Goal: Information Seeking & Learning: Learn about a topic

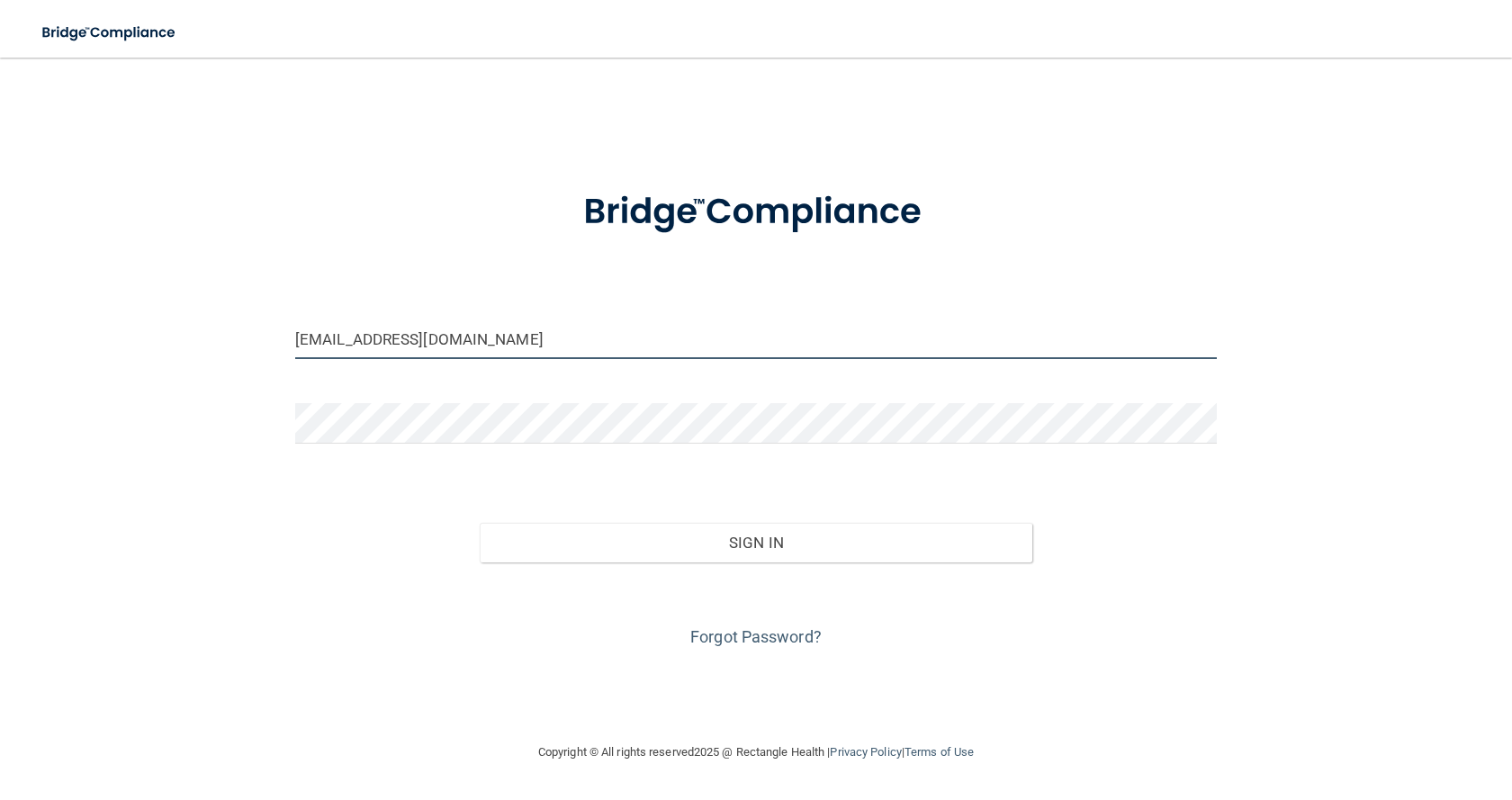
click at [547, 347] on input "[EMAIL_ADDRESS][DOMAIN_NAME]" at bounding box center [756, 339] width 922 height 41
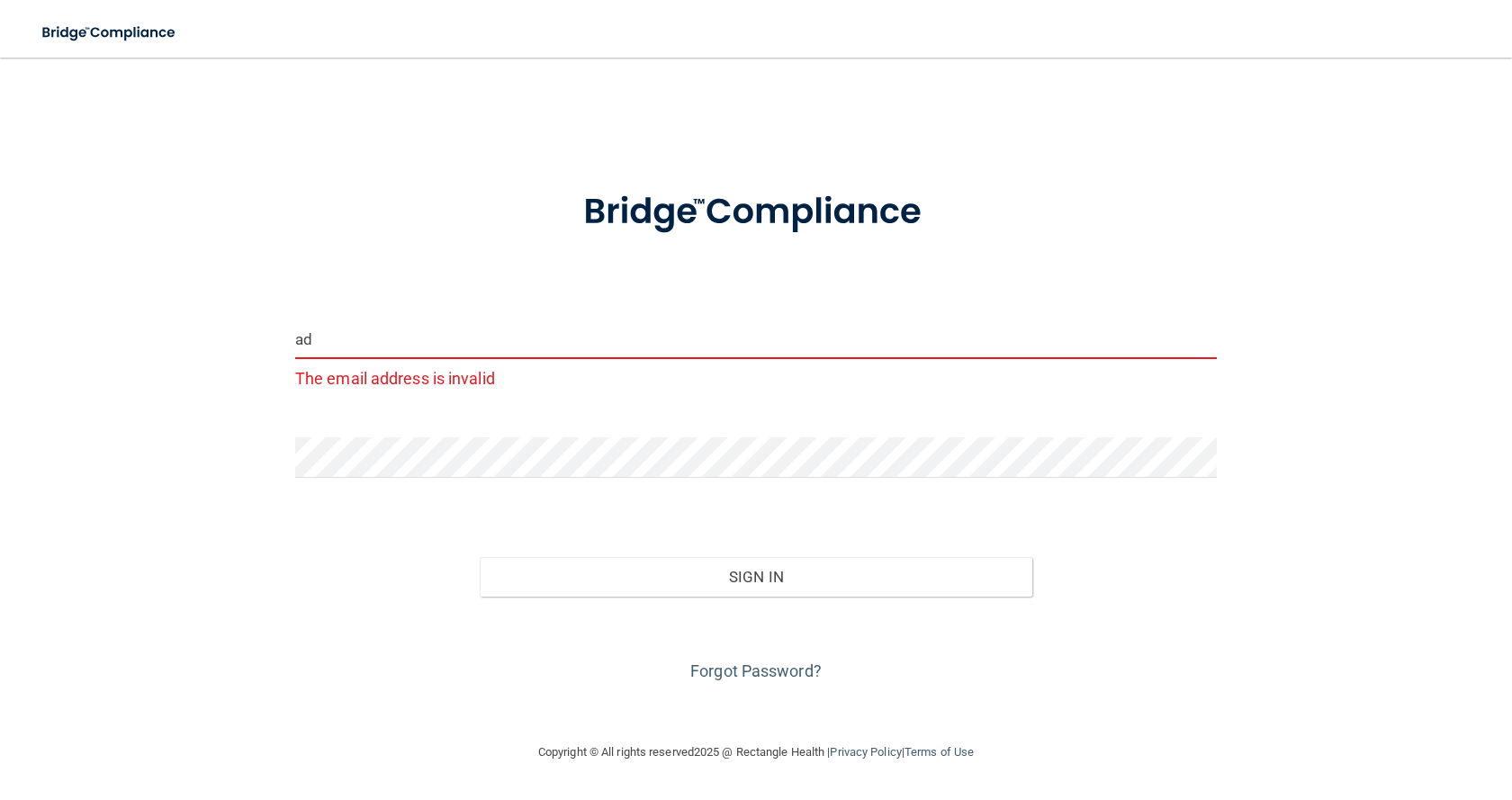
type input "a"
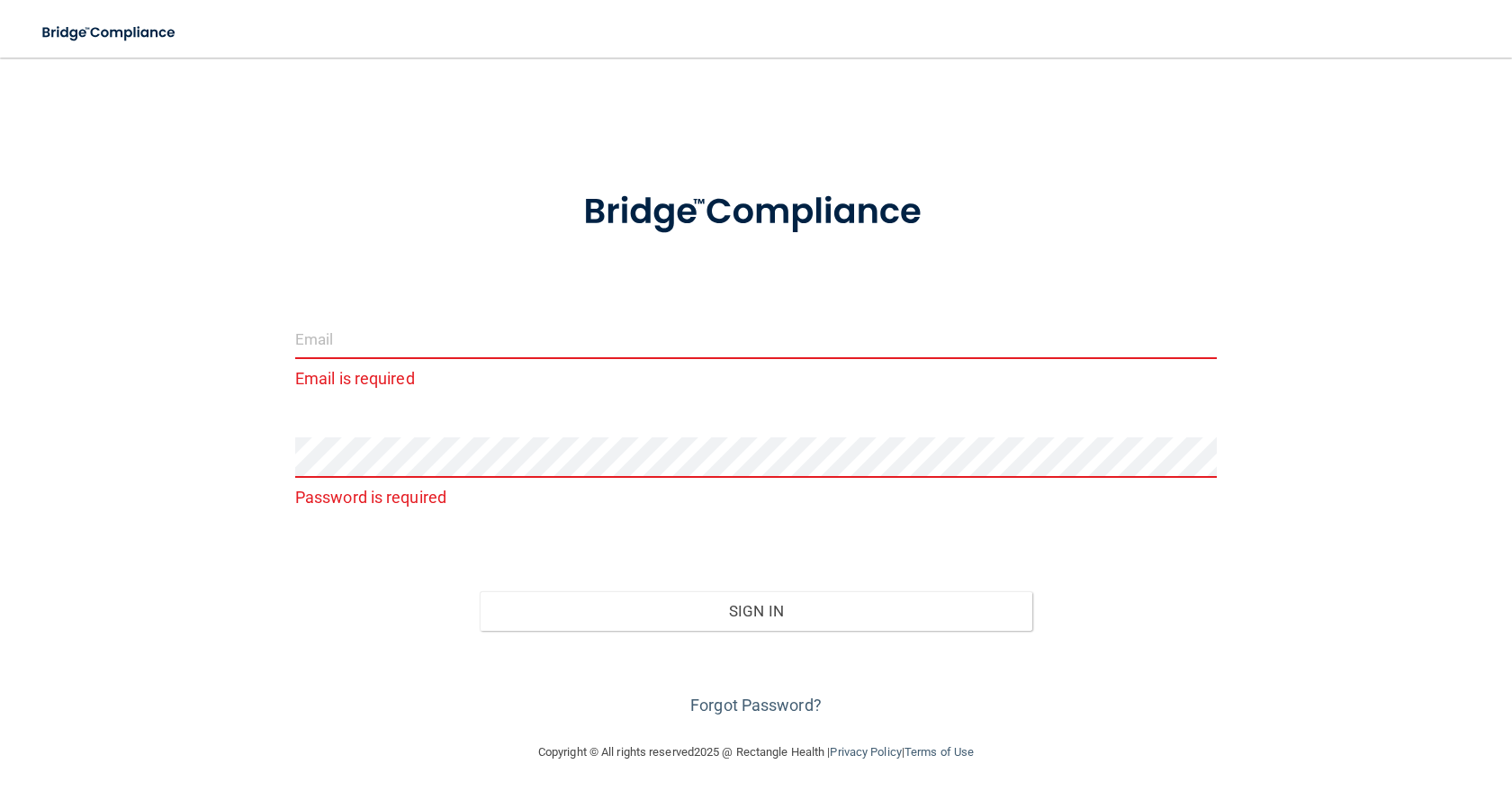
click at [146, 455] on div "Email is required Password is required Invalid email/password. You don't have p…" at bounding box center [756, 399] width 1440 height 647
click at [386, 357] on input "email" at bounding box center [756, 339] width 922 height 41
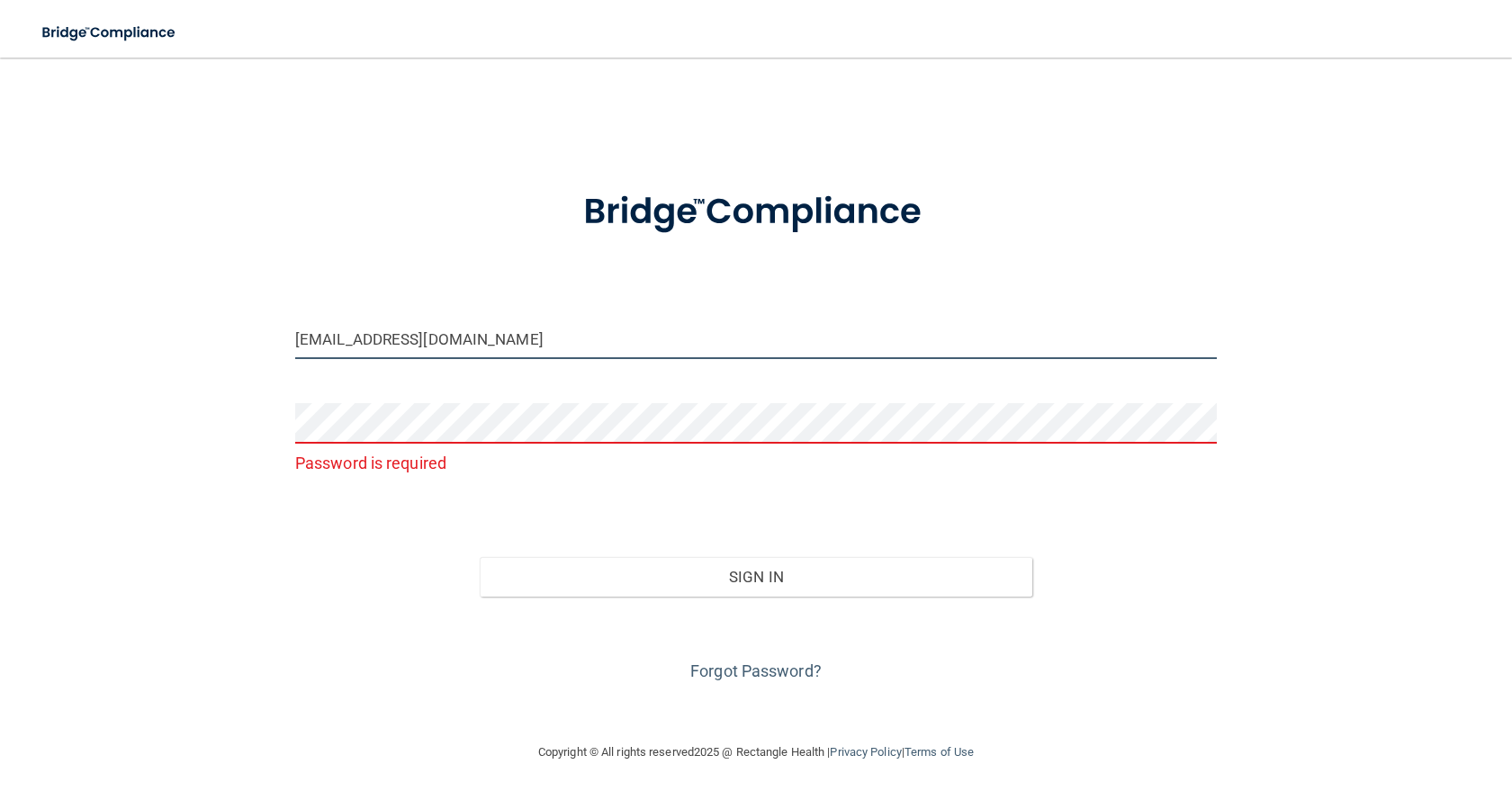
type input "[EMAIL_ADDRESS][DOMAIN_NAME]"
click at [730, 667] on link "Forgot Password?" at bounding box center [756, 670] width 132 height 19
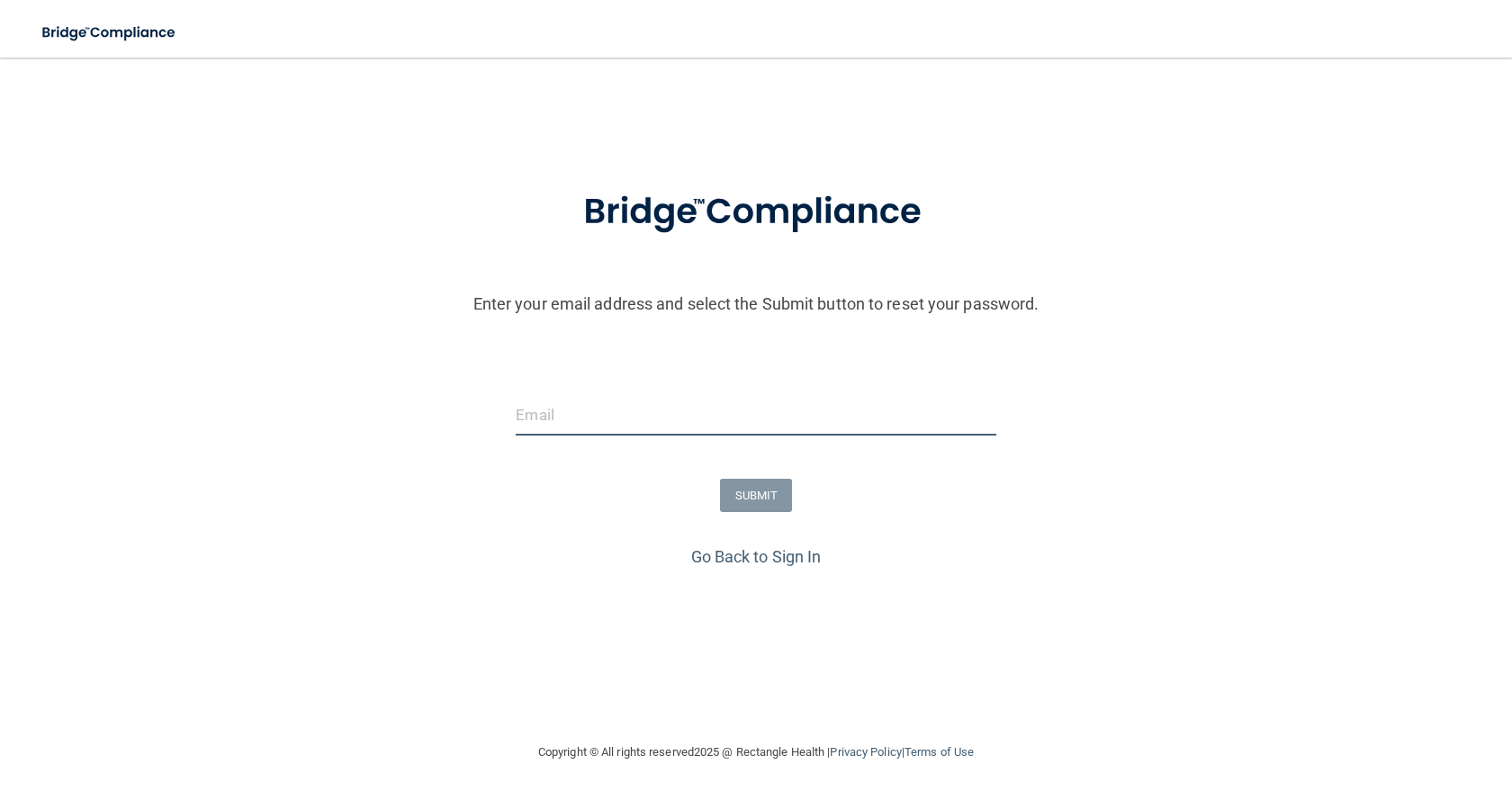
click at [536, 411] on input "email" at bounding box center [756, 415] width 480 height 41
type input "[EMAIL_ADDRESS][DOMAIN_NAME]"
click at [766, 489] on button "SUBMIT" at bounding box center [756, 495] width 73 height 33
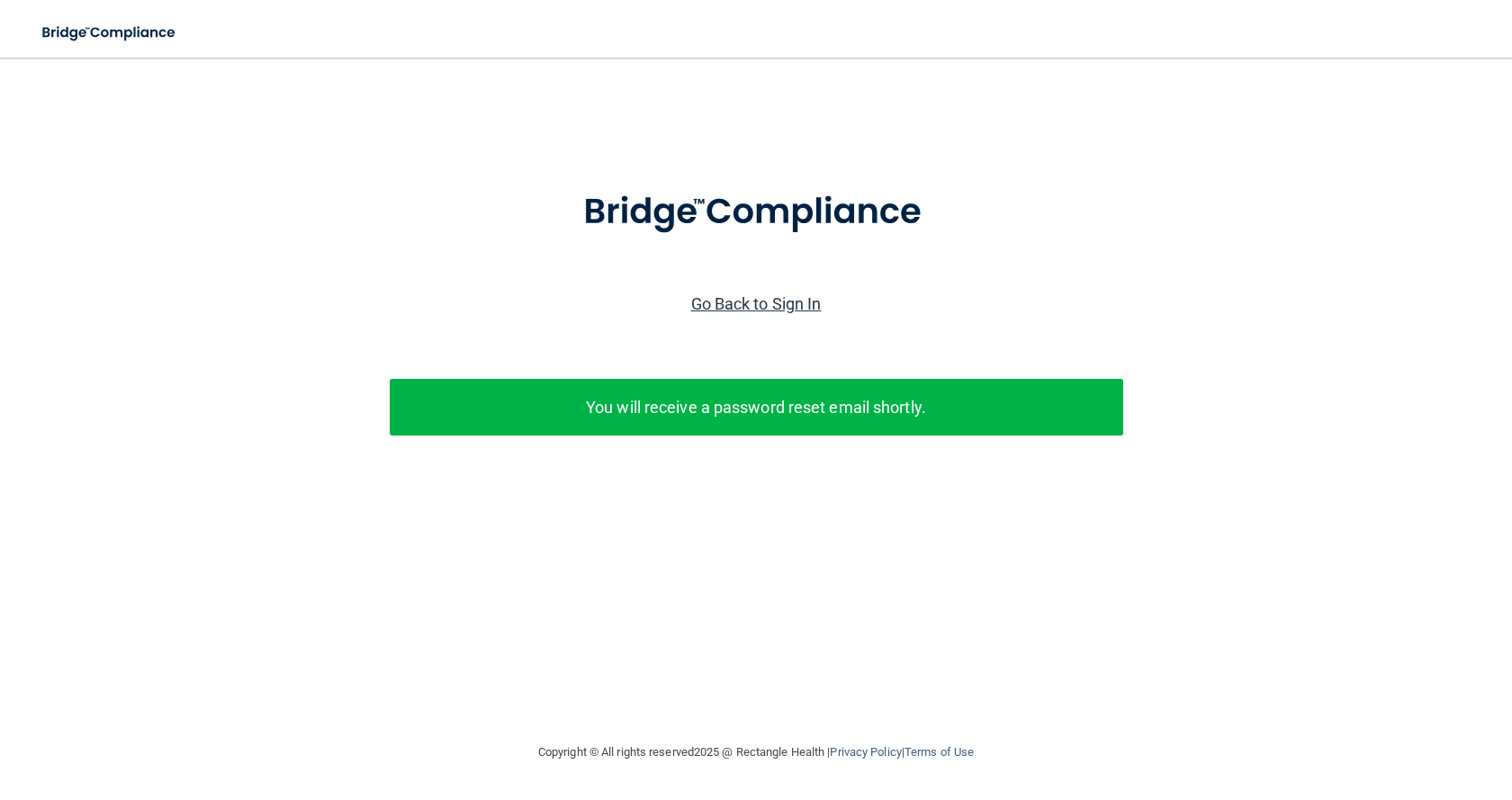
click at [716, 302] on link "Go Back to Sign In" at bounding box center [756, 304] width 131 height 19
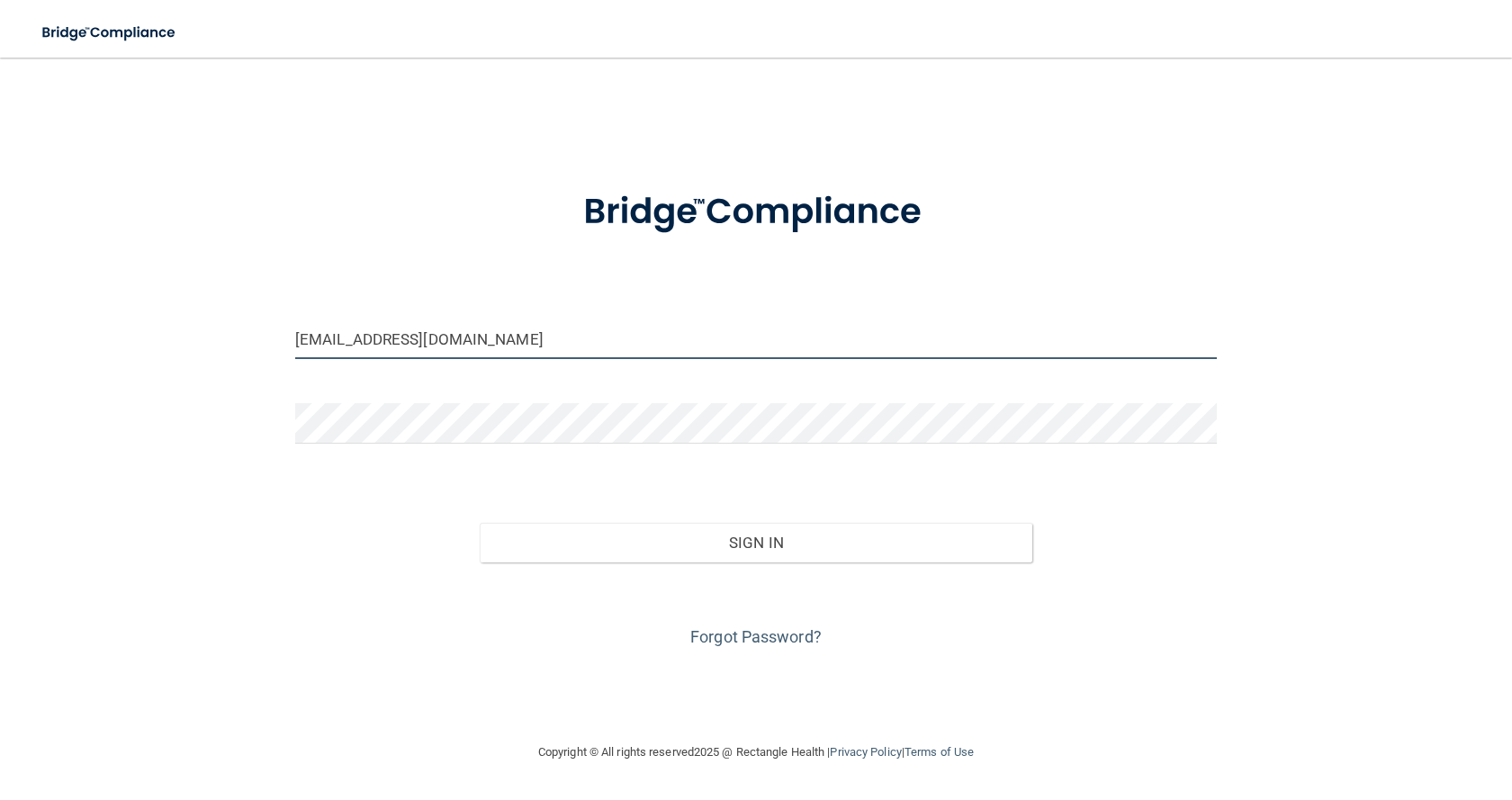
click at [650, 338] on input "admin-acuitync@vsmmgt.com" at bounding box center [756, 339] width 922 height 41
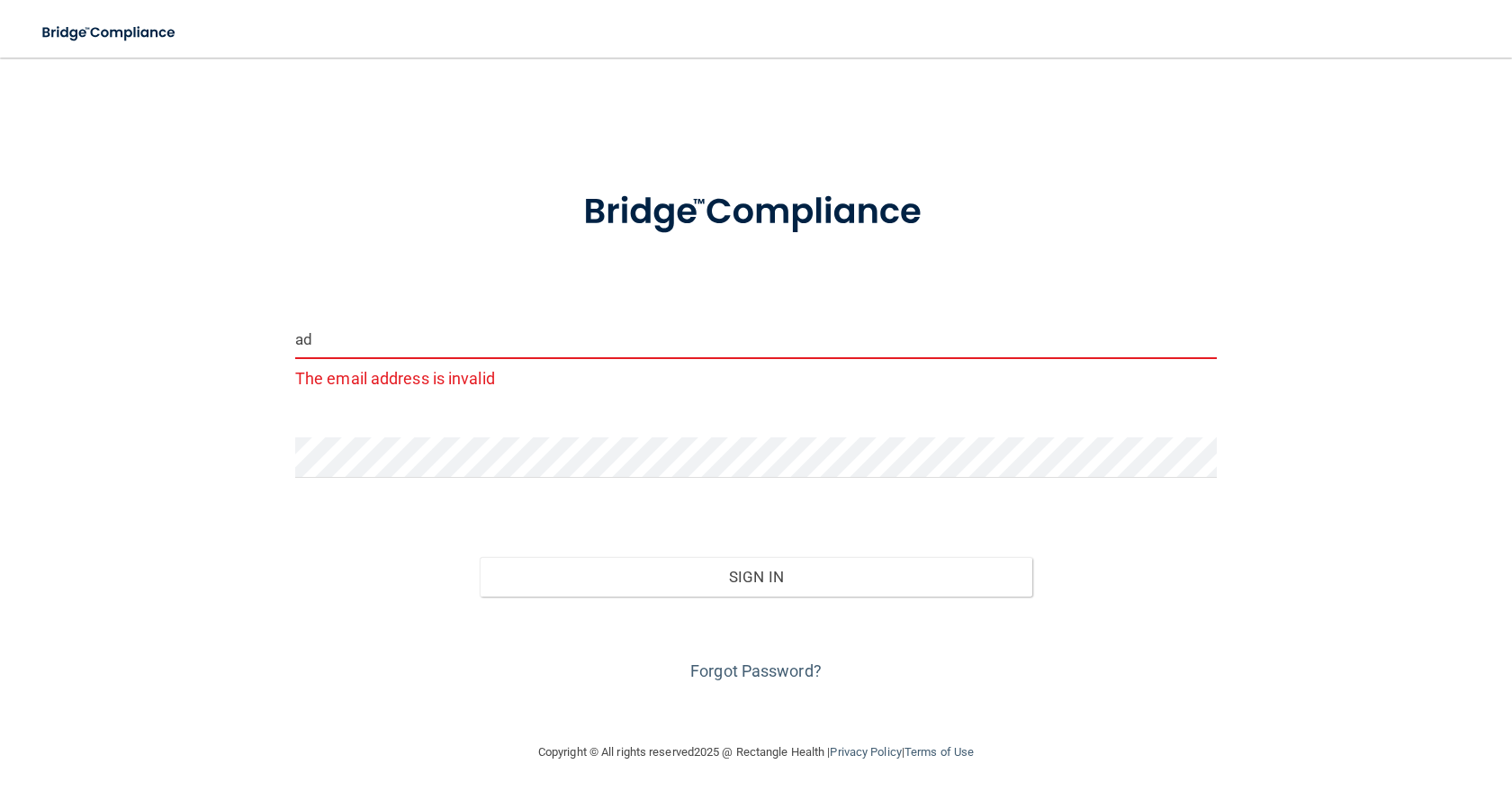
type input "a"
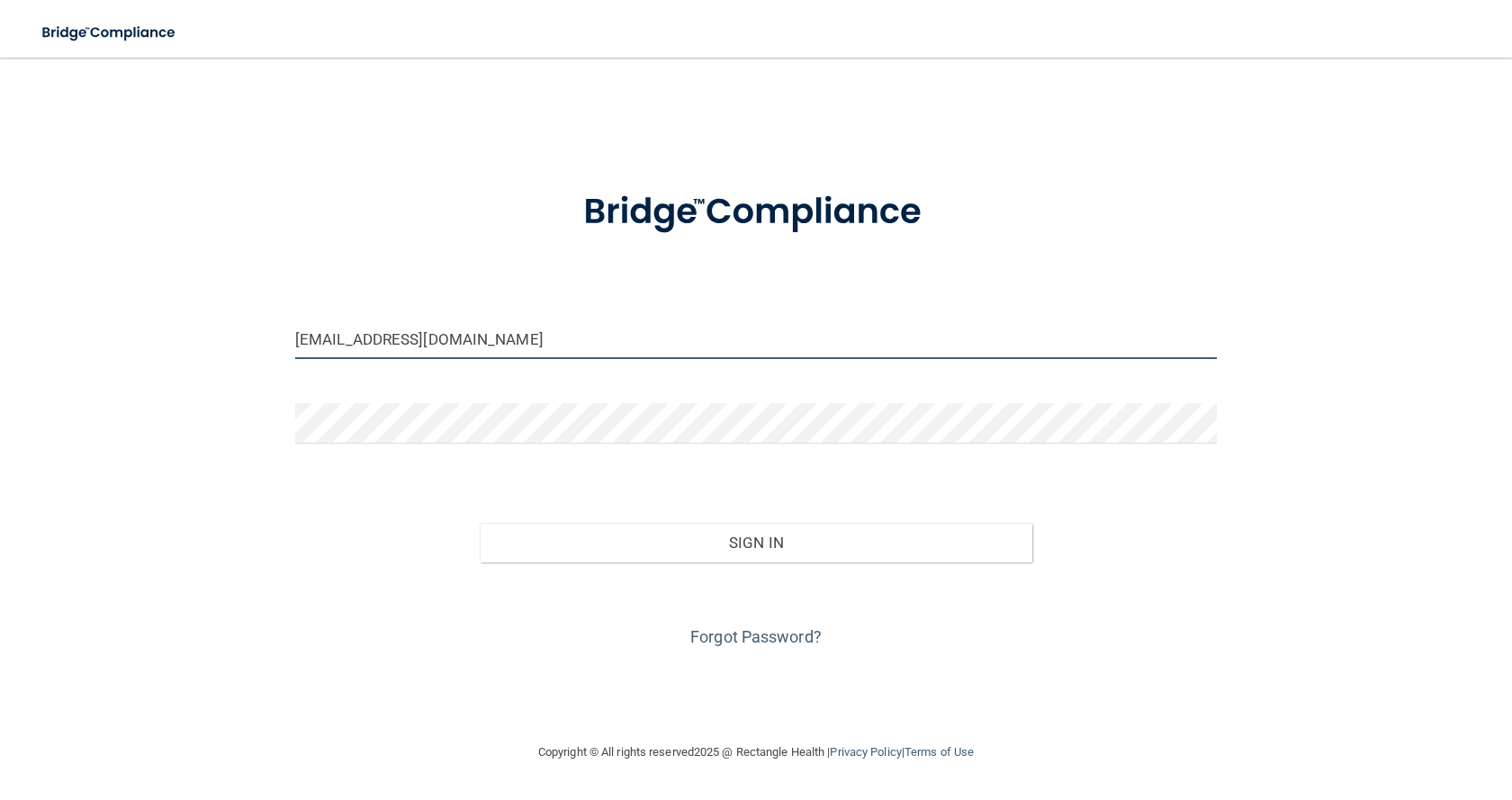
type input "[EMAIL_ADDRESS][DOMAIN_NAME]"
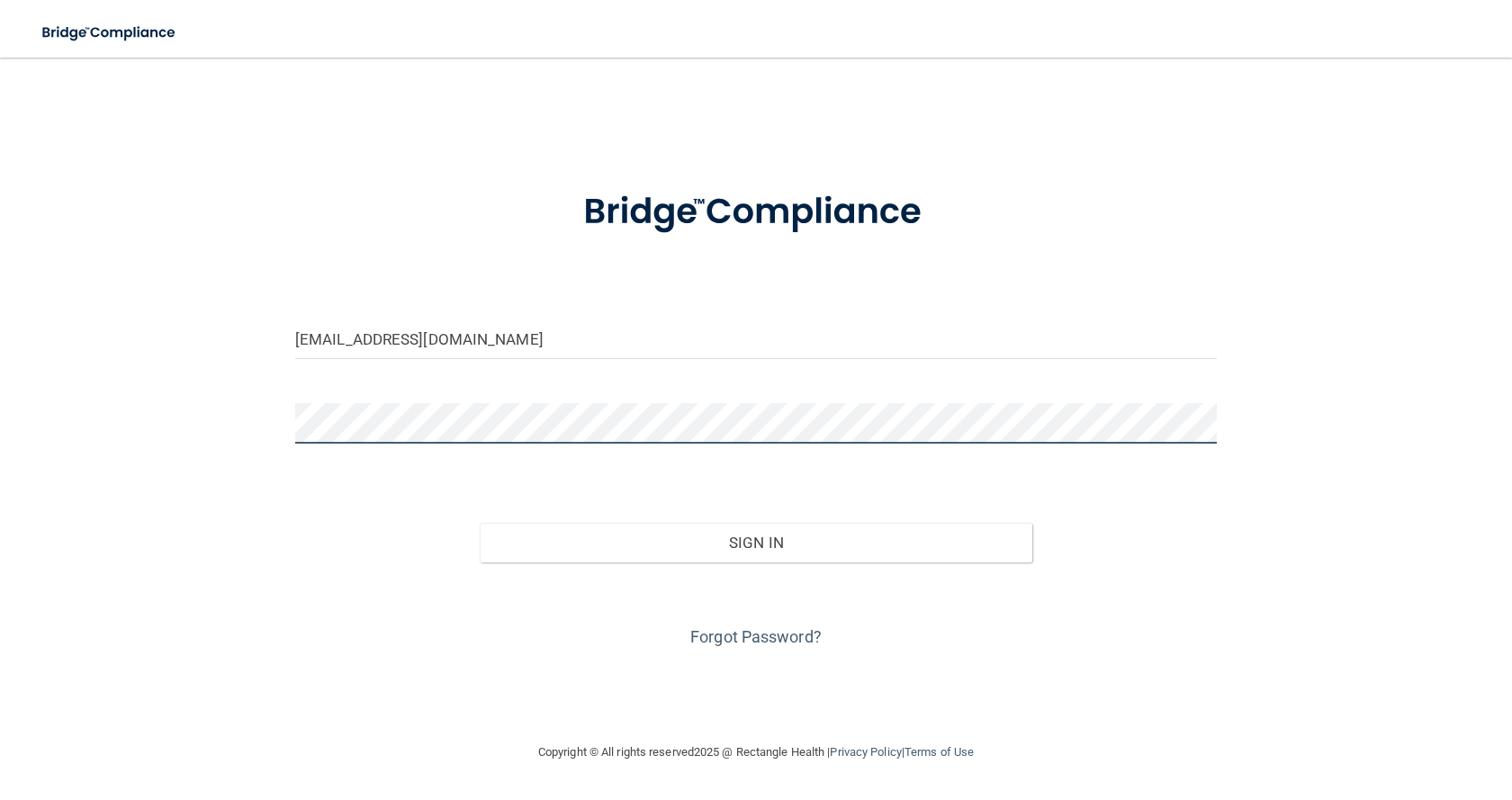
click at [480, 522] on button "Sign In" at bounding box center [756, 542] width 552 height 40
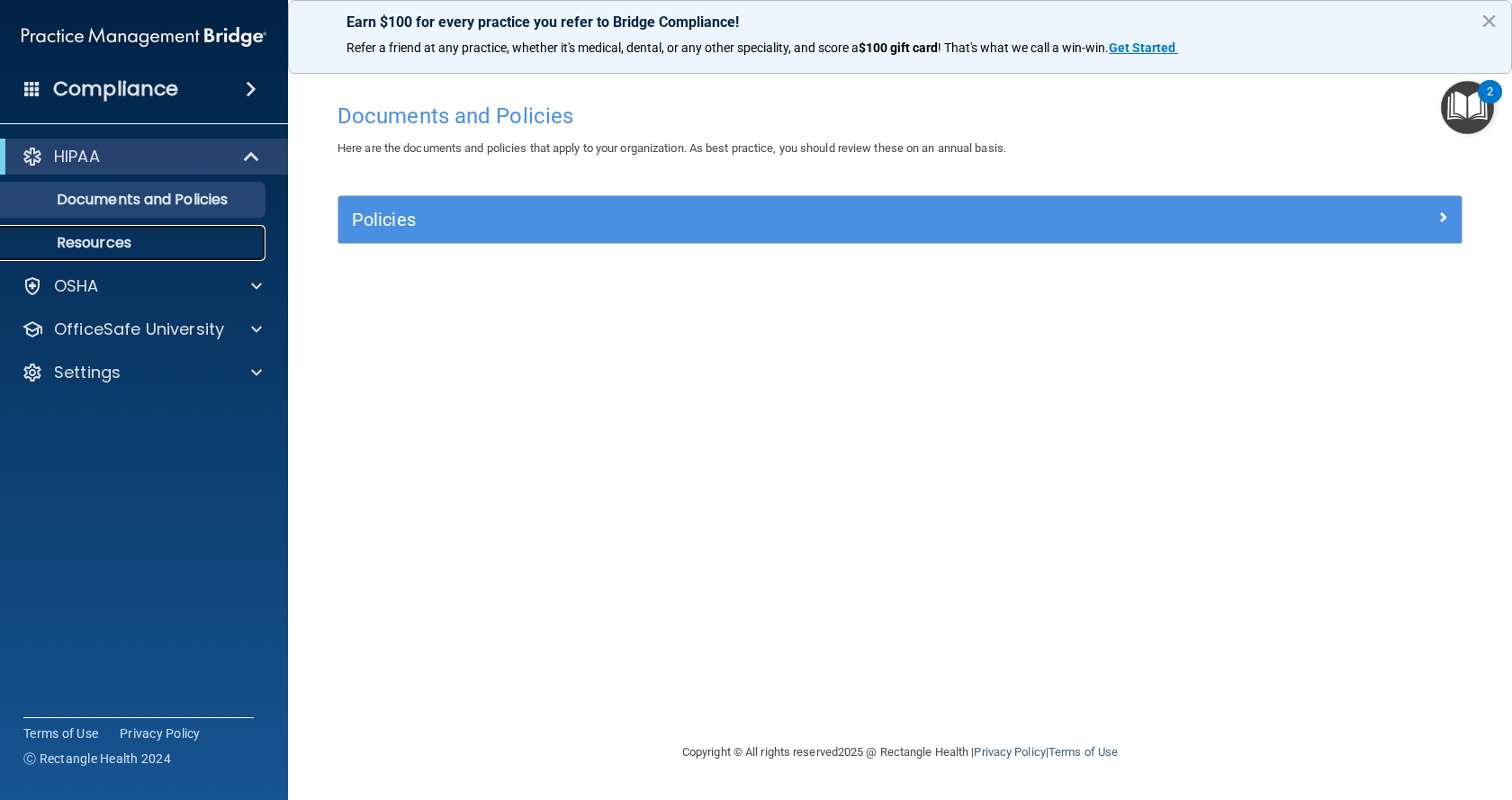
click at [97, 242] on p "Resources" at bounding box center [134, 243] width 246 height 18
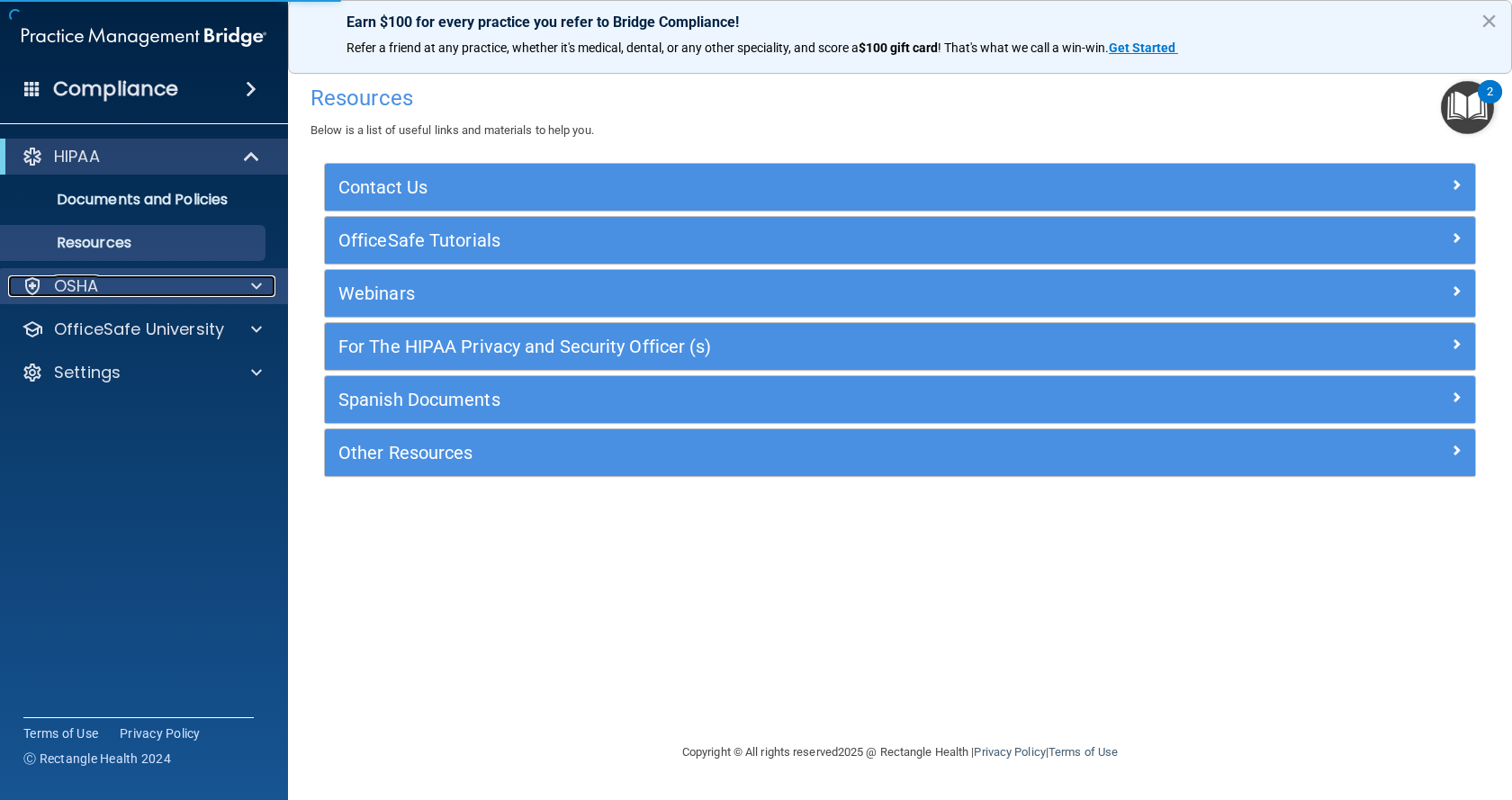
click at [255, 288] on span at bounding box center [257, 285] width 11 height 21
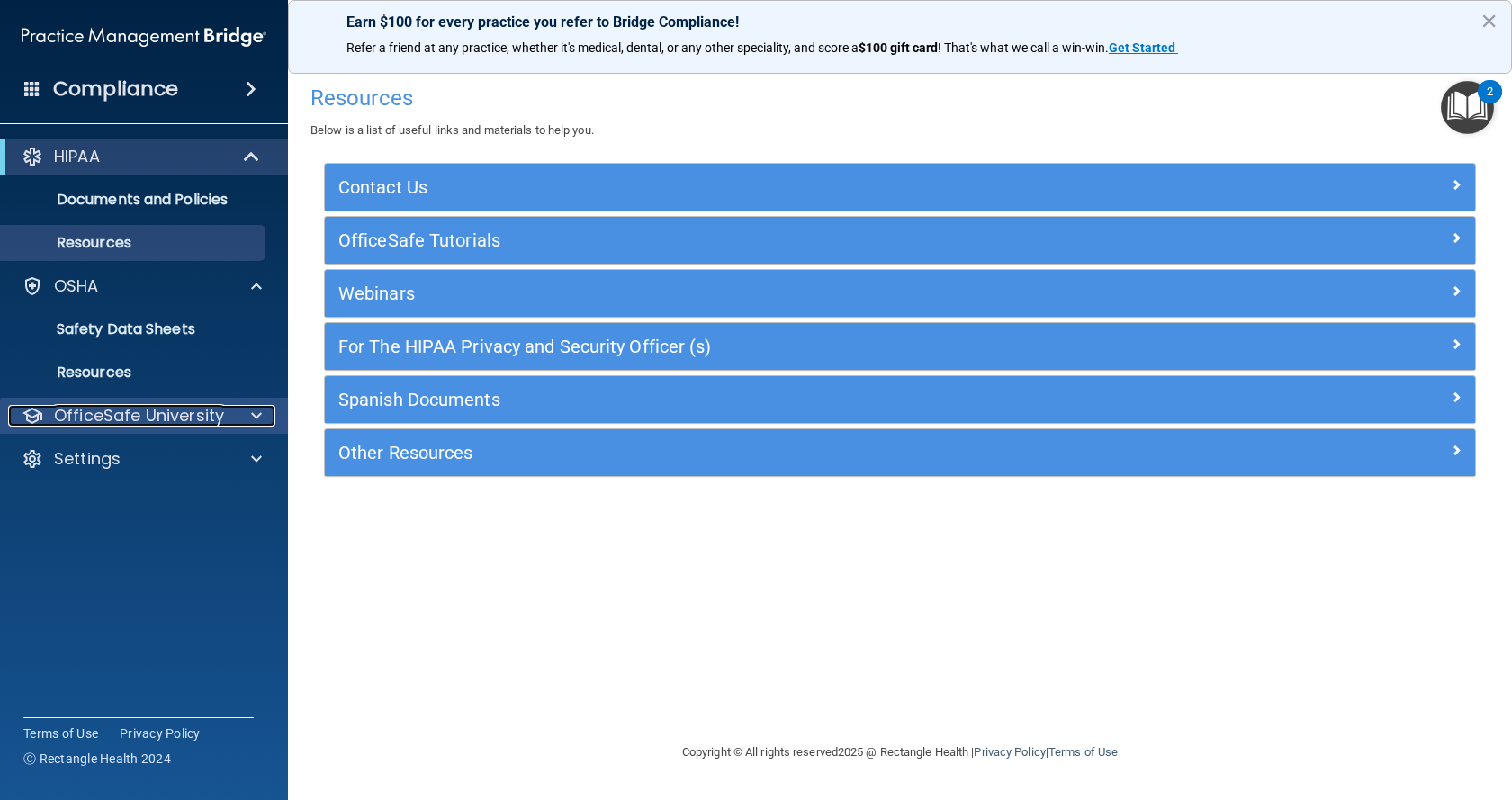
click at [246, 415] on div at bounding box center [254, 415] width 45 height 21
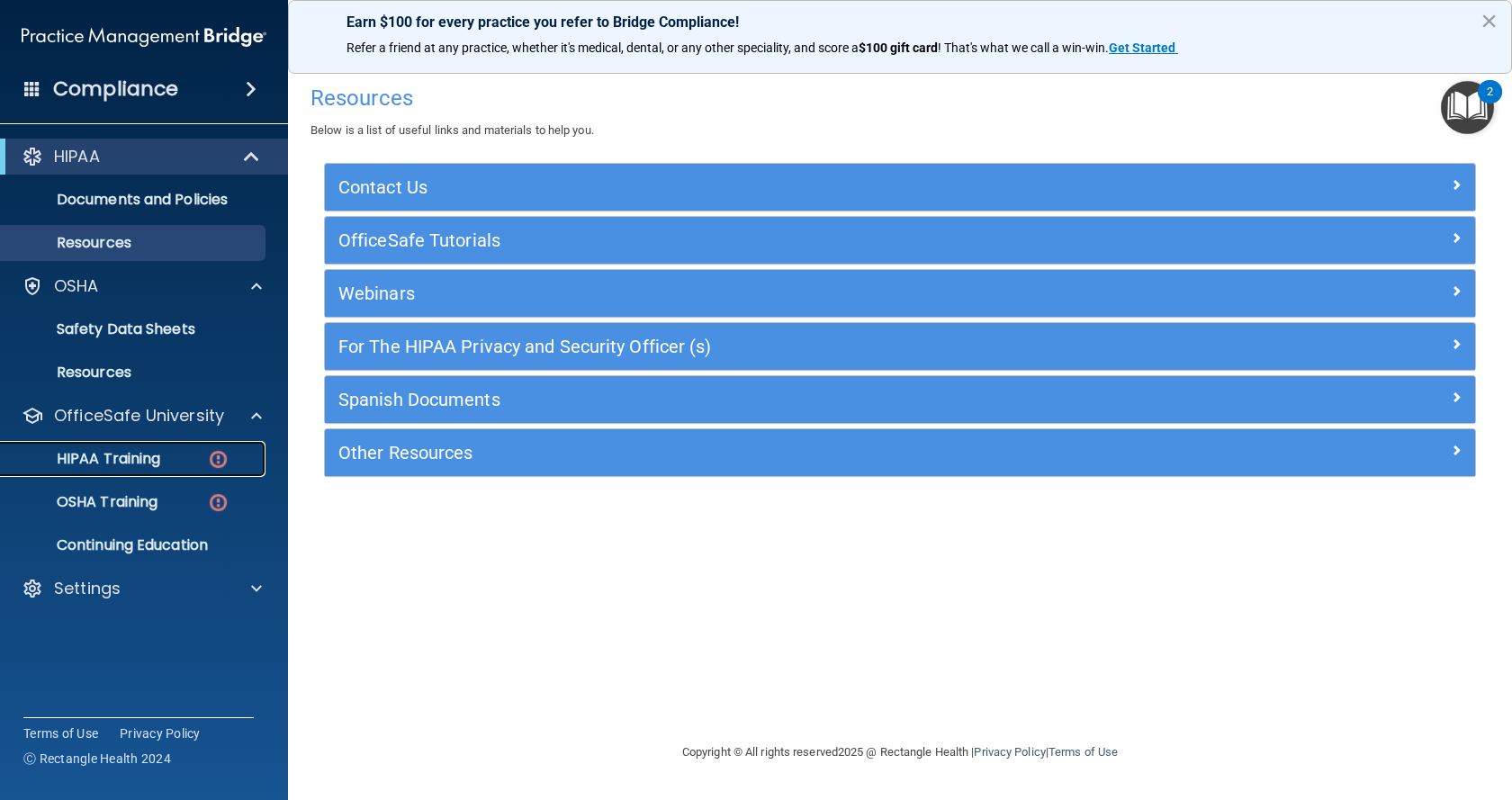
click at [84, 458] on p "HIPAA Training" at bounding box center [86, 458] width 148 height 18
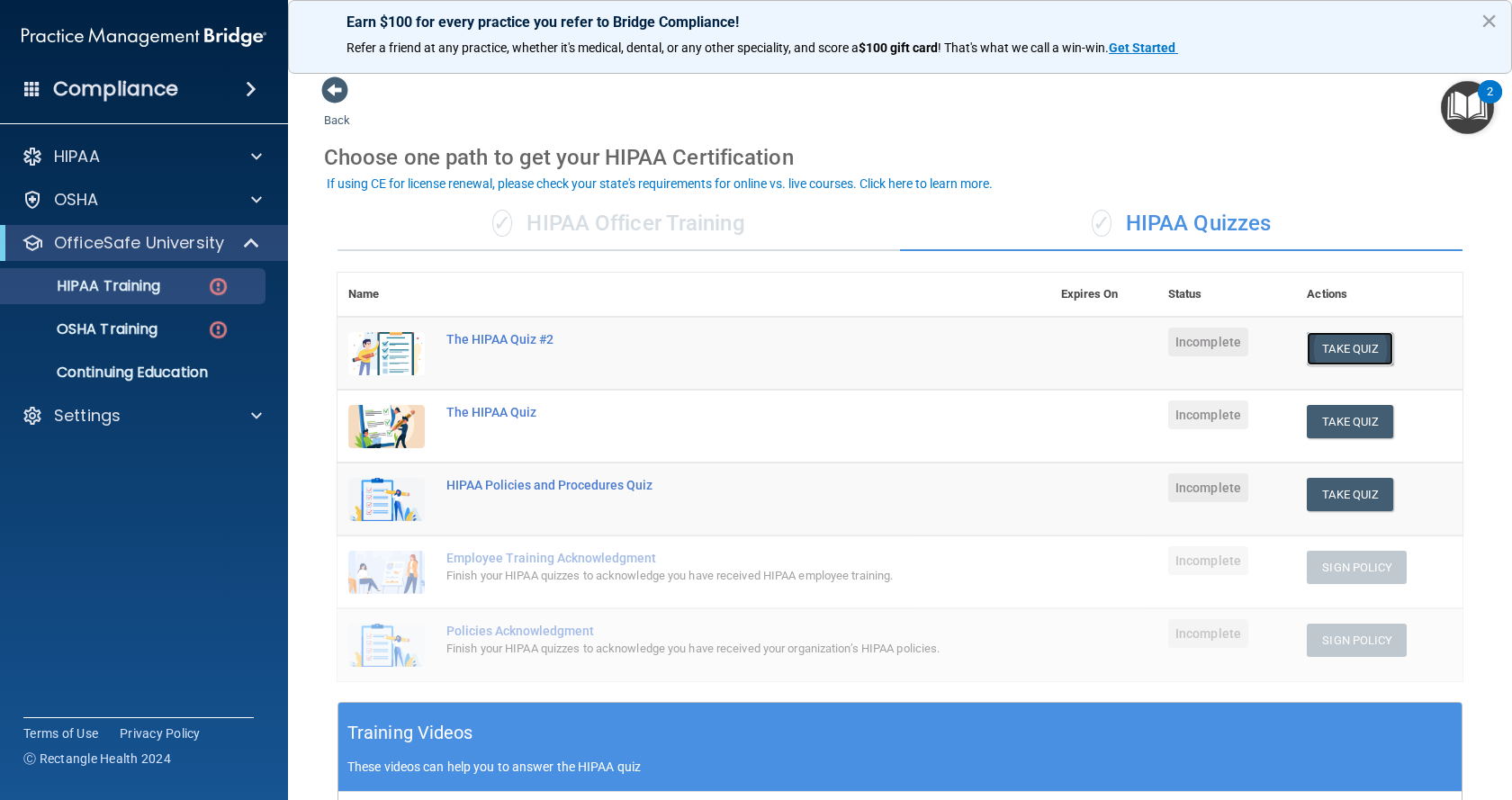
click at [1336, 352] on button "Take Quiz" at bounding box center [1350, 348] width 86 height 33
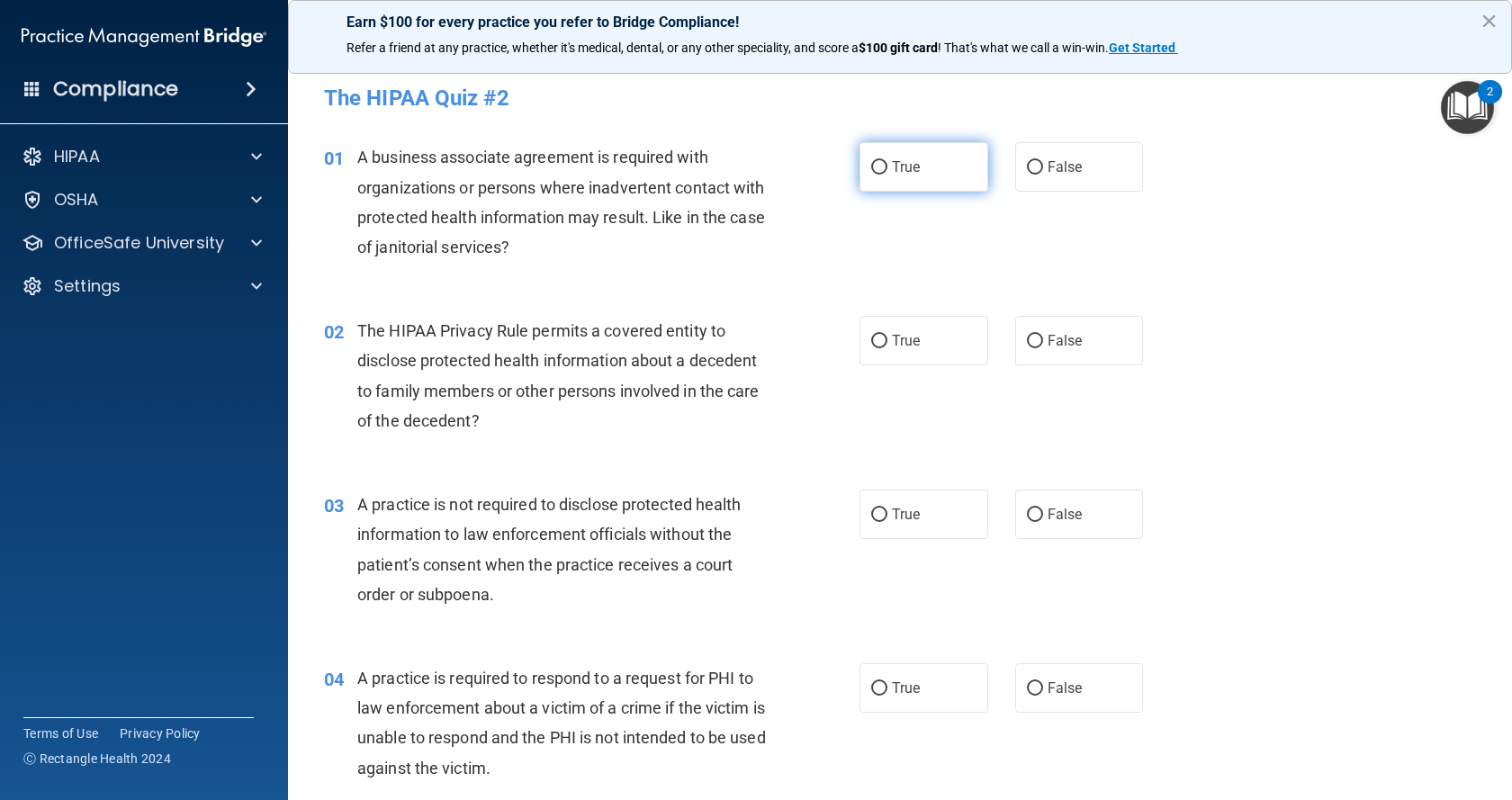
click at [872, 164] on input "True" at bounding box center [878, 168] width 16 height 14
radio input "true"
click at [873, 340] on input "True" at bounding box center [878, 341] width 16 height 14
radio input "true"
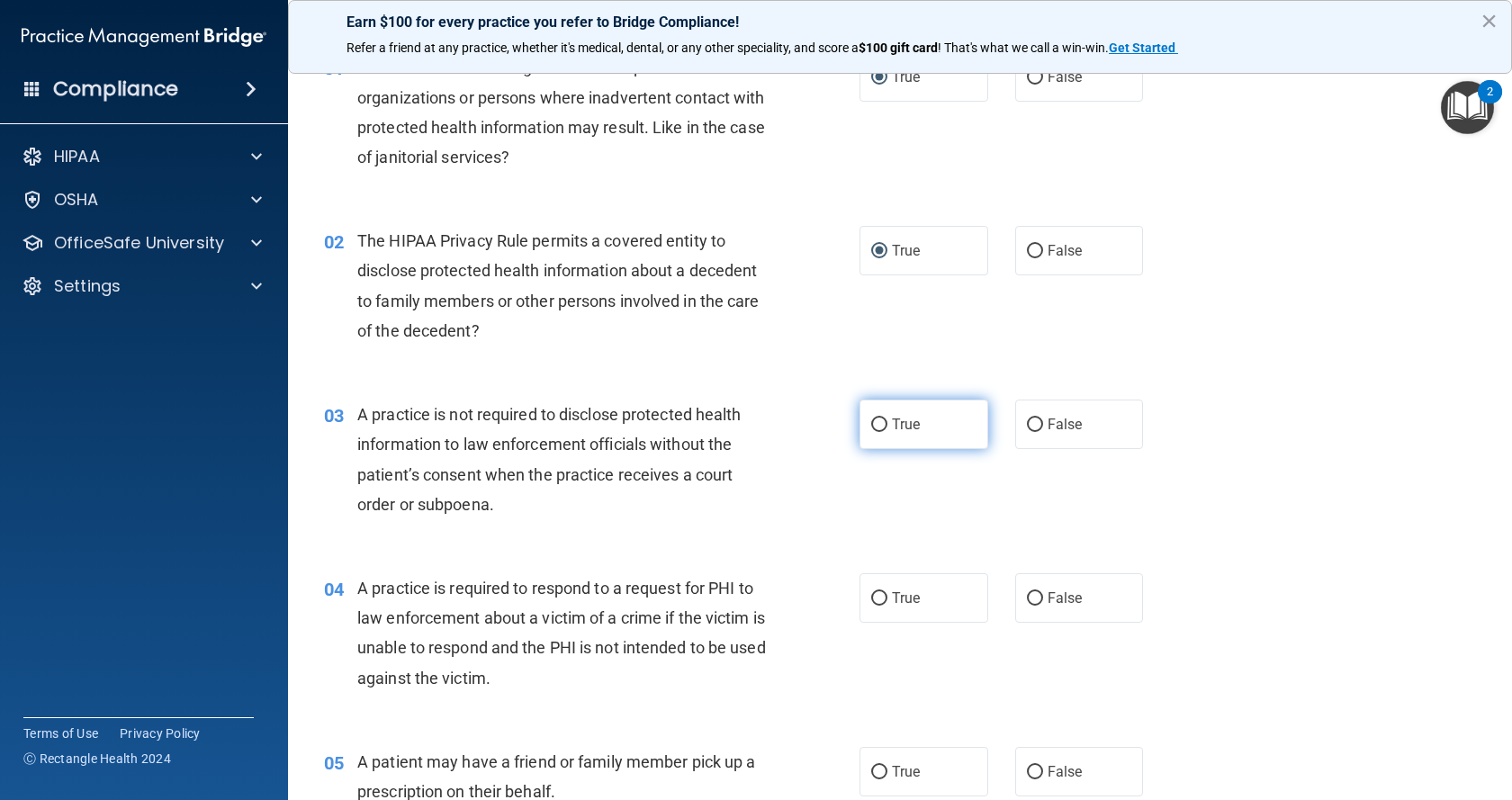
click at [871, 426] on input "True" at bounding box center [878, 425] width 16 height 14
radio input "true"
click at [874, 596] on input "True" at bounding box center [878, 598] width 16 height 14
radio input "true"
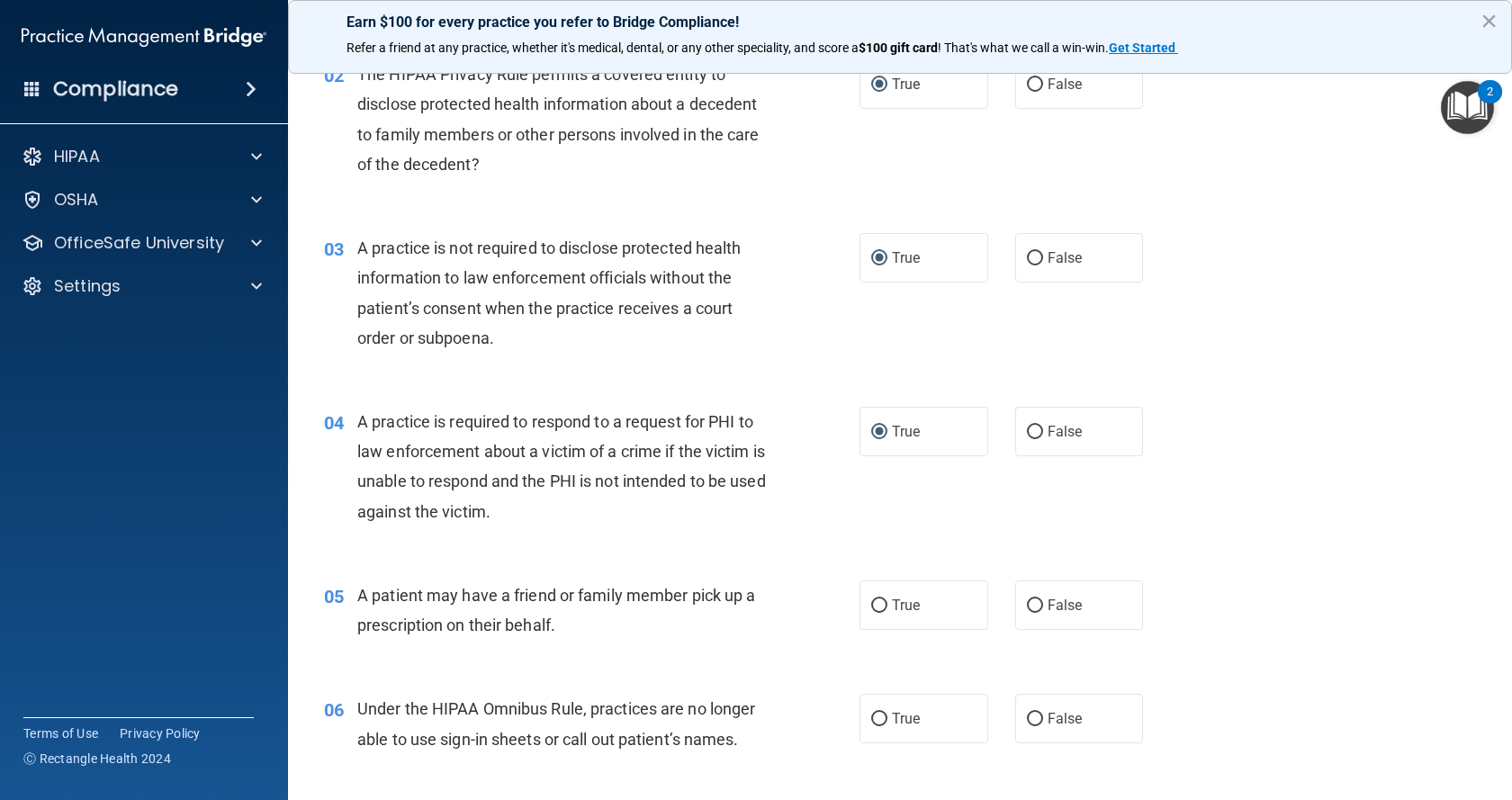
scroll to position [269, 0]
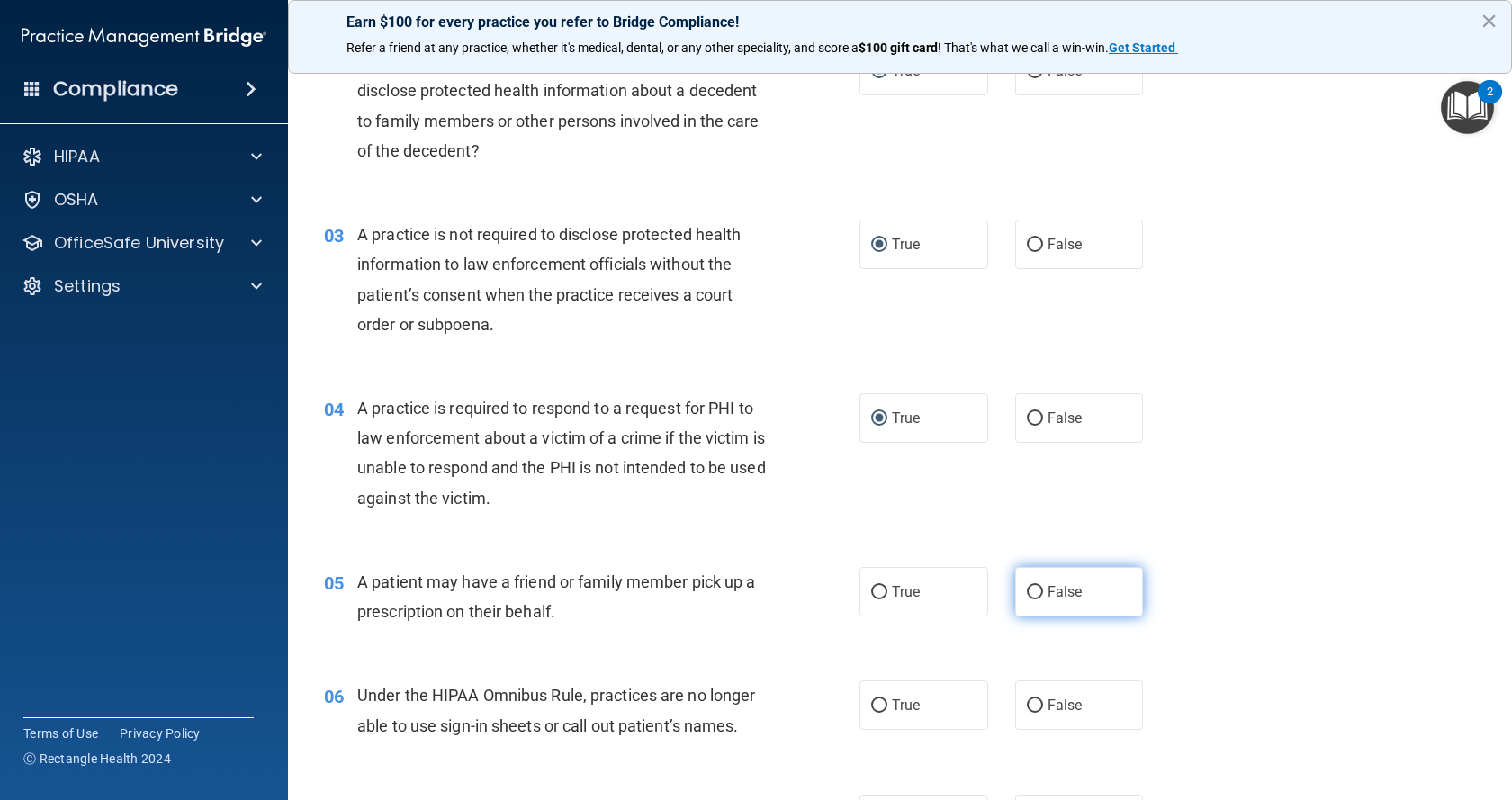
click at [1028, 589] on input "False" at bounding box center [1034, 592] width 16 height 14
radio input "true"
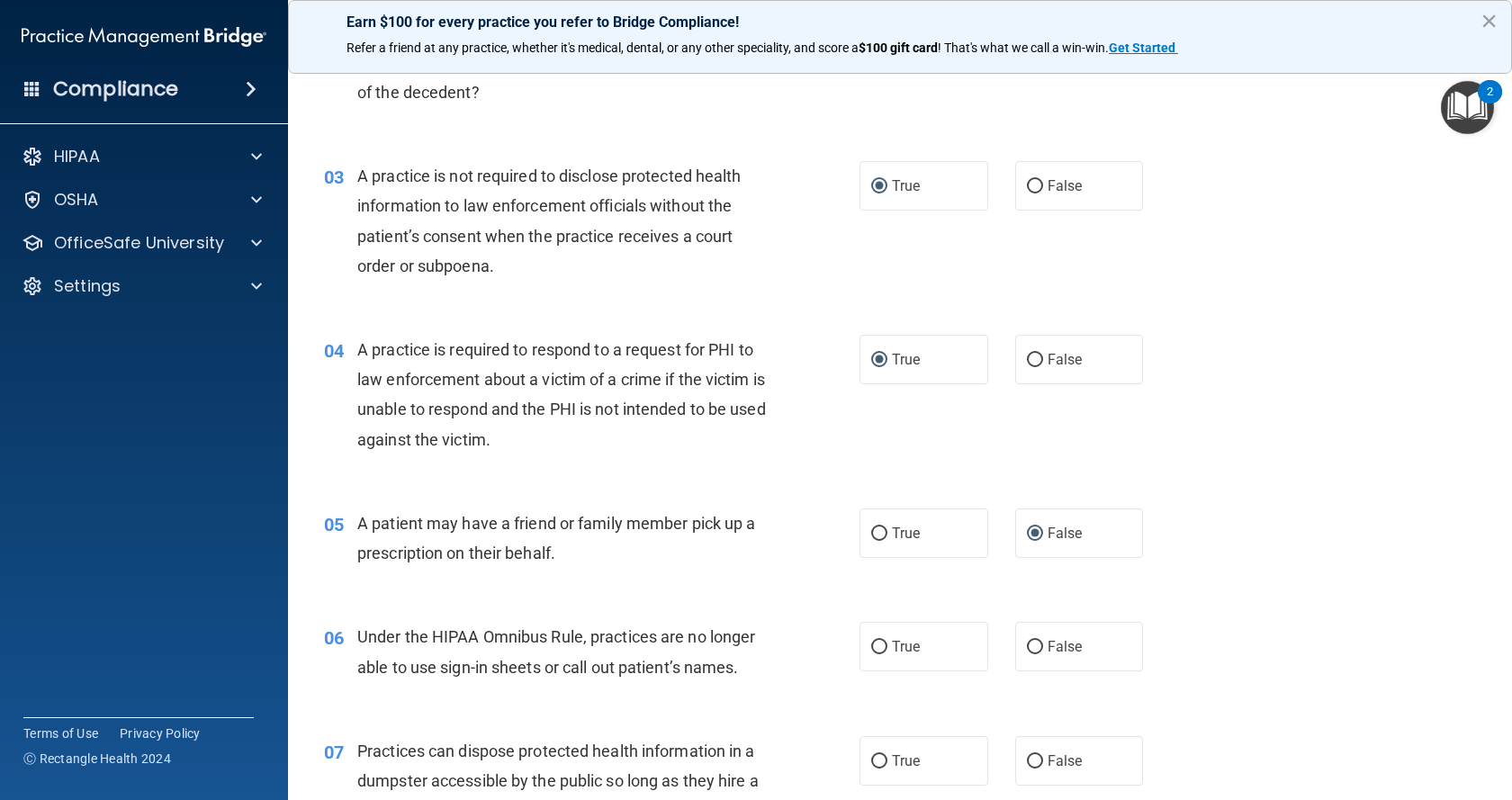
scroll to position [360, 0]
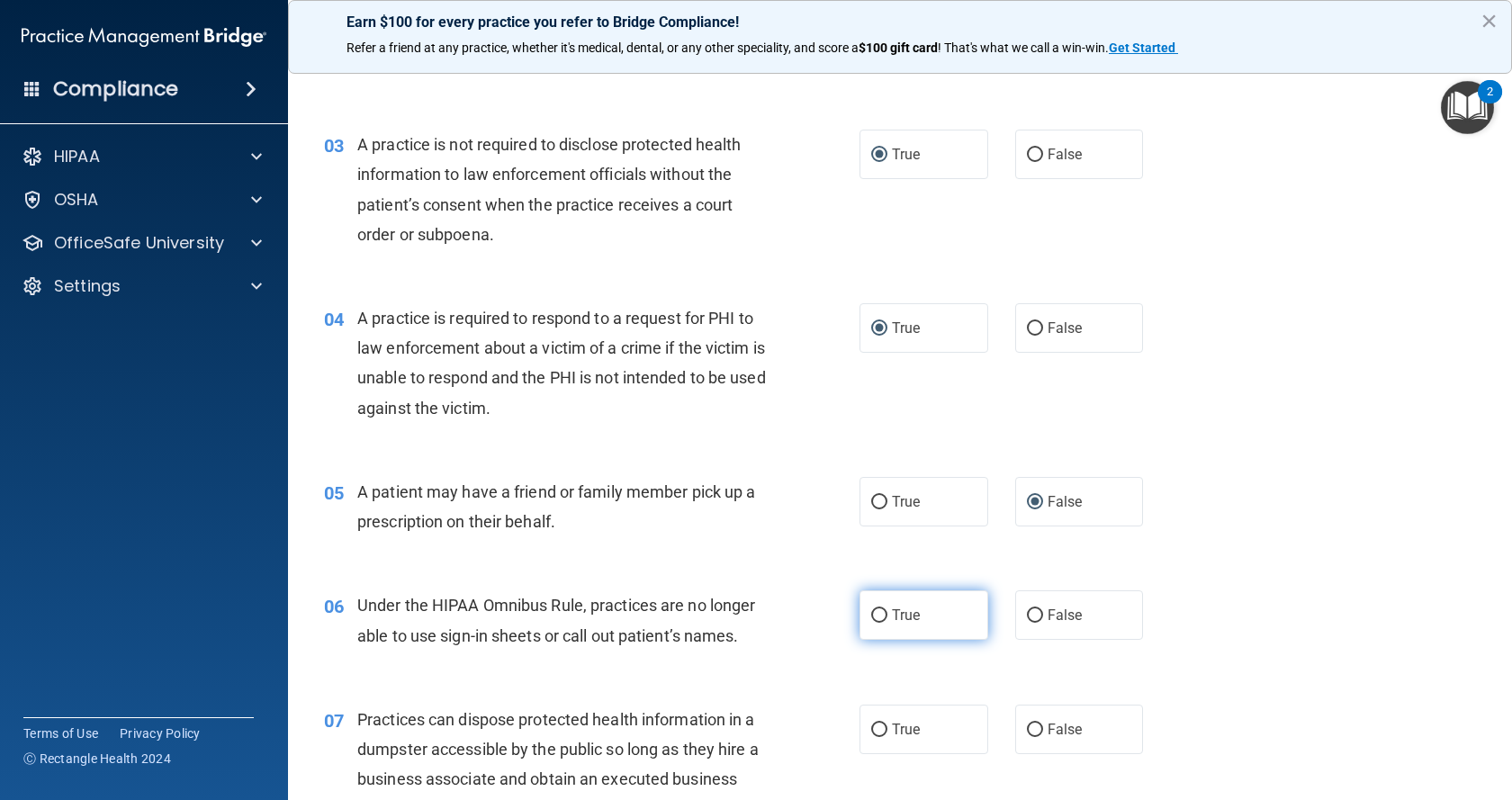
click at [871, 609] on input "True" at bounding box center [878, 616] width 16 height 14
radio input "true"
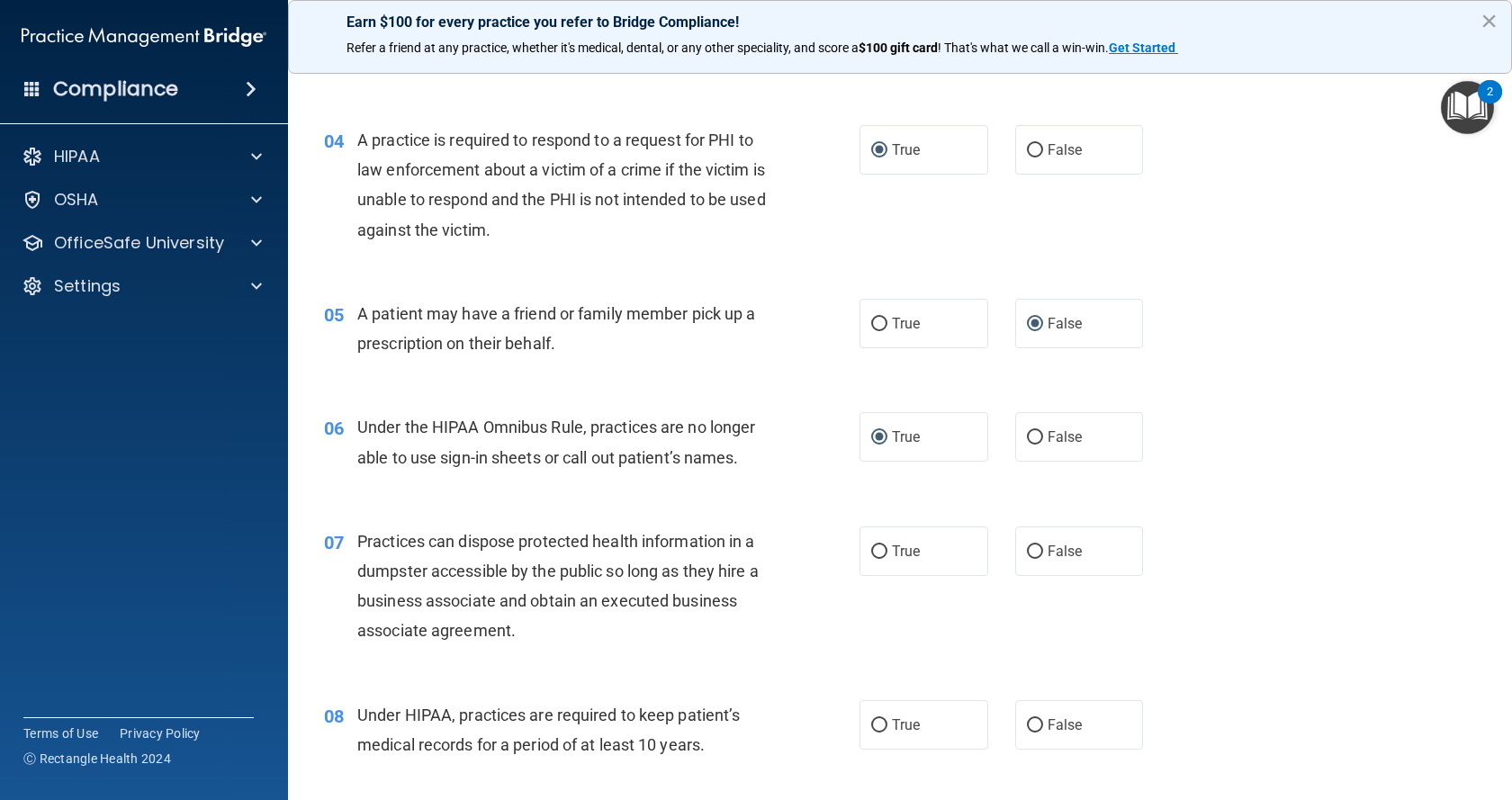
scroll to position [540, 0]
click at [1027, 544] on input "False" at bounding box center [1034, 550] width 16 height 14
radio input "true"
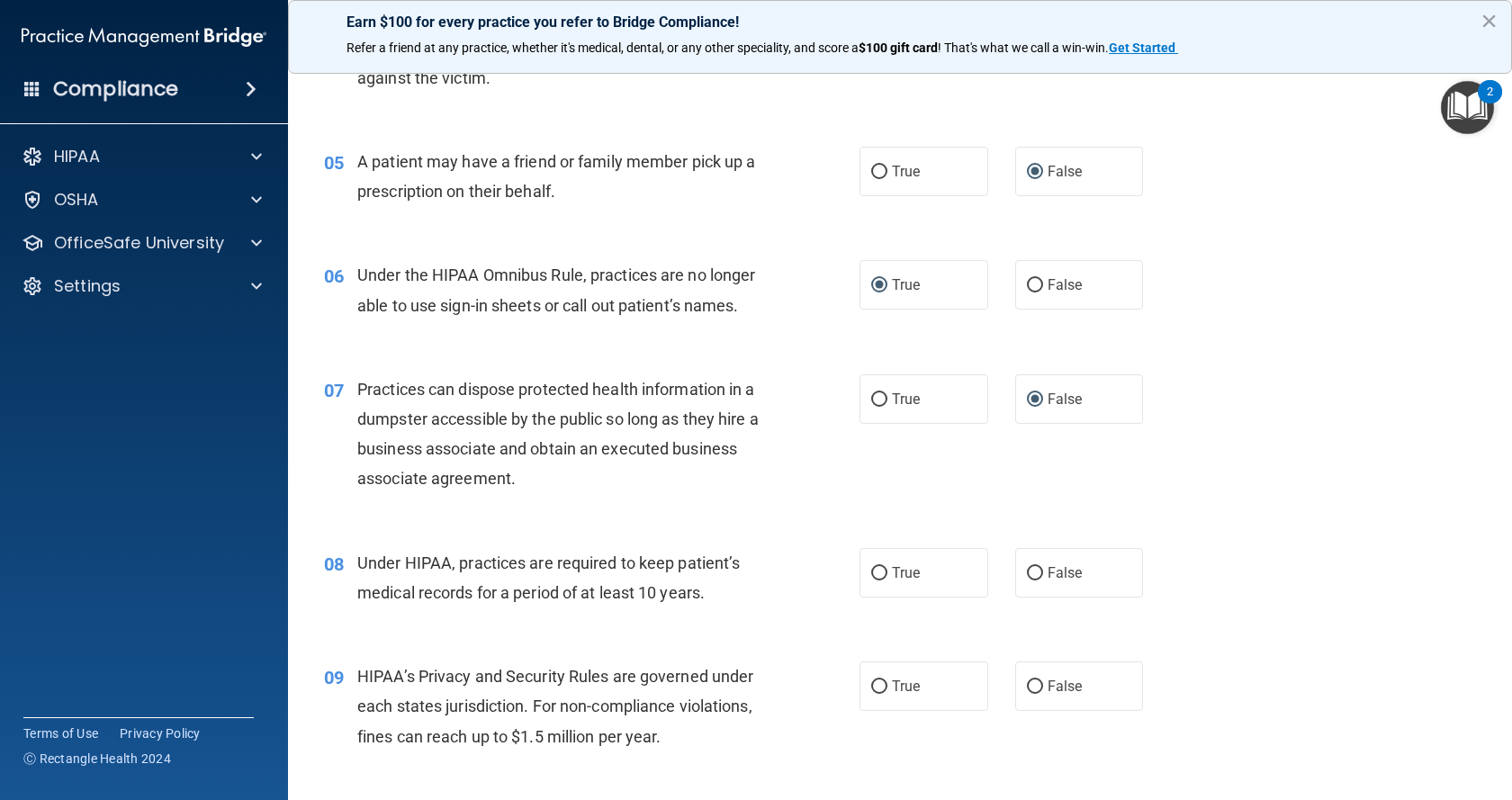
scroll to position [719, 0]
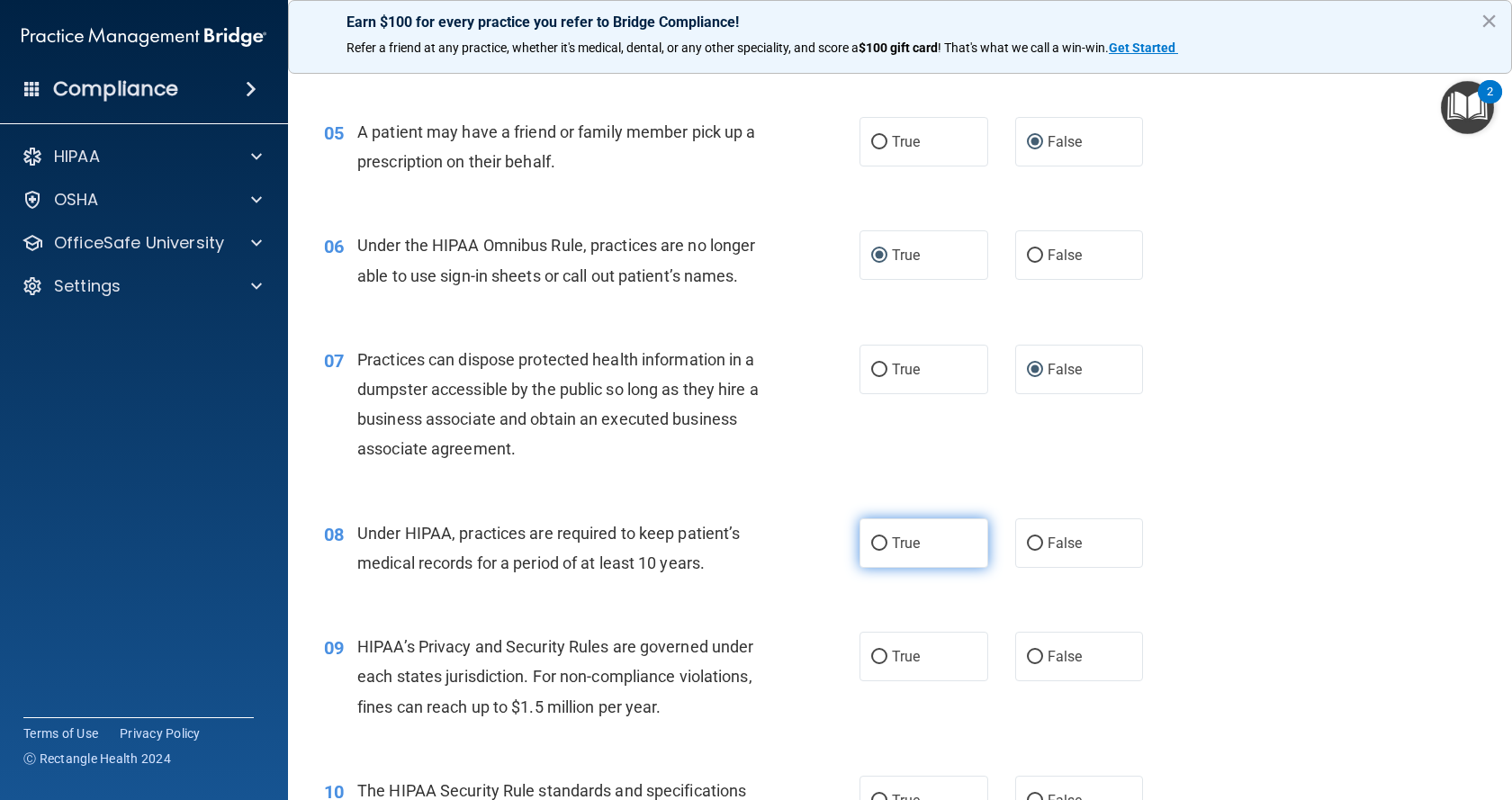
click at [875, 546] on input "True" at bounding box center [878, 544] width 16 height 14
radio input "true"
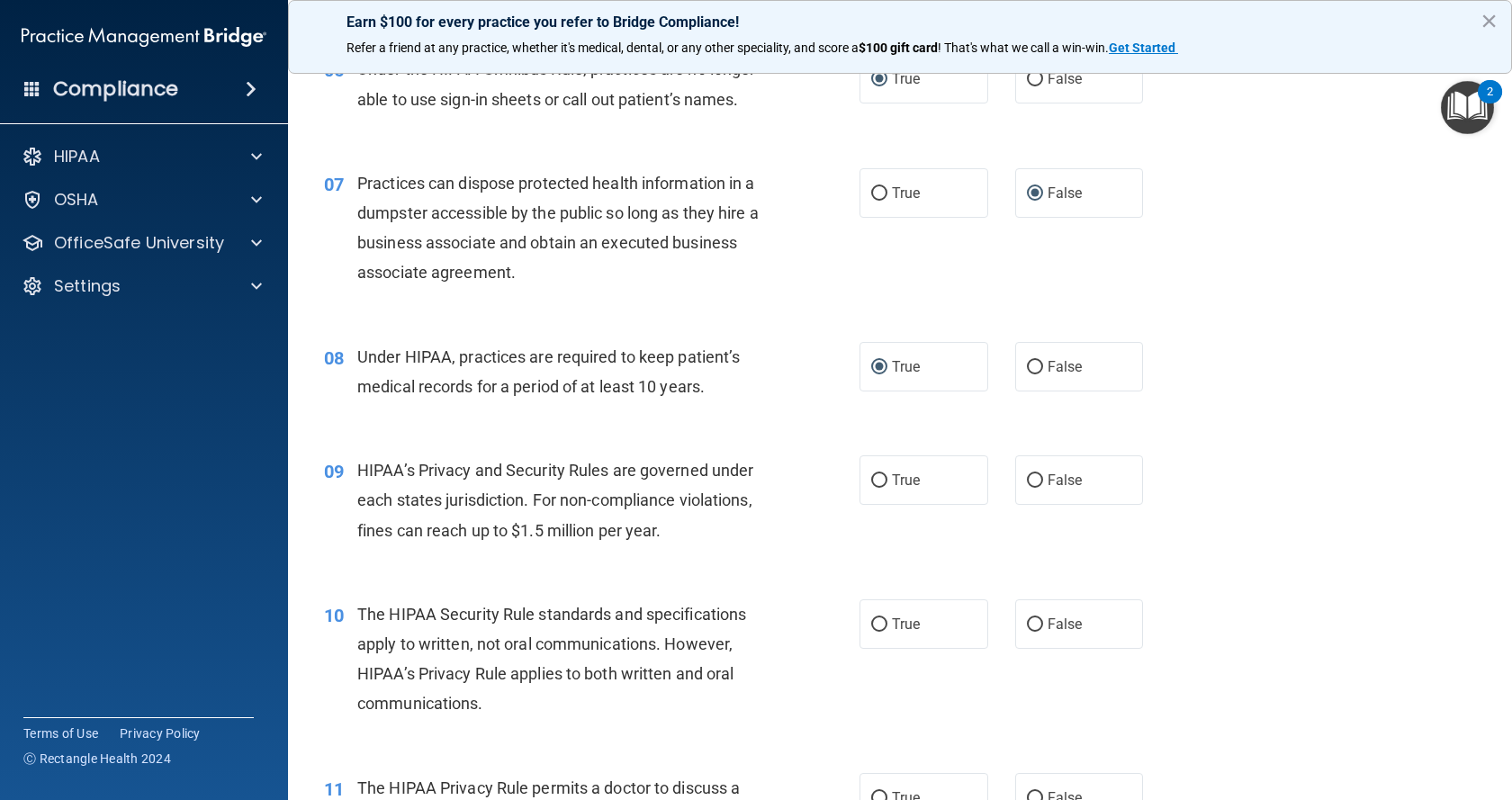
scroll to position [899, 0]
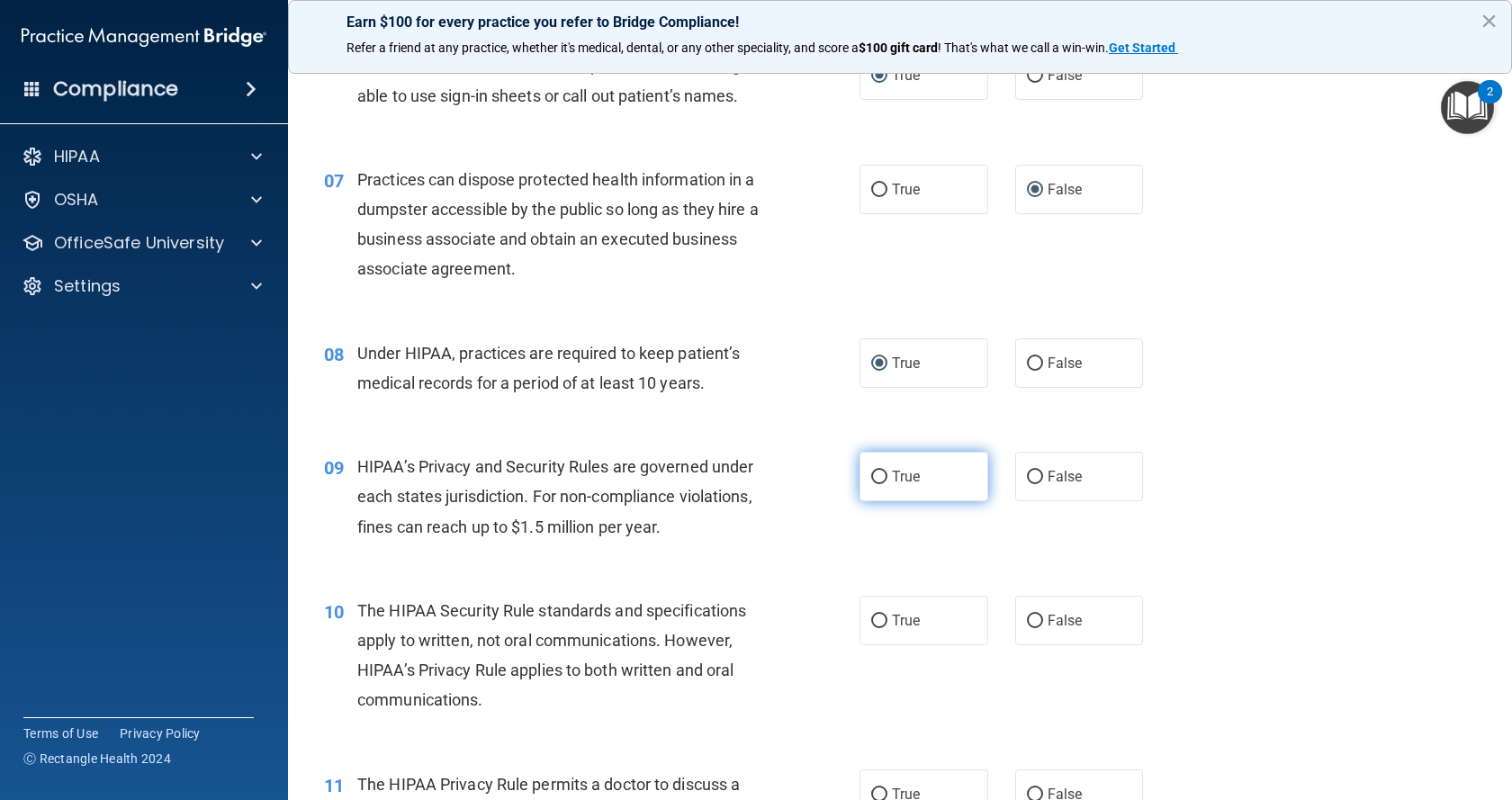
click at [871, 472] on input "True" at bounding box center [878, 477] width 16 height 14
radio input "true"
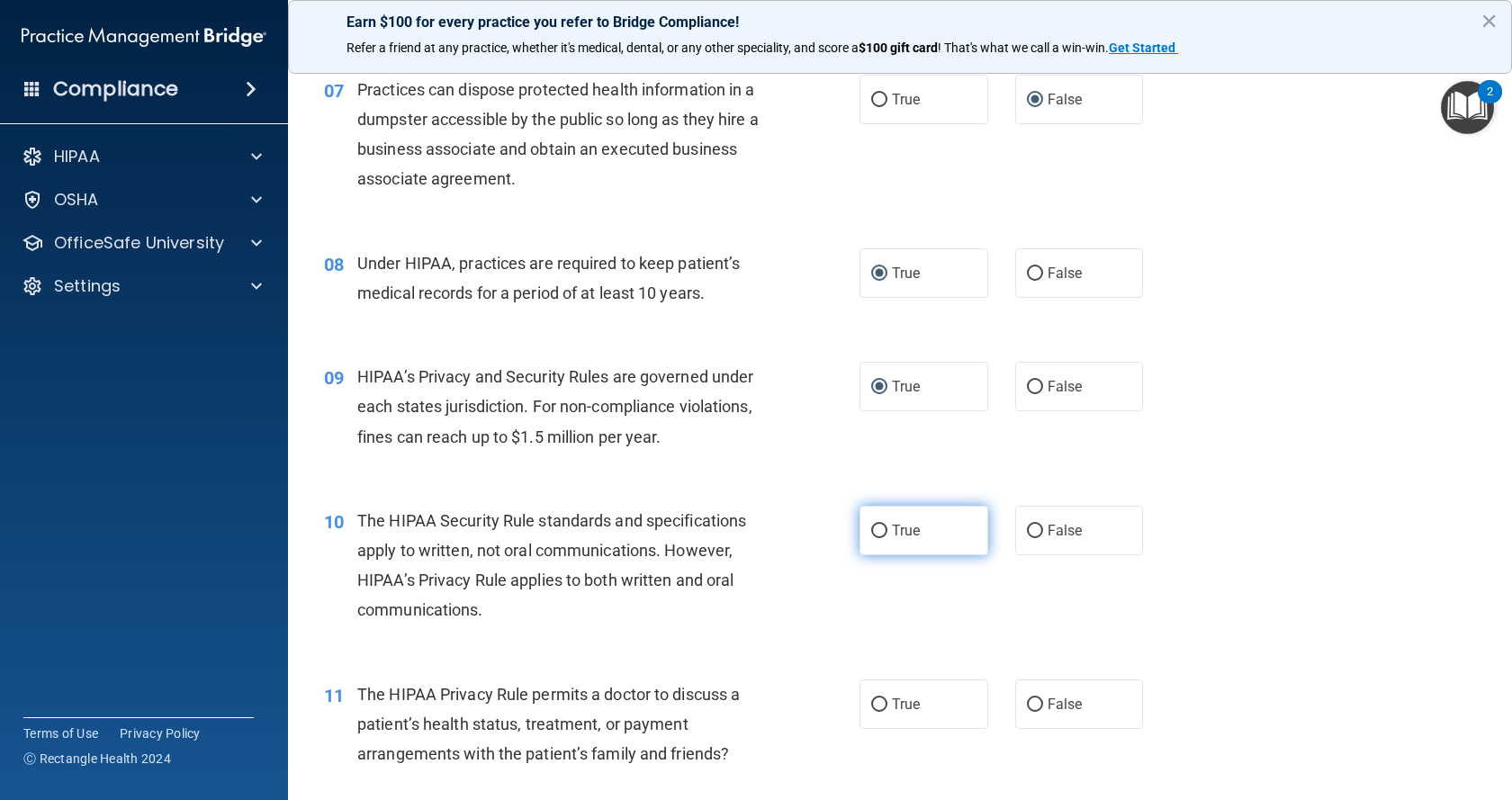
click at [875, 531] on input "True" at bounding box center [878, 531] width 16 height 14
radio input "true"
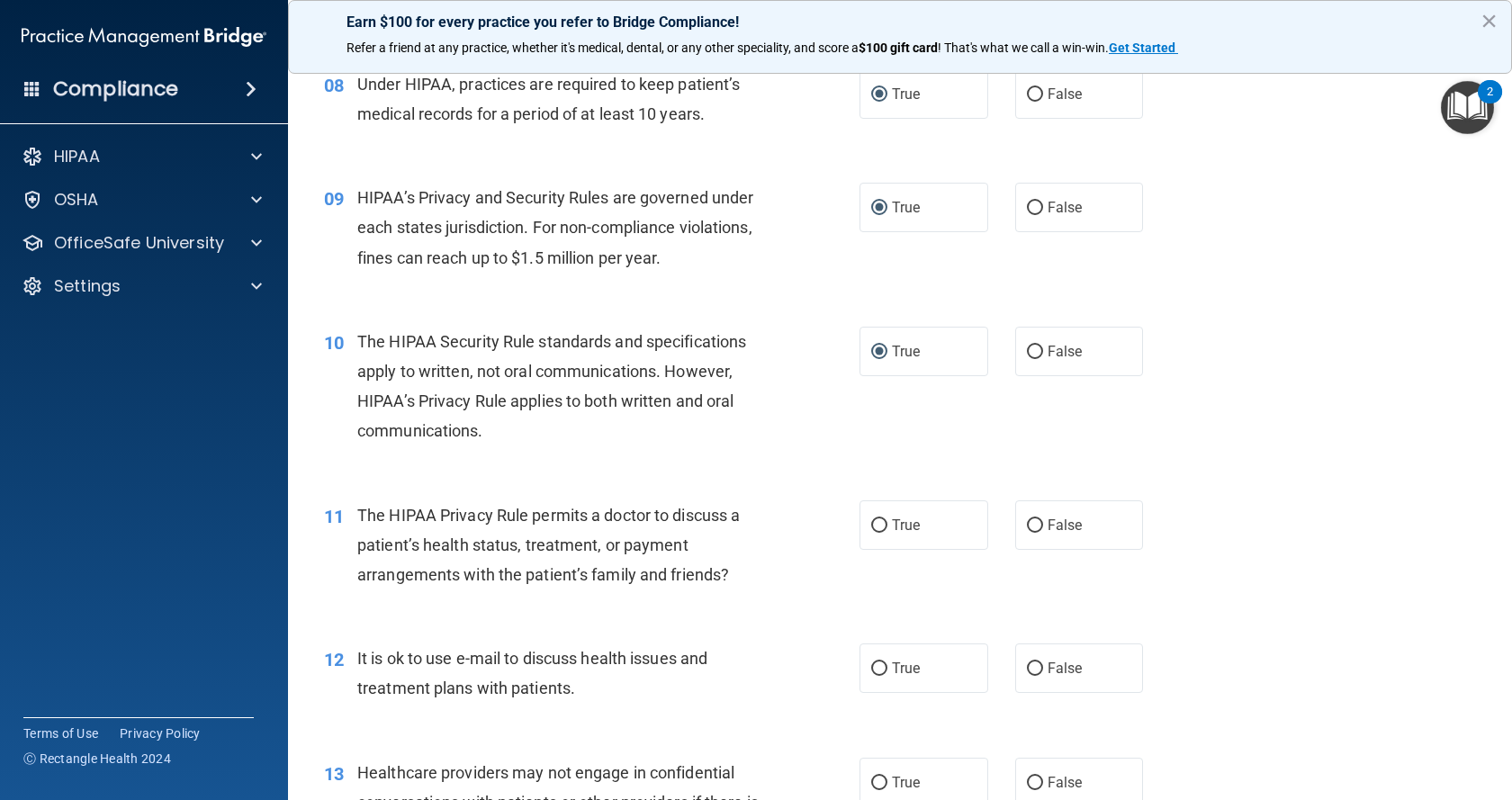
scroll to position [1168, 0]
click at [1027, 520] on input "False" at bounding box center [1034, 526] width 16 height 14
radio input "true"
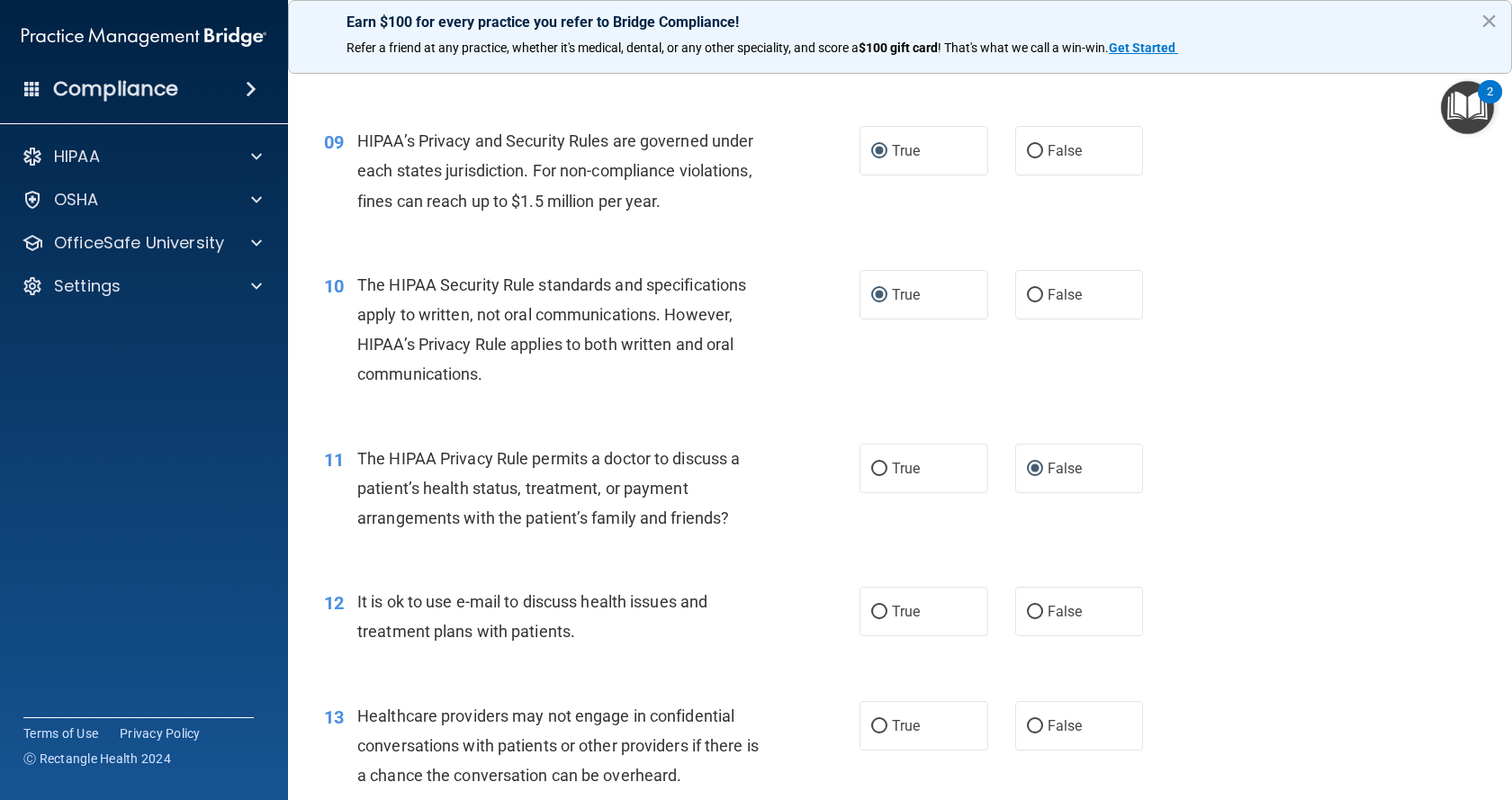
scroll to position [1257, 0]
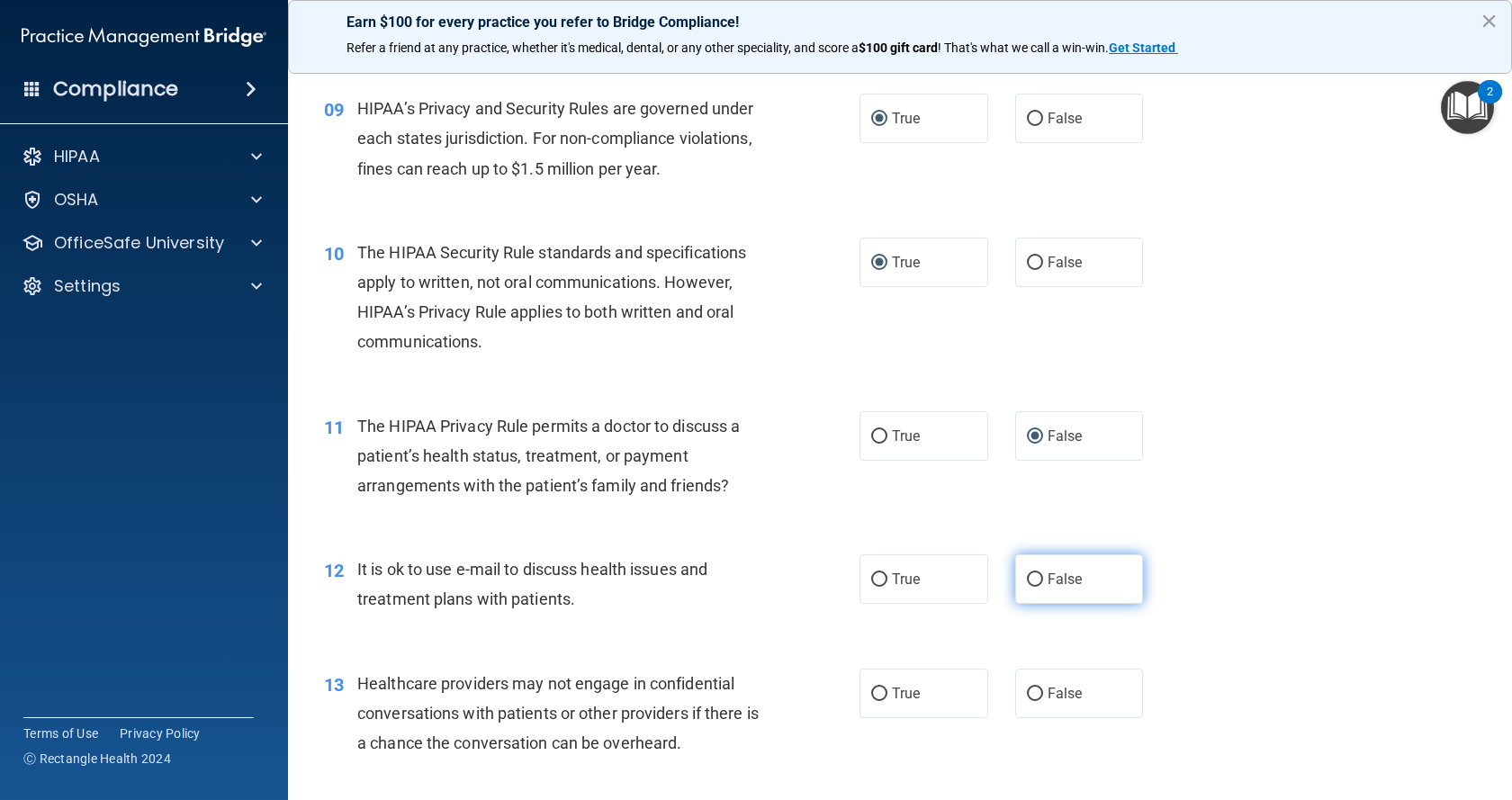
click at [1028, 583] on input "False" at bounding box center [1034, 580] width 16 height 14
radio input "true"
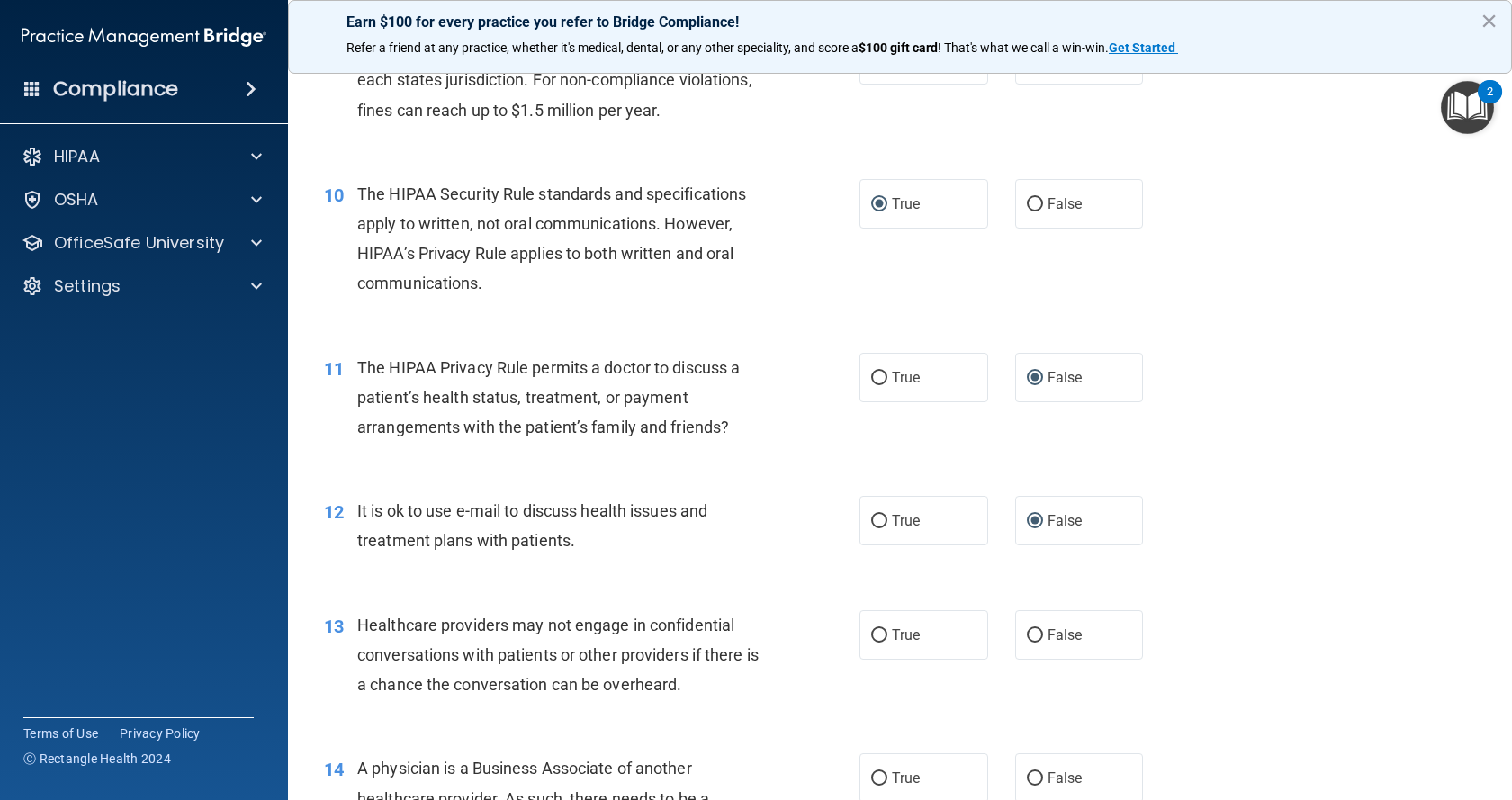
scroll to position [1347, 0]
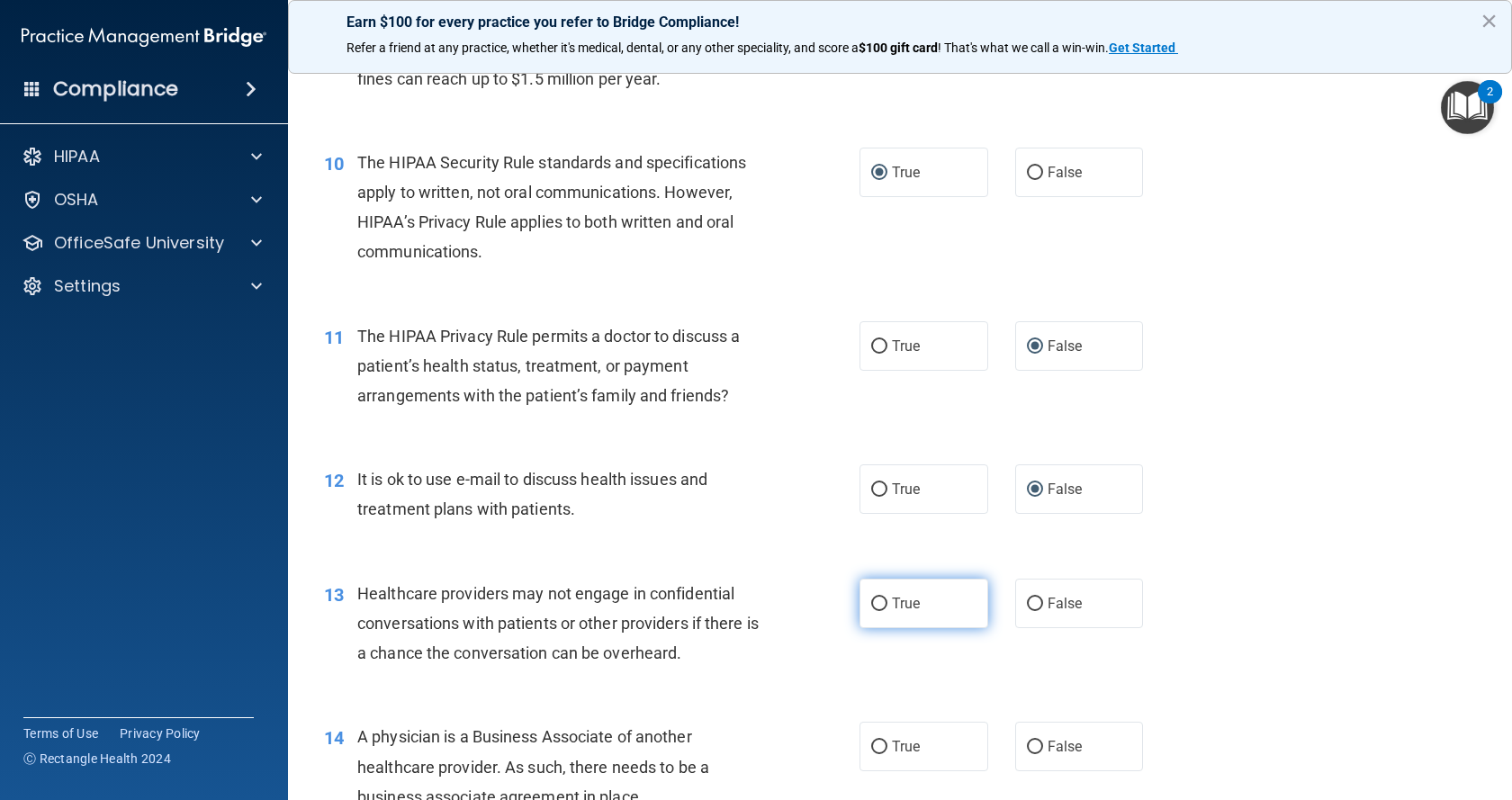
click at [871, 606] on input "True" at bounding box center [878, 604] width 16 height 14
radio input "true"
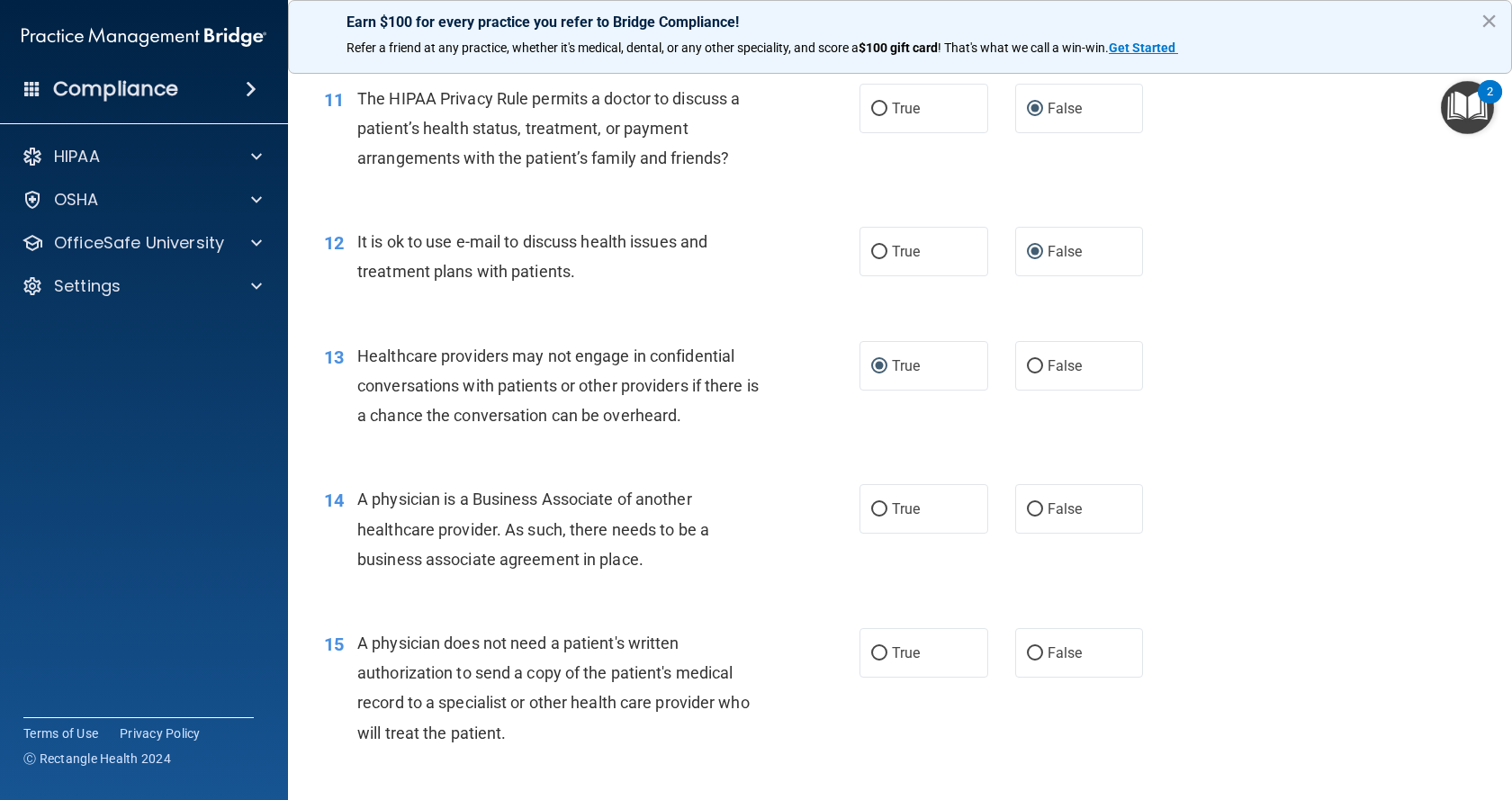
scroll to position [1618, 0]
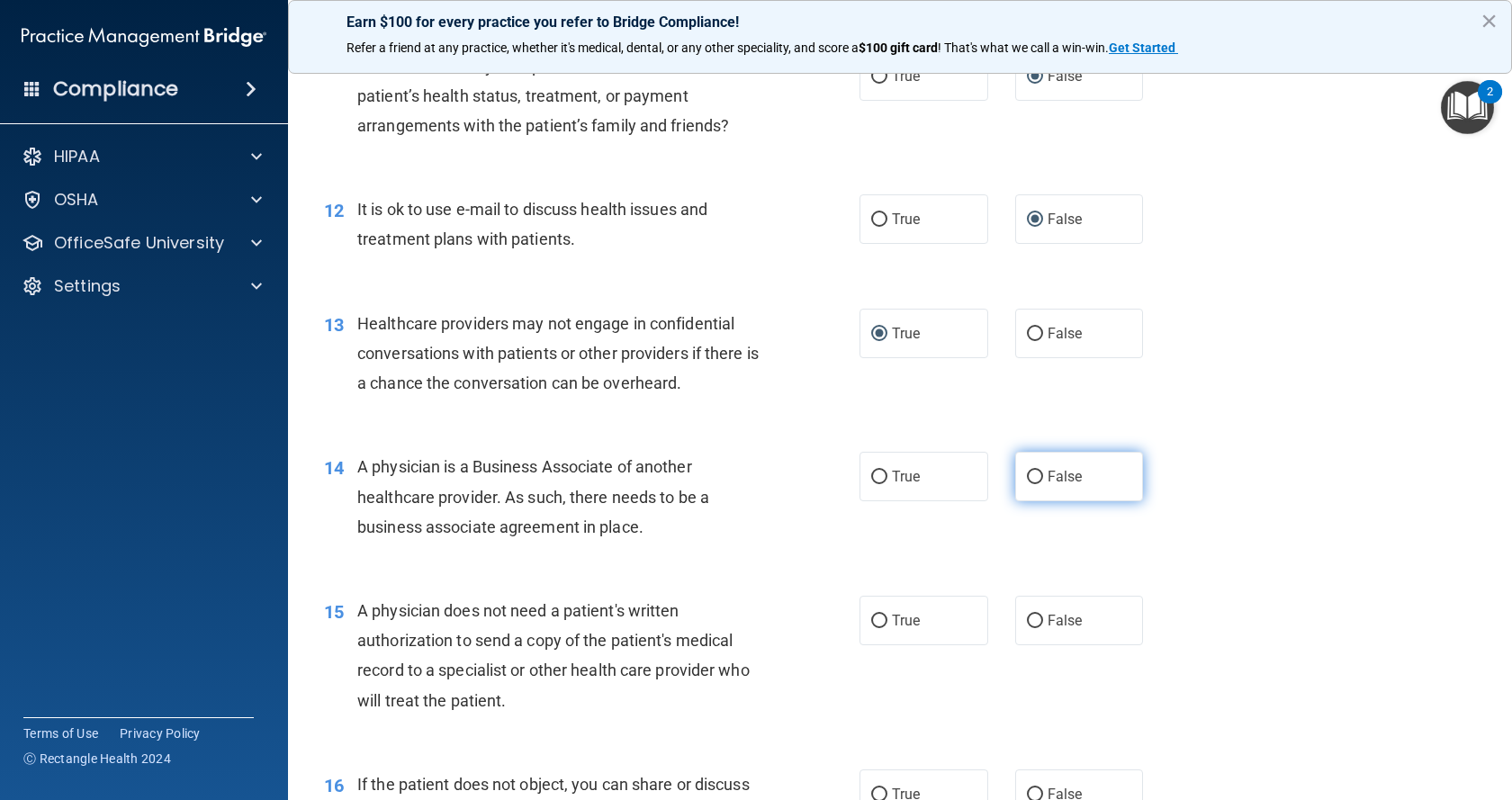
click at [1027, 473] on input "False" at bounding box center [1034, 477] width 16 height 14
radio input "true"
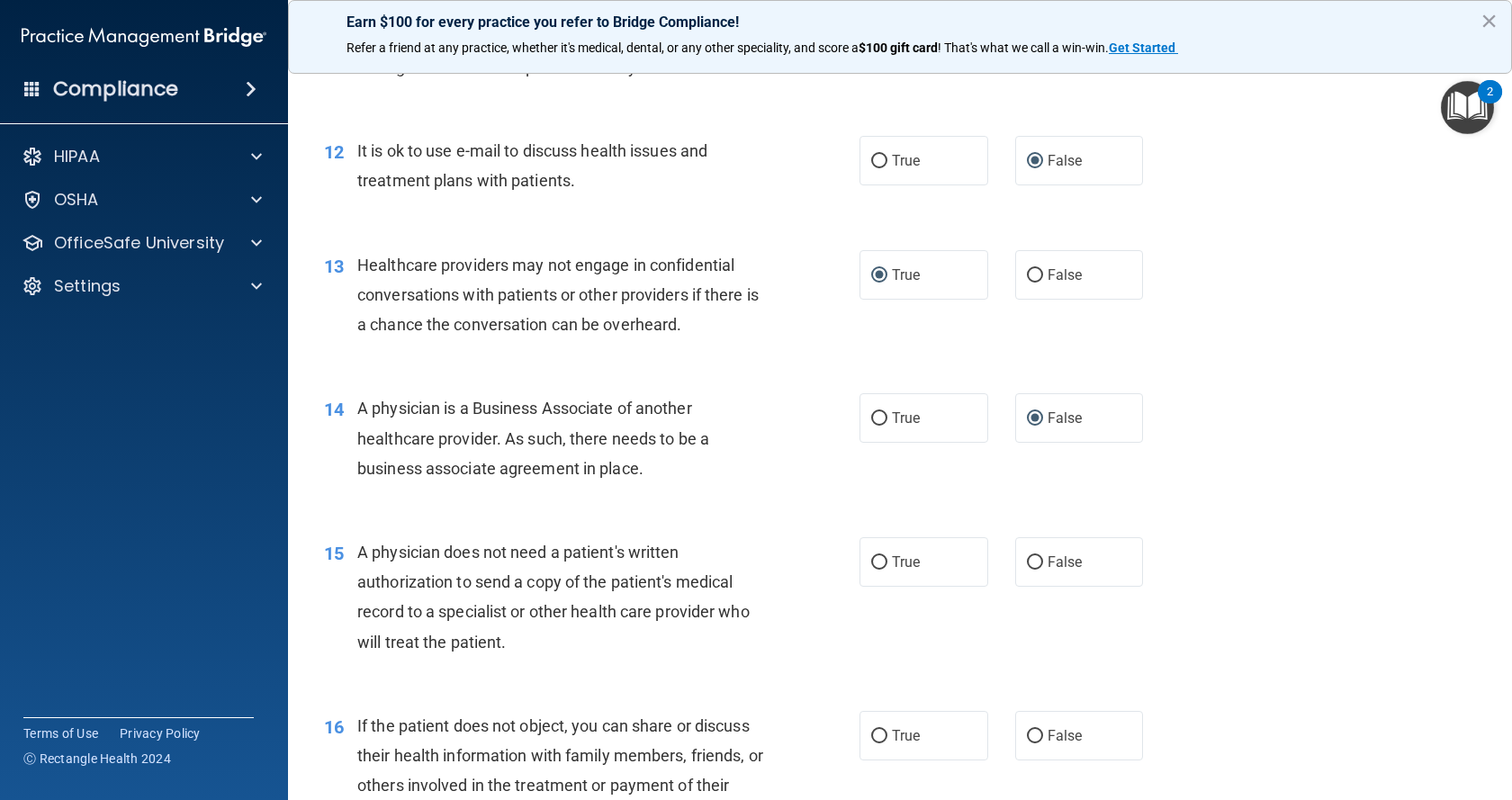
scroll to position [1707, 0]
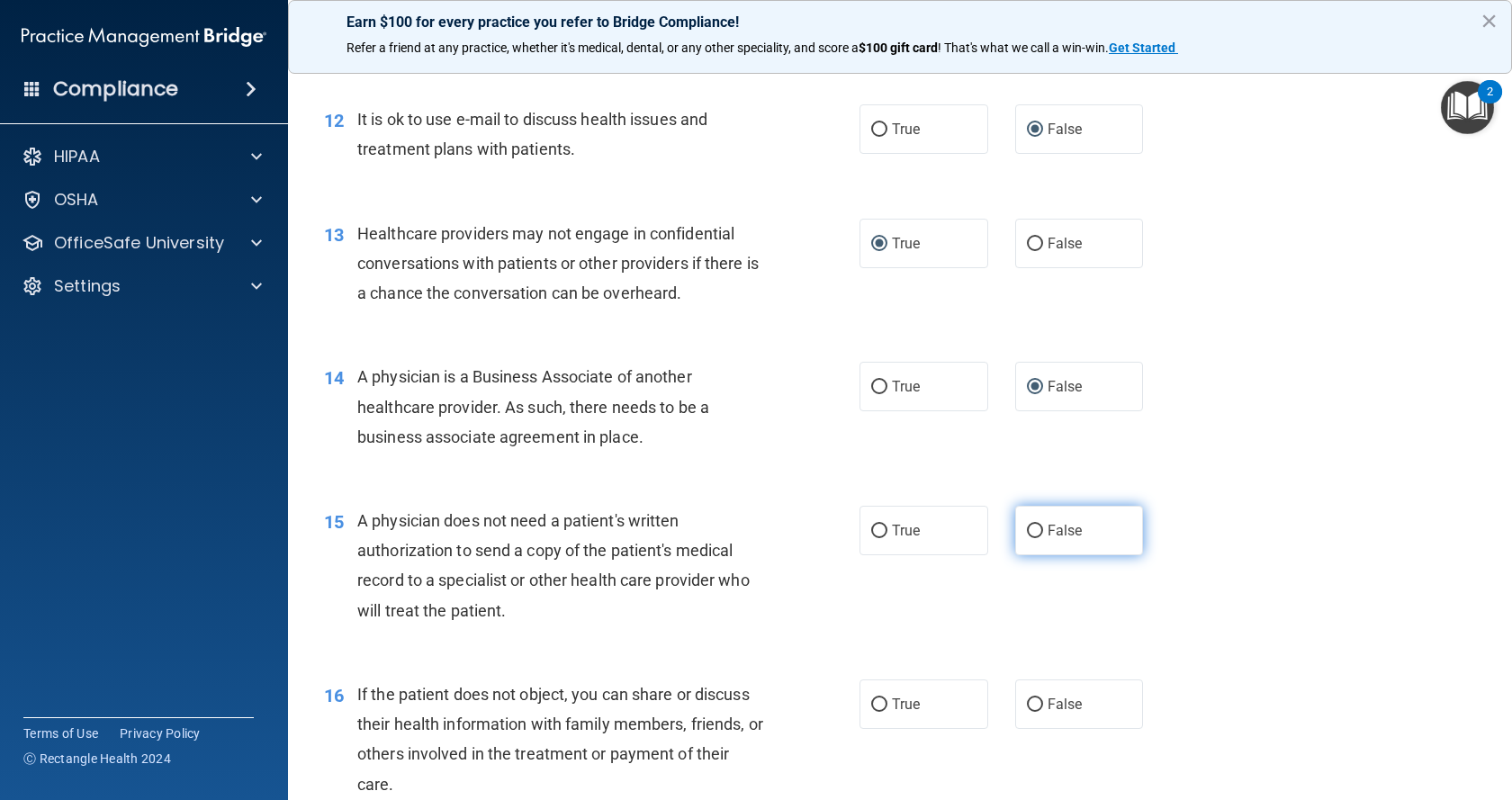
click at [1027, 529] on input "False" at bounding box center [1034, 531] width 16 height 14
radio input "true"
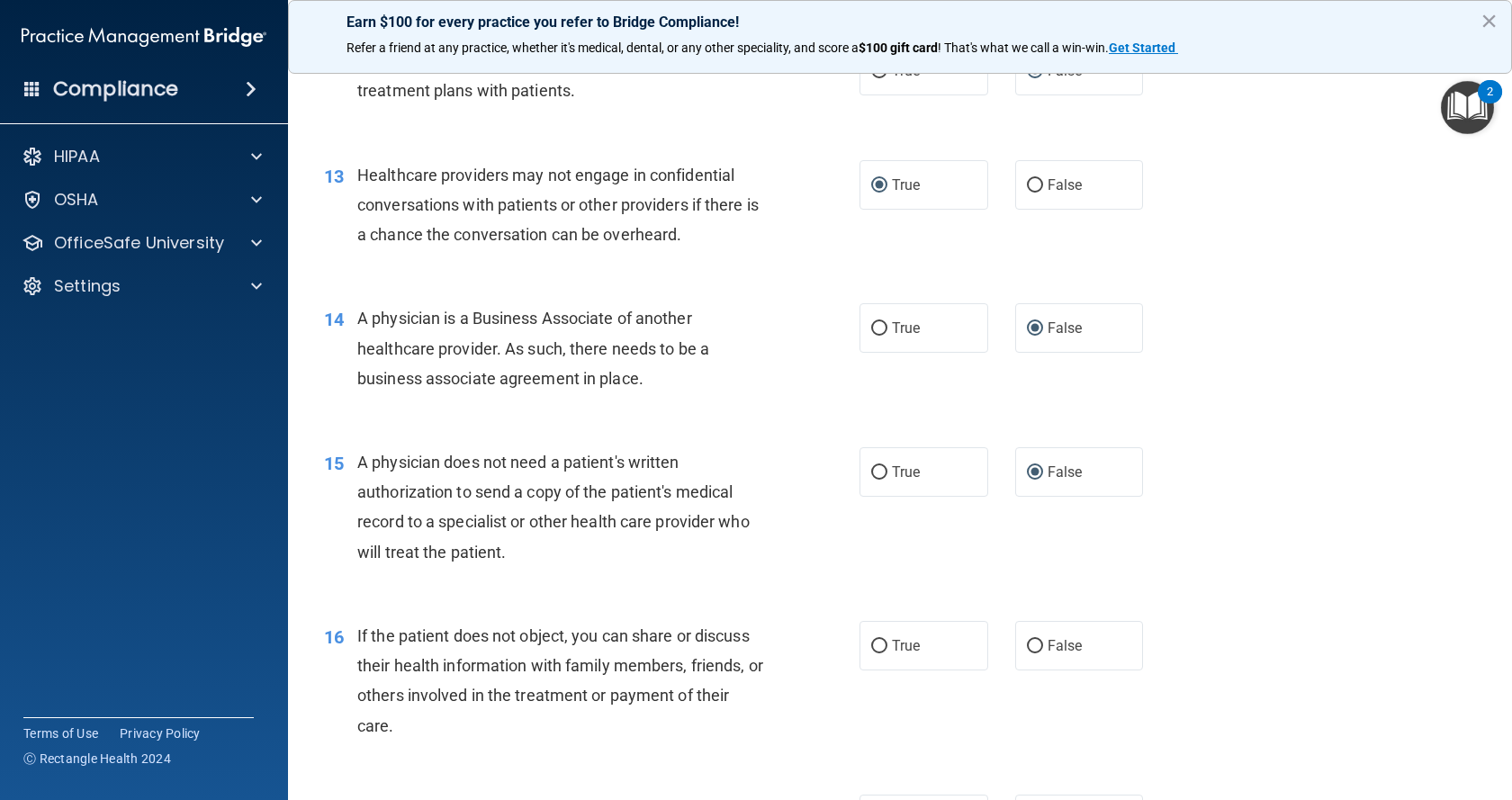
scroll to position [1797, 0]
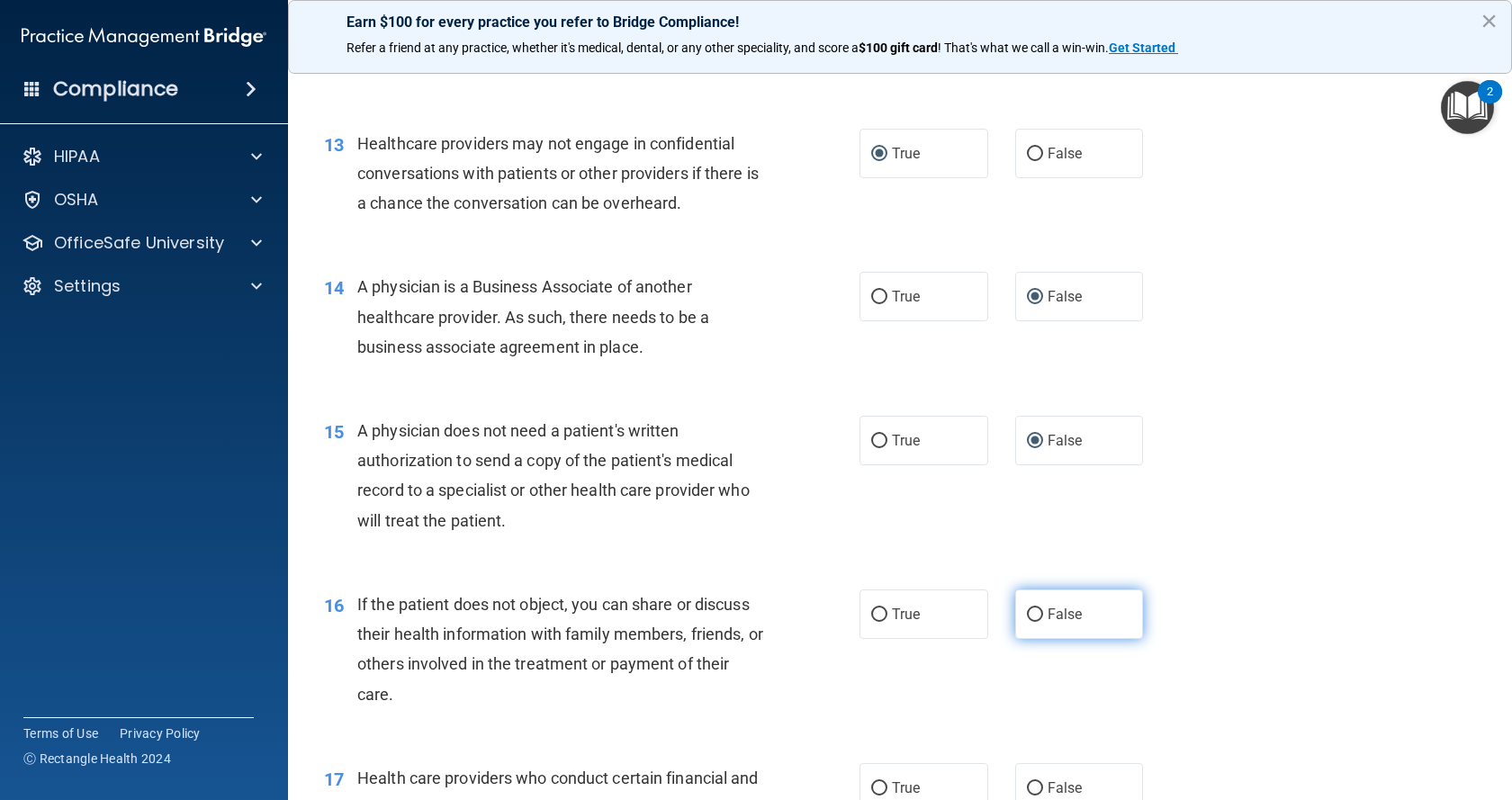
click at [1027, 612] on input "False" at bounding box center [1034, 615] width 16 height 14
radio input "true"
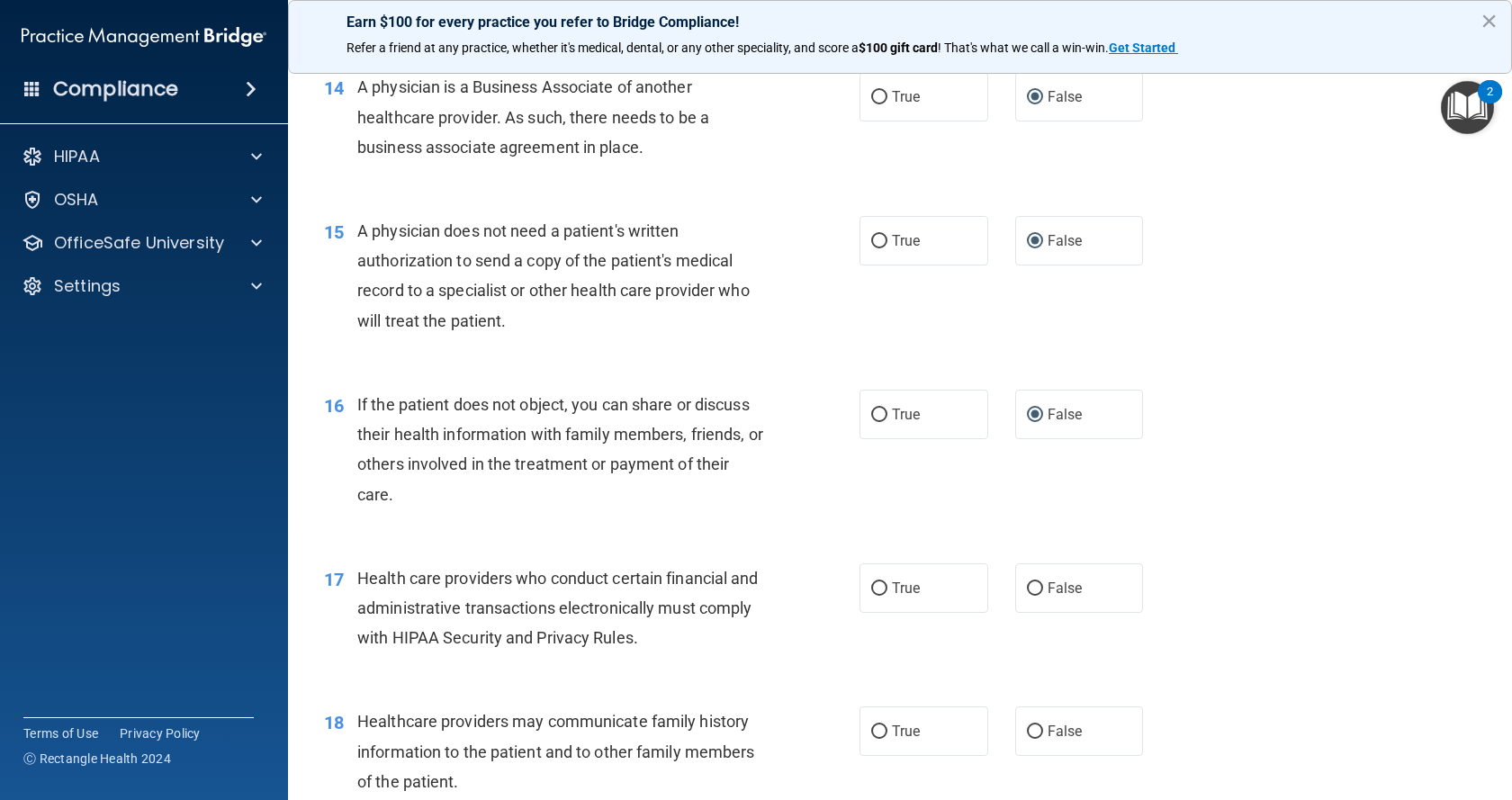
scroll to position [2067, 0]
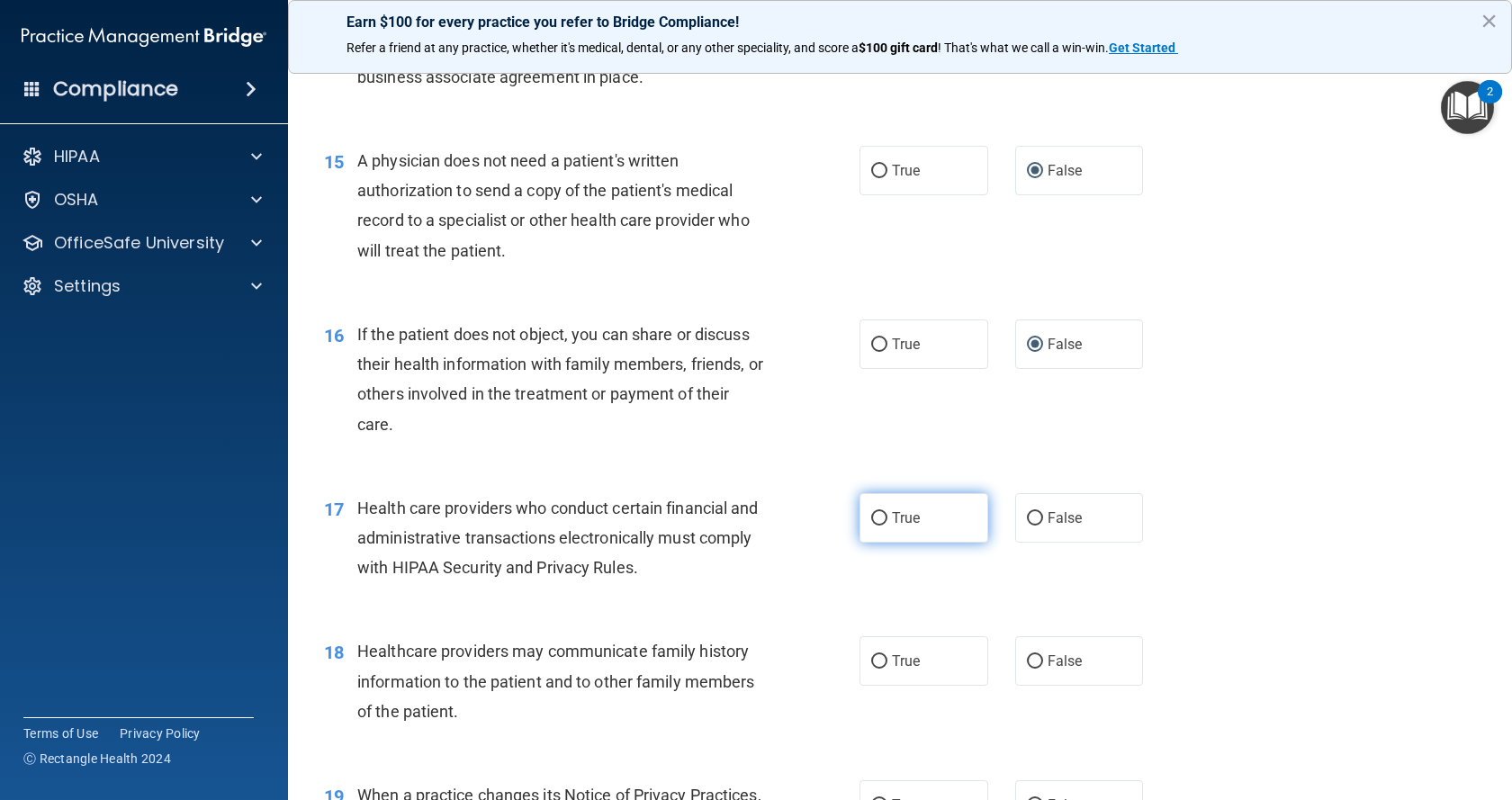
click at [874, 520] on input "True" at bounding box center [878, 519] width 16 height 14
radio input "true"
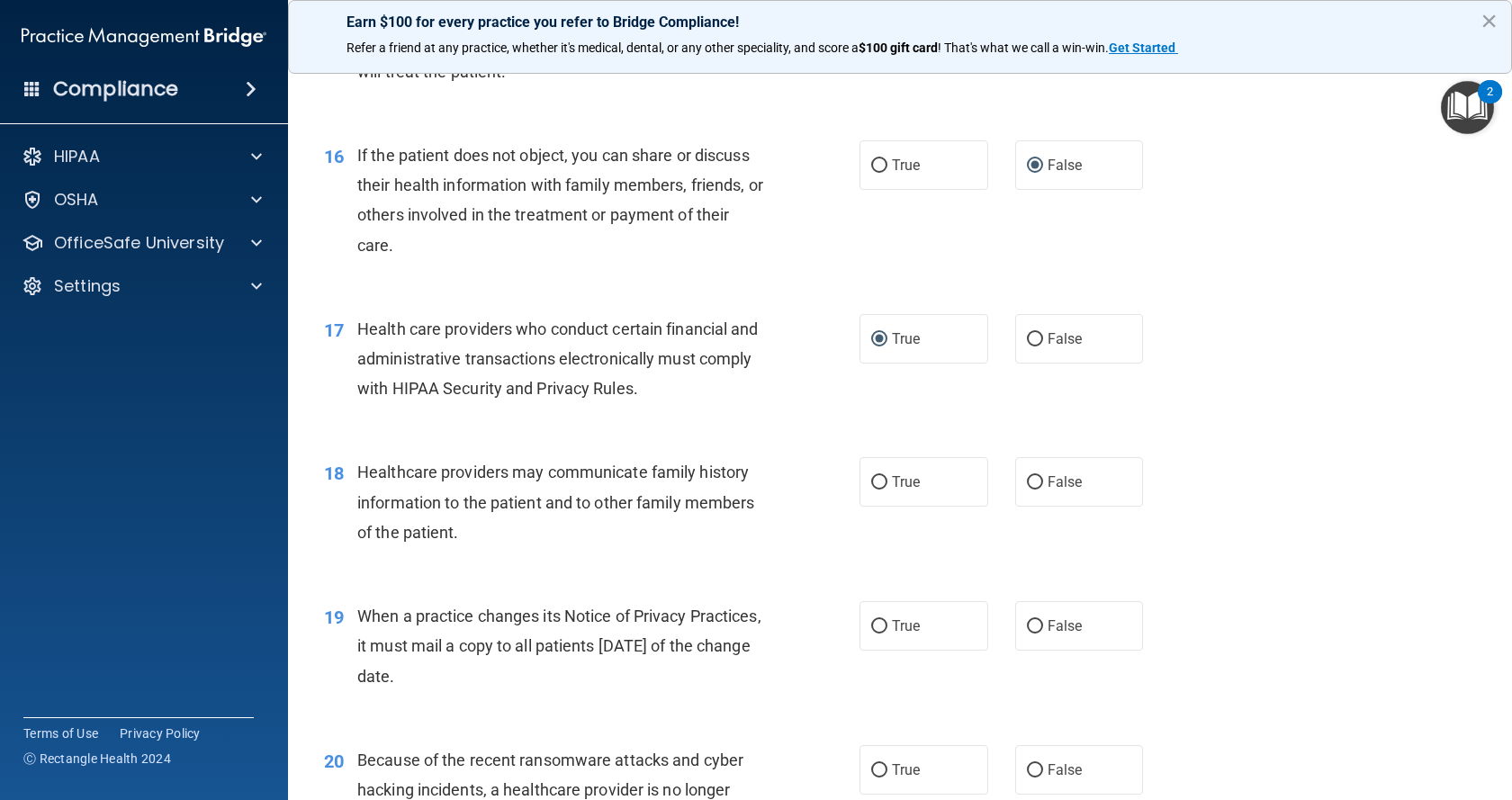
scroll to position [2247, 0]
click at [879, 480] on input "True" at bounding box center [878, 481] width 16 height 14
radio input "true"
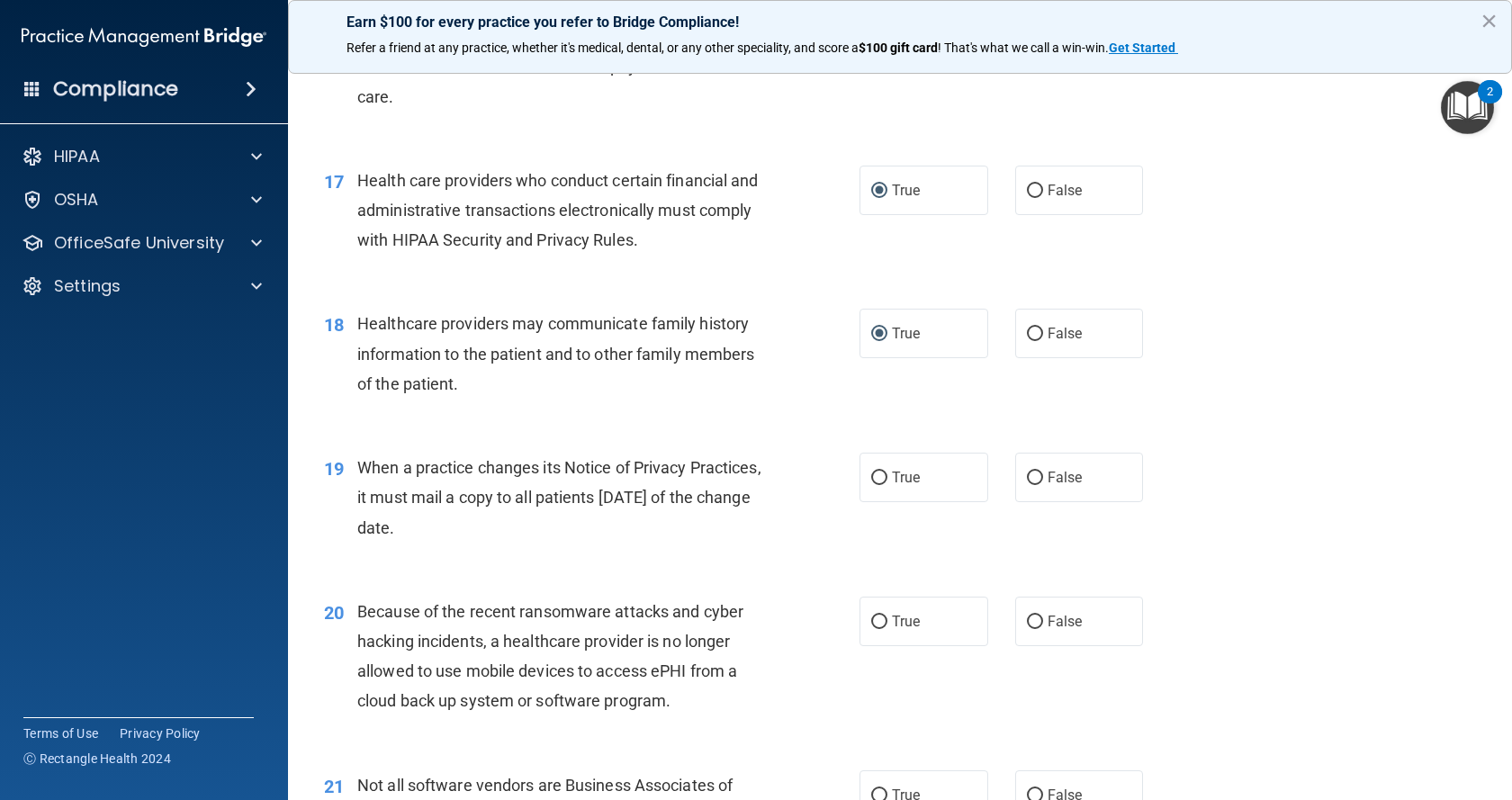
scroll to position [2427, 0]
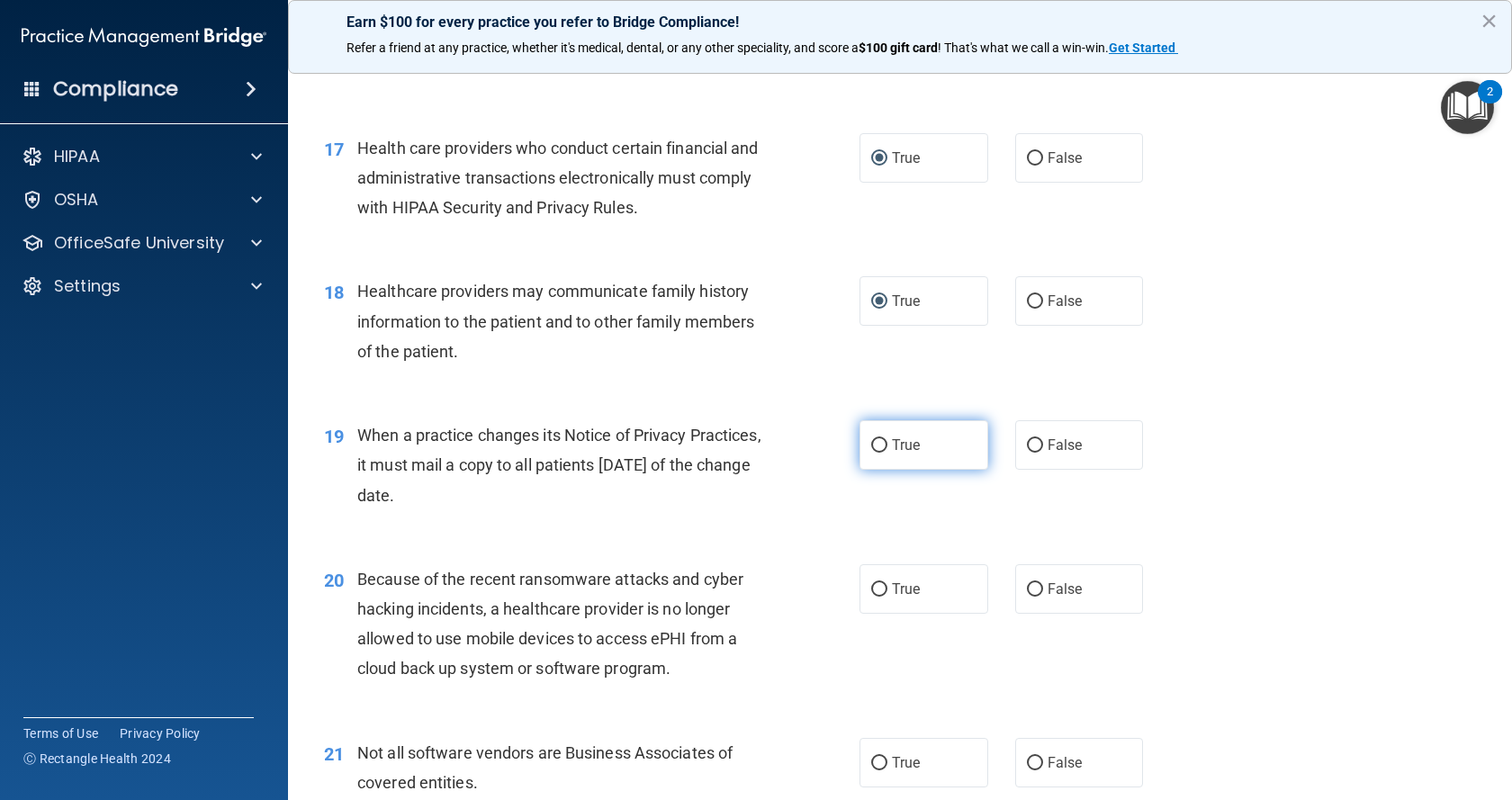
click at [874, 448] on input "True" at bounding box center [878, 445] width 16 height 14
radio input "true"
click at [874, 584] on input "True" at bounding box center [878, 589] width 16 height 14
radio input "true"
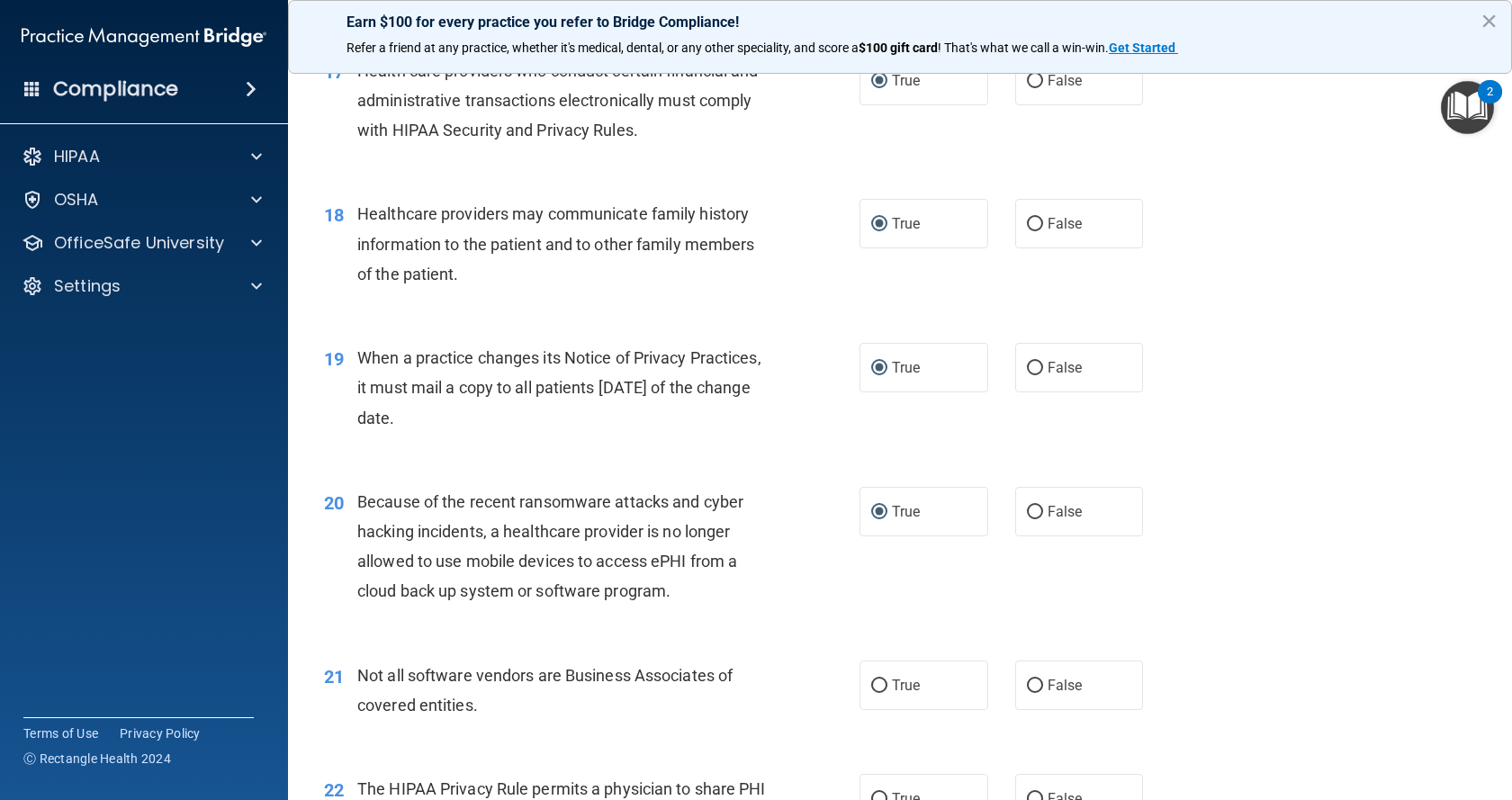
scroll to position [2696, 0]
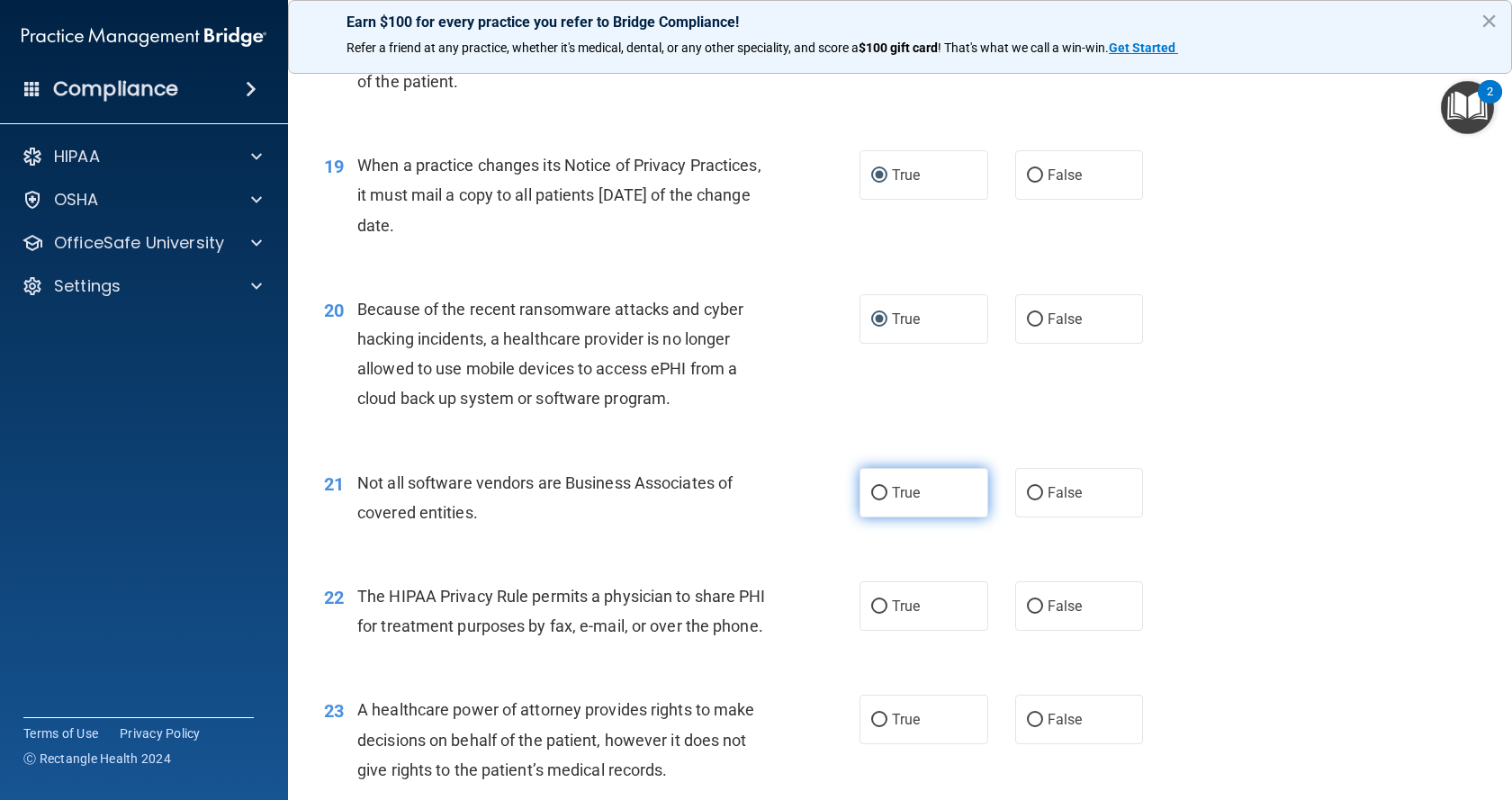
click at [871, 489] on input "True" at bounding box center [878, 494] width 16 height 14
radio input "true"
click at [871, 605] on input "True" at bounding box center [878, 606] width 16 height 14
radio input "true"
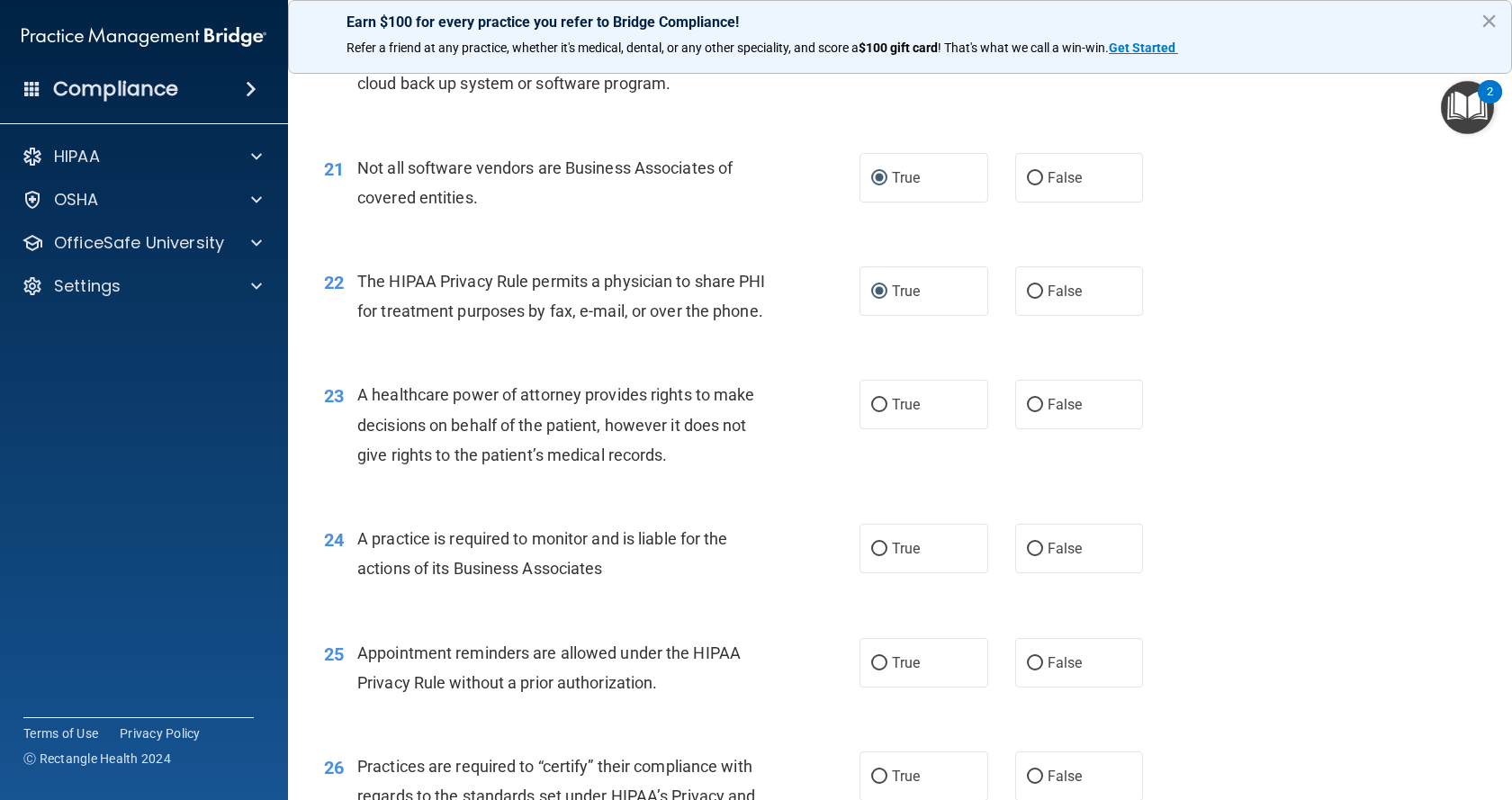
scroll to position [3056, 0]
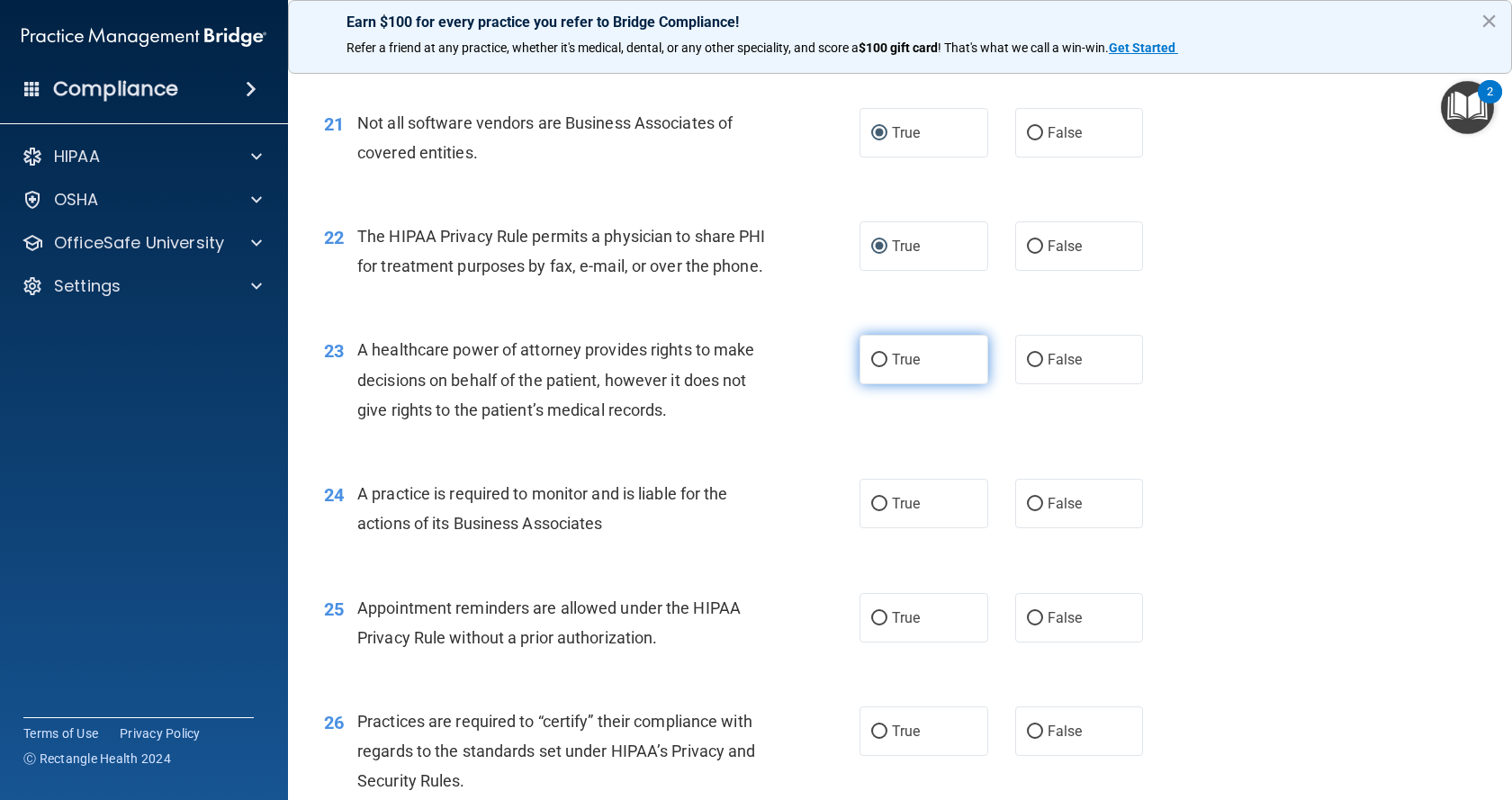
click at [875, 367] on input "True" at bounding box center [878, 360] width 16 height 14
radio input "true"
click at [1027, 511] on input "False" at bounding box center [1034, 504] width 16 height 14
radio input "true"
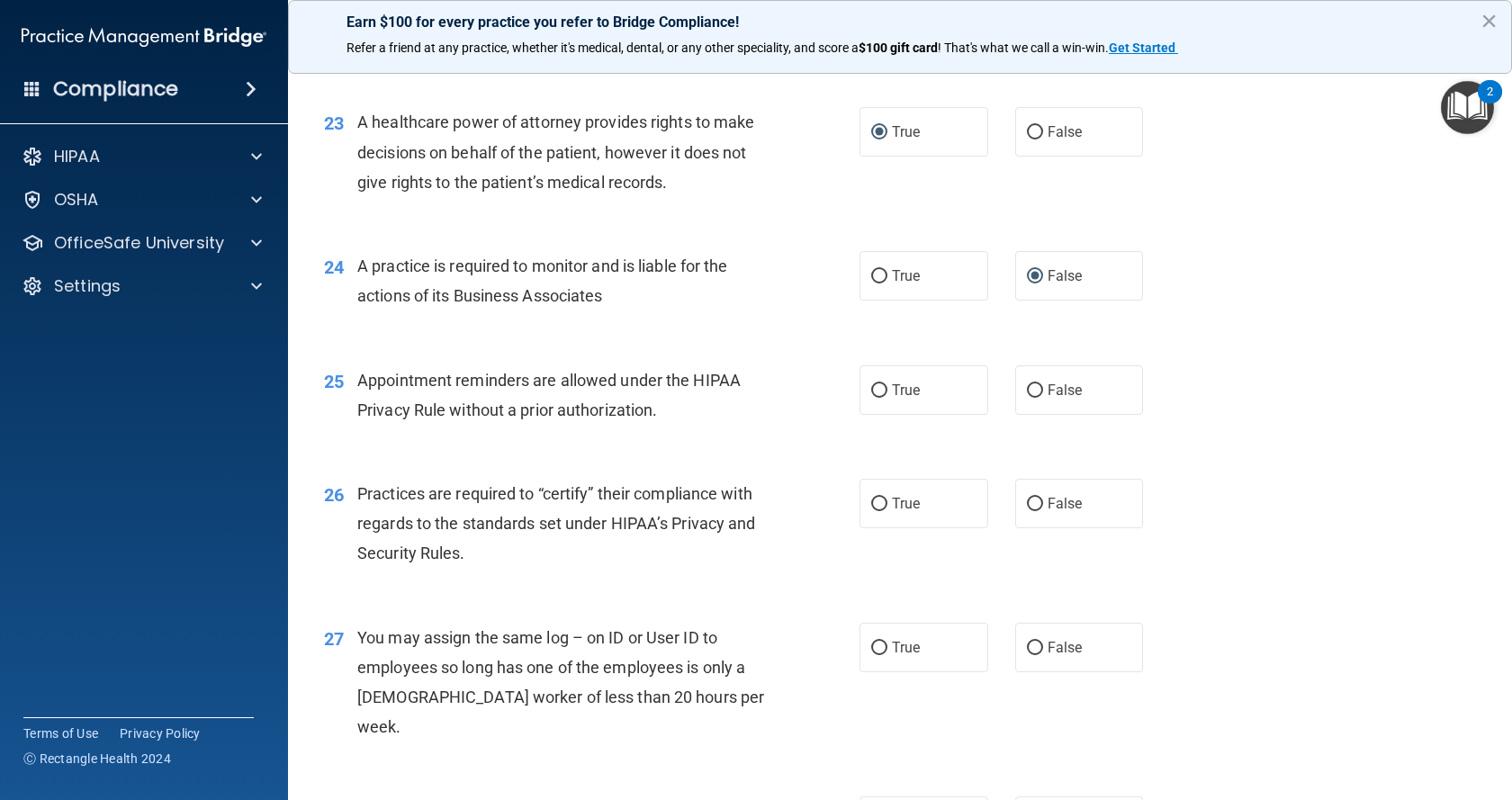
scroll to position [3236, 0]
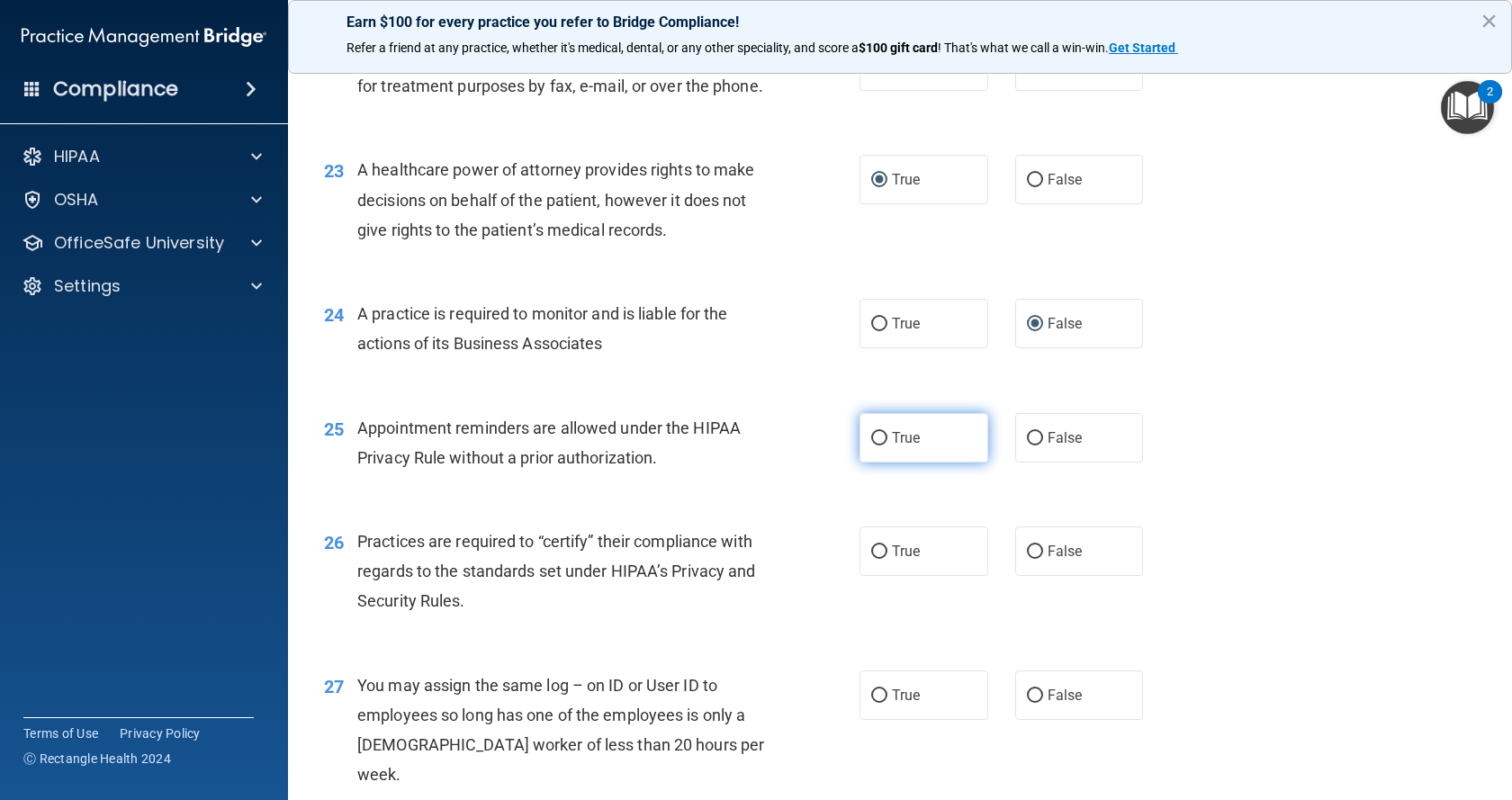
click at [871, 445] on input "True" at bounding box center [878, 438] width 16 height 14
radio input "true"
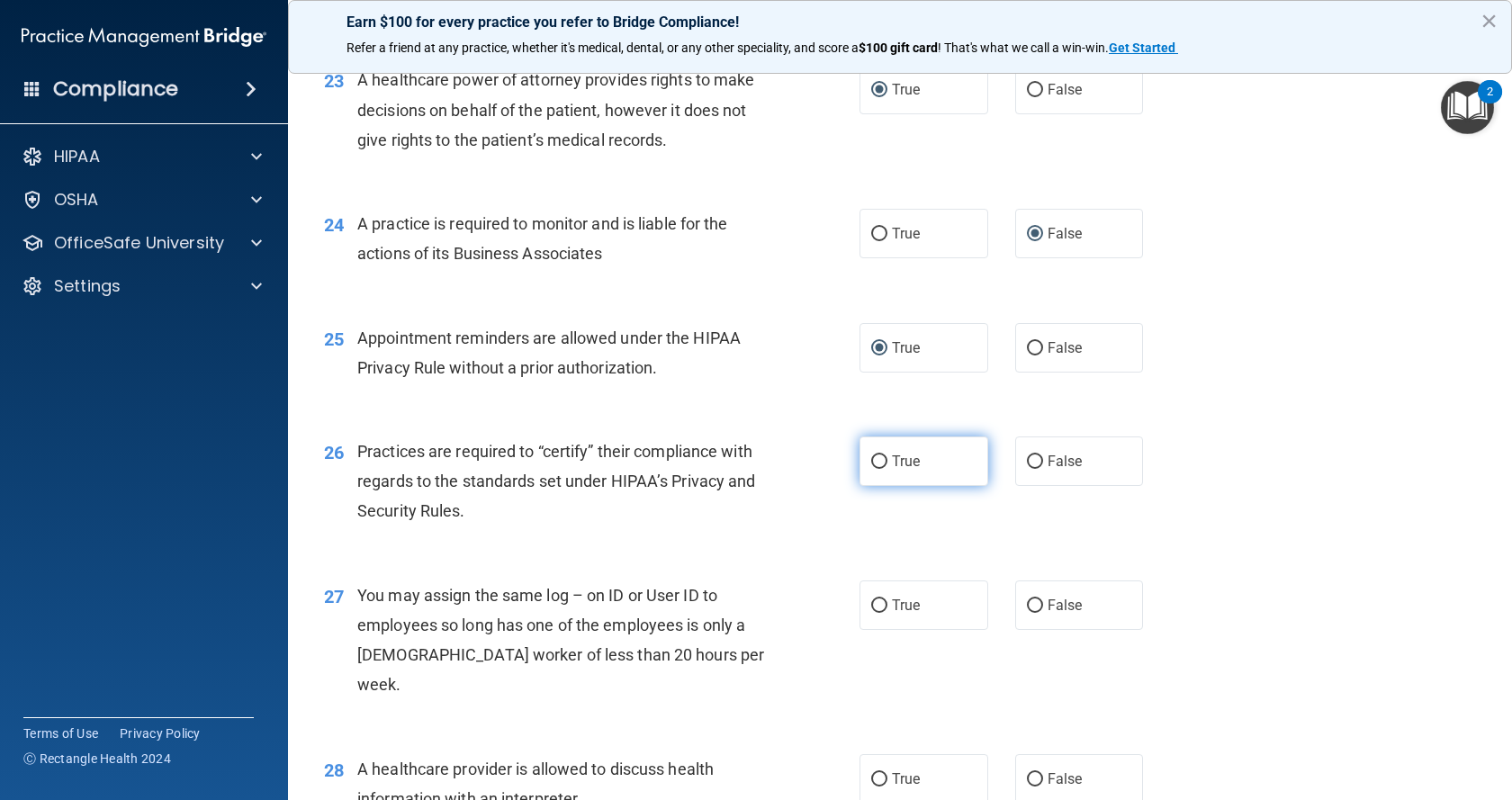
click at [877, 469] on input "True" at bounding box center [878, 462] width 16 height 14
radio input "true"
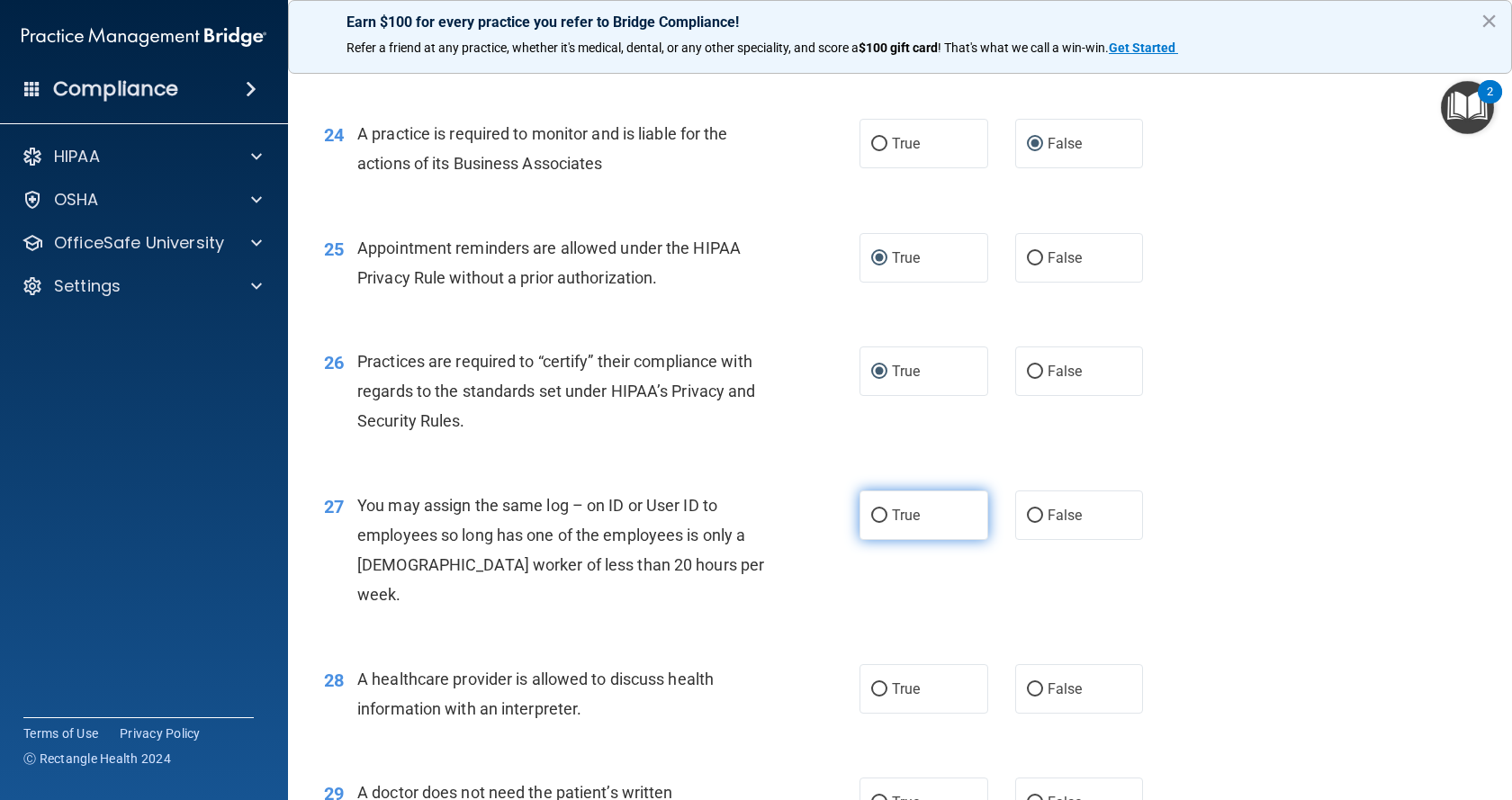
drag, startPoint x: 1027, startPoint y: 544, endPoint x: 930, endPoint y: 539, distance: 97.1
click at [1027, 522] on input "False" at bounding box center [1034, 516] width 16 height 14
radio input "true"
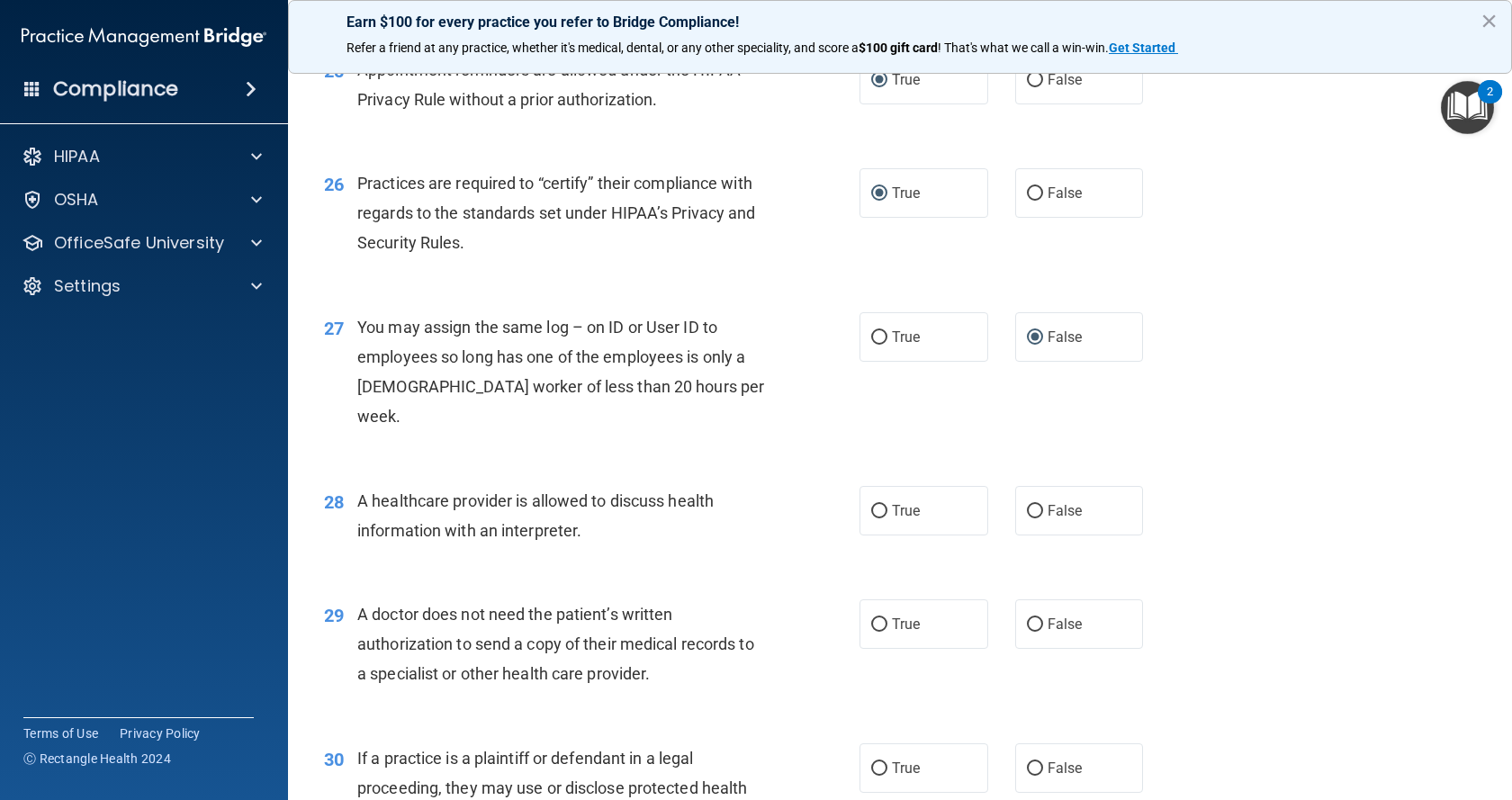
scroll to position [3596, 0]
click at [1027, 506] on input "False" at bounding box center [1034, 509] width 16 height 14
radio input "true"
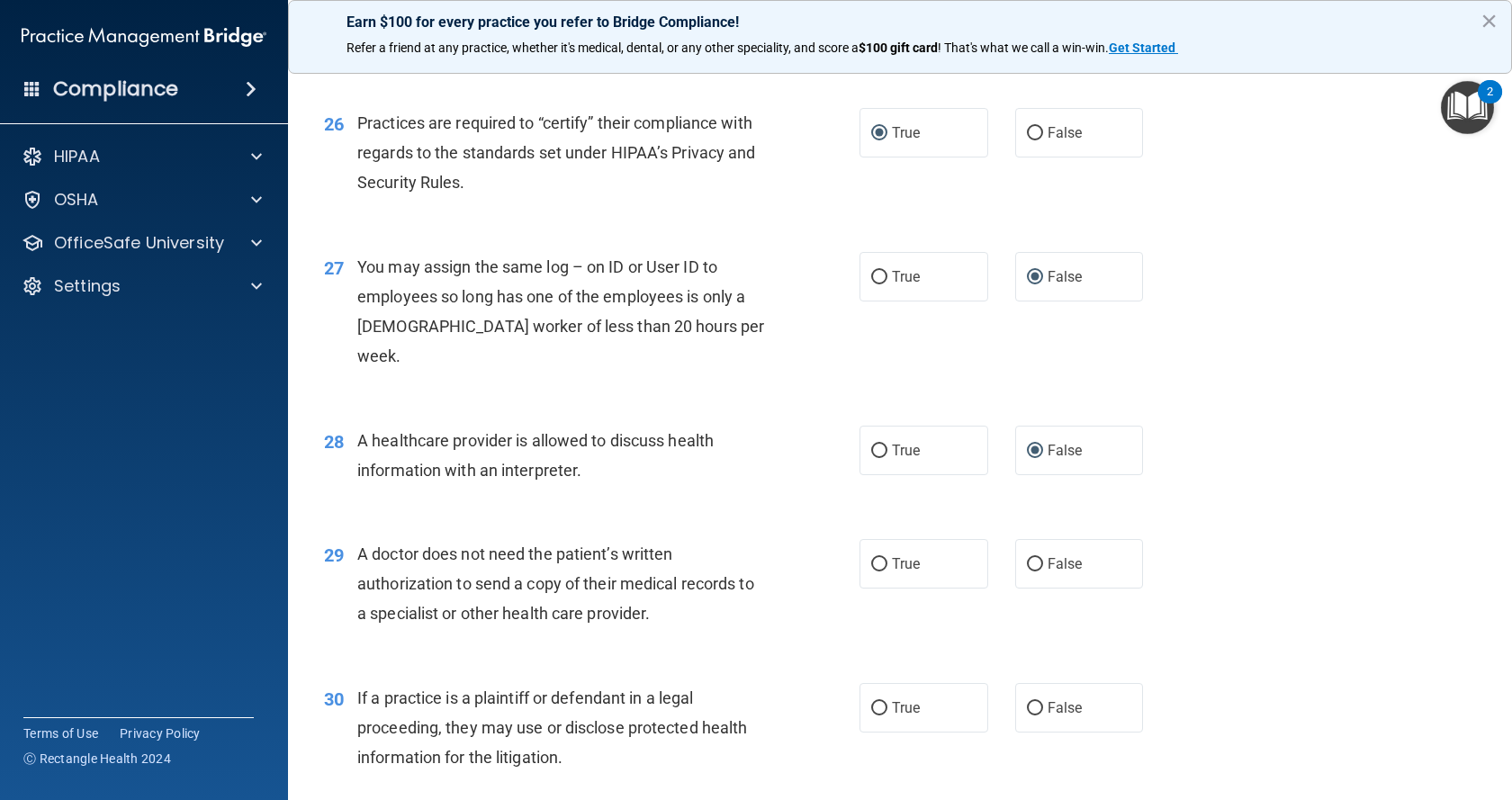
scroll to position [3686, 0]
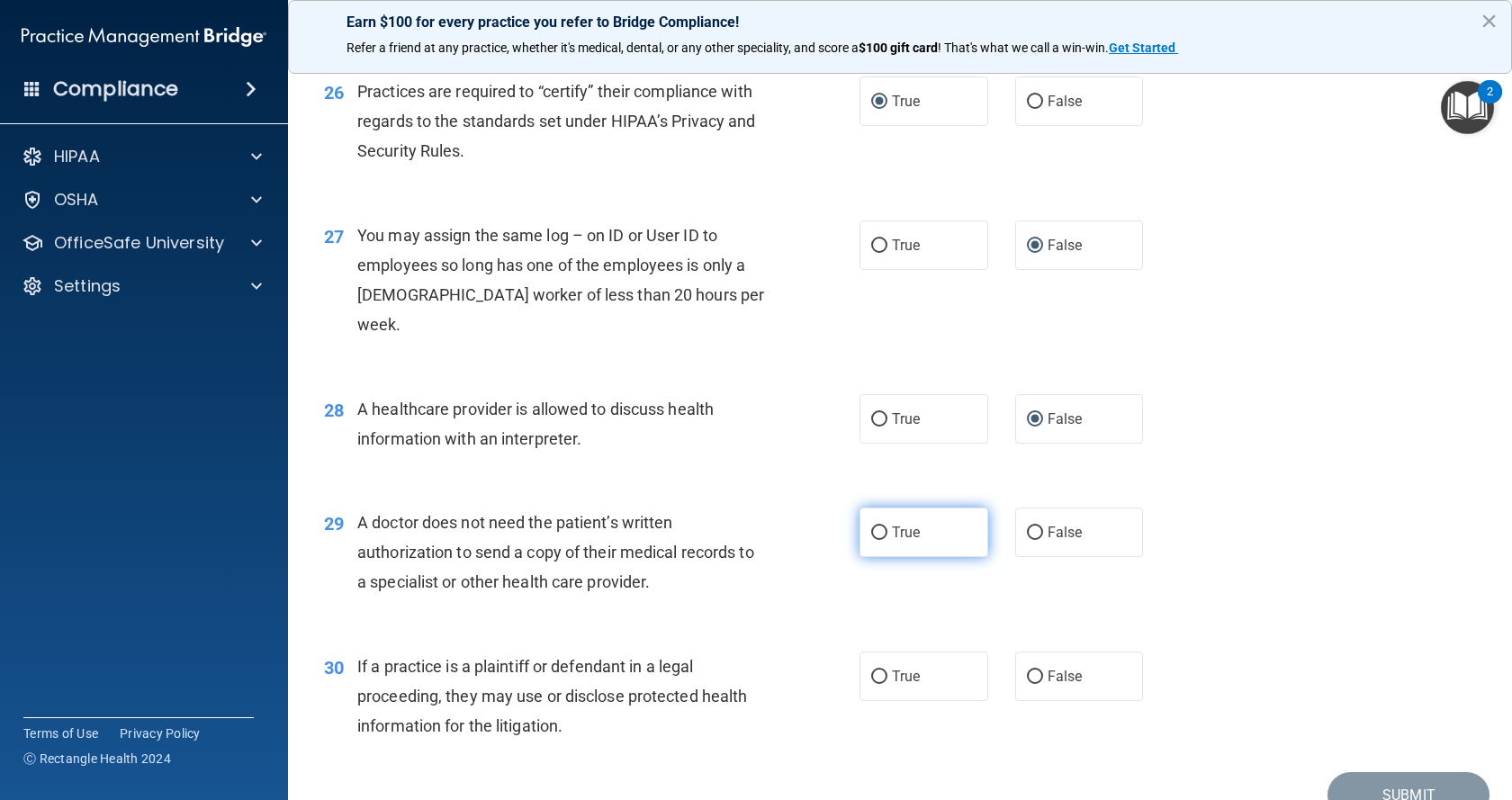
drag, startPoint x: 1026, startPoint y: 528, endPoint x: 899, endPoint y: 528, distance: 127.0
click at [1027, 528] on input "False" at bounding box center [1034, 532] width 16 height 14
radio input "true"
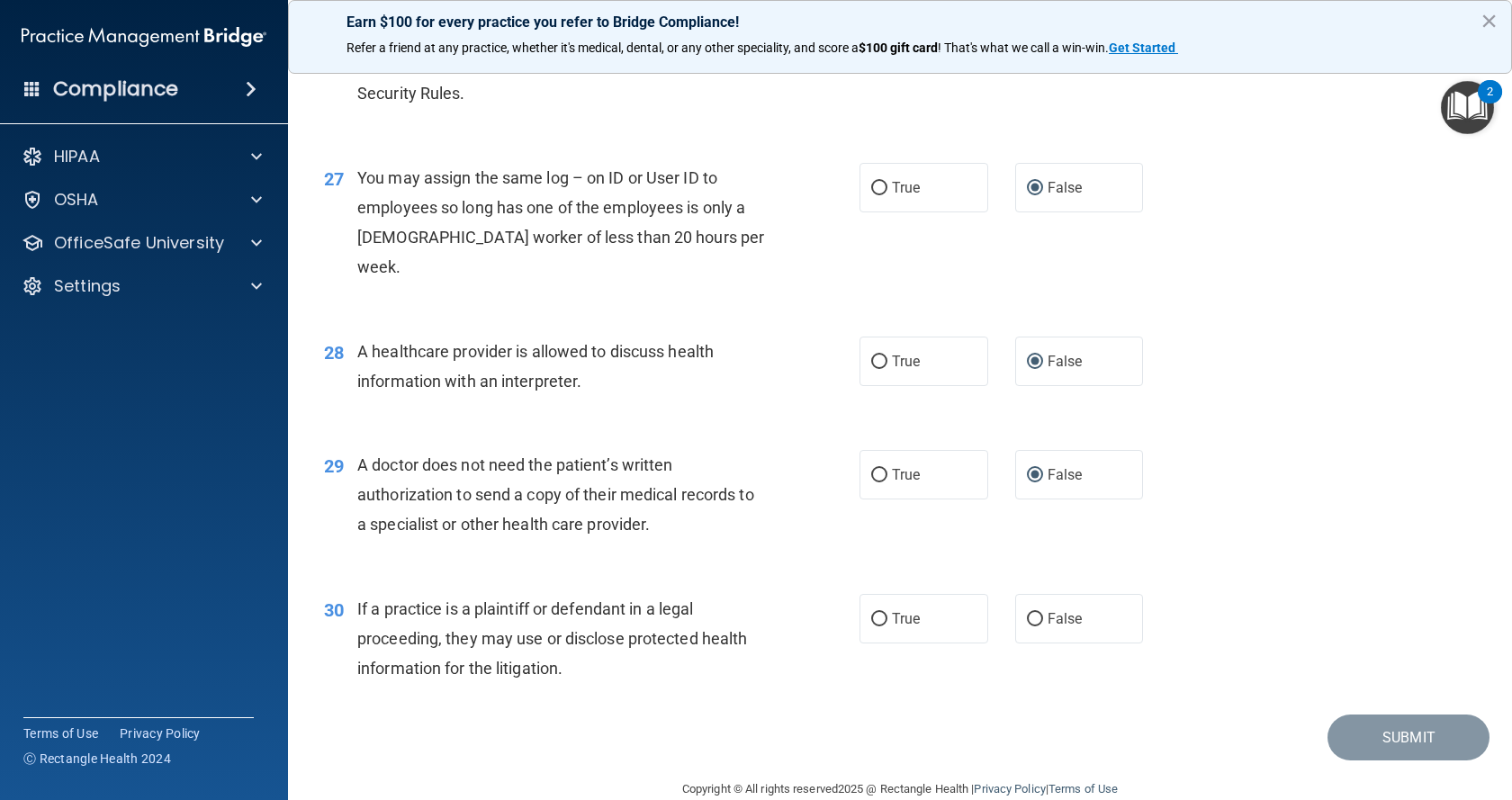
scroll to position [3776, 0]
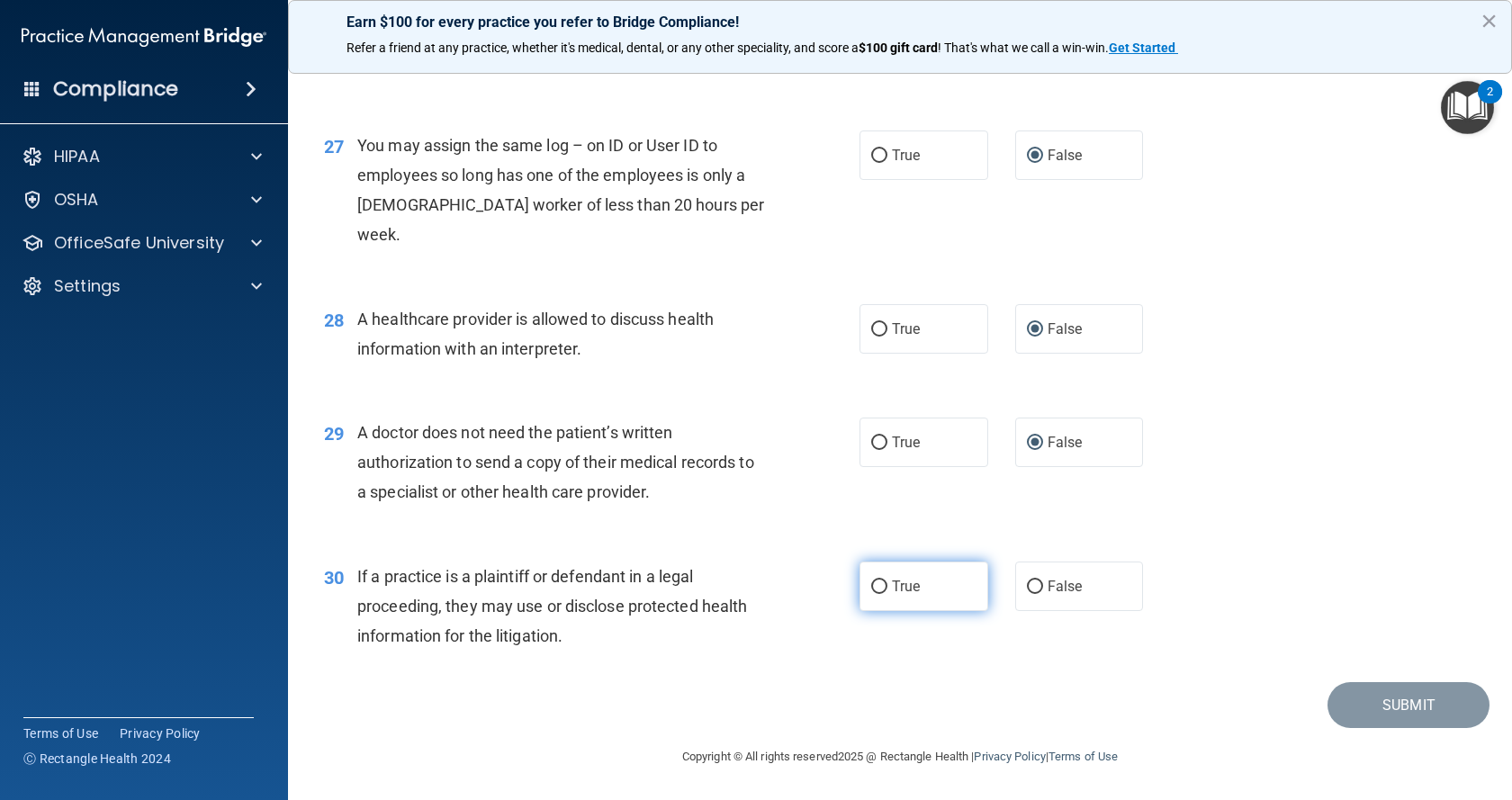
click at [871, 585] on input "True" at bounding box center [878, 587] width 16 height 14
radio input "true"
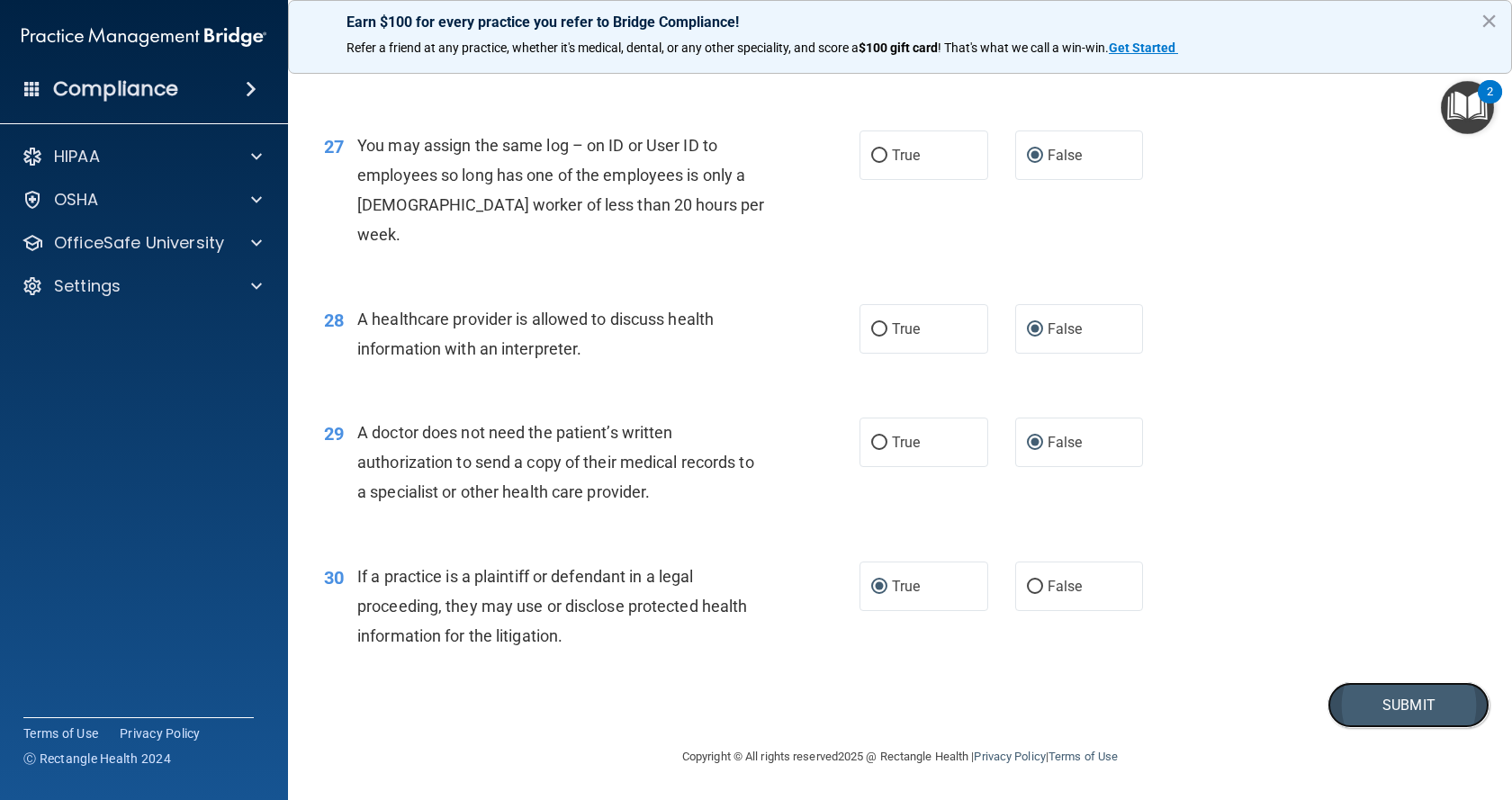
click at [1373, 699] on button "Submit" at bounding box center [1408, 705] width 162 height 46
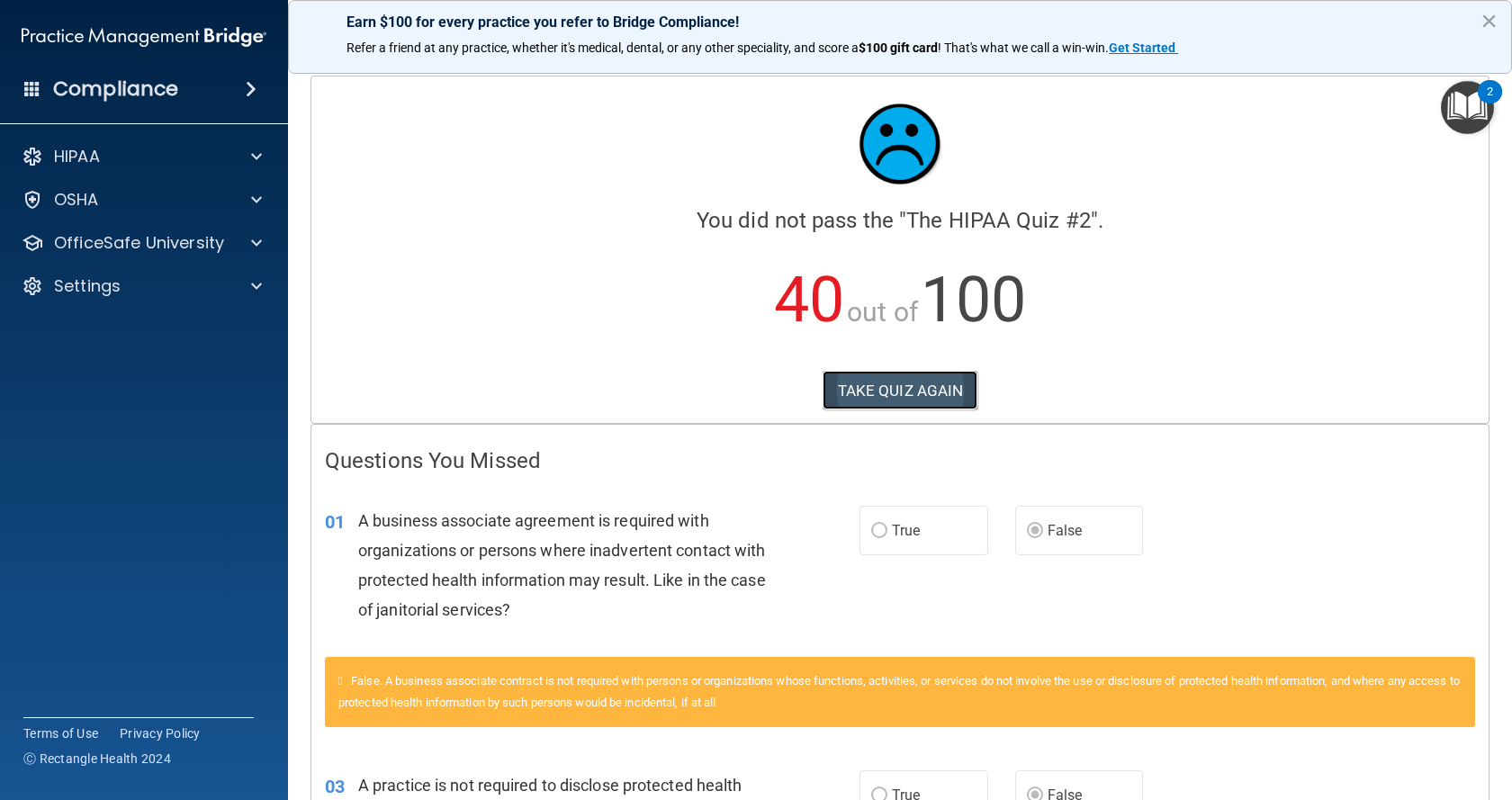
click at [888, 389] on button "TAKE QUIZ AGAIN" at bounding box center [901, 390] width 156 height 40
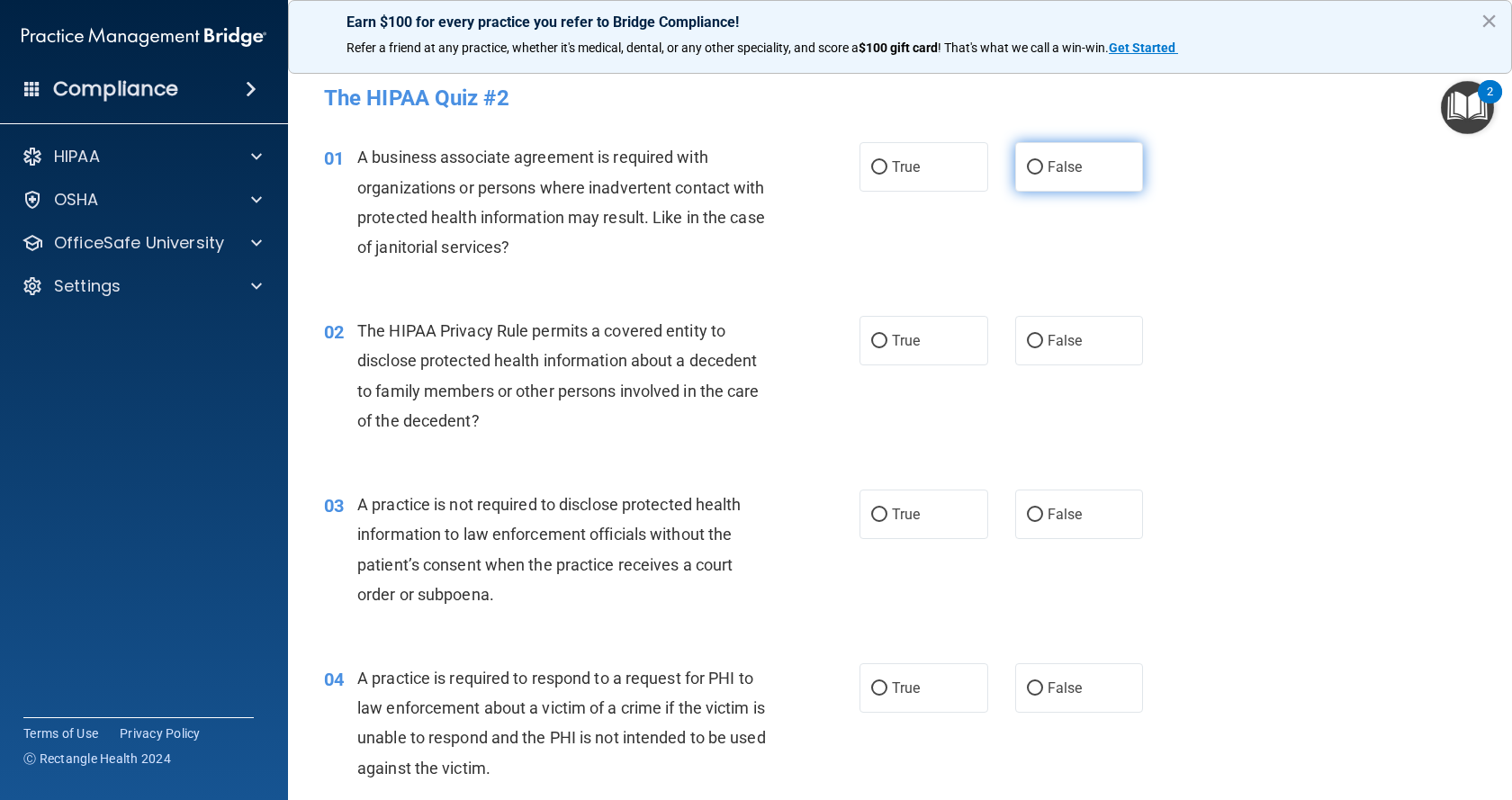
click at [1027, 167] on input "False" at bounding box center [1034, 168] width 16 height 14
radio input "true"
click at [875, 337] on input "True" at bounding box center [878, 341] width 16 height 14
radio input "true"
click at [1028, 517] on input "False" at bounding box center [1034, 515] width 16 height 14
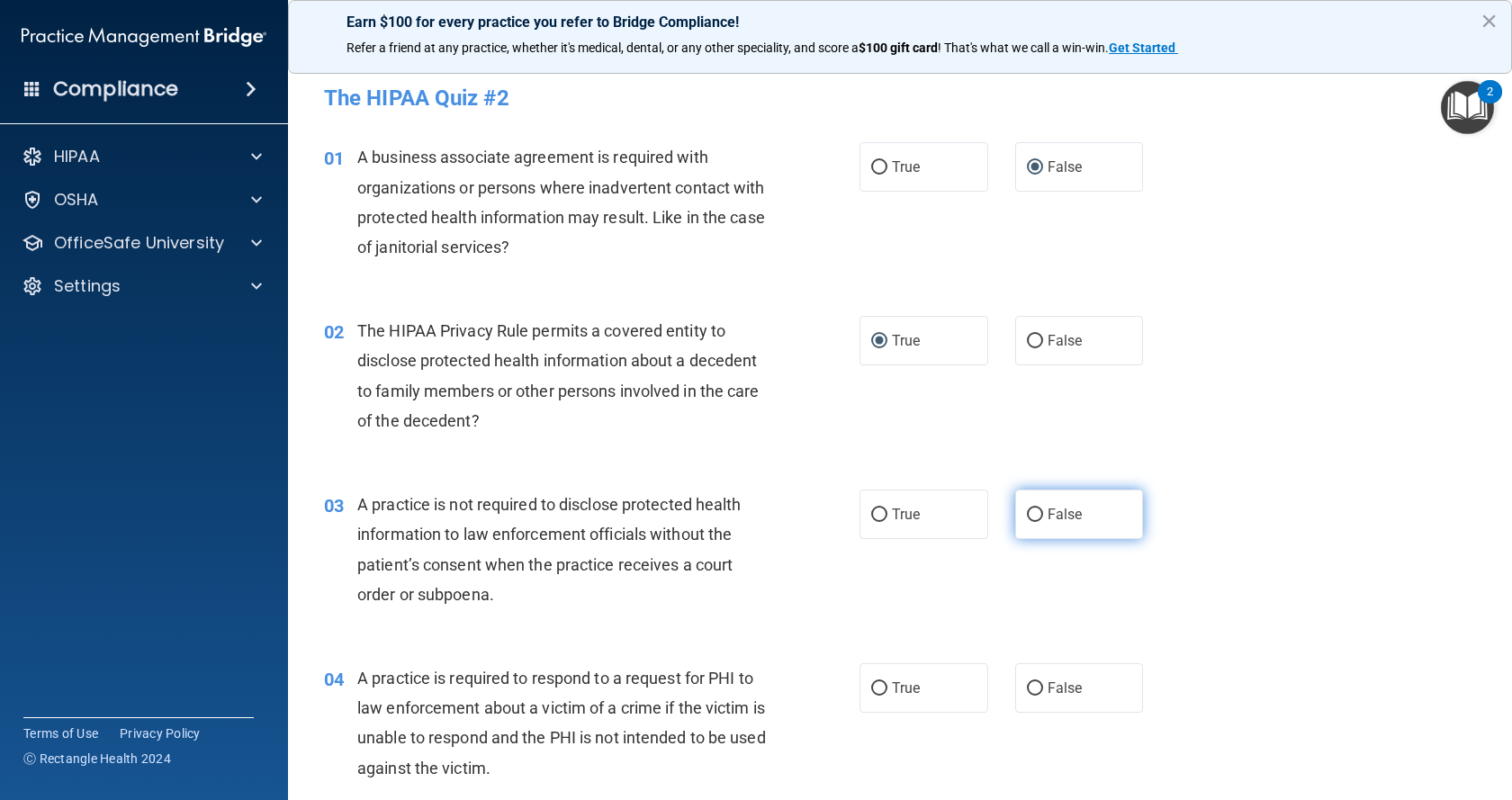
radio input "true"
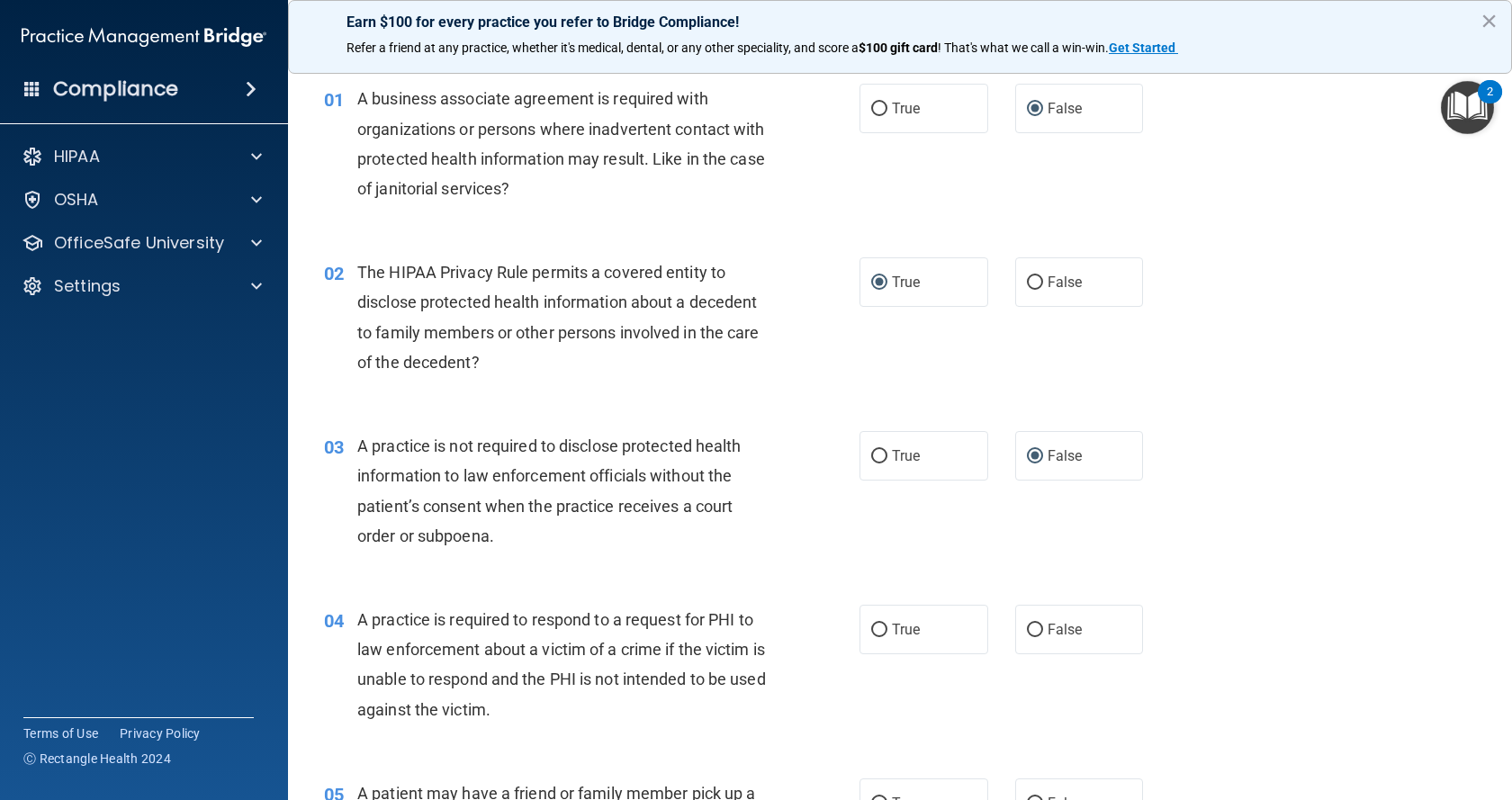
scroll to position [90, 0]
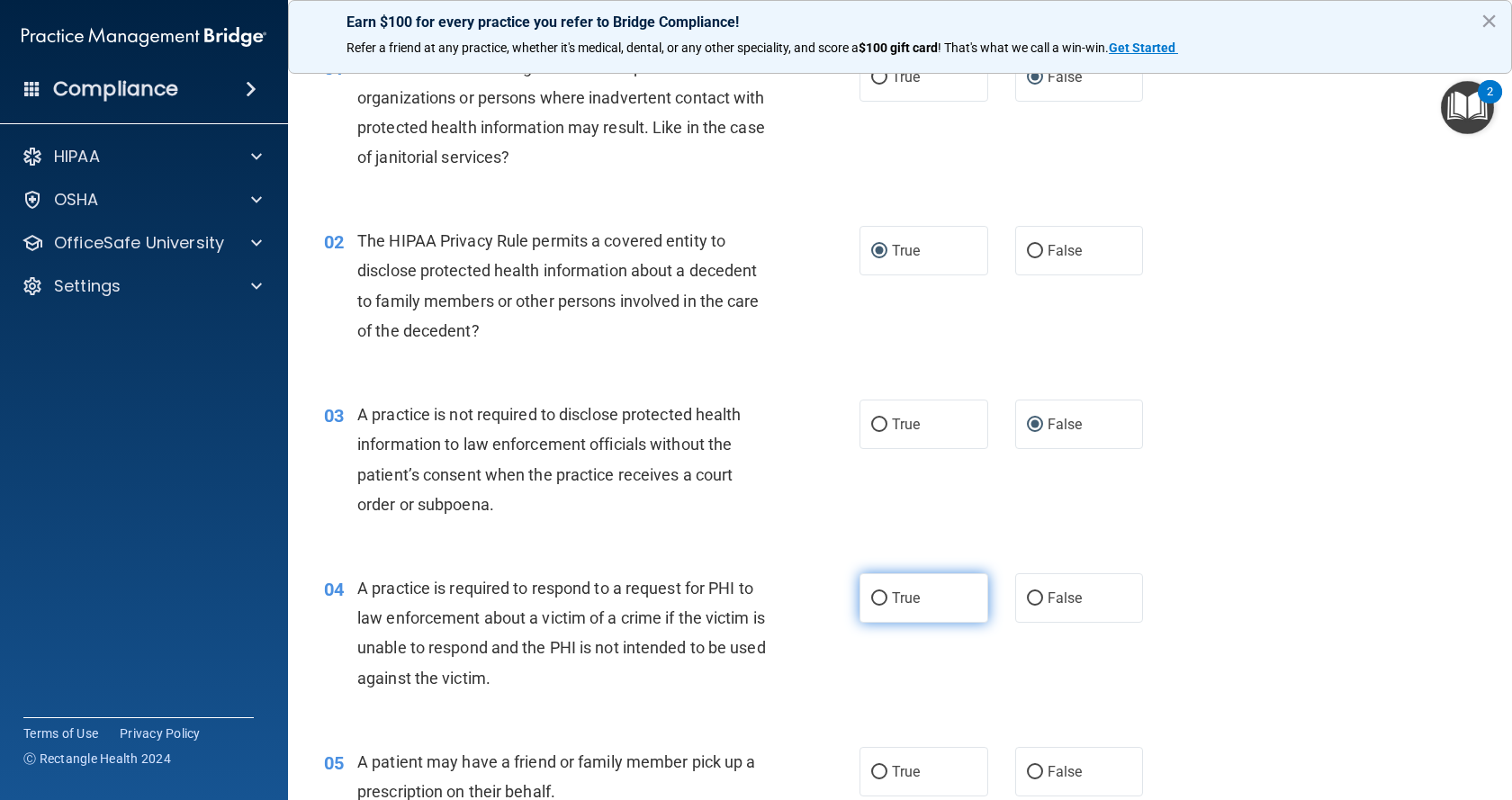
click at [878, 592] on input "True" at bounding box center [878, 598] width 16 height 14
radio input "true"
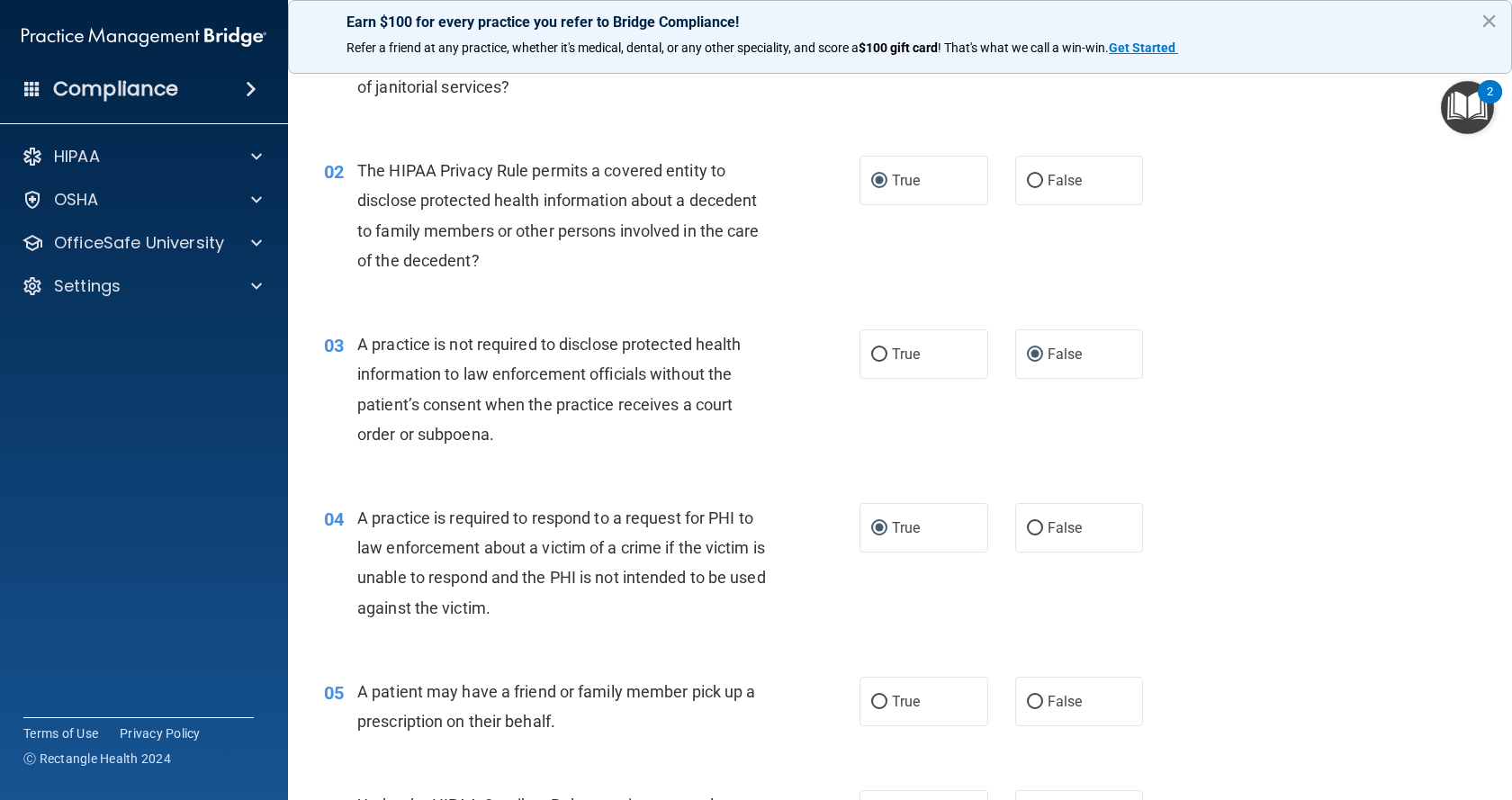
scroll to position [360, 0]
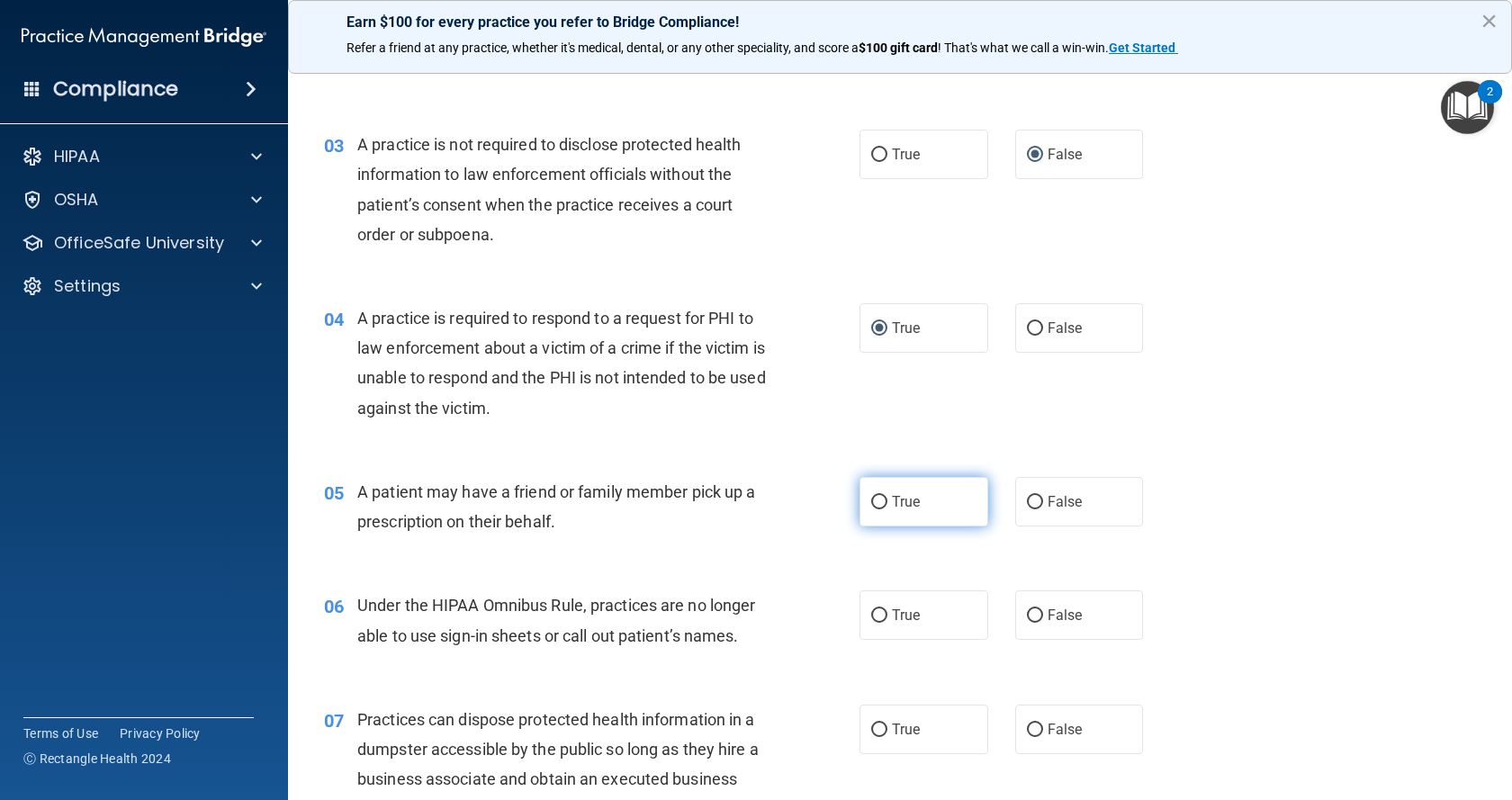
click at [875, 498] on input "True" at bounding box center [878, 502] width 16 height 14
radio input "true"
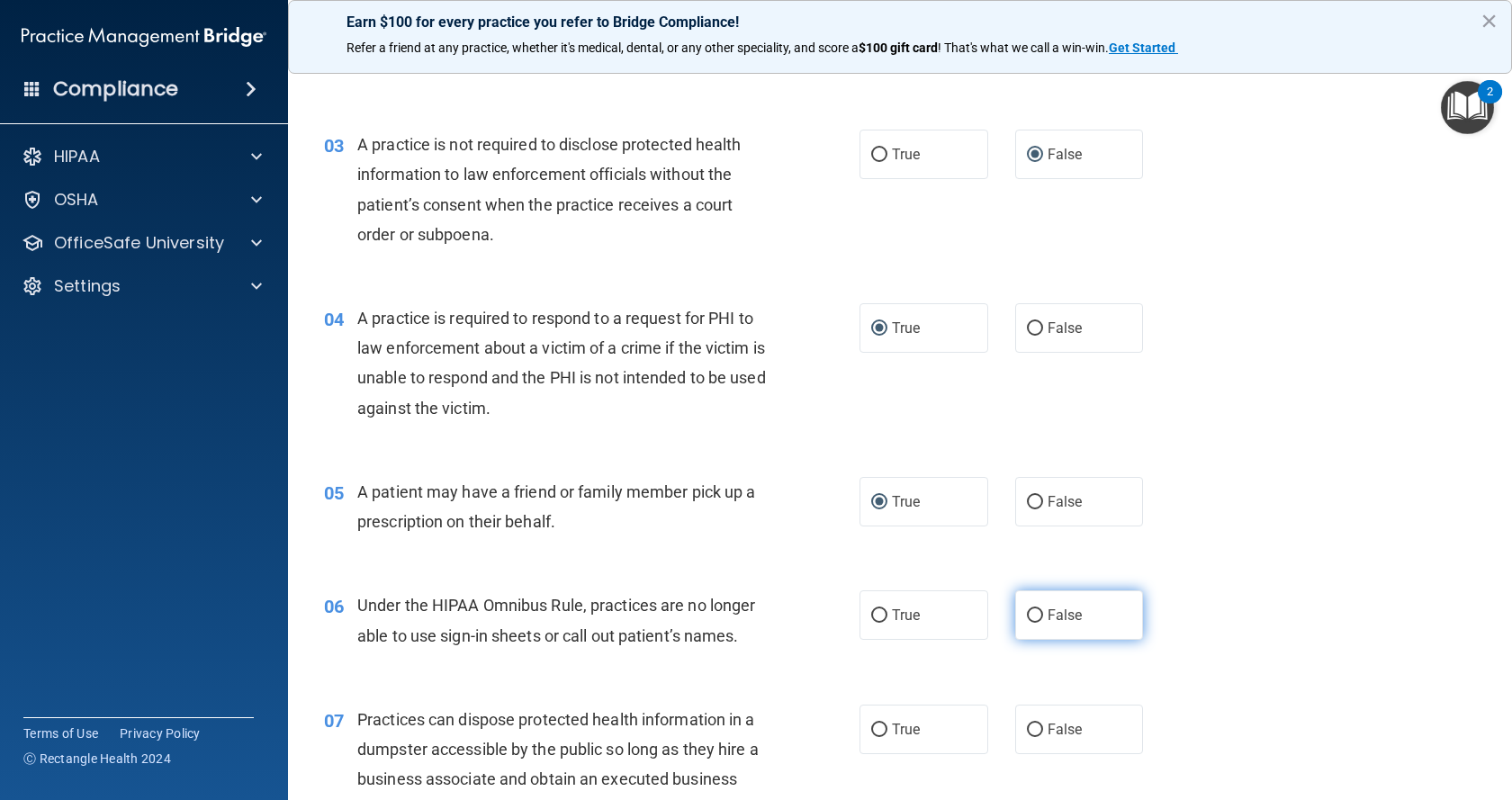
click at [1027, 611] on input "False" at bounding box center [1034, 616] width 16 height 14
radio input "true"
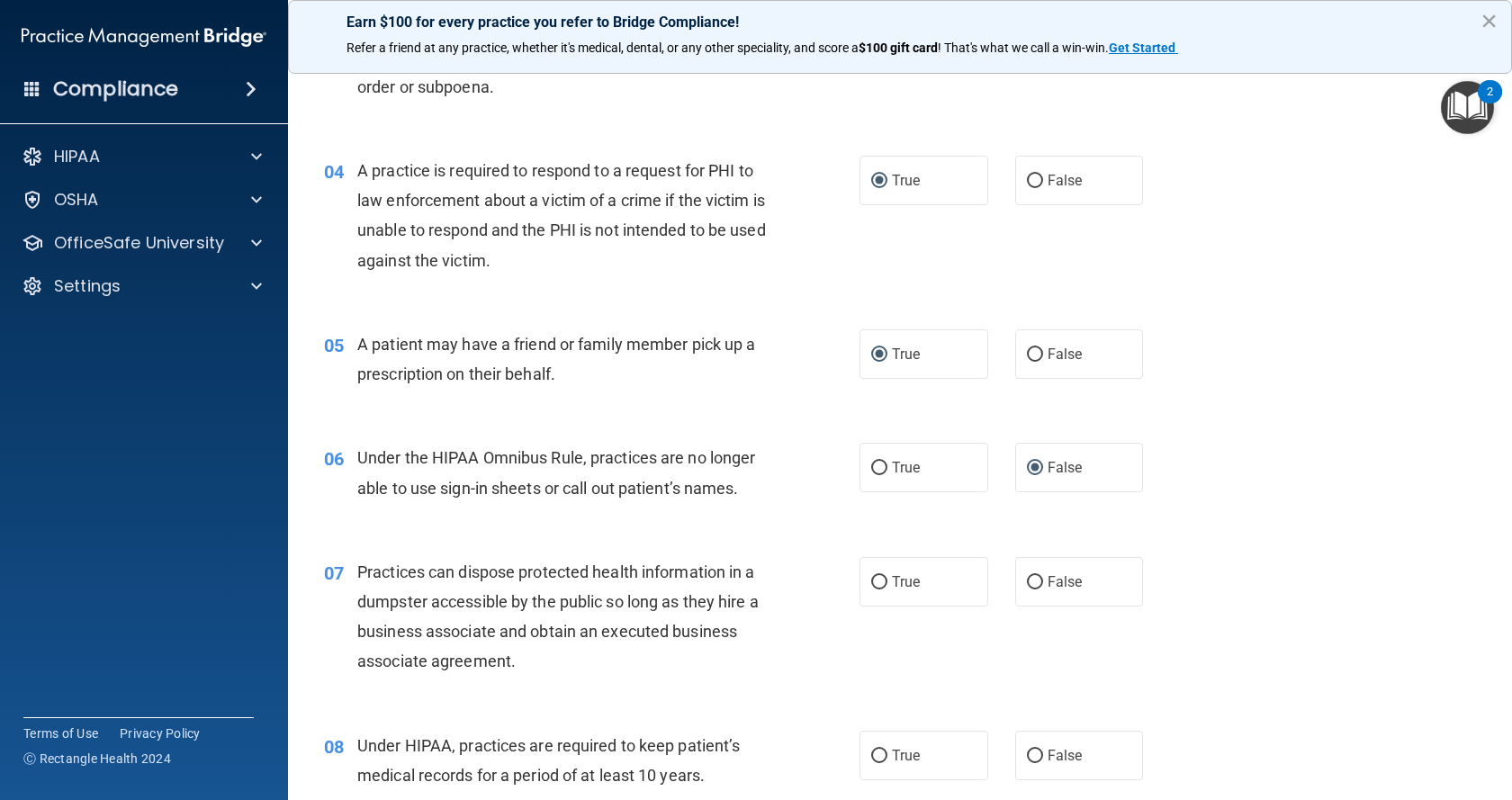
scroll to position [540, 0]
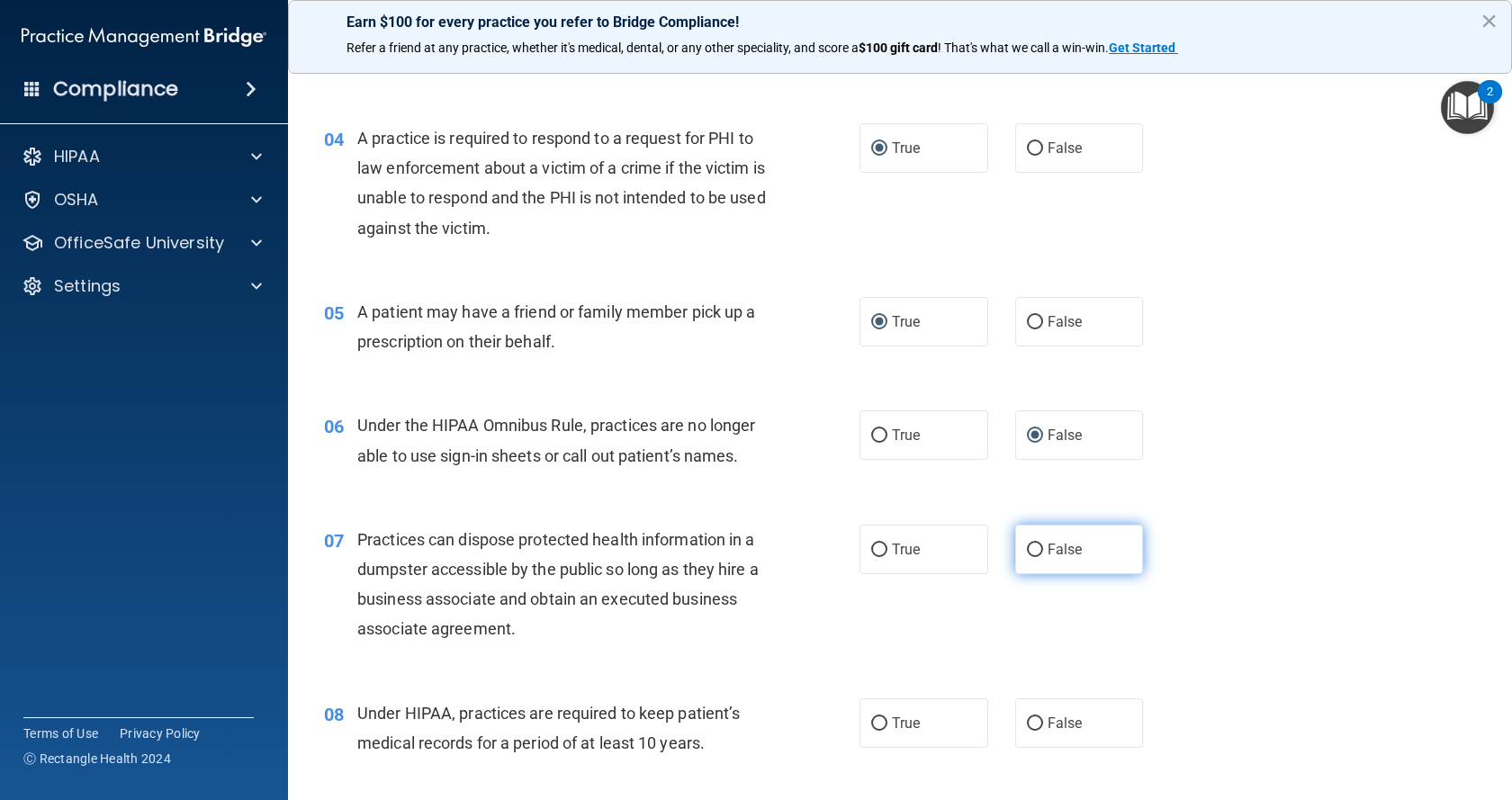
click at [1027, 546] on input "False" at bounding box center [1034, 550] width 16 height 14
radio input "true"
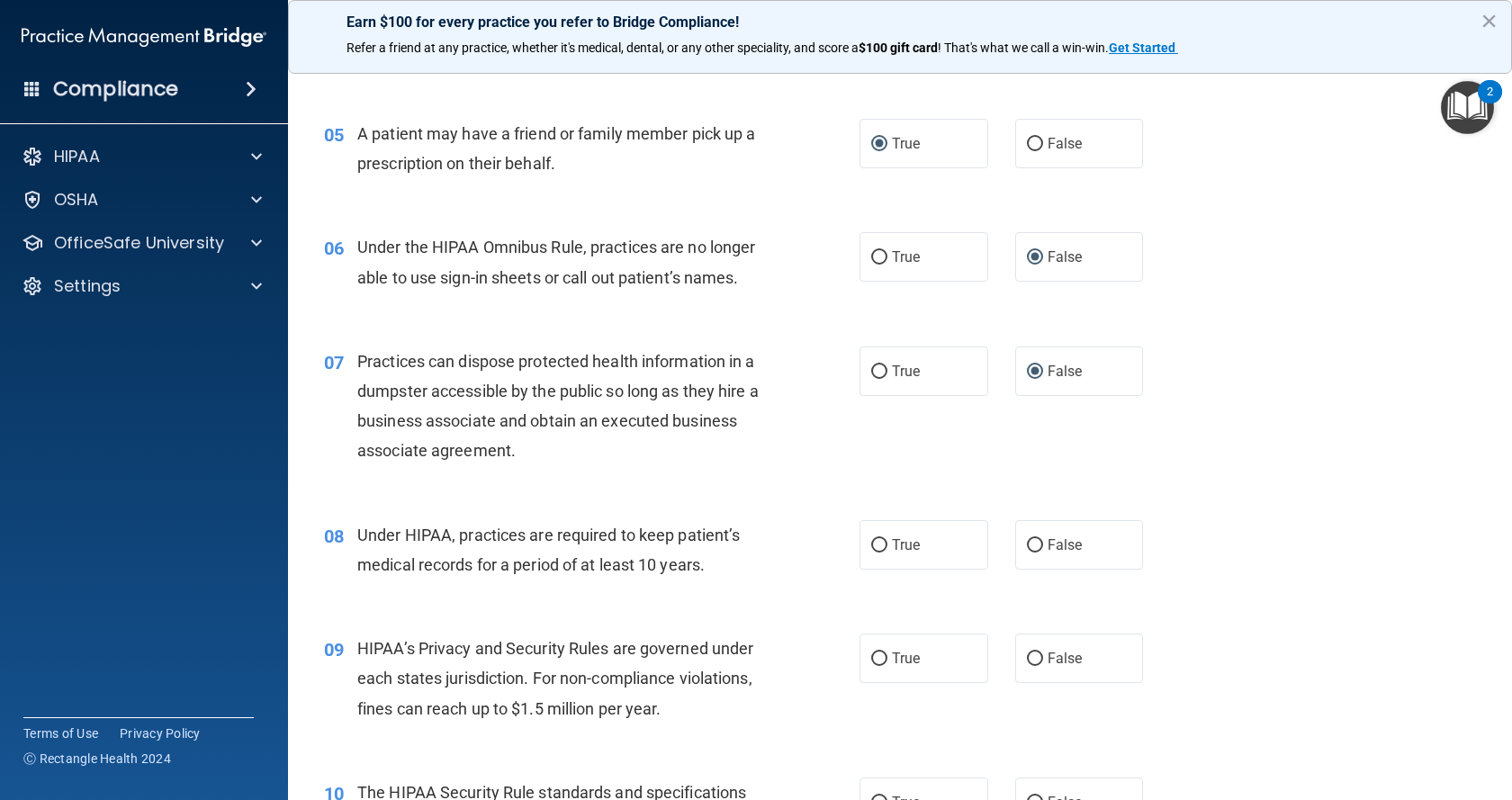
scroll to position [719, 0]
click at [1027, 544] on input "False" at bounding box center [1034, 544] width 16 height 14
radio input "true"
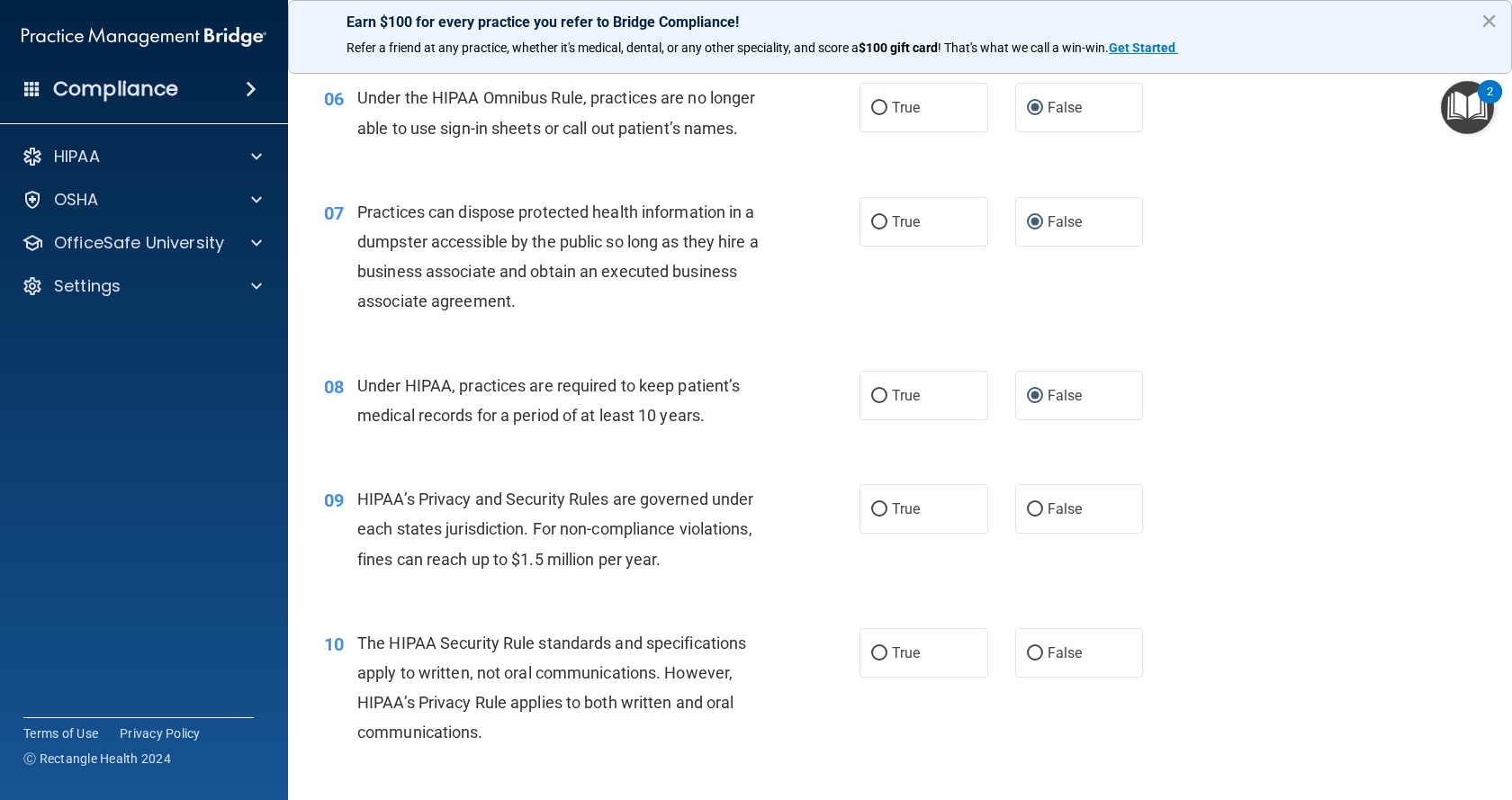
scroll to position [899, 0]
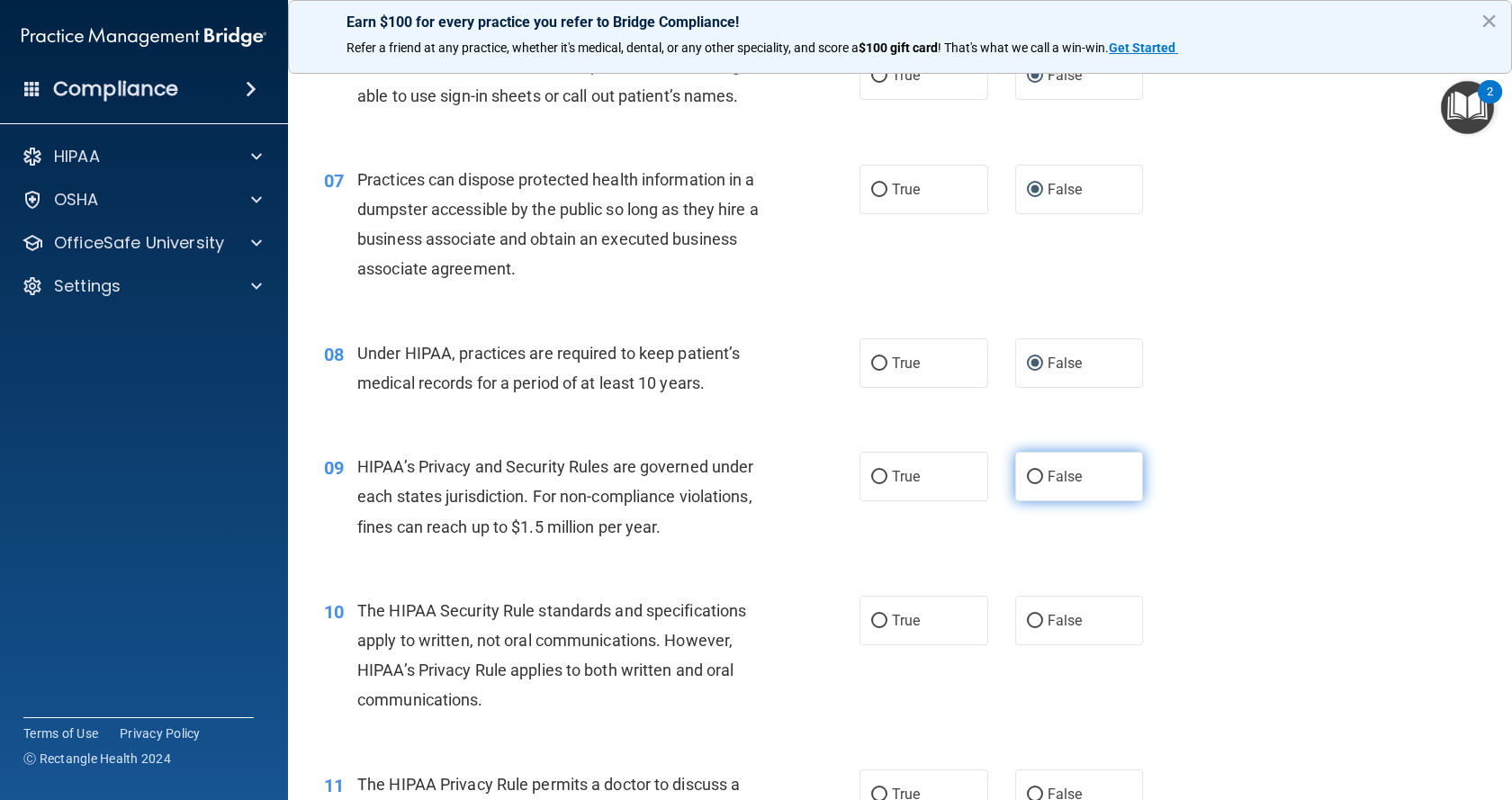
click at [1027, 480] on input "False" at bounding box center [1034, 477] width 16 height 14
radio input "true"
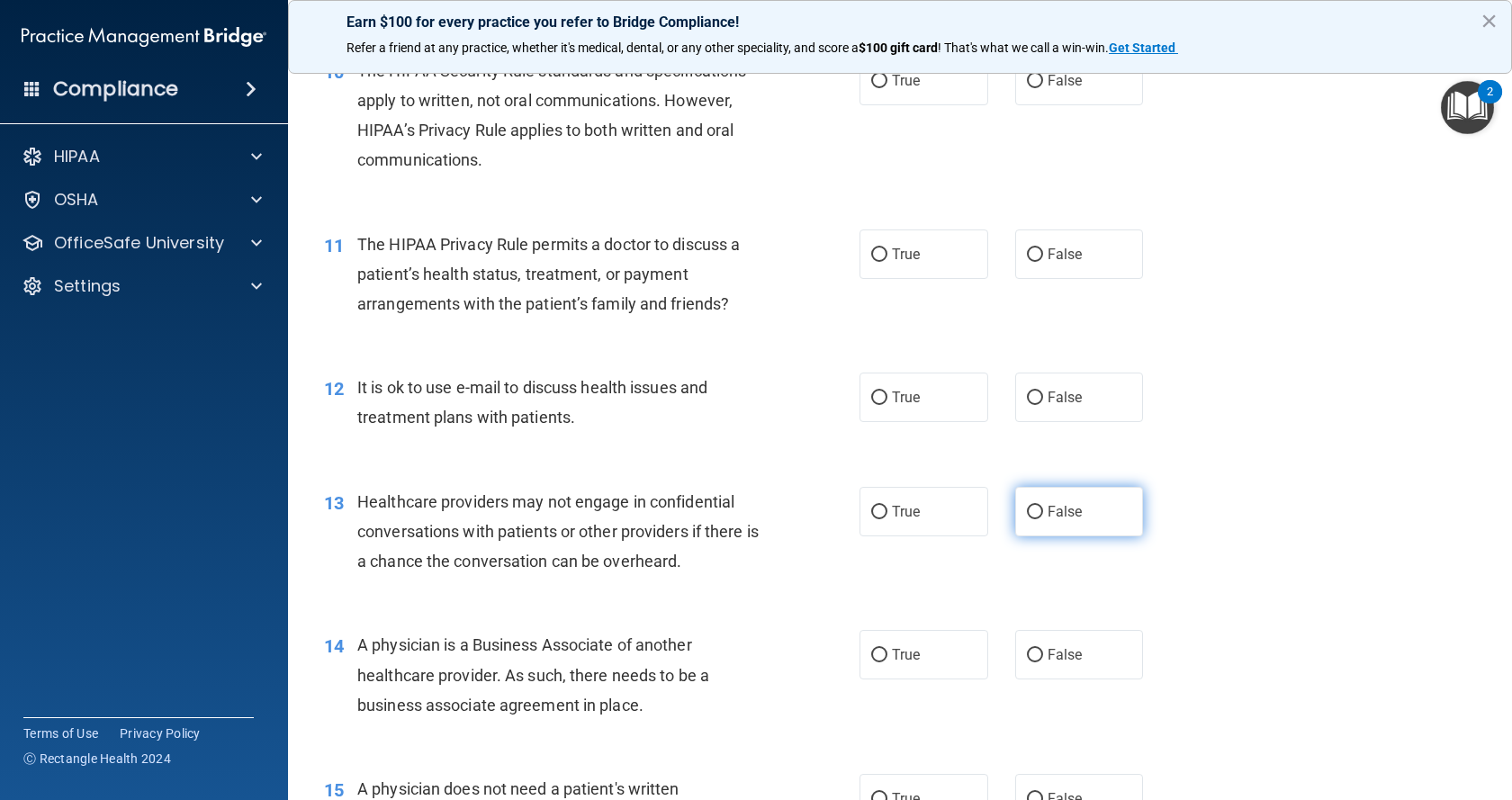
scroll to position [1349, 0]
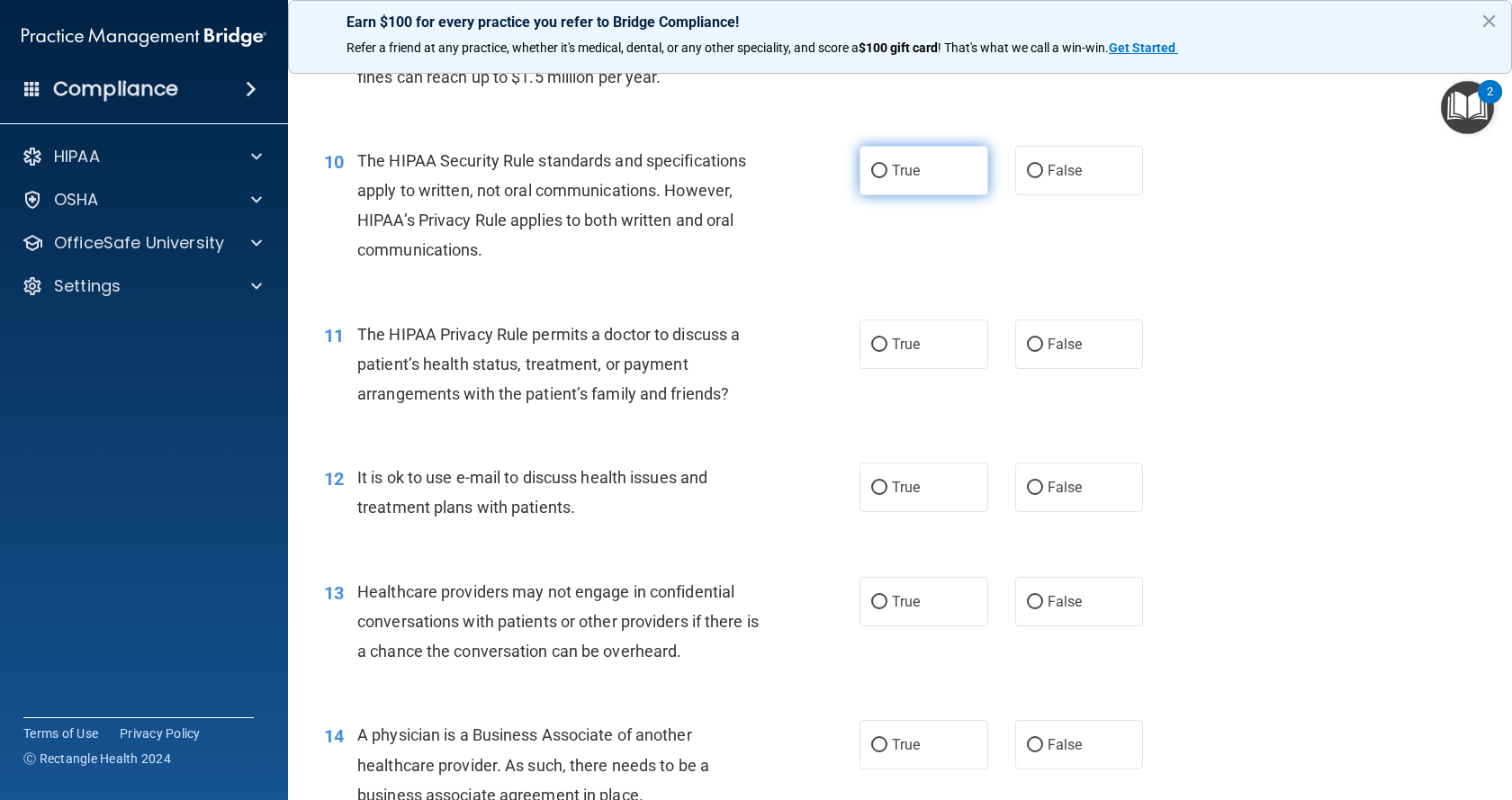
click at [874, 173] on input "True" at bounding box center [878, 171] width 16 height 14
radio input "true"
click at [874, 339] on input "True" at bounding box center [878, 344] width 16 height 14
radio input "true"
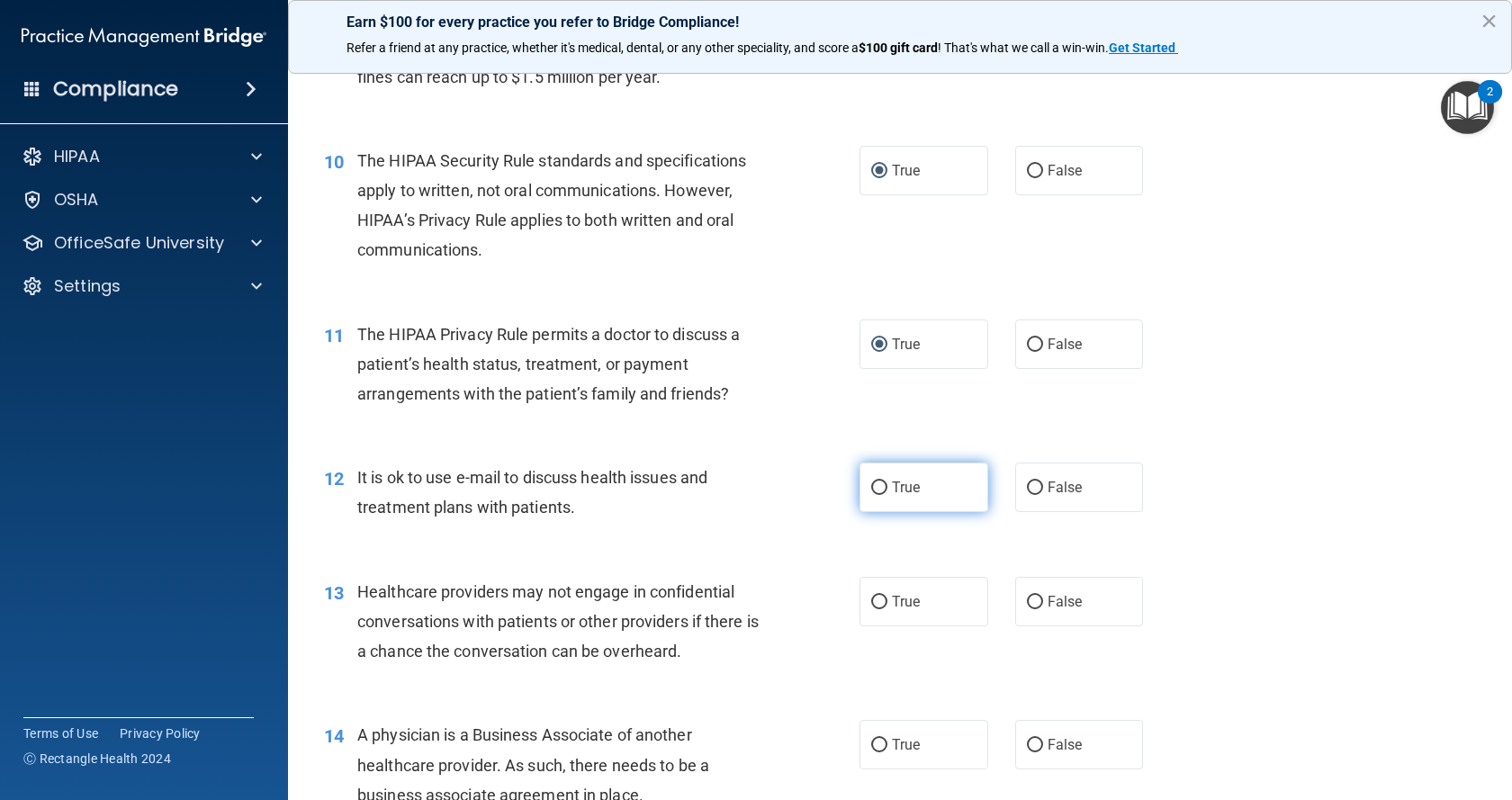
click at [877, 481] on input "True" at bounding box center [878, 488] width 16 height 14
radio input "true"
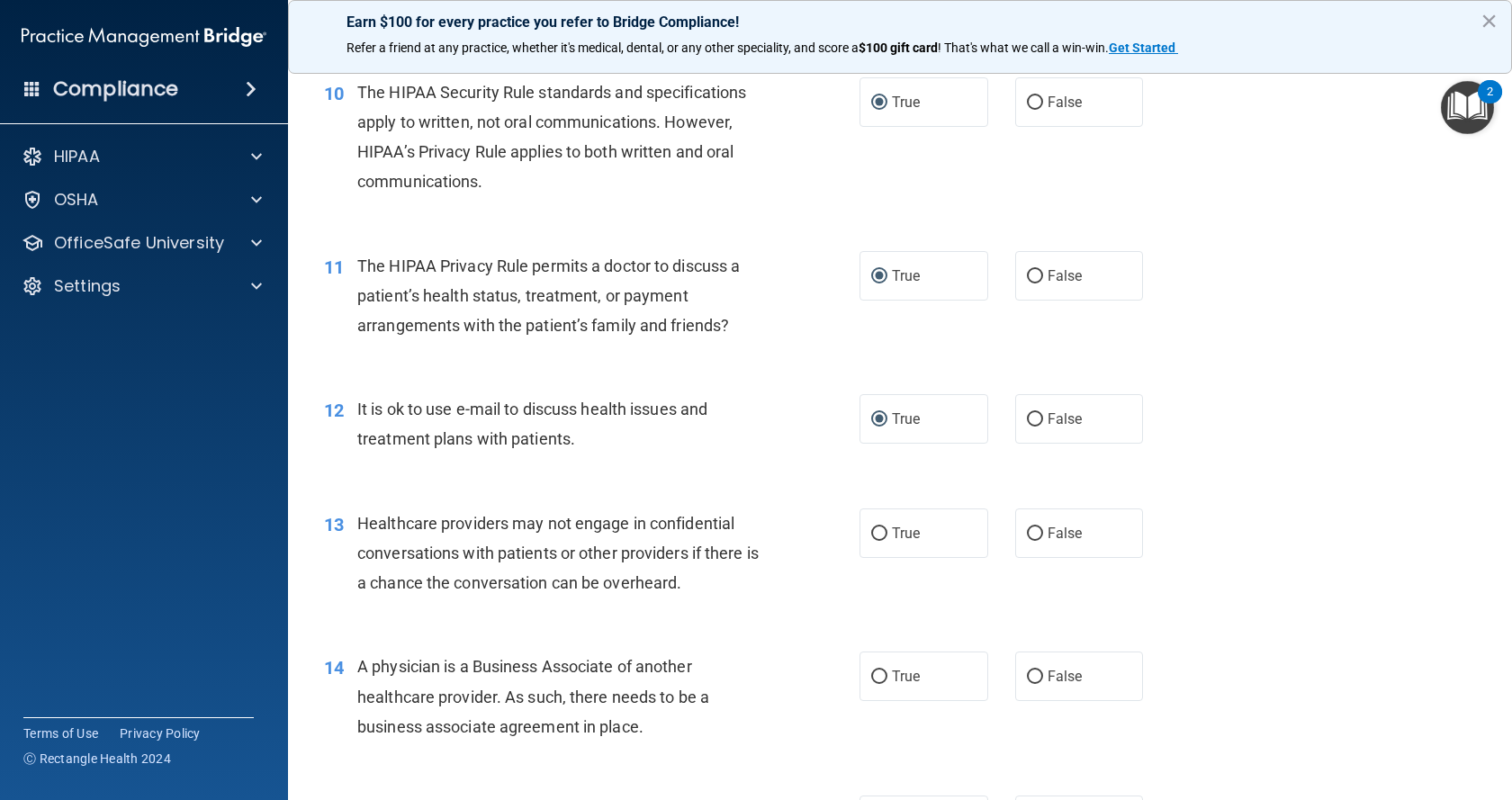
scroll to position [1529, 0]
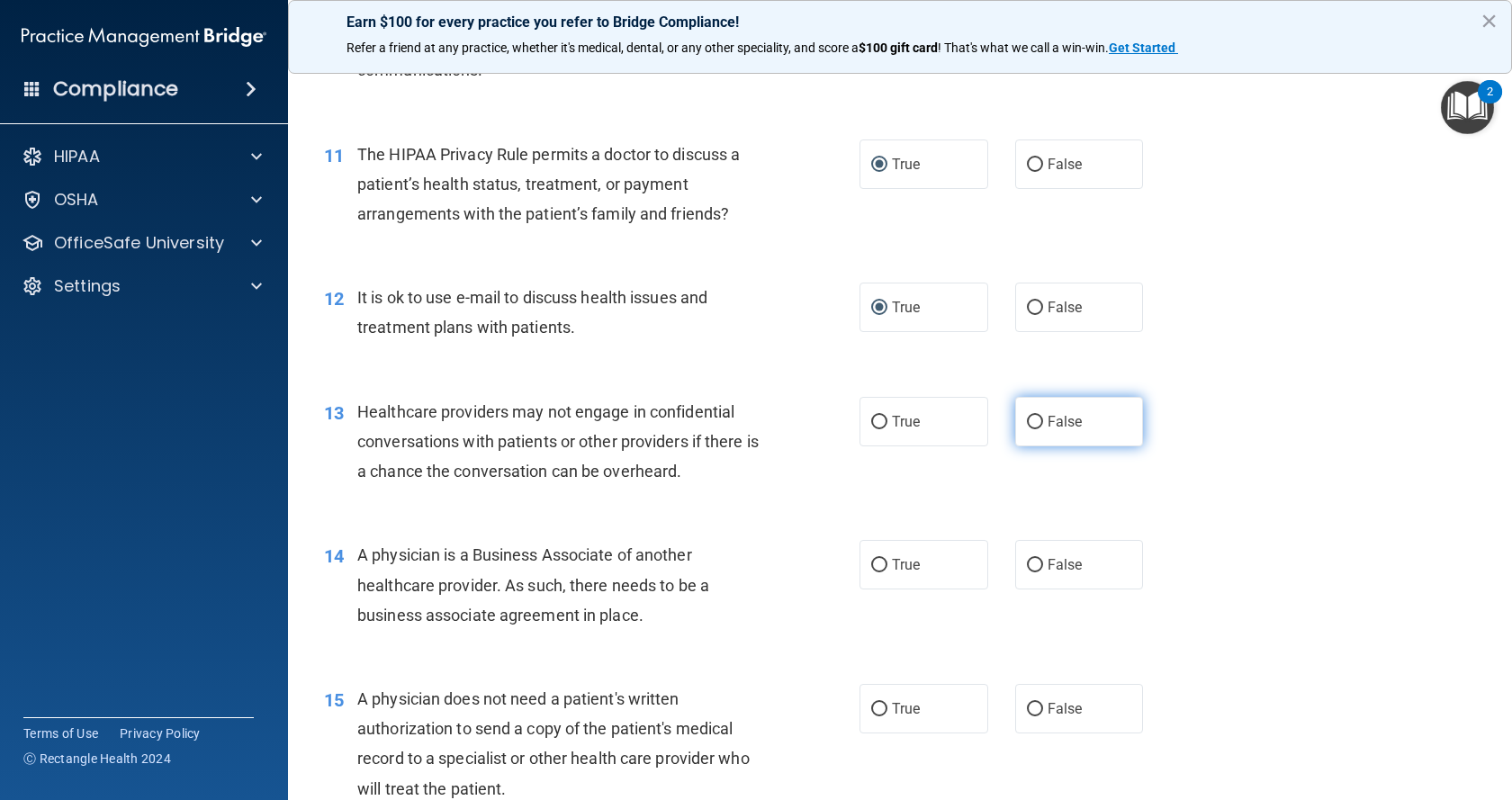
click at [1028, 424] on input "False" at bounding box center [1034, 422] width 16 height 14
radio input "true"
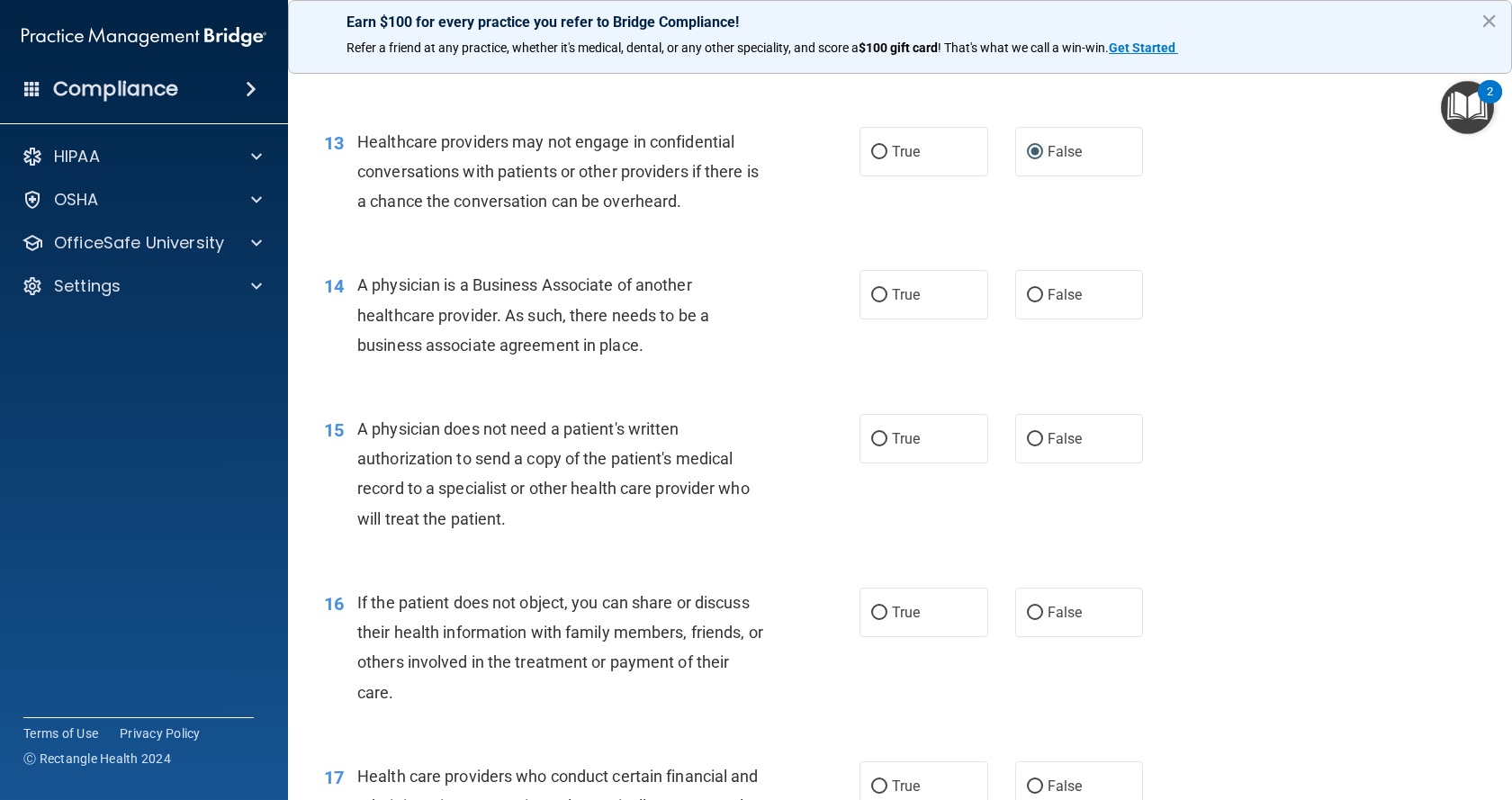
scroll to position [1889, 0]
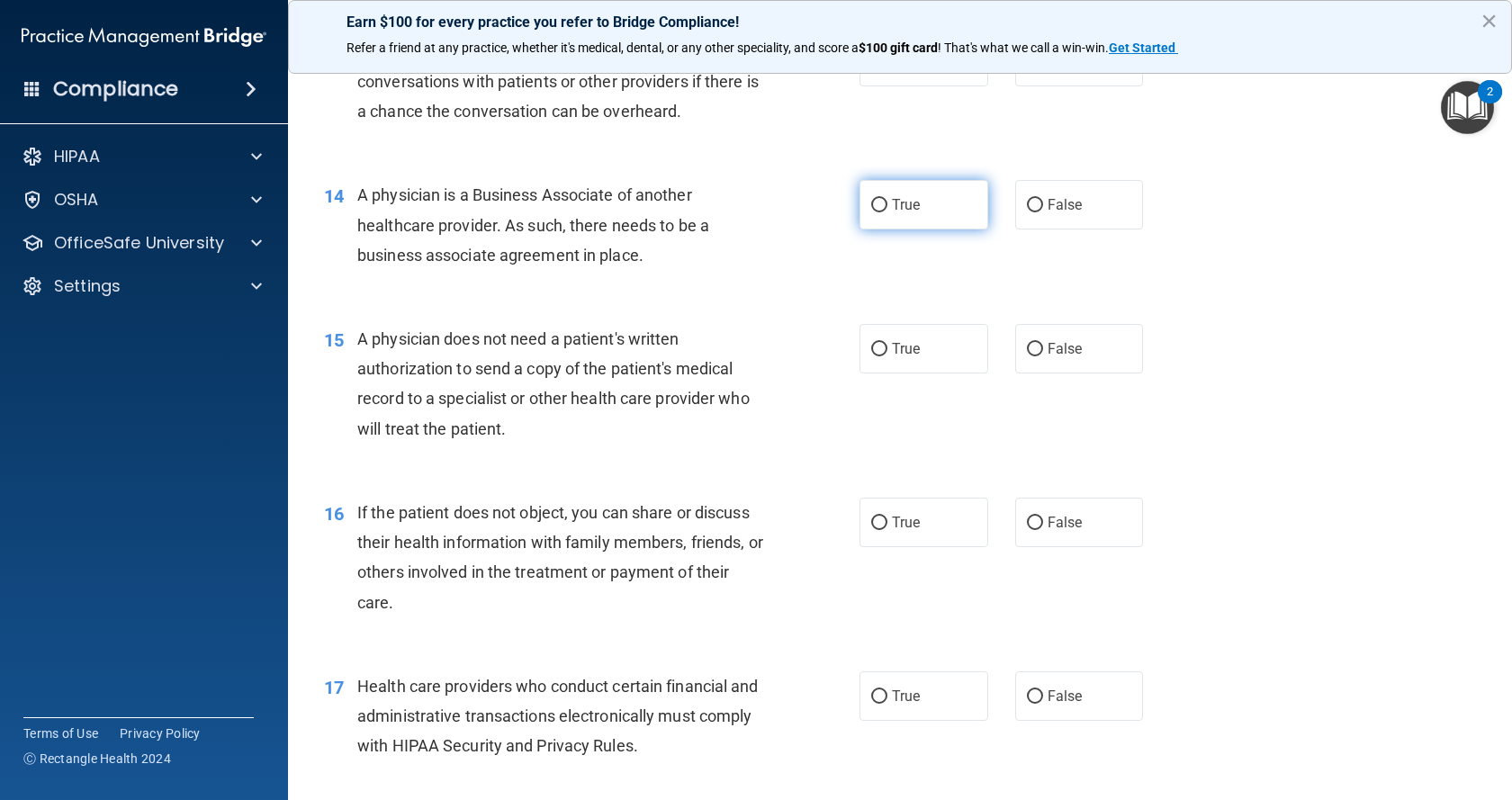
click at [871, 204] on input "True" at bounding box center [878, 206] width 16 height 14
radio input "true"
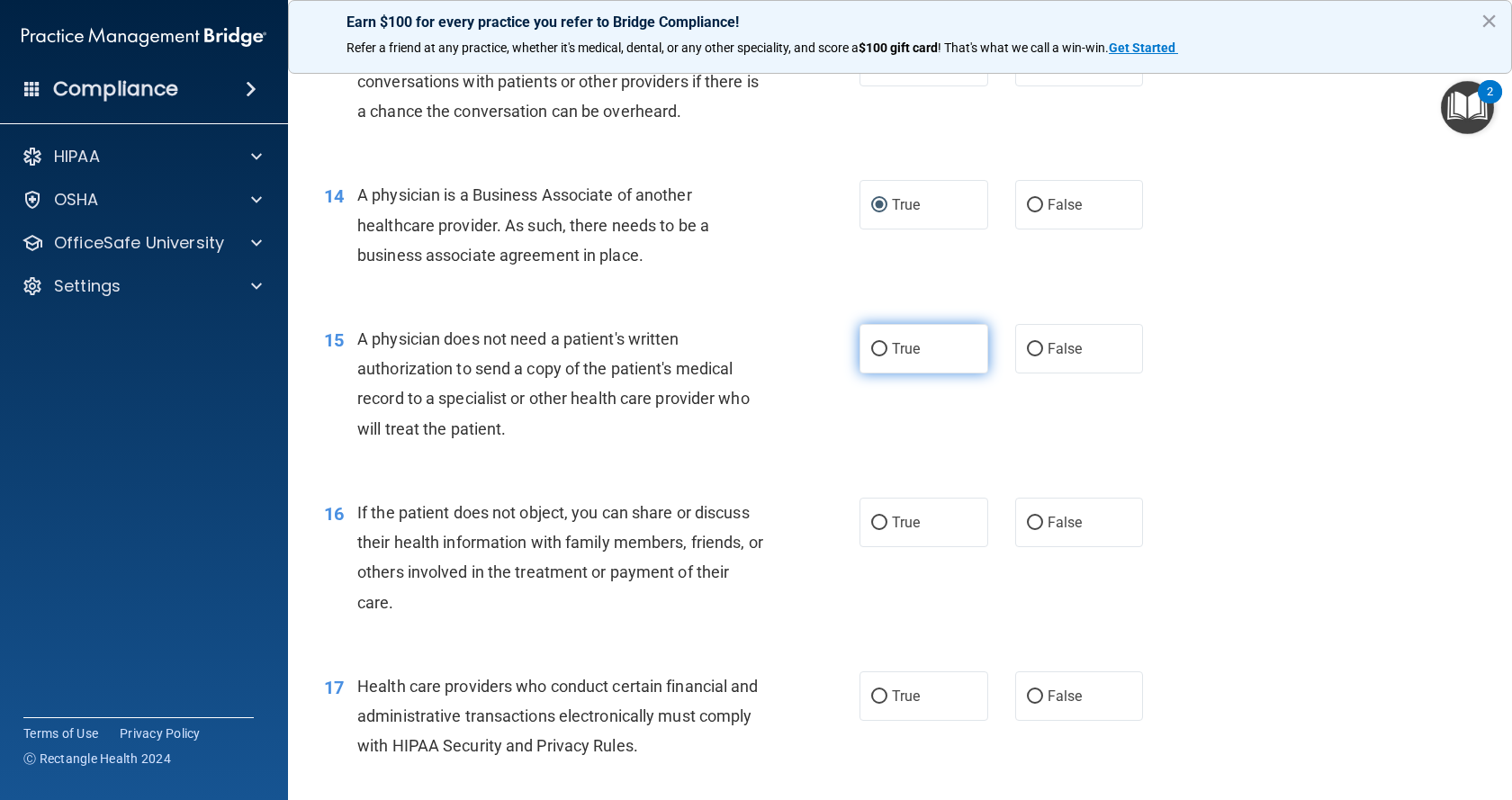
click at [875, 346] on input "True" at bounding box center [878, 349] width 16 height 14
radio input "true"
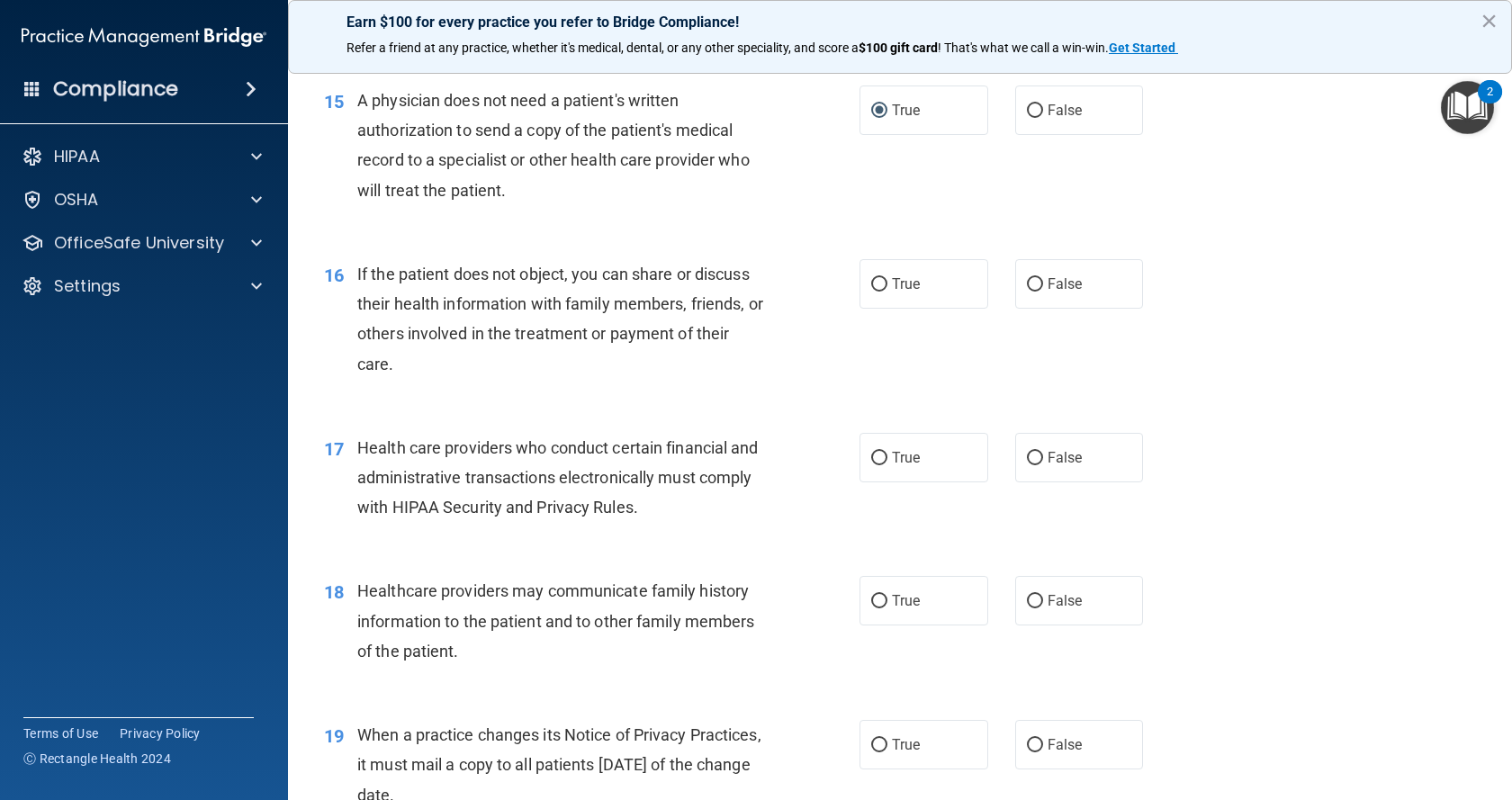
scroll to position [2158, 0]
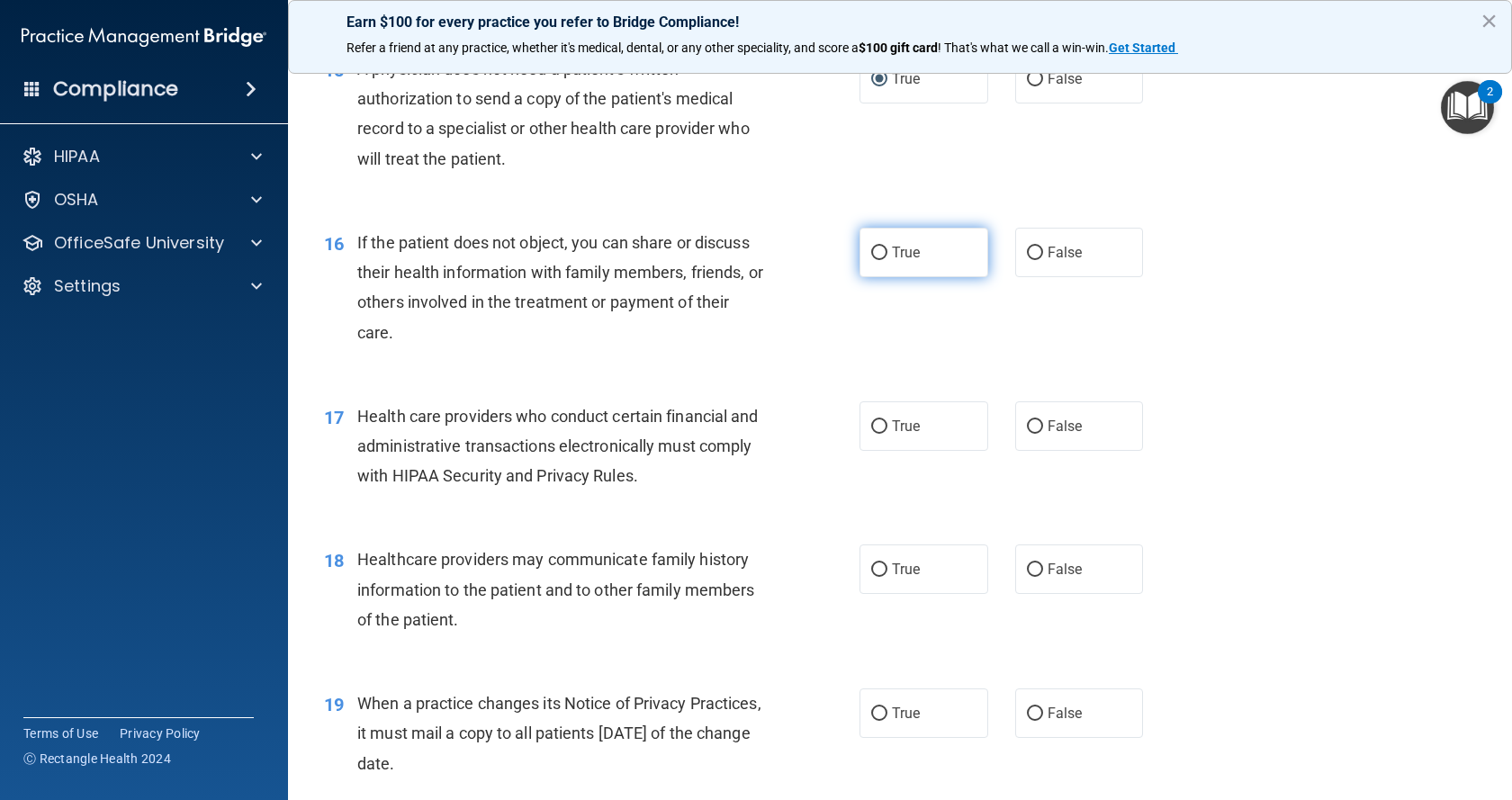
click at [871, 249] on input "True" at bounding box center [878, 253] width 16 height 14
radio input "true"
click at [873, 420] on input "True" at bounding box center [878, 427] width 16 height 14
radio input "true"
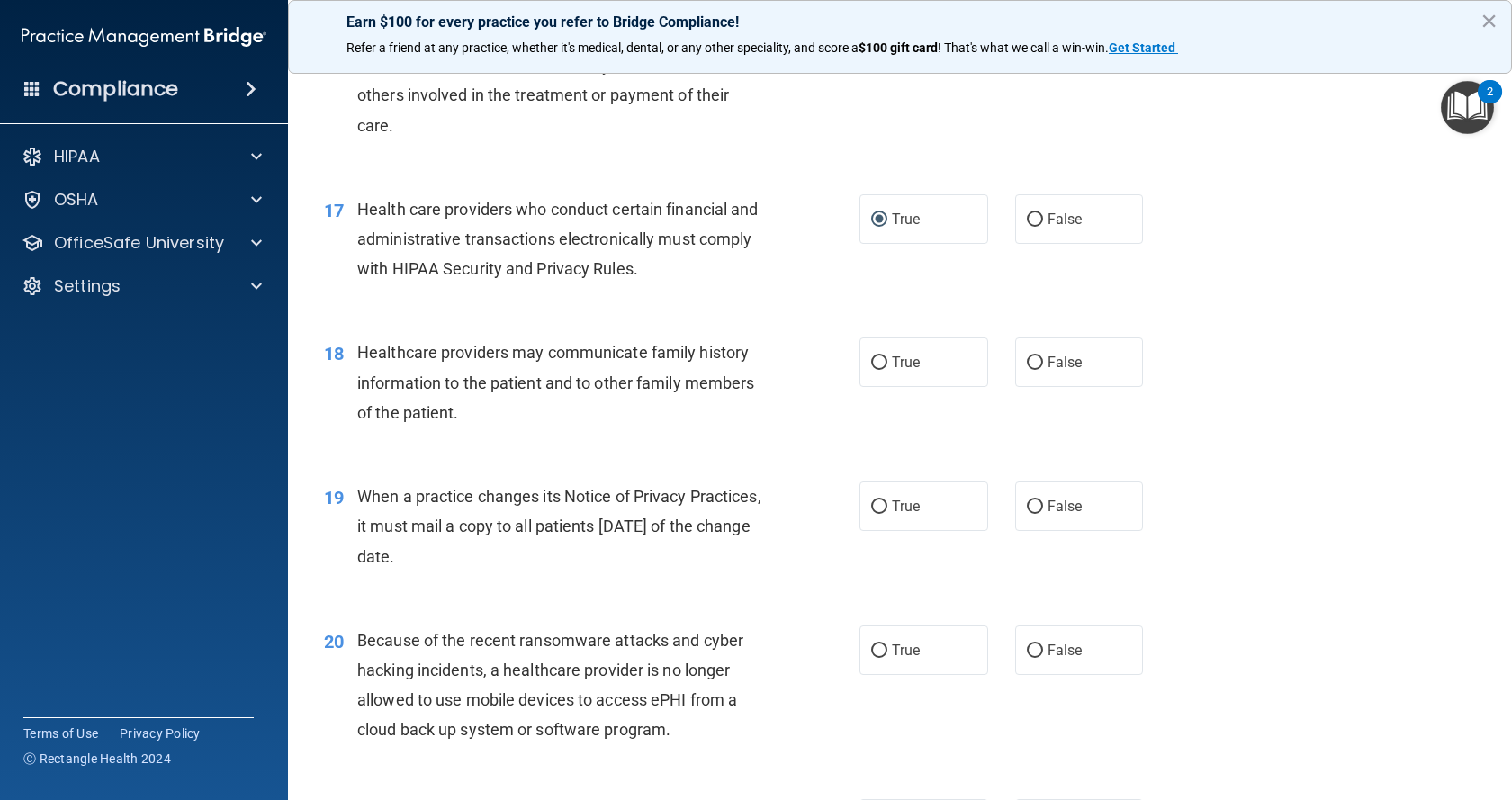
scroll to position [2429, 0]
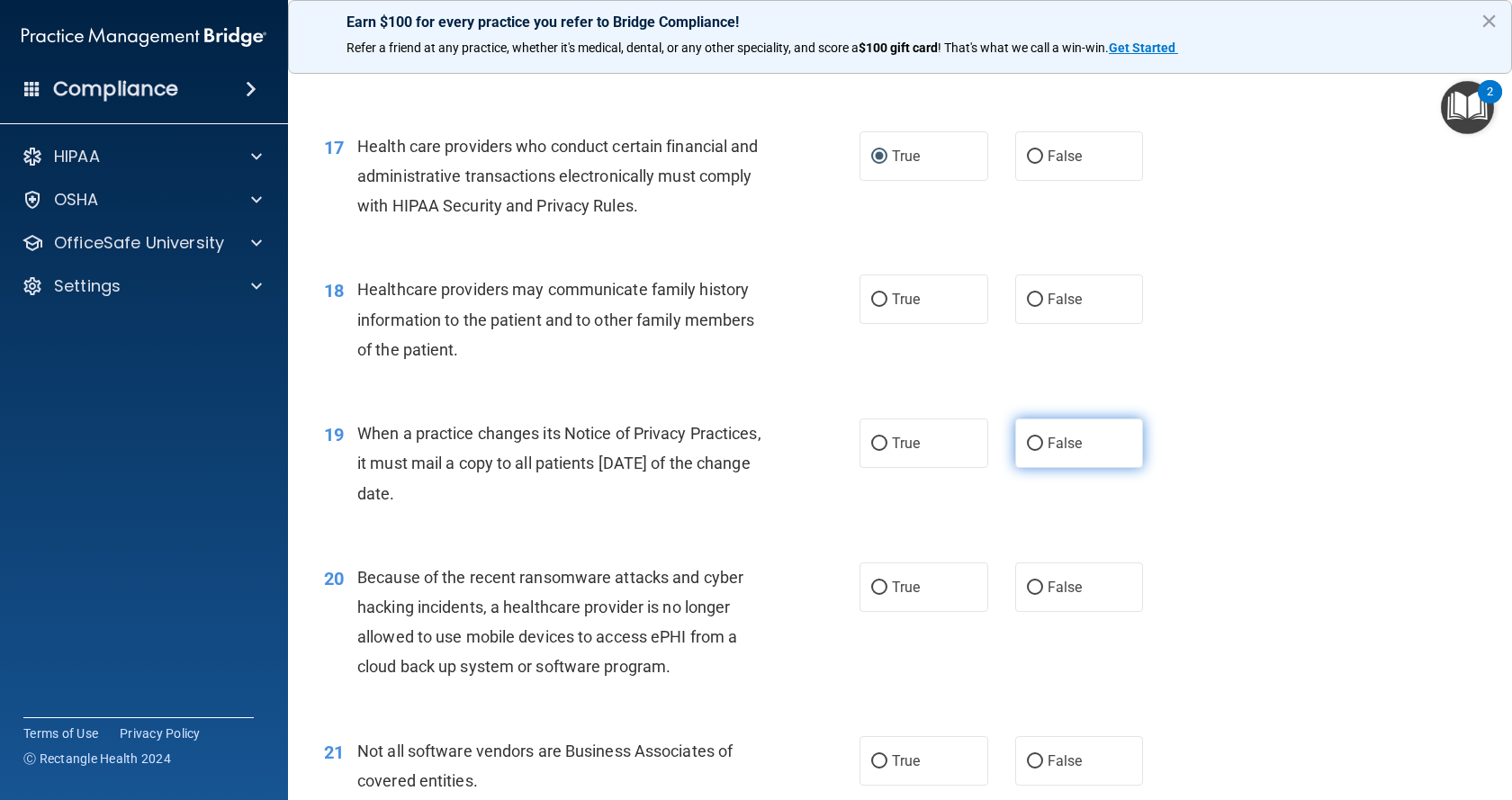
click at [1027, 446] on input "False" at bounding box center [1034, 444] width 16 height 14
radio input "true"
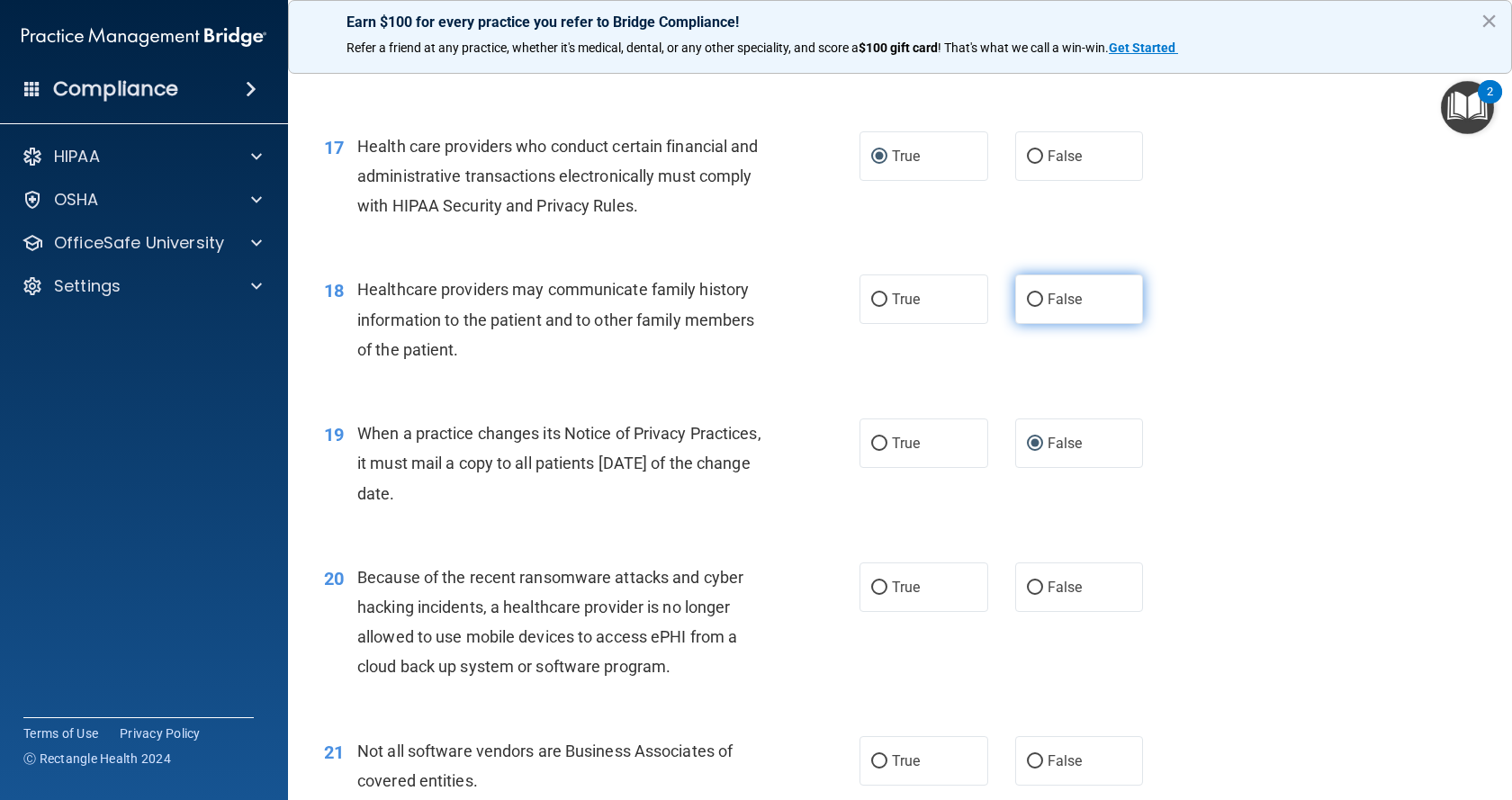
click at [1028, 300] on input "False" at bounding box center [1034, 300] width 16 height 14
radio input "true"
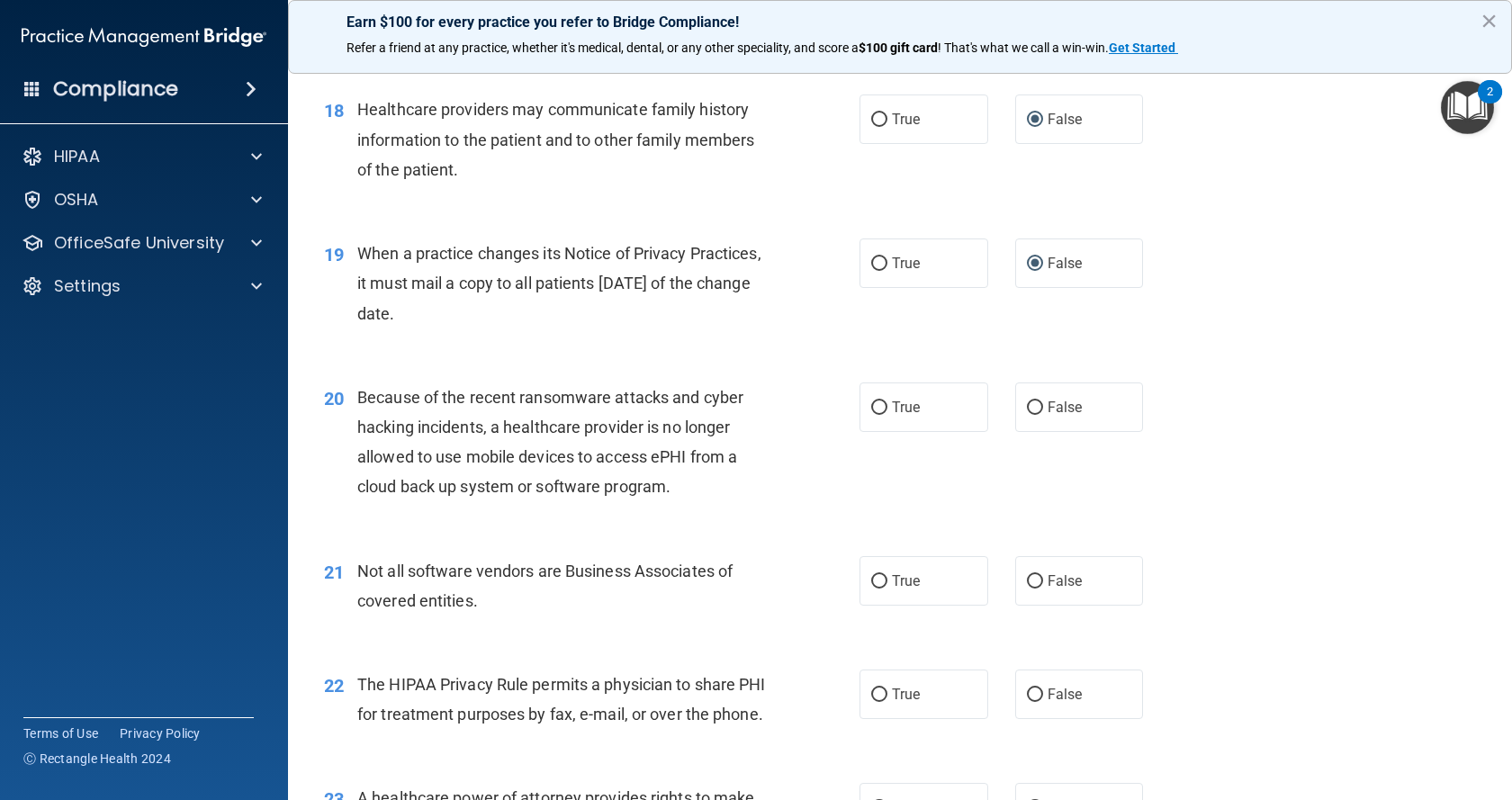
scroll to position [2698, 0]
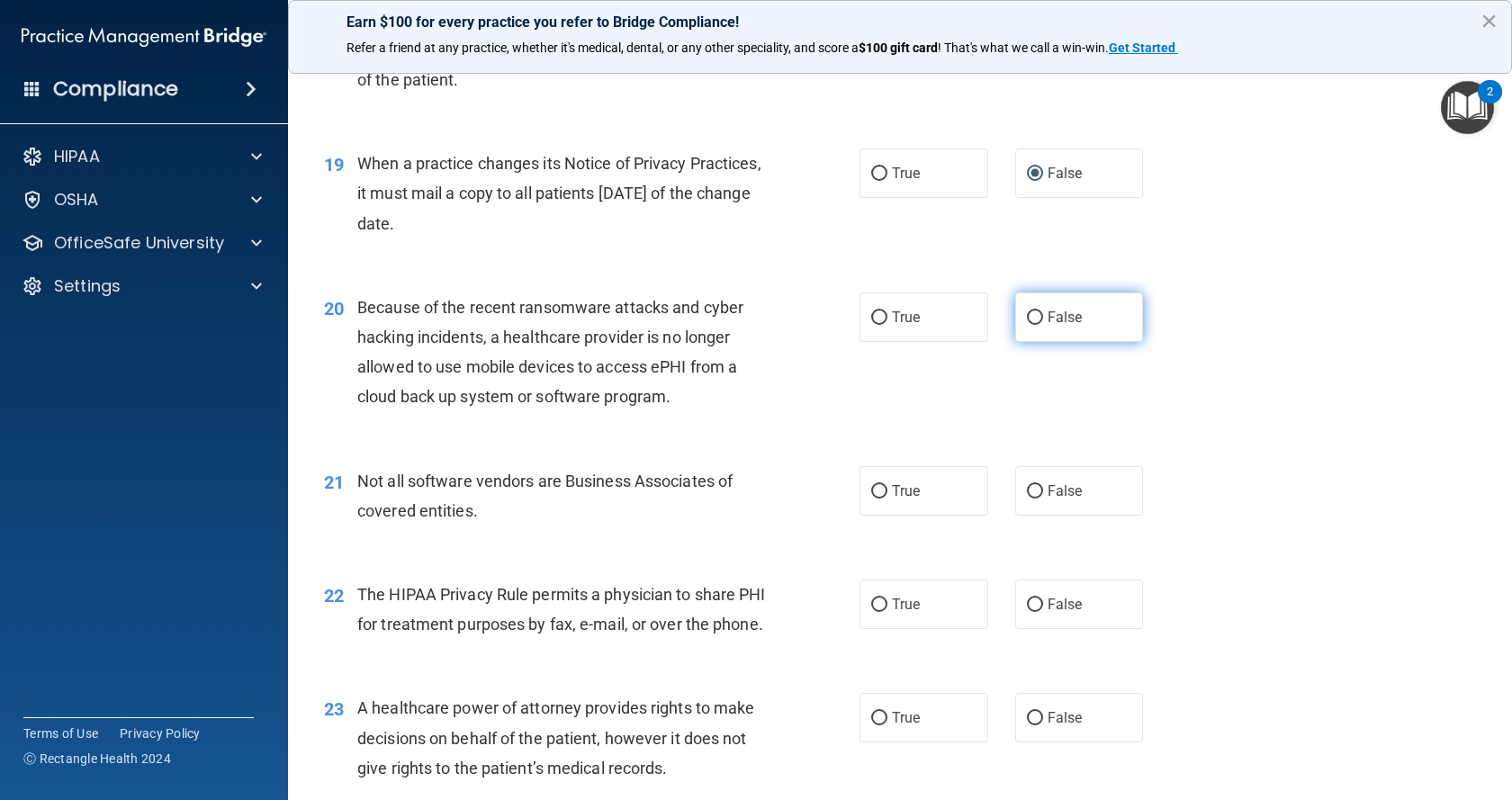
click at [1027, 311] on input "False" at bounding box center [1034, 318] width 16 height 14
radio input "true"
click at [871, 488] on input "True" at bounding box center [878, 492] width 16 height 14
radio input "true"
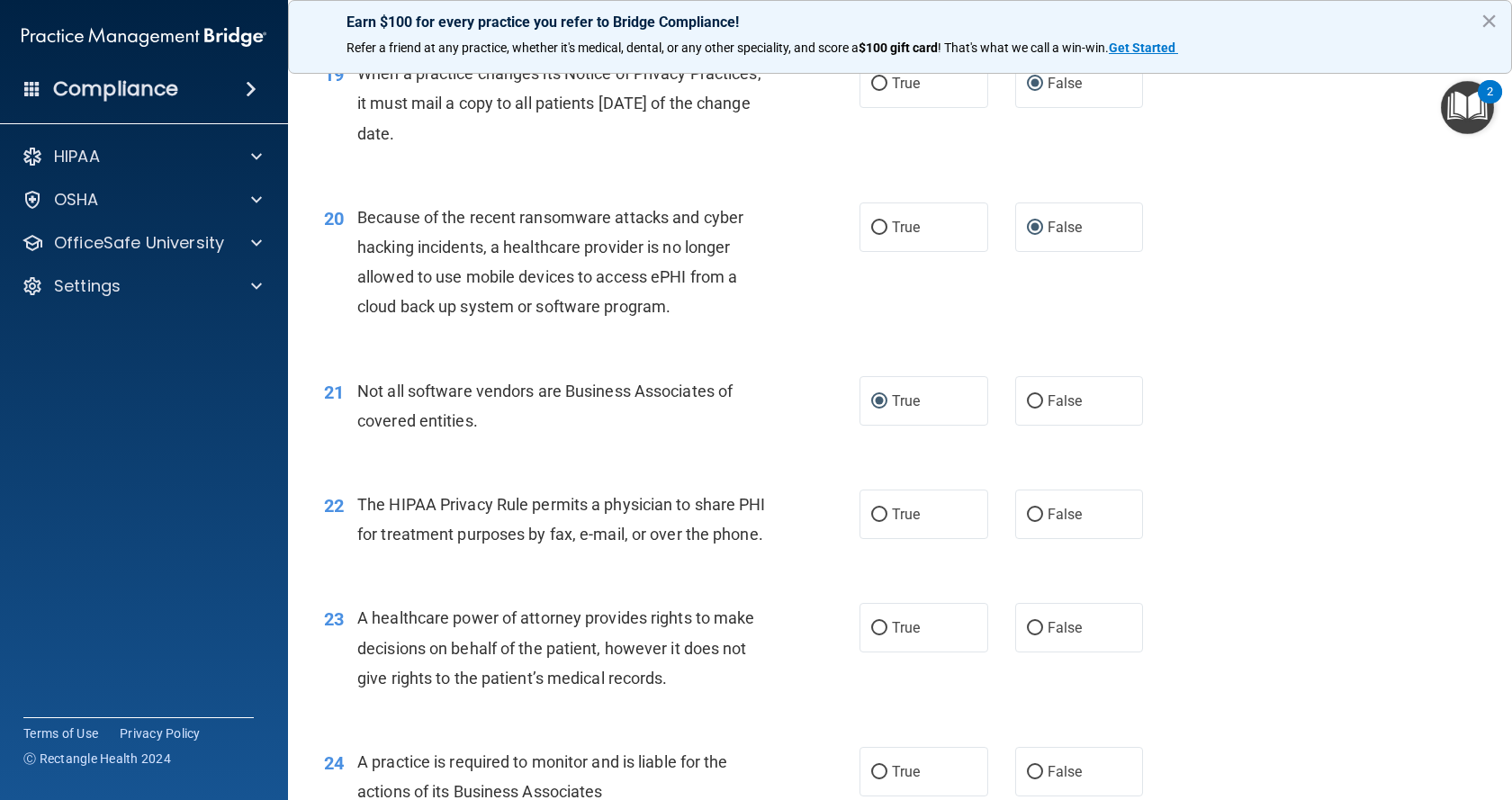
scroll to position [2879, 0]
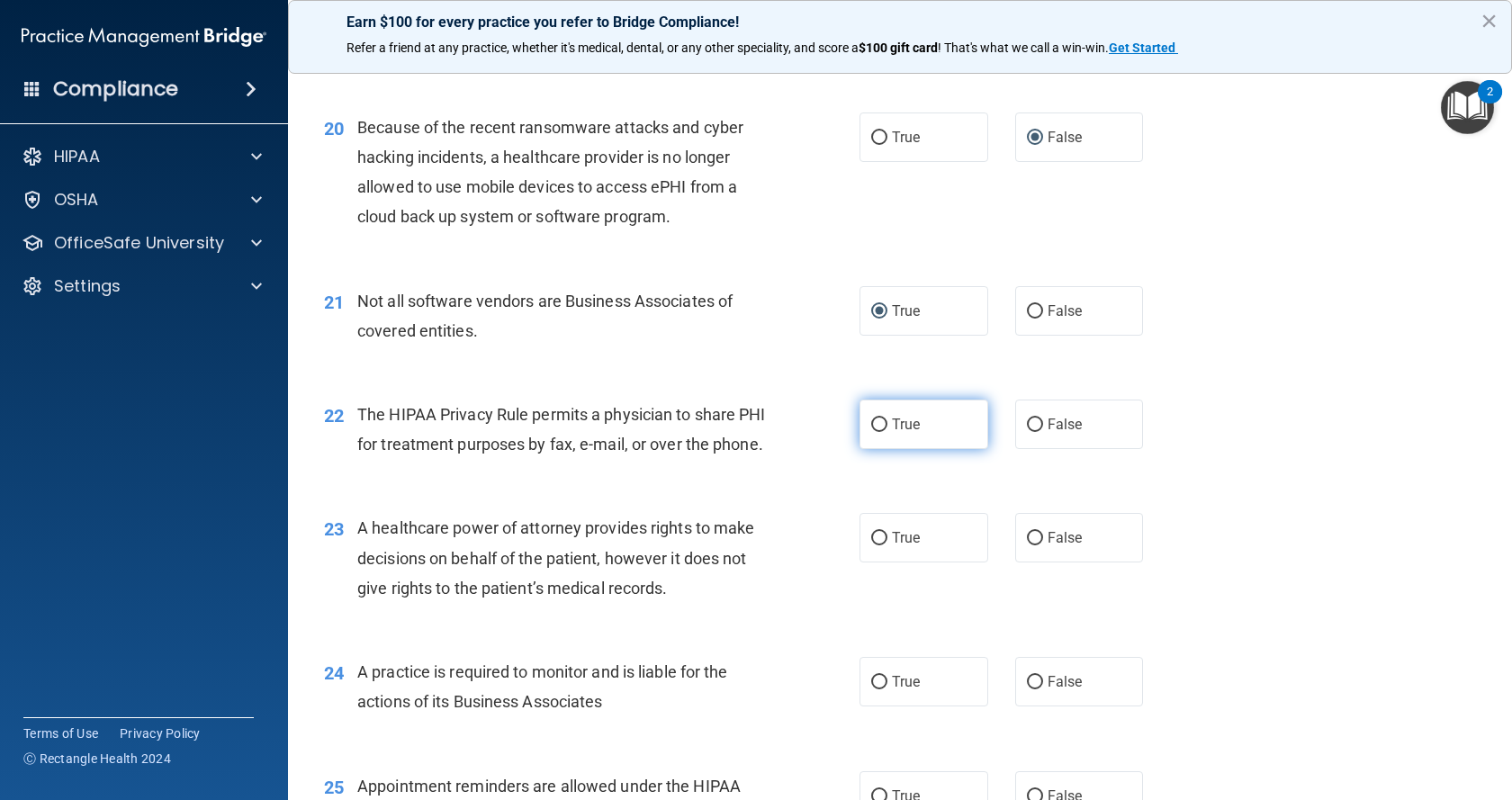
click at [872, 425] on input "True" at bounding box center [878, 425] width 16 height 14
radio input "true"
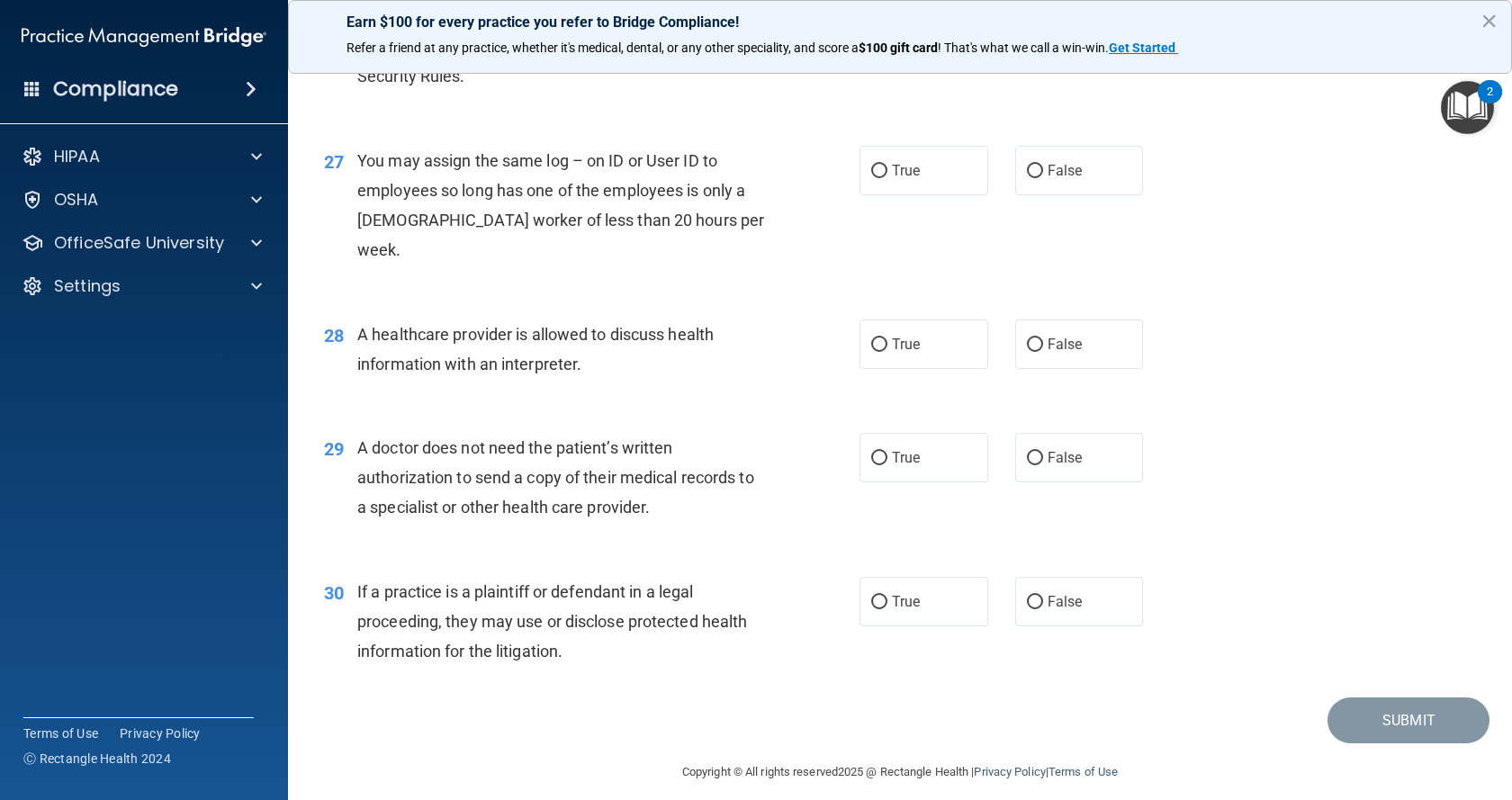
scroll to position [3776, 0]
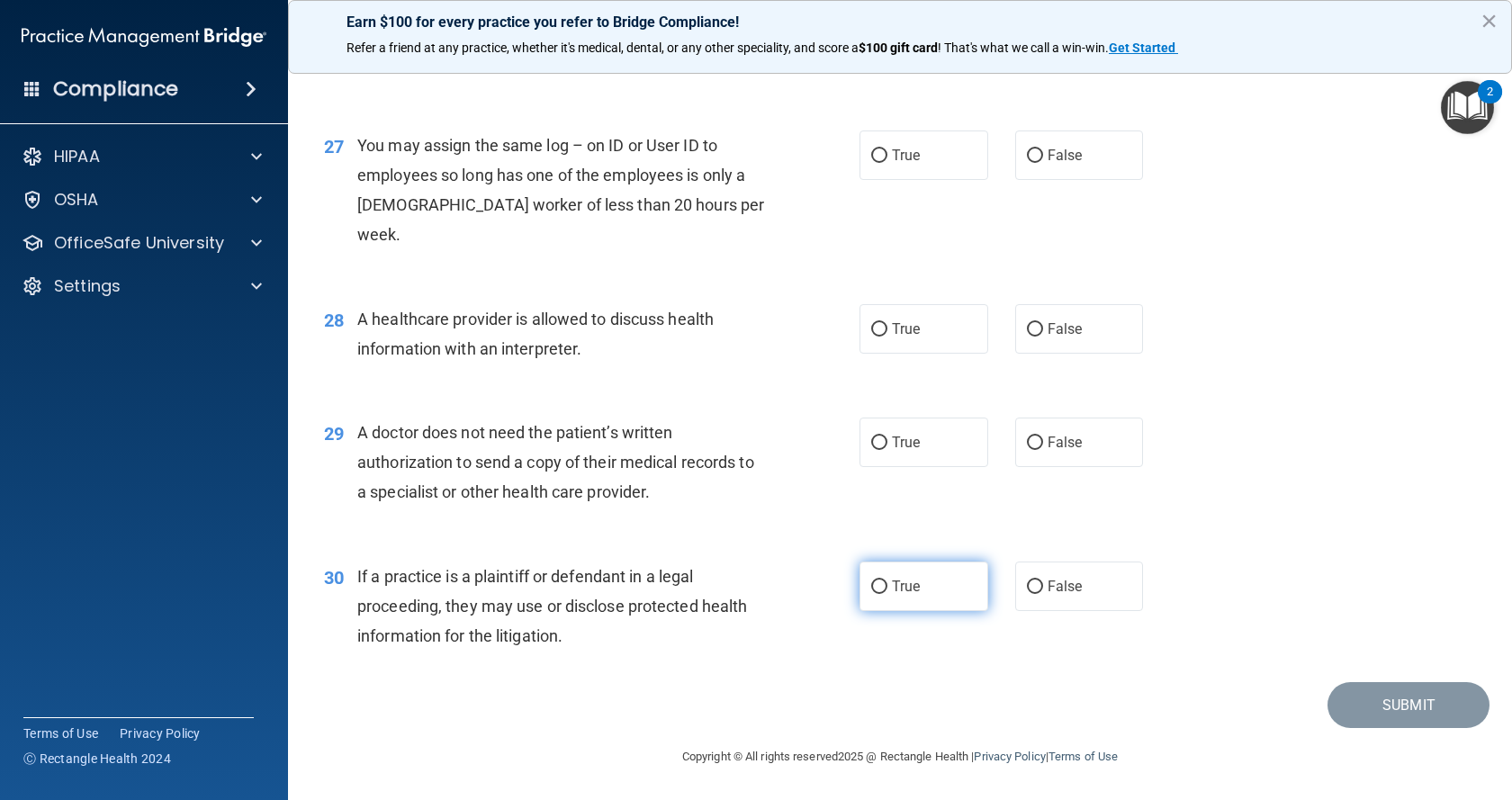
click at [874, 584] on input "True" at bounding box center [878, 587] width 16 height 14
radio input "true"
click at [1029, 439] on input "False" at bounding box center [1034, 443] width 16 height 14
radio input "true"
drag, startPoint x: 1027, startPoint y: 326, endPoint x: 768, endPoint y: 339, distance: 259.3
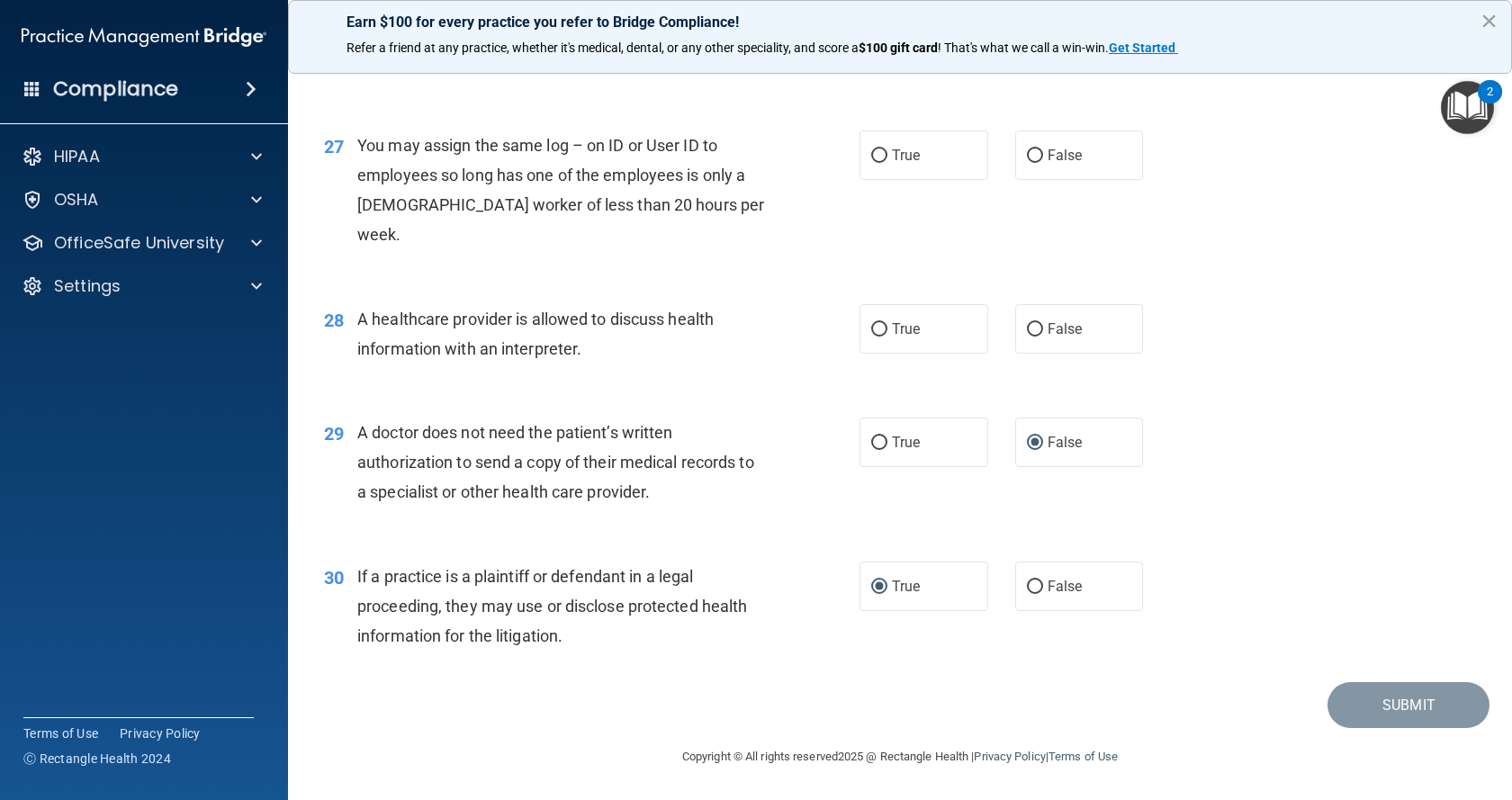
click at [1027, 327] on input "False" at bounding box center [1034, 330] width 16 height 14
radio input "true"
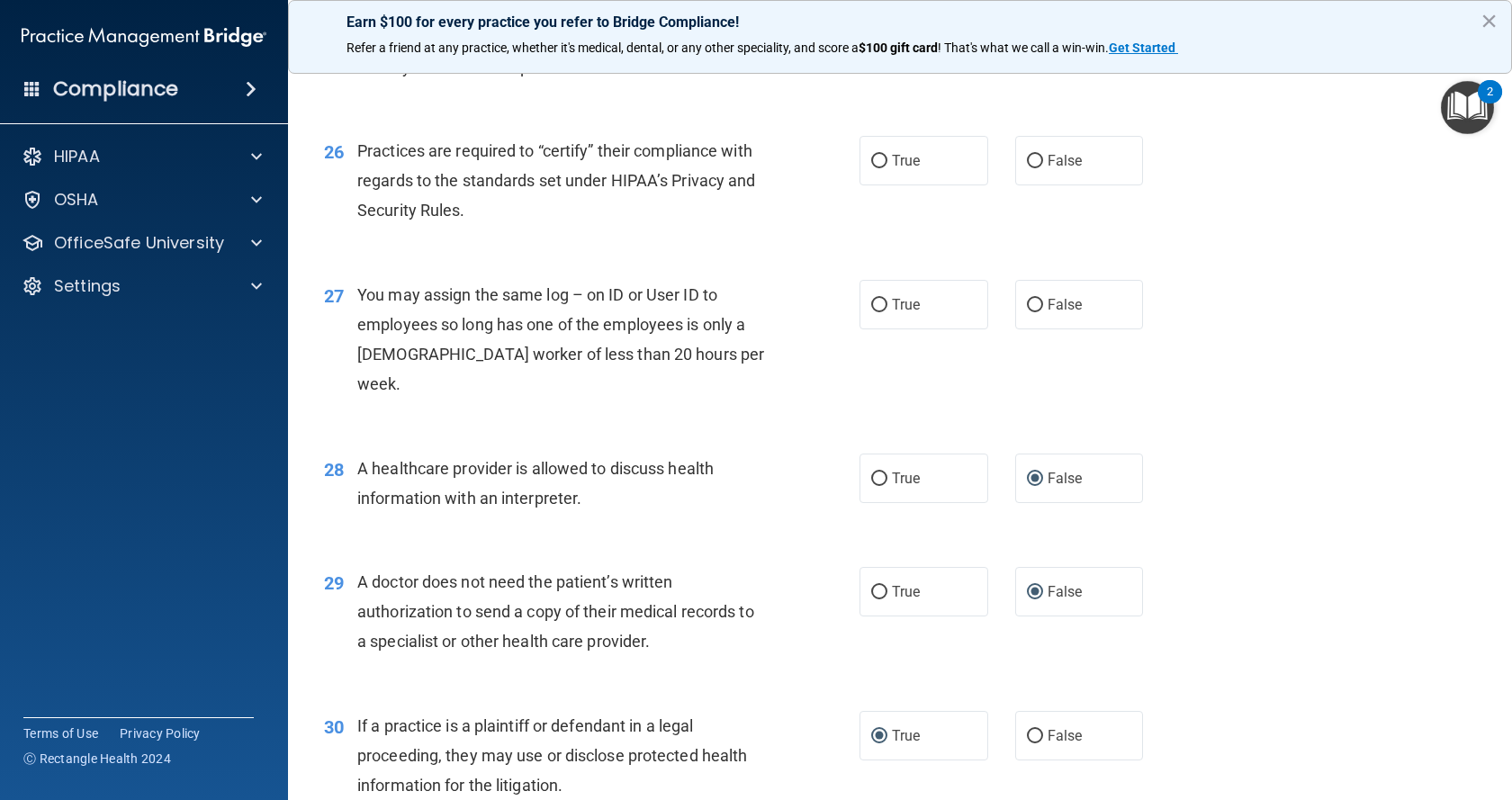
scroll to position [3596, 0]
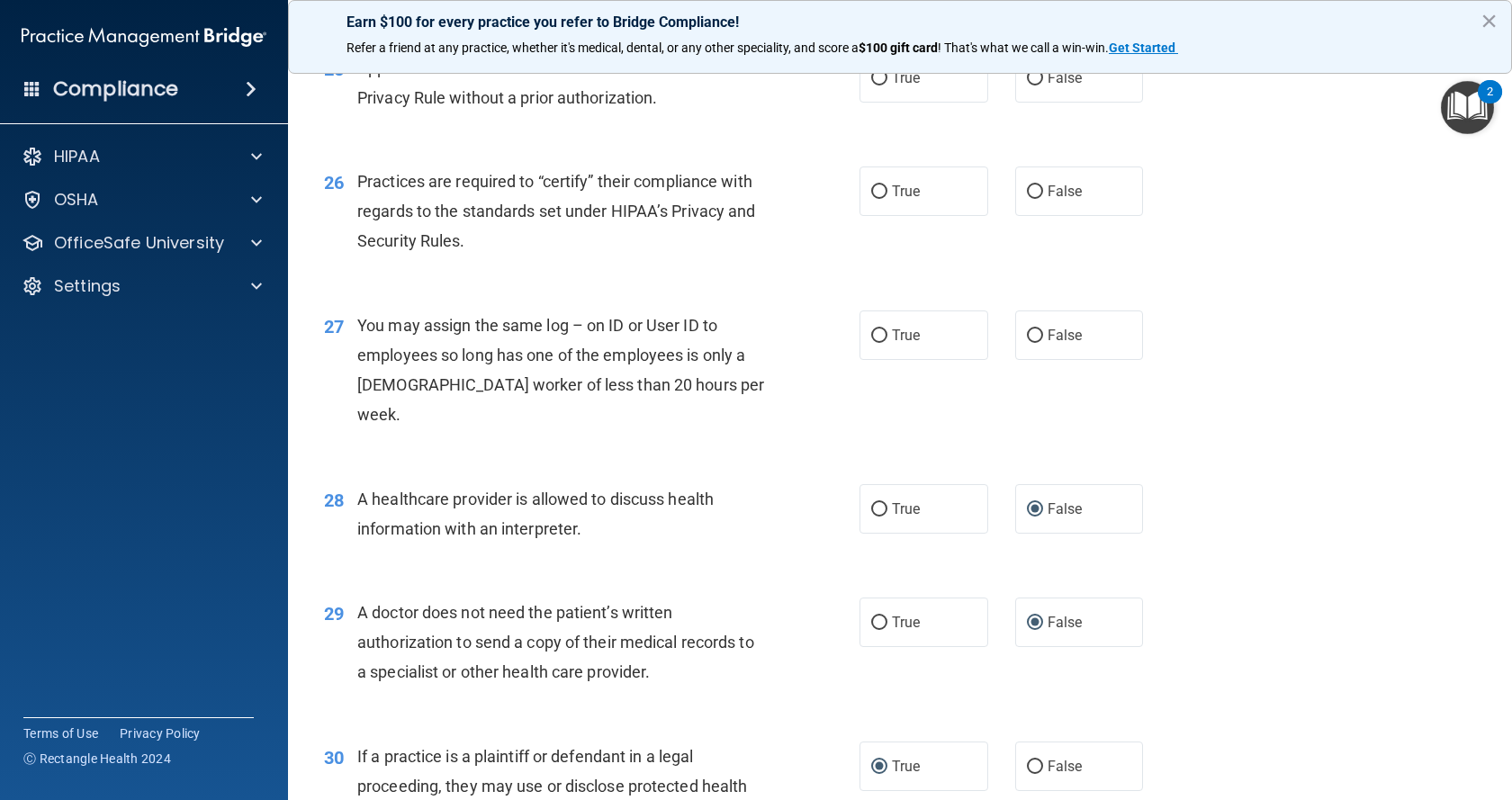
drag, startPoint x: 1027, startPoint y: 362, endPoint x: 901, endPoint y: 326, distance: 131.0
click at [1015, 360] on label "False" at bounding box center [1079, 334] width 129 height 49
click at [1027, 343] on input "False" at bounding box center [1034, 336] width 16 height 14
radio input "true"
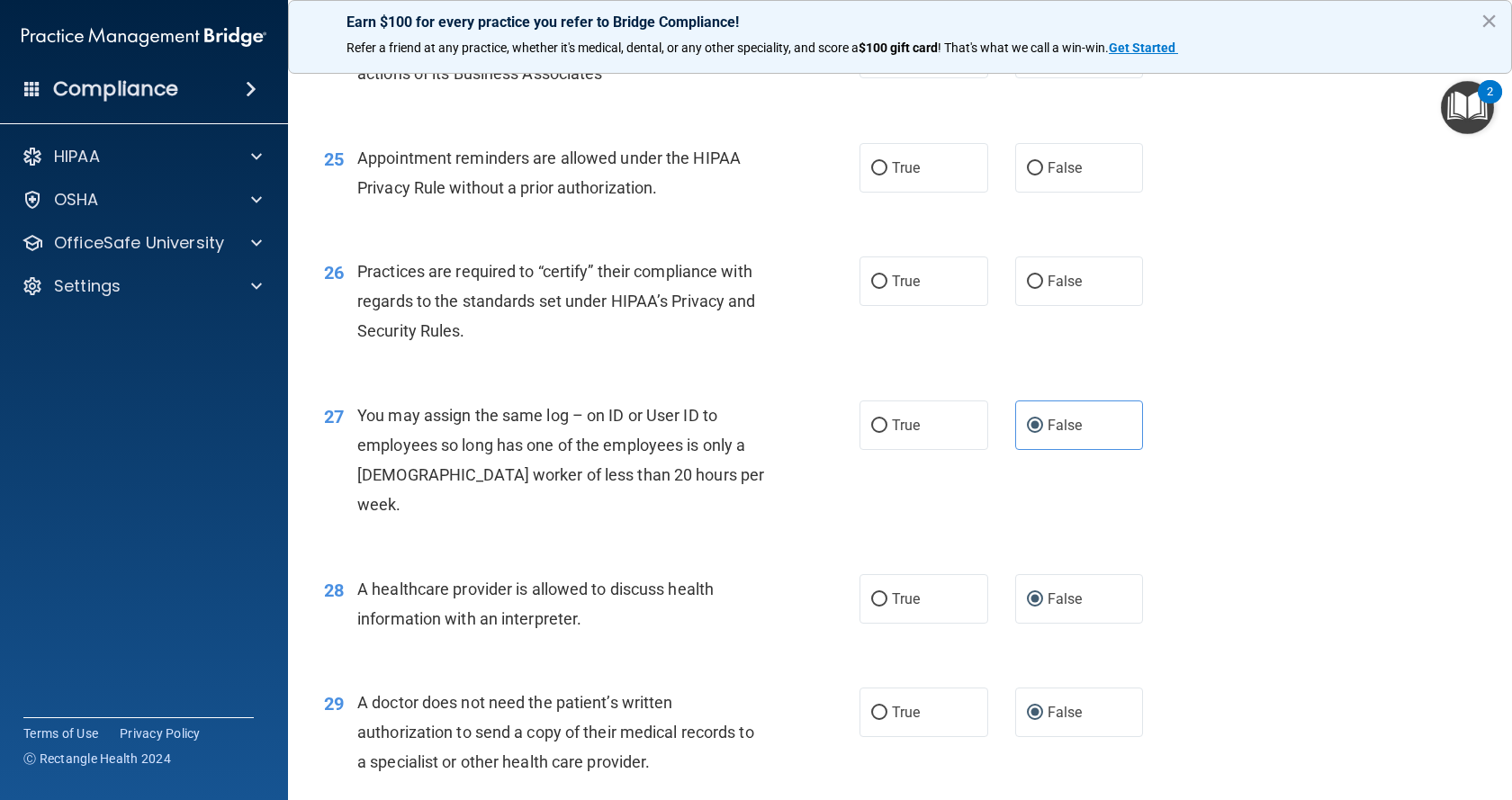
drag, startPoint x: 869, startPoint y: 310, endPoint x: 813, endPoint y: 282, distance: 62.6
click at [871, 289] on input "True" at bounding box center [878, 281] width 16 height 14
radio input "true"
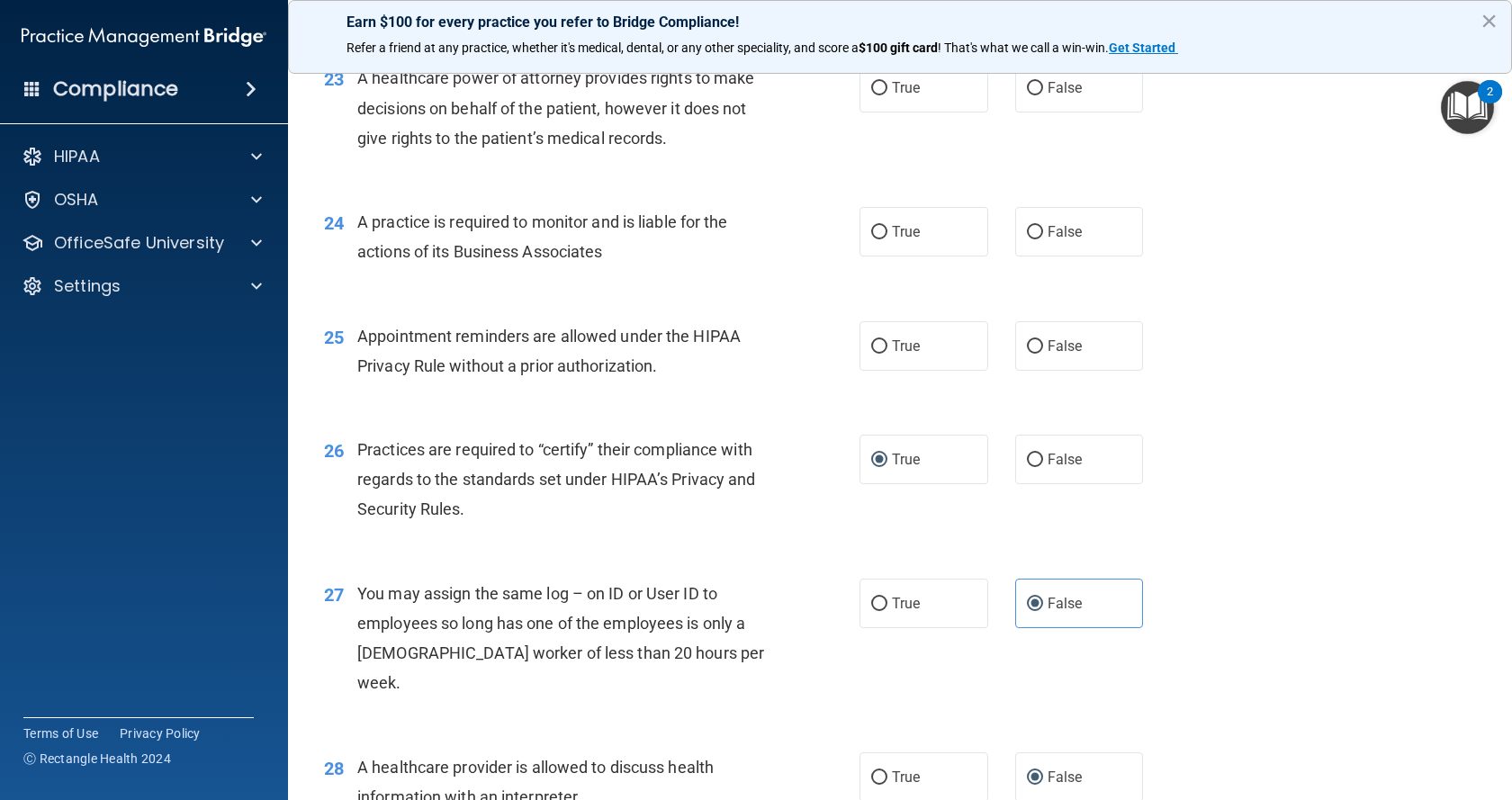
scroll to position [3326, 0]
click at [878, 356] on input "True" at bounding box center [878, 348] width 16 height 14
radio input "true"
click at [875, 241] on input "True" at bounding box center [878, 234] width 16 height 14
radio input "true"
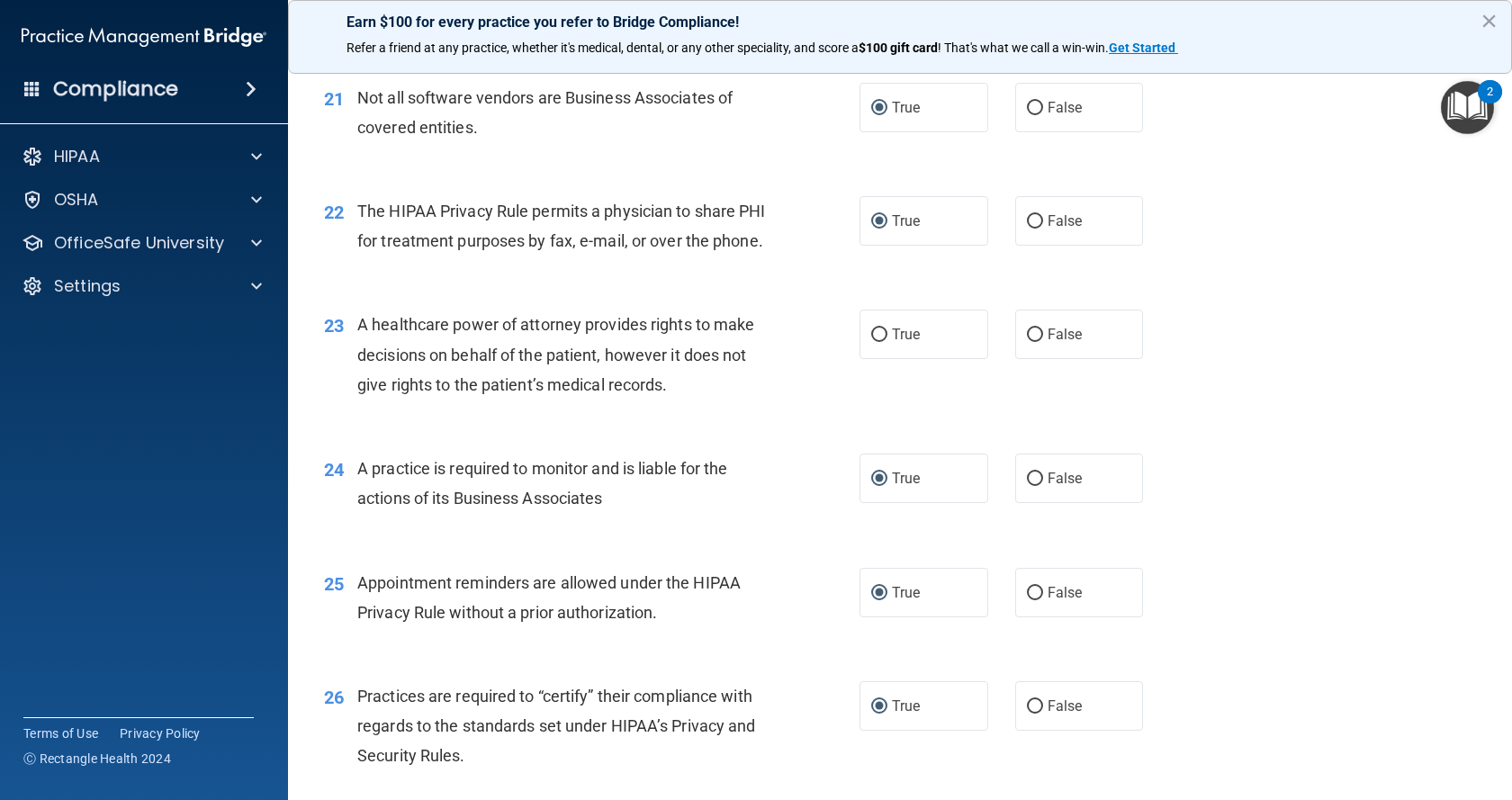
scroll to position [3056, 0]
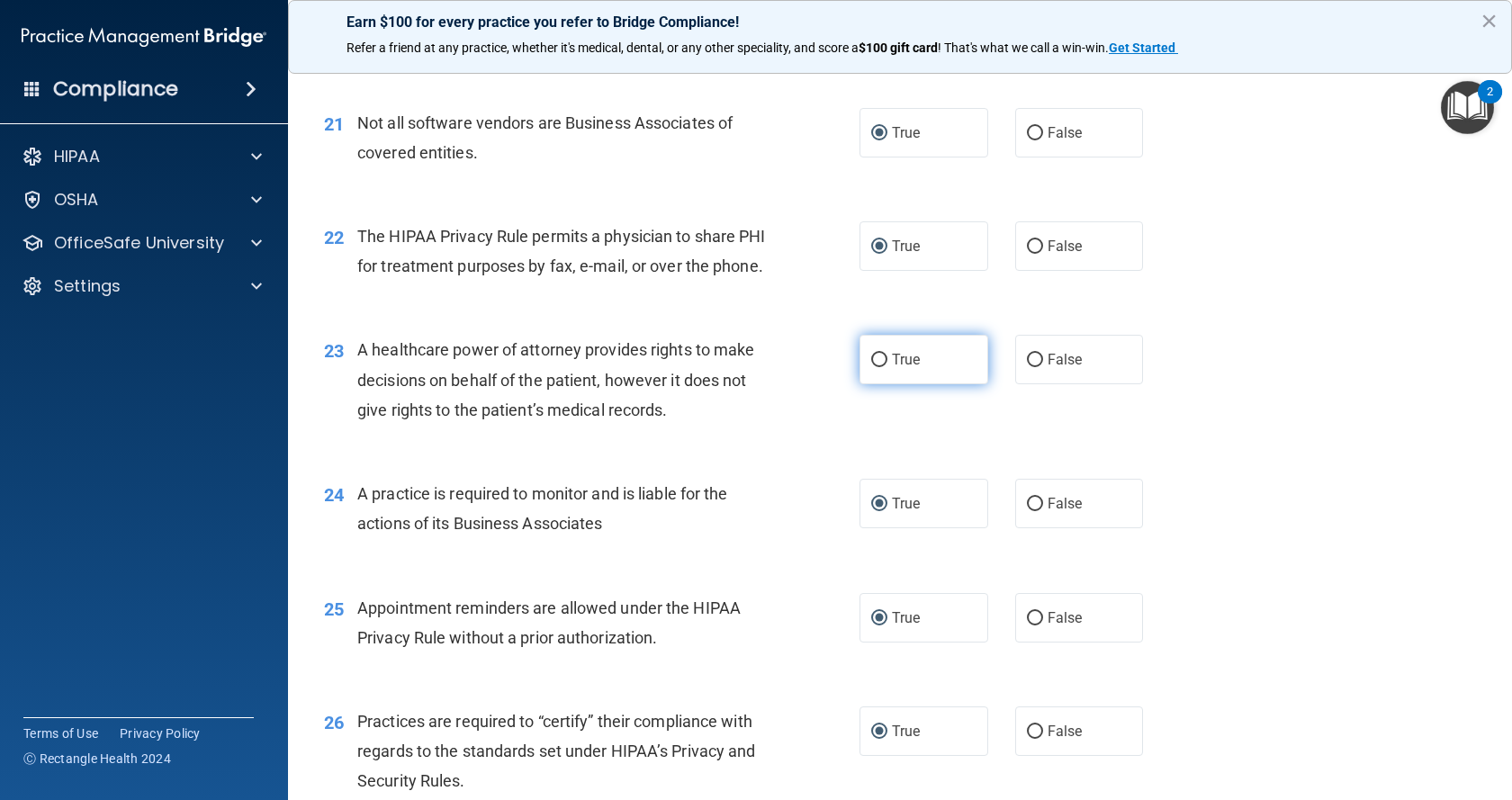
click at [871, 367] on input "True" at bounding box center [878, 360] width 16 height 14
radio input "true"
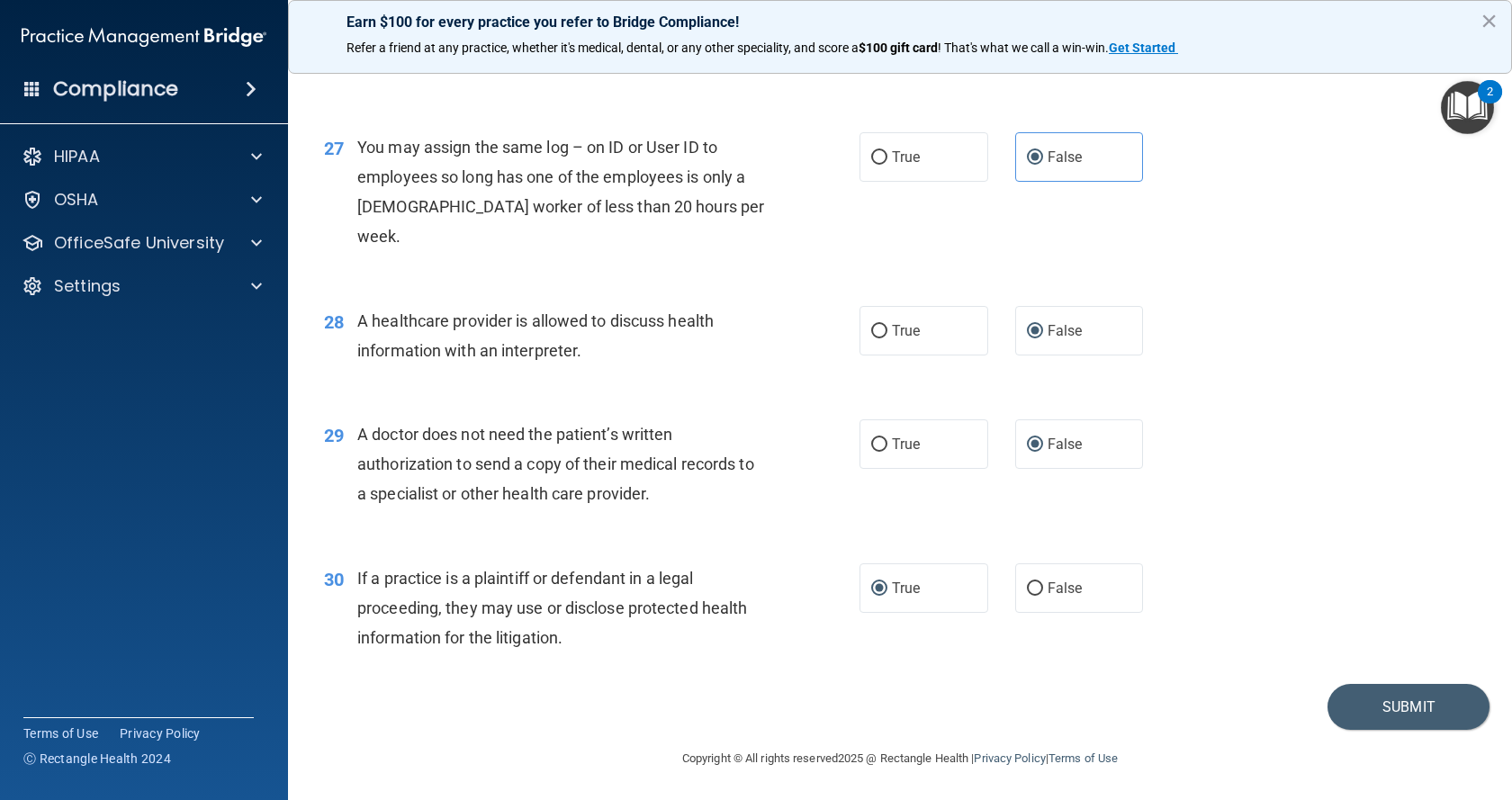
scroll to position [3776, 0]
click at [1358, 710] on button "Submit" at bounding box center [1408, 705] width 162 height 46
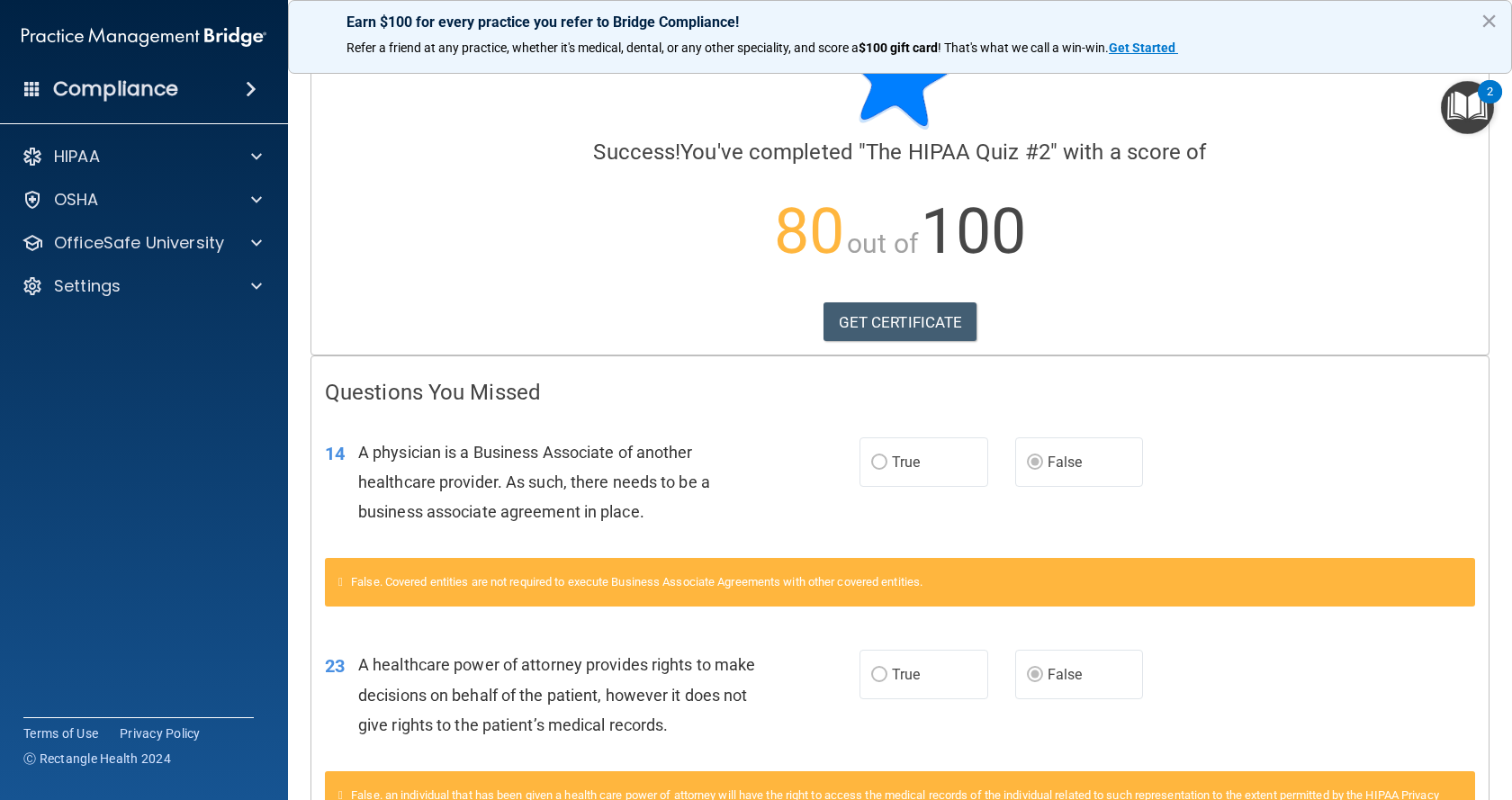
scroll to position [37, 0]
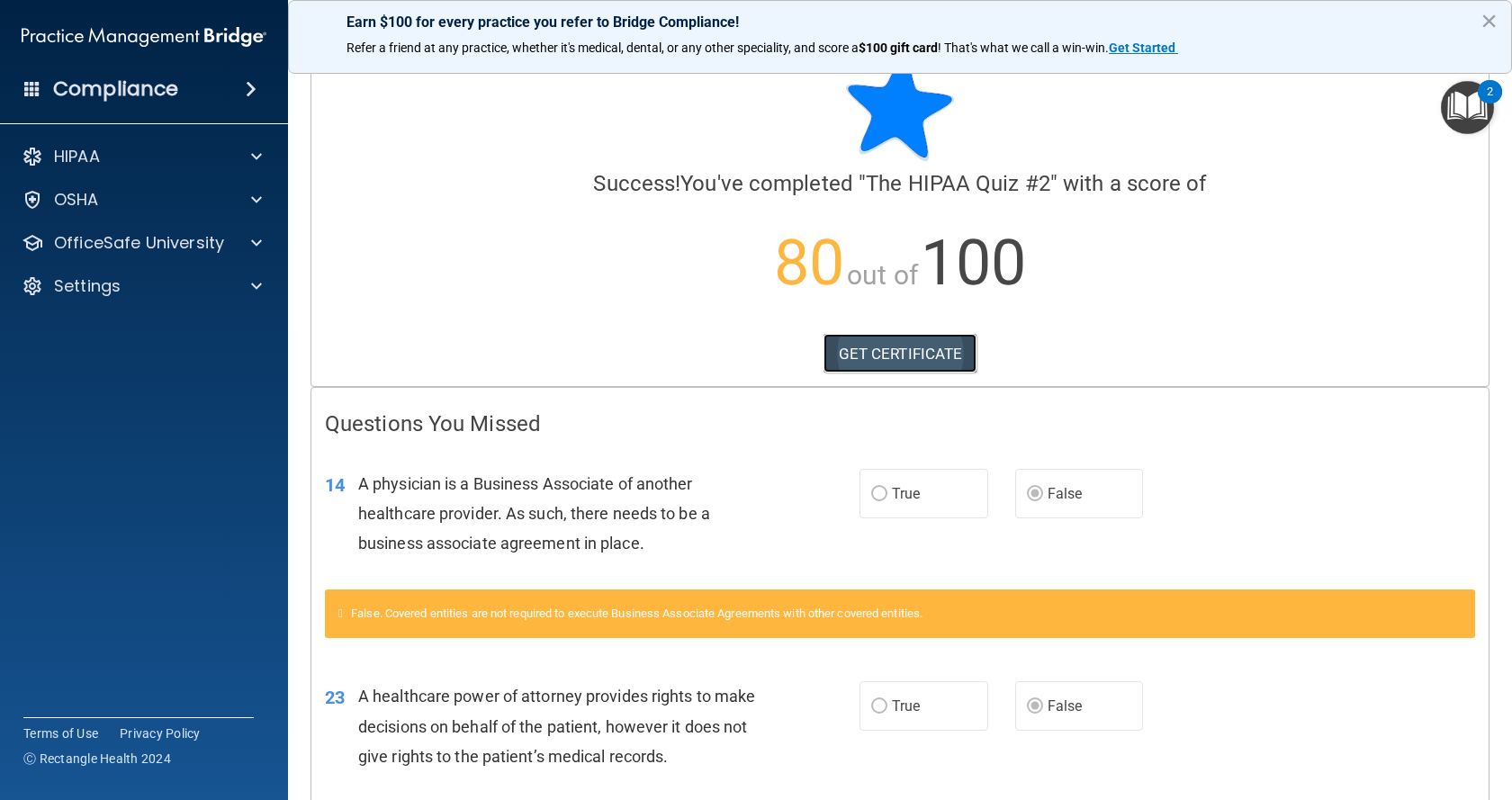
click at [901, 353] on link "GET CERTIFICATE" at bounding box center [901, 353] width 154 height 40
click at [145, 142] on div "HIPAA" at bounding box center [145, 156] width 289 height 36
click at [261, 150] on span at bounding box center [257, 156] width 11 height 21
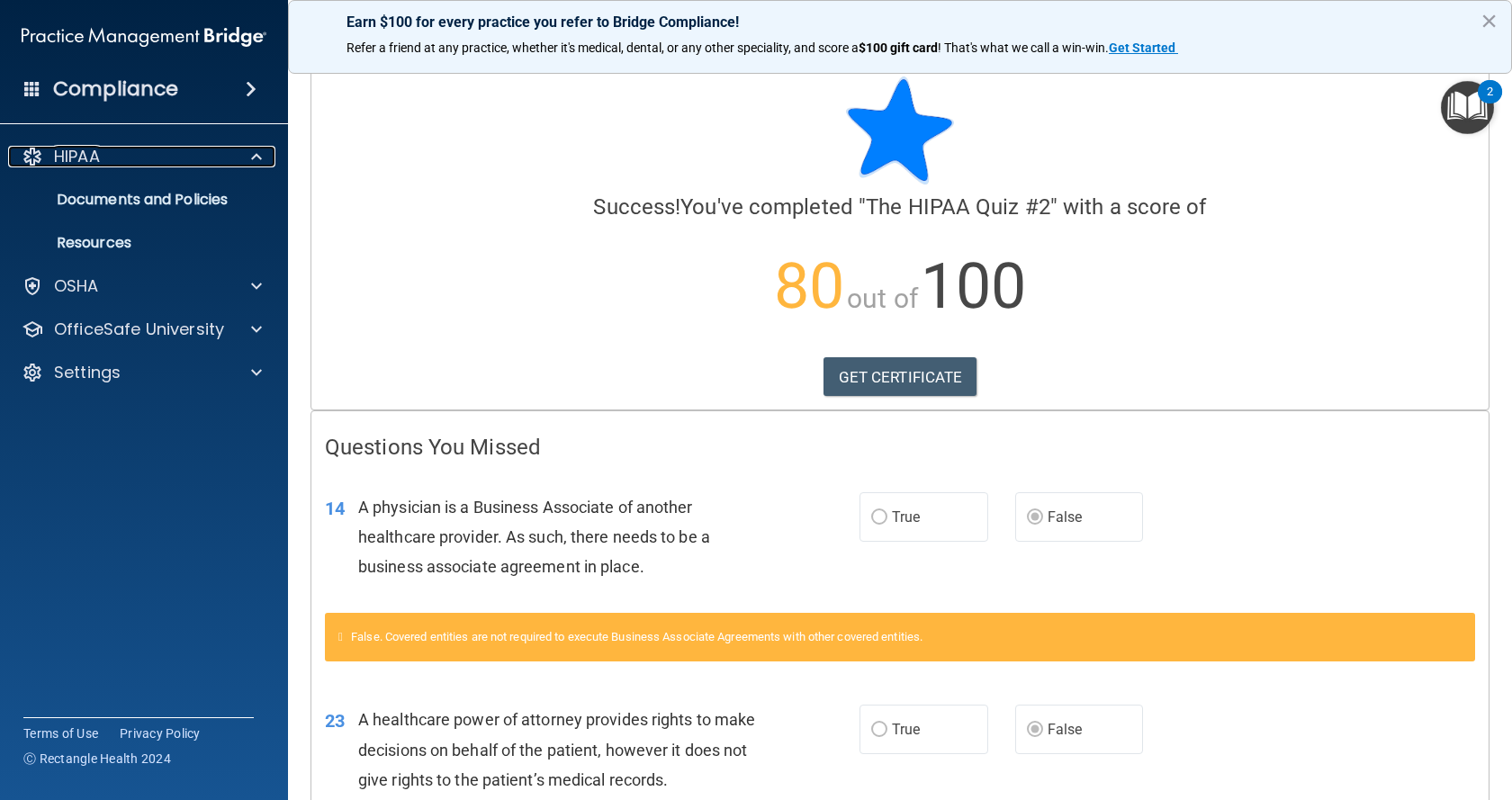
scroll to position [0, 0]
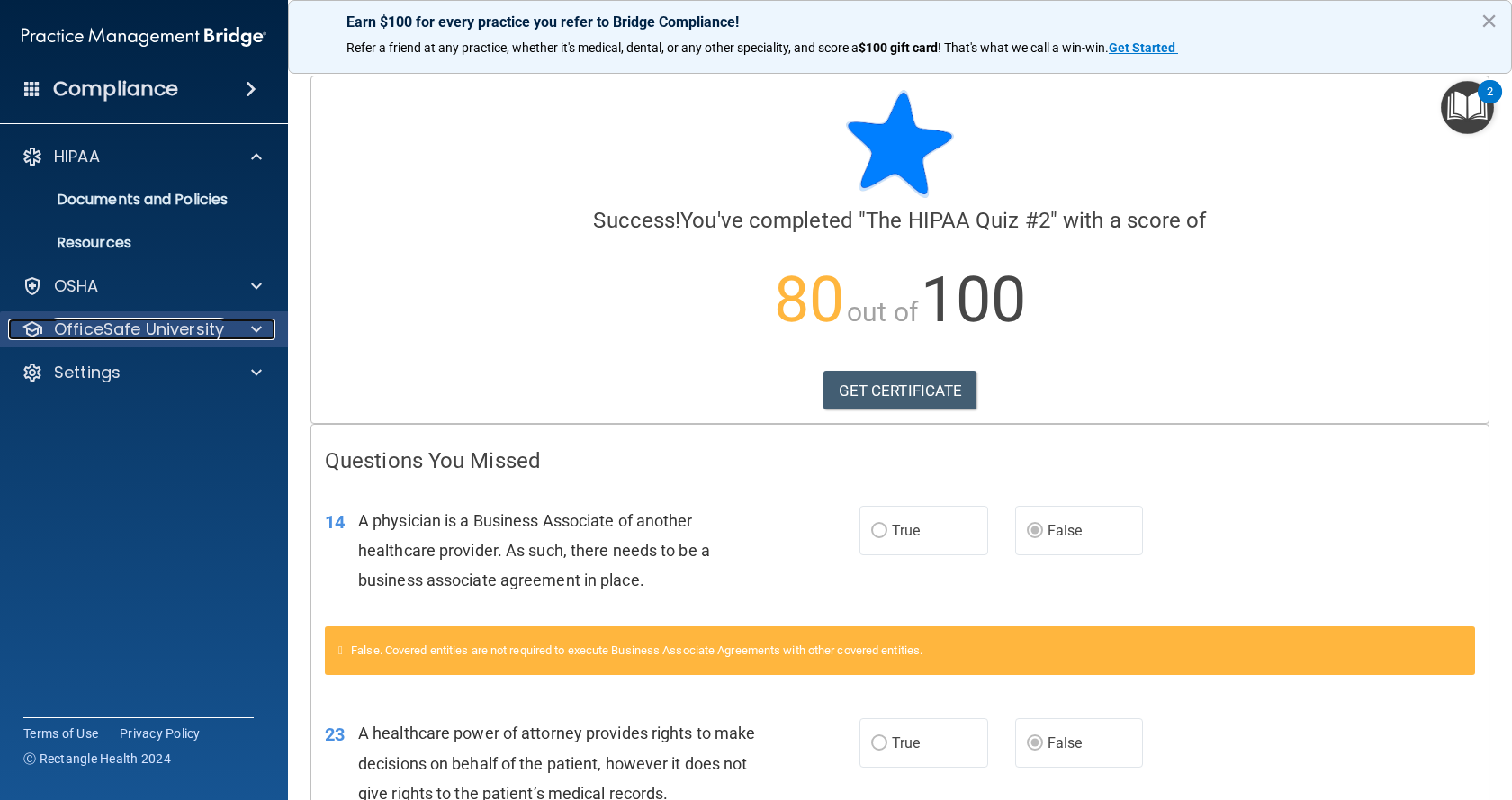
click at [238, 323] on div at bounding box center [254, 329] width 45 height 21
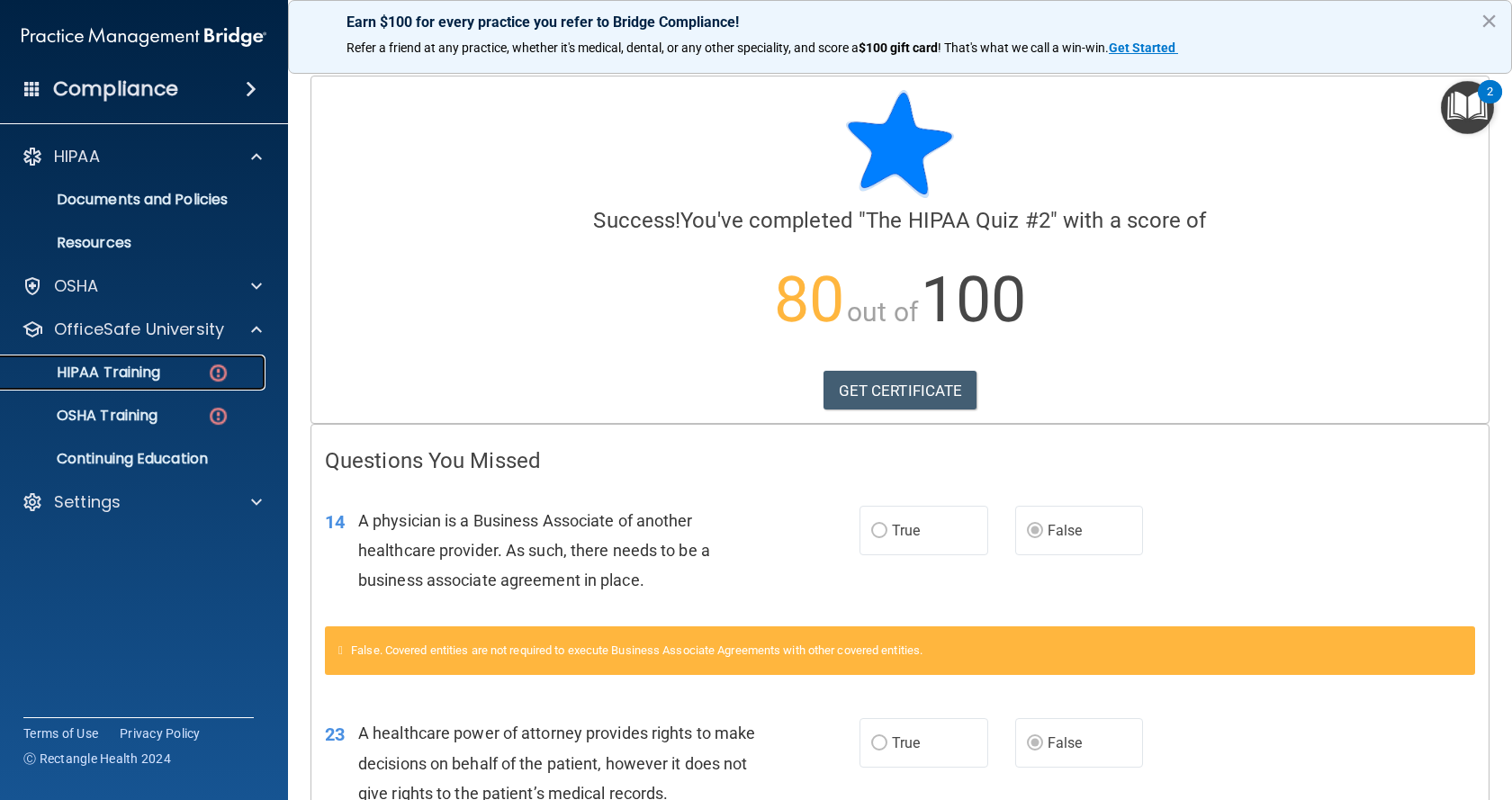
click at [222, 367] on img at bounding box center [218, 373] width 22 height 22
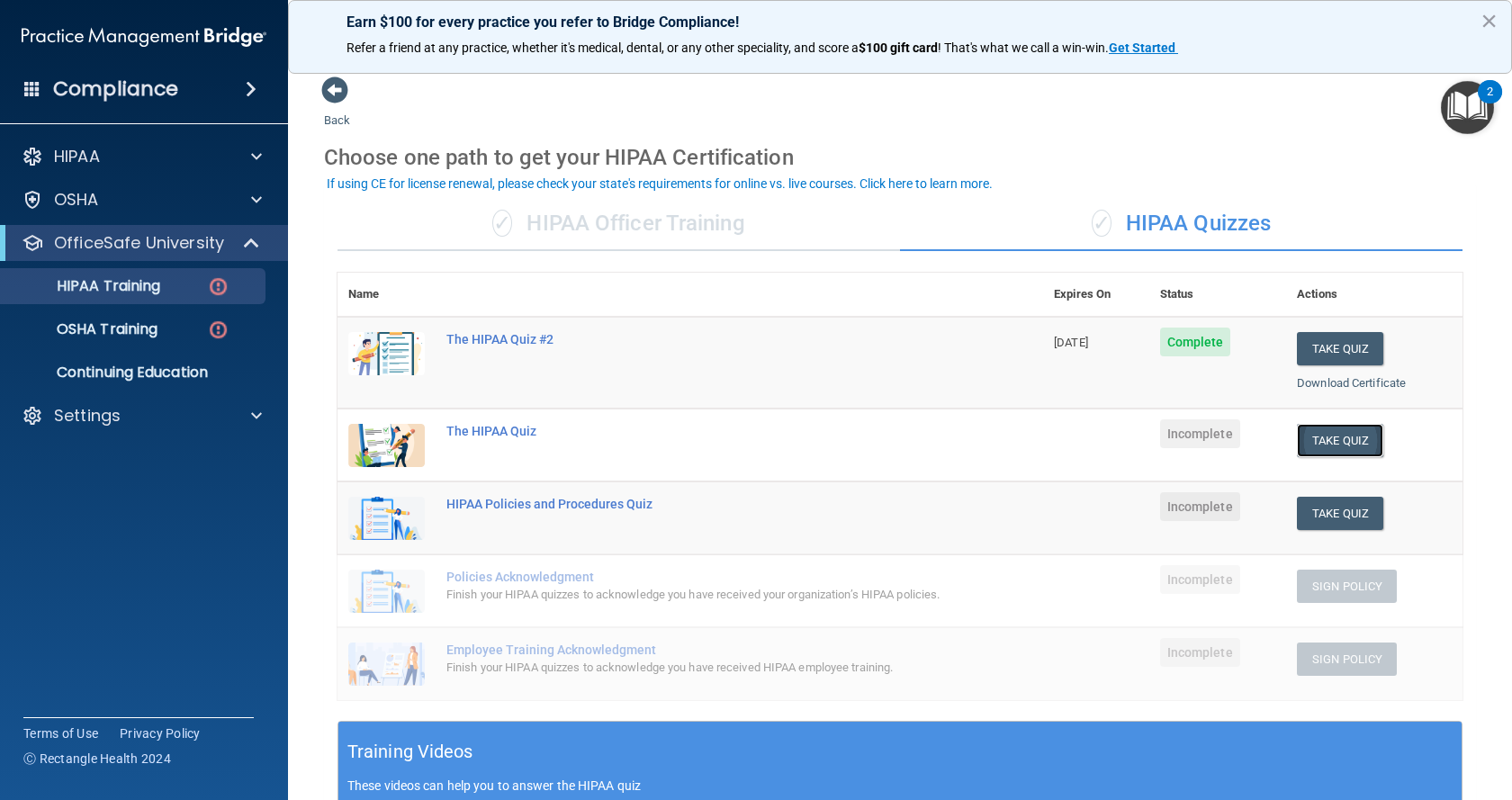
click at [1313, 431] on button "Take Quiz" at bounding box center [1340, 441] width 86 height 33
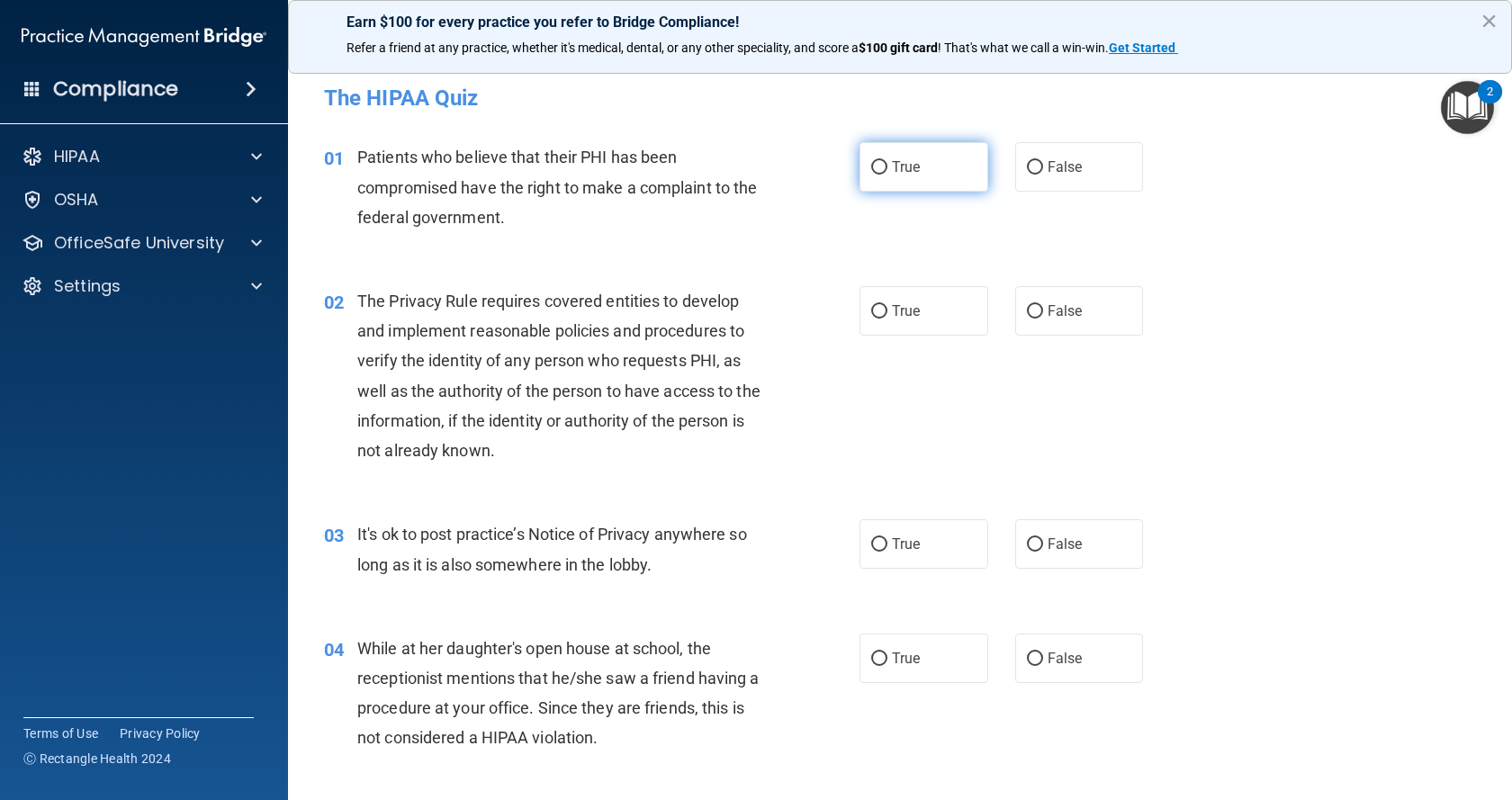
click at [876, 168] on input "True" at bounding box center [878, 168] width 16 height 14
radio input "true"
click at [1030, 310] on input "False" at bounding box center [1034, 311] width 16 height 14
radio input "true"
click at [876, 544] on input "True" at bounding box center [878, 544] width 16 height 14
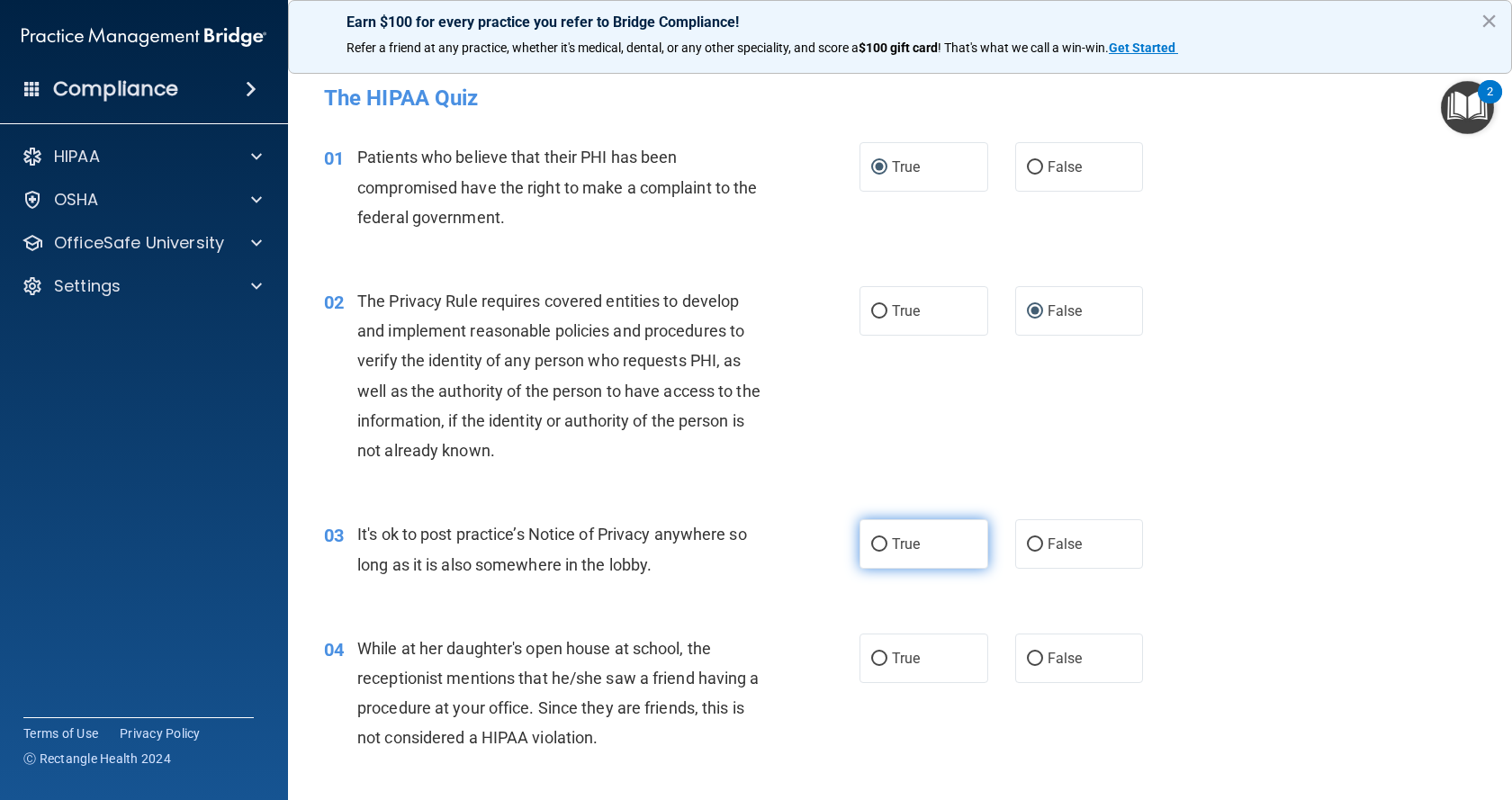
radio input "true"
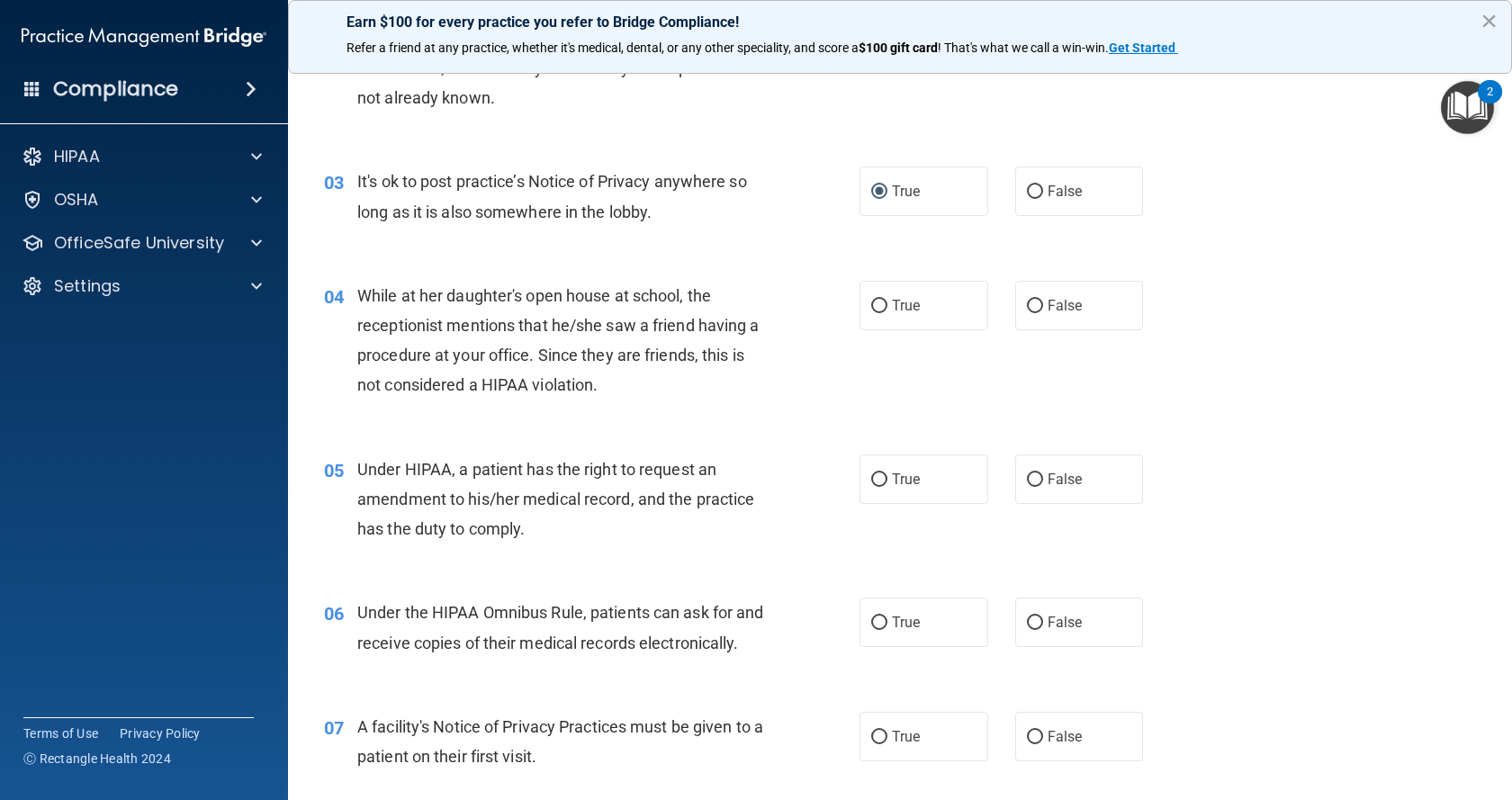
scroll to position [360, 0]
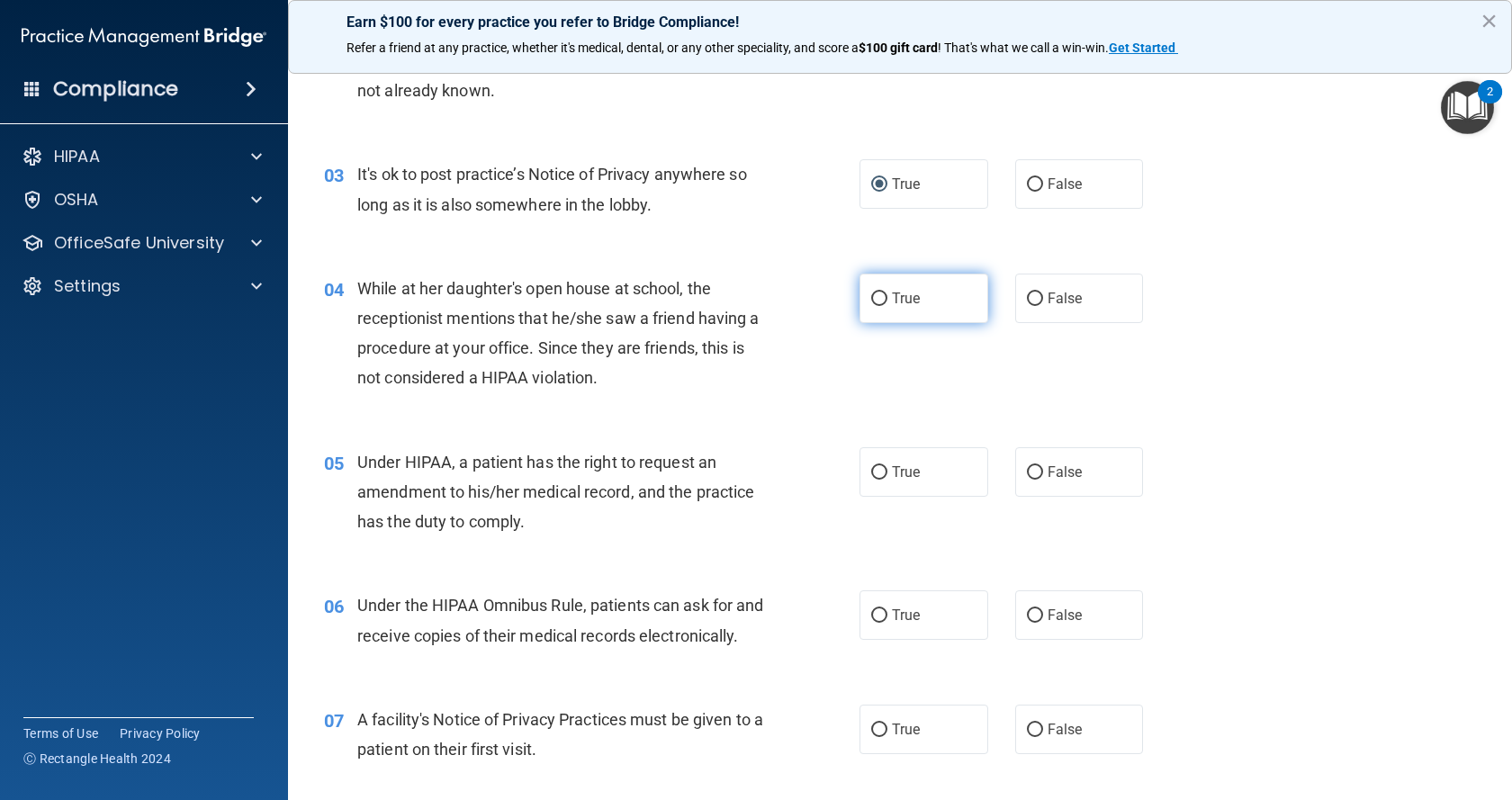
click at [873, 296] on input "True" at bounding box center [878, 299] width 16 height 14
radio input "true"
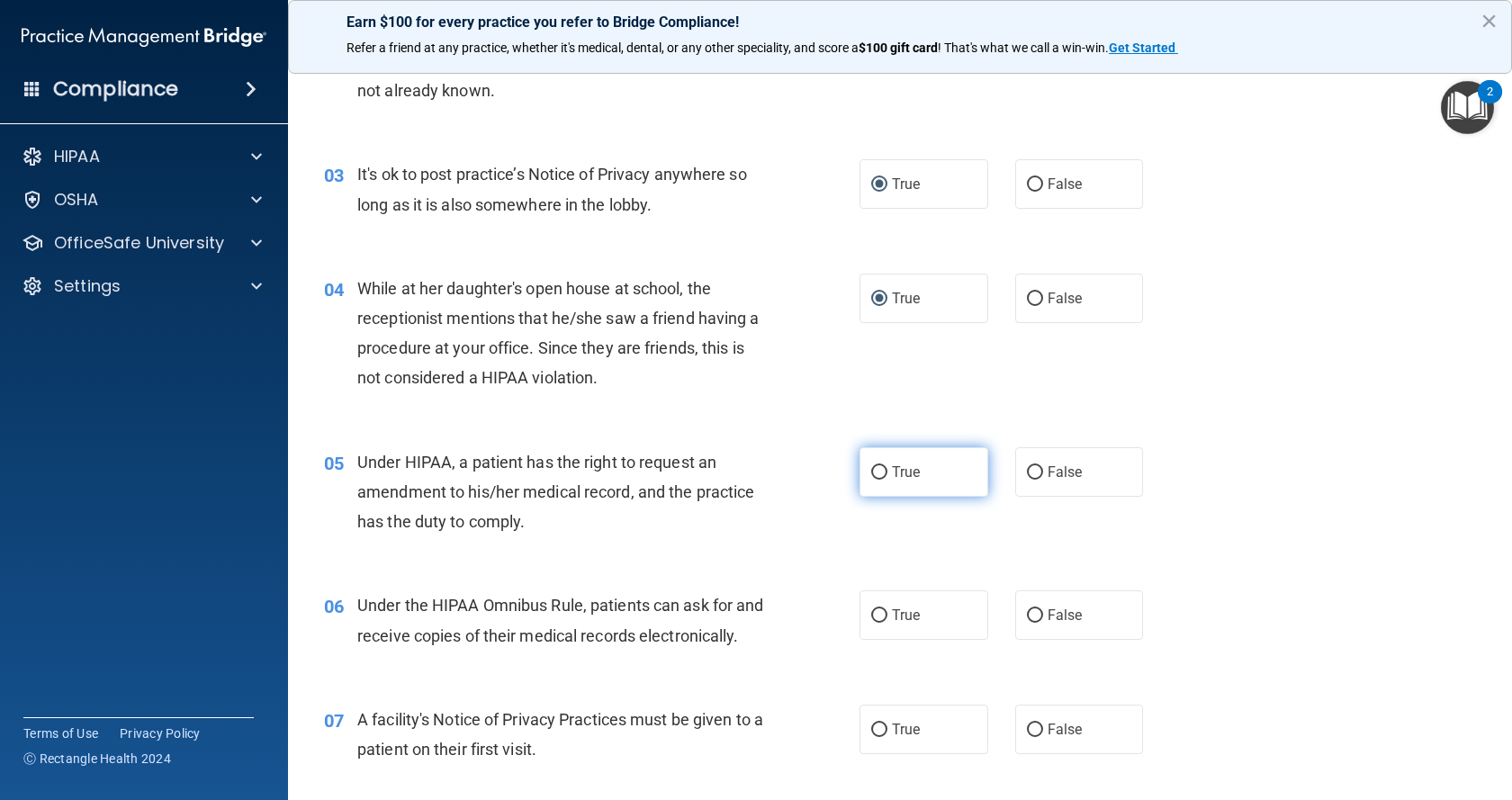
click at [876, 469] on input "True" at bounding box center [878, 472] width 16 height 14
radio input "true"
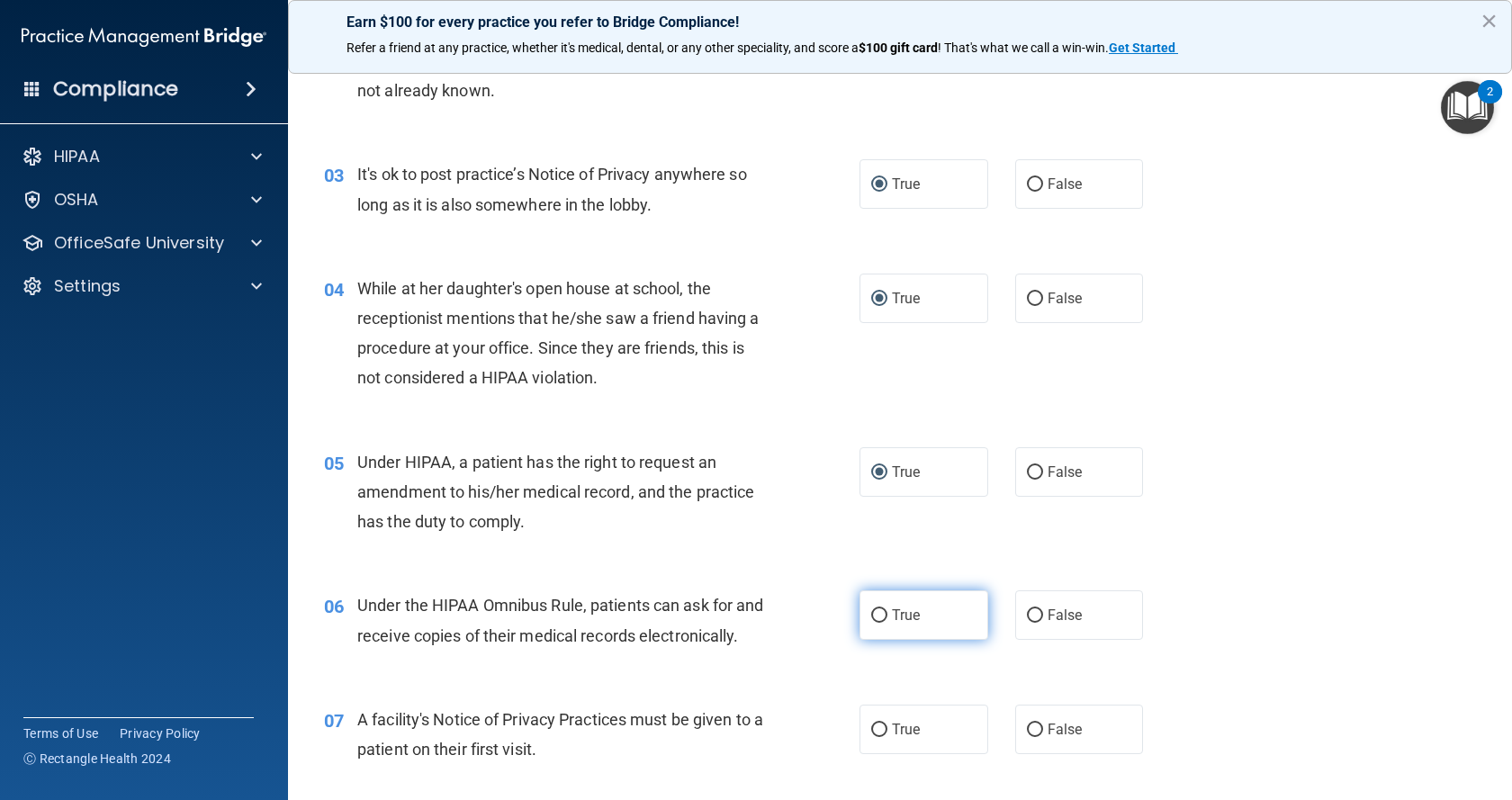
click at [871, 617] on input "True" at bounding box center [878, 616] width 16 height 14
radio input "true"
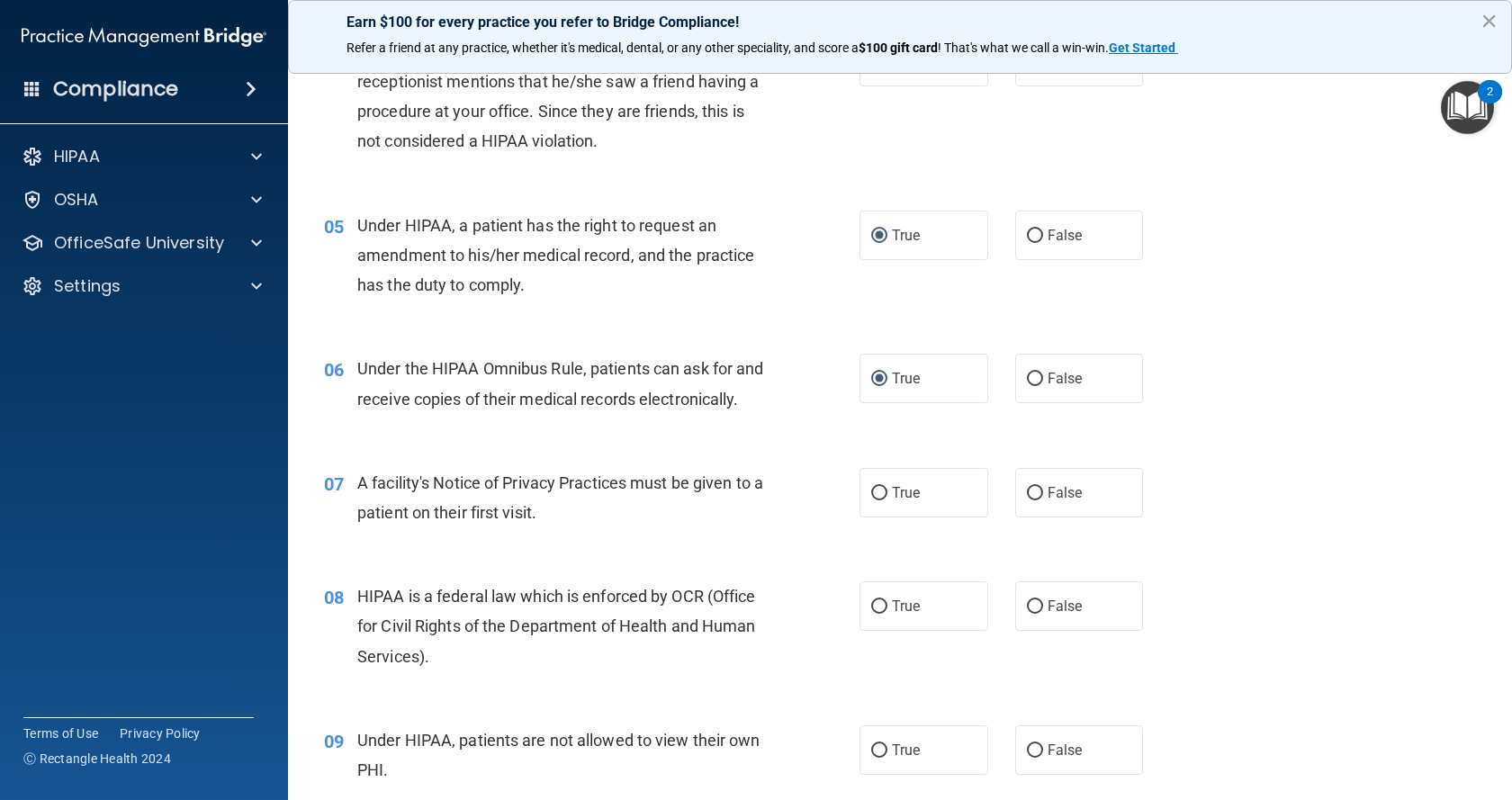
scroll to position [630, 0]
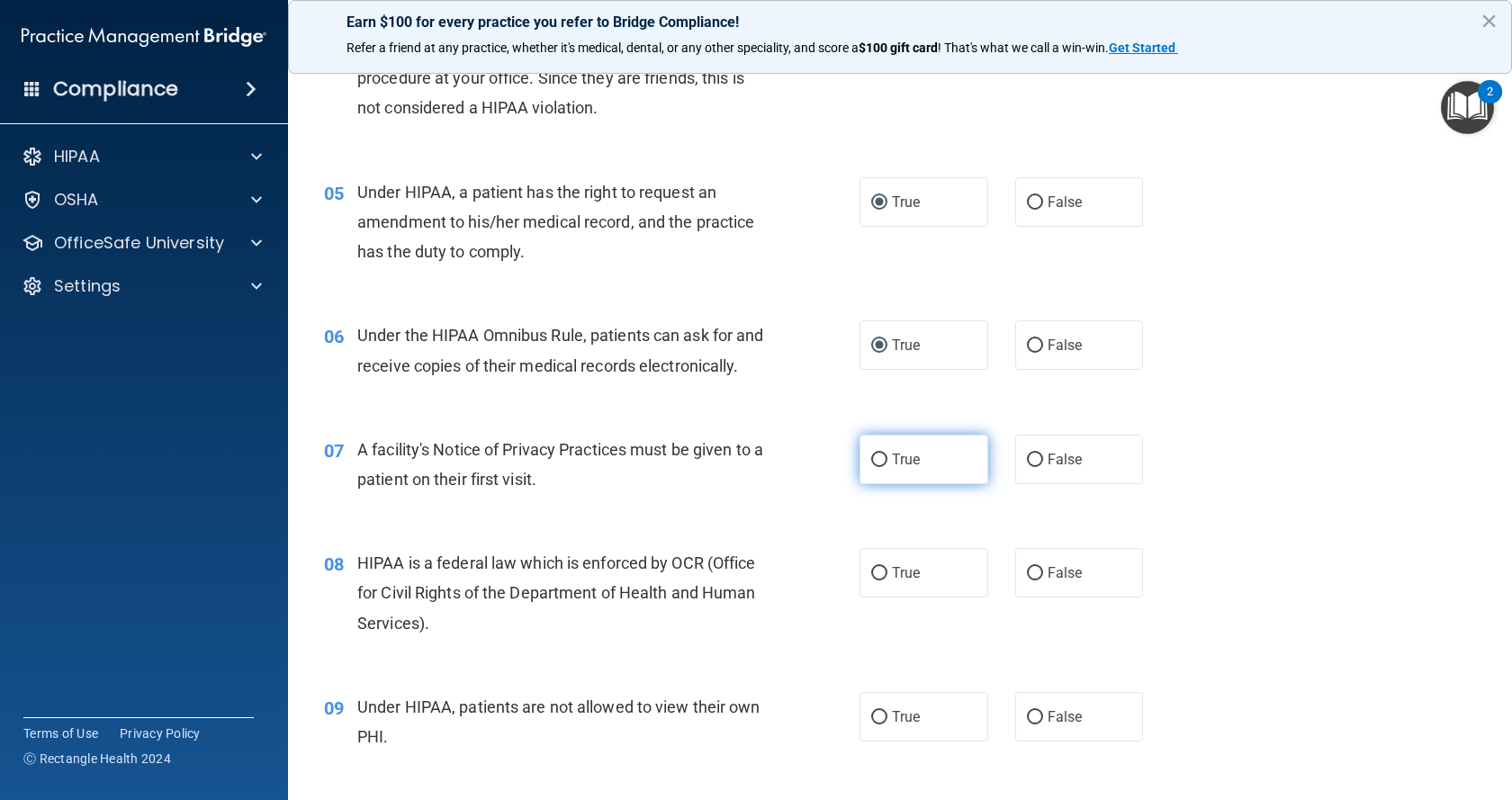
click at [873, 467] on input "True" at bounding box center [878, 460] width 16 height 14
radio input "true"
click at [871, 581] on input "True" at bounding box center [878, 573] width 16 height 14
radio input "true"
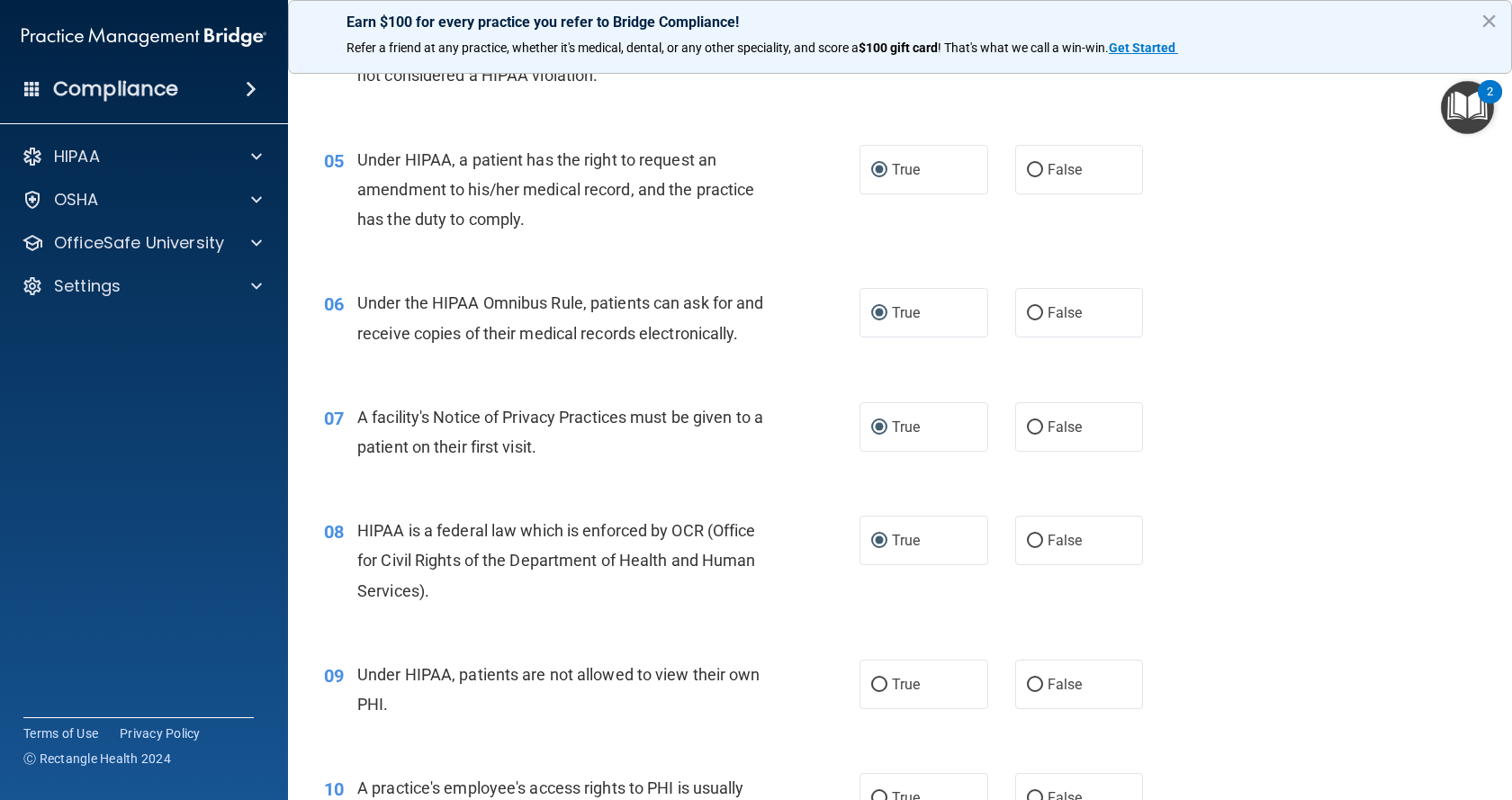
scroll to position [719, 0]
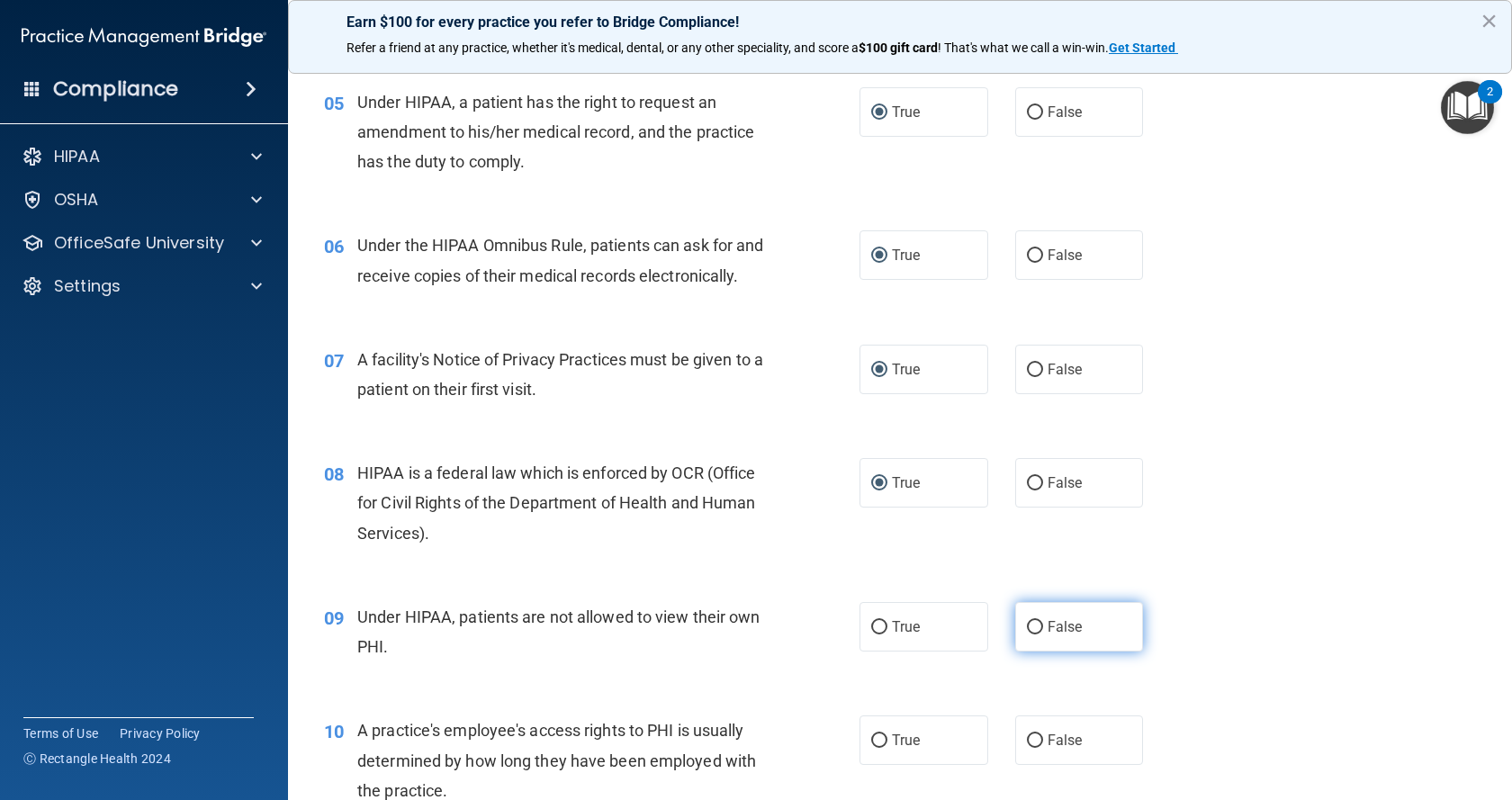
click at [1027, 634] on input "False" at bounding box center [1034, 627] width 16 height 14
radio input "true"
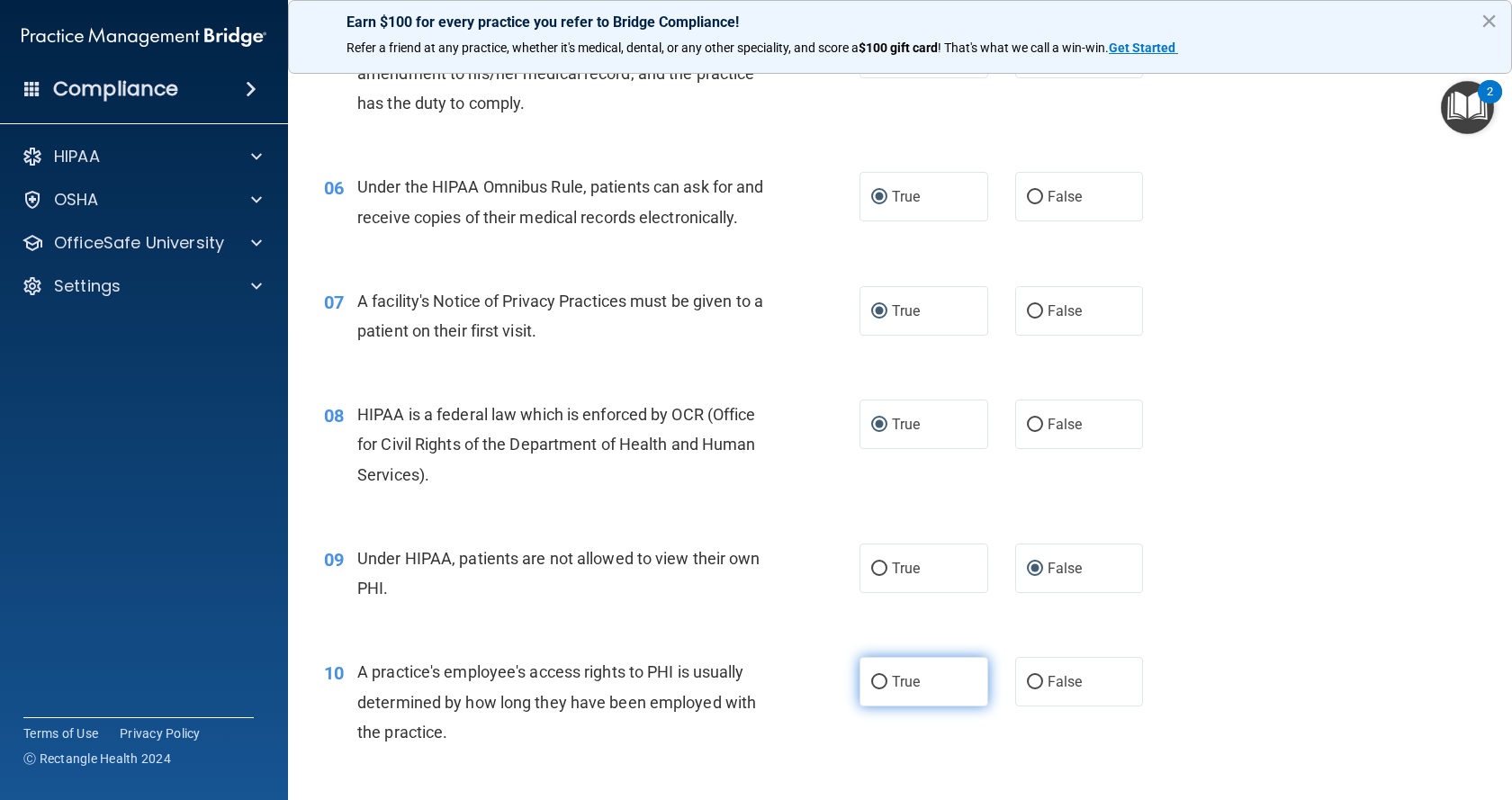
scroll to position [809, 0]
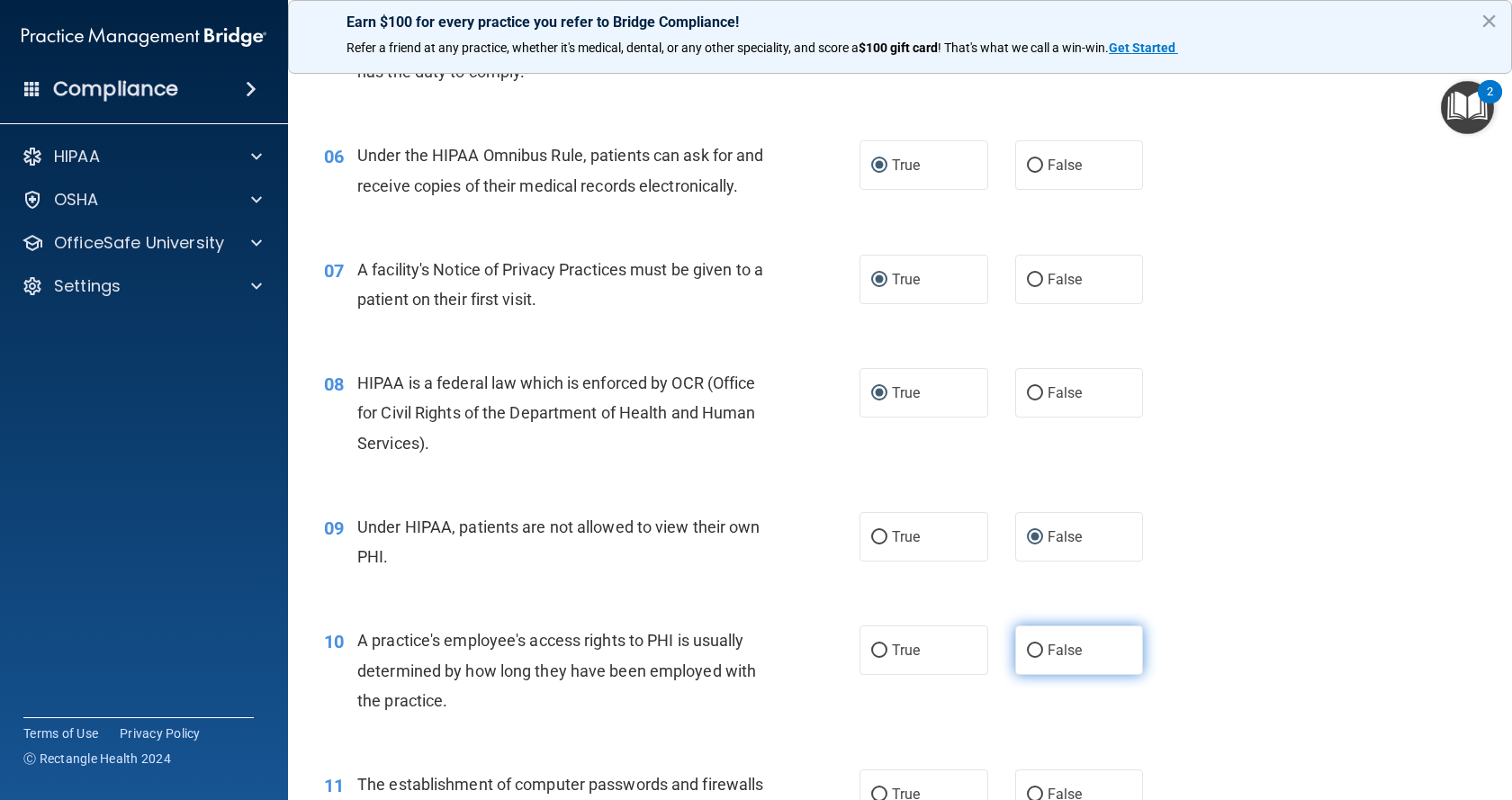
click at [1027, 657] on input "False" at bounding box center [1034, 651] width 16 height 14
radio input "true"
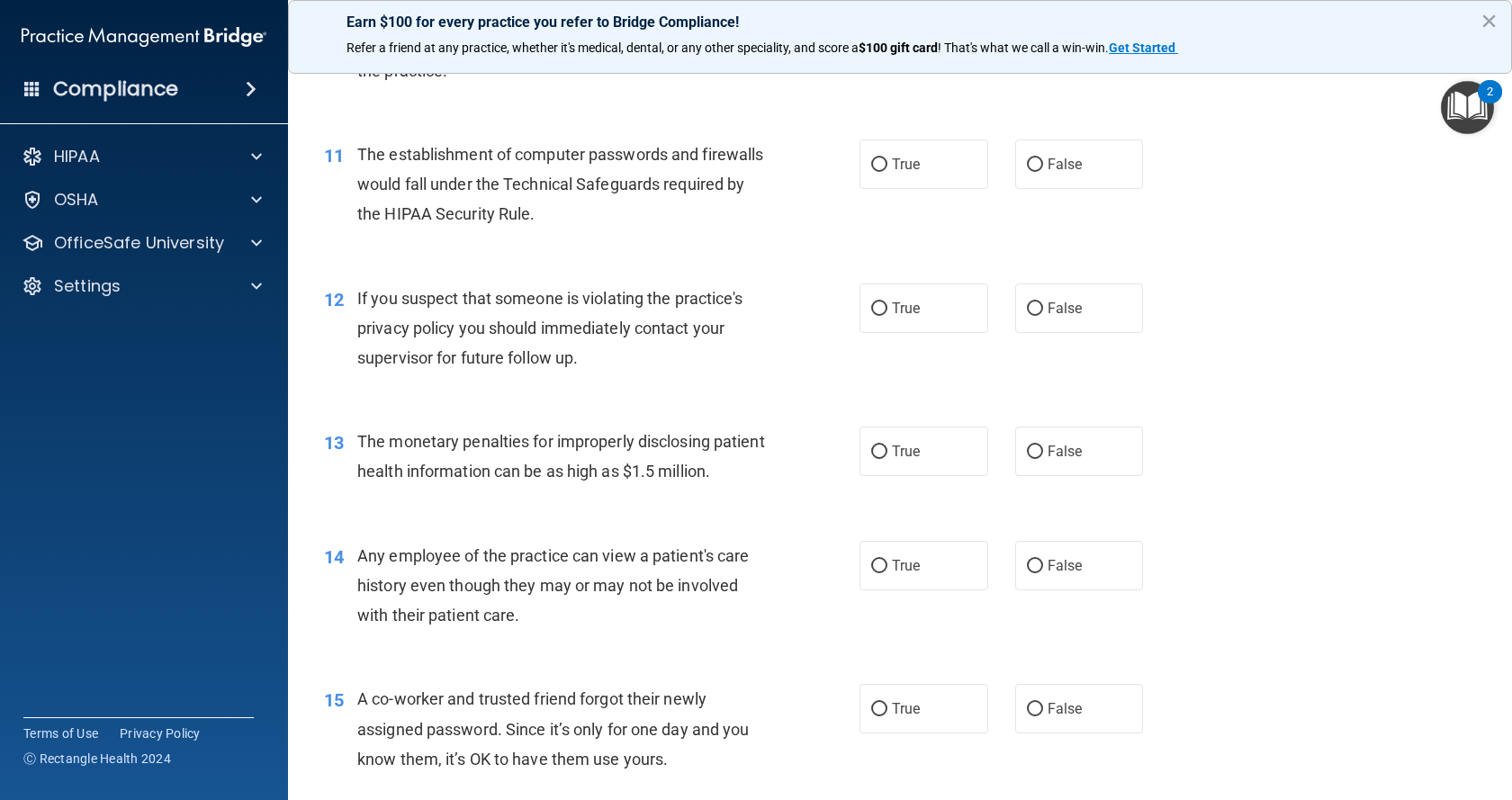
scroll to position [1529, 0]
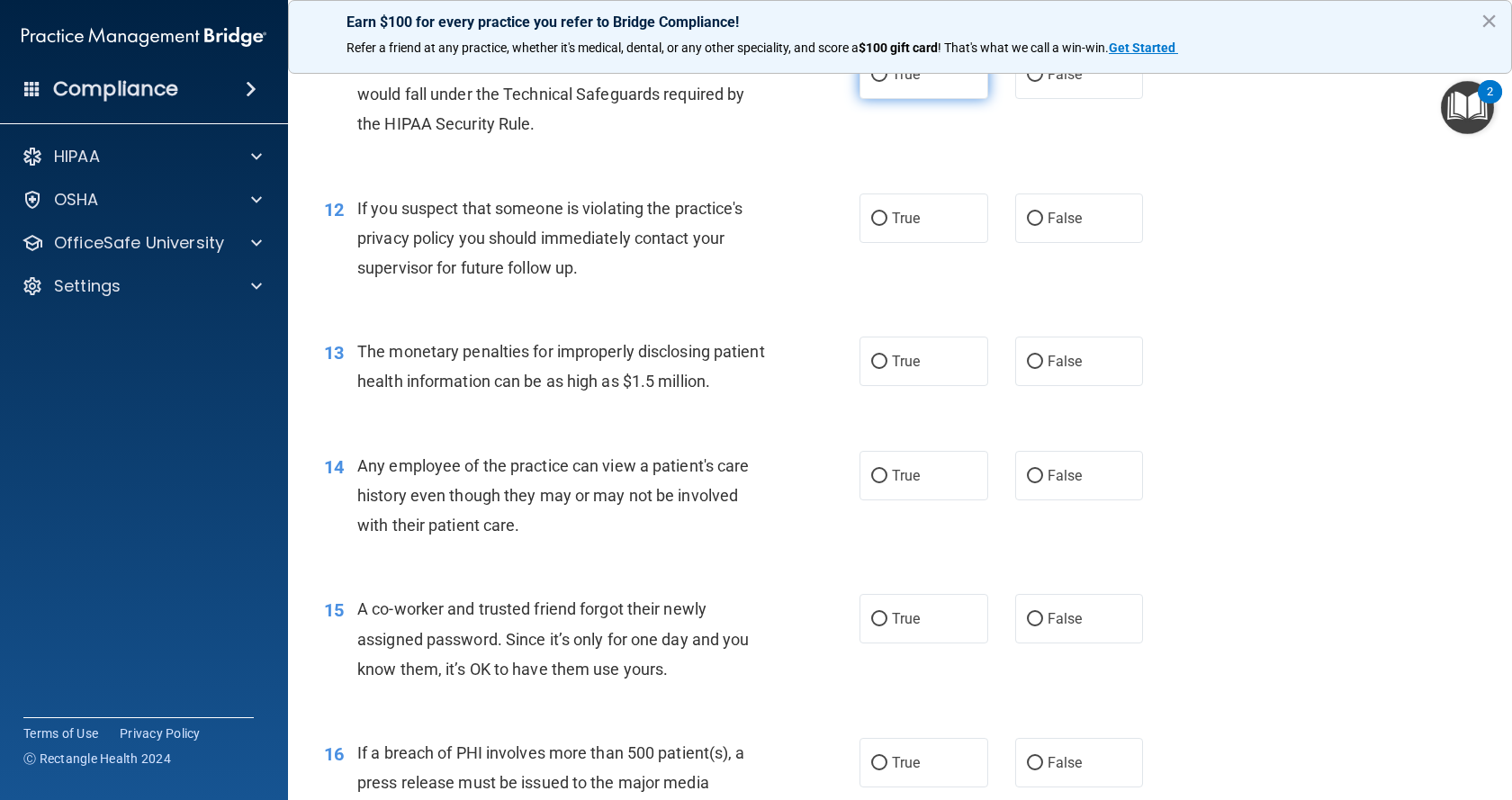
click at [875, 81] on input "True" at bounding box center [878, 75] width 16 height 14
radio input "true"
click at [872, 226] on input "True" at bounding box center [878, 219] width 16 height 14
radio input "true"
click at [877, 369] on input "True" at bounding box center [878, 362] width 16 height 14
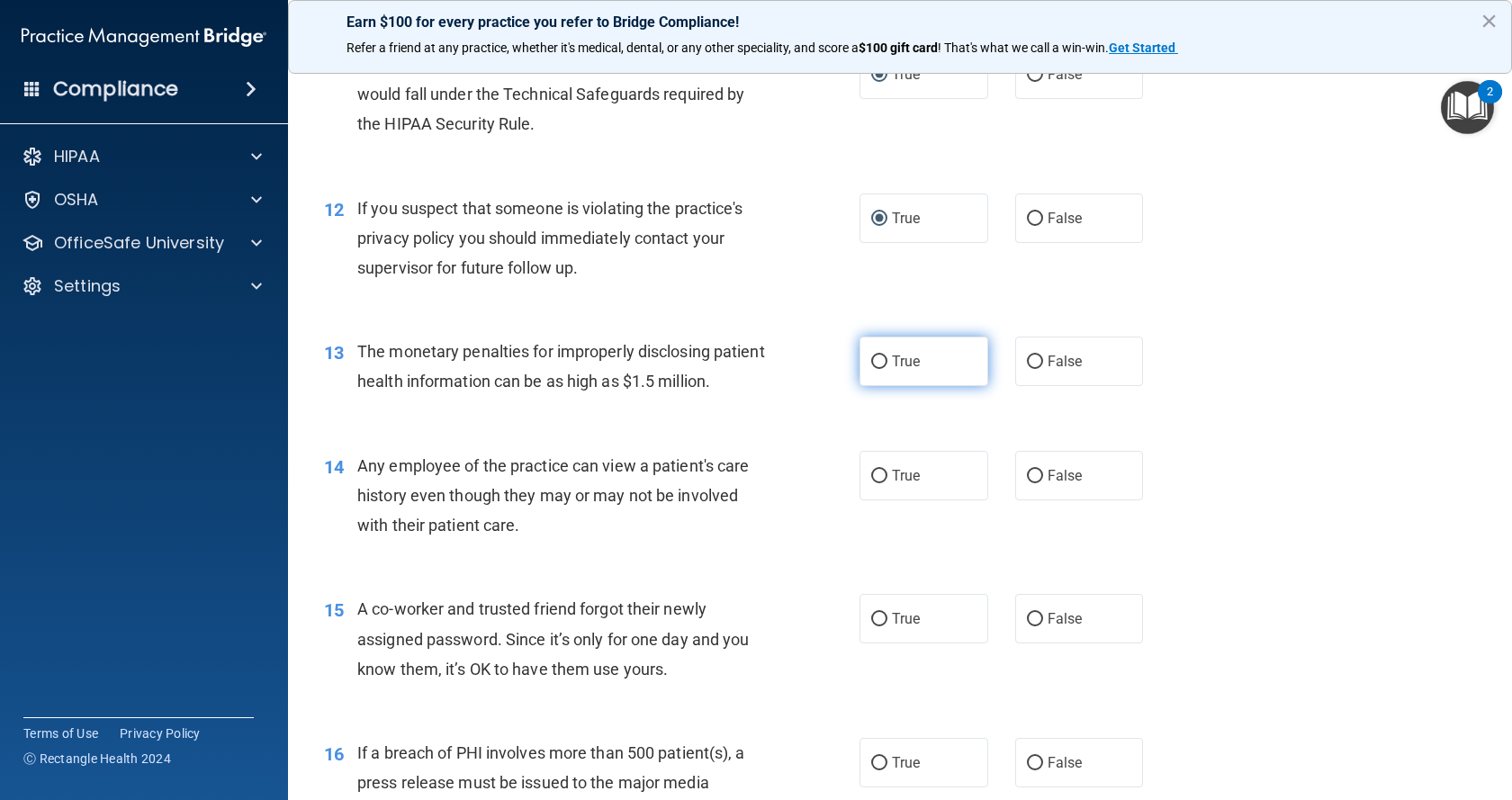
radio input "true"
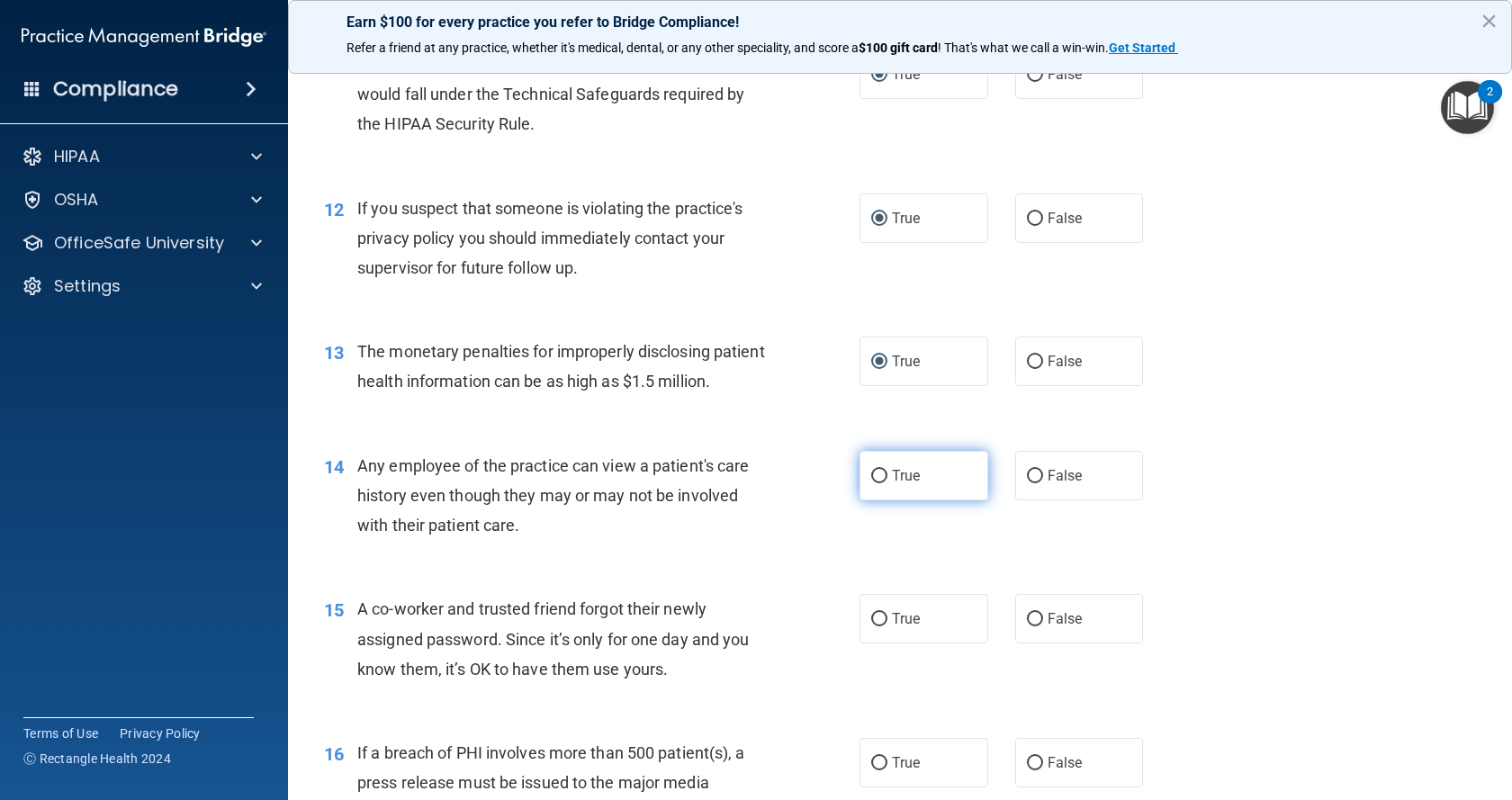
click at [871, 483] on input "True" at bounding box center [878, 476] width 16 height 14
radio input "true"
click at [1027, 626] on input "False" at bounding box center [1034, 619] width 16 height 14
radio input "true"
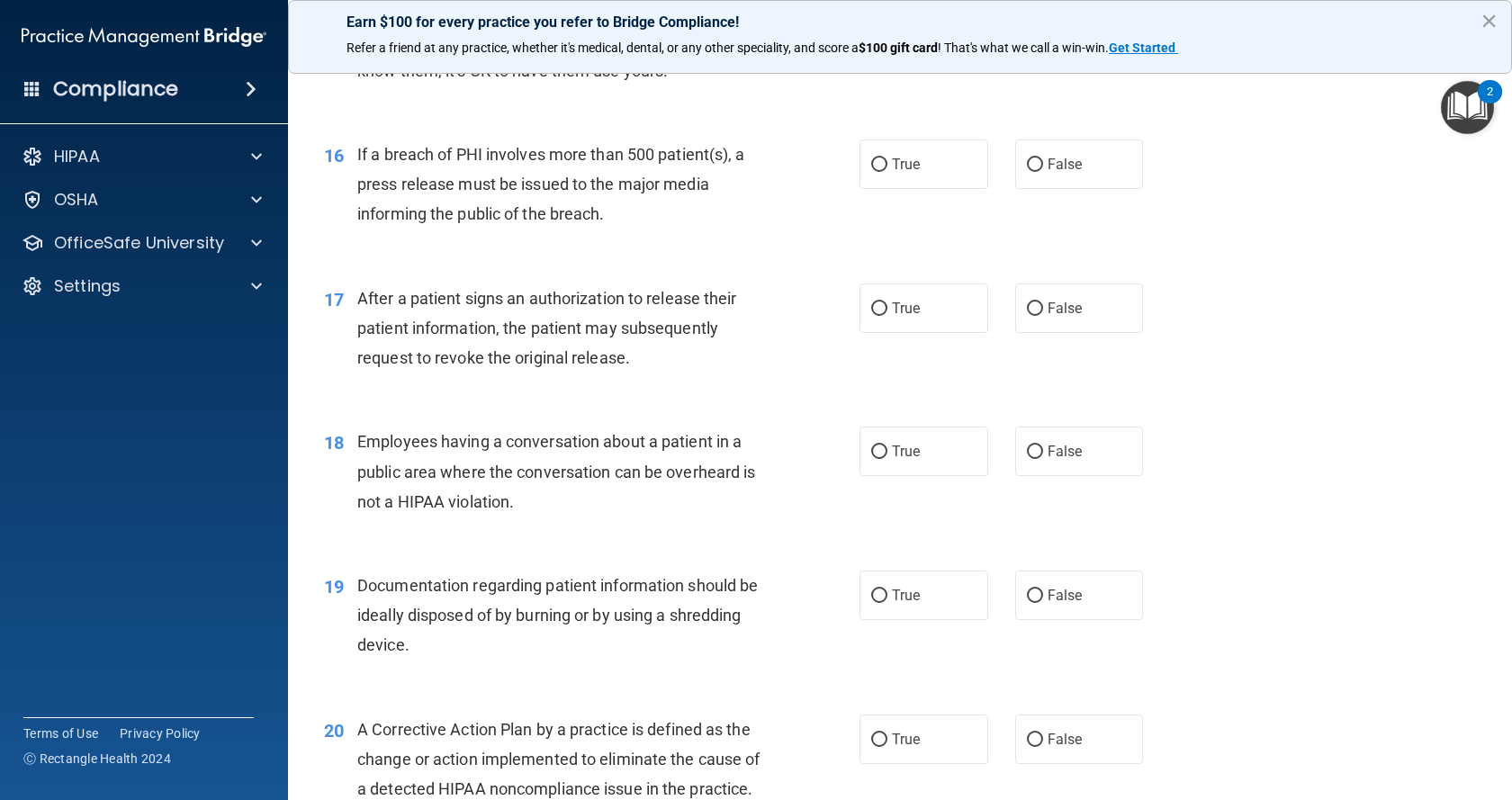
scroll to position [2158, 0]
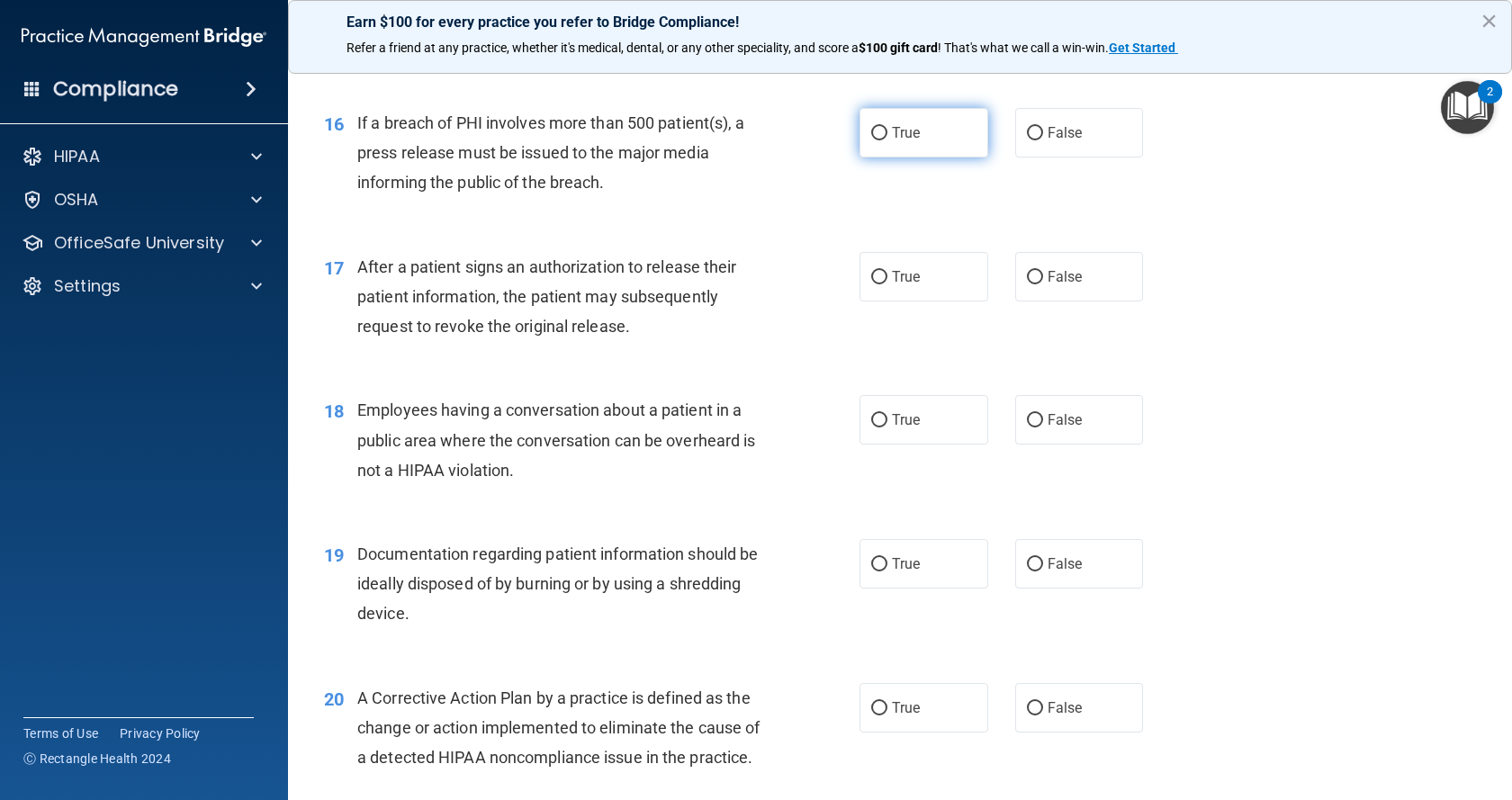
click at [873, 141] on input "True" at bounding box center [878, 133] width 16 height 14
radio input "true"
click at [871, 284] on input "True" at bounding box center [878, 277] width 16 height 14
radio input "true"
click at [1027, 427] on input "False" at bounding box center [1034, 420] width 16 height 14
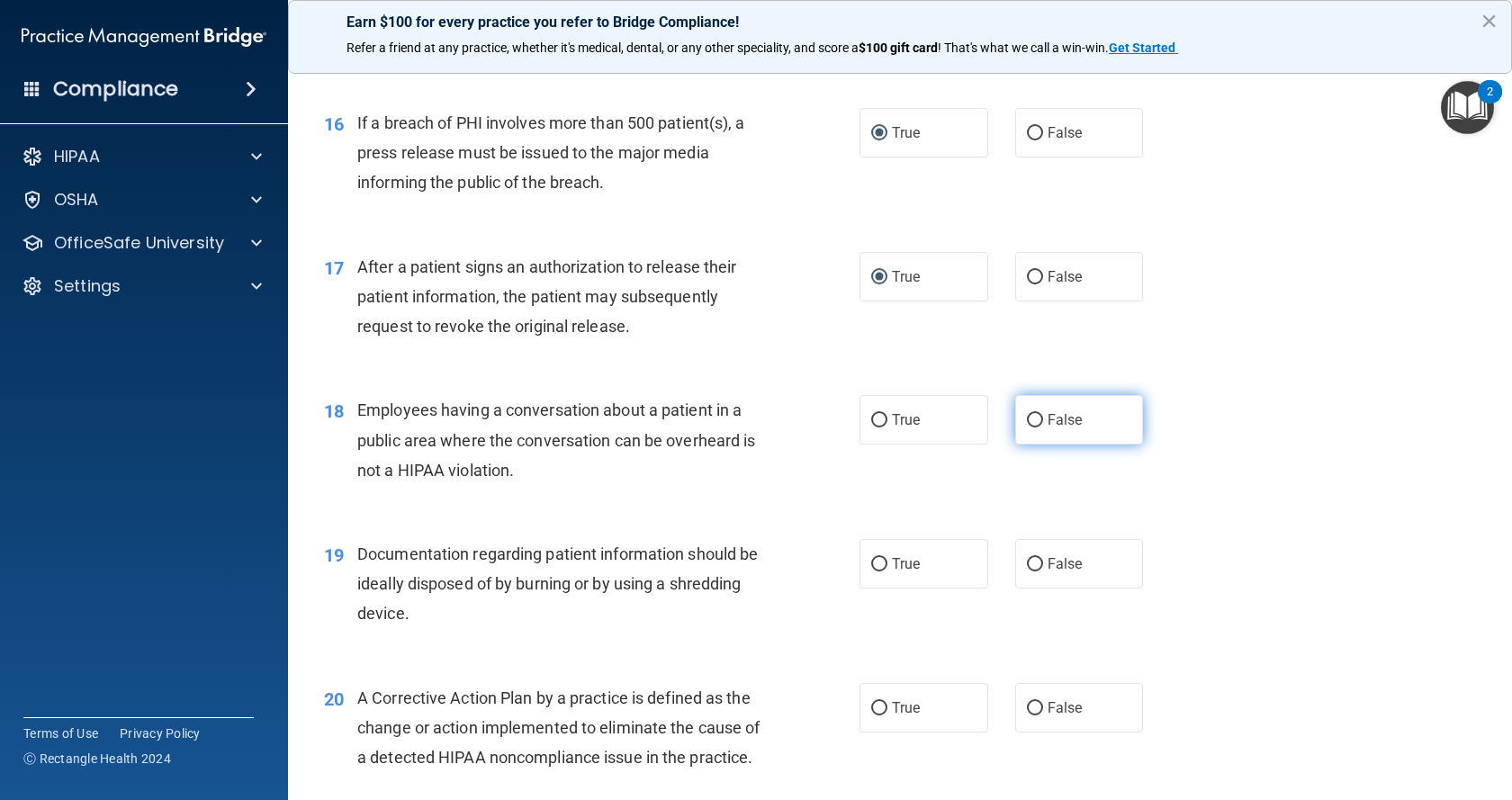
radio input "true"
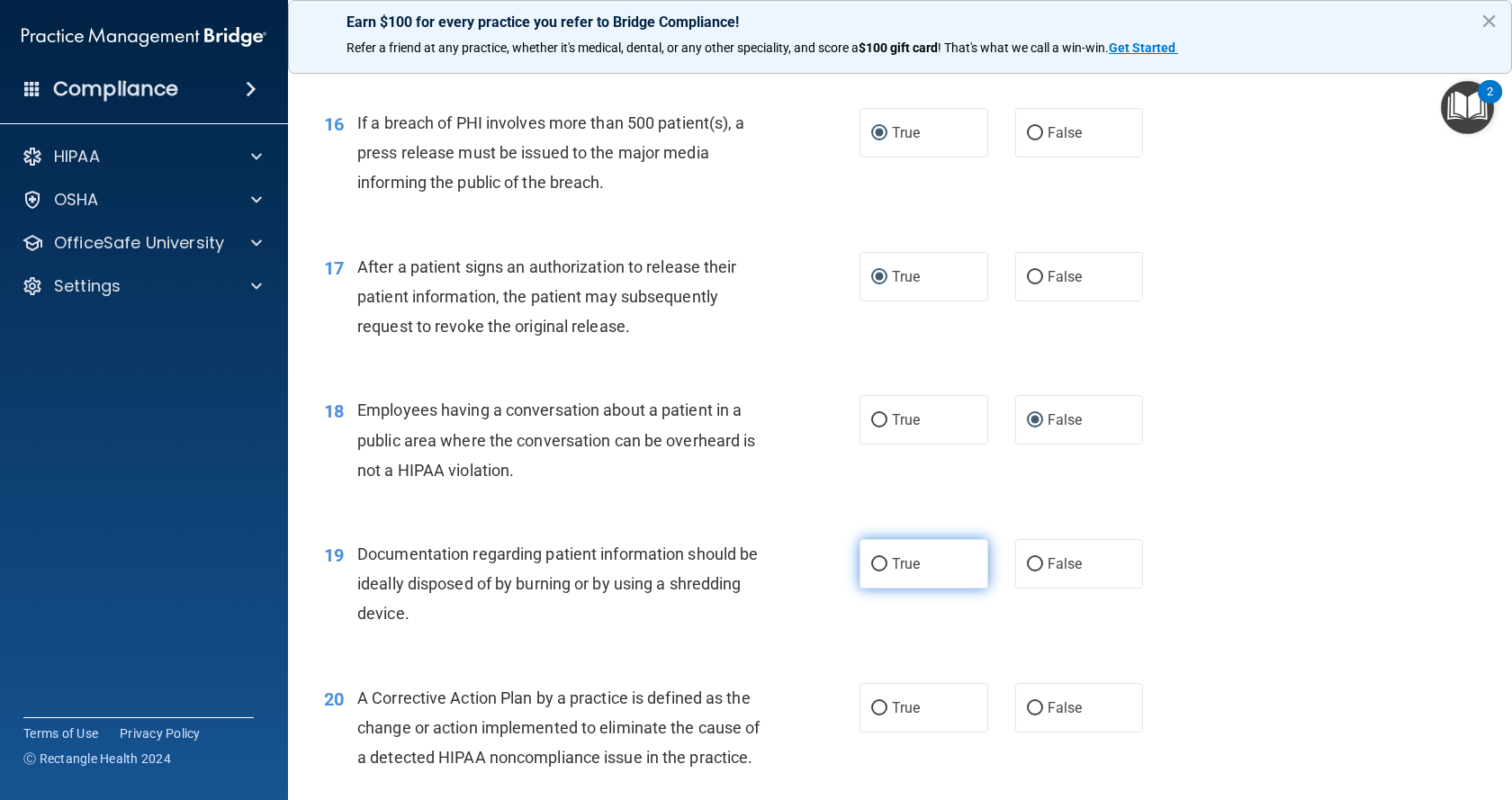
click at [871, 571] on input "True" at bounding box center [878, 564] width 16 height 14
radio input "true"
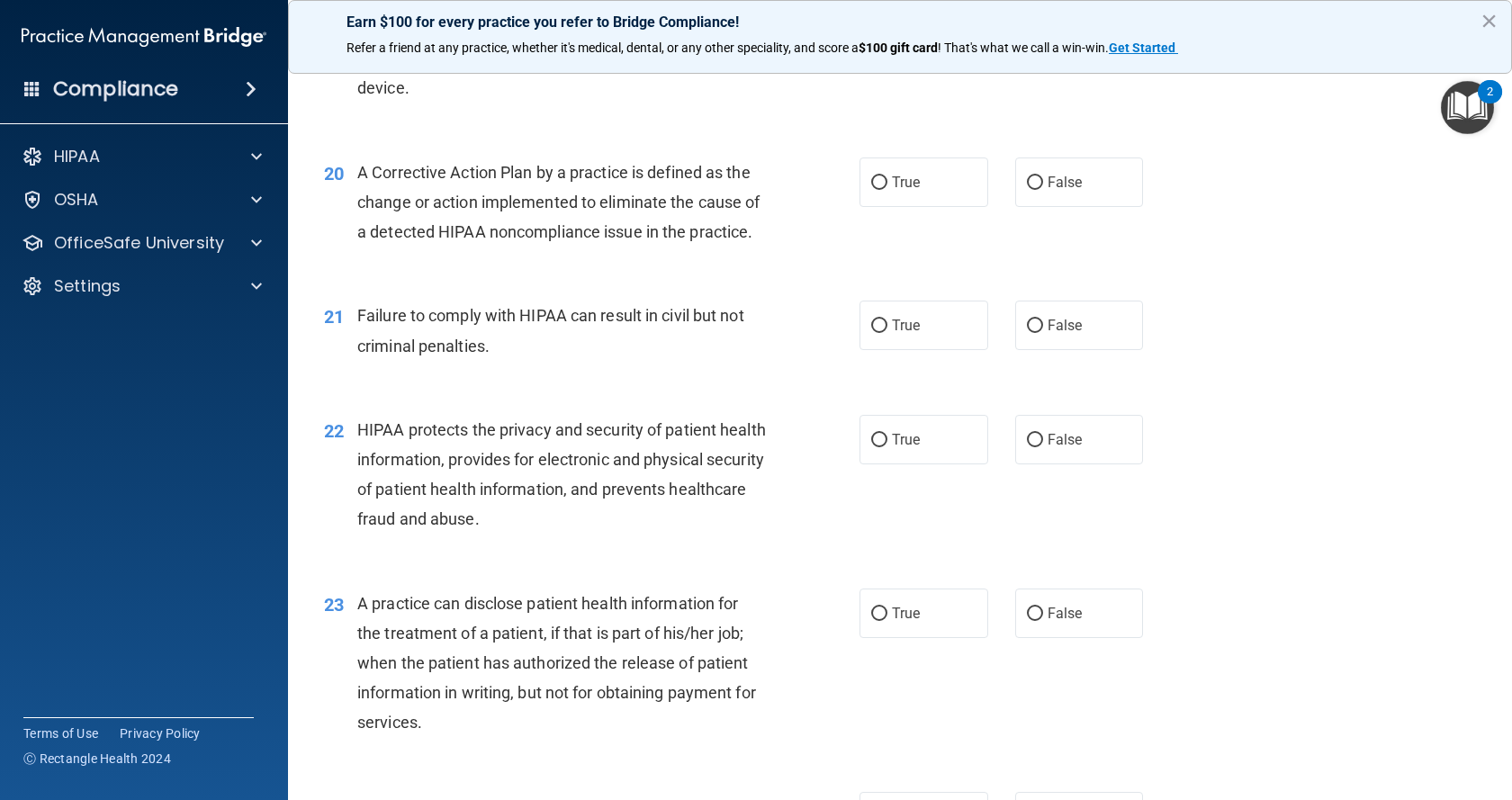
scroll to position [2788, 0]
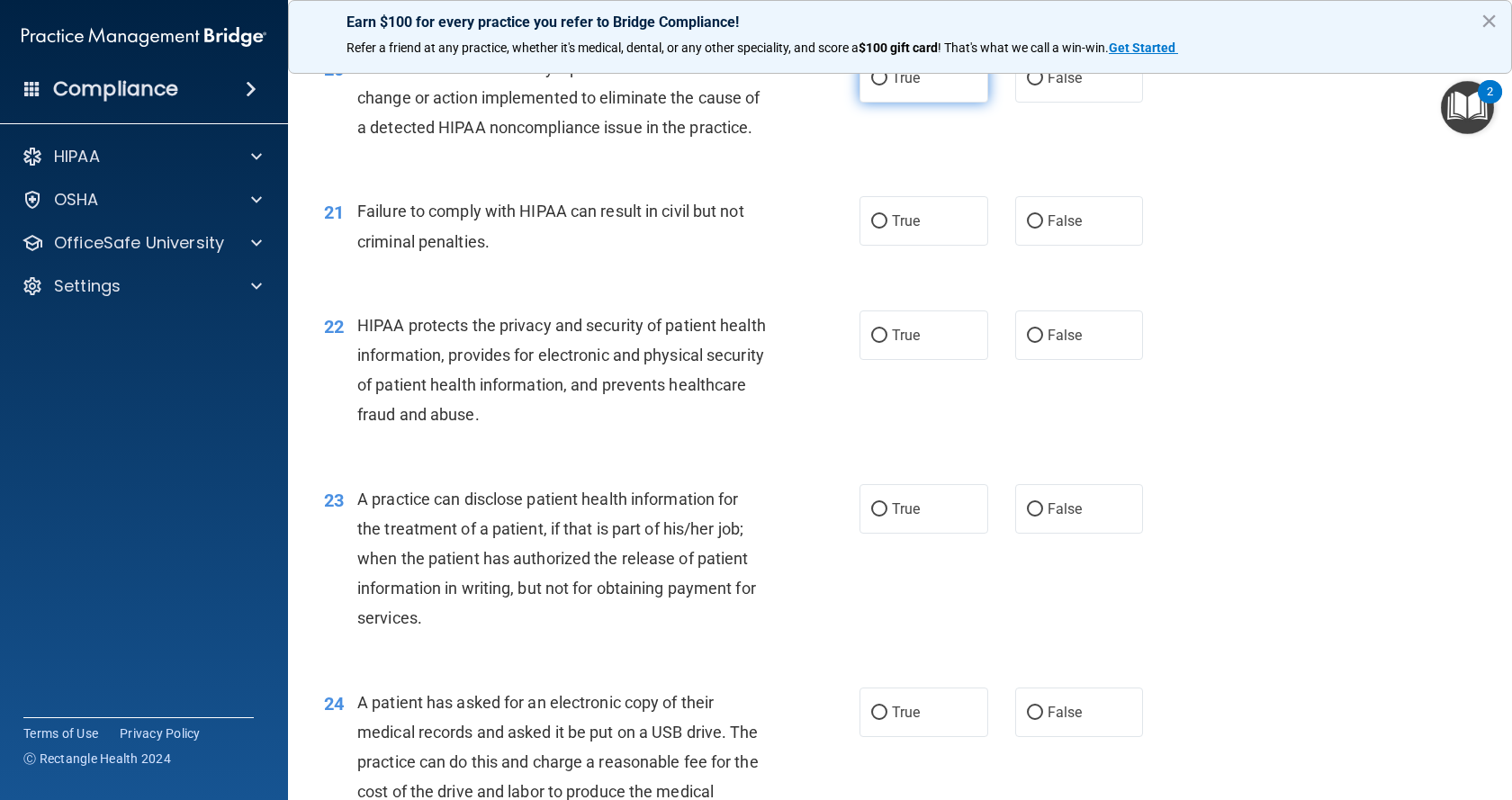
click at [872, 85] on input "True" at bounding box center [878, 79] width 16 height 14
radio input "true"
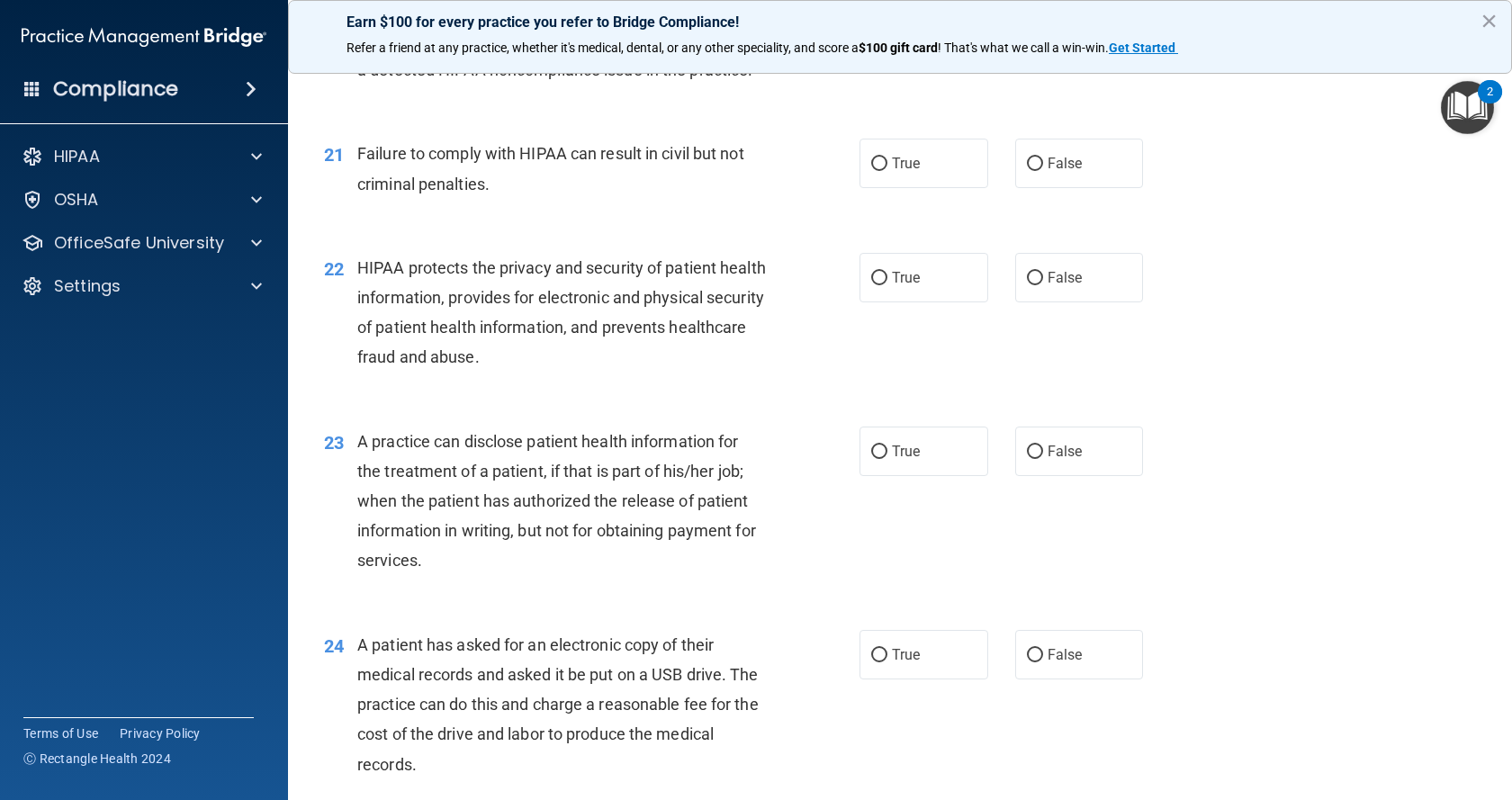
scroll to position [2879, 0]
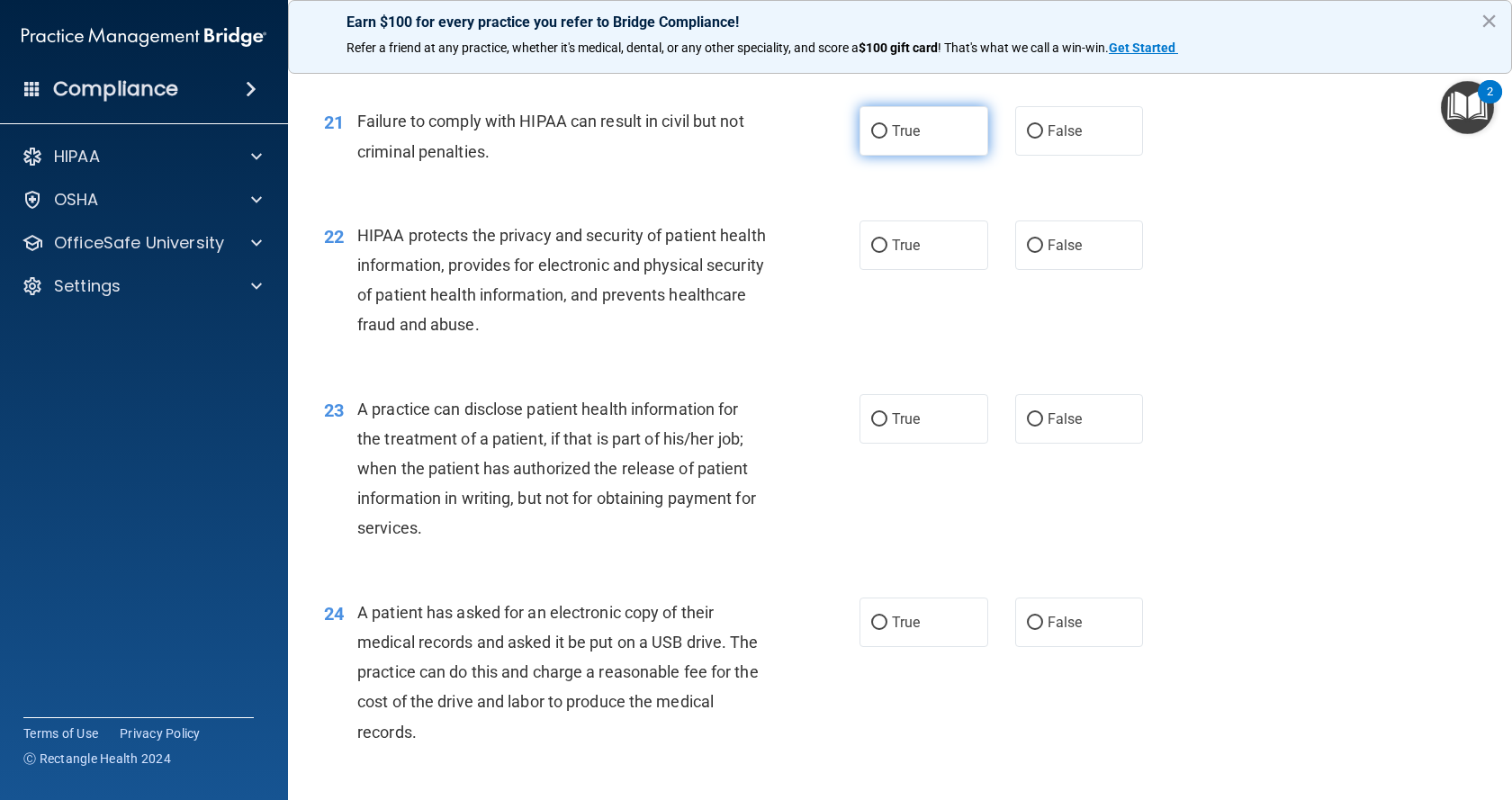
click at [872, 139] on input "True" at bounding box center [878, 131] width 16 height 14
radio input "true"
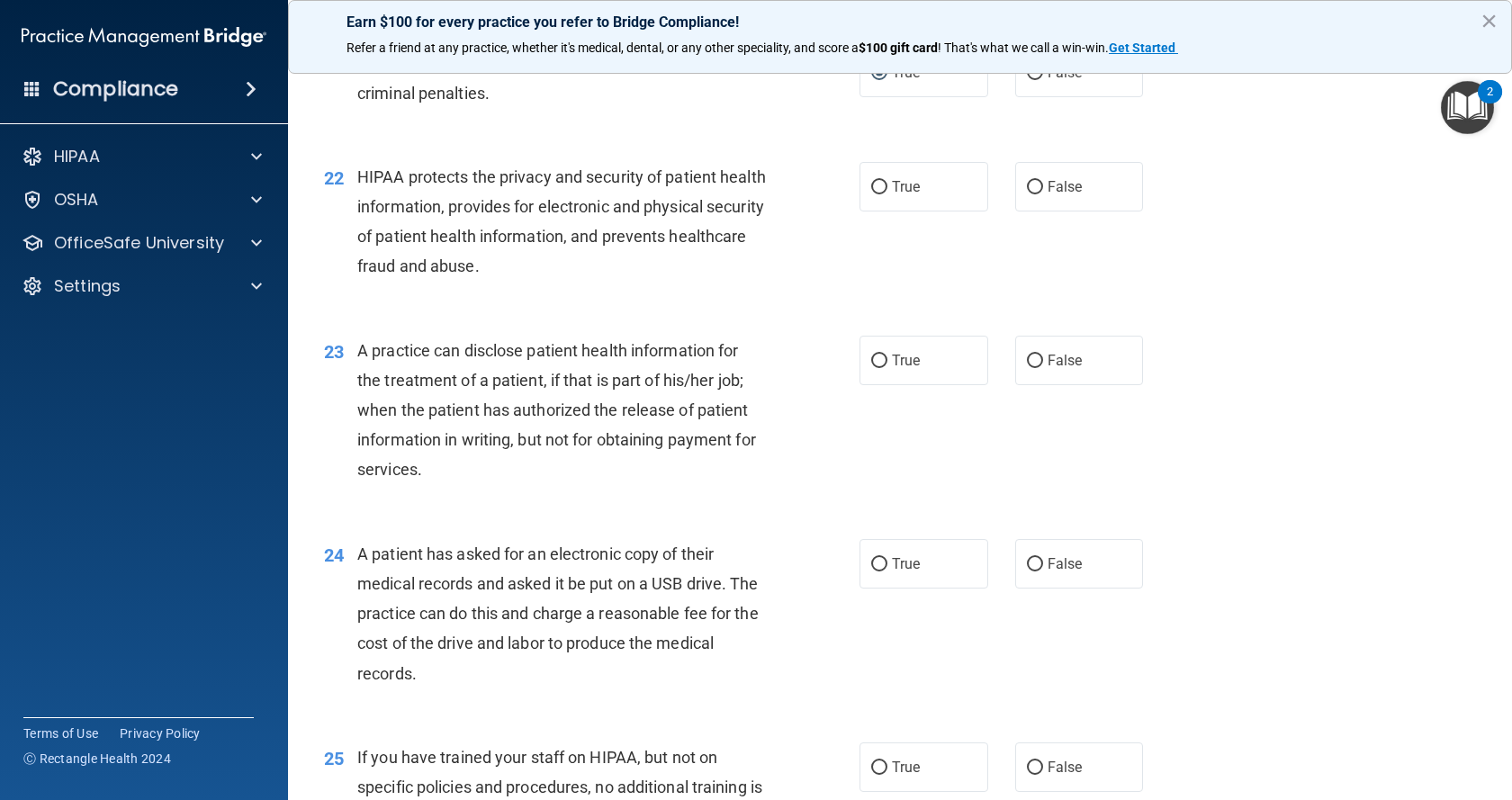
scroll to position [2969, 0]
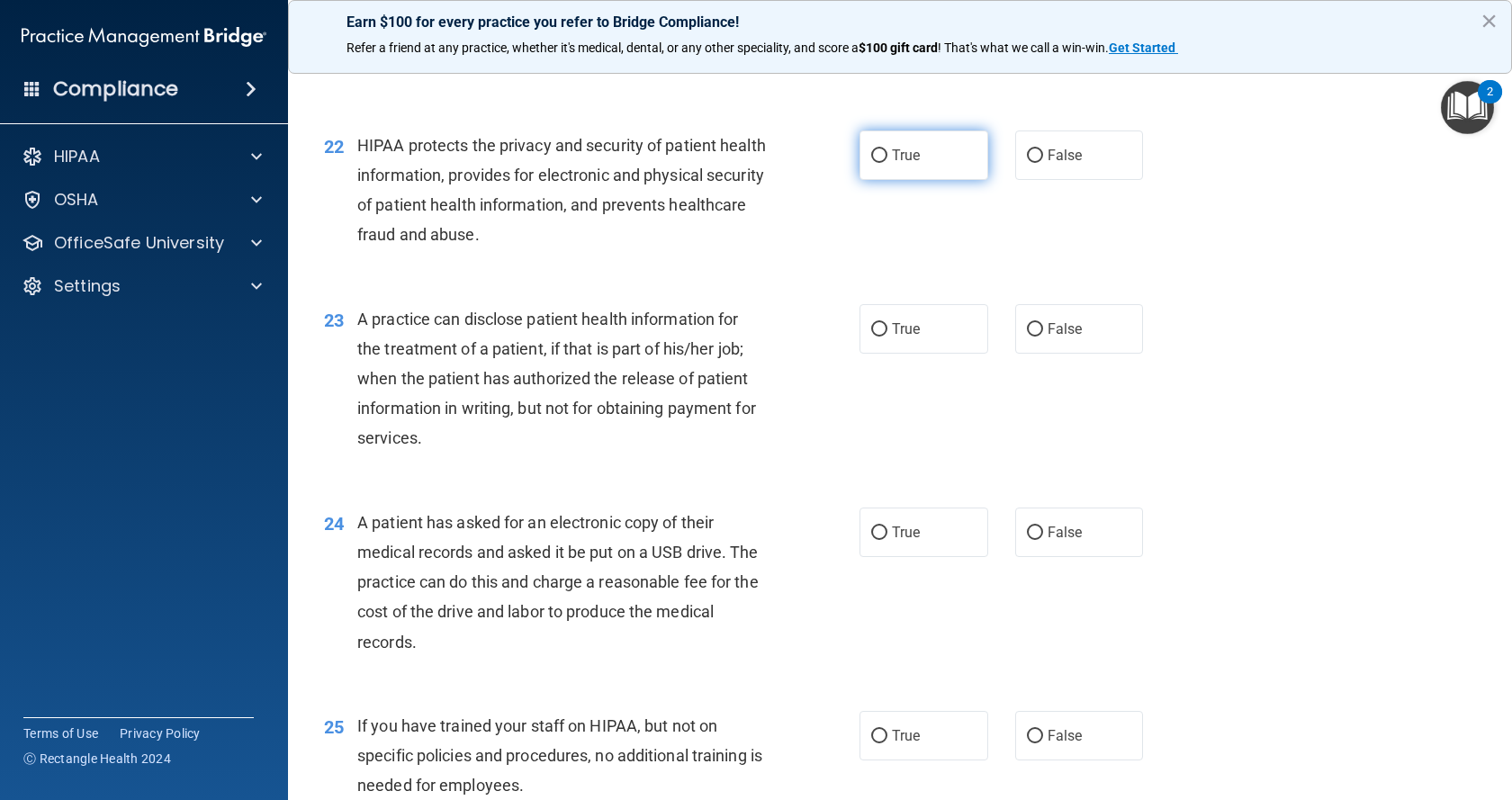
click at [871, 163] on input "True" at bounding box center [878, 156] width 16 height 14
radio input "true"
click at [873, 336] on input "True" at bounding box center [878, 330] width 16 height 14
radio input "true"
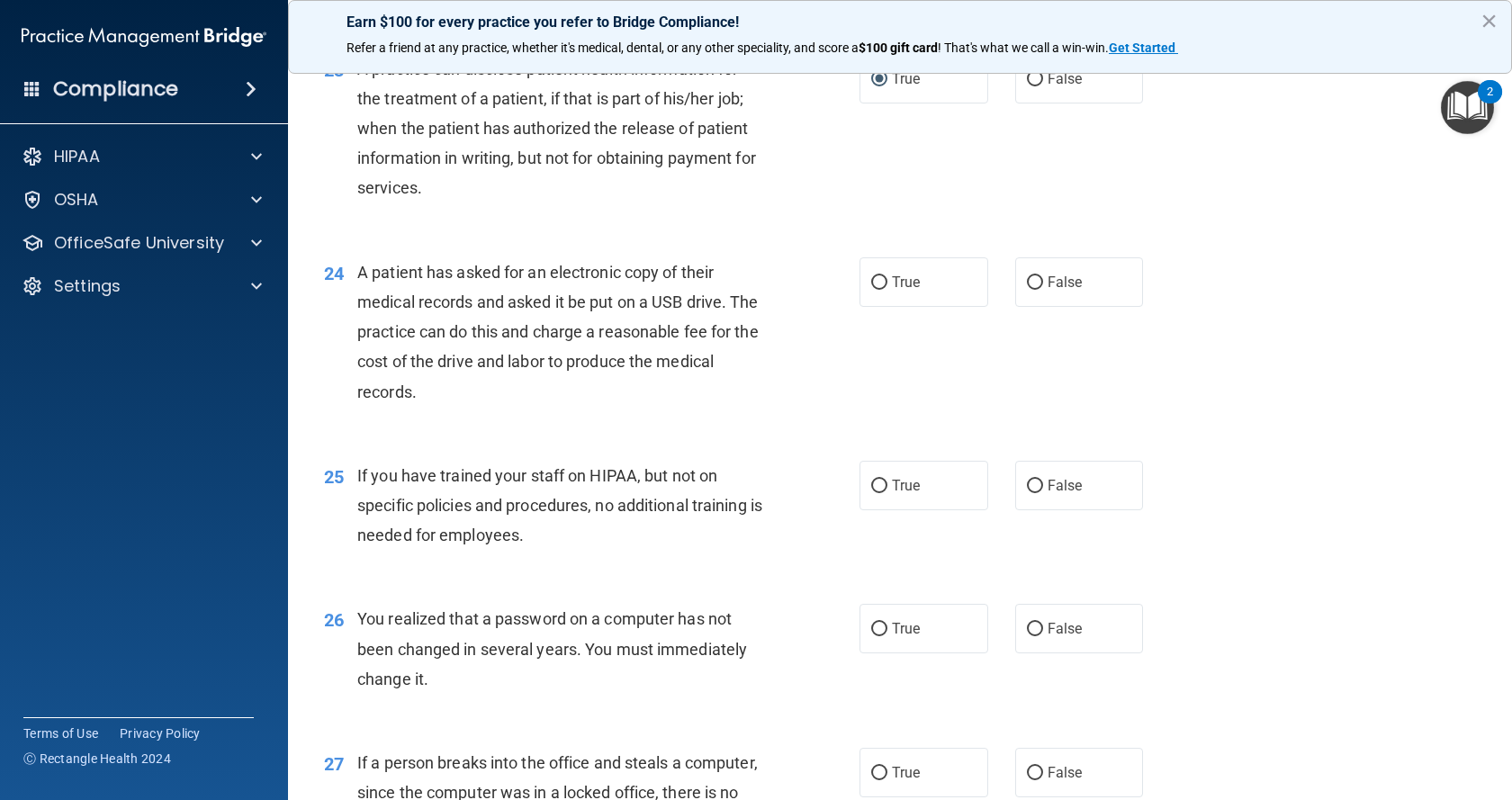
scroll to position [3328, 0]
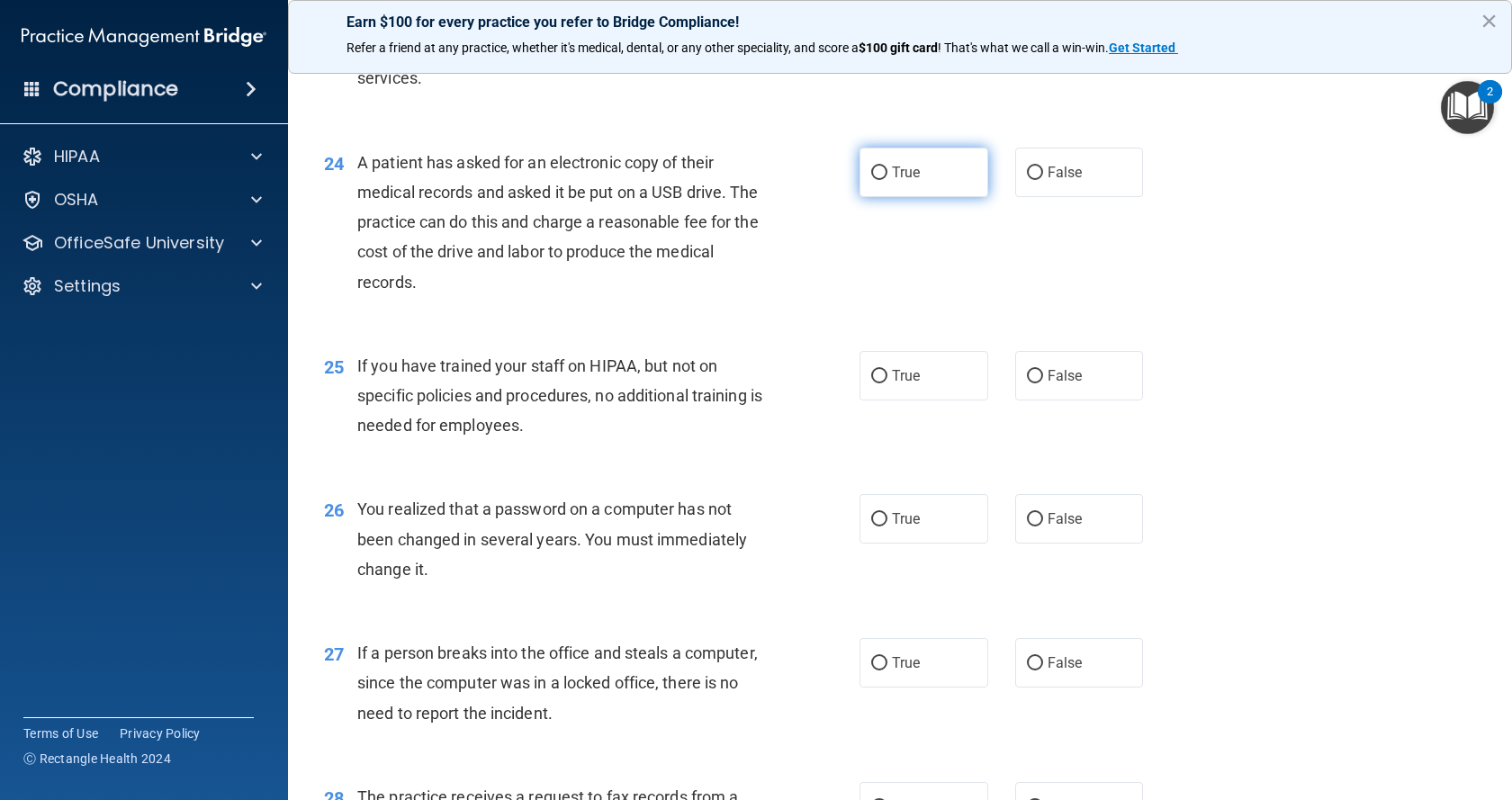
click at [872, 180] on input "True" at bounding box center [878, 173] width 16 height 14
radio input "true"
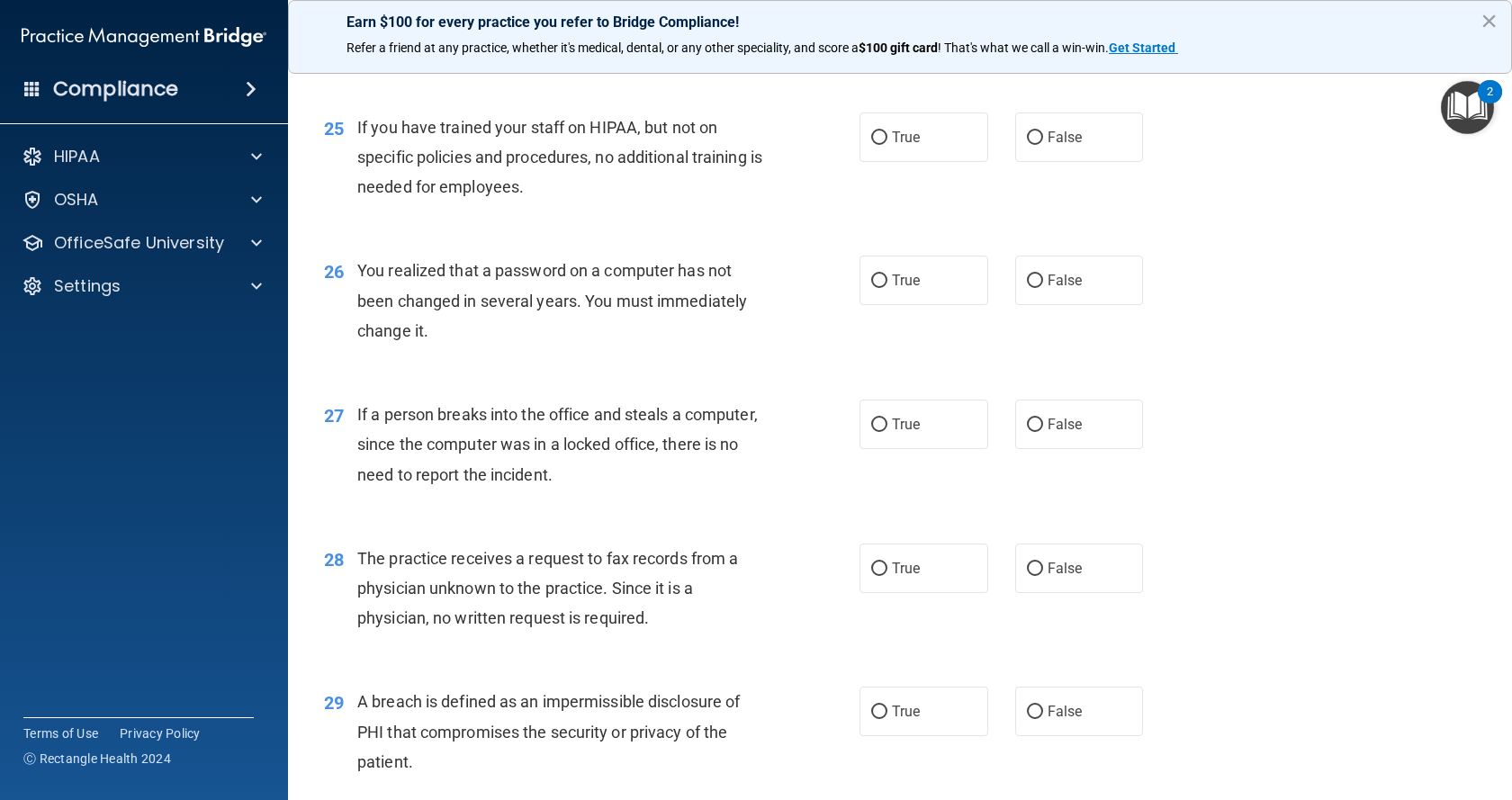
scroll to position [3598, 0]
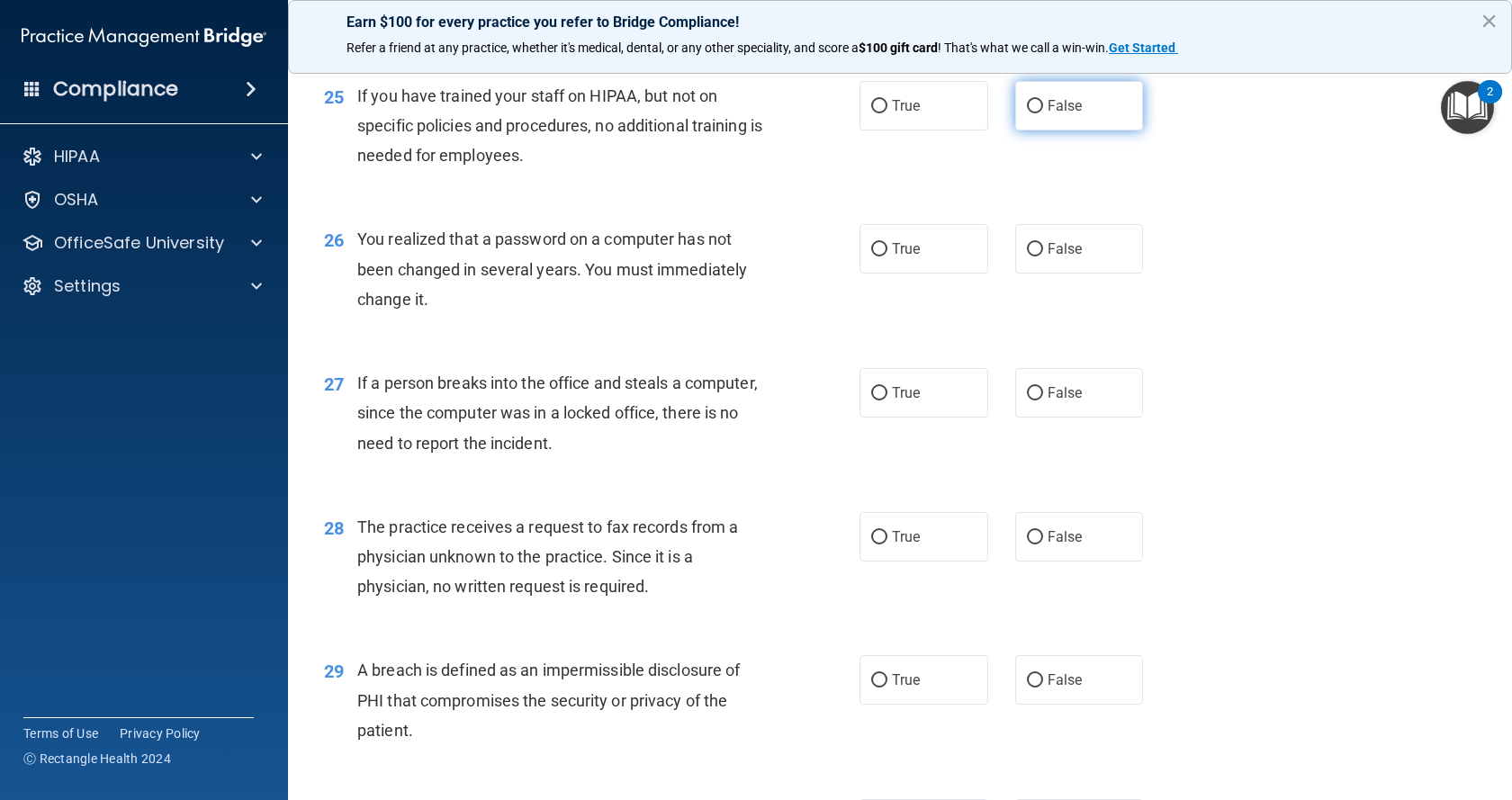
click at [1027, 113] on input "False" at bounding box center [1034, 106] width 16 height 14
radio input "true"
click at [875, 256] on input "True" at bounding box center [878, 249] width 16 height 14
radio input "true"
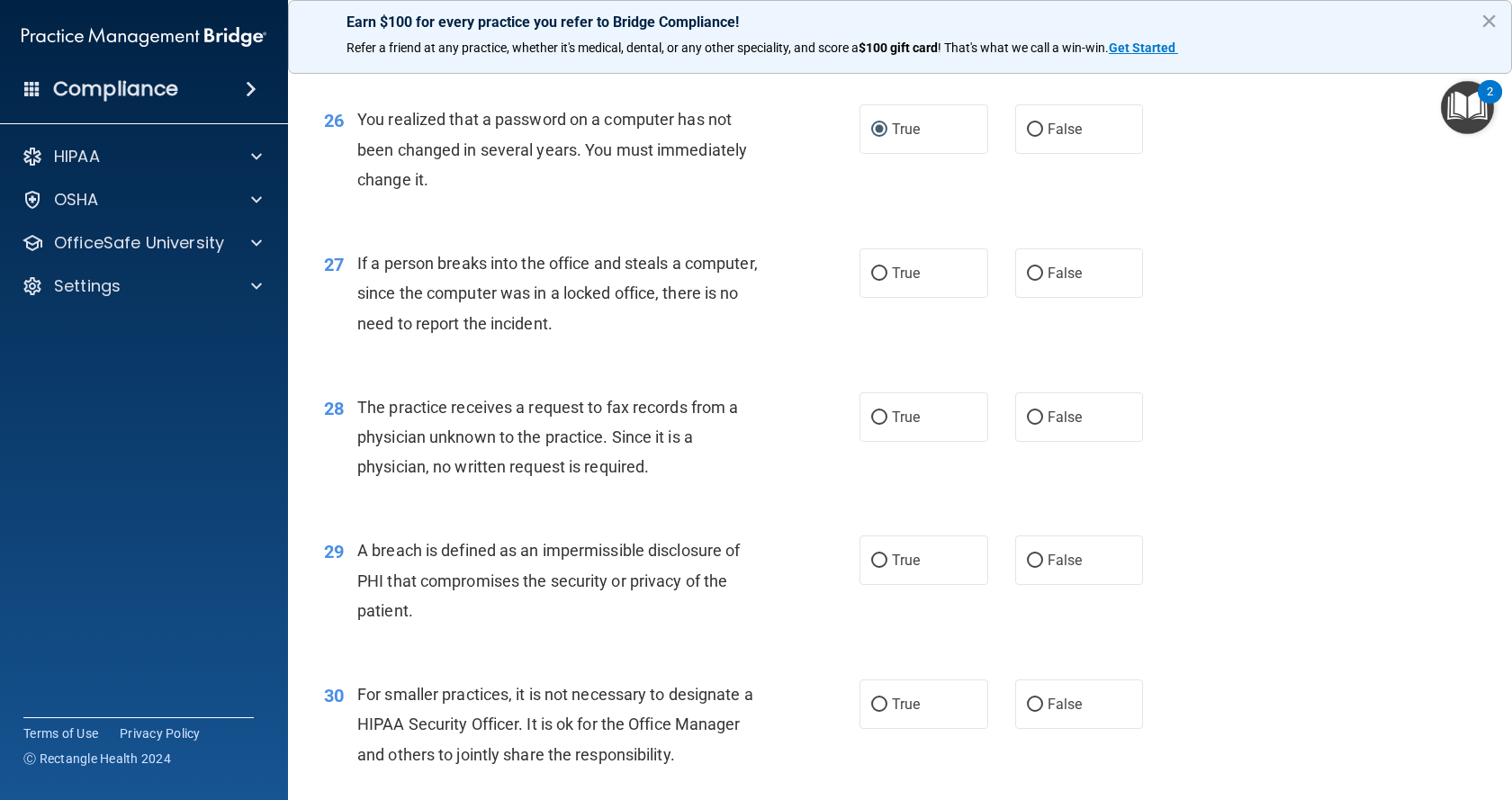
scroll to position [3778, 0]
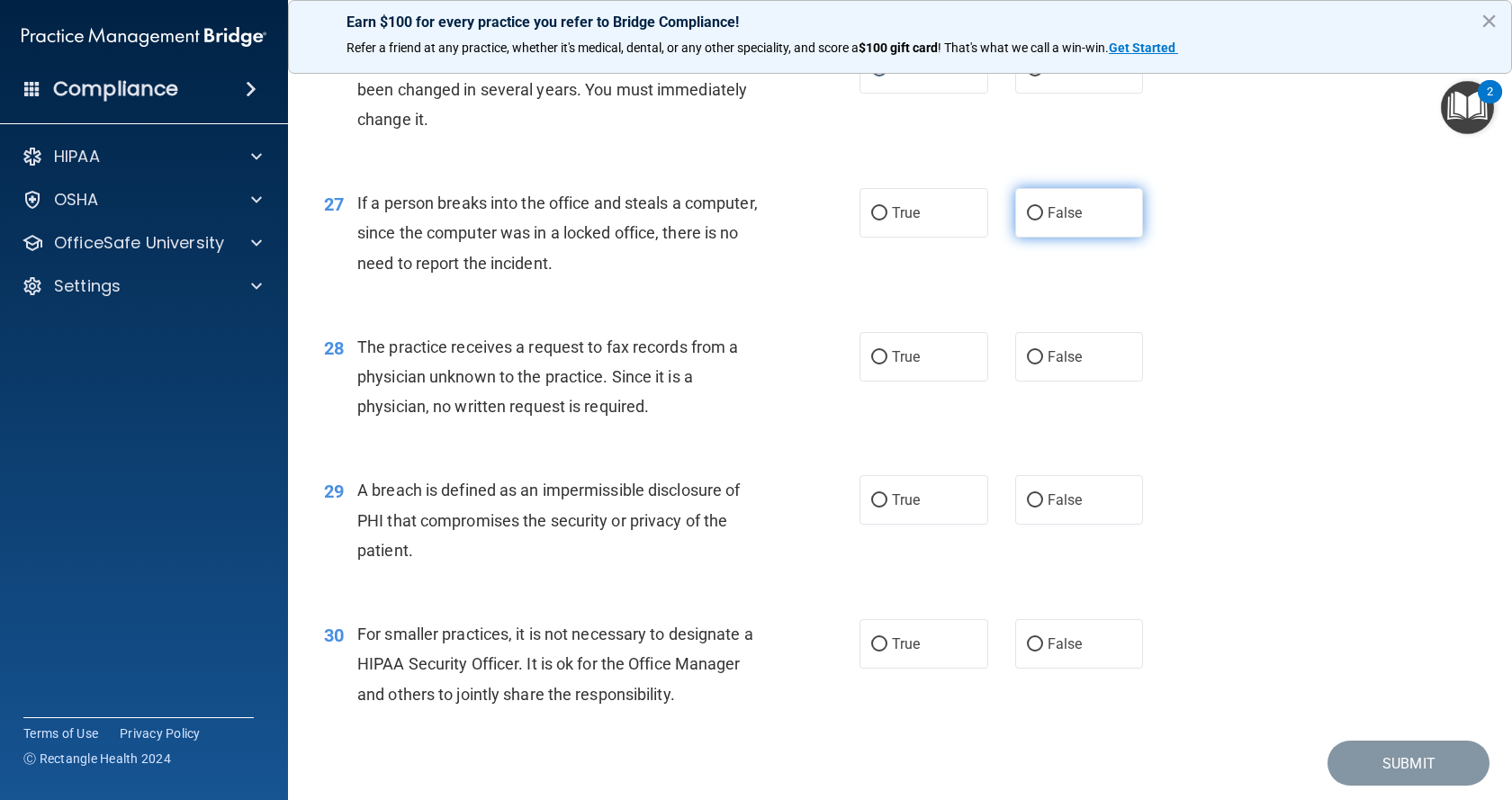
click at [1030, 220] on input "False" at bounding box center [1034, 213] width 16 height 14
radio input "true"
click at [1028, 364] on input "False" at bounding box center [1034, 357] width 16 height 14
radio input "true"
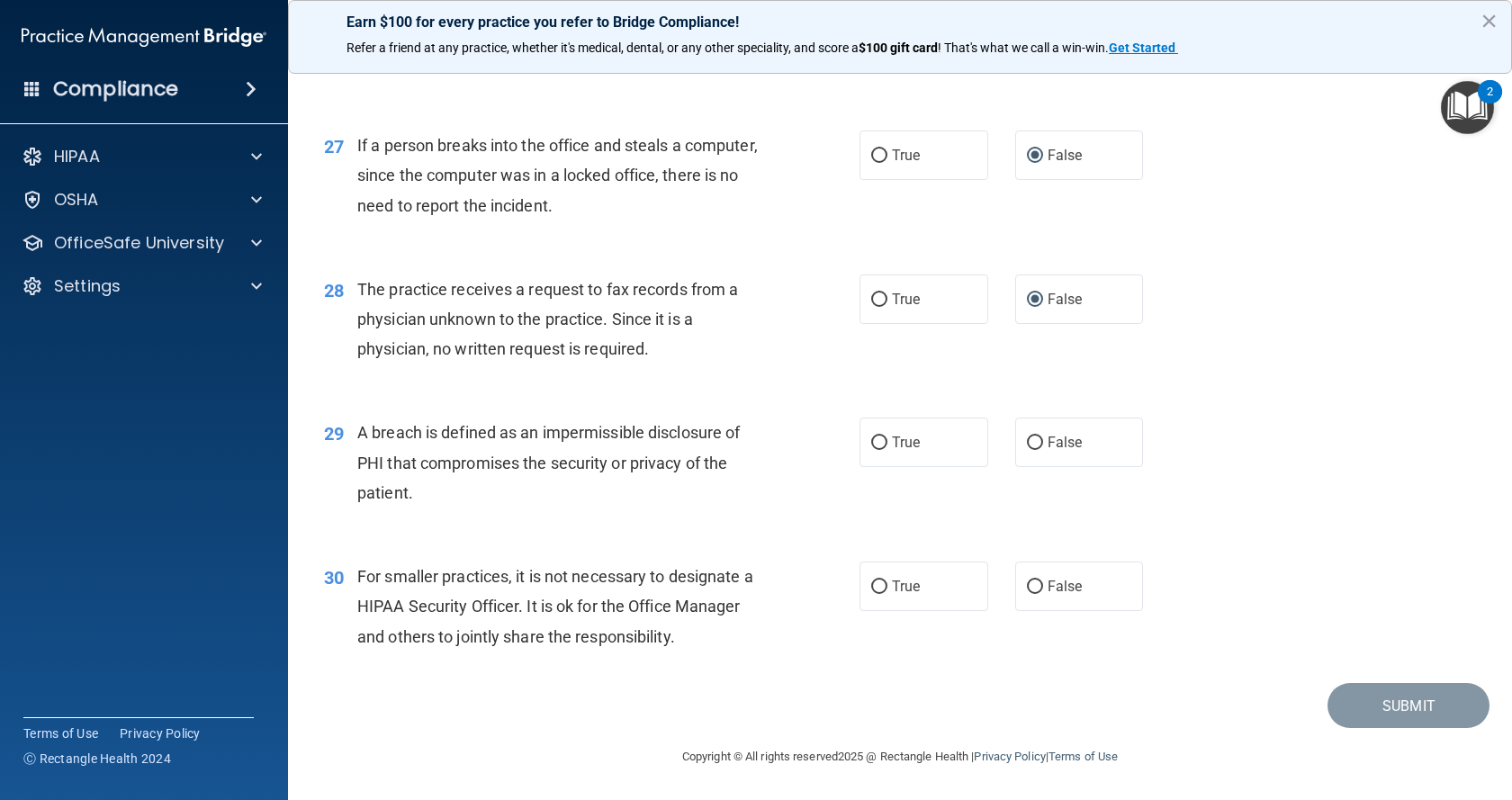
scroll to position [3925, 0]
click at [874, 436] on input "True" at bounding box center [878, 443] width 16 height 14
radio input "true"
click at [1027, 582] on input "False" at bounding box center [1034, 587] width 16 height 14
radio input "true"
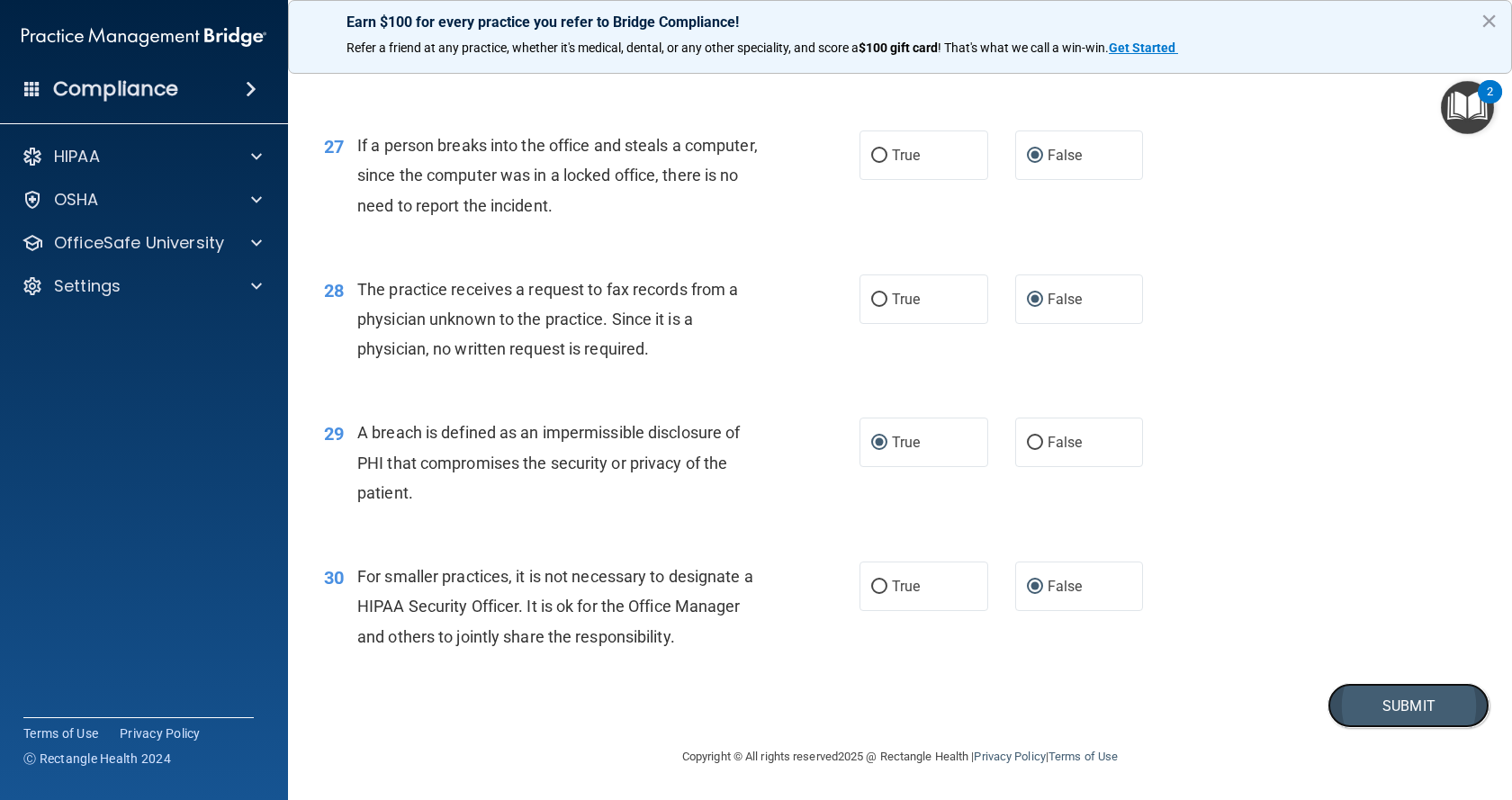
click at [1333, 712] on button "Submit" at bounding box center [1408, 706] width 162 height 46
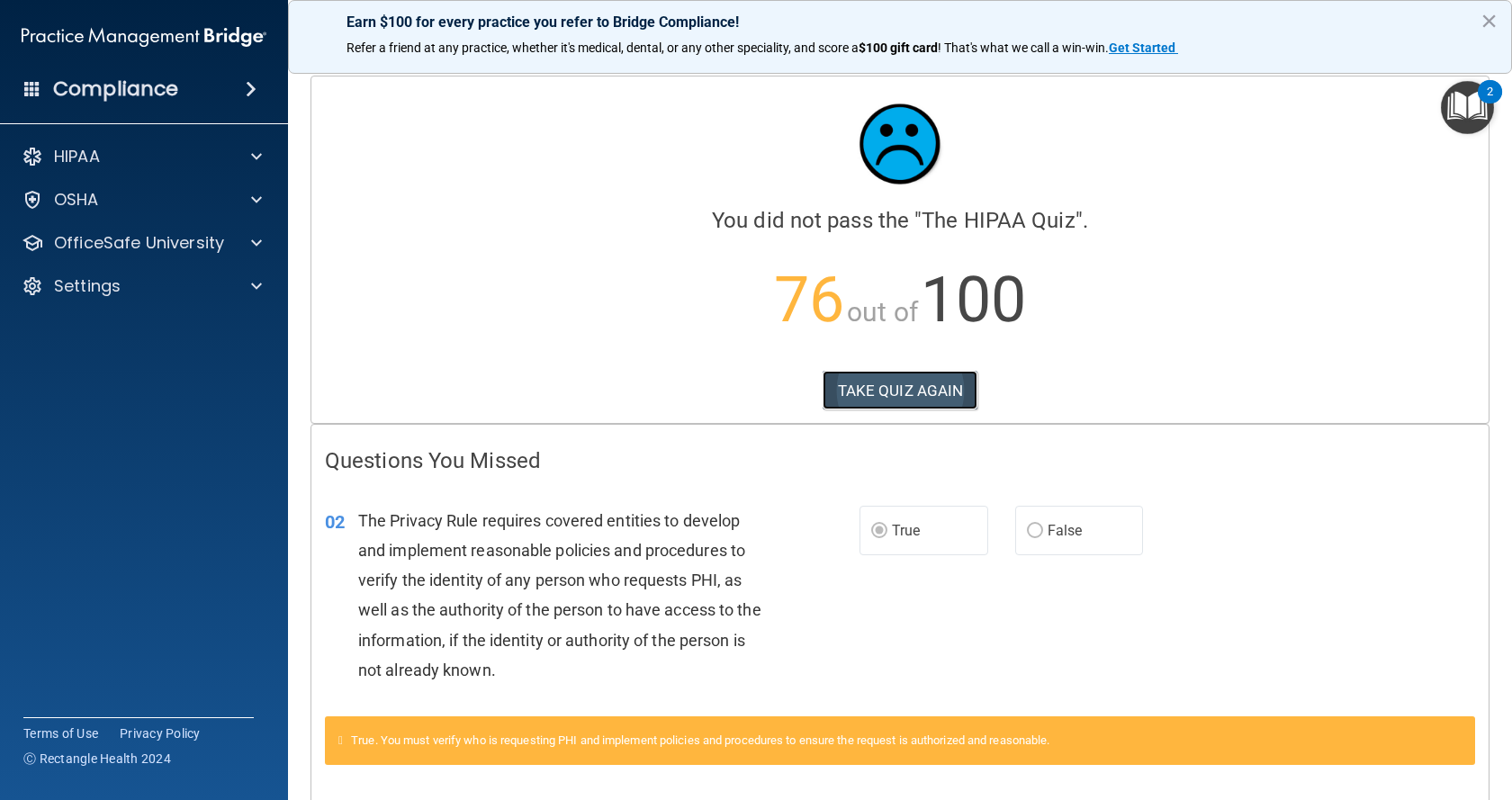
click at [908, 392] on button "TAKE QUIZ AGAIN" at bounding box center [901, 390] width 156 height 40
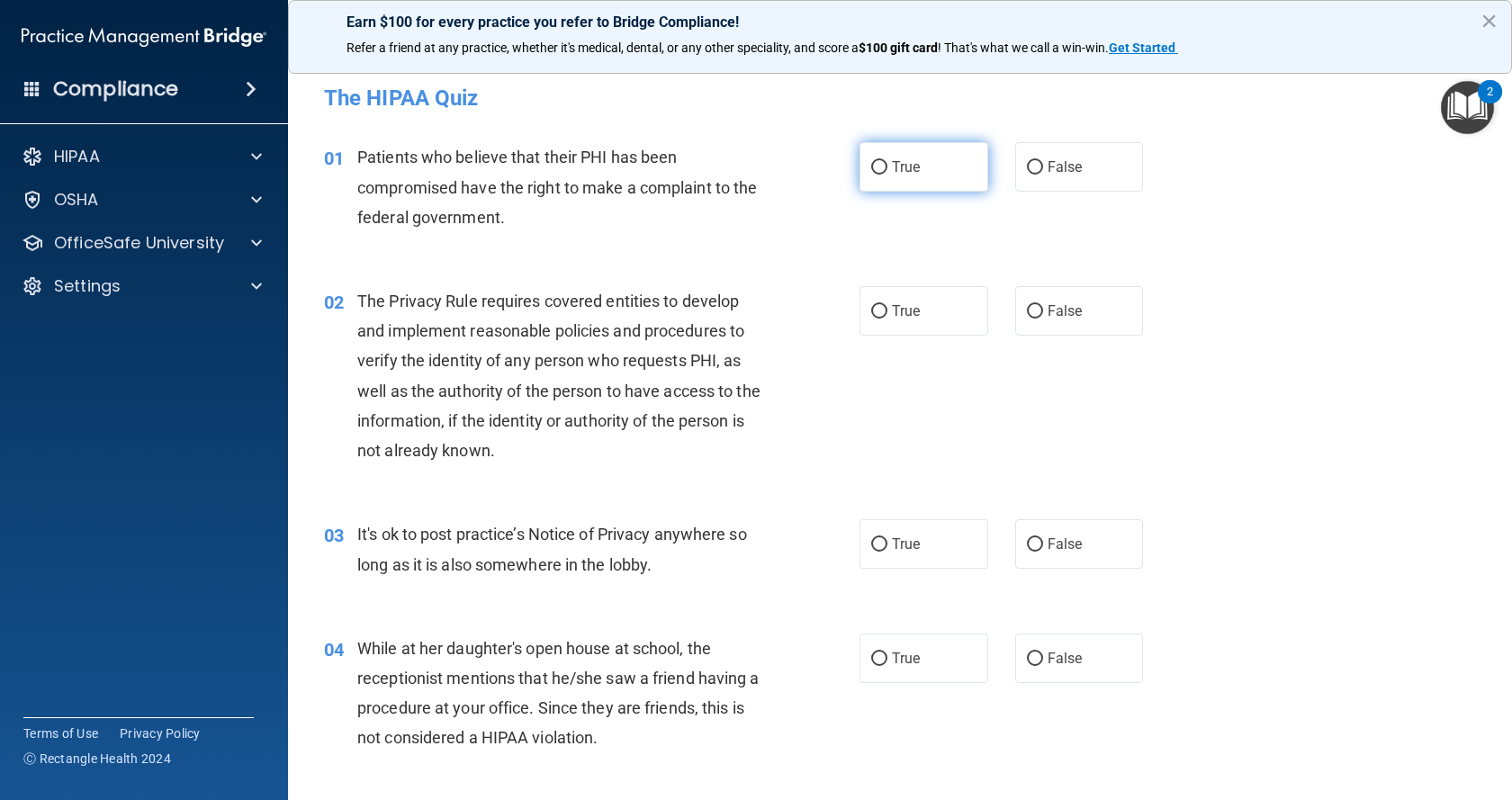
click at [875, 162] on input "True" at bounding box center [878, 168] width 16 height 14
radio input "true"
click at [871, 315] on input "True" at bounding box center [878, 311] width 16 height 14
radio input "true"
click at [1027, 543] on input "False" at bounding box center [1034, 544] width 16 height 14
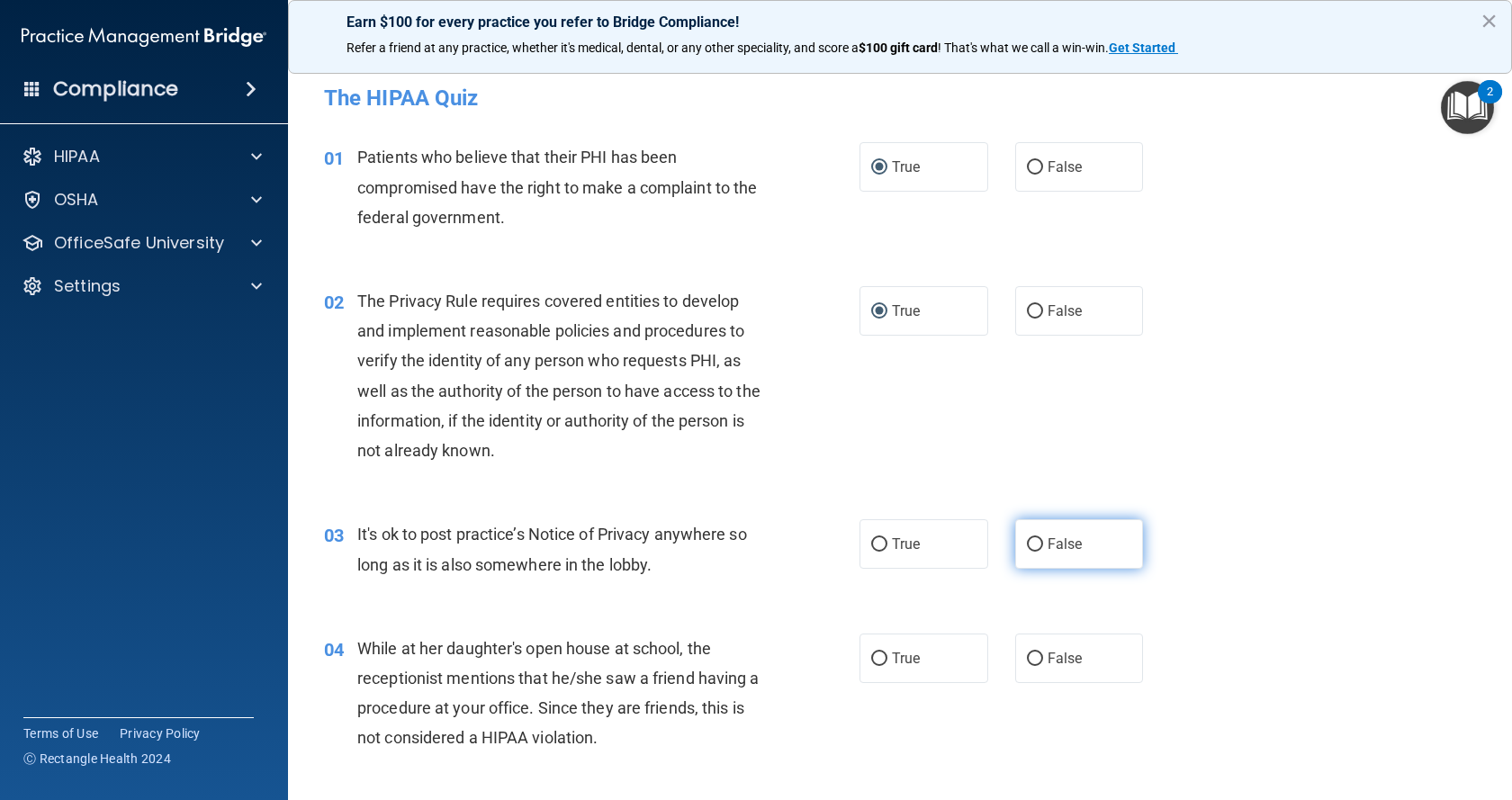
radio input "true"
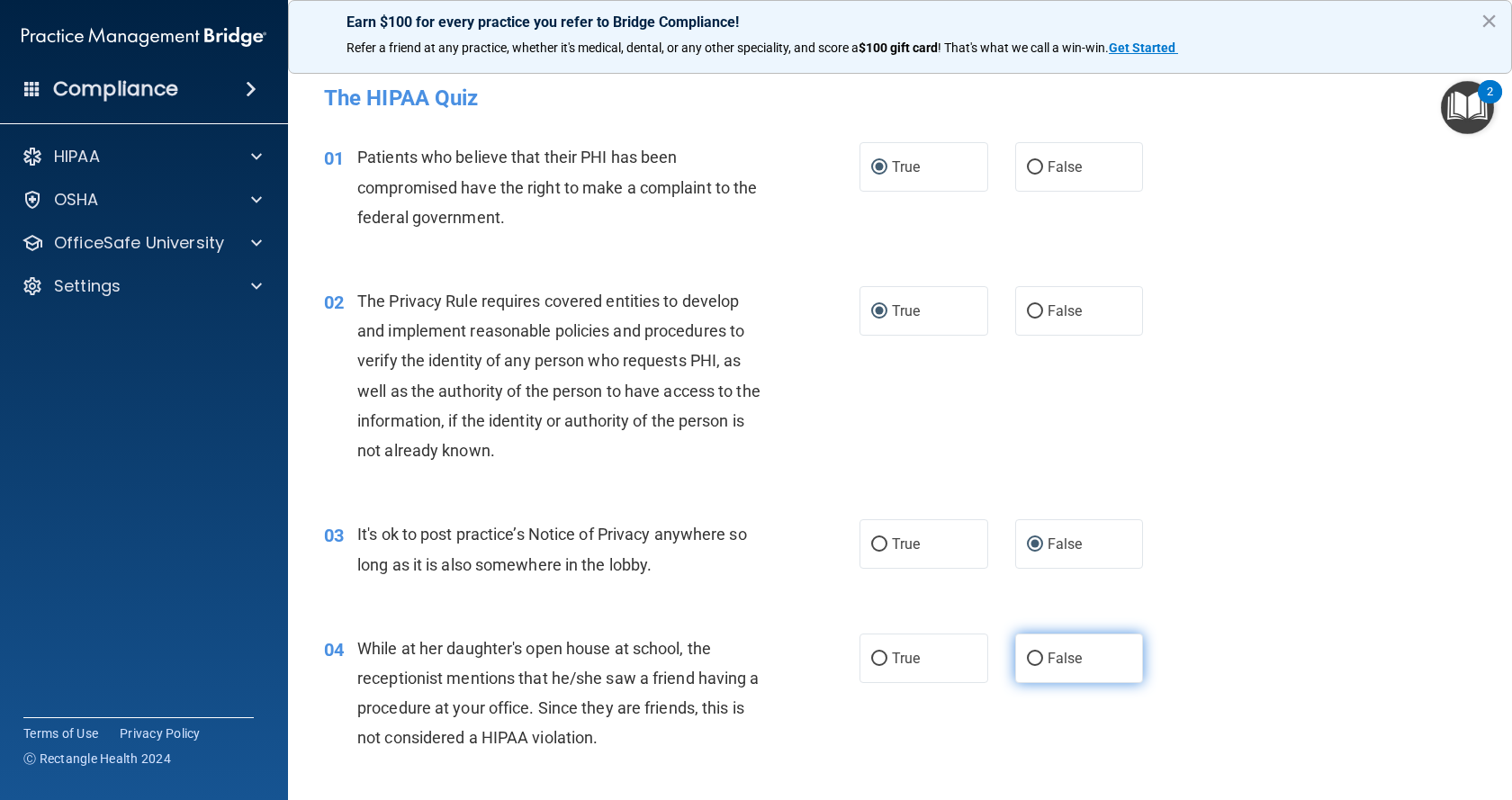
click at [1025, 645] on label "False" at bounding box center [1079, 657] width 129 height 49
click at [1027, 652] on input "False" at bounding box center [1034, 658] width 16 height 14
radio input "true"
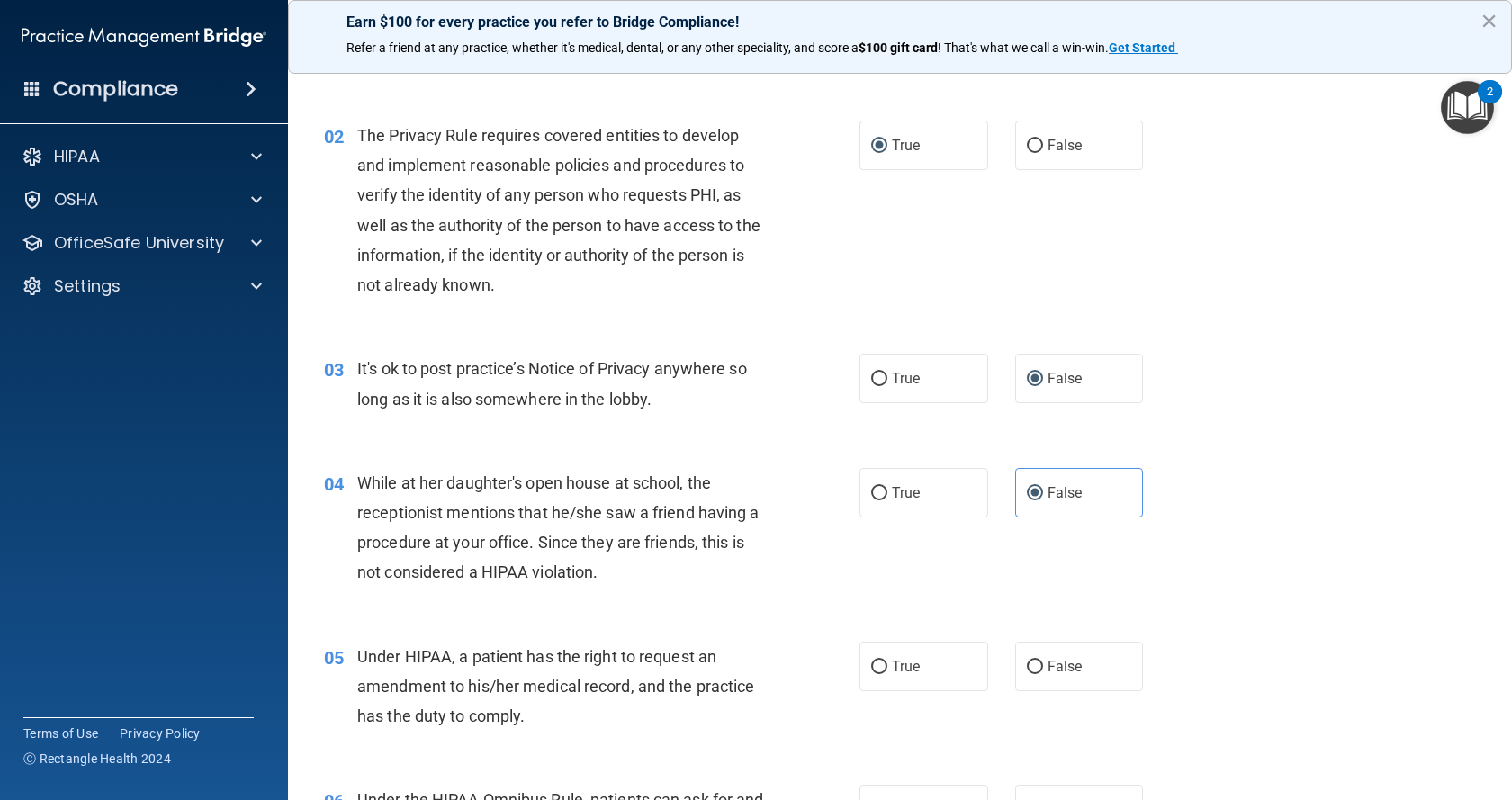
scroll to position [180, 0]
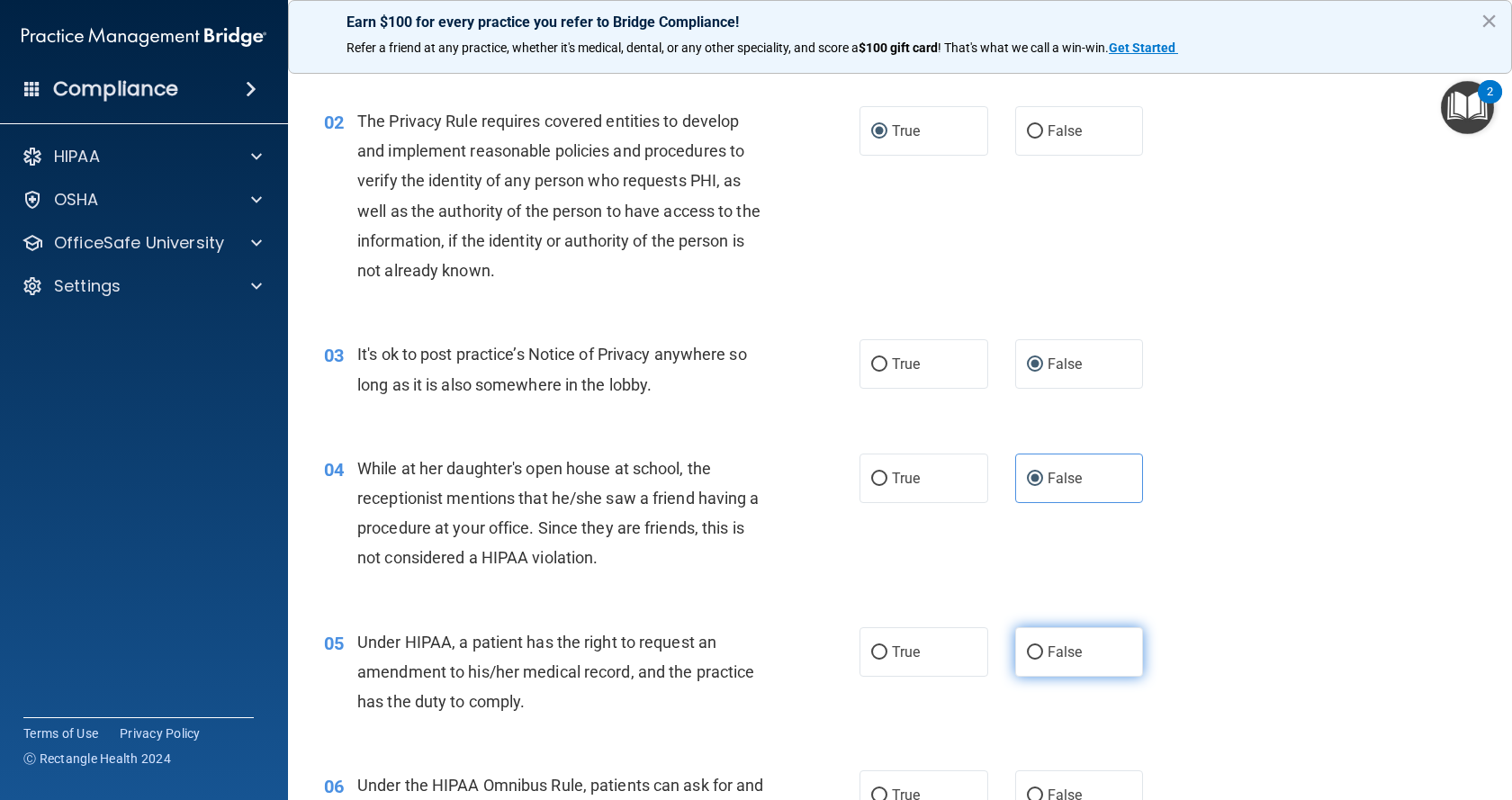
click at [1027, 649] on input "False" at bounding box center [1034, 652] width 16 height 14
radio input "true"
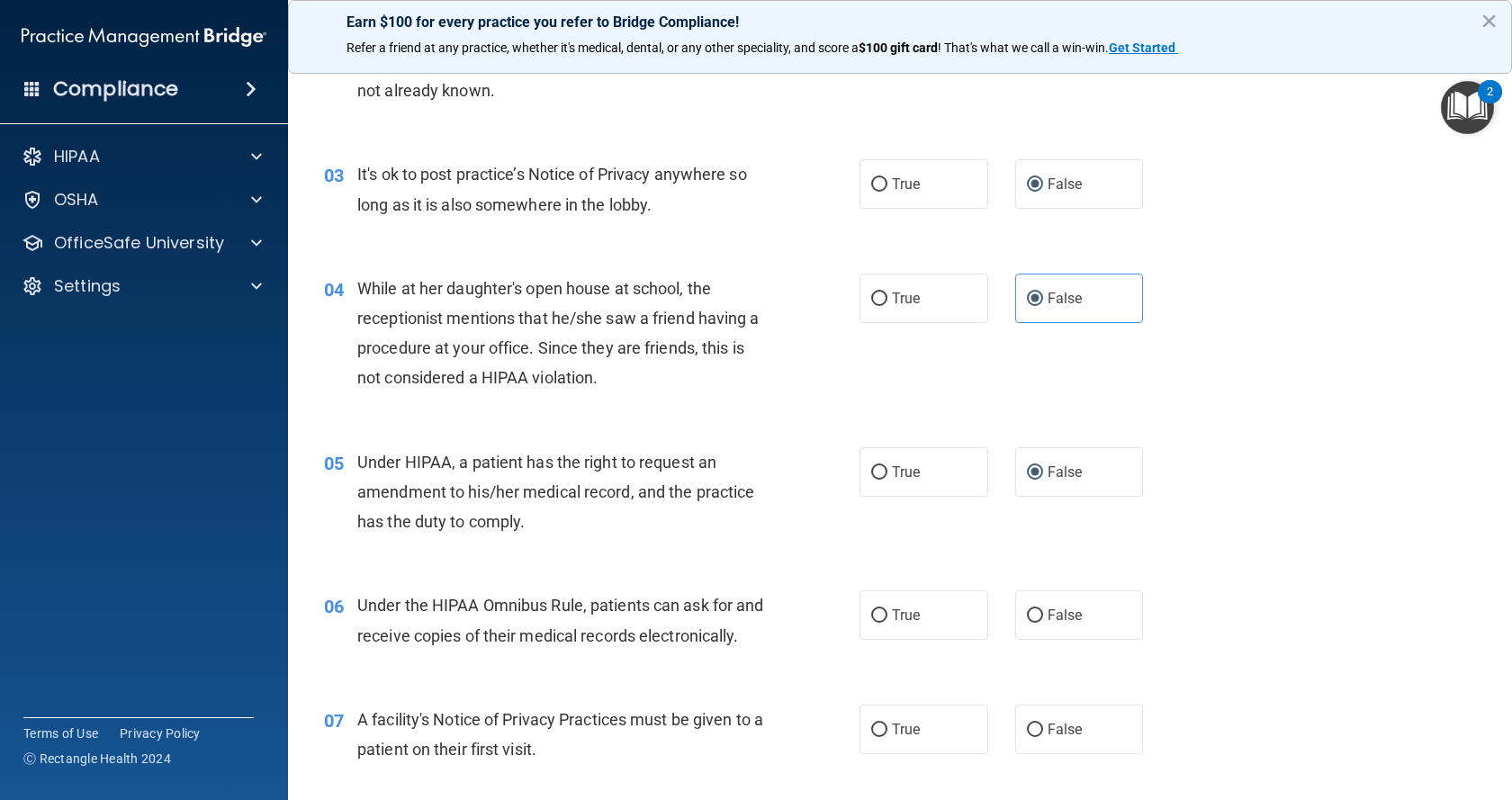
scroll to position [540, 0]
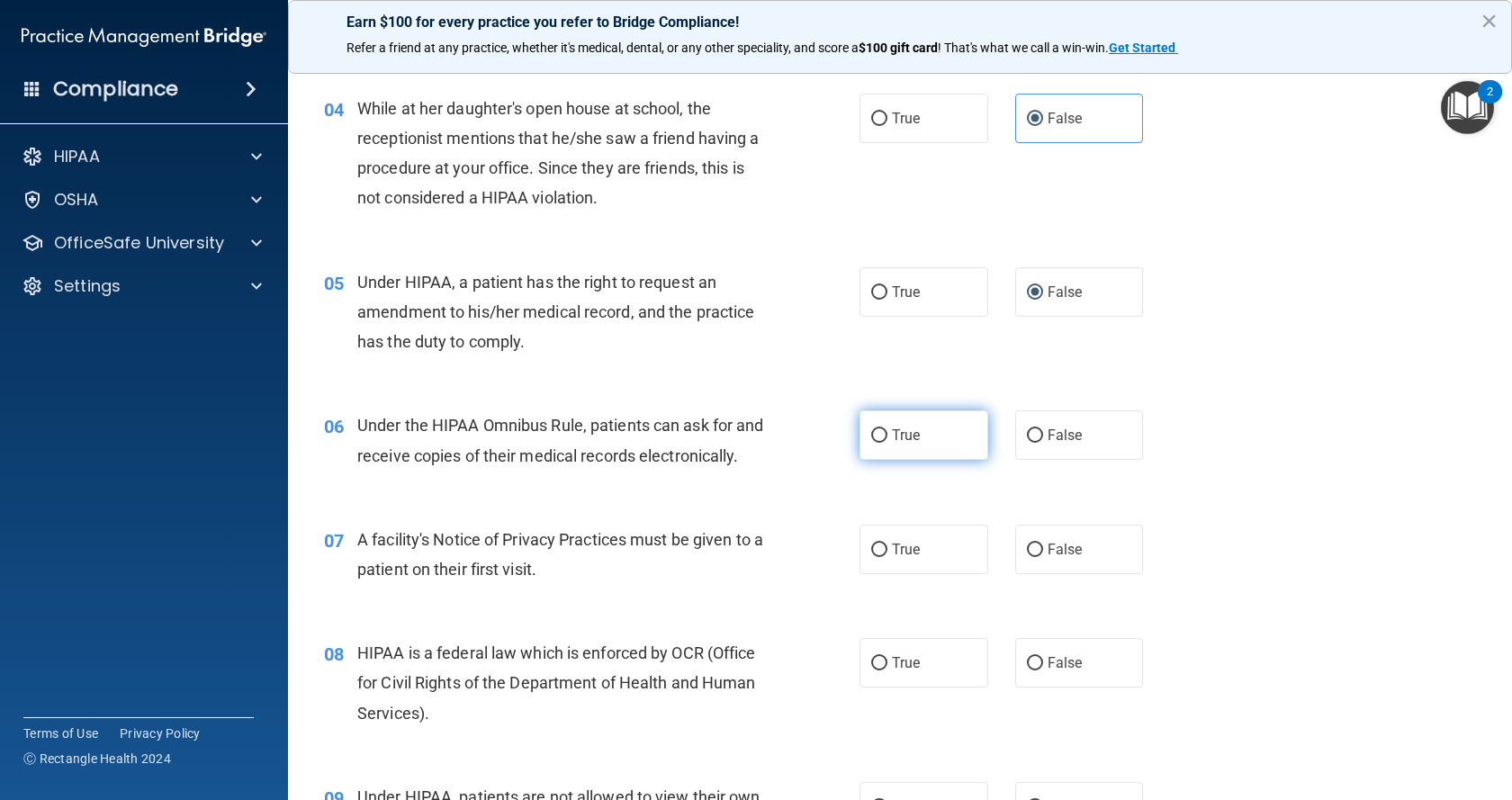
click at [871, 436] on input "True" at bounding box center [878, 435] width 16 height 14
radio input "true"
drag, startPoint x: 871, startPoint y: 577, endPoint x: 876, endPoint y: 632, distance: 55.2
click at [876, 574] on label "True" at bounding box center [924, 548] width 129 height 49
click at [876, 556] on input "True" at bounding box center [878, 550] width 16 height 14
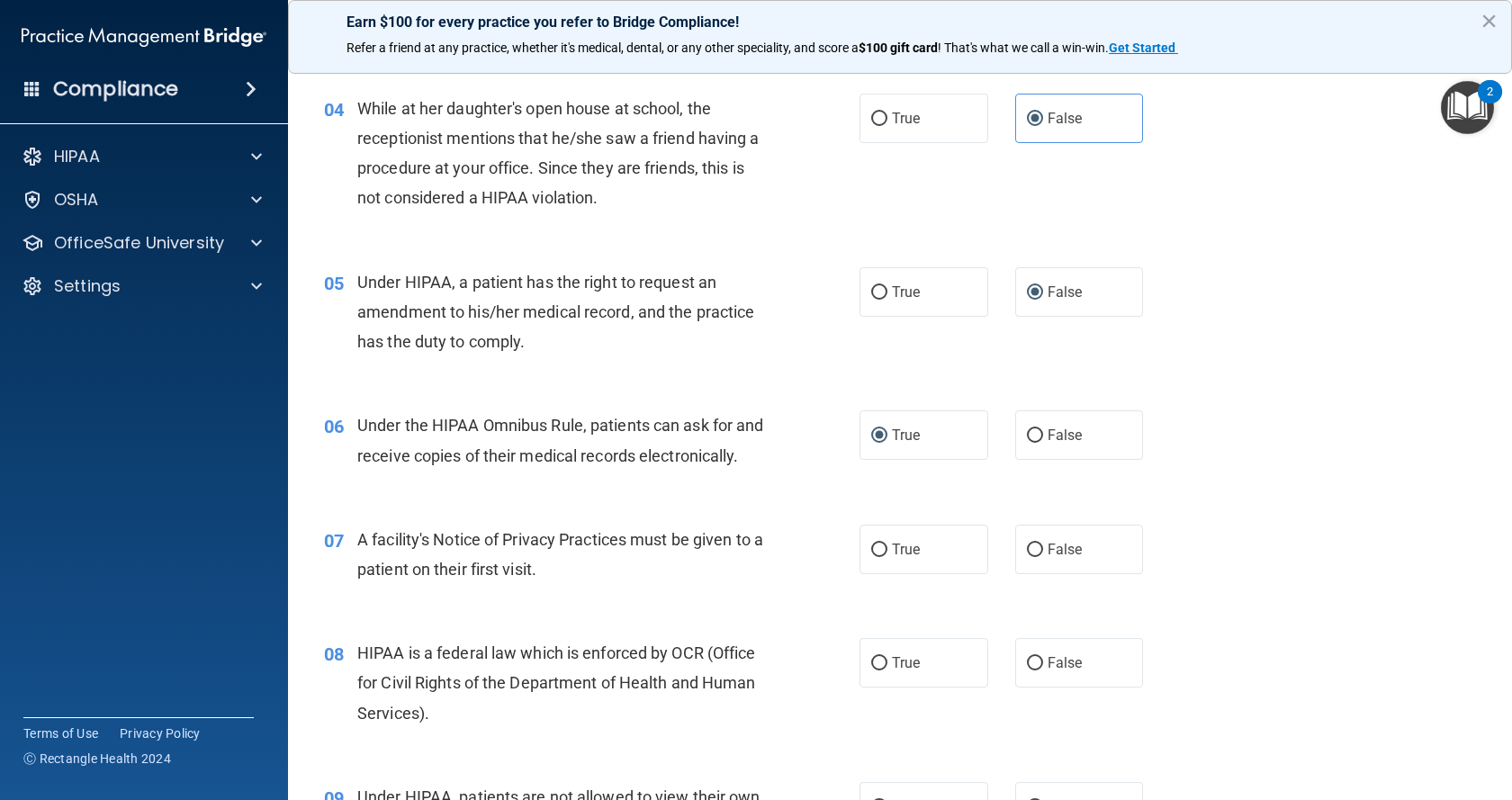
radio input "true"
click at [872, 670] on input "True" at bounding box center [878, 663] width 16 height 14
radio input "true"
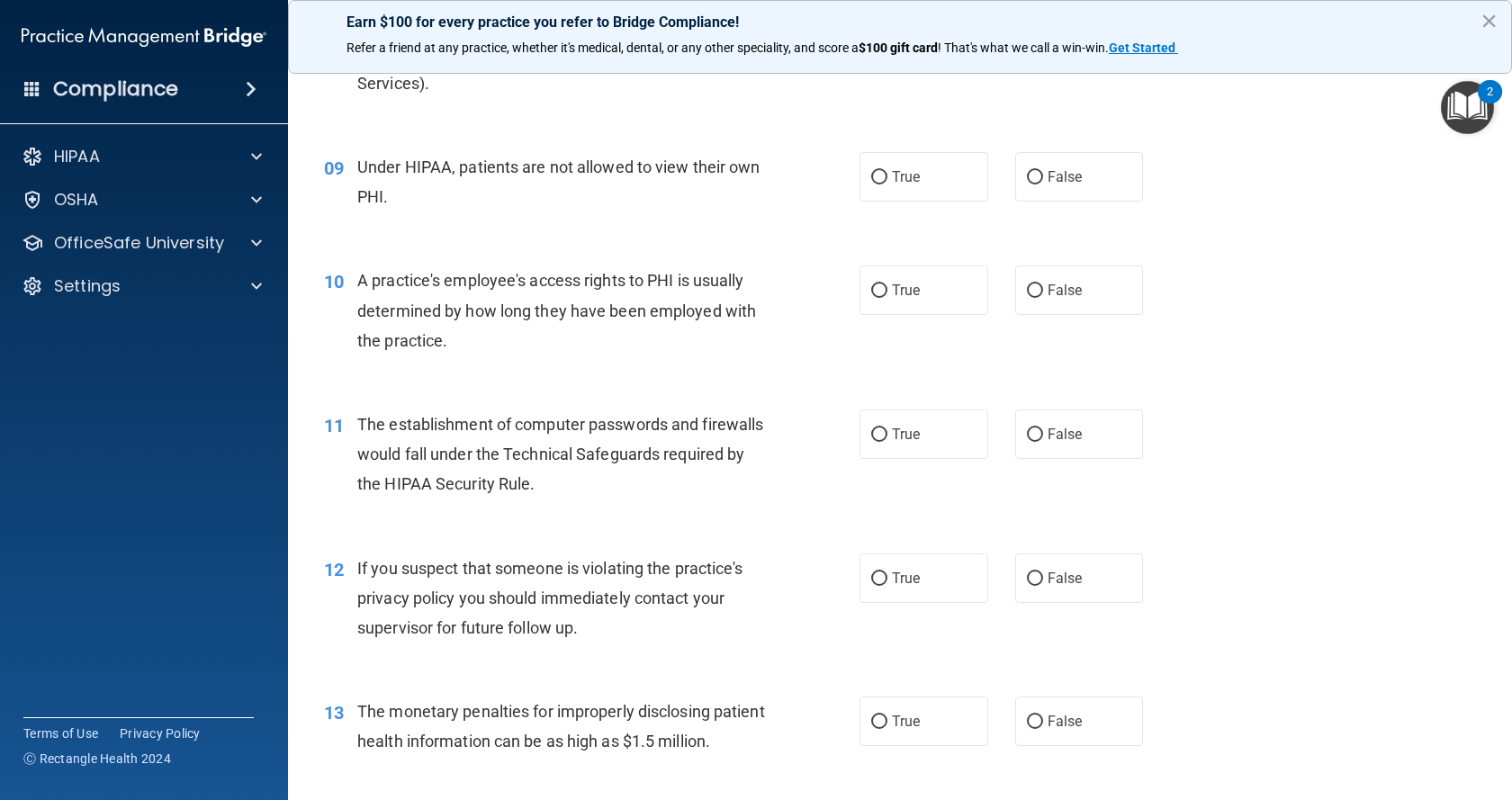
scroll to position [1080, 0]
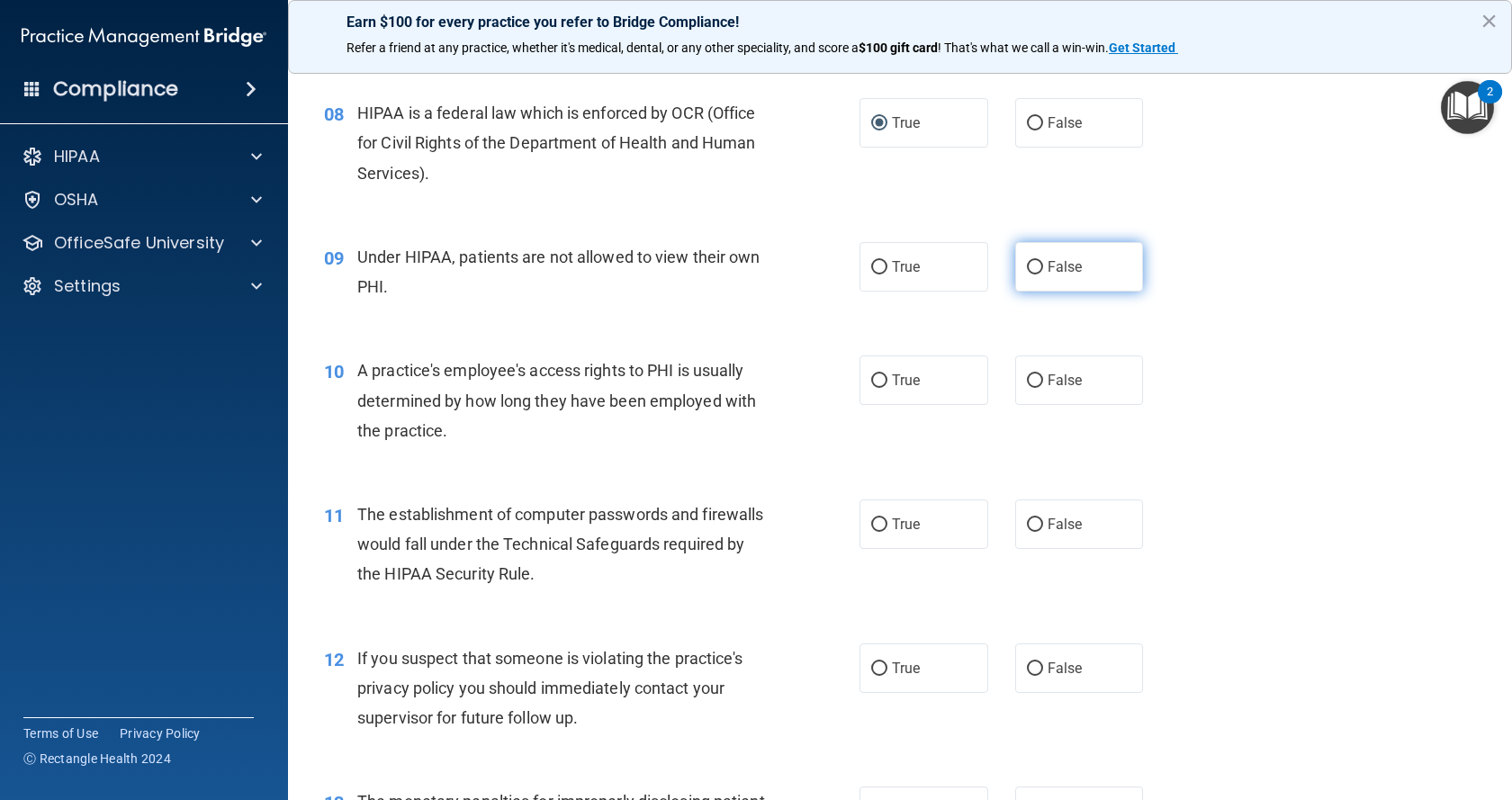
click at [1027, 274] on input "False" at bounding box center [1034, 268] width 16 height 14
radio input "true"
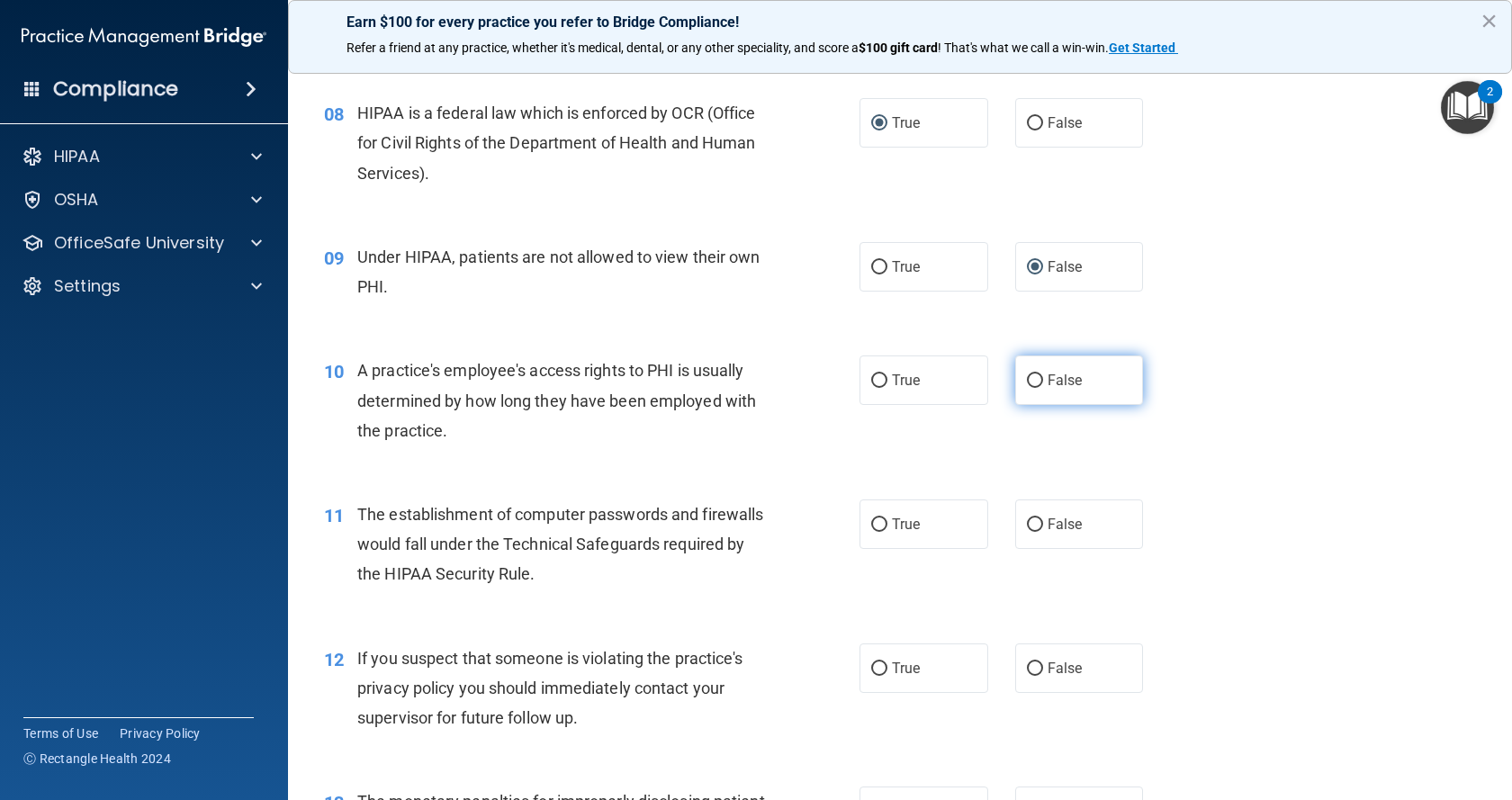
click at [1027, 388] on input "False" at bounding box center [1034, 381] width 16 height 14
radio input "true"
click at [876, 531] on input "True" at bounding box center [878, 525] width 16 height 14
radio input "true"
click at [872, 676] on input "True" at bounding box center [878, 669] width 16 height 14
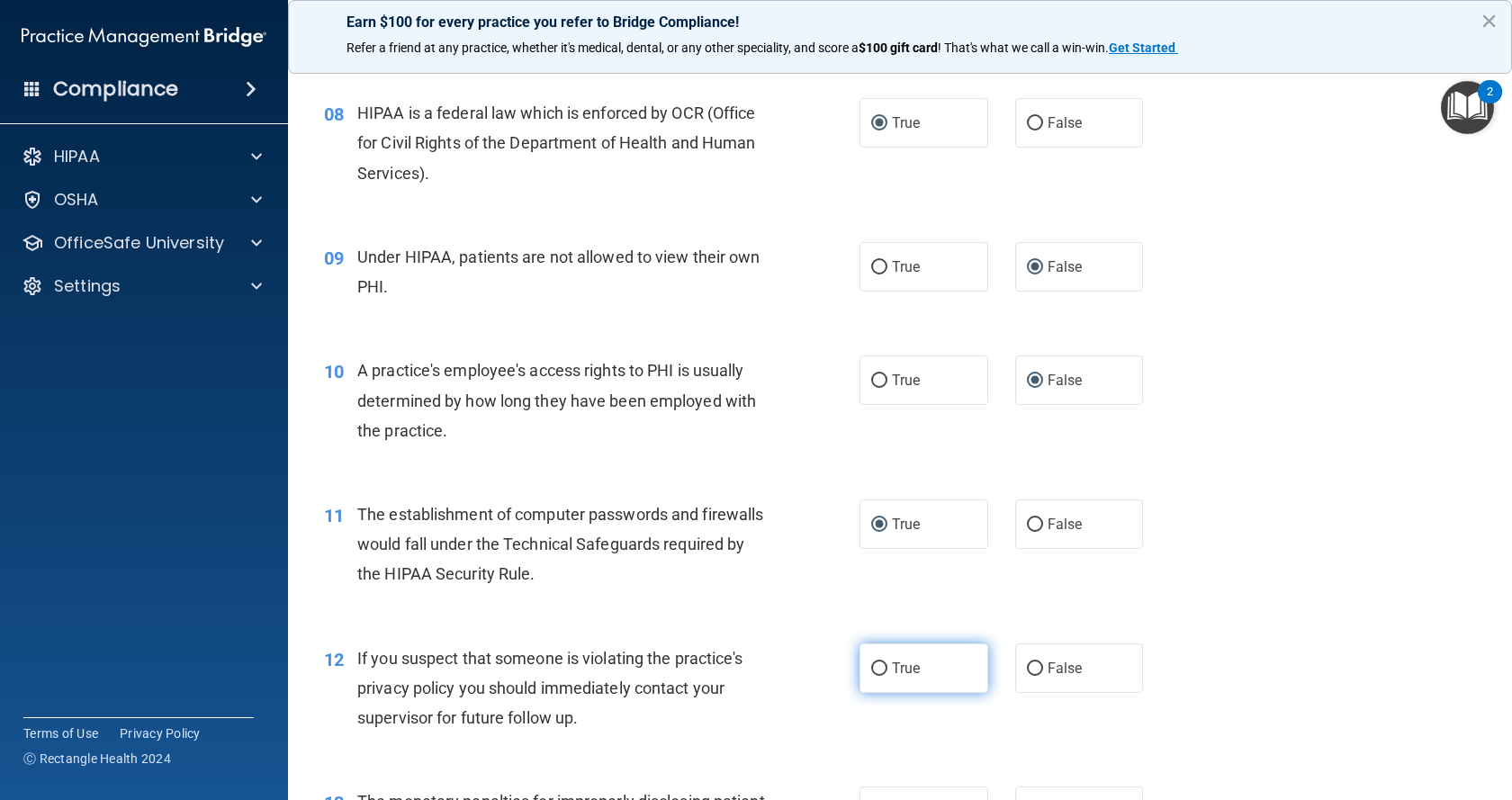
radio input "true"
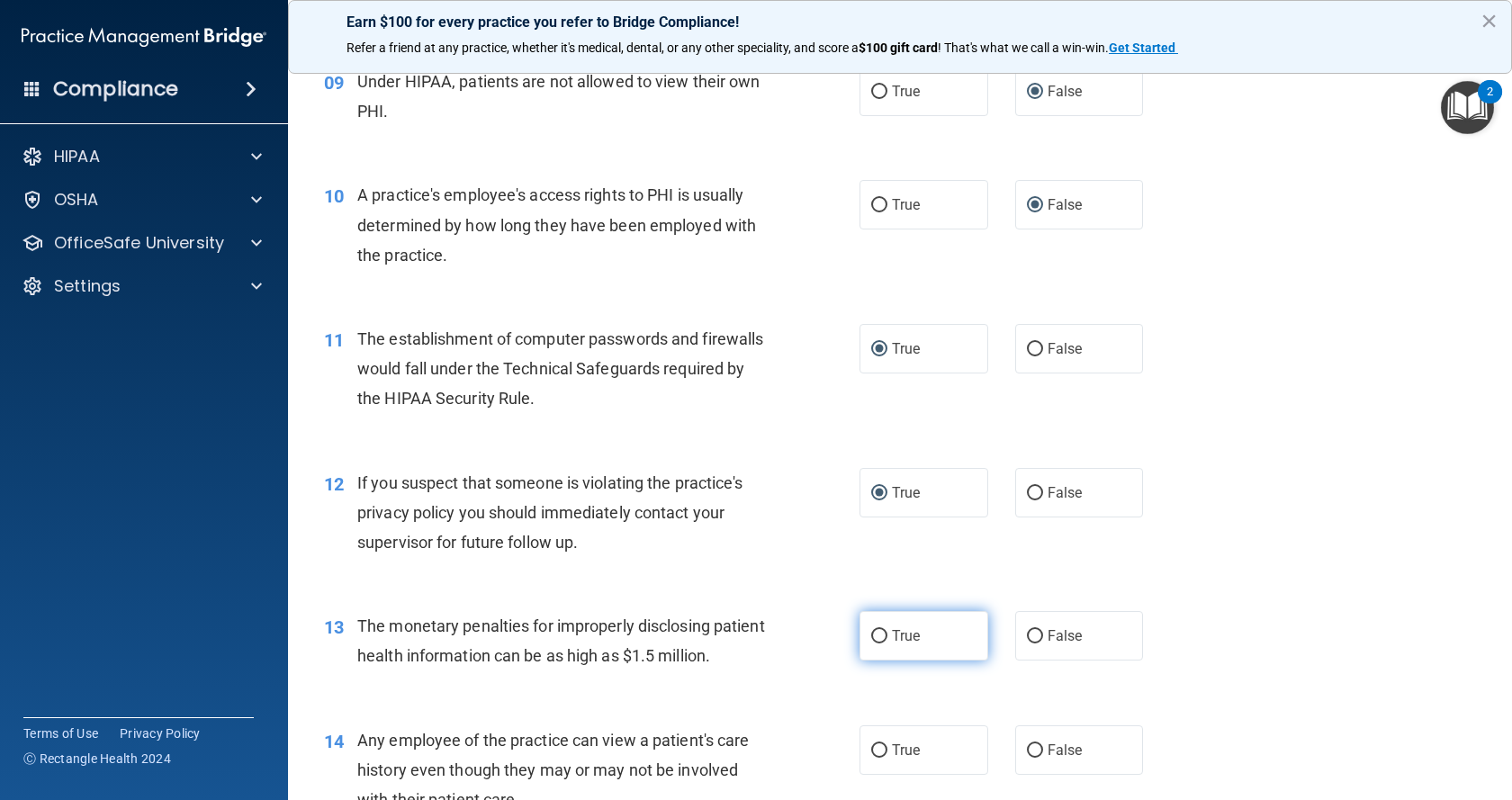
scroll to position [1259, 0]
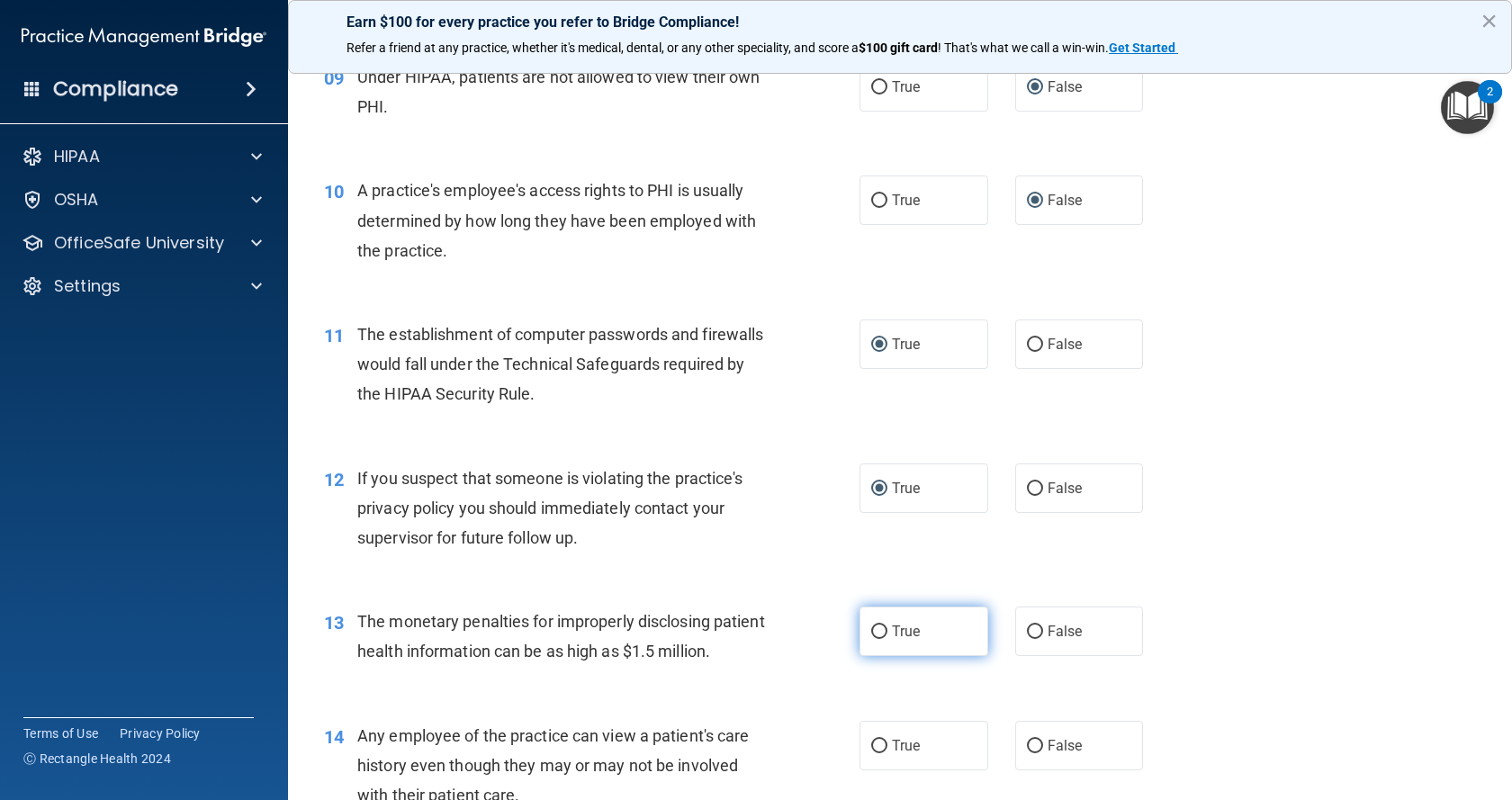
click at [873, 639] on input "True" at bounding box center [878, 631] width 16 height 14
radio input "true"
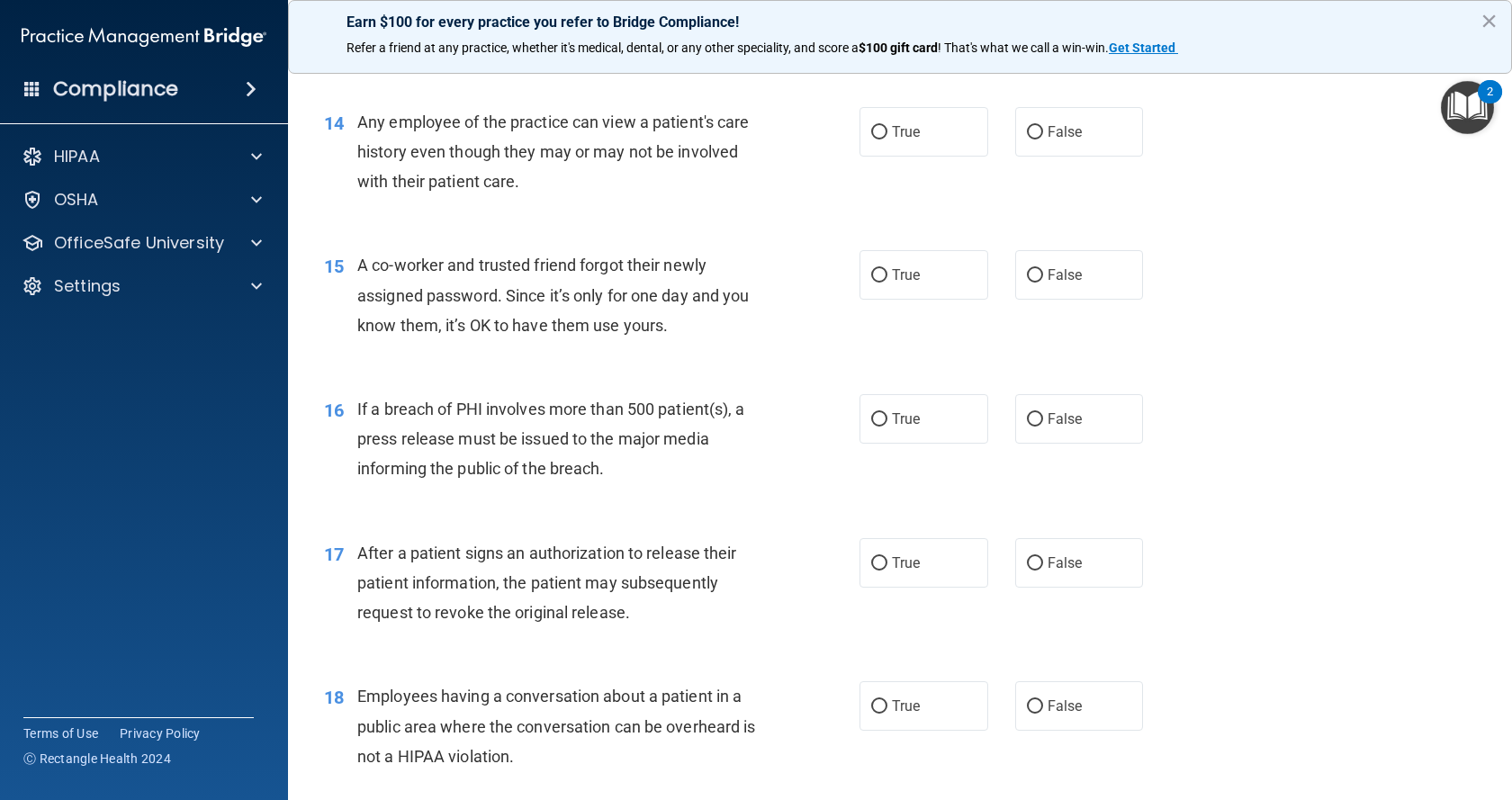
scroll to position [1889, 0]
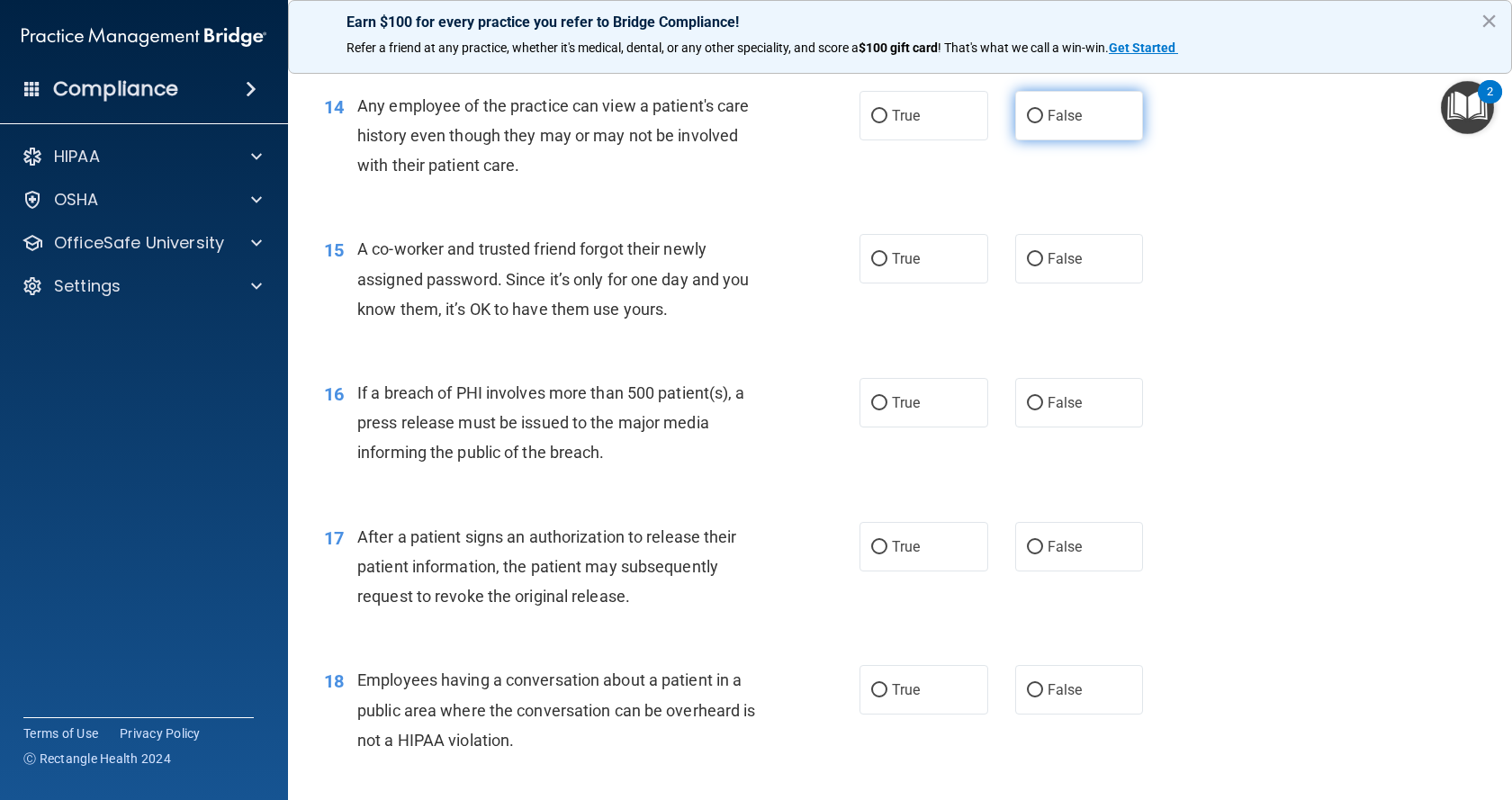
click at [1032, 123] on input "False" at bounding box center [1034, 117] width 16 height 14
radio input "true"
click at [1027, 267] on input "False" at bounding box center [1034, 259] width 16 height 14
radio input "true"
drag, startPoint x: 869, startPoint y: 458, endPoint x: 876, endPoint y: 550, distance: 92.3
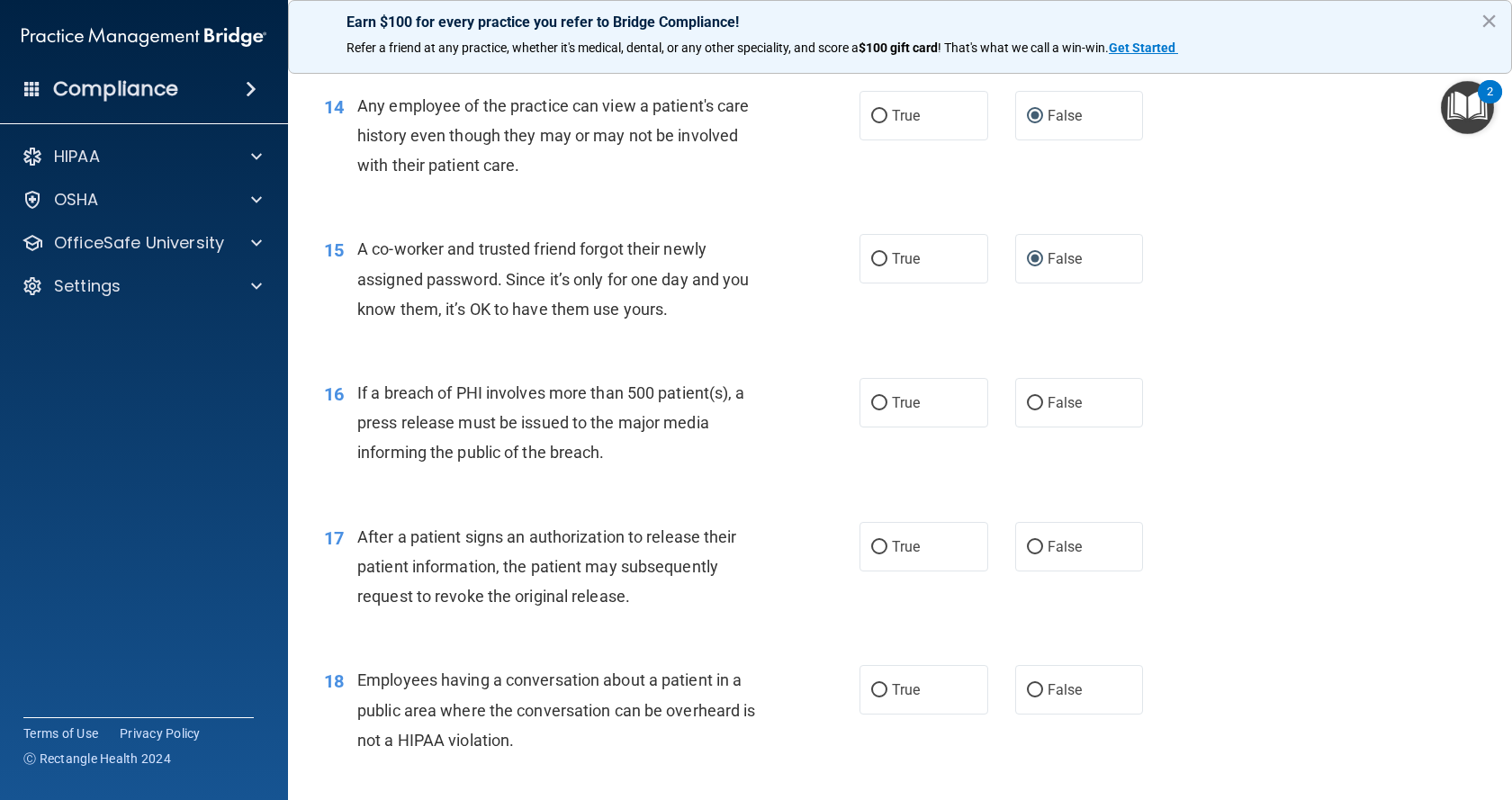
click at [871, 410] on input "True" at bounding box center [878, 403] width 16 height 14
radio input "true"
click at [872, 554] on input "True" at bounding box center [878, 547] width 16 height 14
radio input "true"
click at [1028, 697] on input "False" at bounding box center [1034, 690] width 16 height 14
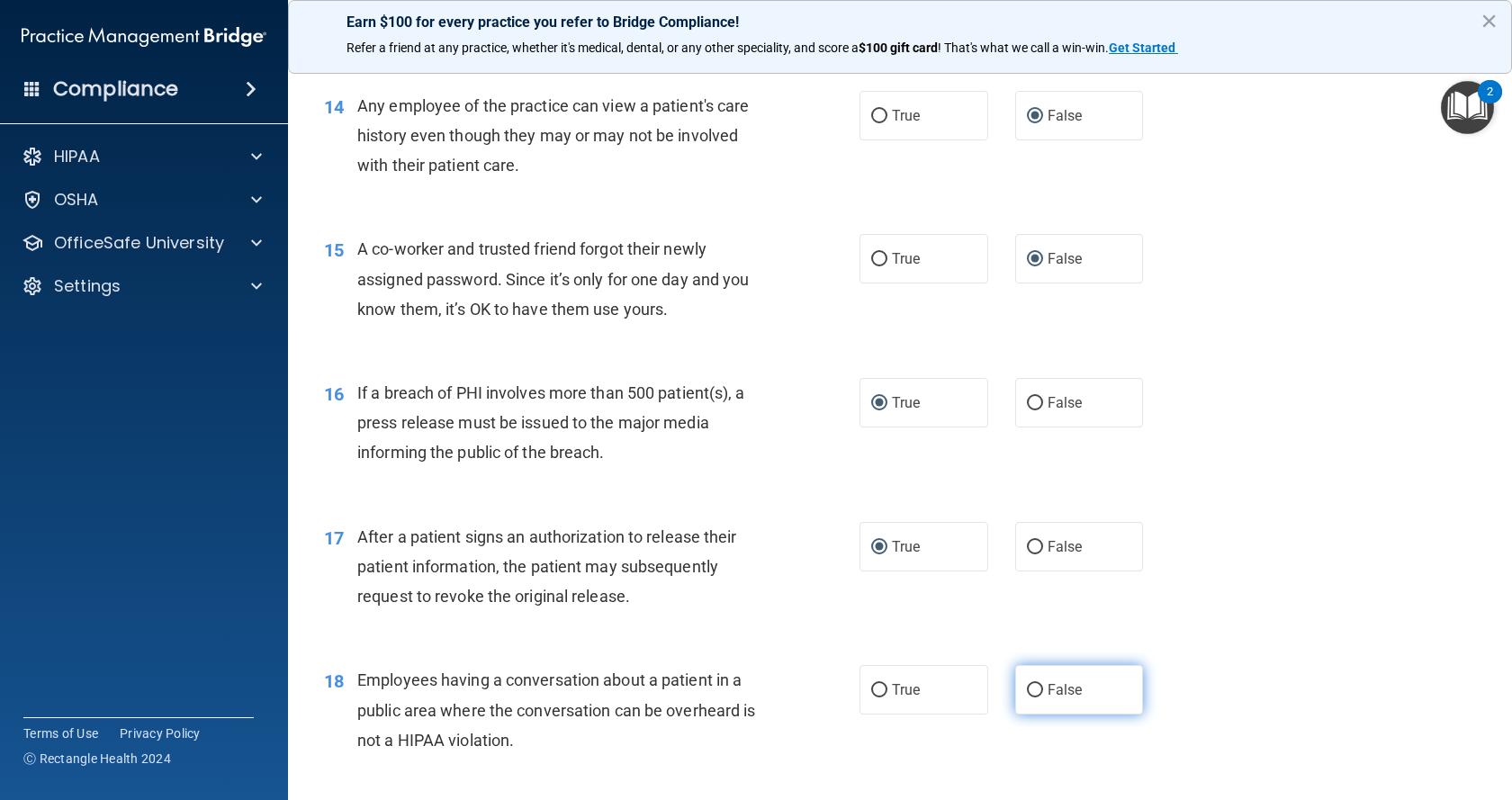
radio input "true"
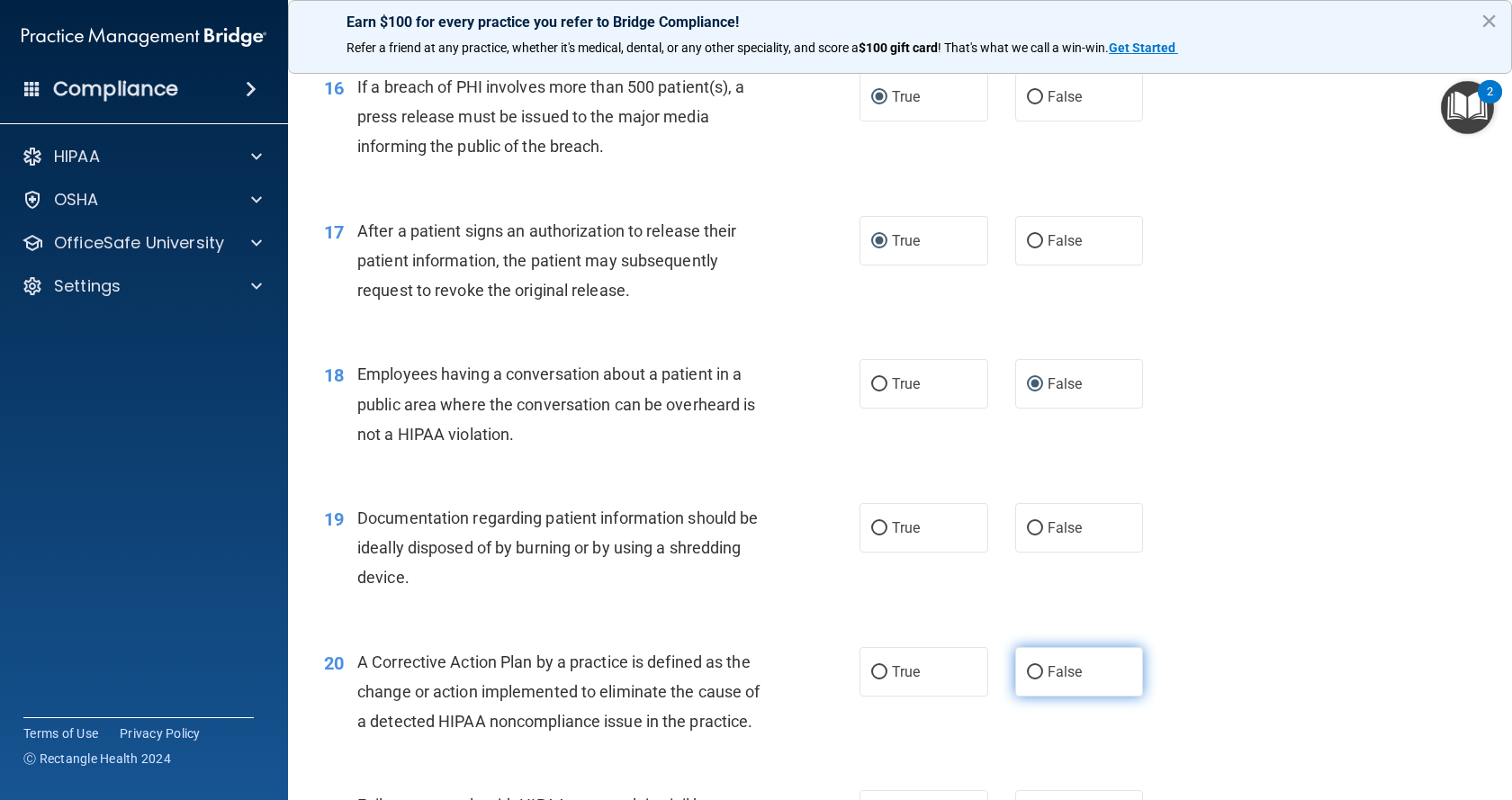
scroll to position [2249, 0]
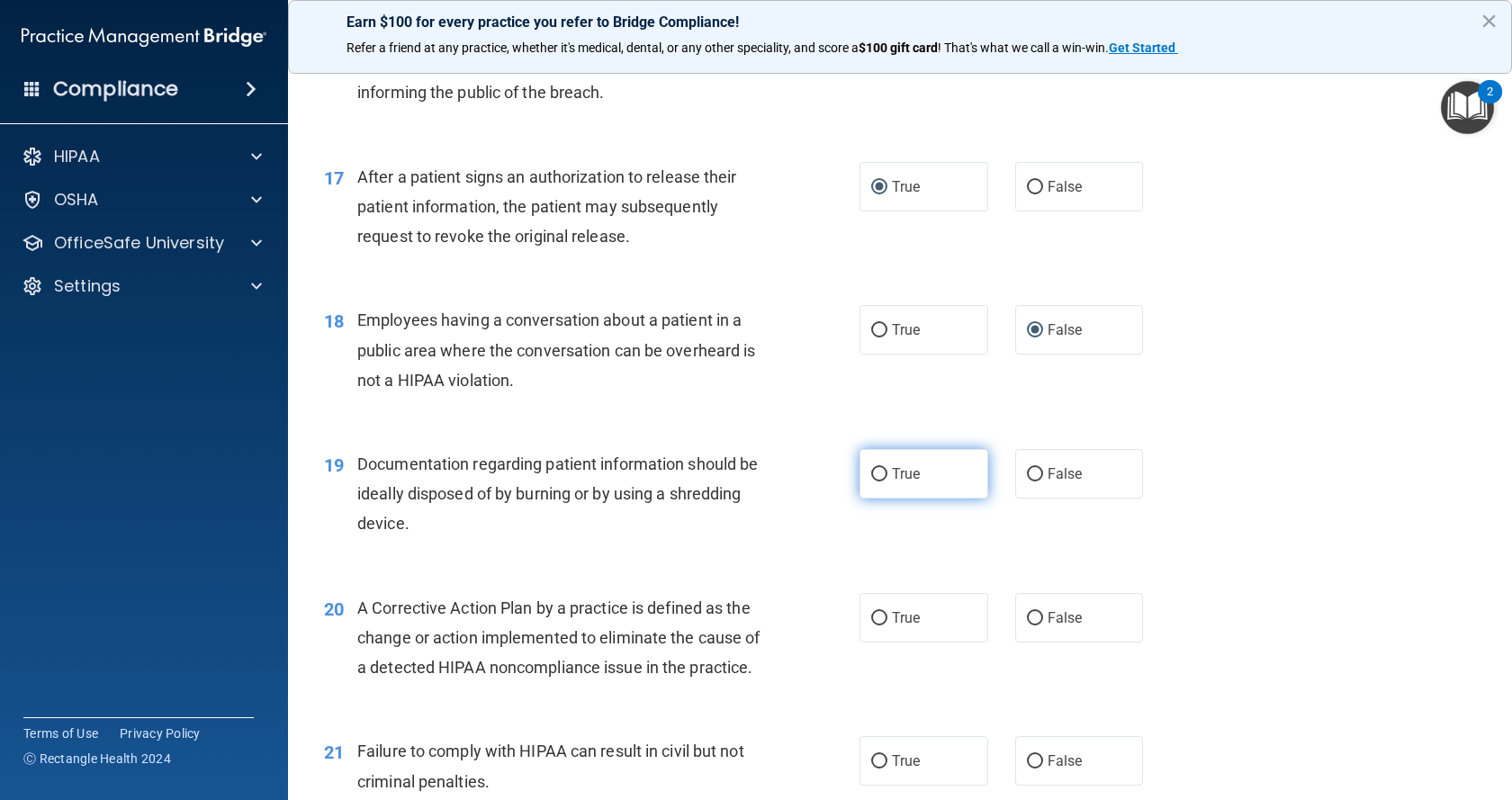
drag, startPoint x: 874, startPoint y: 529, endPoint x: 876, endPoint y: 551, distance: 22.1
click at [875, 481] on input "True" at bounding box center [878, 474] width 16 height 14
radio input "true"
click at [876, 625] on input "True" at bounding box center [878, 619] width 16 height 14
radio input "true"
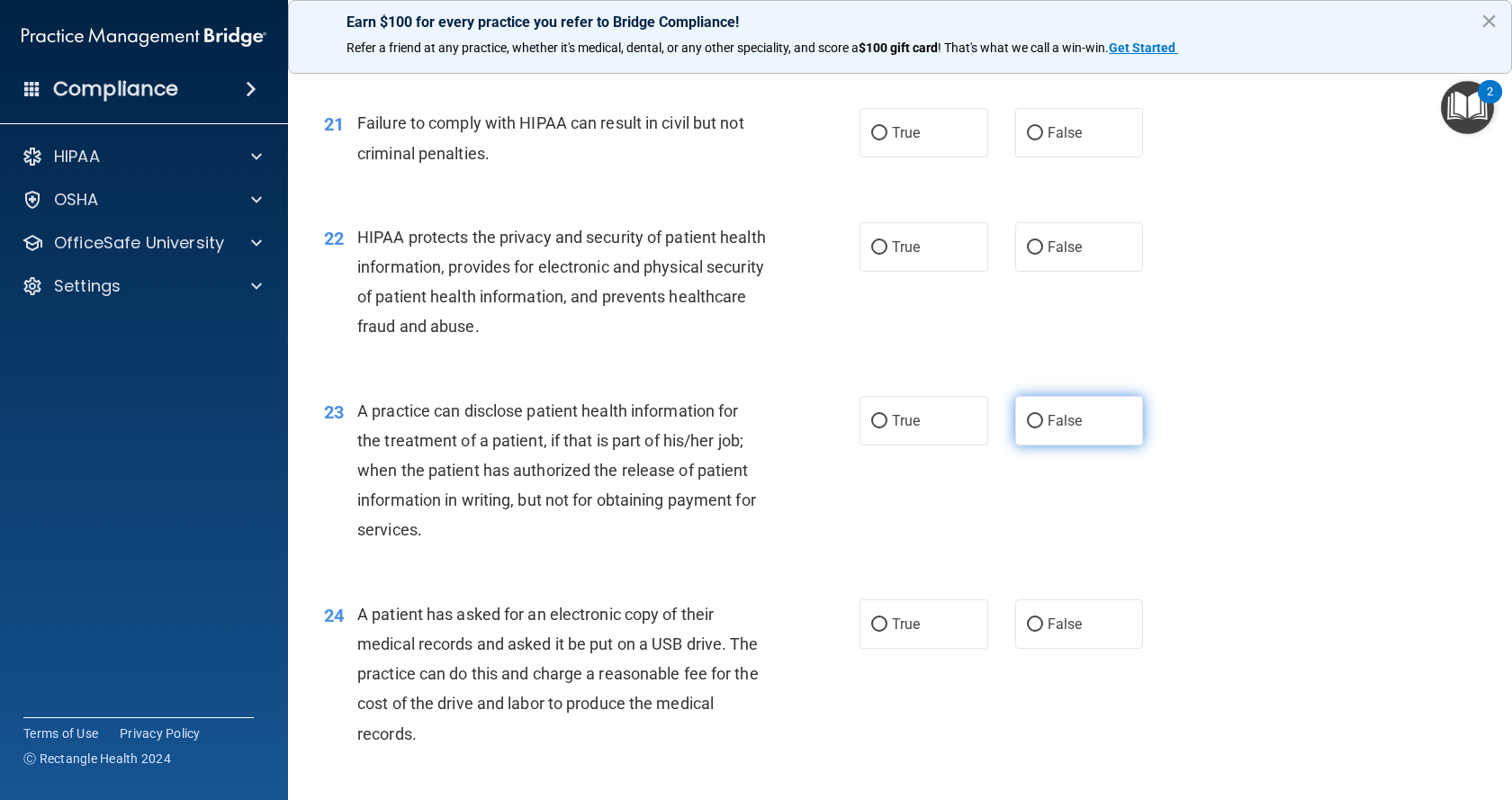
scroll to position [2879, 0]
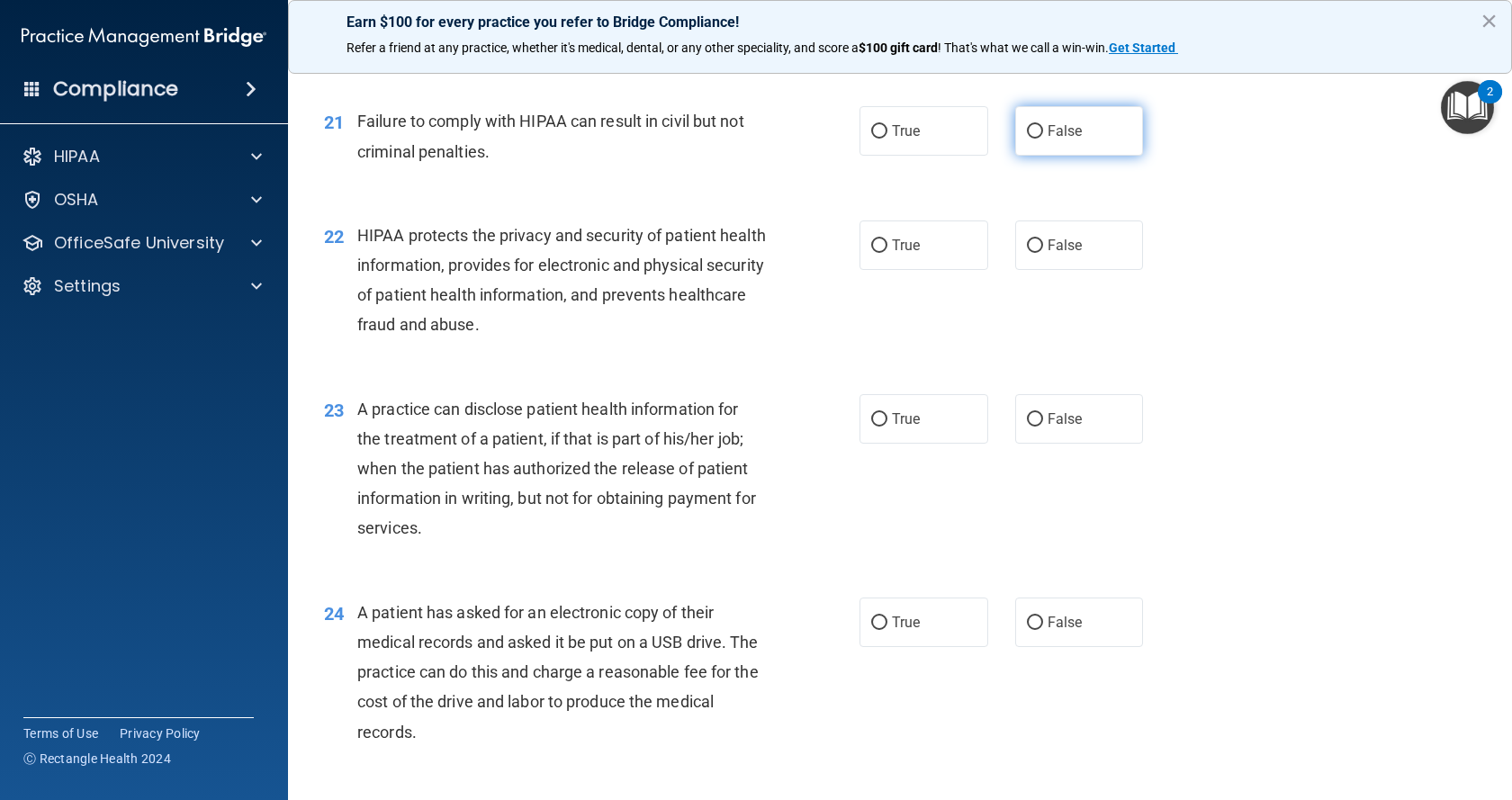
click at [1030, 139] on input "False" at bounding box center [1034, 131] width 16 height 14
radio input "true"
click at [871, 253] on input "True" at bounding box center [878, 245] width 16 height 14
radio input "true"
click at [1027, 426] on input "False" at bounding box center [1034, 419] width 16 height 14
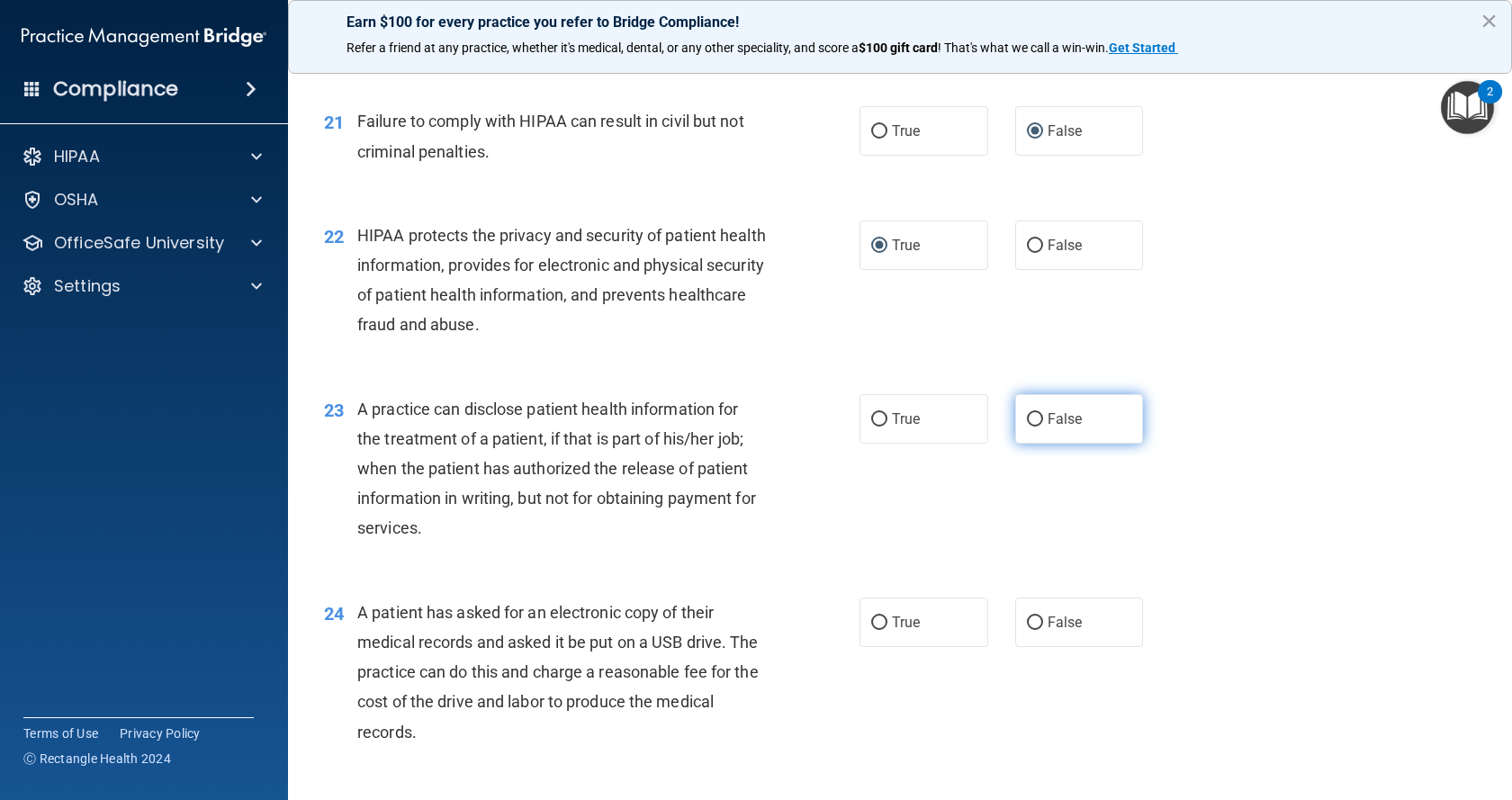
radio input "true"
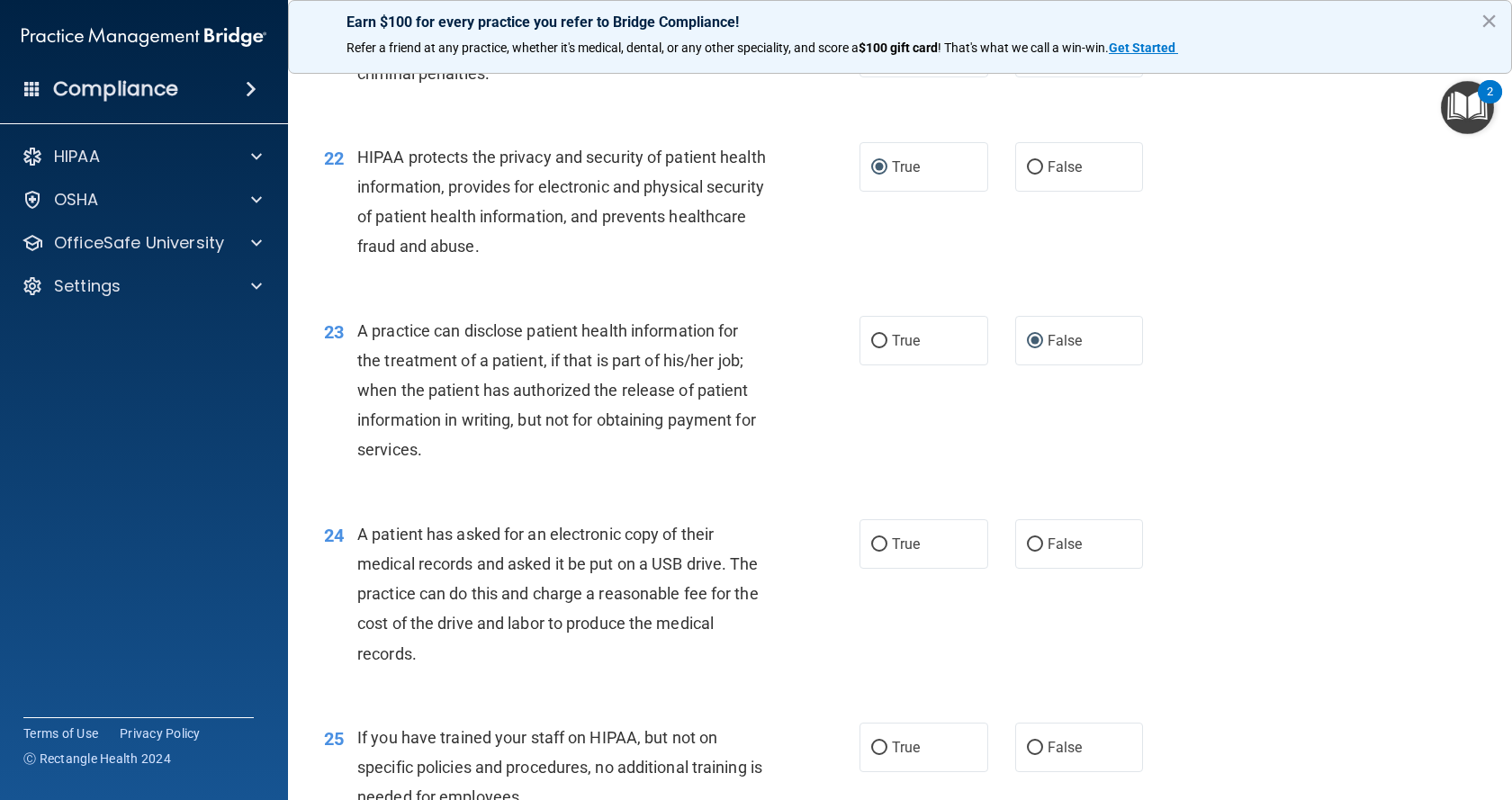
scroll to position [3058, 0]
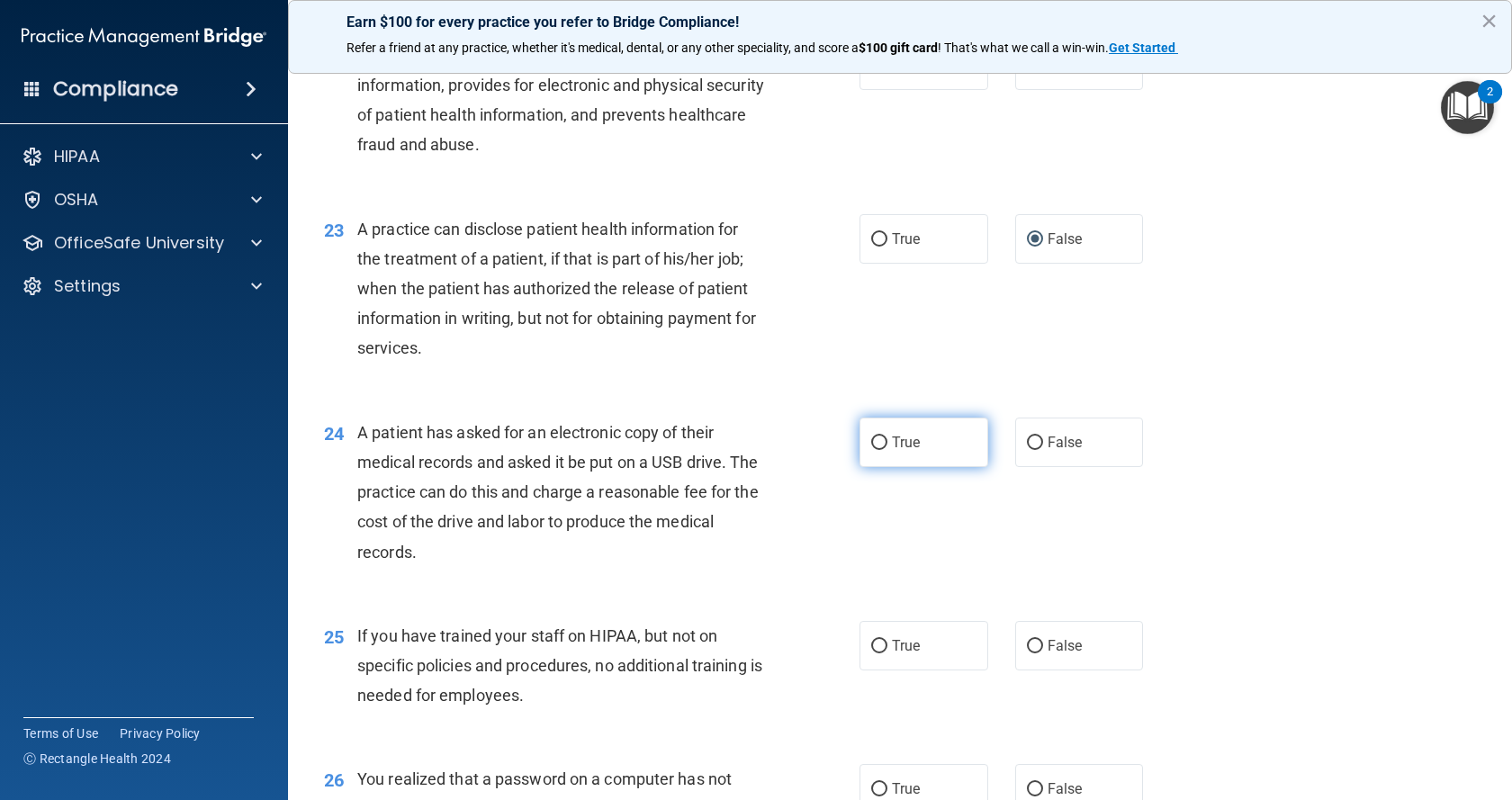
click at [874, 450] on input "True" at bounding box center [878, 443] width 16 height 14
radio input "true"
click at [1027, 653] on input "False" at bounding box center [1034, 646] width 16 height 14
radio input "true"
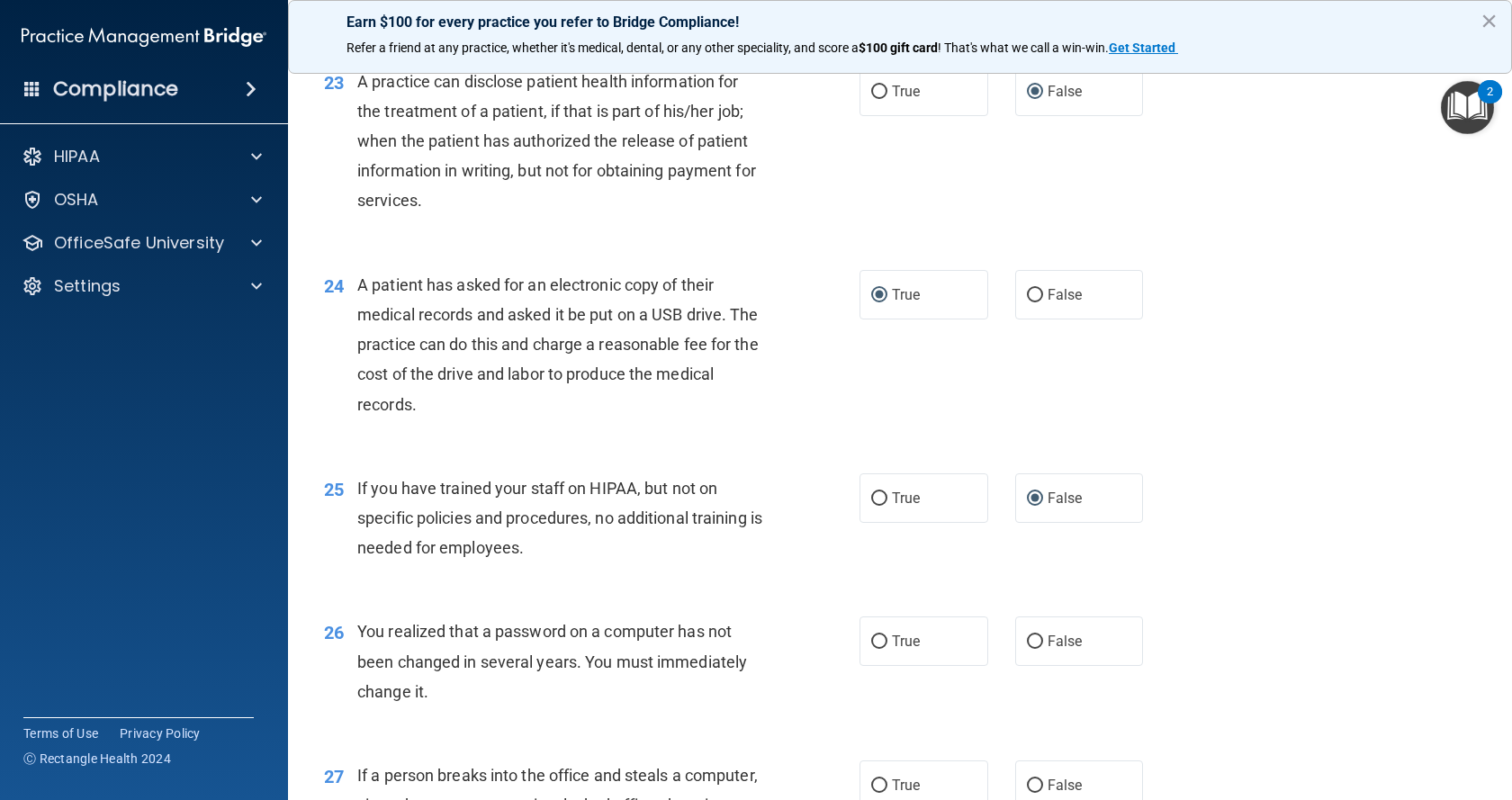
scroll to position [3328, 0]
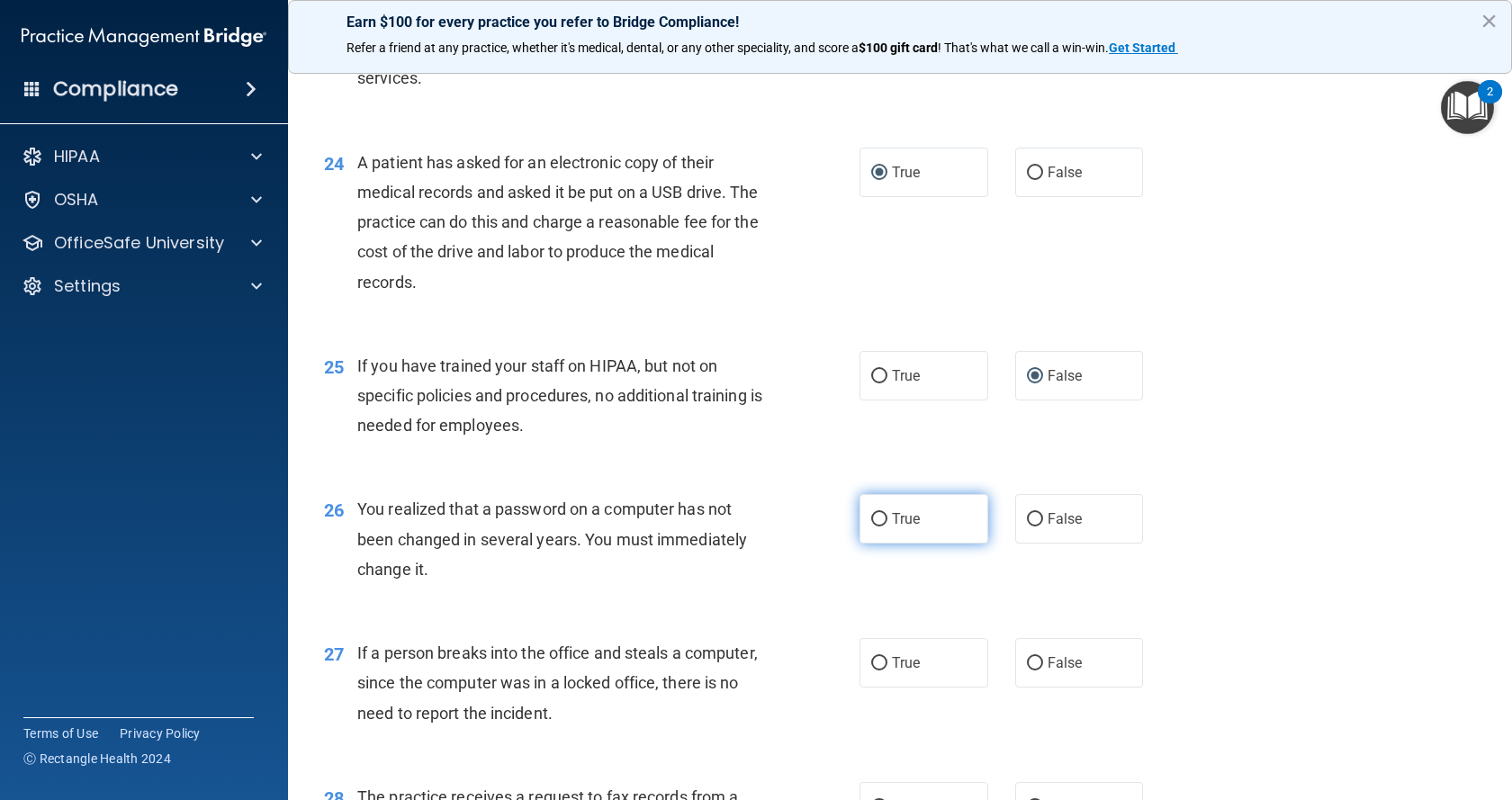
click at [877, 526] on input "True" at bounding box center [878, 519] width 16 height 14
radio input "true"
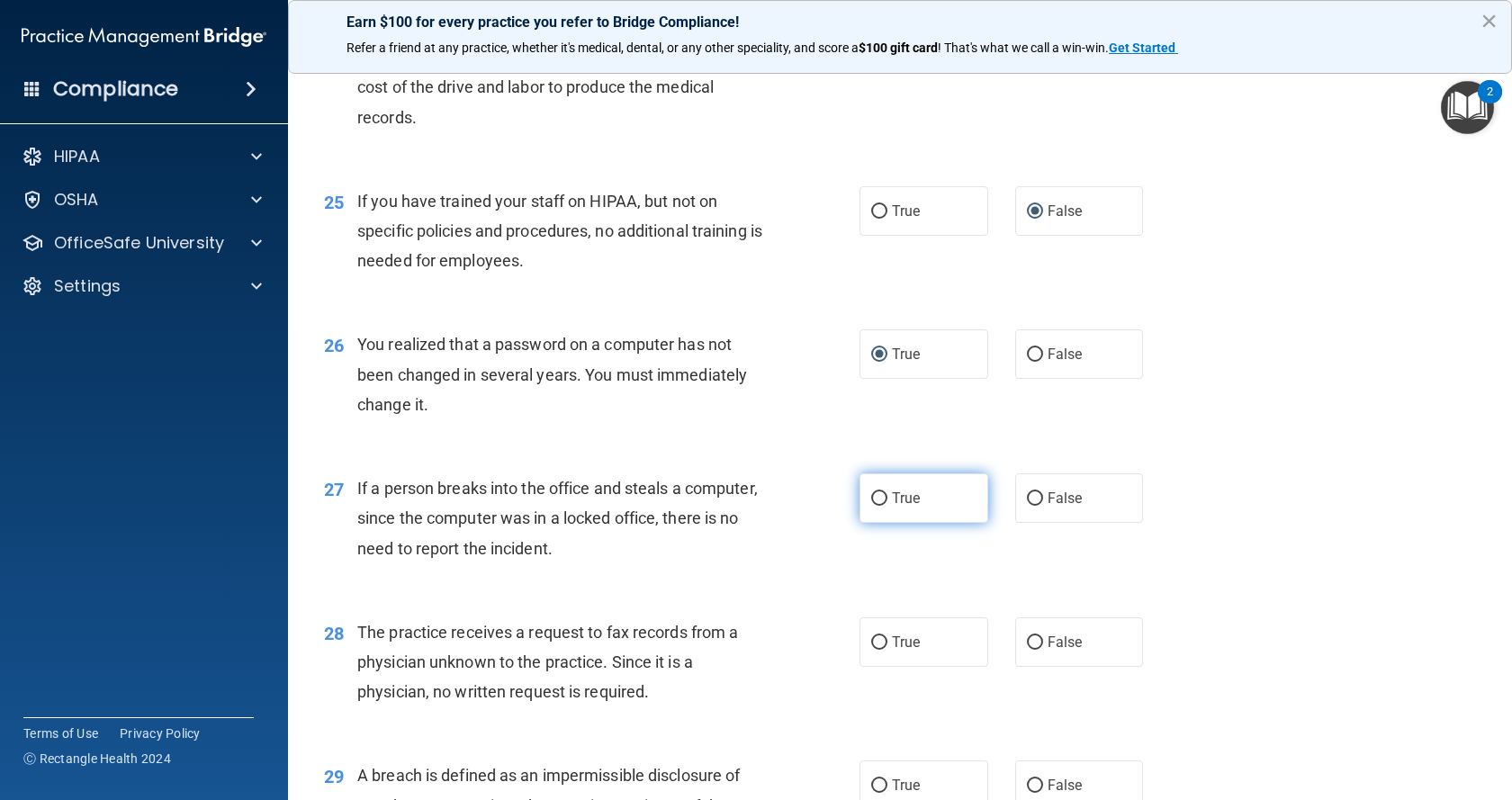
scroll to position [3508, 0]
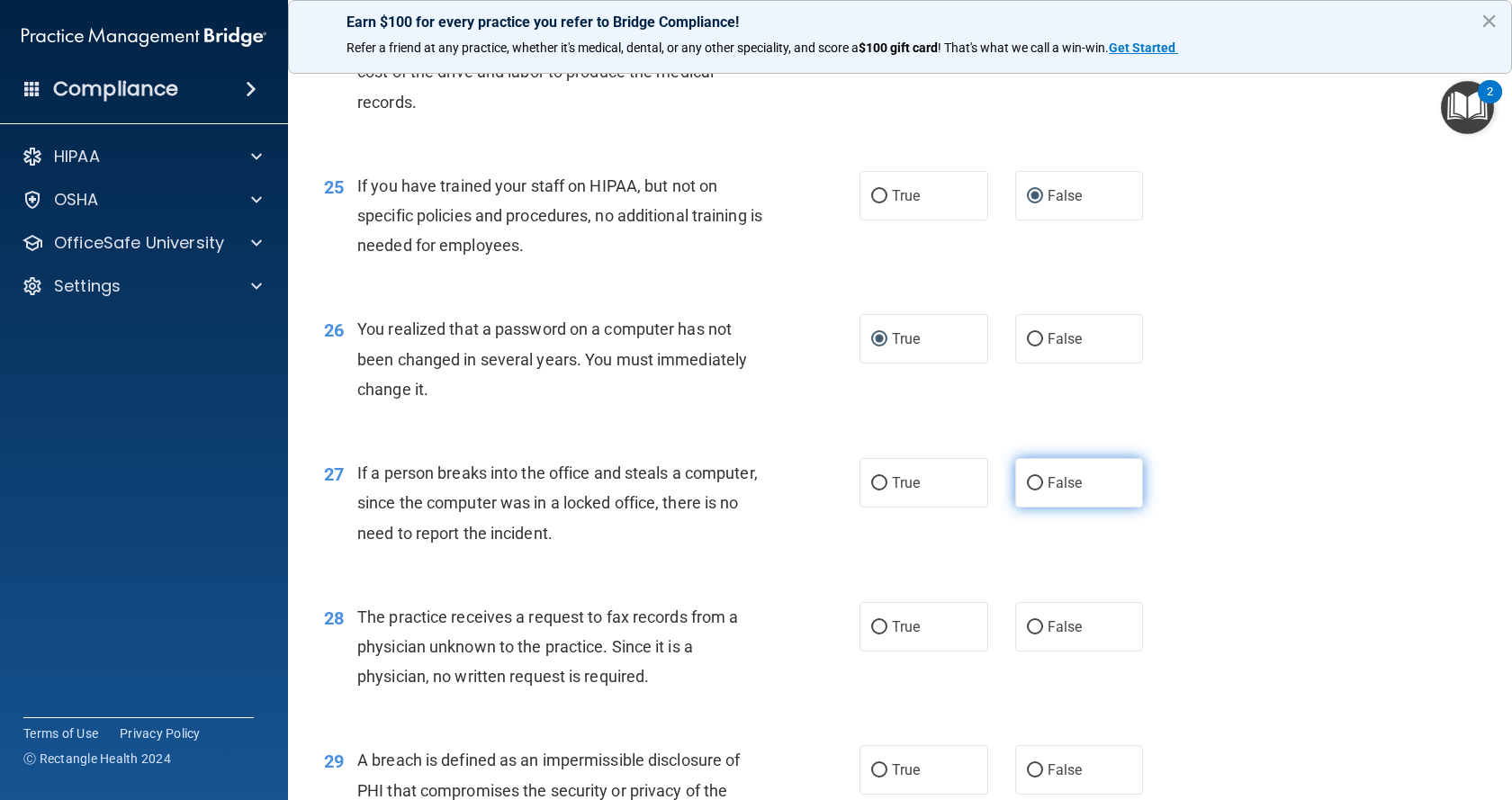
click at [1027, 490] on input "False" at bounding box center [1034, 483] width 16 height 14
radio input "true"
click at [1027, 634] on input "False" at bounding box center [1034, 627] width 16 height 14
radio input "true"
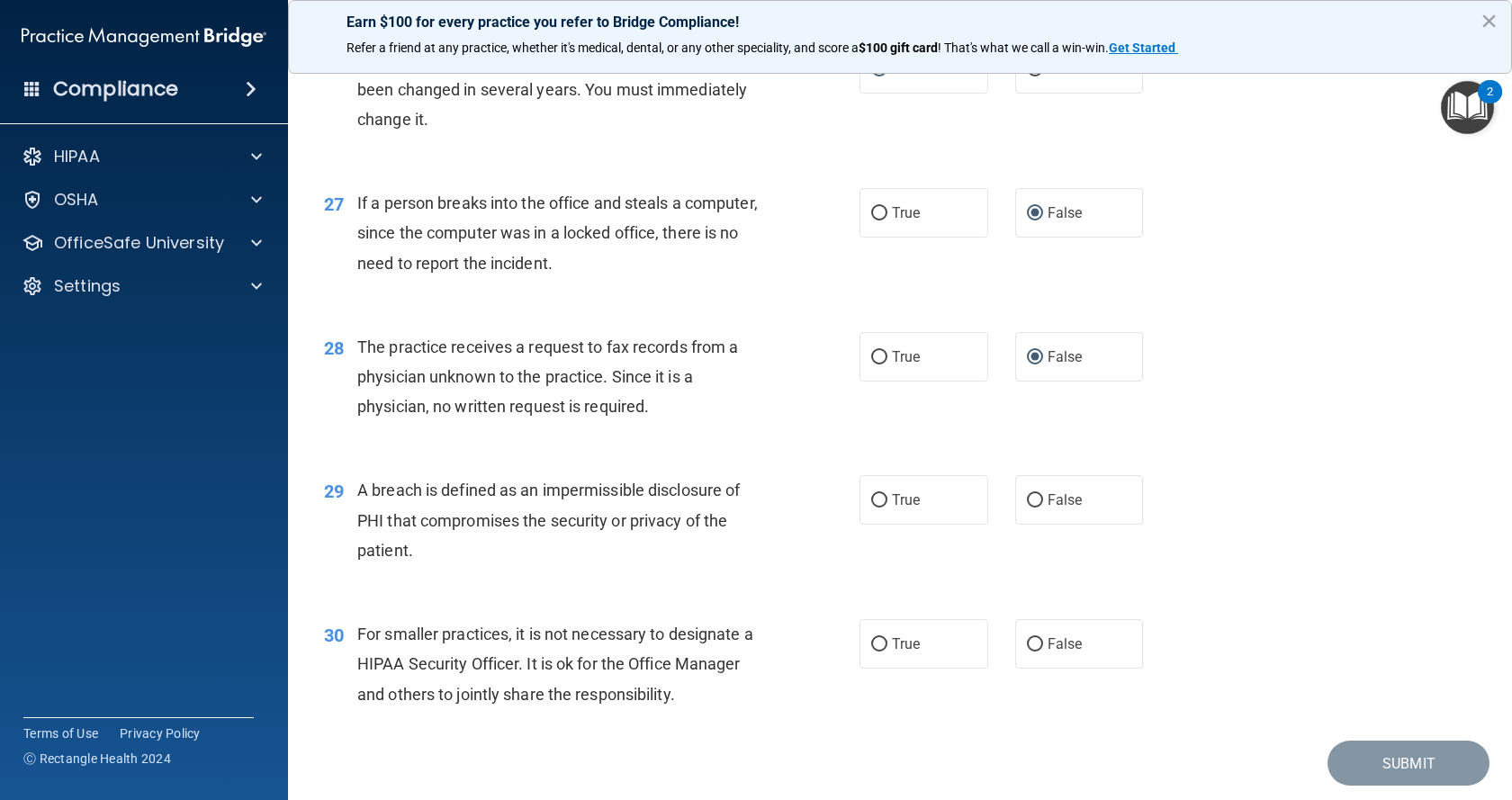
scroll to position [3868, 0]
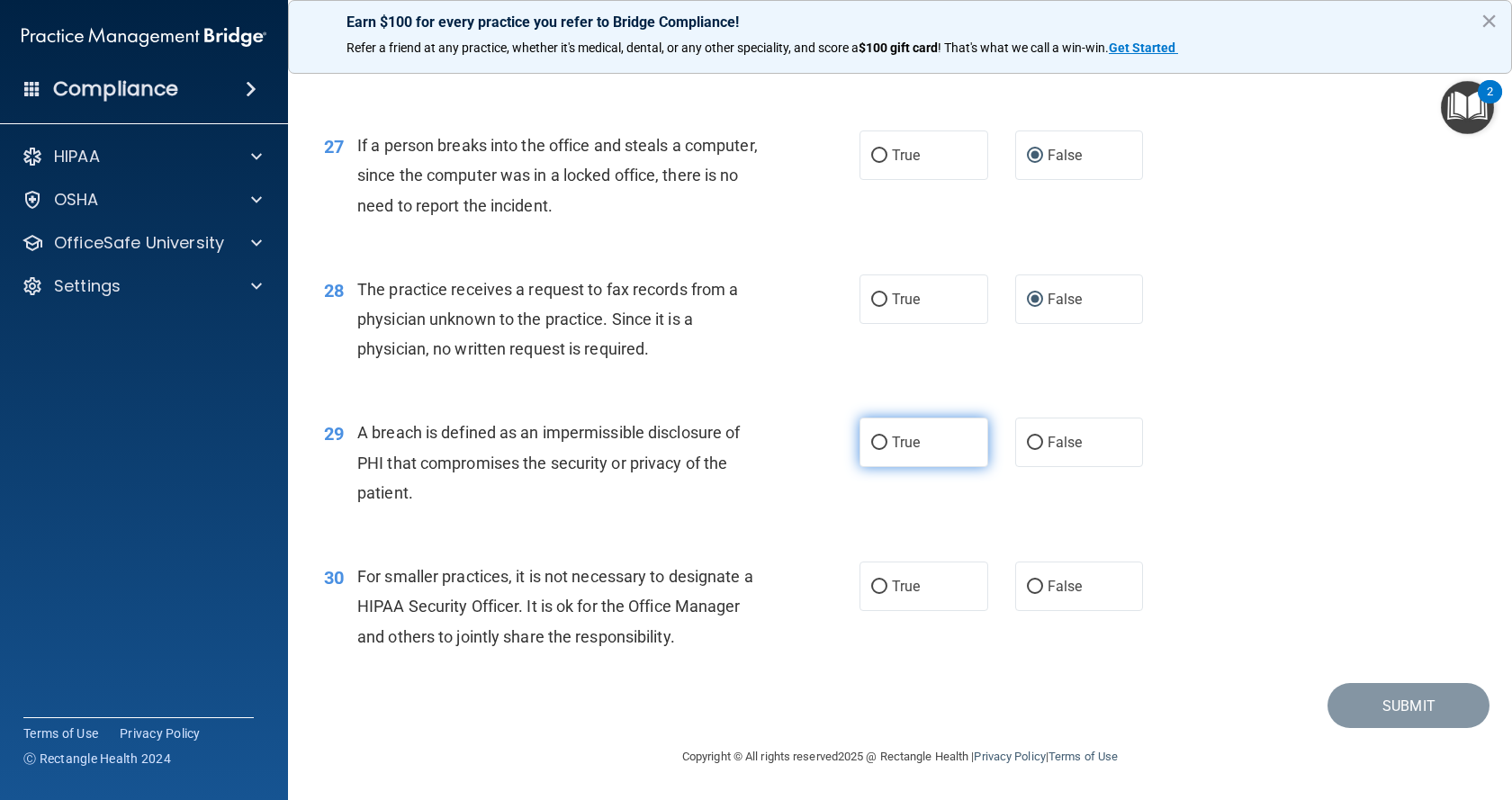
click at [871, 450] on input "True" at bounding box center [878, 443] width 16 height 14
radio input "true"
click at [1027, 594] on input "False" at bounding box center [1034, 587] width 16 height 14
radio input "true"
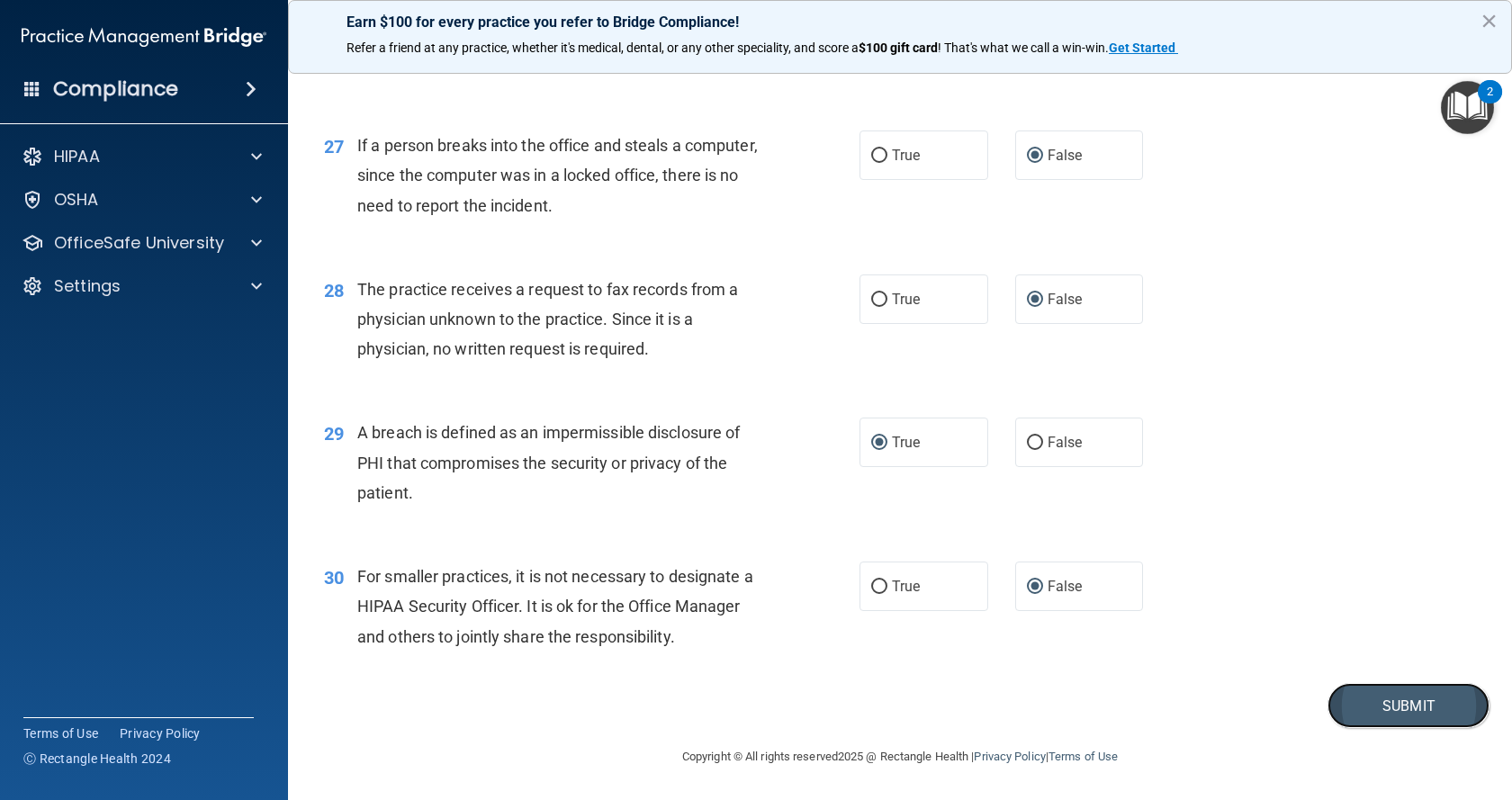
click at [1359, 729] on button "Submit" at bounding box center [1408, 706] width 162 height 46
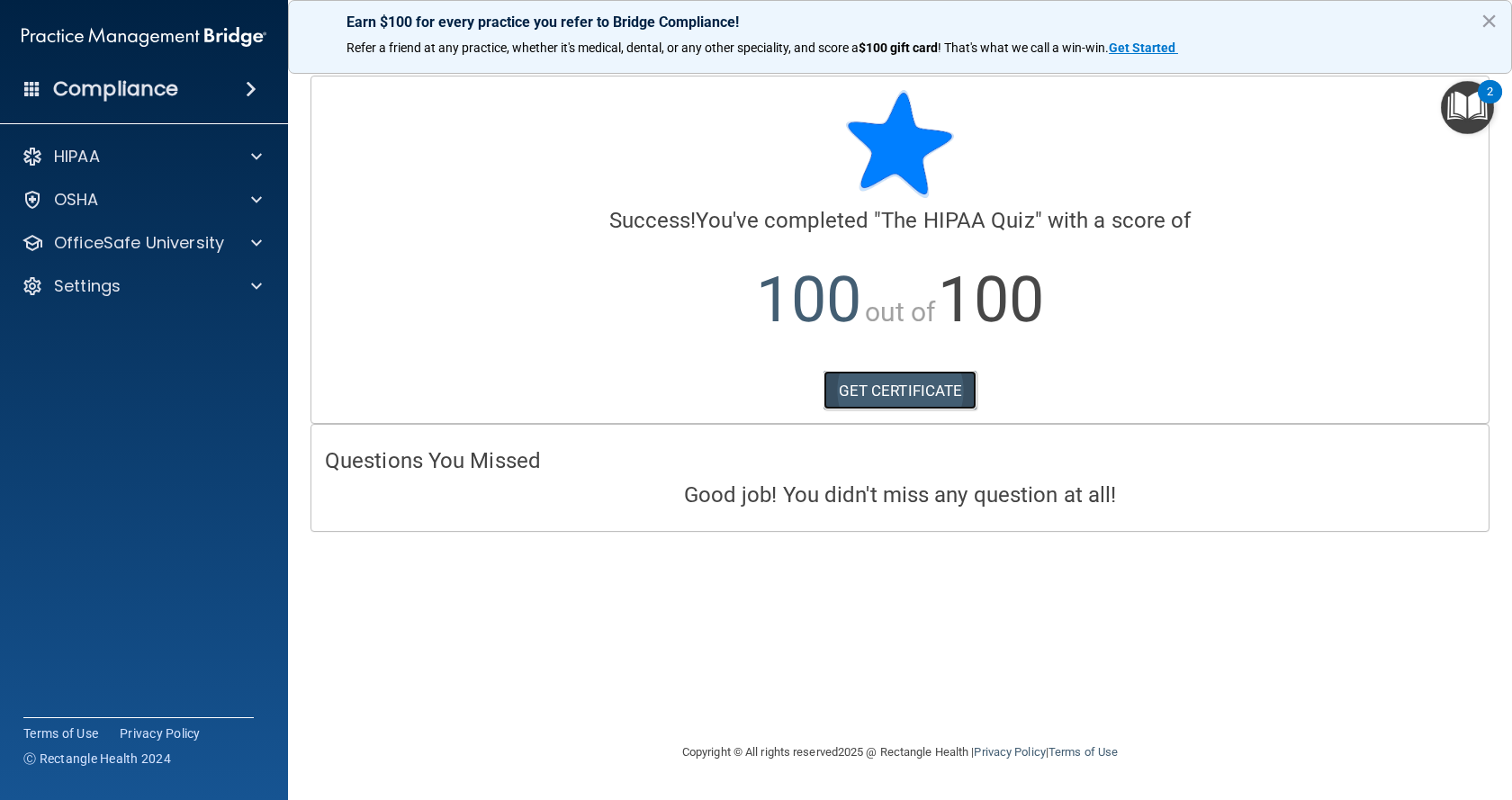
click at [902, 394] on link "GET CERTIFICATE" at bounding box center [901, 390] width 154 height 40
click at [134, 245] on p "OfficeSafe University" at bounding box center [139, 243] width 170 height 21
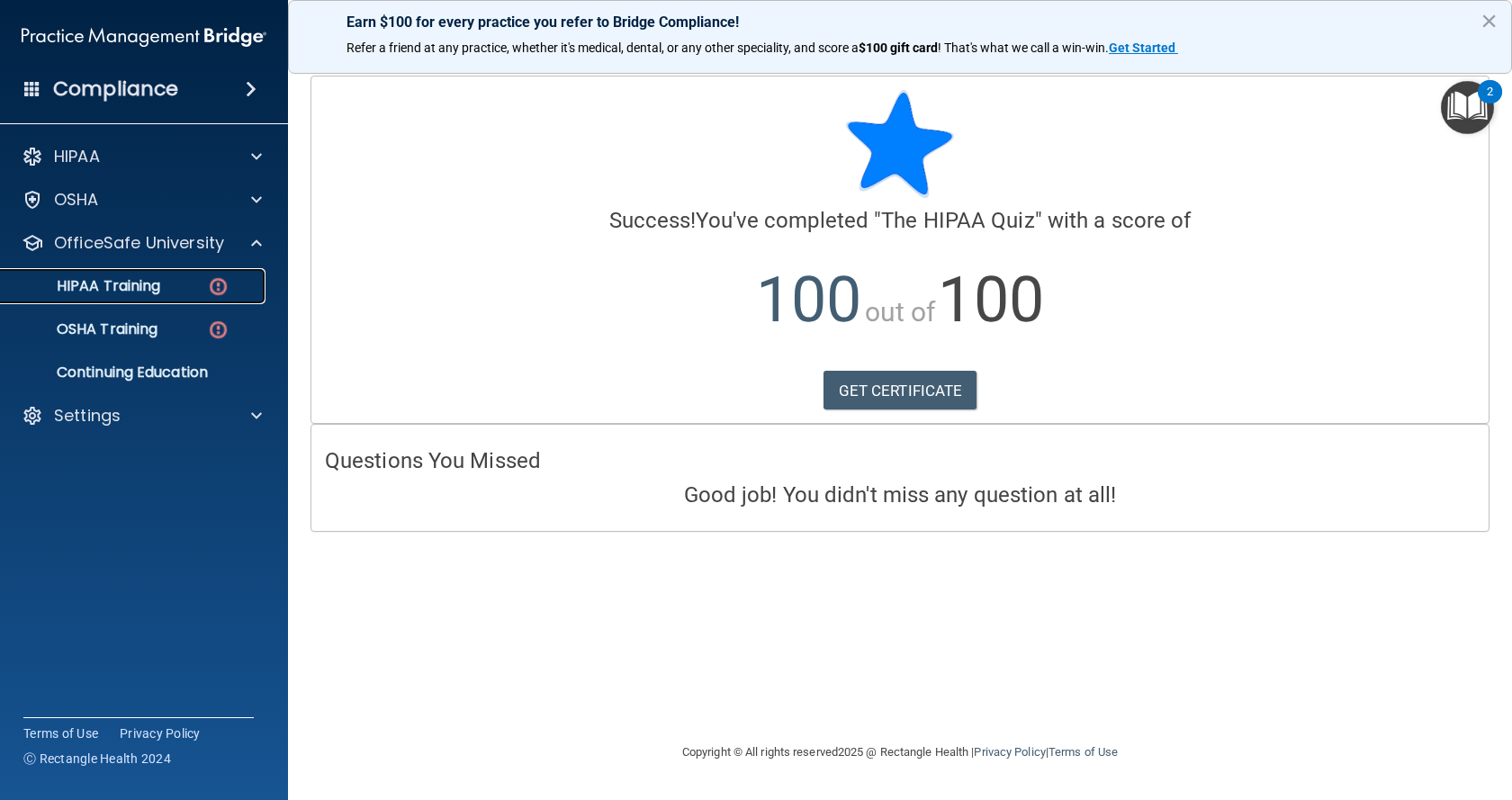
click at [219, 288] on img at bounding box center [218, 286] width 22 height 22
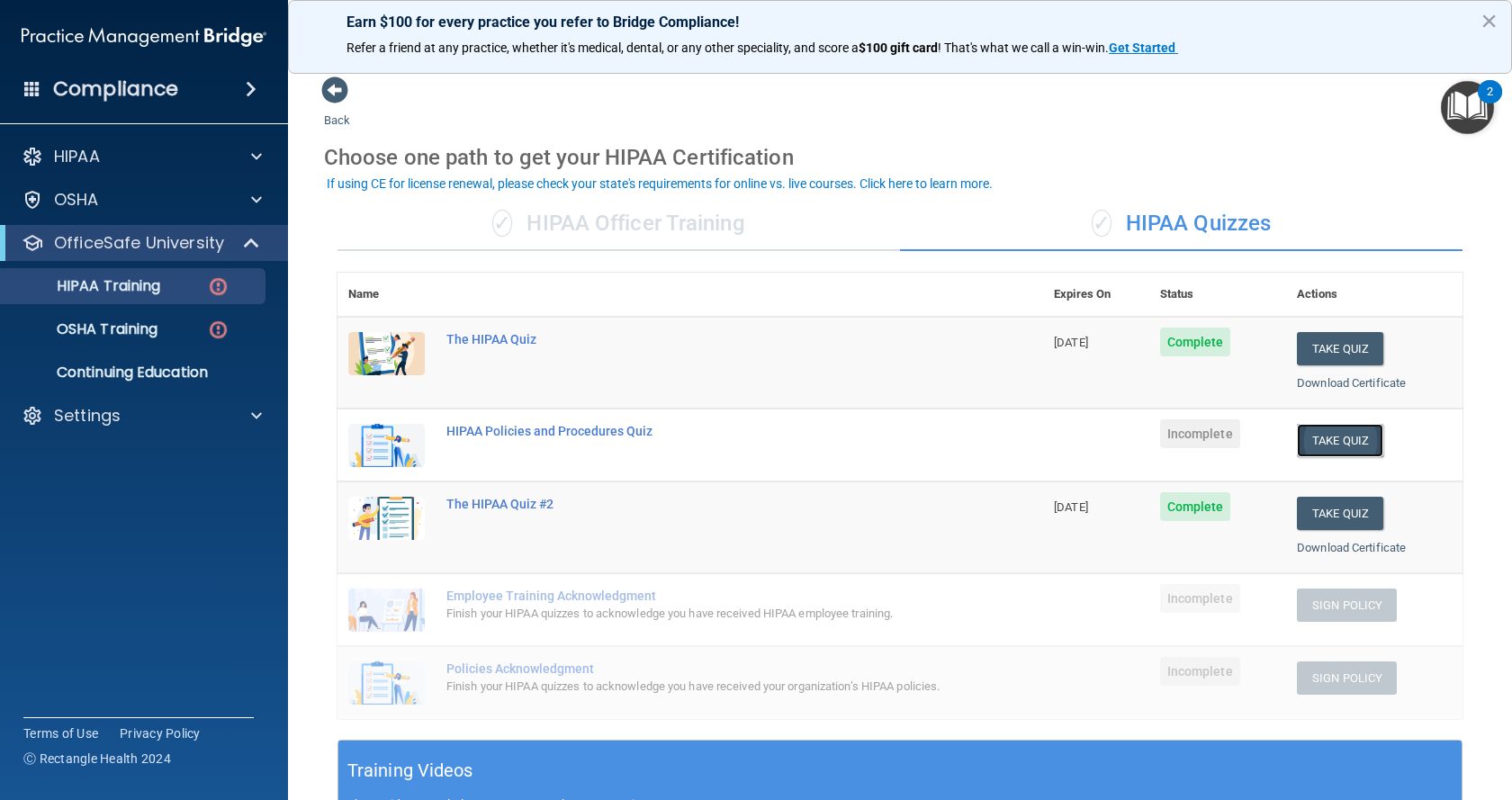
click at [1319, 433] on button "Take Quiz" at bounding box center [1340, 441] width 86 height 33
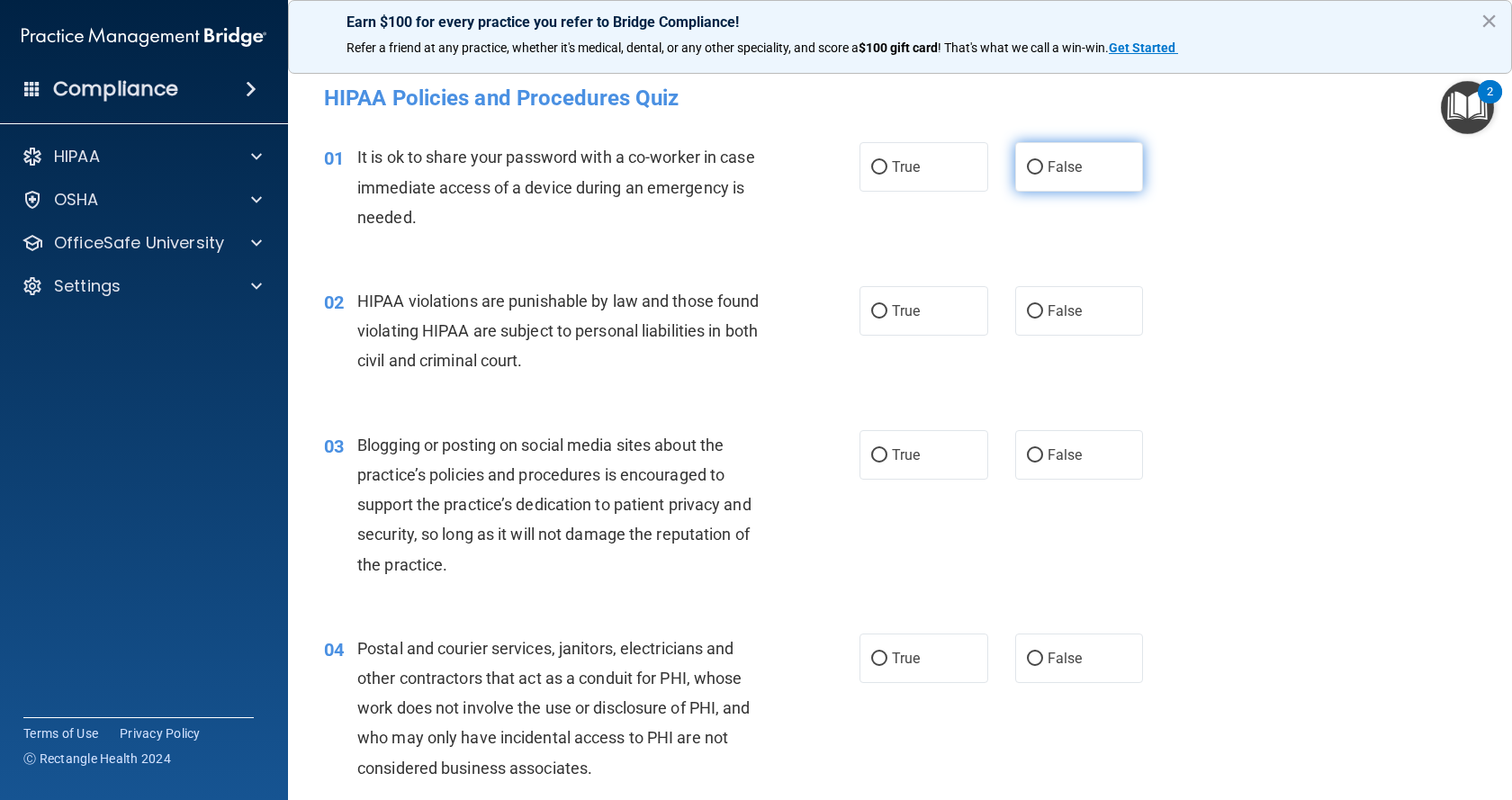
click at [1027, 167] on input "False" at bounding box center [1034, 168] width 16 height 14
radio input "true"
click at [876, 308] on input "True" at bounding box center [878, 311] width 16 height 14
radio input "true"
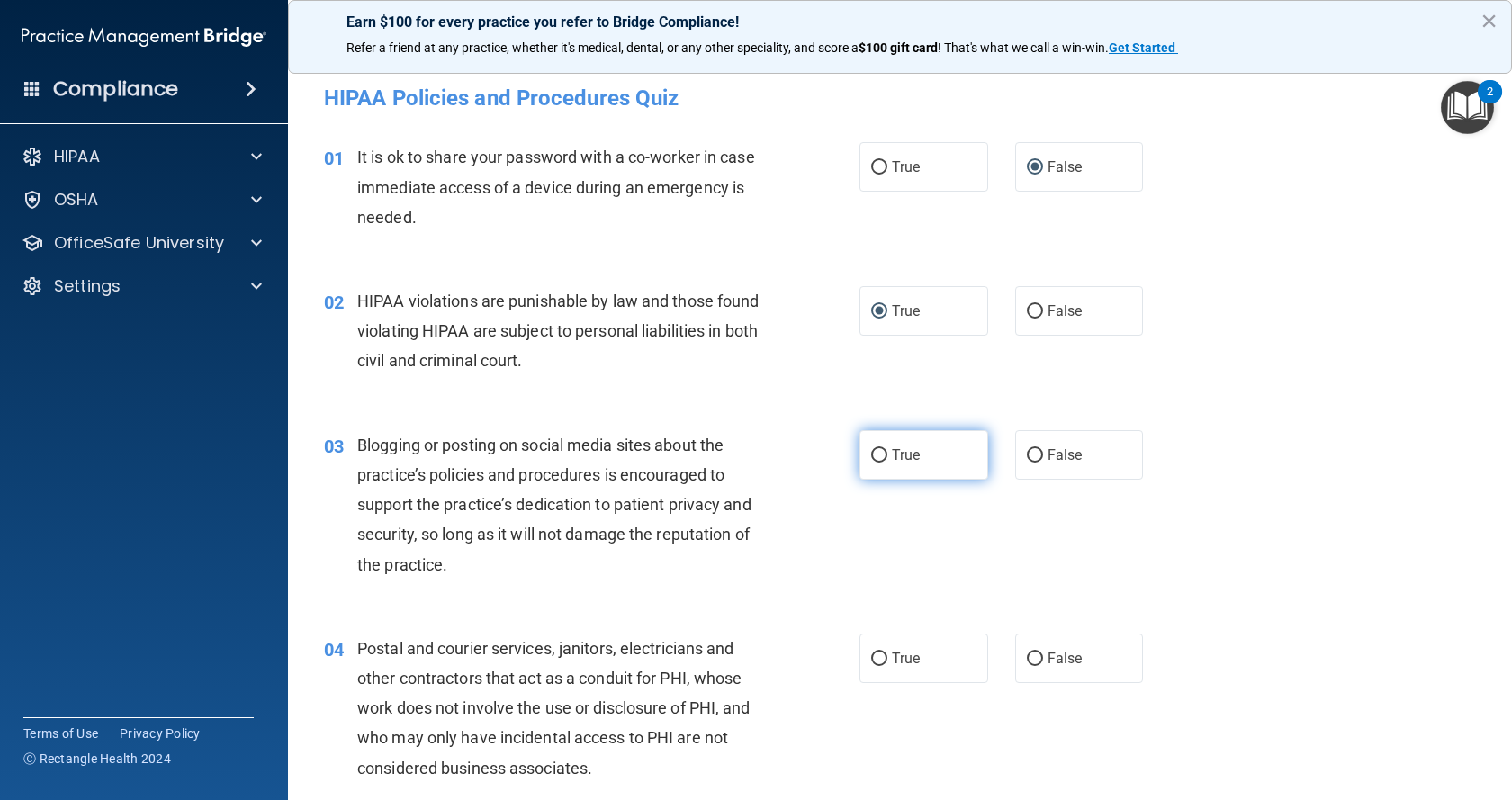
click at [872, 455] on input "True" at bounding box center [878, 456] width 16 height 14
radio input "true"
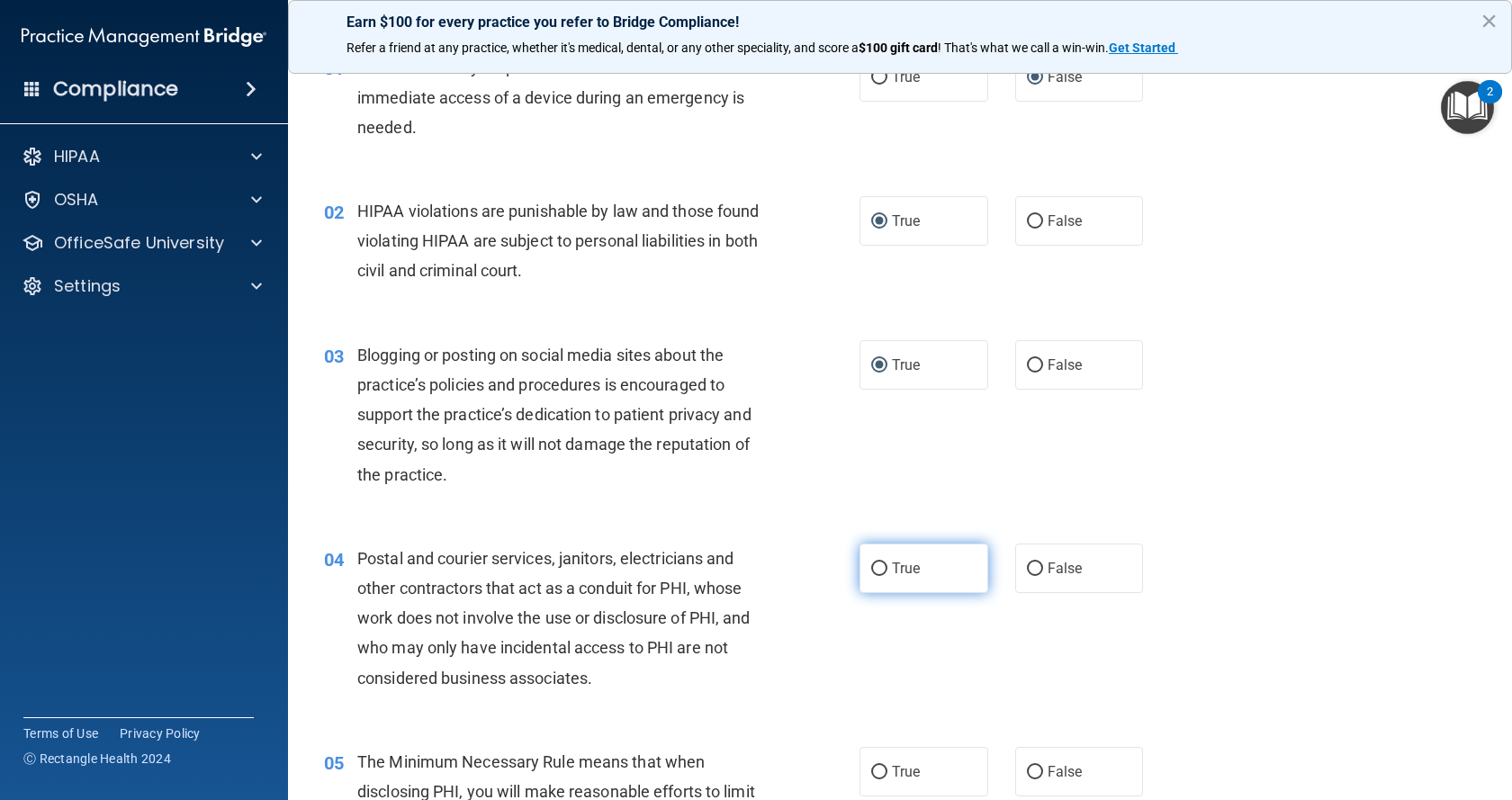
click at [881, 567] on label "True" at bounding box center [924, 568] width 129 height 49
click at [881, 567] on input "True" at bounding box center [878, 569] width 16 height 14
radio input "true"
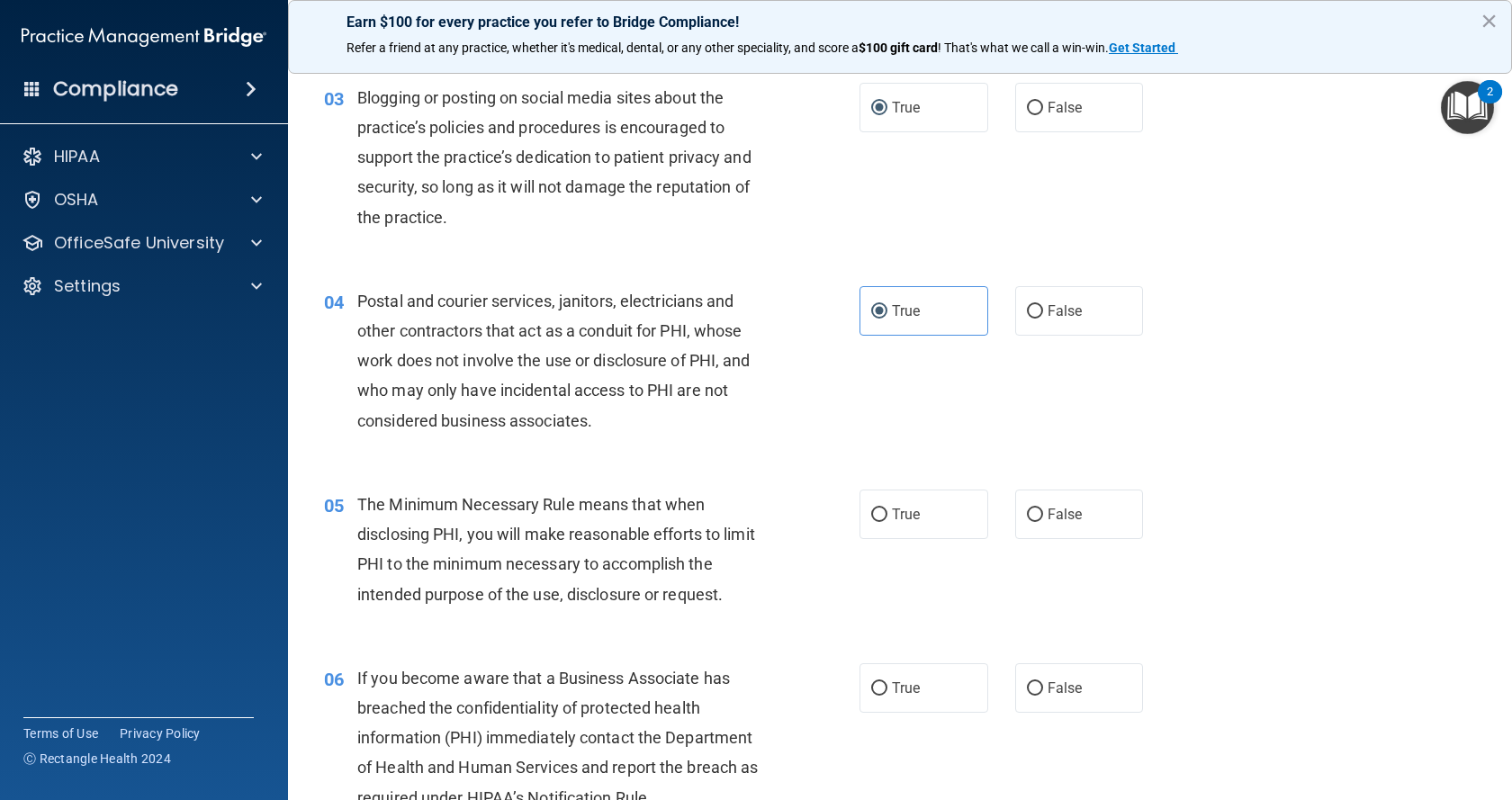
scroll to position [360, 0]
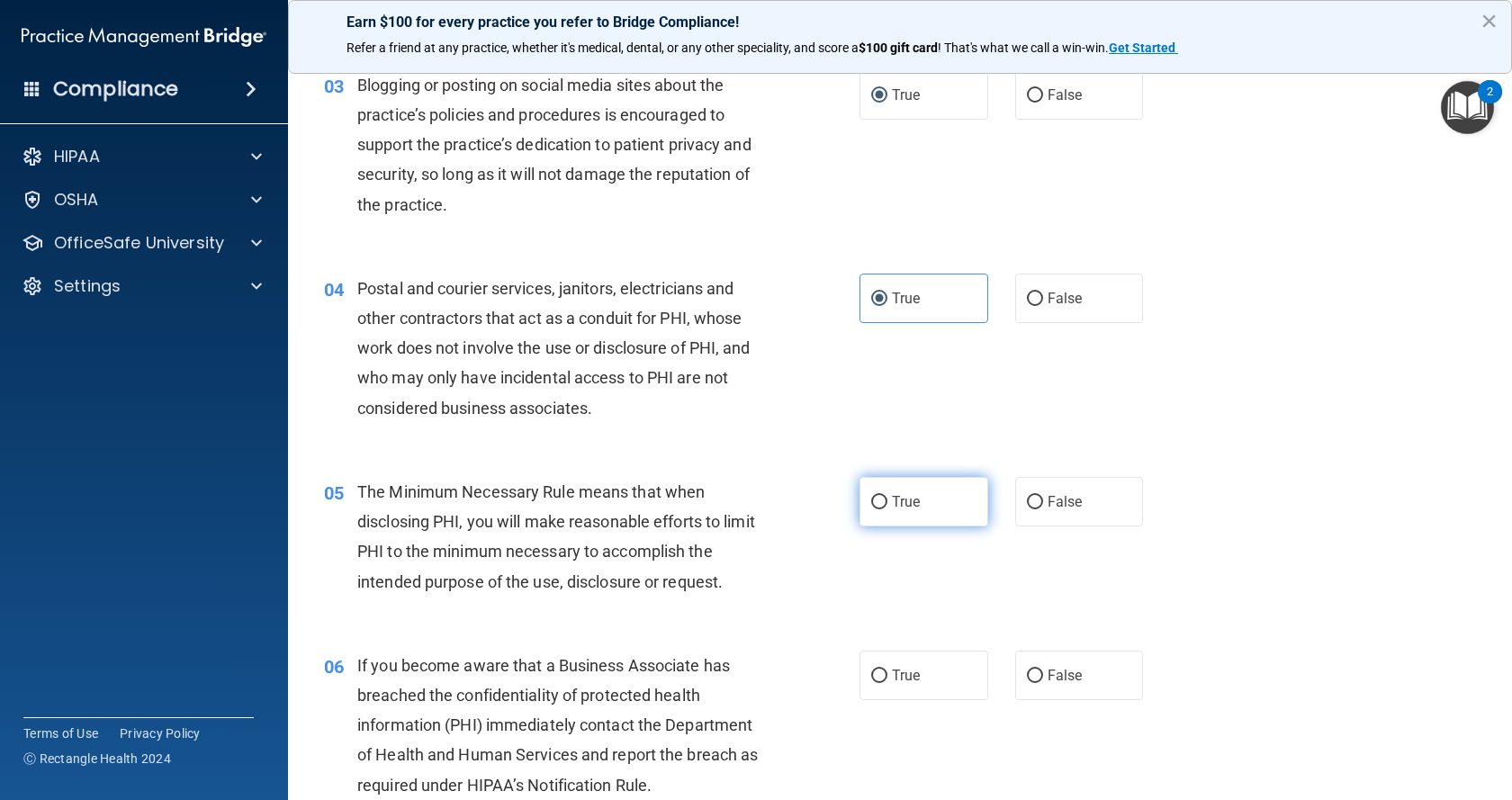
click at [873, 497] on input "True" at bounding box center [878, 502] width 16 height 14
radio input "true"
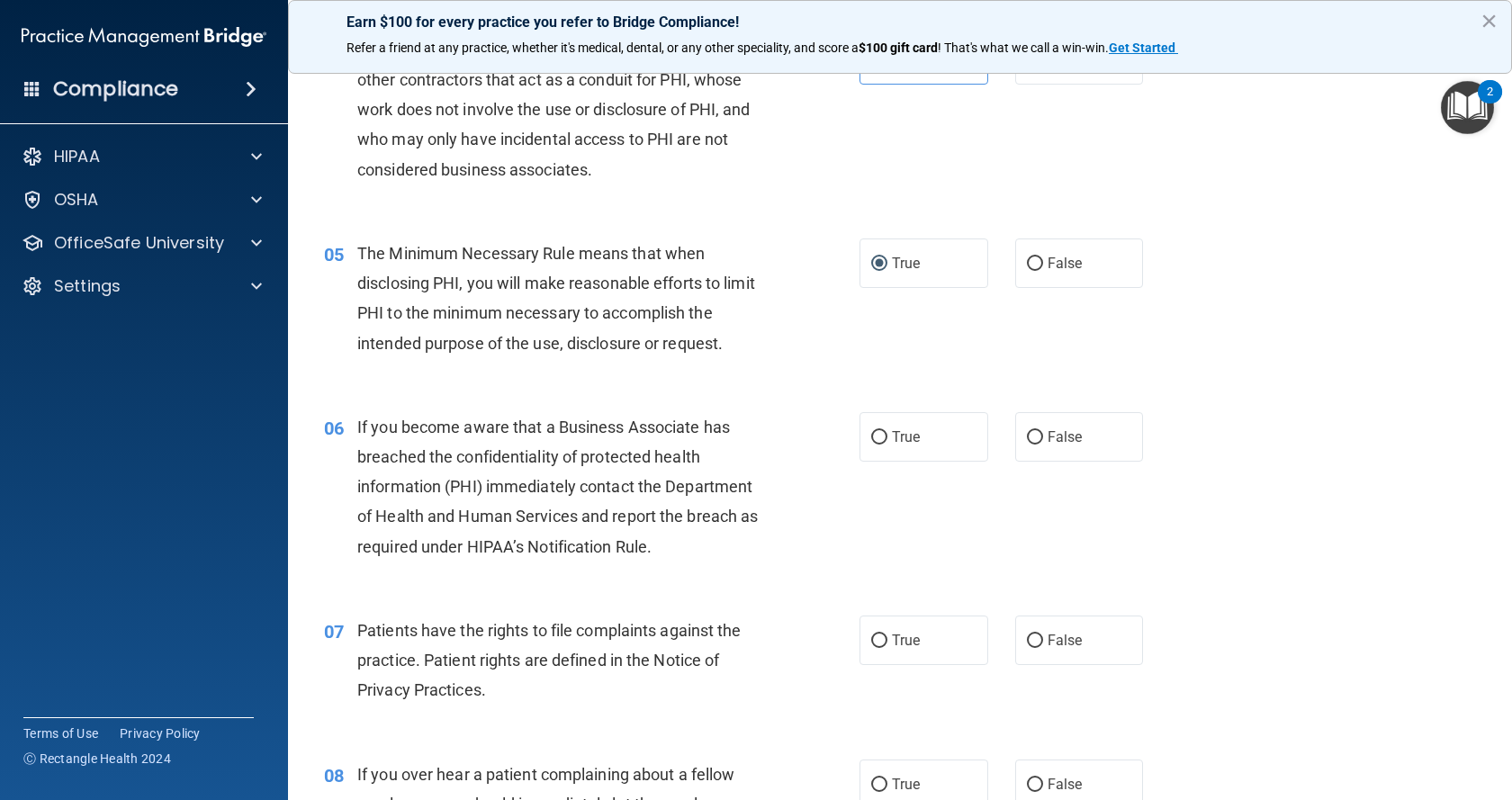
scroll to position [630, 0]
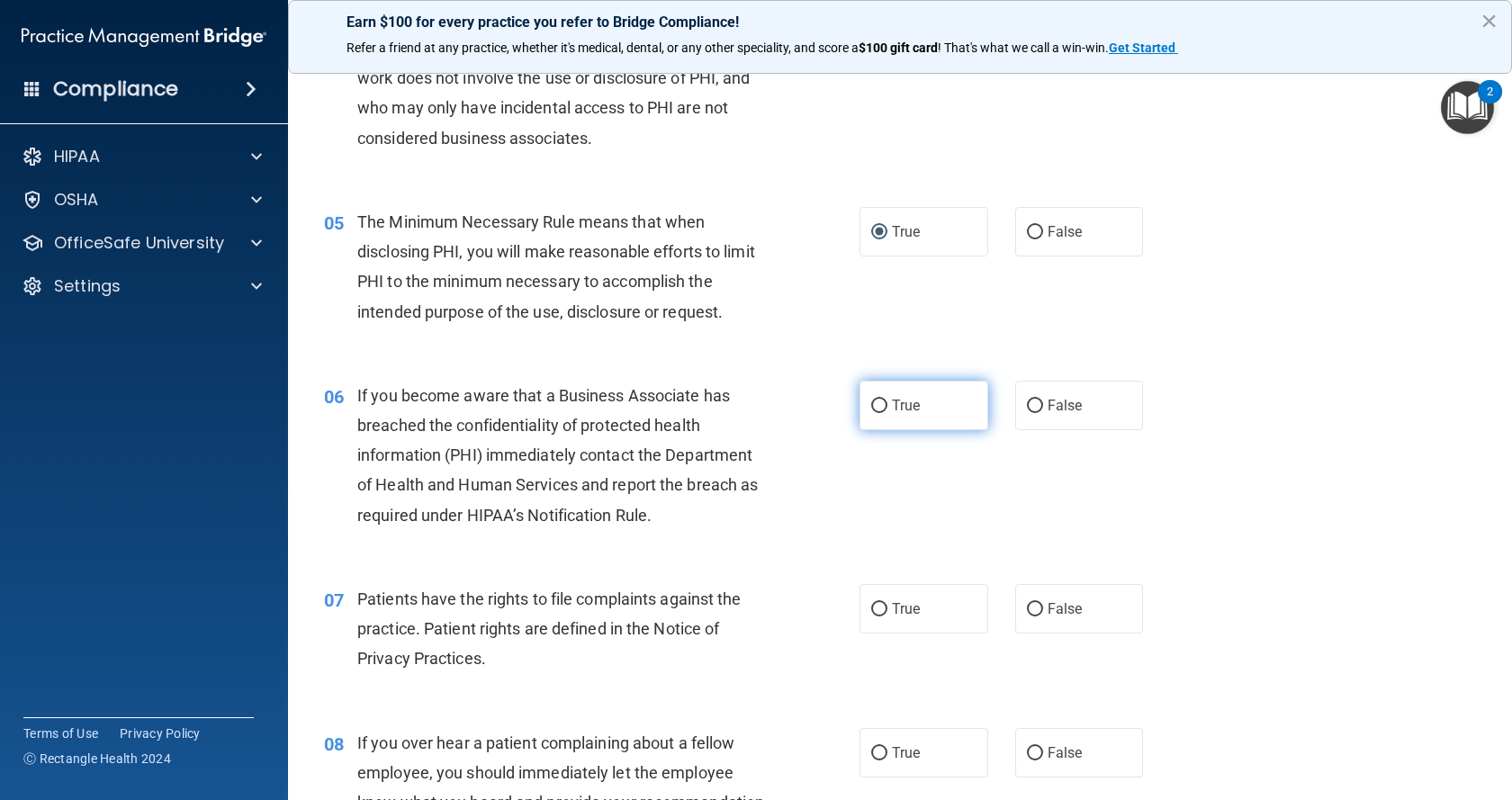
click at [871, 405] on input "True" at bounding box center [878, 406] width 16 height 14
radio input "true"
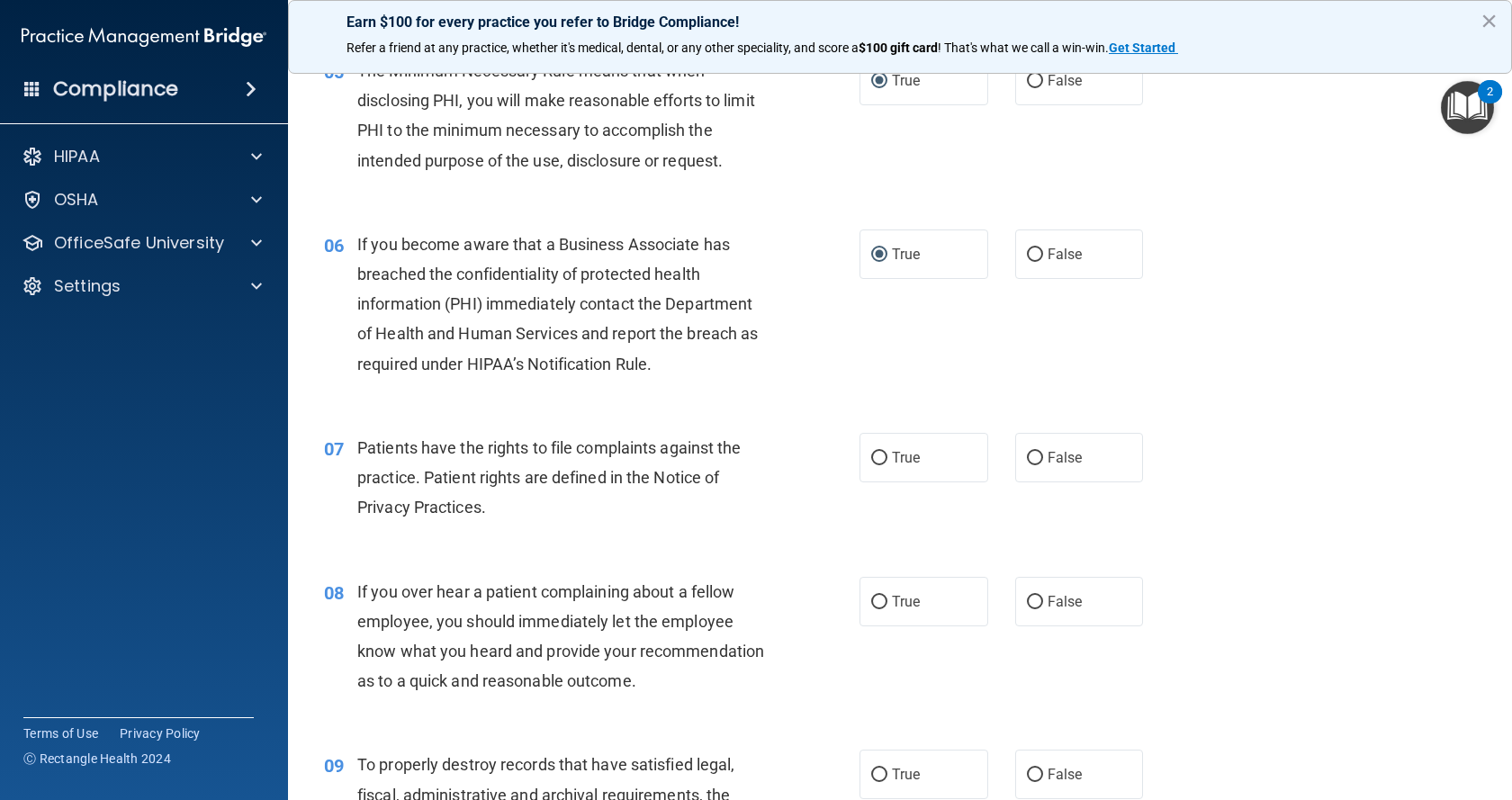
scroll to position [809, 0]
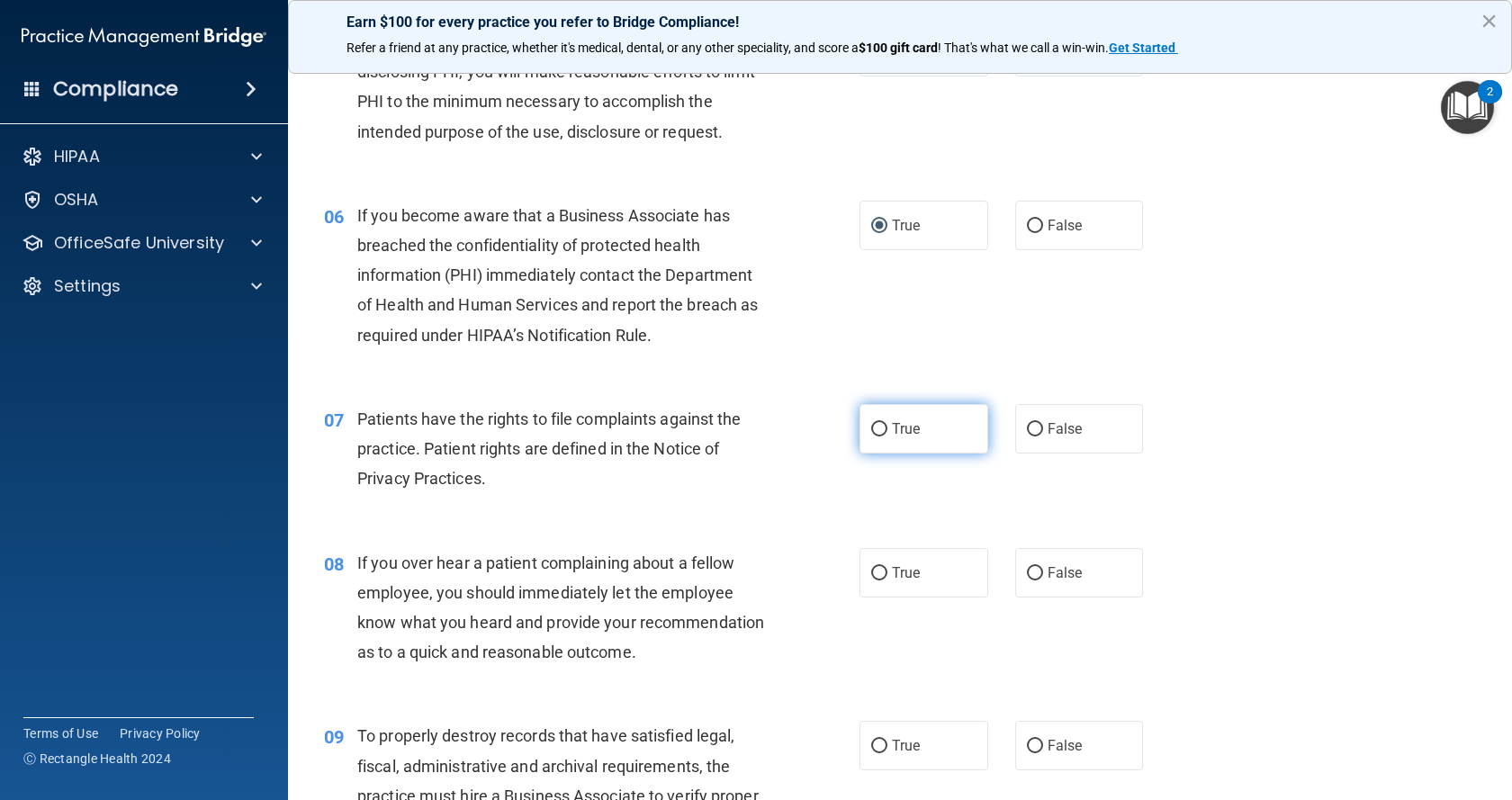
click at [871, 426] on input "True" at bounding box center [878, 430] width 16 height 14
radio input "true"
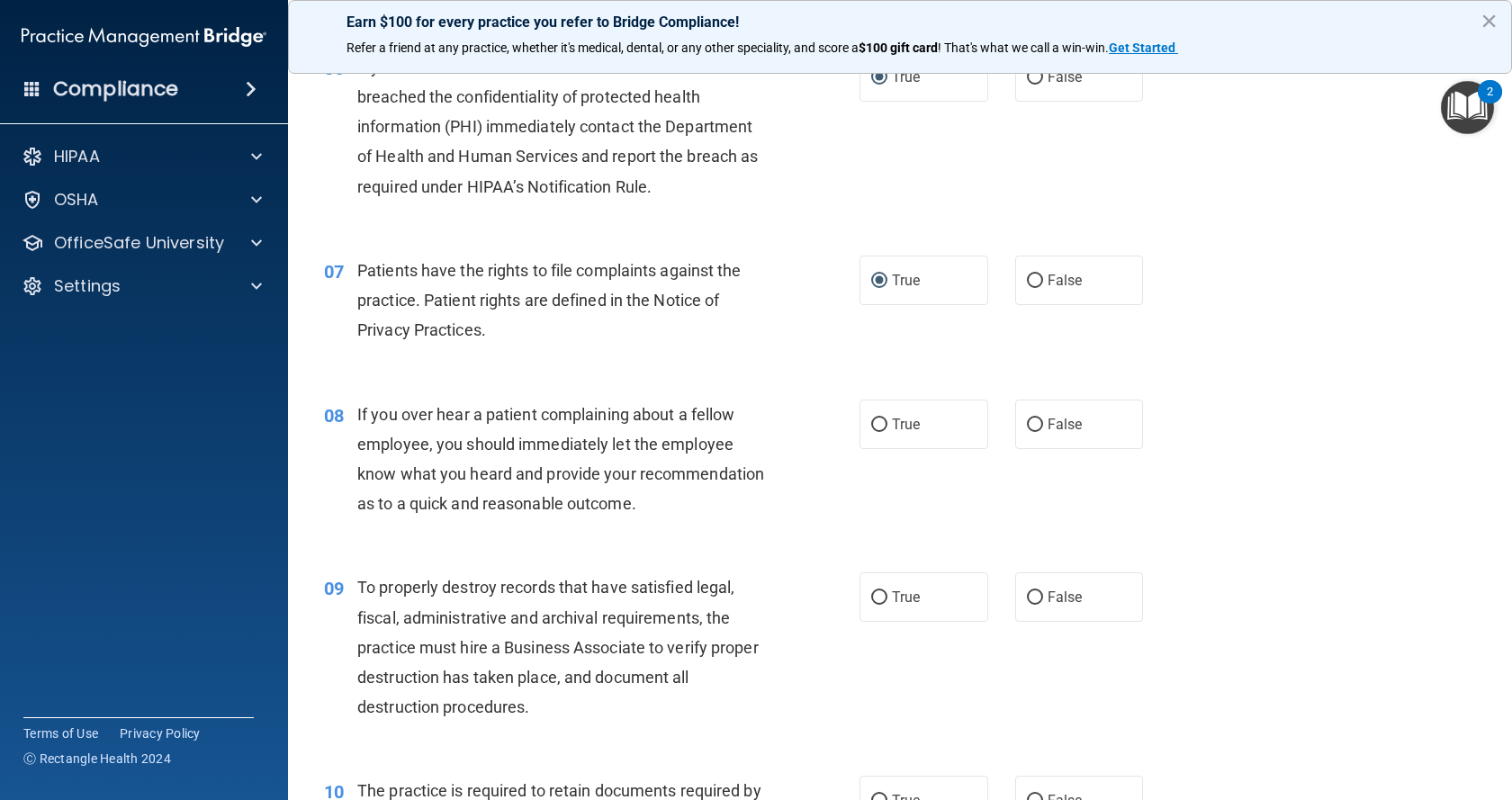
scroll to position [990, 0]
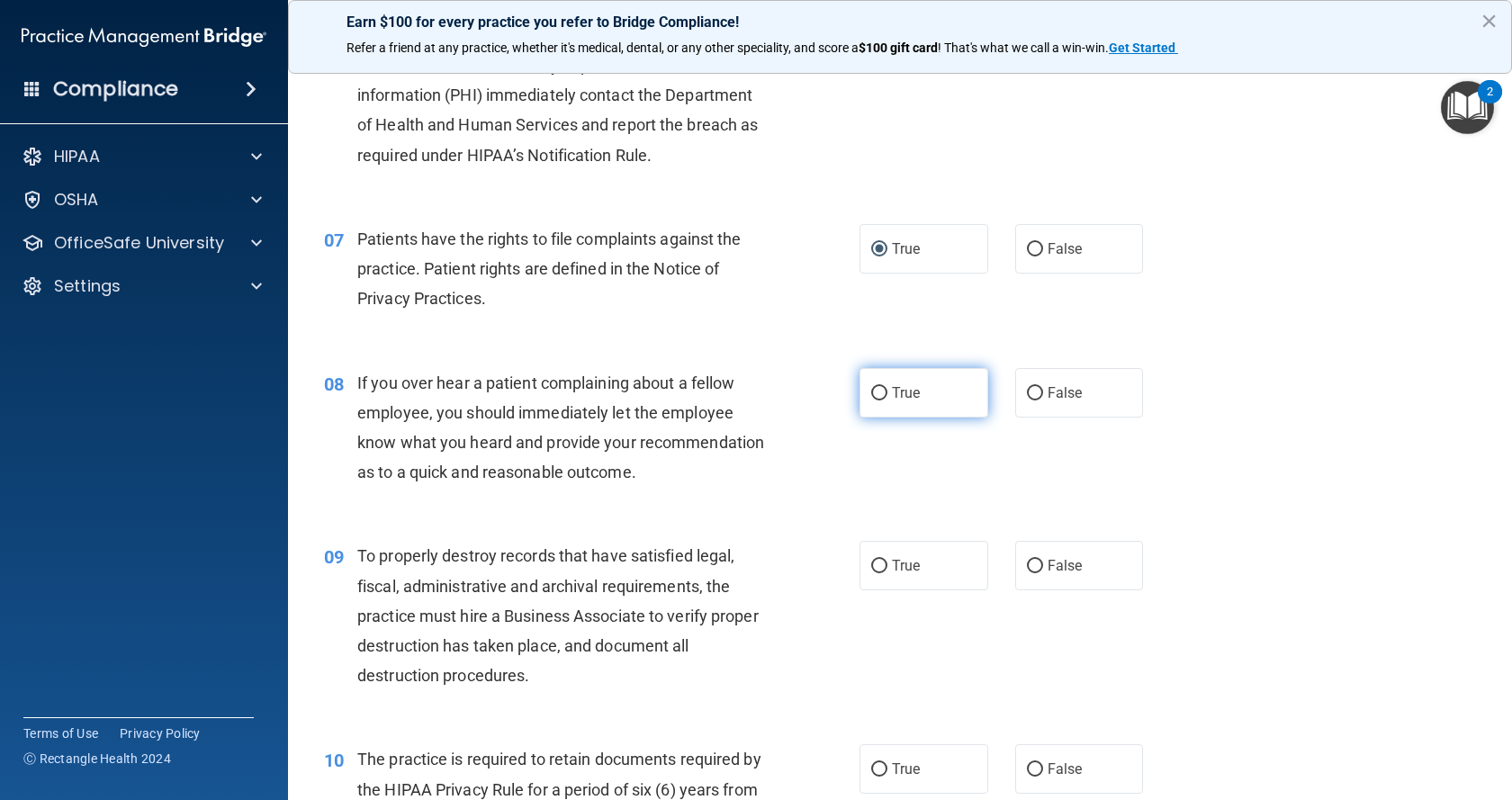
click at [871, 395] on input "True" at bounding box center [878, 394] width 16 height 14
radio input "true"
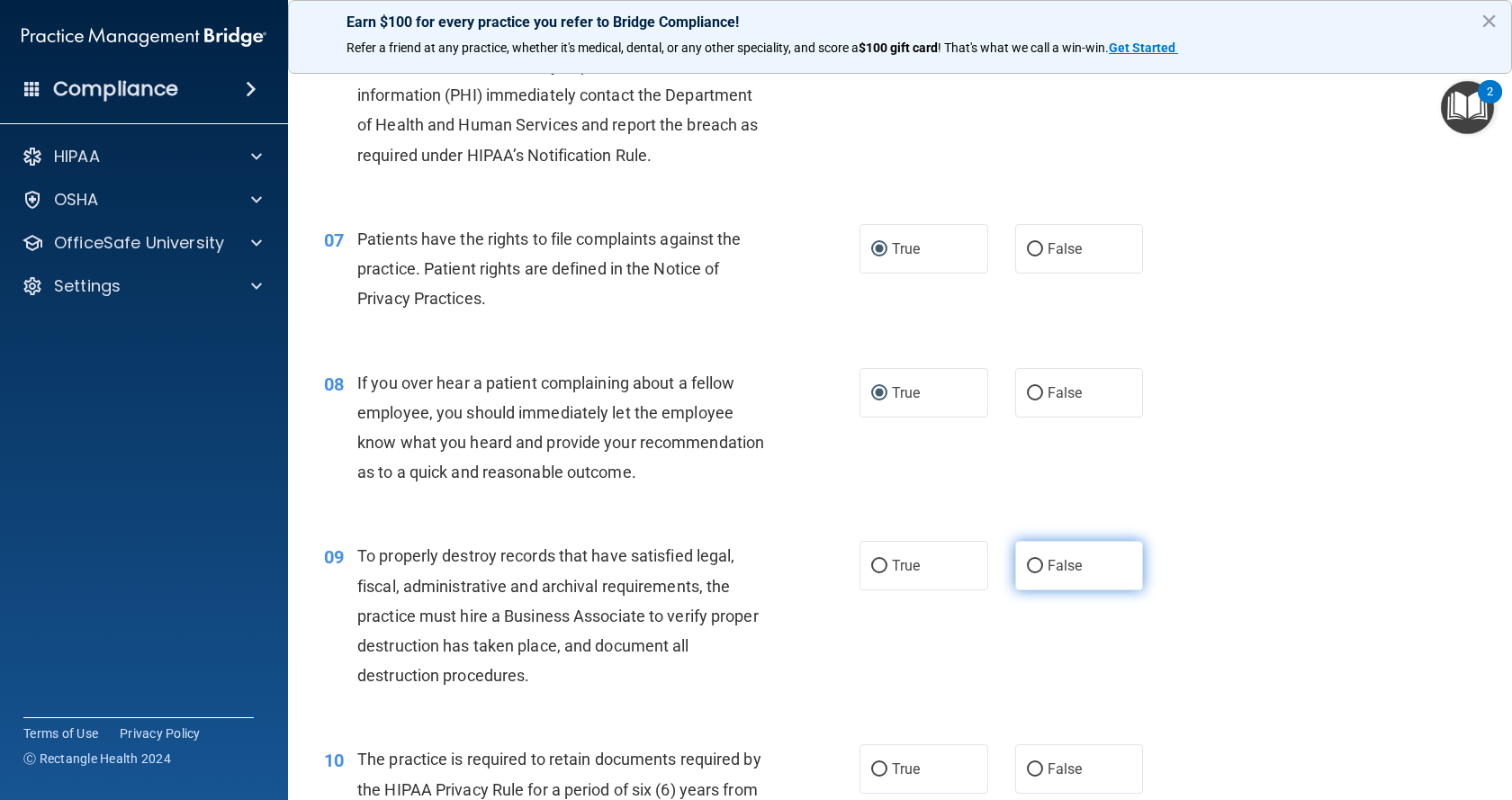
click at [1028, 573] on input "False" at bounding box center [1034, 566] width 16 height 14
radio input "true"
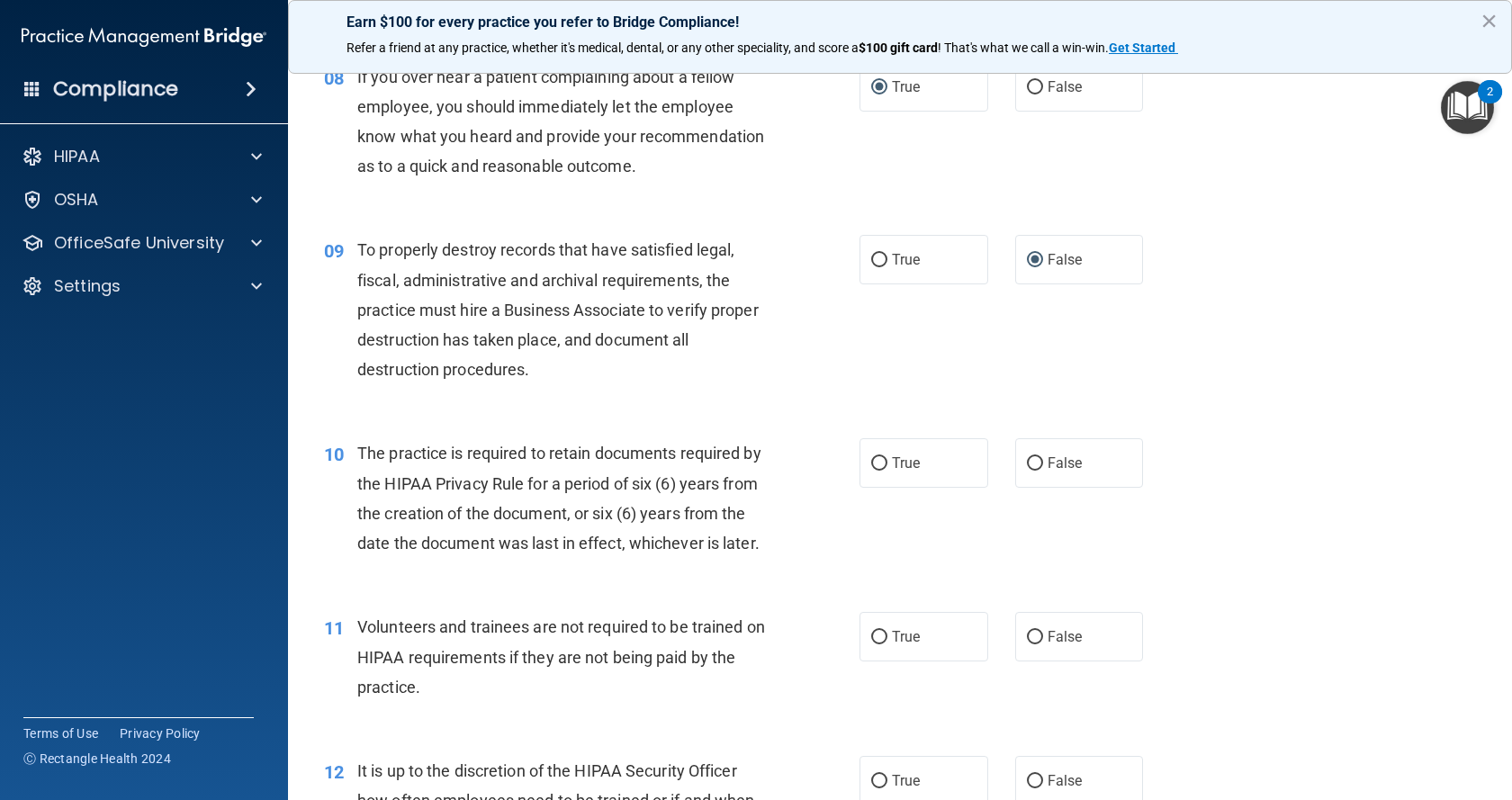
scroll to position [1349, 0]
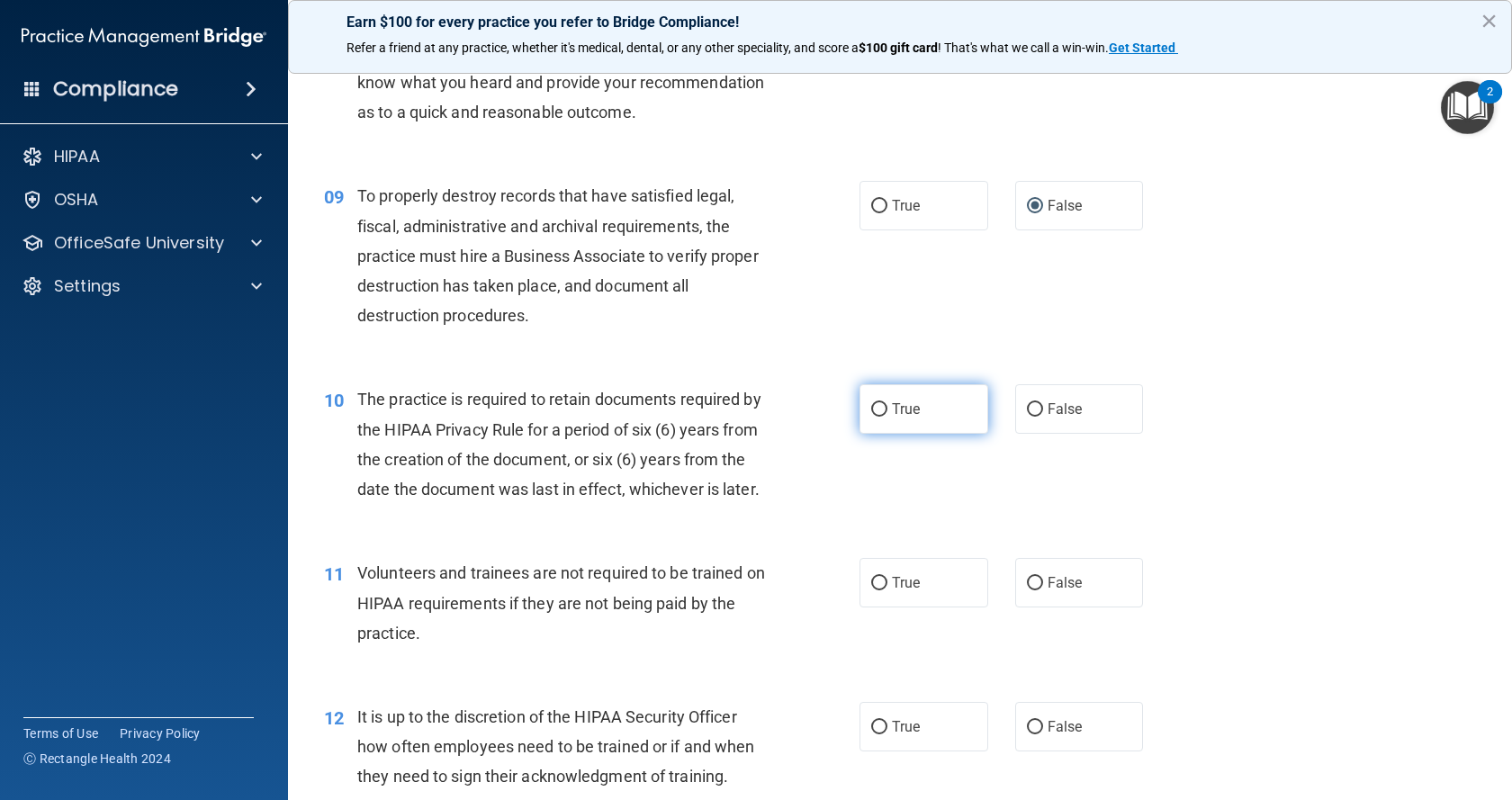
click at [871, 417] on input "True" at bounding box center [878, 409] width 16 height 14
radio input "true"
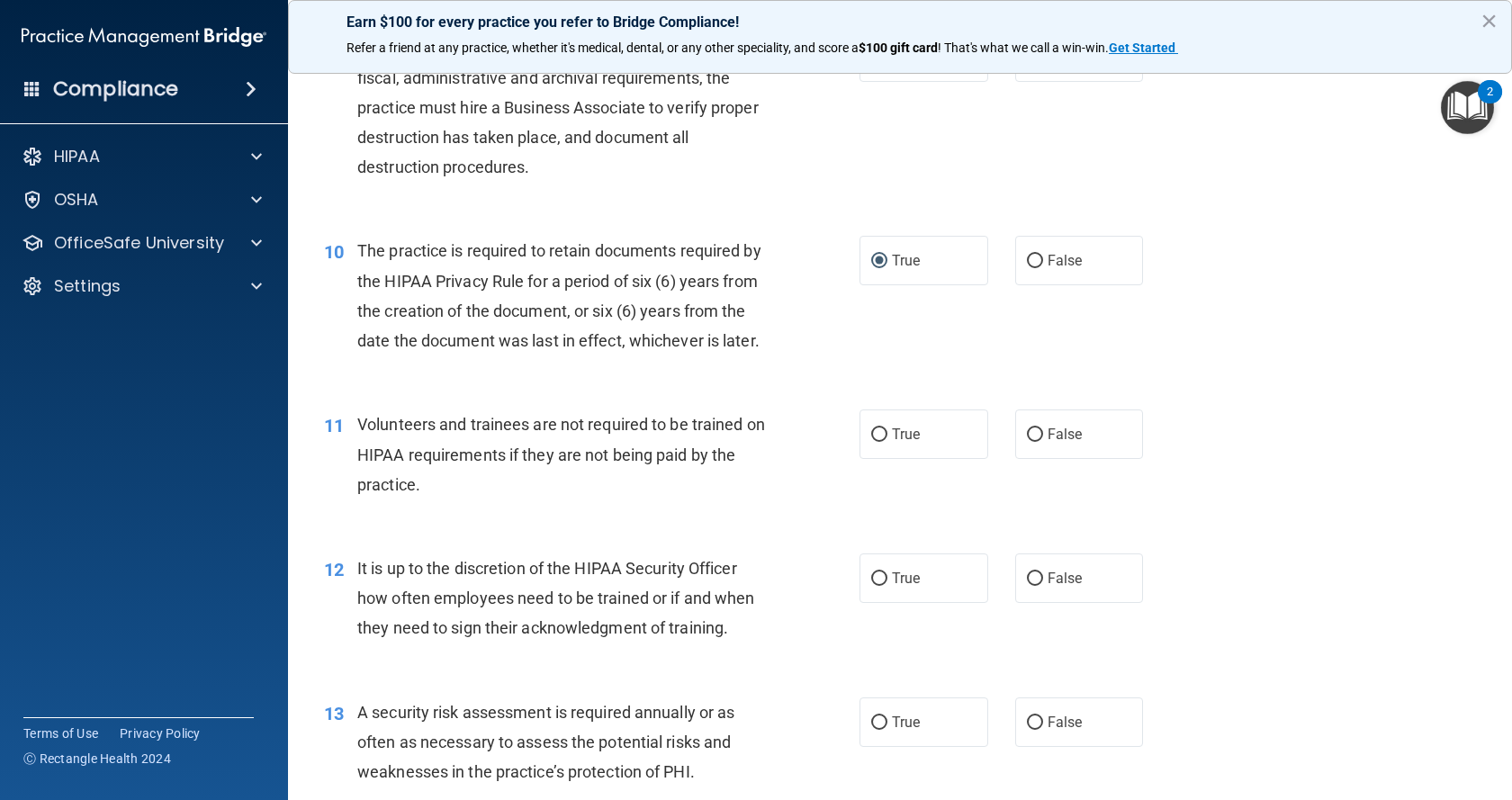
scroll to position [1529, 0]
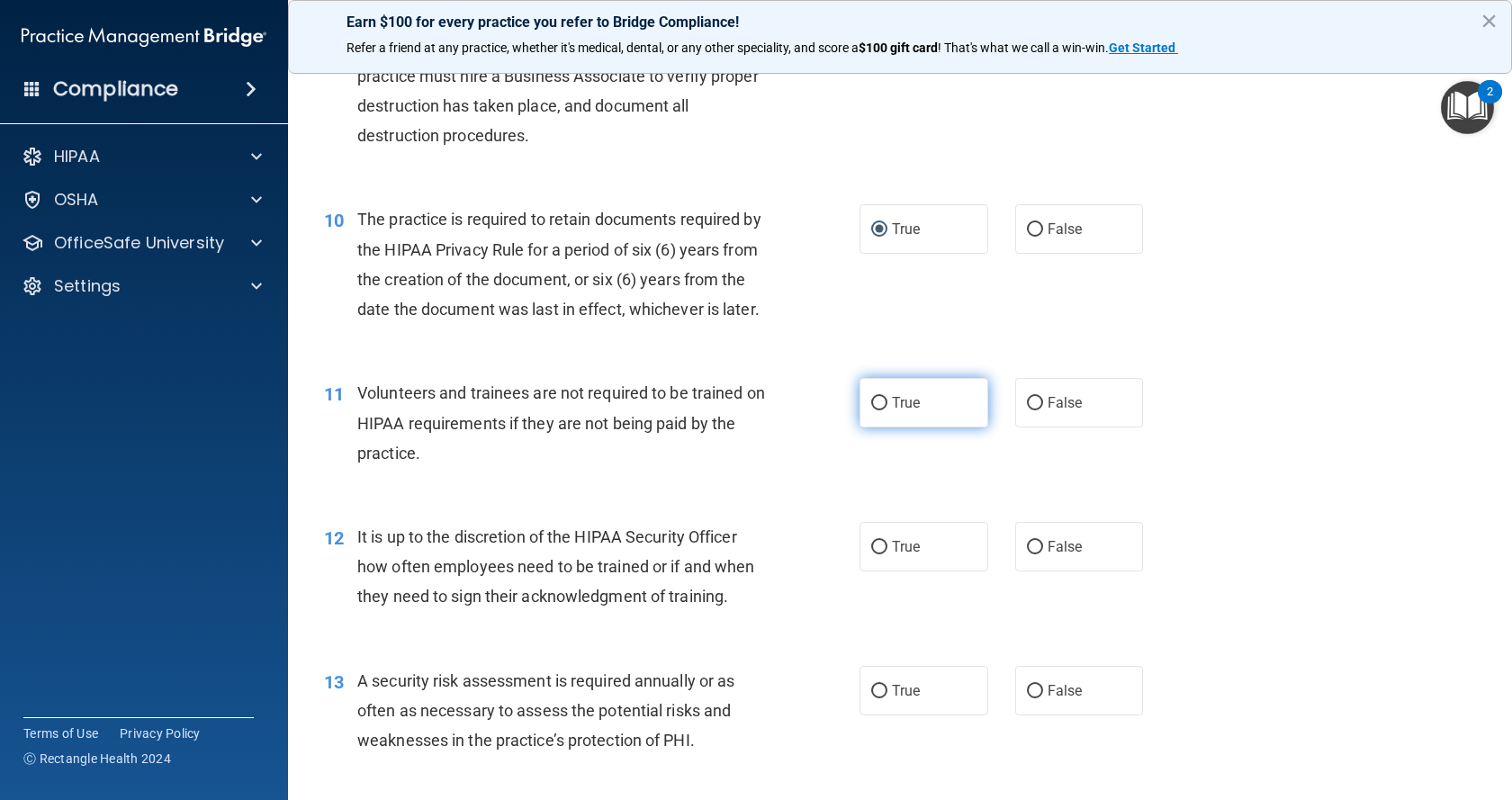
click at [871, 410] on input "True" at bounding box center [878, 403] width 16 height 14
radio input "true"
click at [1027, 554] on input "False" at bounding box center [1034, 547] width 16 height 14
radio input "true"
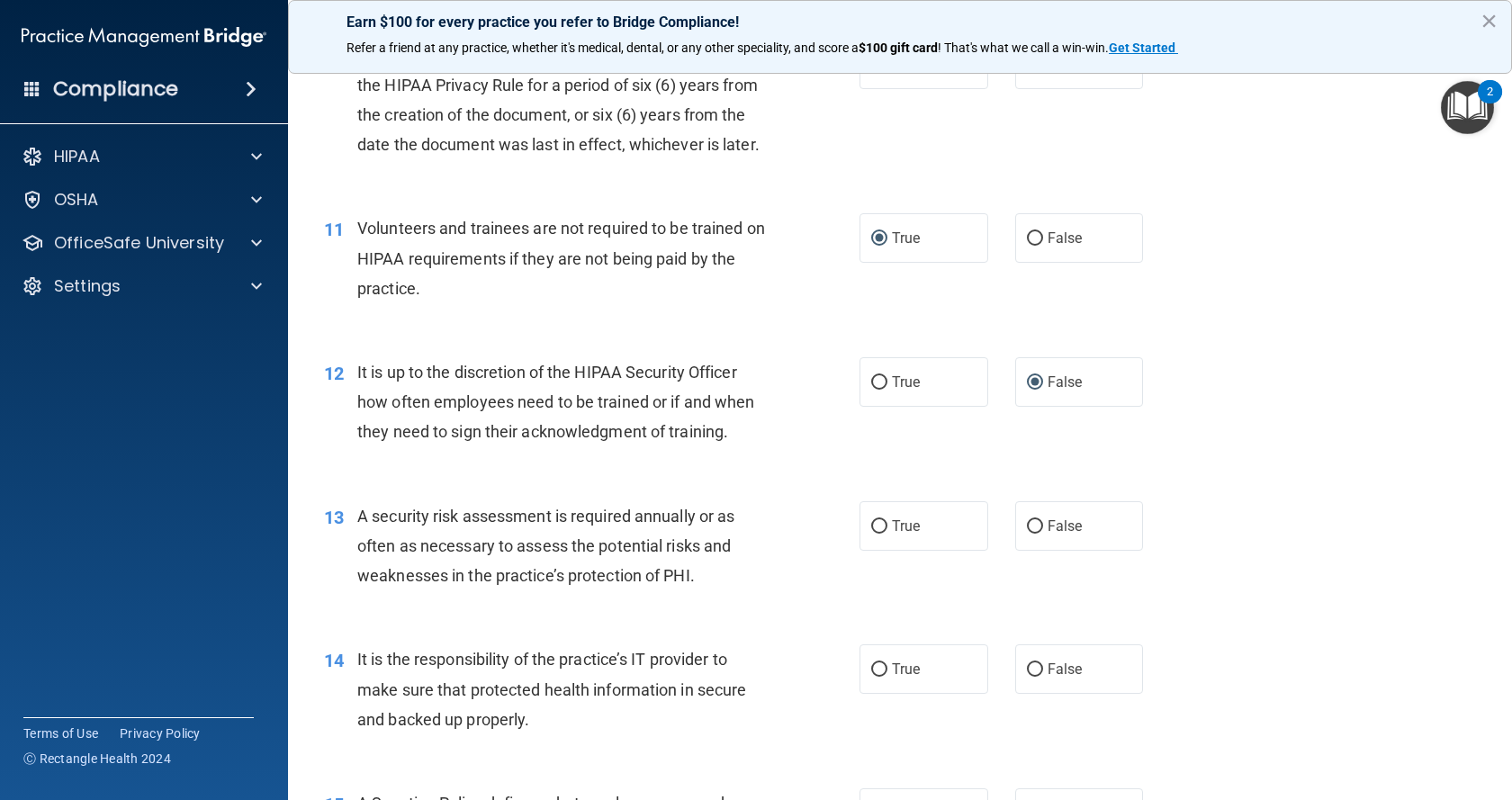
scroll to position [1709, 0]
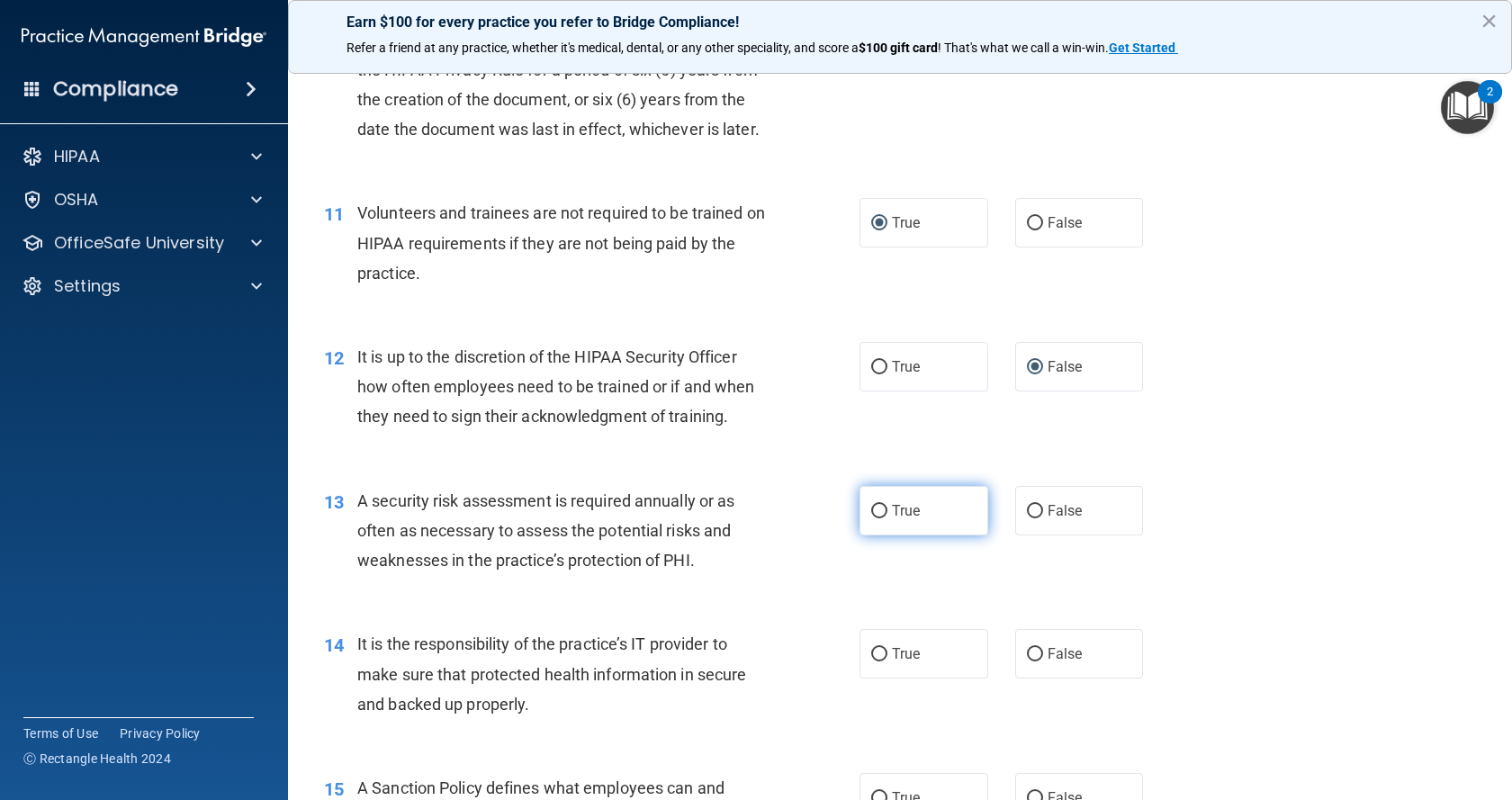
click at [871, 519] on input "True" at bounding box center [878, 511] width 16 height 14
radio input "true"
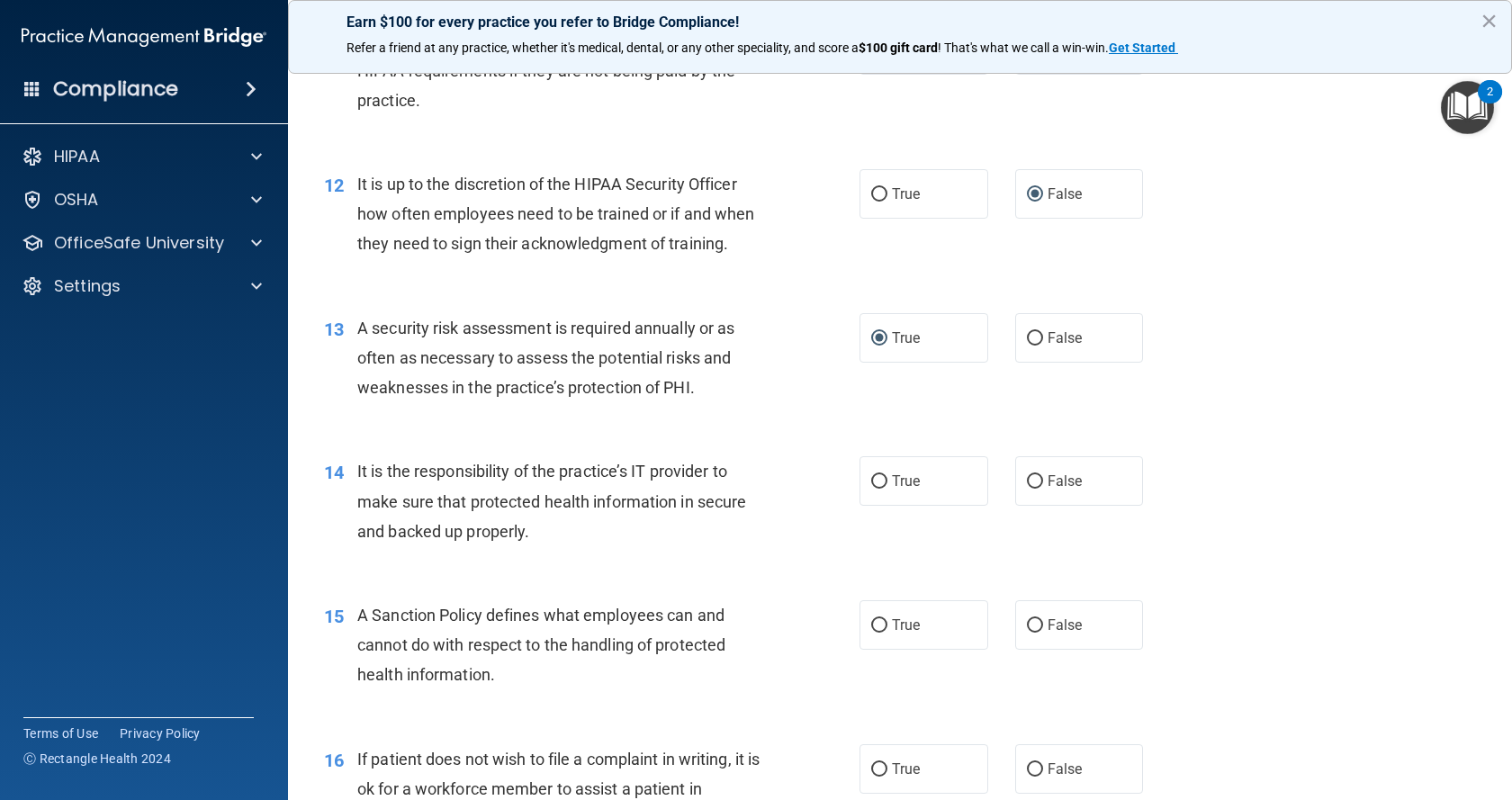
scroll to position [1889, 0]
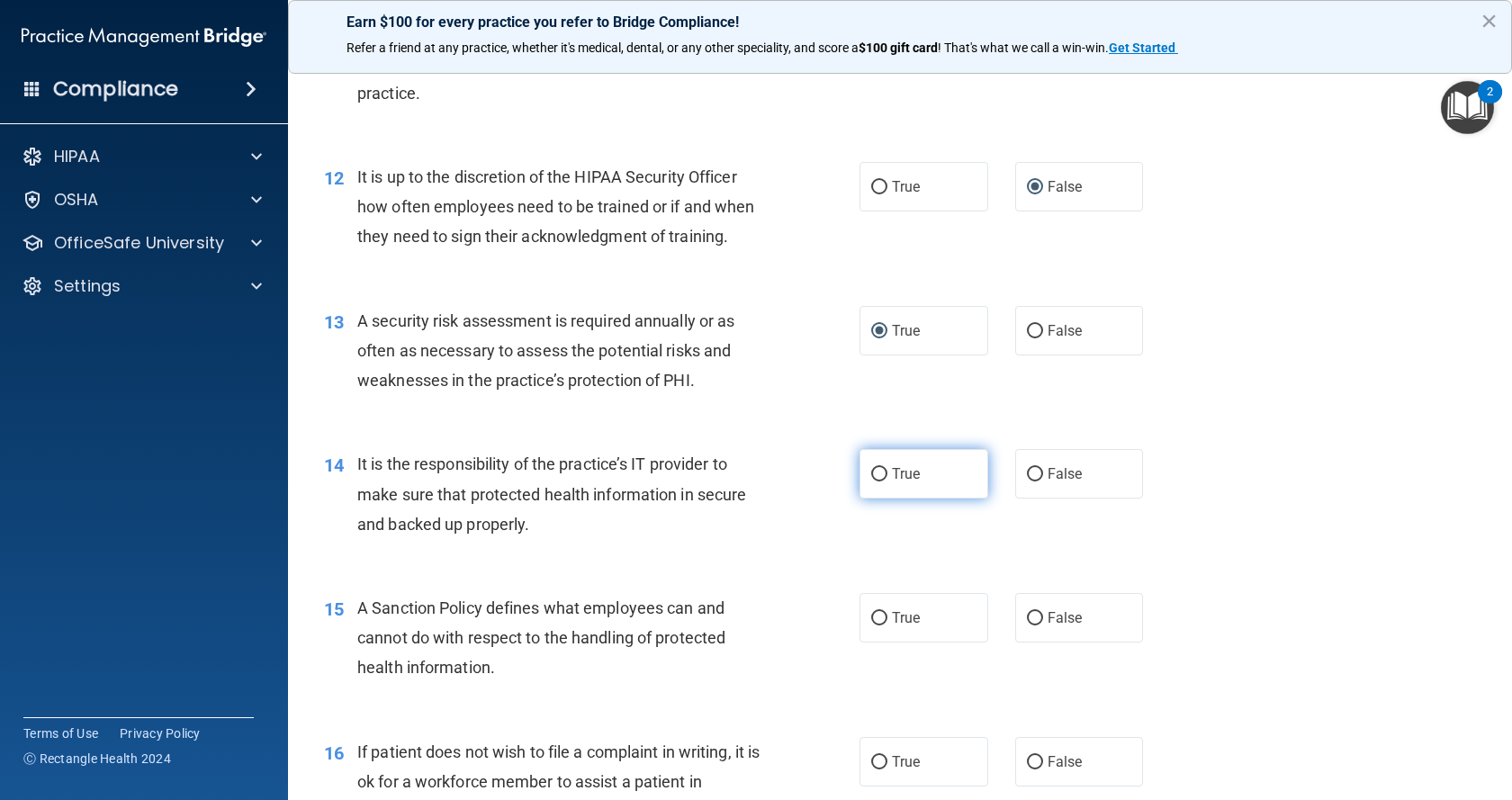
click at [873, 481] on input "True" at bounding box center [878, 474] width 16 height 14
radio input "true"
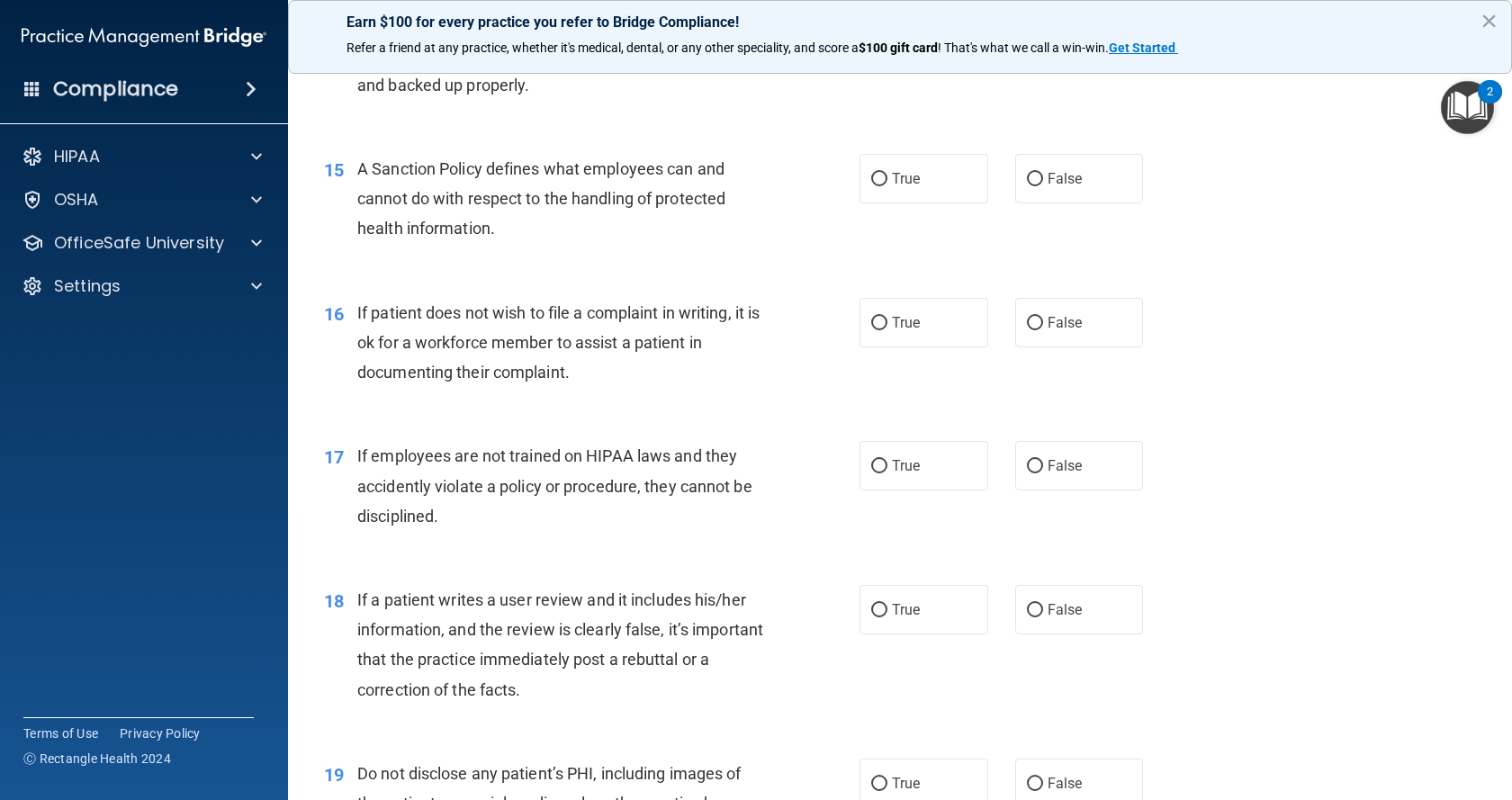
scroll to position [2339, 0]
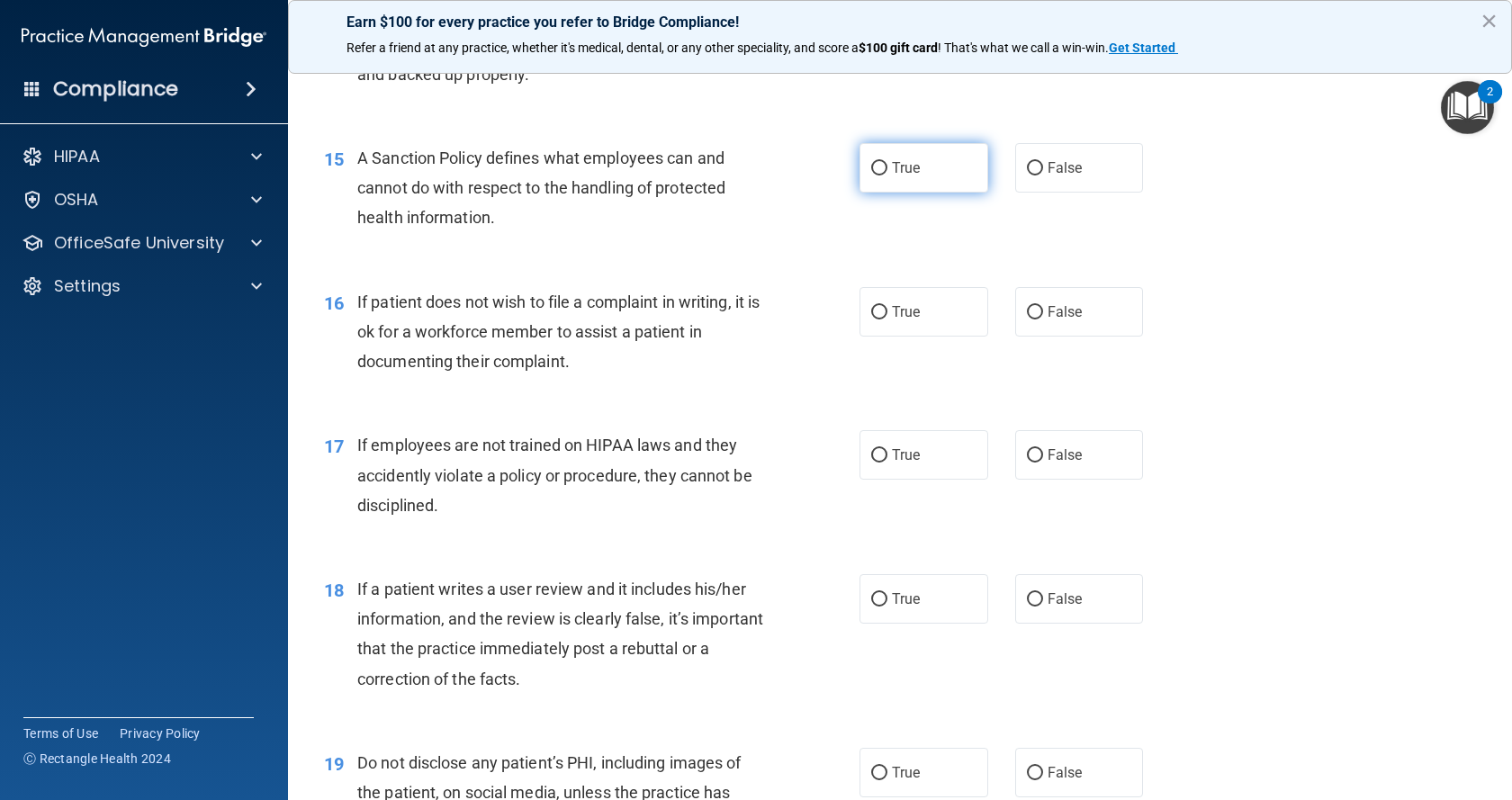
click at [871, 175] on input "True" at bounding box center [878, 169] width 16 height 14
radio input "true"
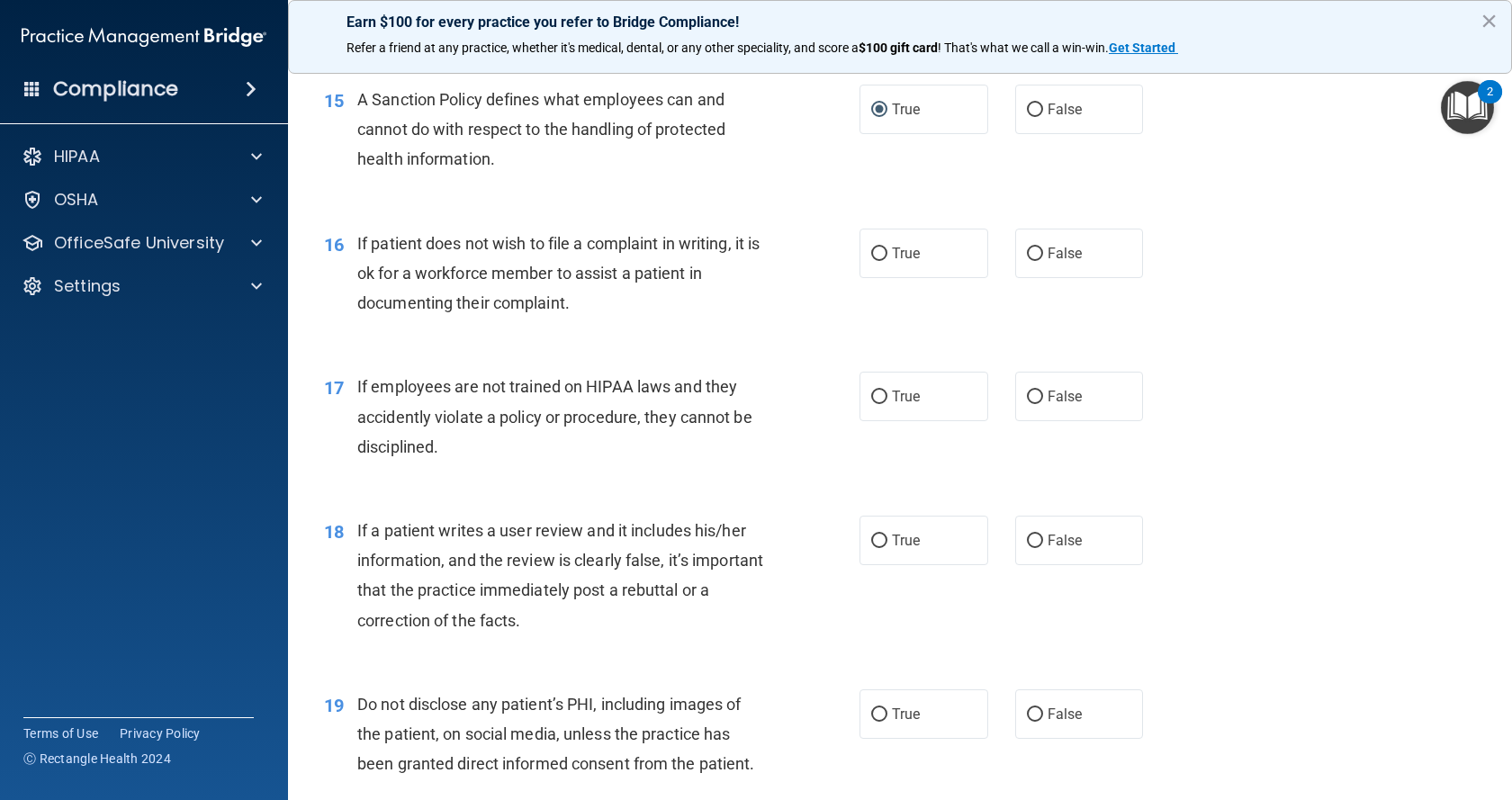
scroll to position [2429, 0]
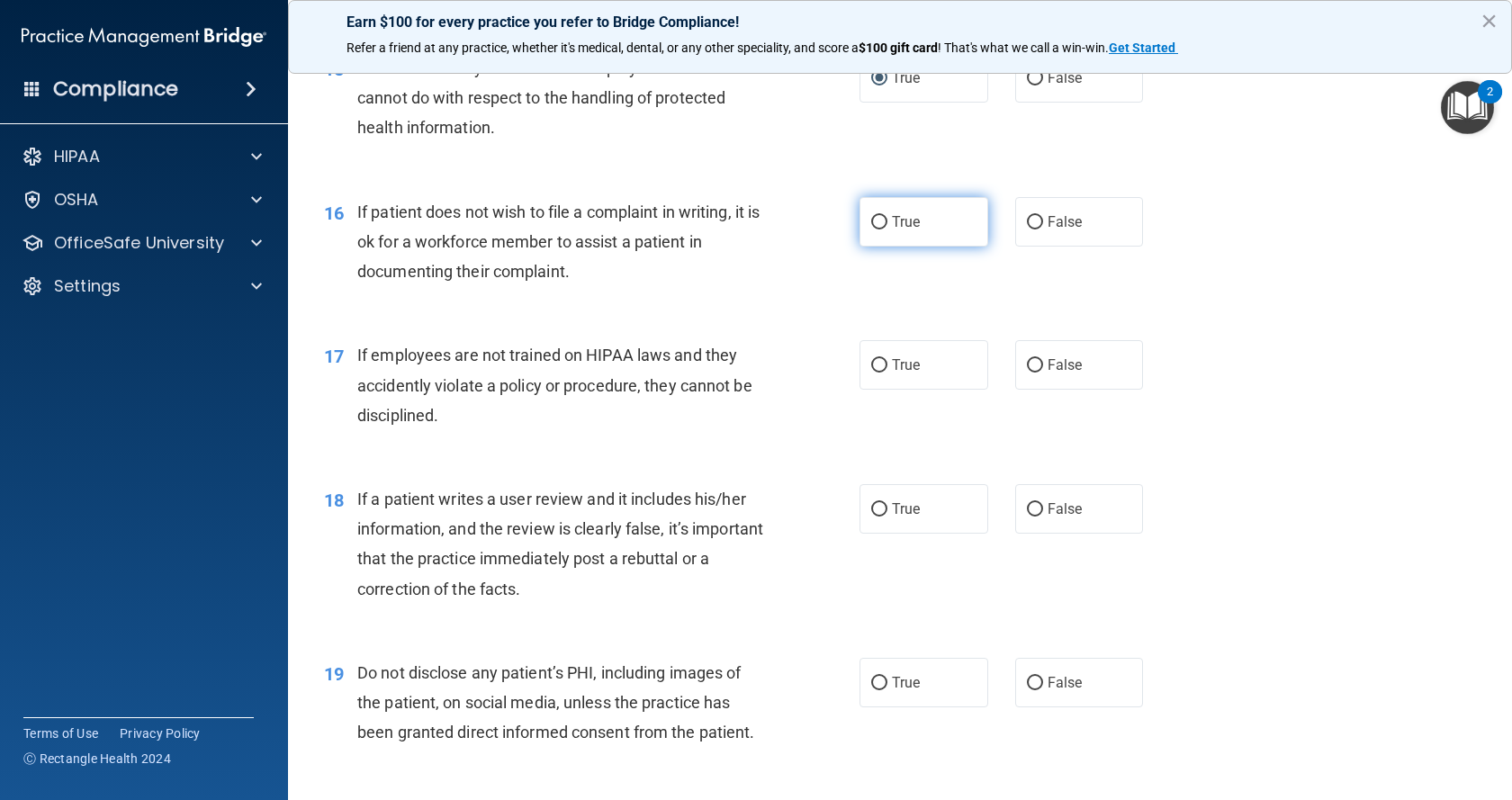
click at [875, 230] on input "True" at bounding box center [878, 222] width 16 height 14
radio input "true"
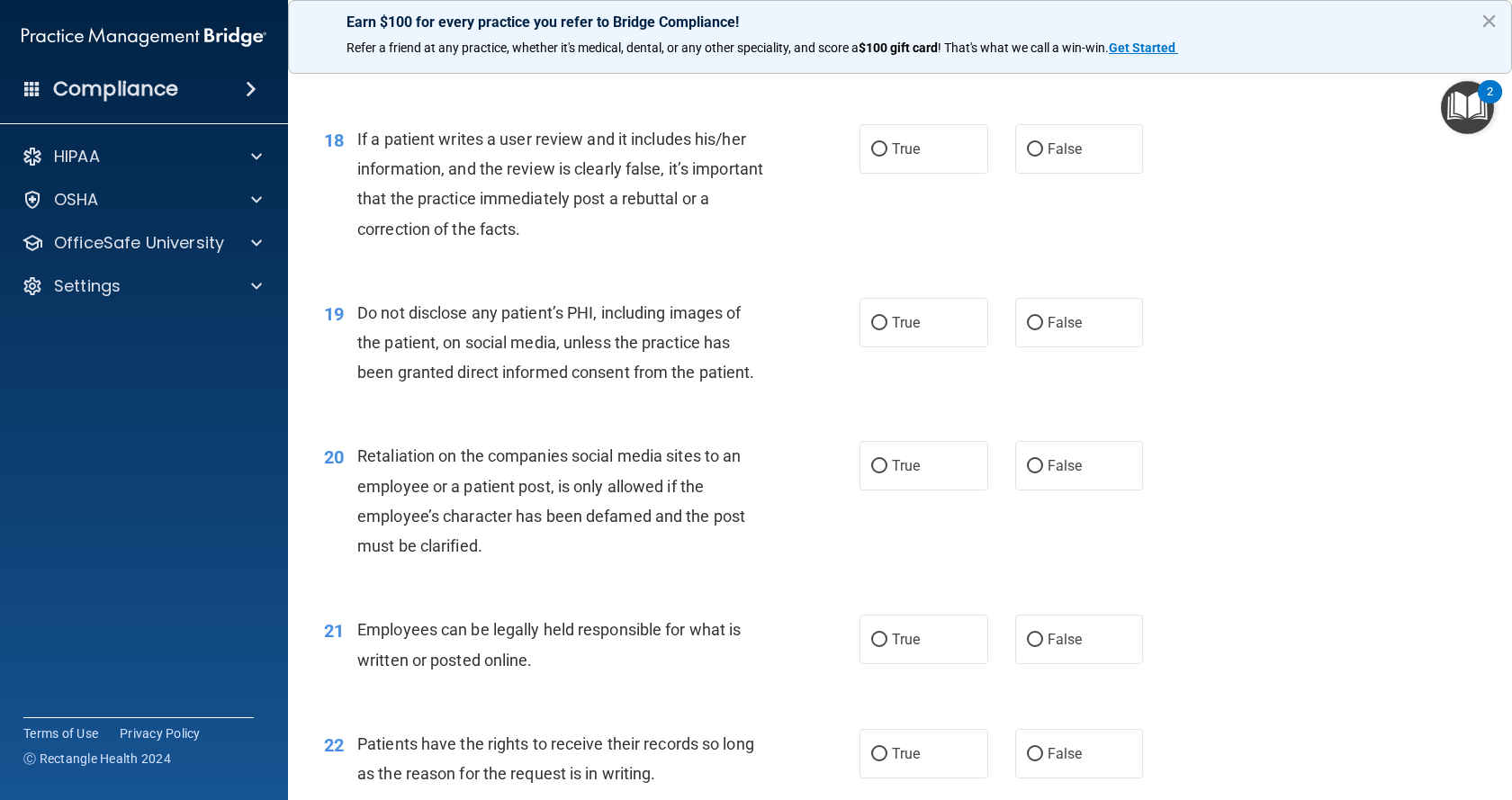
scroll to position [2698, 0]
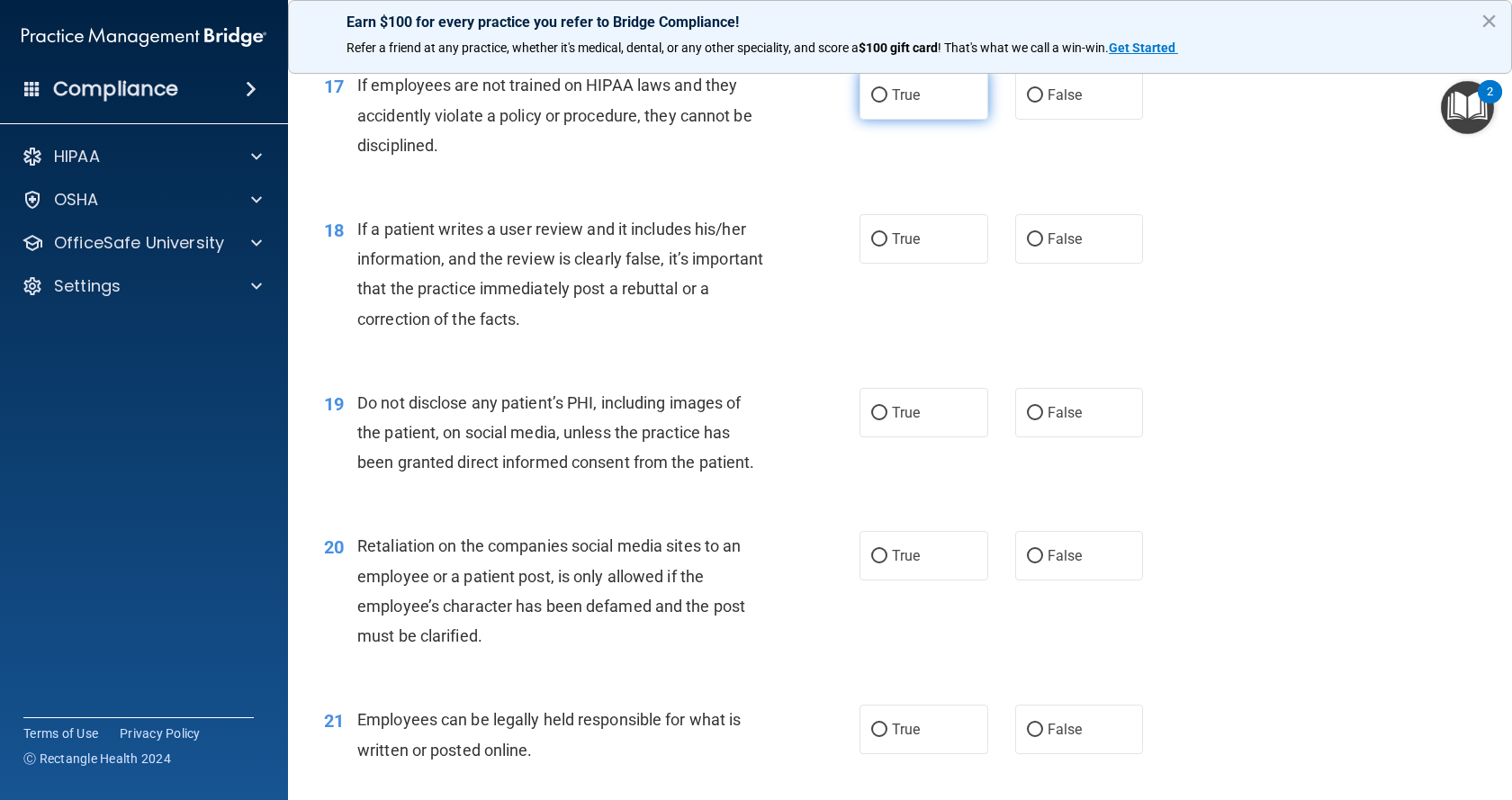
click at [873, 103] on input "True" at bounding box center [878, 95] width 16 height 14
radio input "true"
click at [874, 246] on input "True" at bounding box center [878, 240] width 16 height 14
radio input "true"
click at [872, 420] on input "True" at bounding box center [878, 413] width 16 height 14
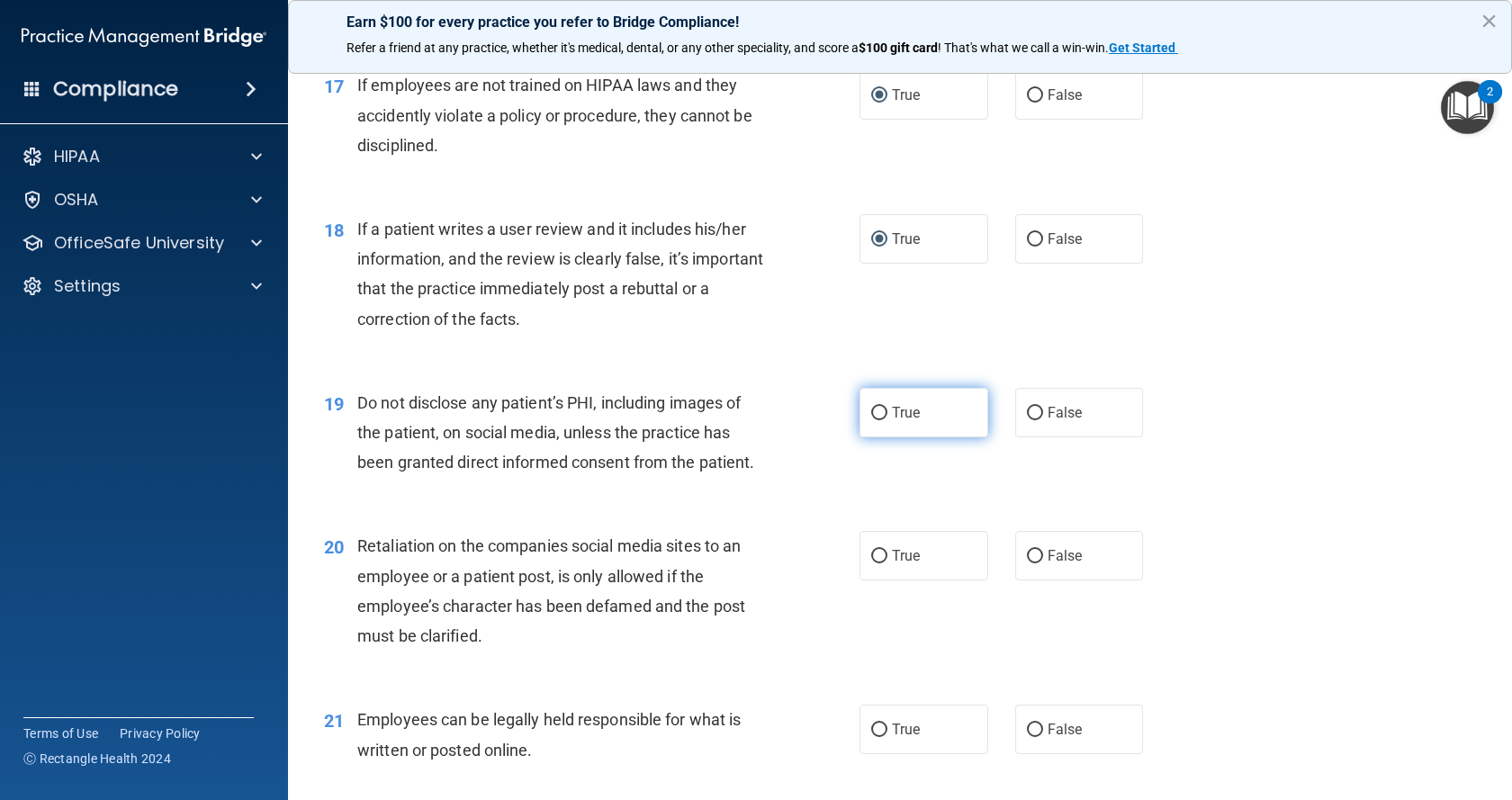
radio input "true"
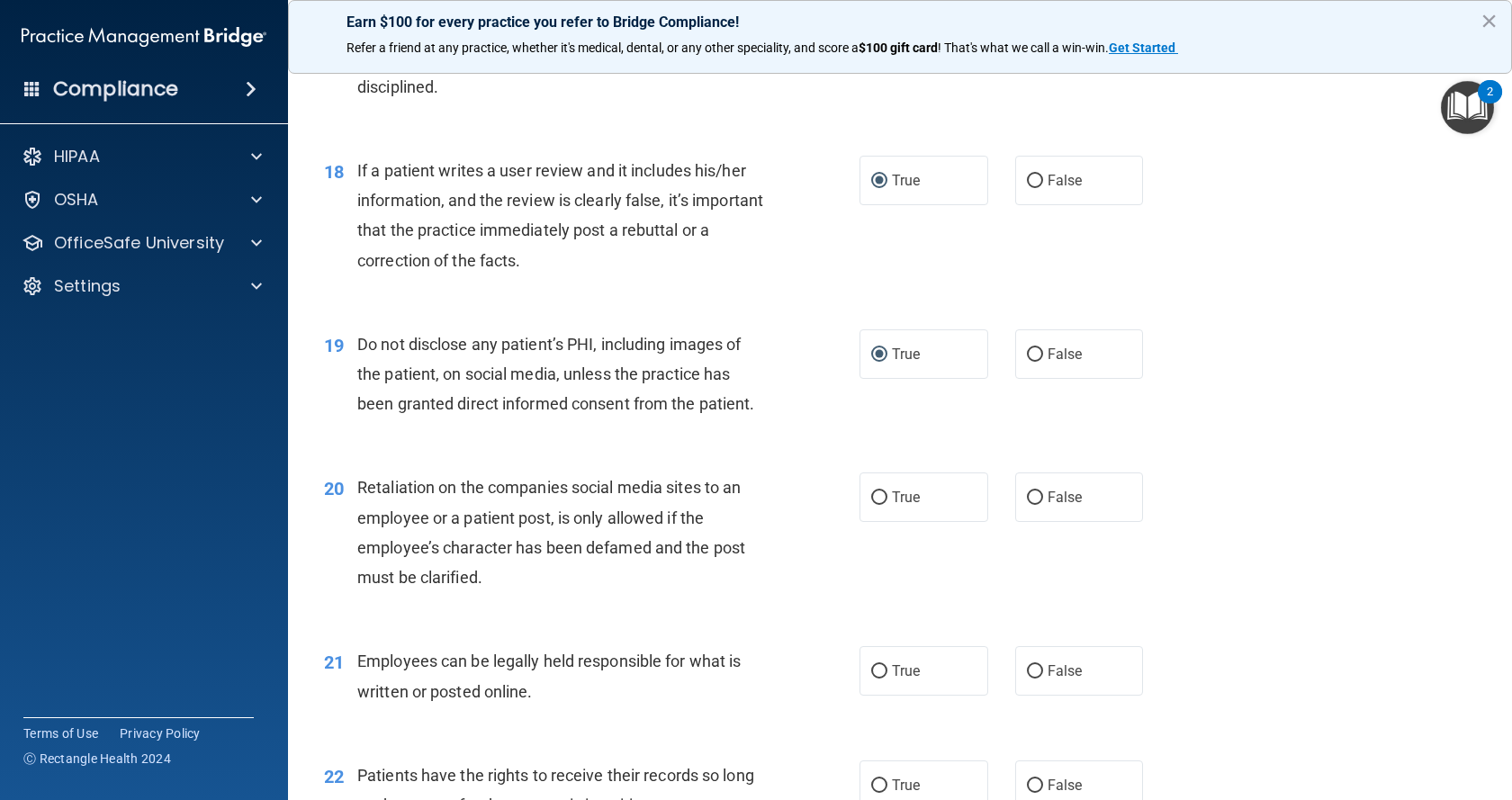
scroll to position [2788, 0]
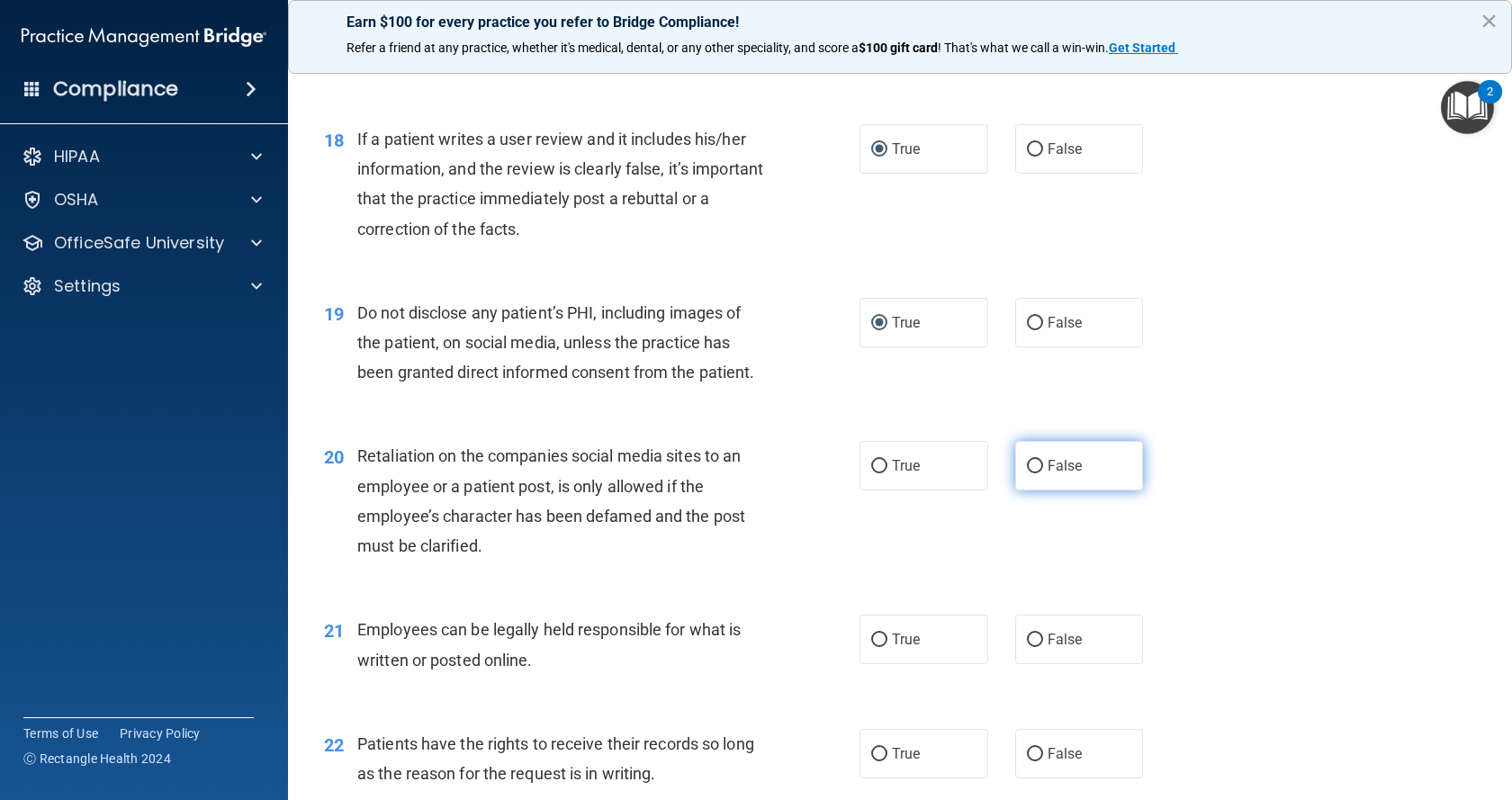
click at [1032, 473] on input "False" at bounding box center [1034, 466] width 16 height 14
radio input "true"
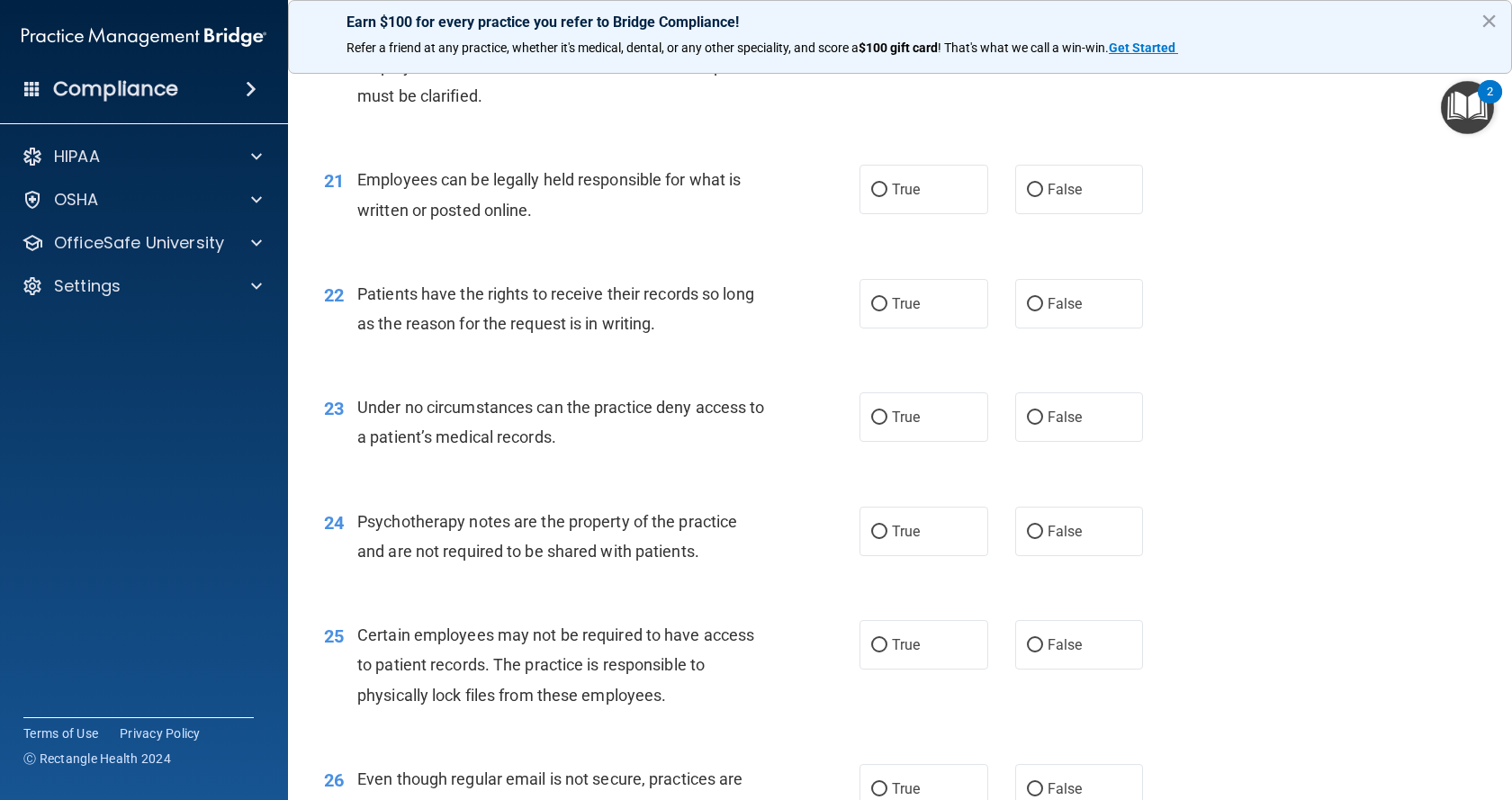
scroll to position [3328, 0]
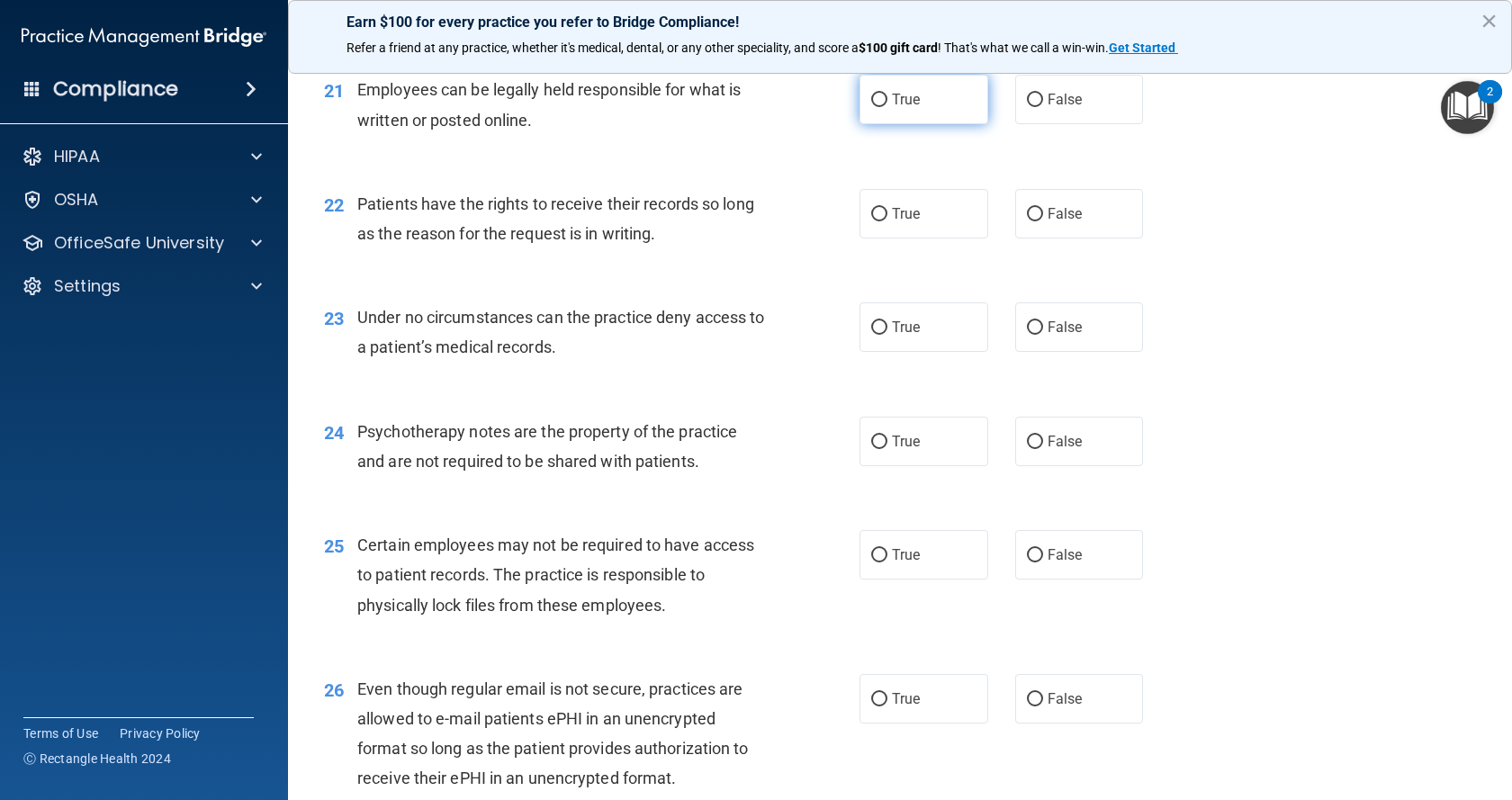
click at [871, 107] on input "True" at bounding box center [878, 100] width 16 height 14
radio input "true"
click at [873, 221] on input "True" at bounding box center [878, 214] width 16 height 14
radio input "true"
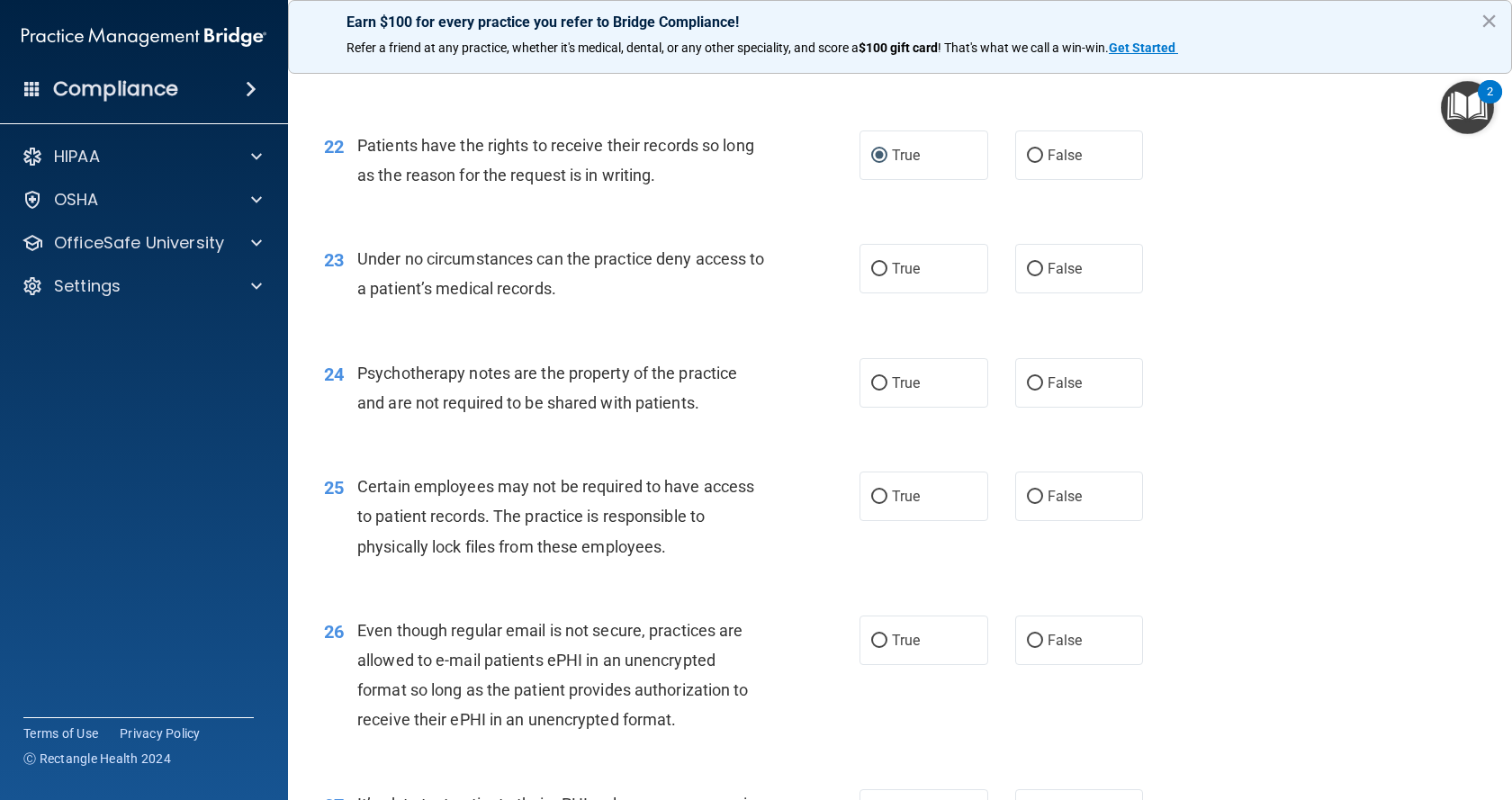
scroll to position [3418, 0]
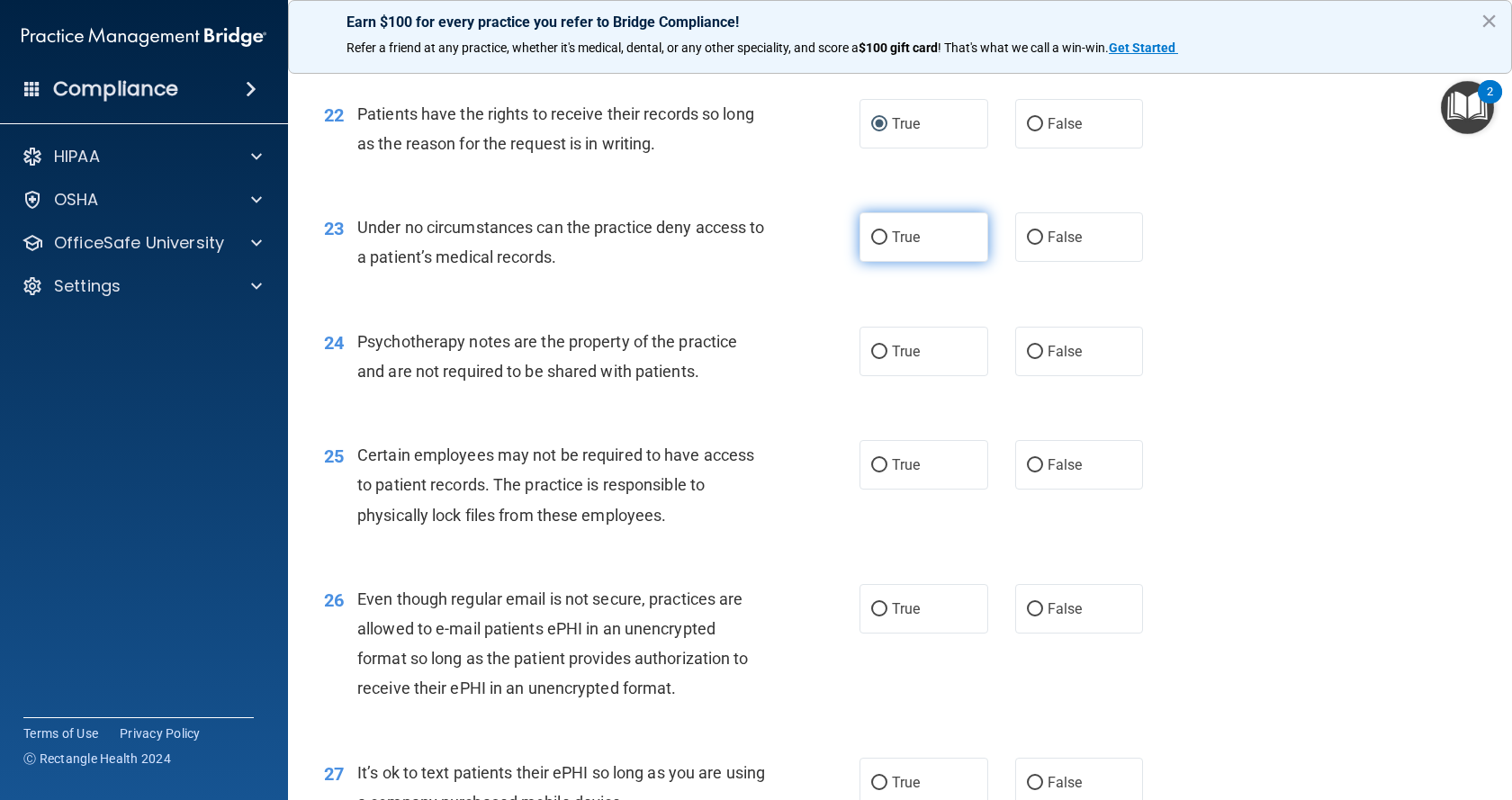
click at [872, 244] on input "True" at bounding box center [878, 238] width 16 height 14
radio input "true"
click at [1027, 359] on input "False" at bounding box center [1034, 352] width 16 height 14
radio input "true"
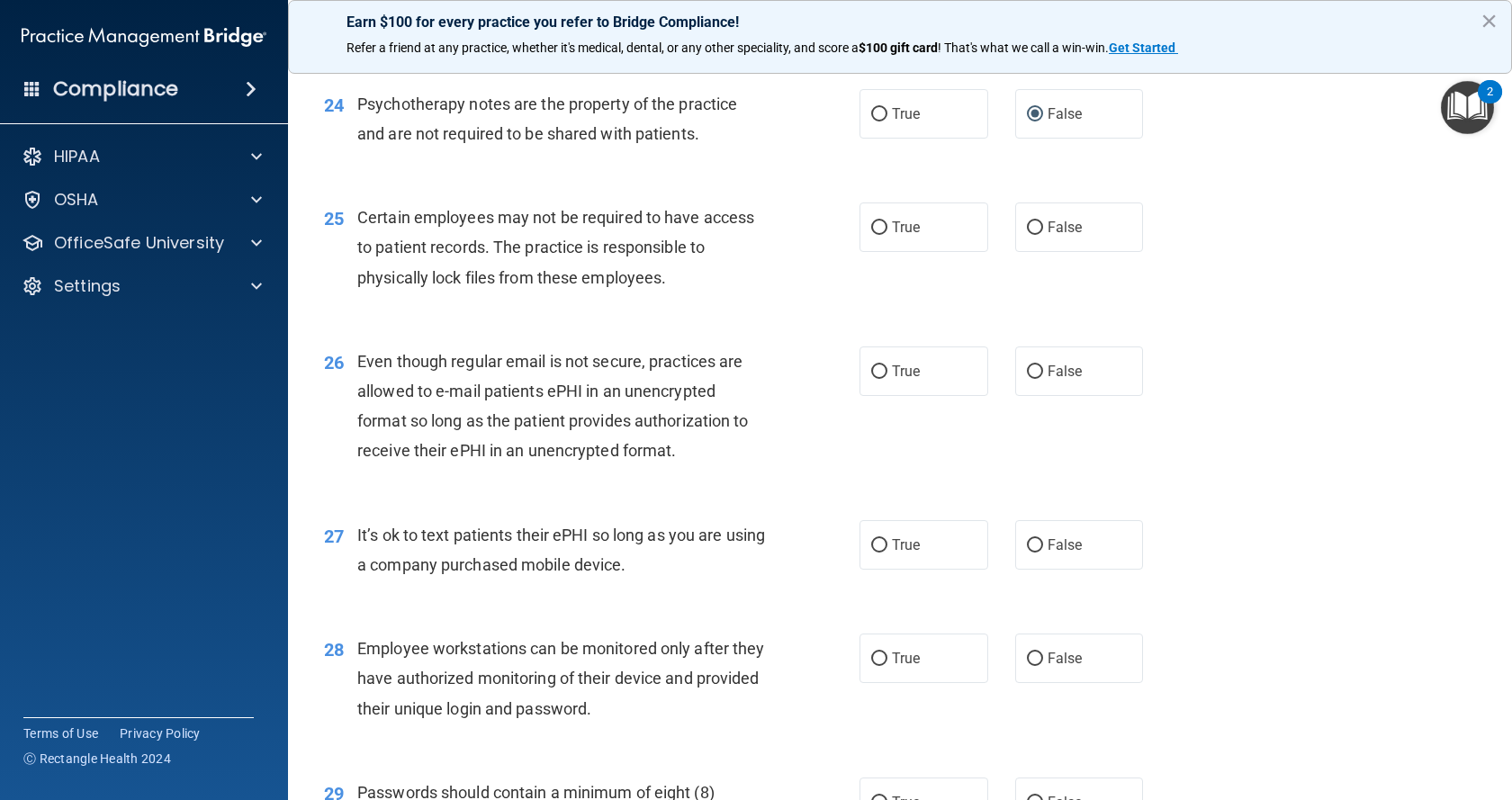
scroll to position [3688, 0]
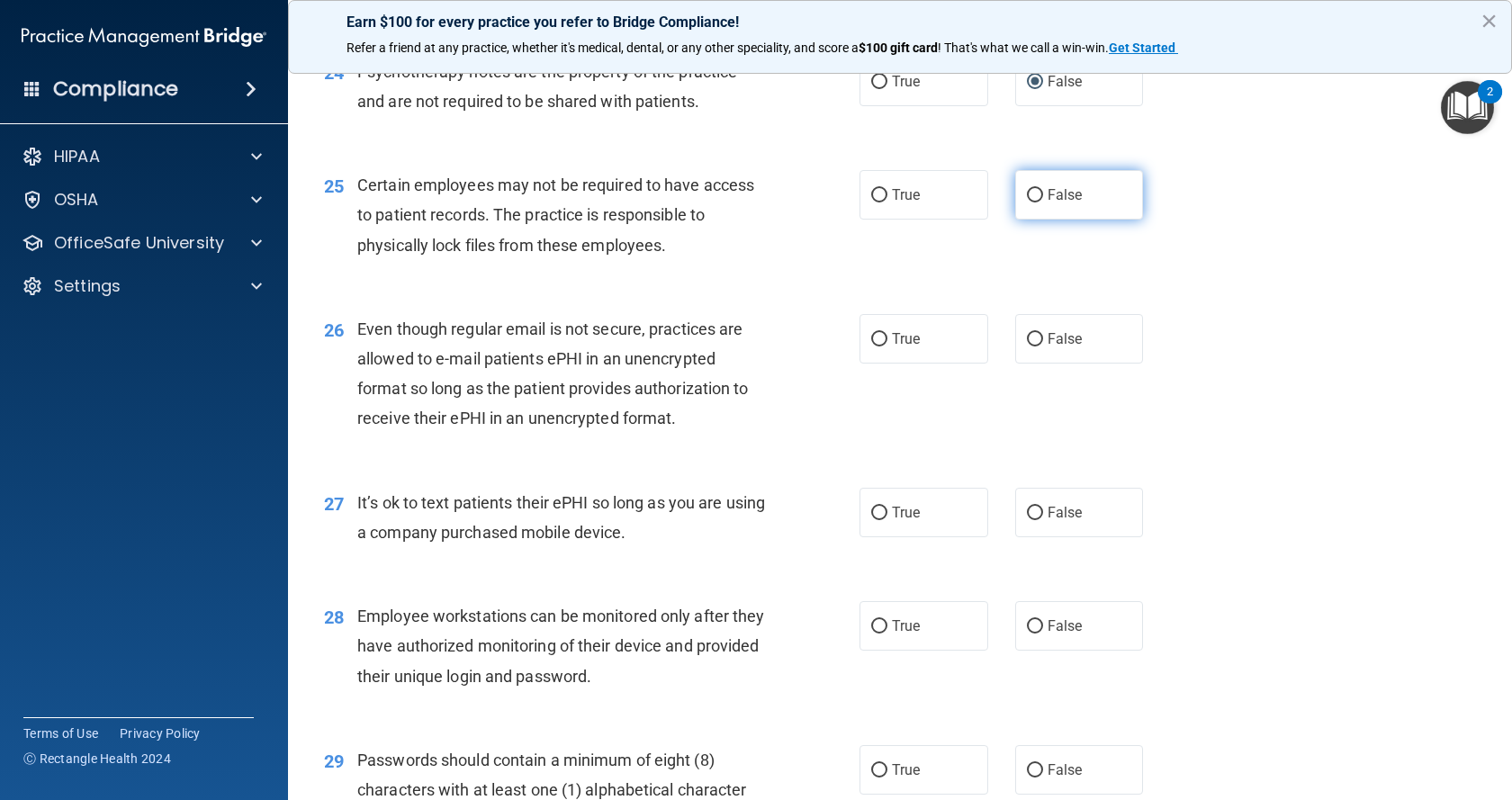
click at [1027, 203] on input "False" at bounding box center [1034, 195] width 16 height 14
radio input "true"
click at [873, 346] on input "True" at bounding box center [878, 339] width 16 height 14
radio input "true"
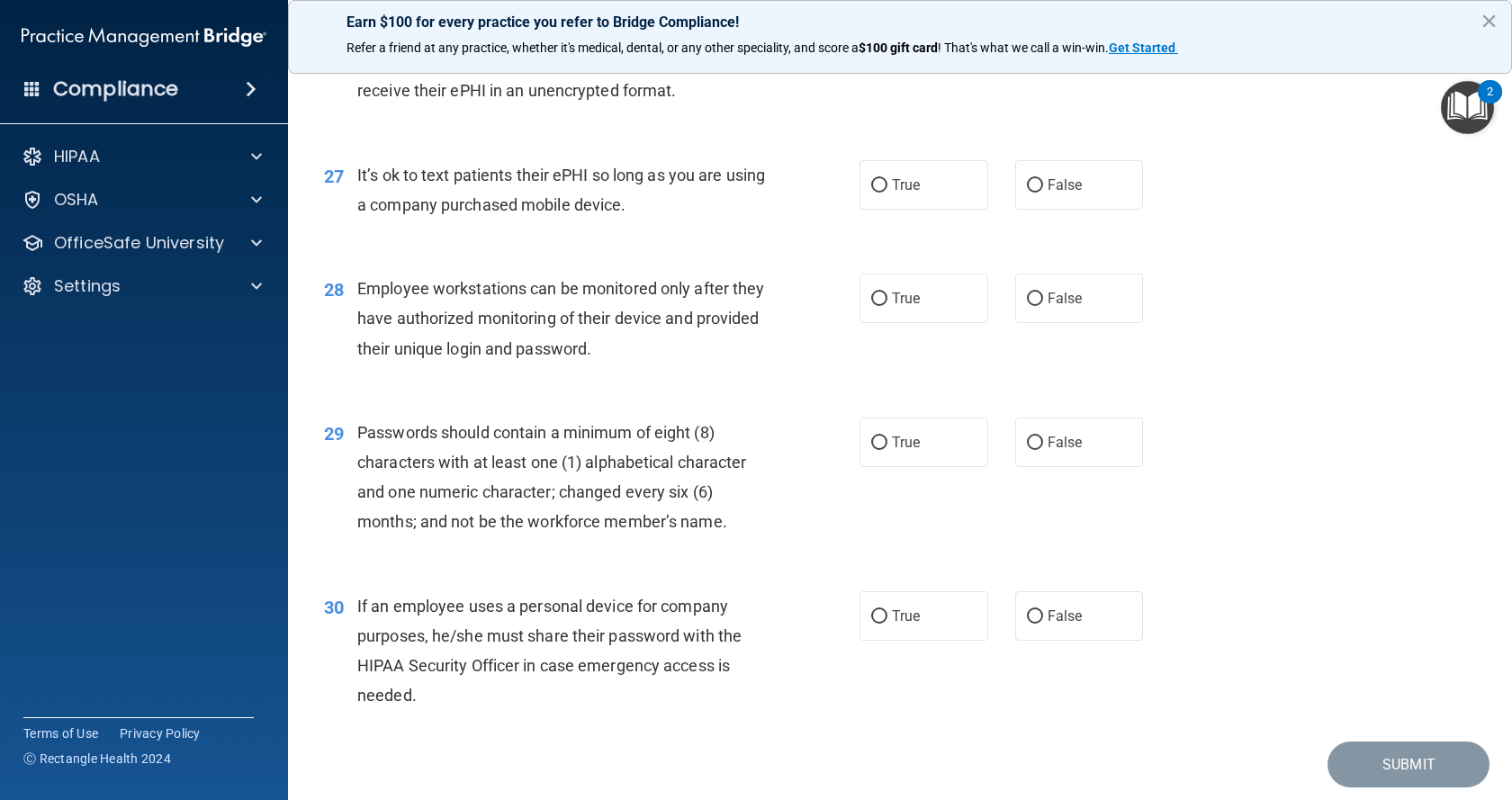
scroll to position [4047, 0]
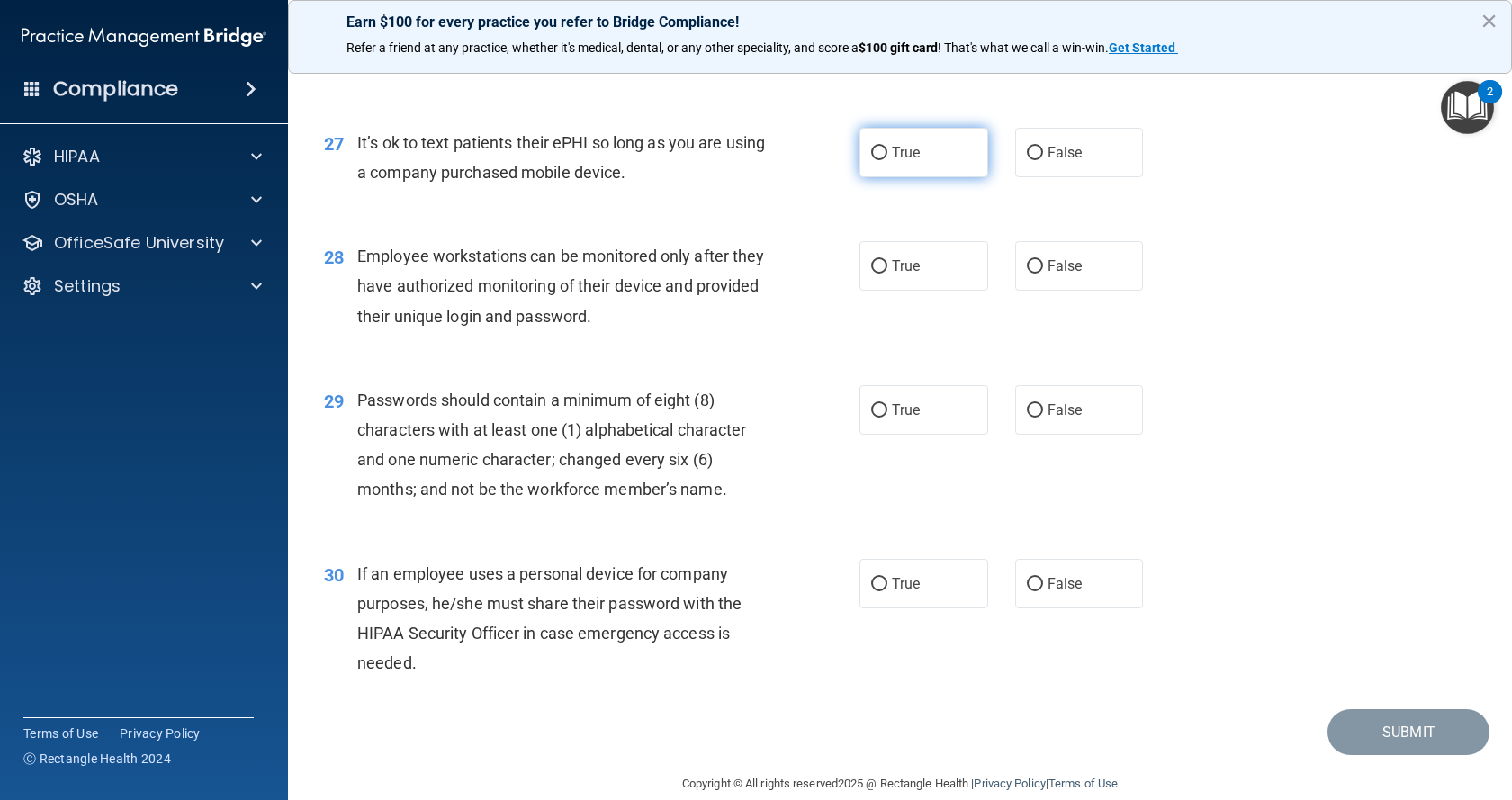
click at [871, 160] on input "True" at bounding box center [878, 153] width 16 height 14
radio input "true"
click at [871, 273] on input "True" at bounding box center [878, 267] width 16 height 14
radio input "true"
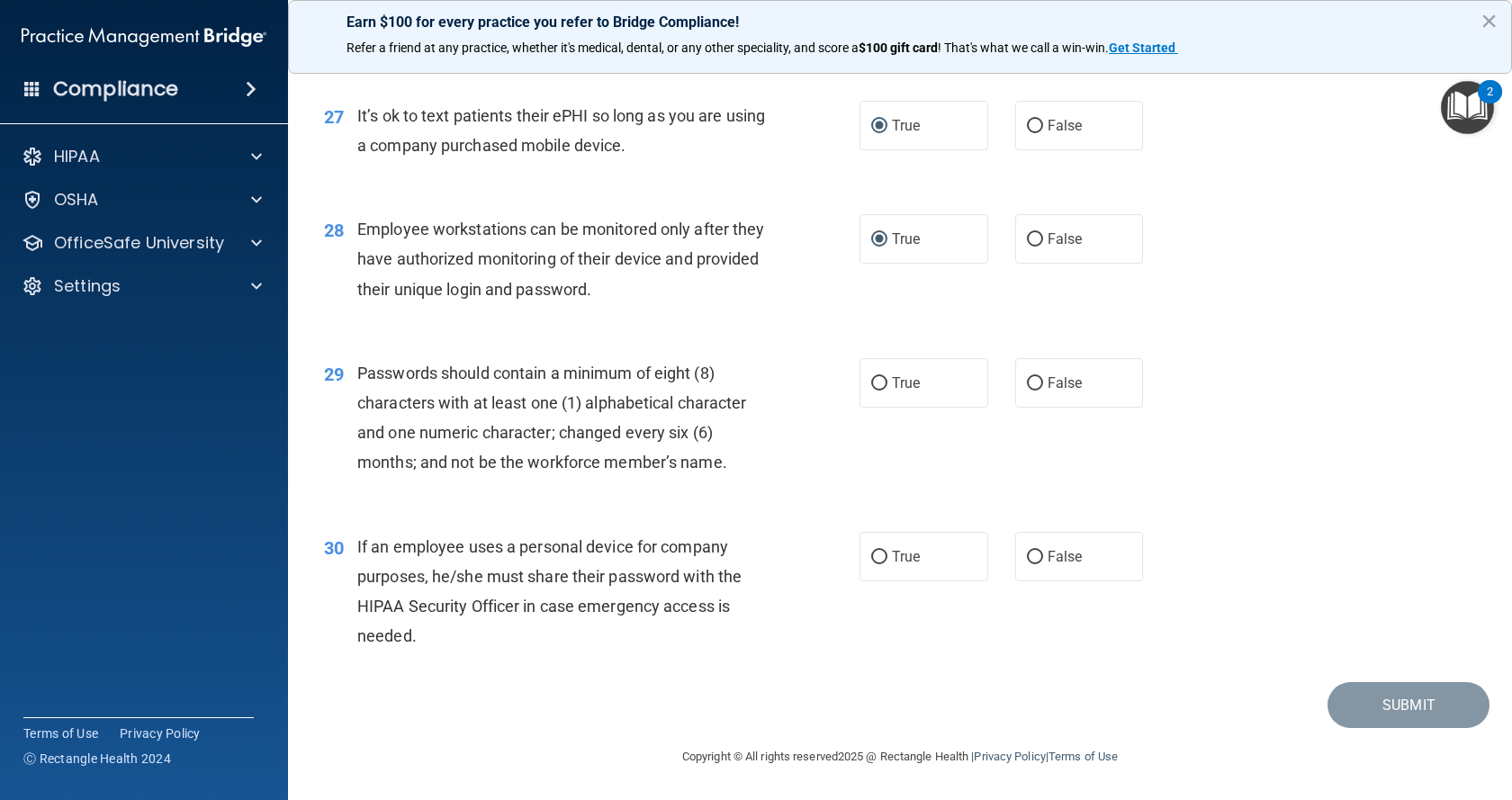
scroll to position [4134, 0]
click at [873, 381] on input "True" at bounding box center [878, 383] width 16 height 14
radio input "true"
click at [1028, 554] on input "False" at bounding box center [1034, 557] width 16 height 14
radio input "true"
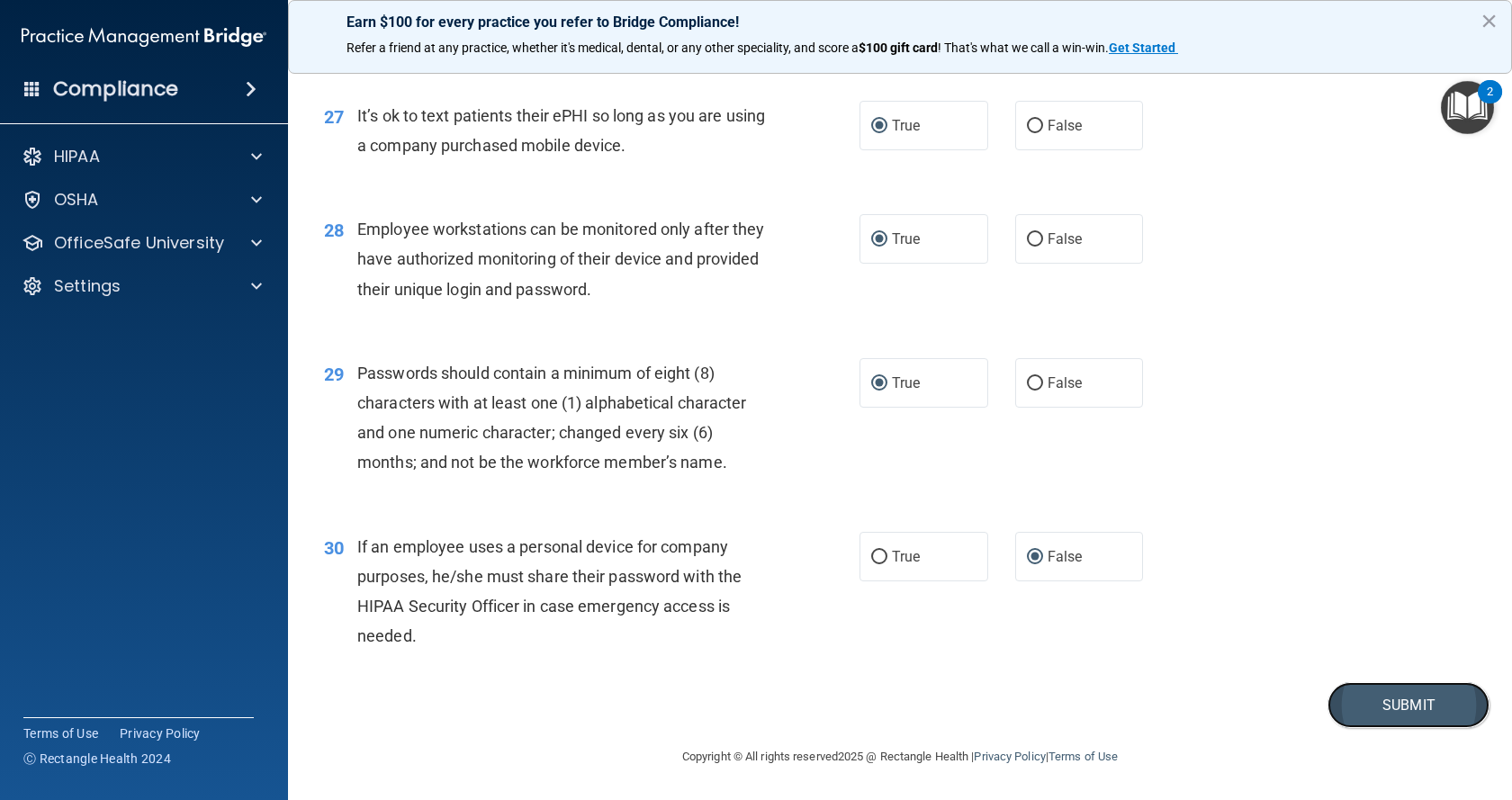
click at [1355, 697] on button "Submit" at bounding box center [1408, 705] width 162 height 46
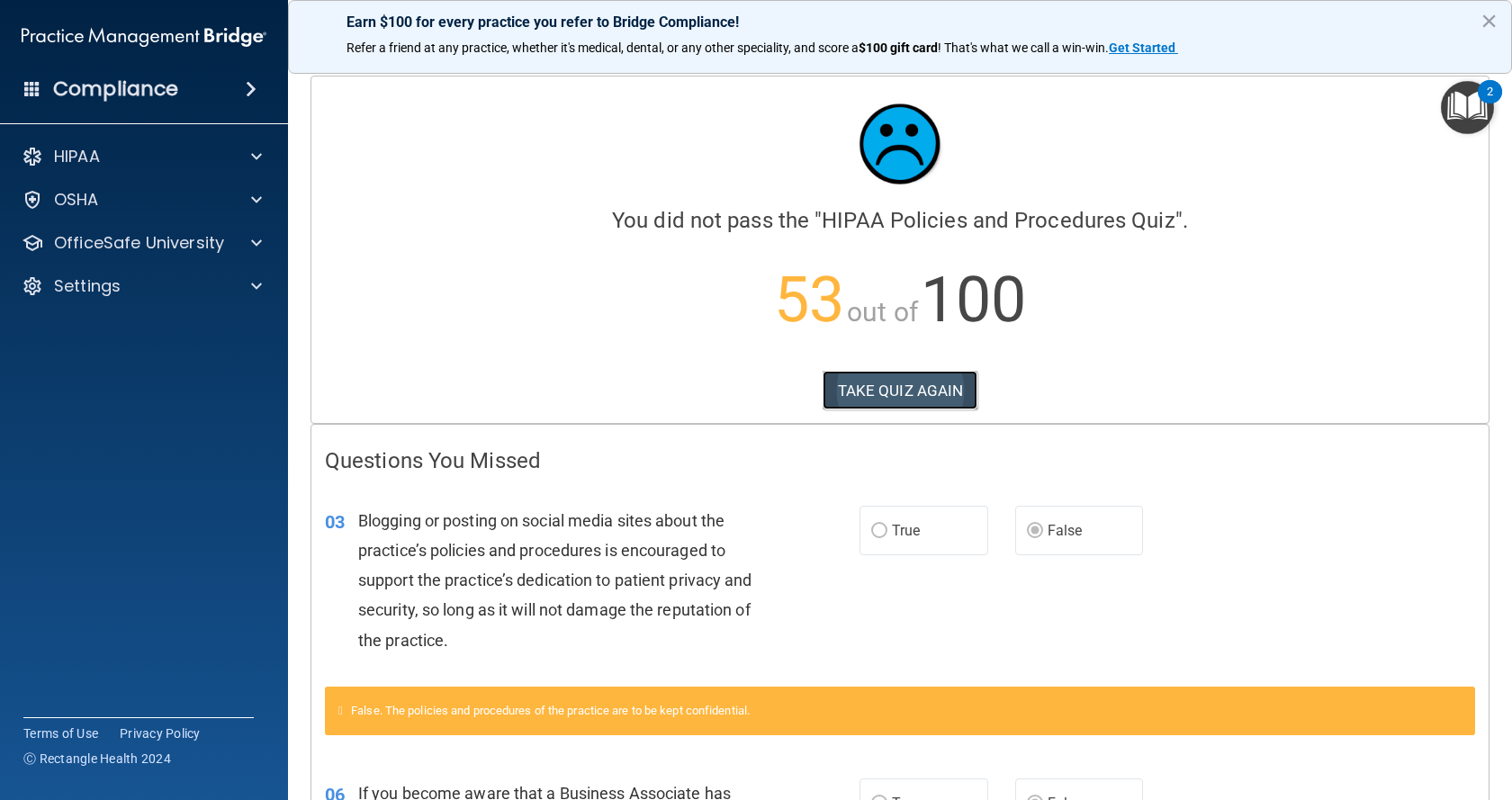
click at [867, 382] on button "TAKE QUIZ AGAIN" at bounding box center [901, 390] width 156 height 40
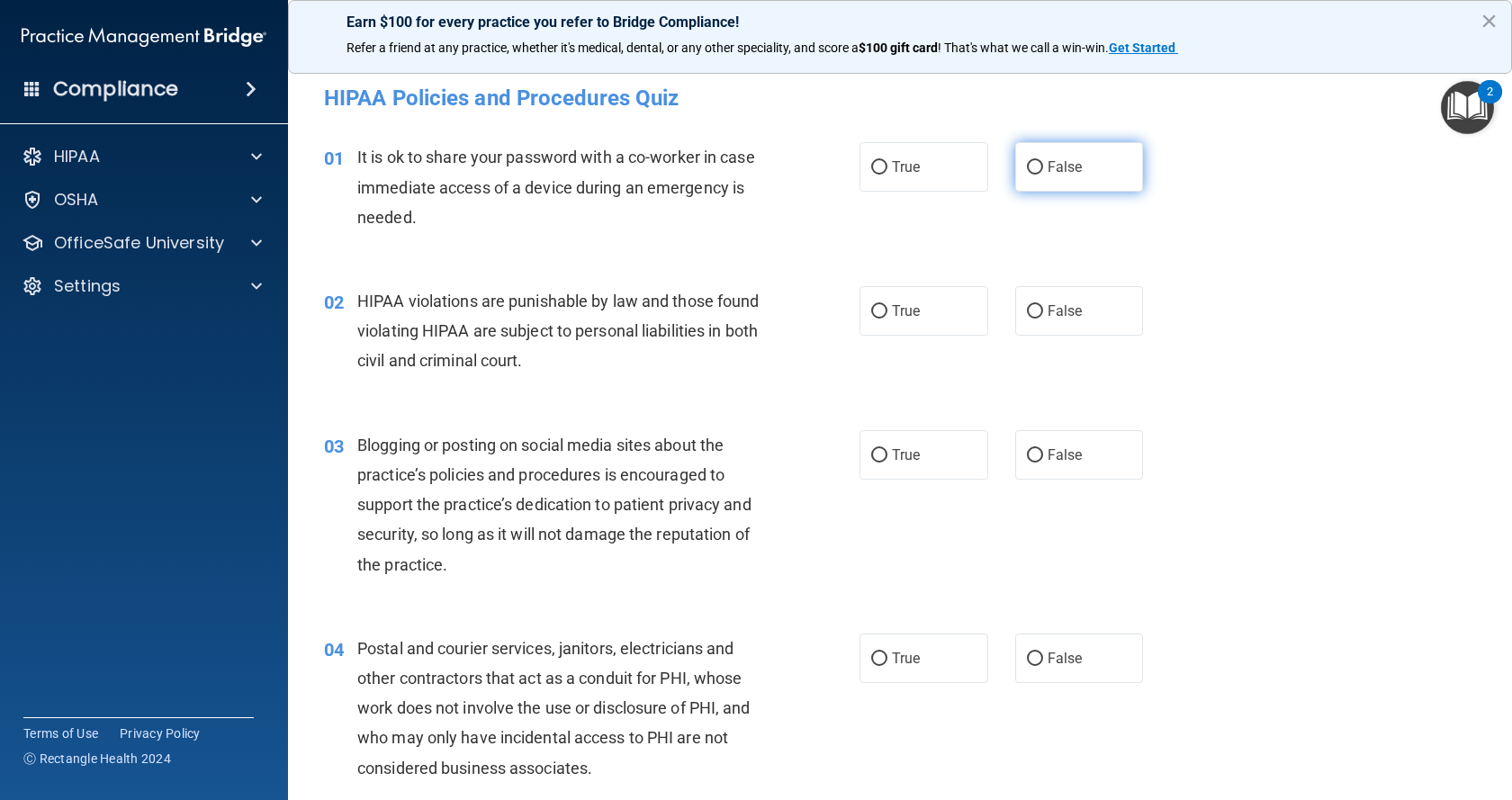
click at [1030, 161] on input "False" at bounding box center [1034, 168] width 16 height 14
radio input "true"
click at [871, 308] on input "True" at bounding box center [878, 311] width 16 height 14
radio input "true"
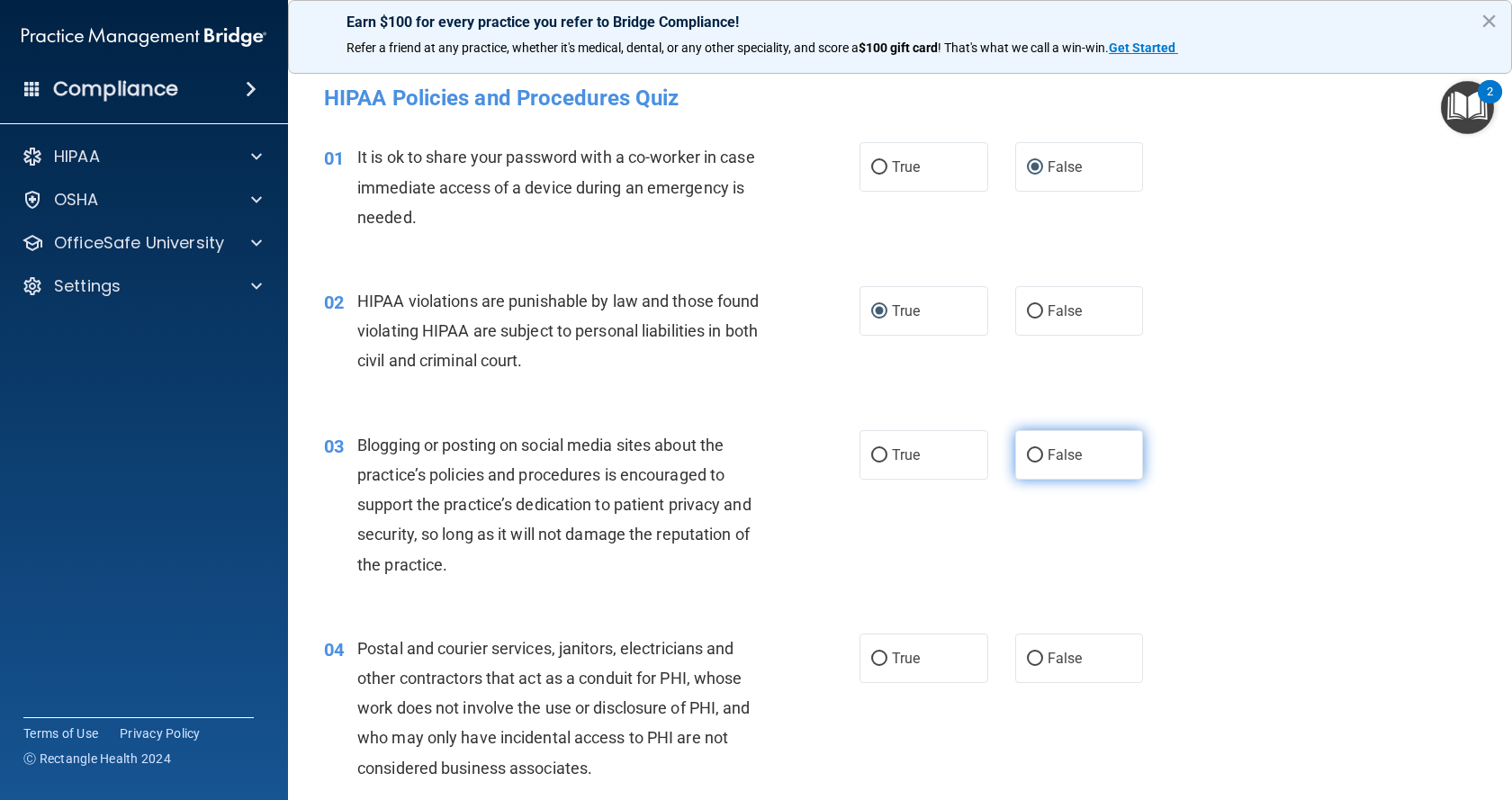
click at [1032, 452] on input "False" at bounding box center [1034, 456] width 16 height 14
radio input "true"
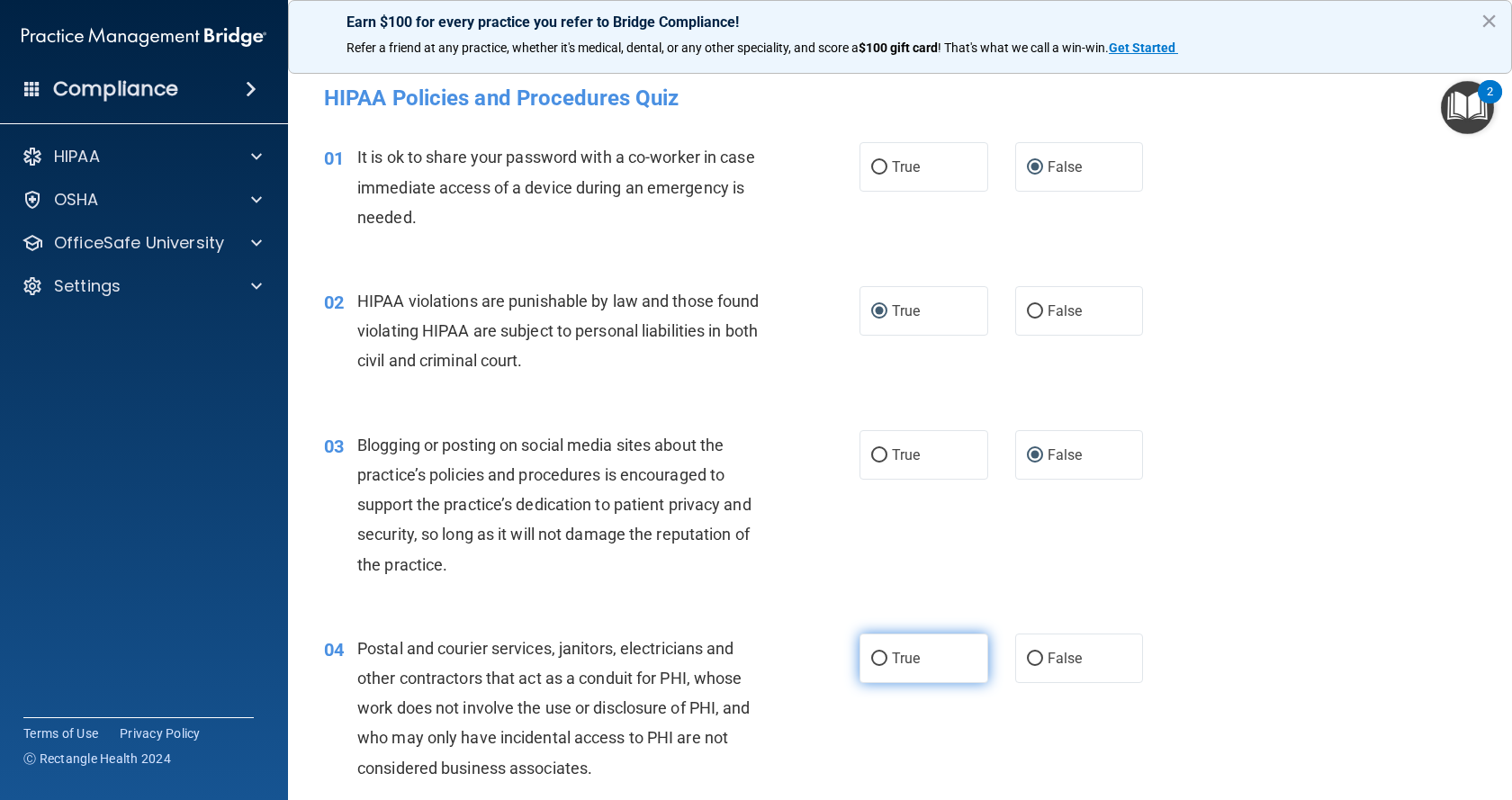
click at [875, 654] on input "True" at bounding box center [878, 658] width 16 height 14
radio input "true"
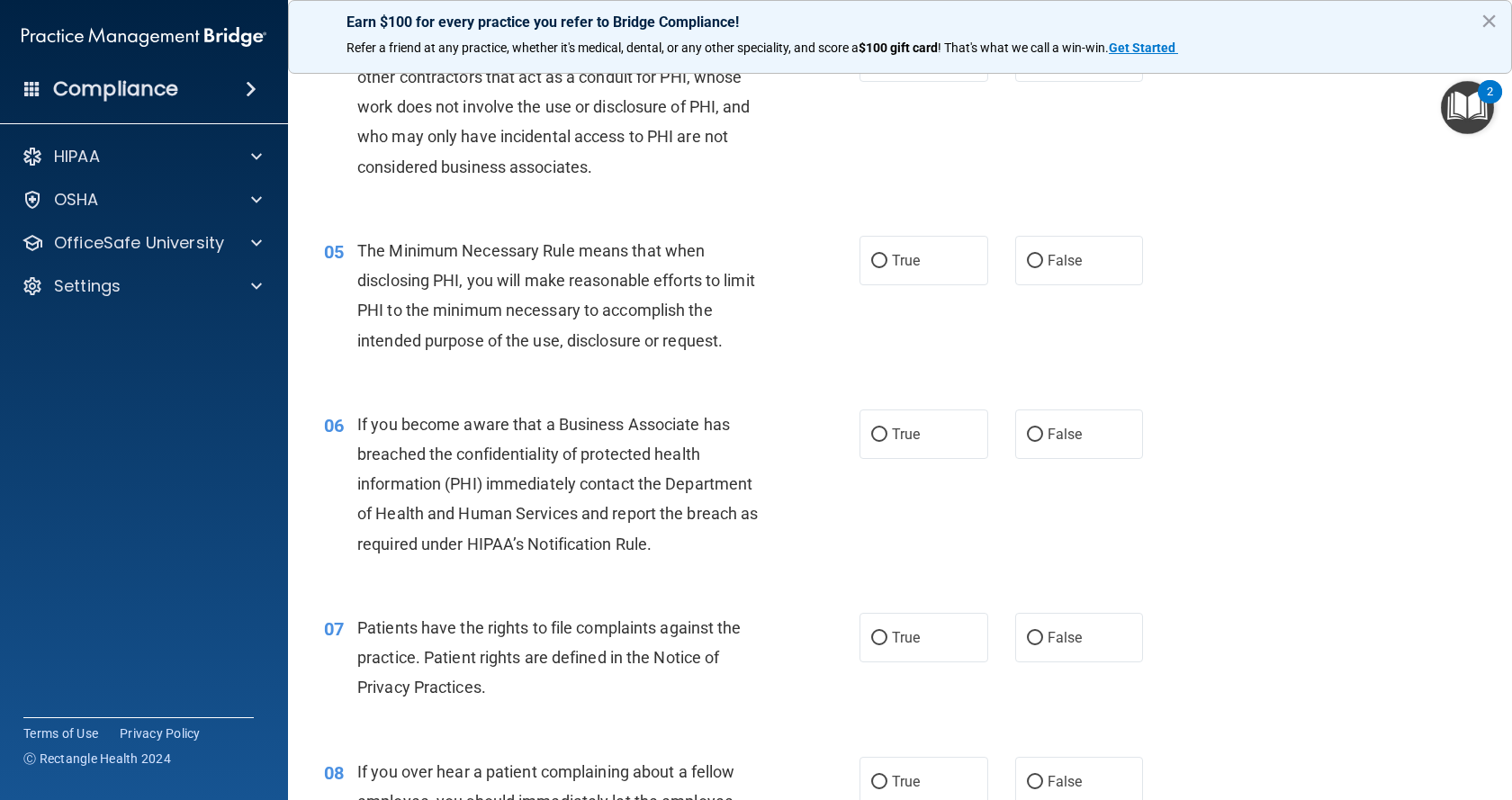
scroll to position [719, 0]
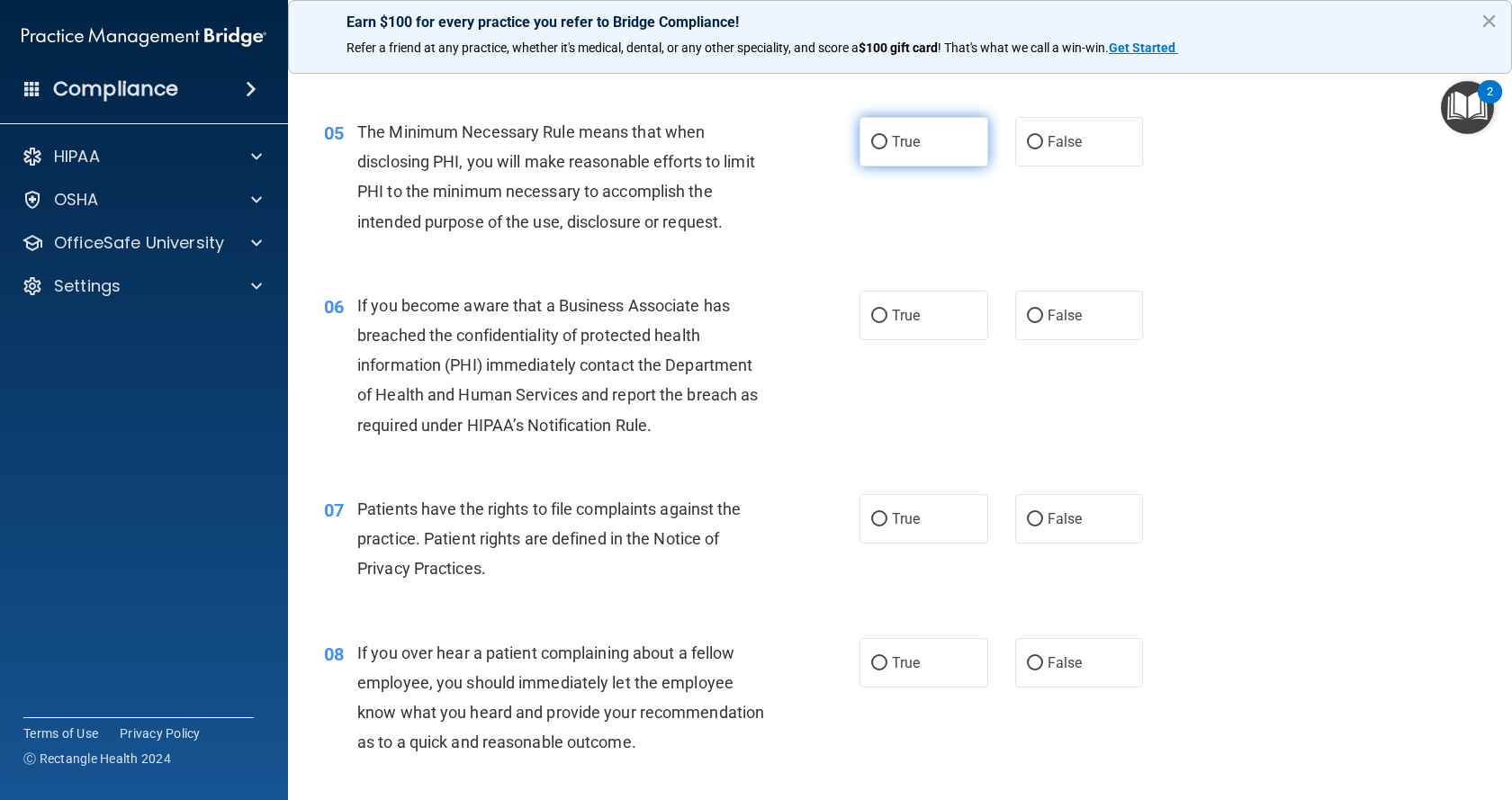
click at [875, 142] on input "True" at bounding box center [878, 143] width 16 height 14
radio input "true"
click at [1027, 315] on input "False" at bounding box center [1034, 316] width 16 height 14
radio input "true"
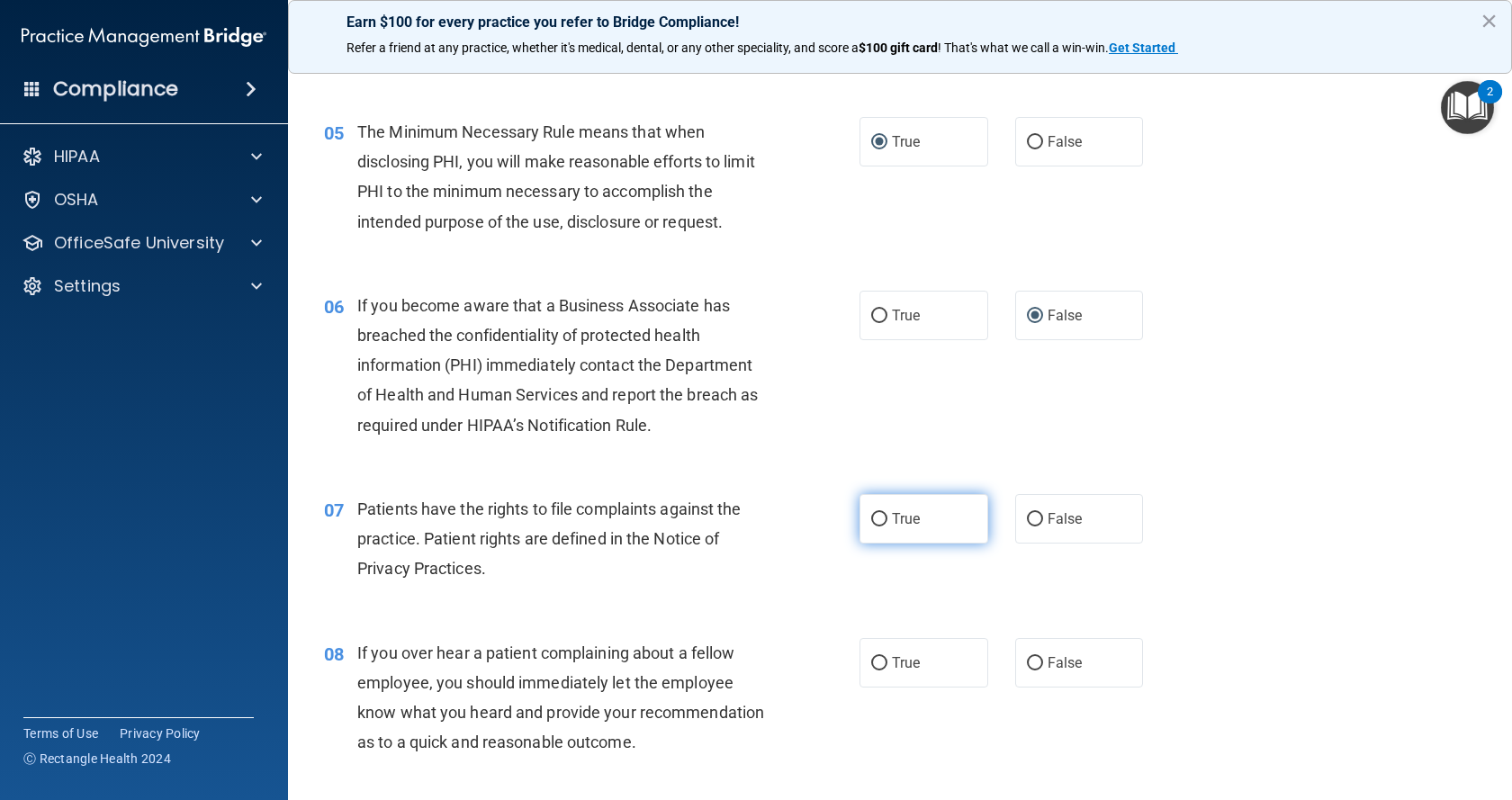
click at [874, 515] on input "True" at bounding box center [878, 519] width 16 height 14
radio input "true"
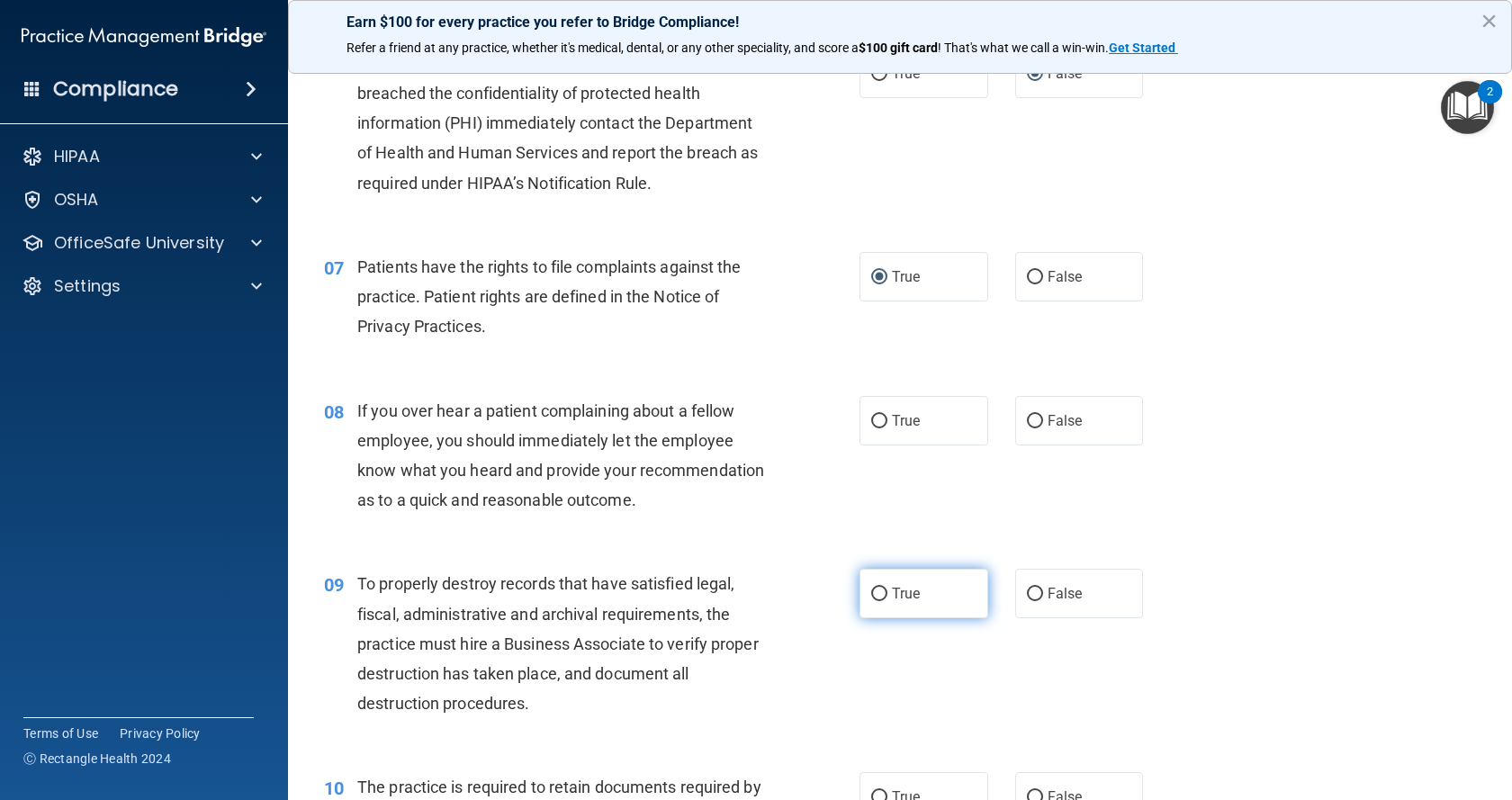
scroll to position [1080, 0]
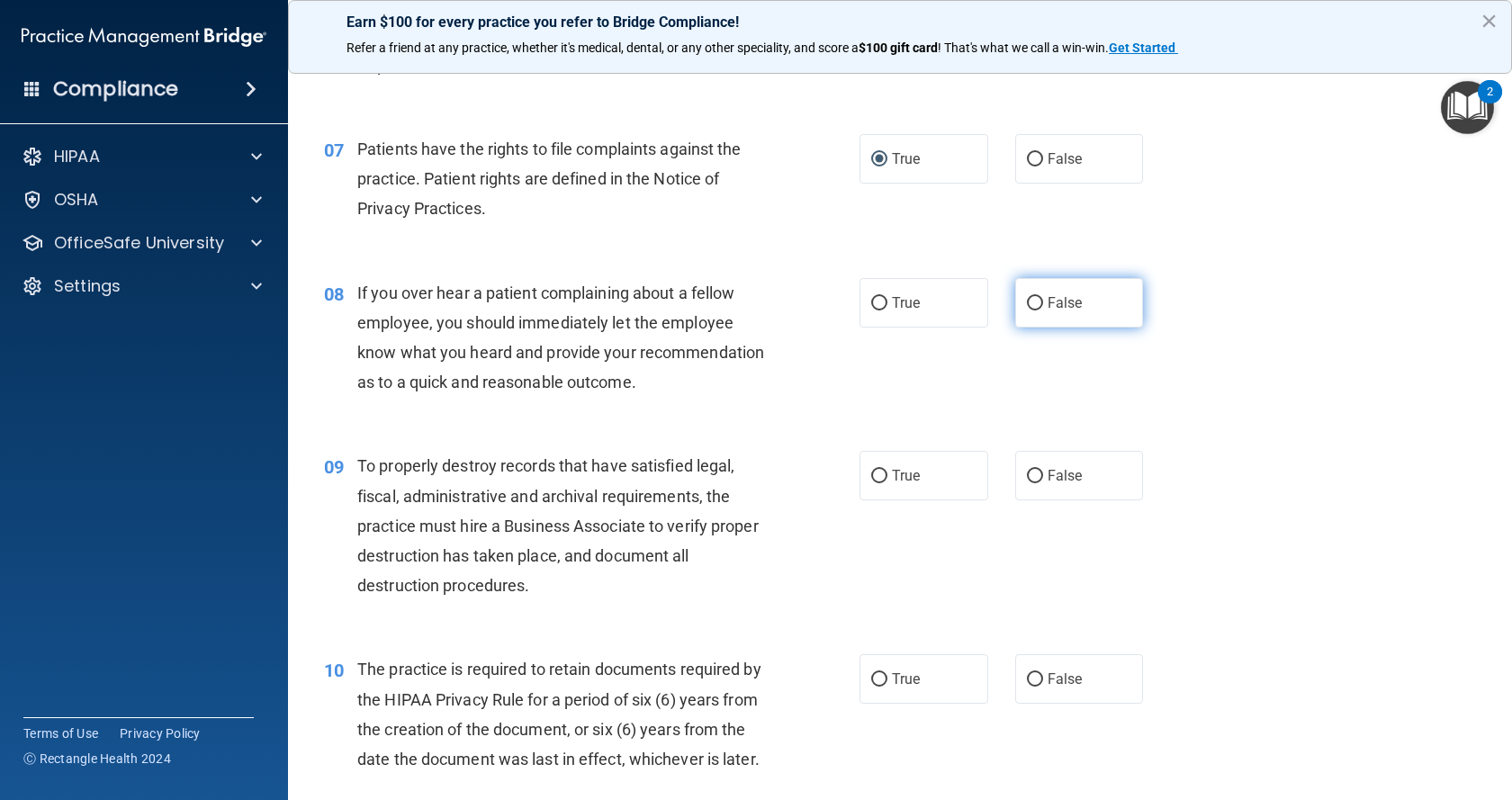
click at [1031, 302] on input "False" at bounding box center [1034, 304] width 16 height 14
radio input "true"
click at [1030, 483] on input "False" at bounding box center [1034, 476] width 16 height 14
radio input "true"
click at [871, 686] on input "True" at bounding box center [878, 680] width 16 height 14
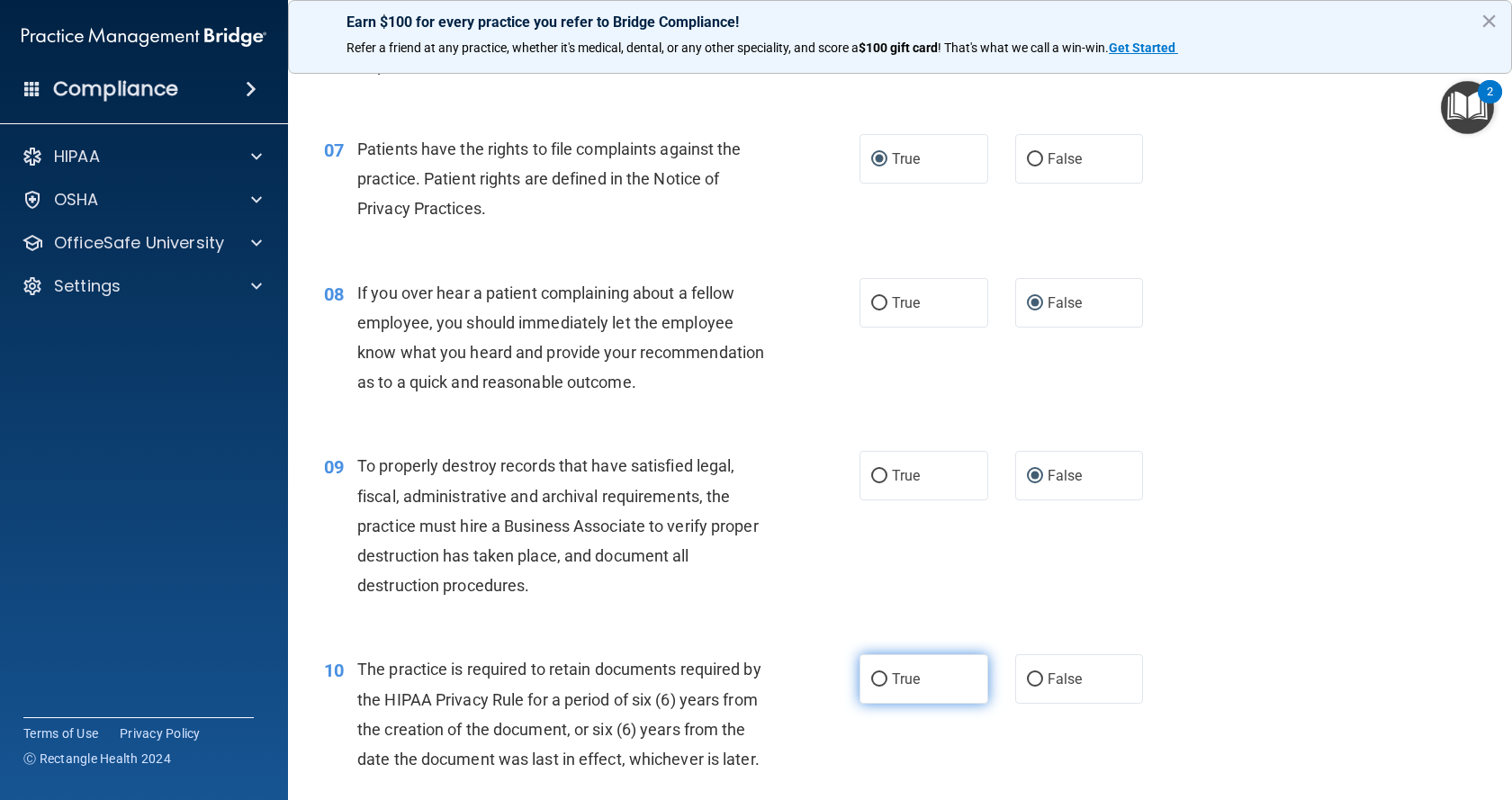
radio input "true"
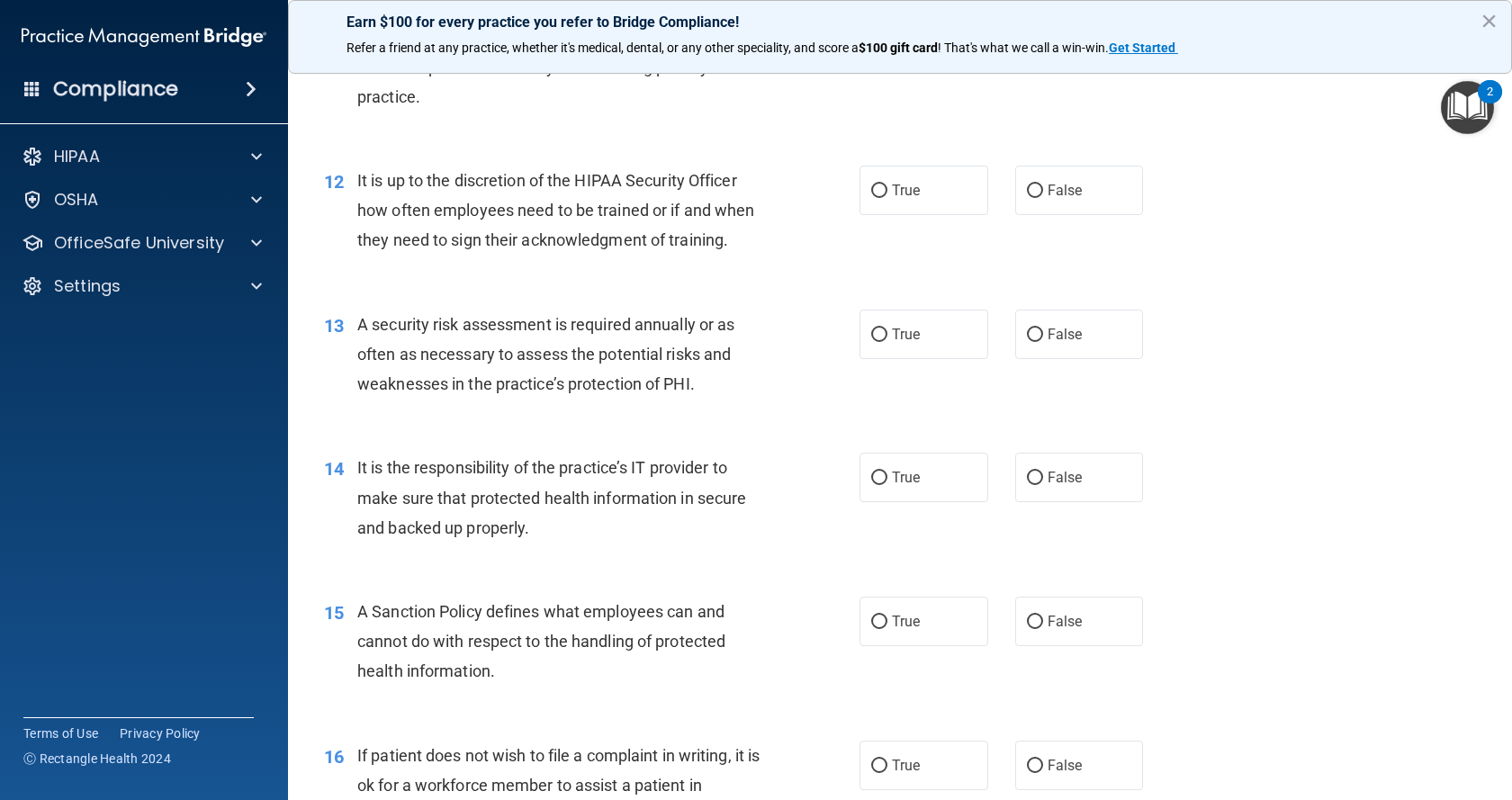
scroll to position [1889, 0]
click at [1027, 50] on input "False" at bounding box center [1034, 44] width 16 height 14
radio input "true"
click at [1027, 194] on input "False" at bounding box center [1034, 187] width 16 height 14
radio input "true"
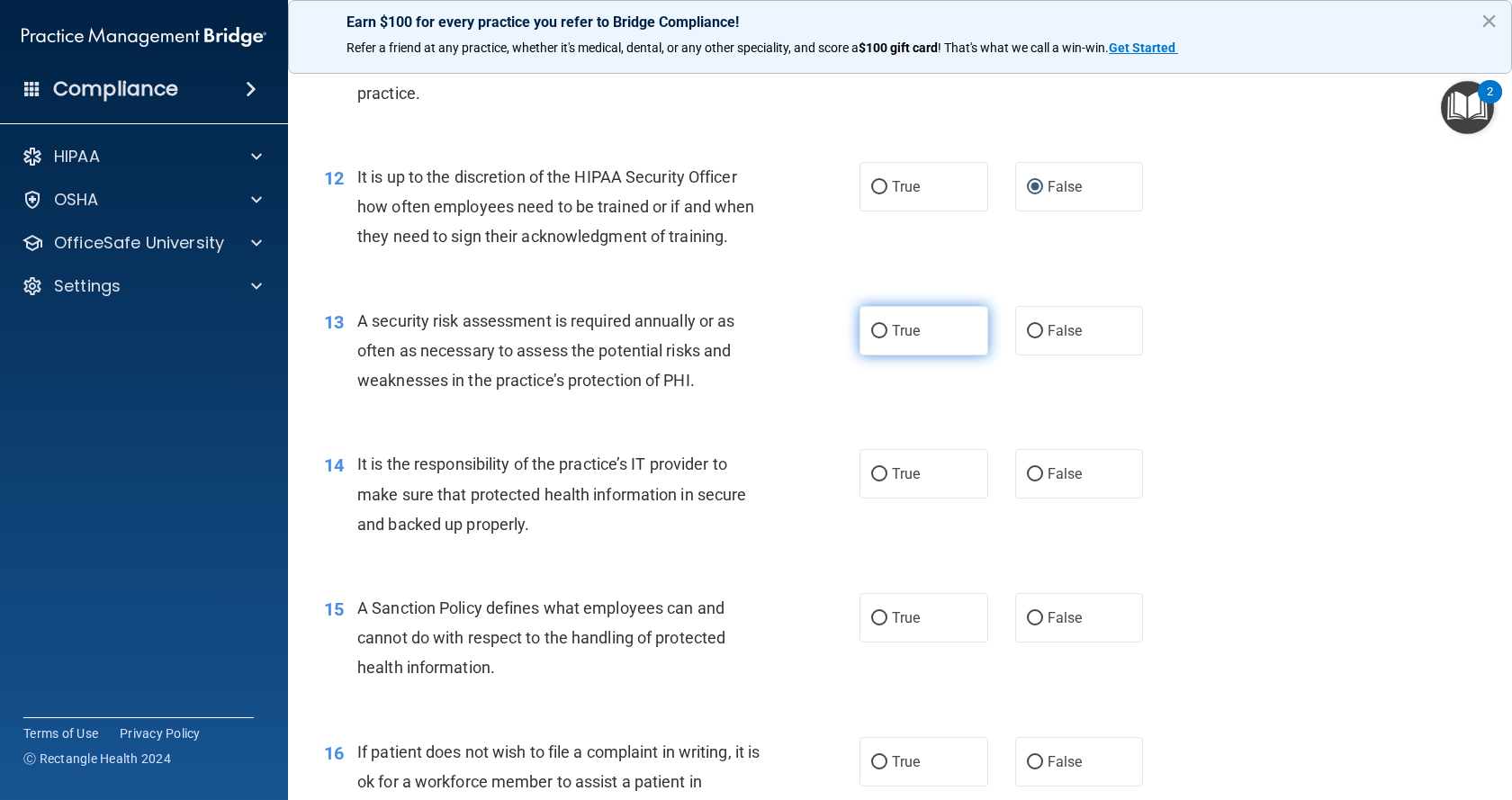
click at [872, 338] on input "True" at bounding box center [878, 331] width 16 height 14
radio input "true"
drag, startPoint x: 1029, startPoint y: 531, endPoint x: 1025, endPoint y: 576, distance: 45.2
click at [1029, 481] on input "False" at bounding box center [1034, 474] width 16 height 14
radio input "true"
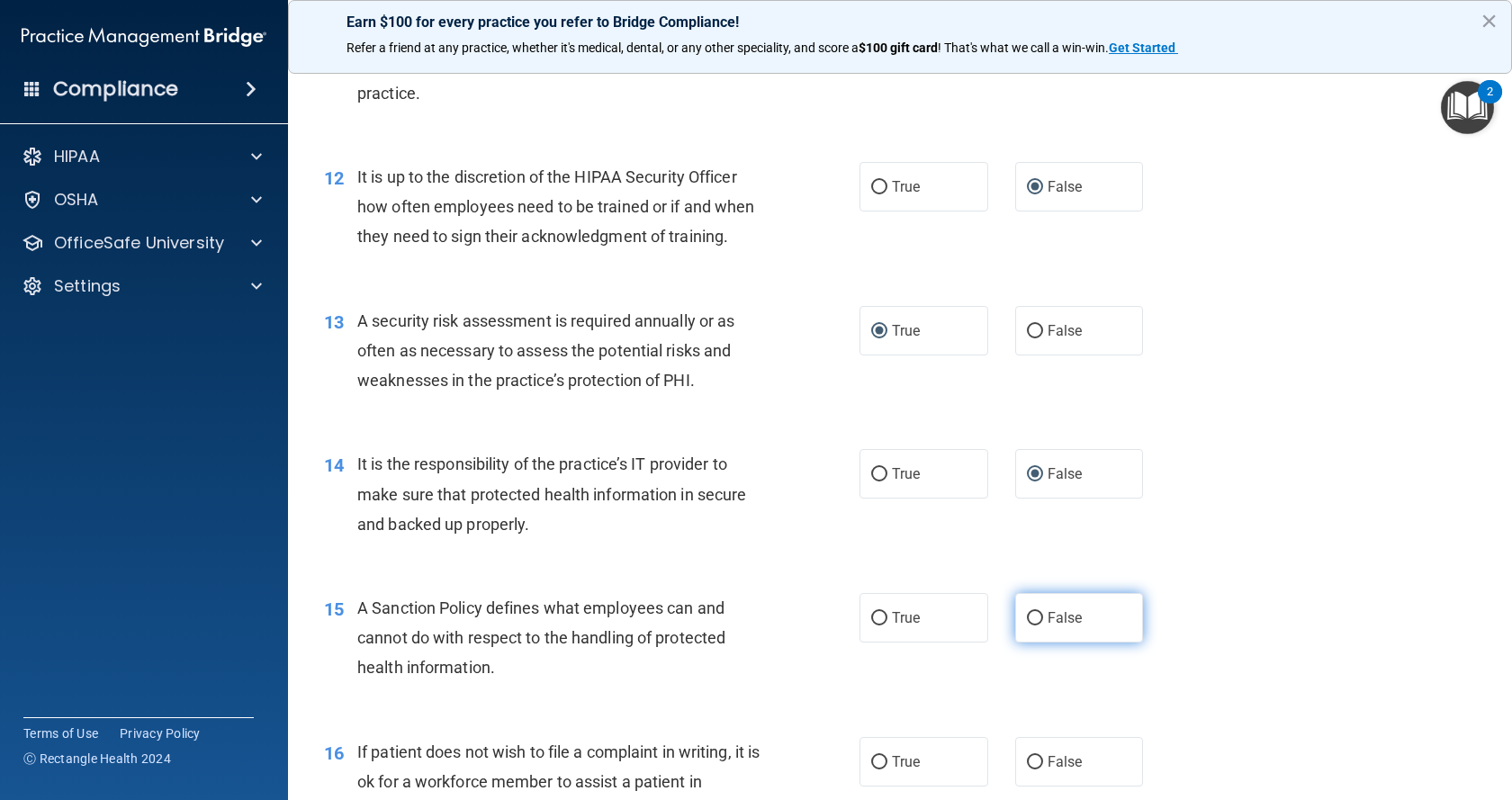
click at [1027, 625] on input "False" at bounding box center [1034, 619] width 16 height 14
radio input "true"
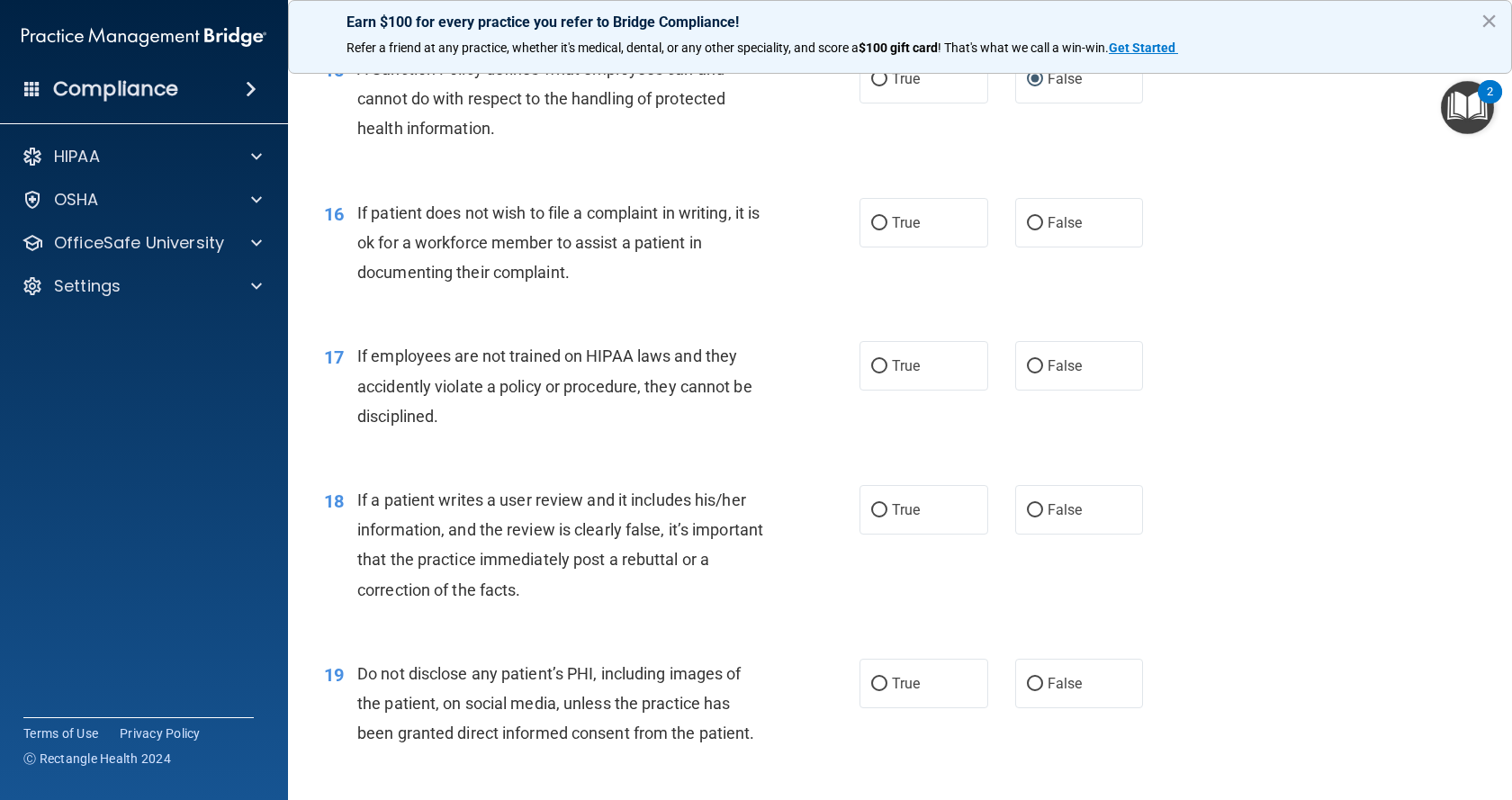
scroll to position [2429, 0]
click at [871, 230] on input "True" at bounding box center [878, 222] width 16 height 14
radio input "true"
click at [1027, 372] on input "False" at bounding box center [1034, 366] width 16 height 14
radio input "true"
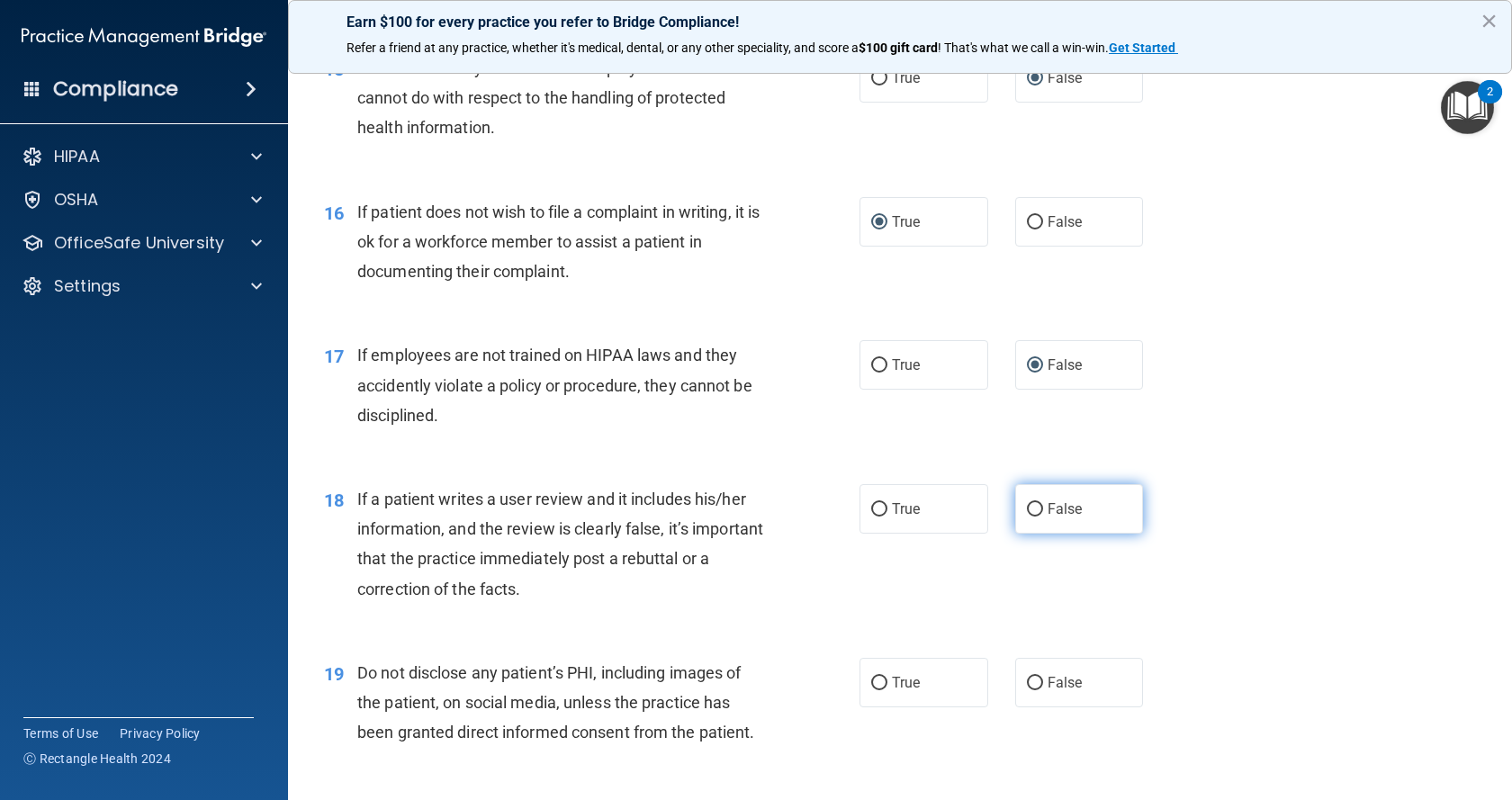
click at [1027, 517] on input "False" at bounding box center [1034, 509] width 16 height 14
radio input "true"
click at [872, 690] on input "True" at bounding box center [878, 683] width 16 height 14
radio input "true"
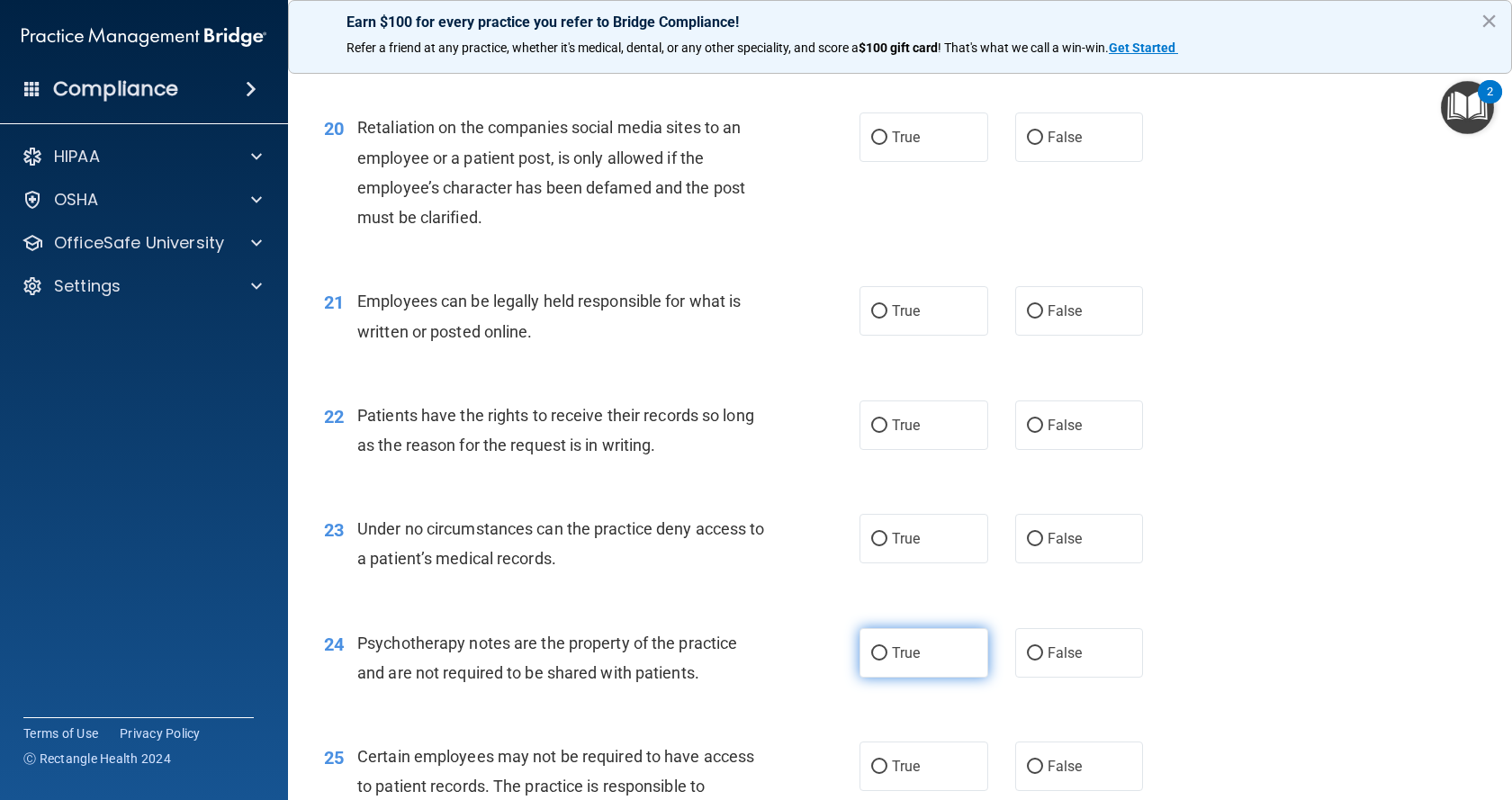
scroll to position [3148, 0]
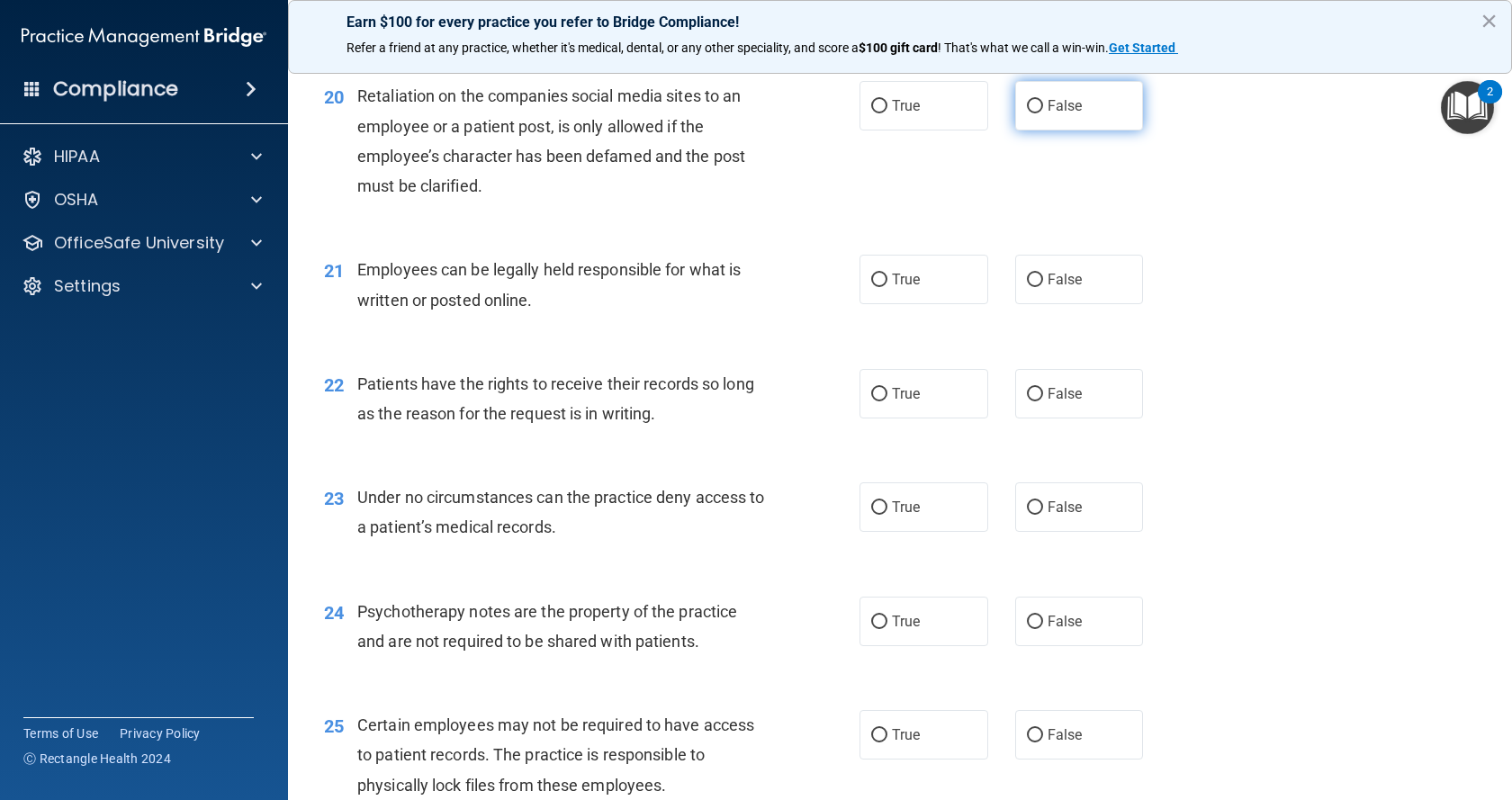
click at [1027, 113] on input "False" at bounding box center [1034, 106] width 16 height 14
radio input "true"
click at [871, 287] on input "True" at bounding box center [878, 280] width 16 height 14
radio input "true"
click at [1028, 401] on input "False" at bounding box center [1034, 394] width 16 height 14
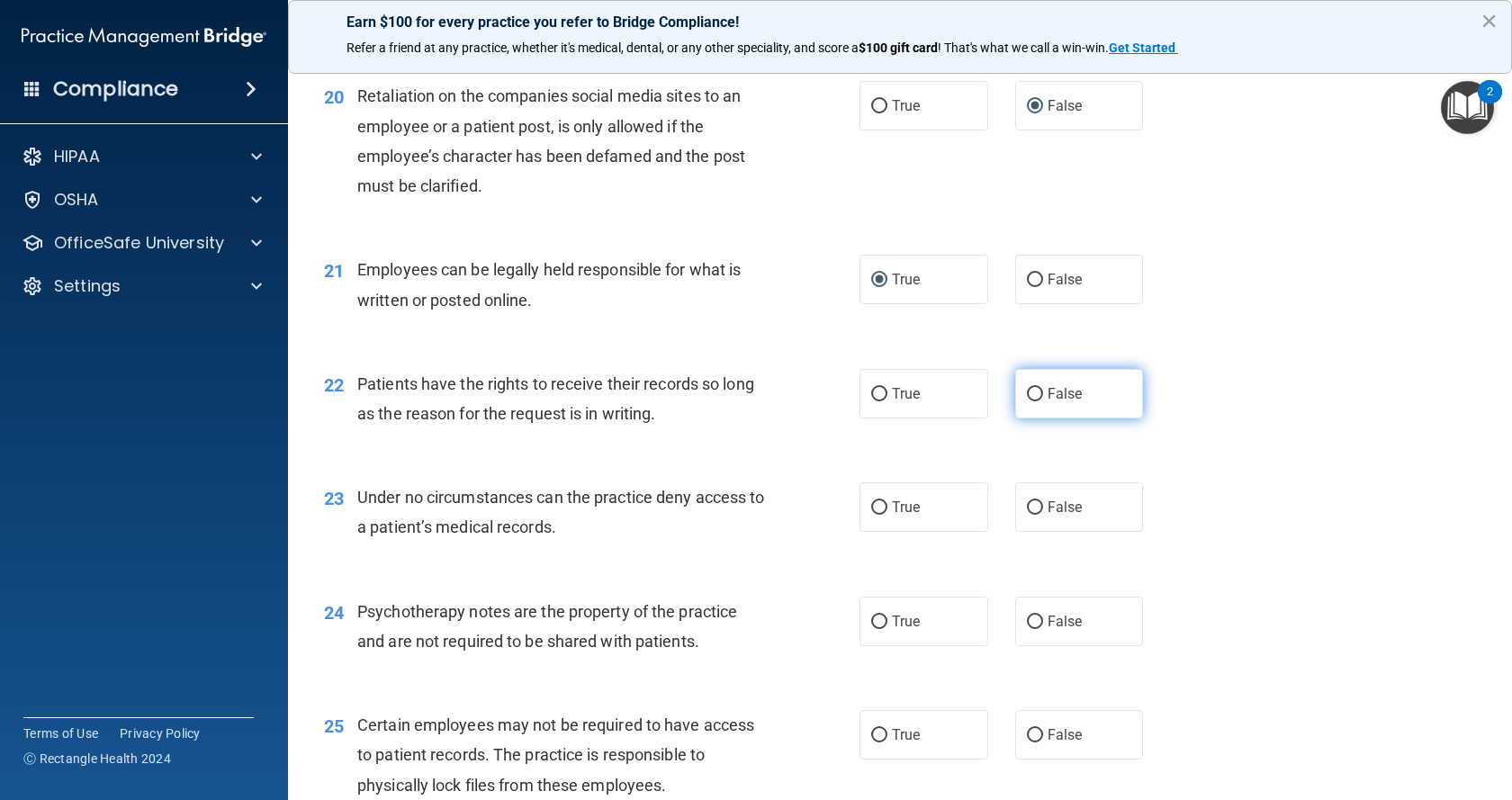
radio input "true"
click at [1027, 515] on input "False" at bounding box center [1034, 507] width 16 height 14
radio input "true"
click at [874, 629] on input "True" at bounding box center [878, 621] width 16 height 14
radio input "true"
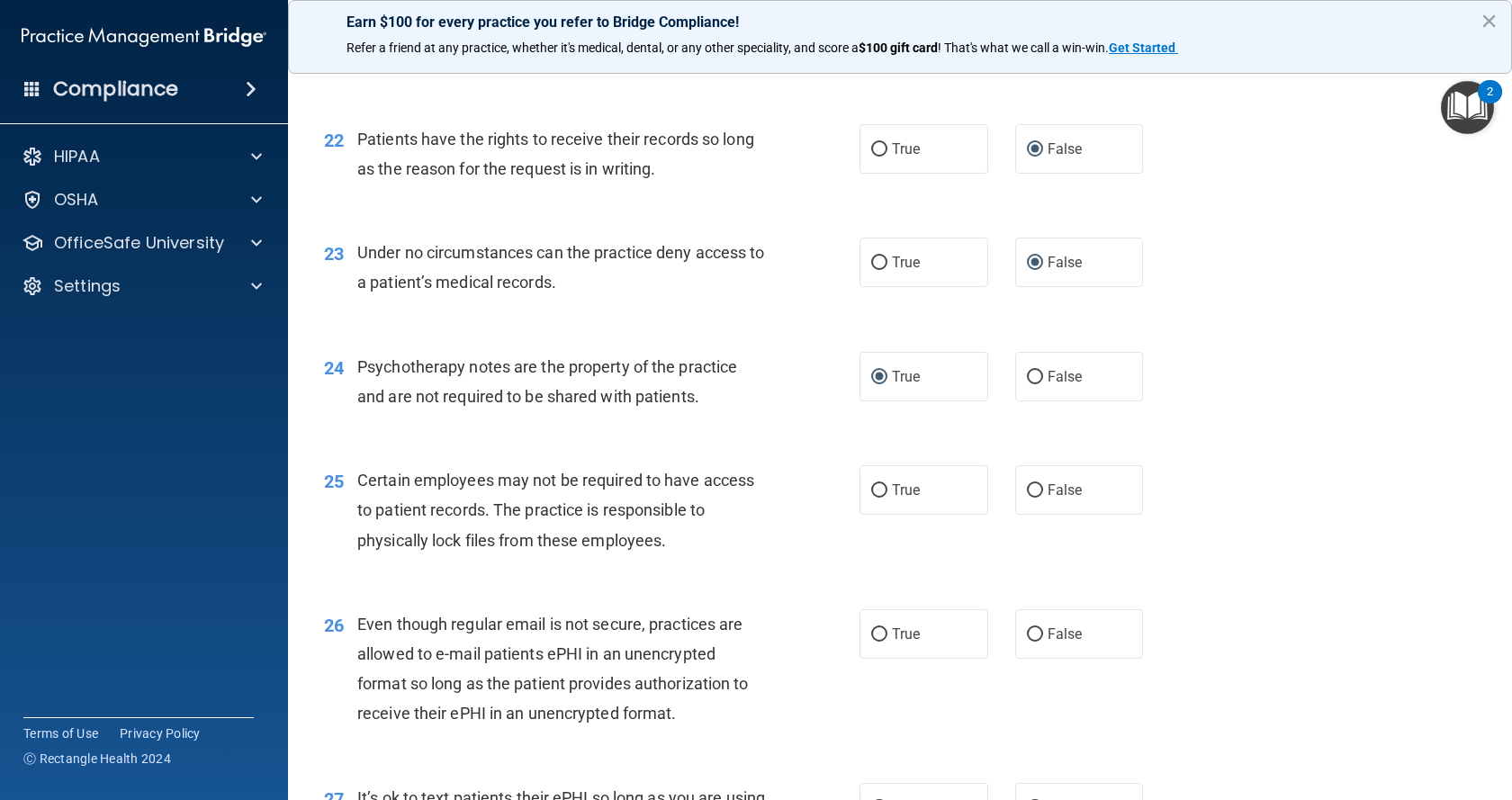
scroll to position [3418, 0]
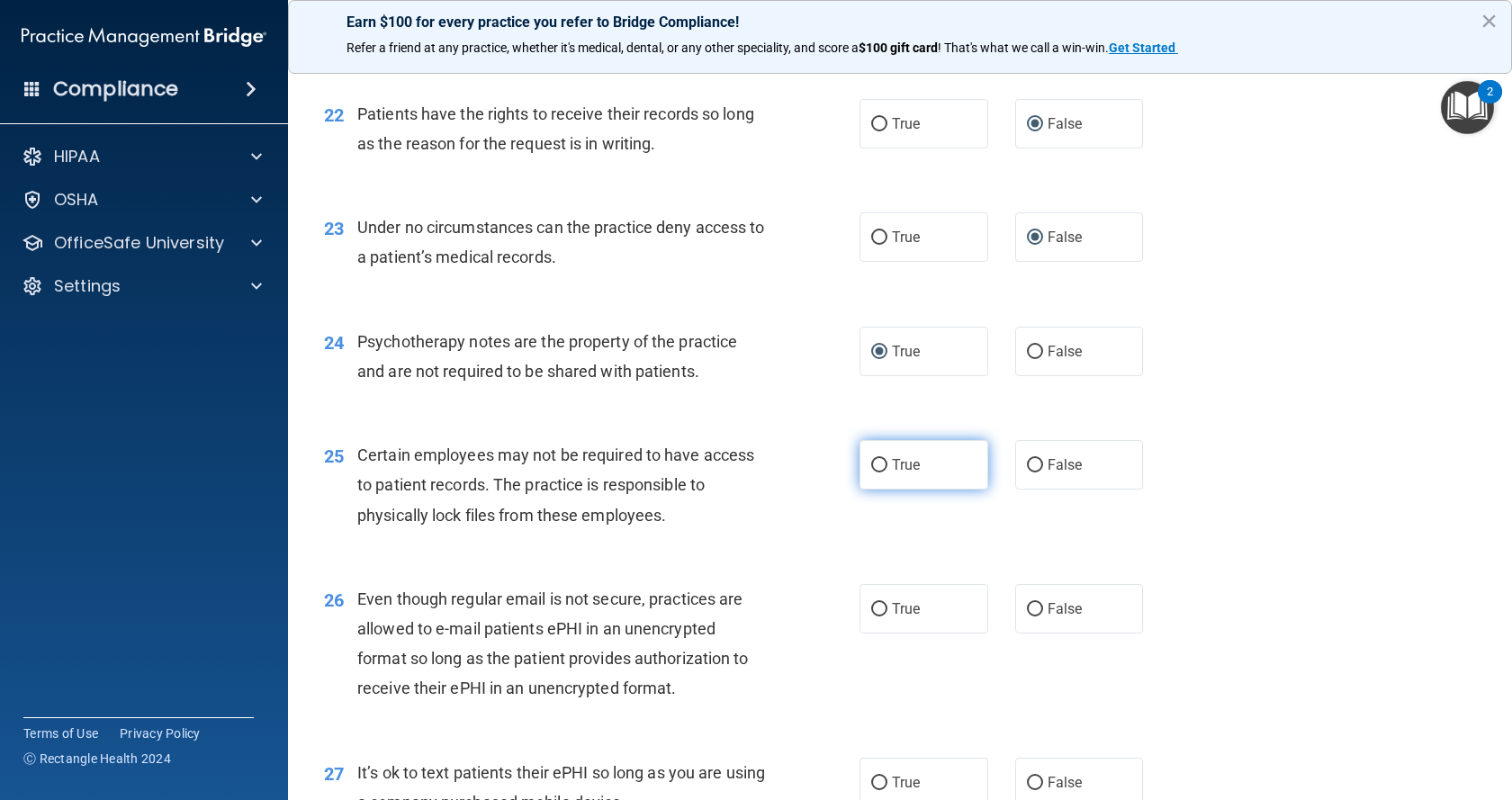
click at [876, 472] on input "True" at bounding box center [878, 465] width 16 height 14
radio input "true"
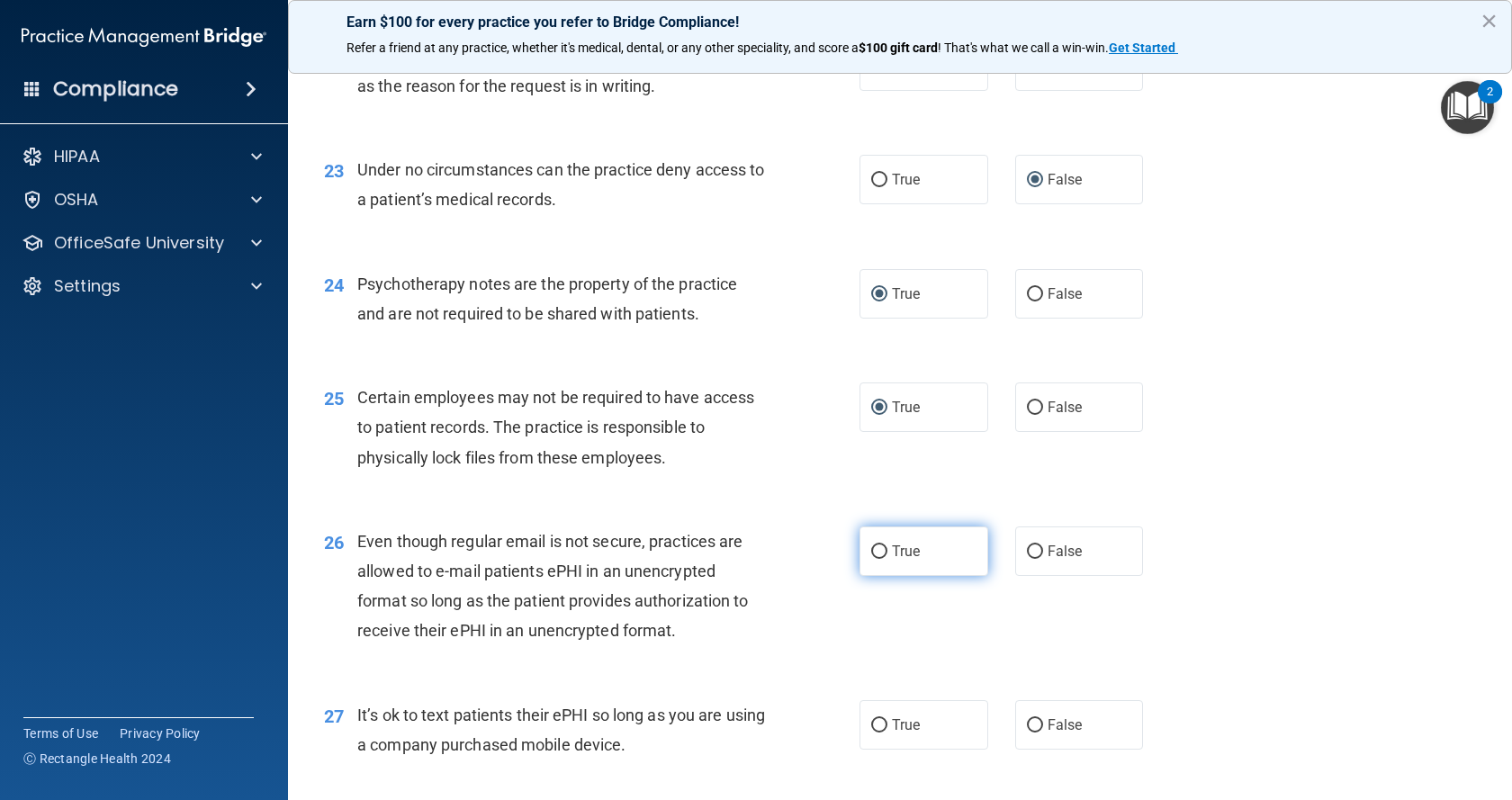
scroll to position [3508, 0]
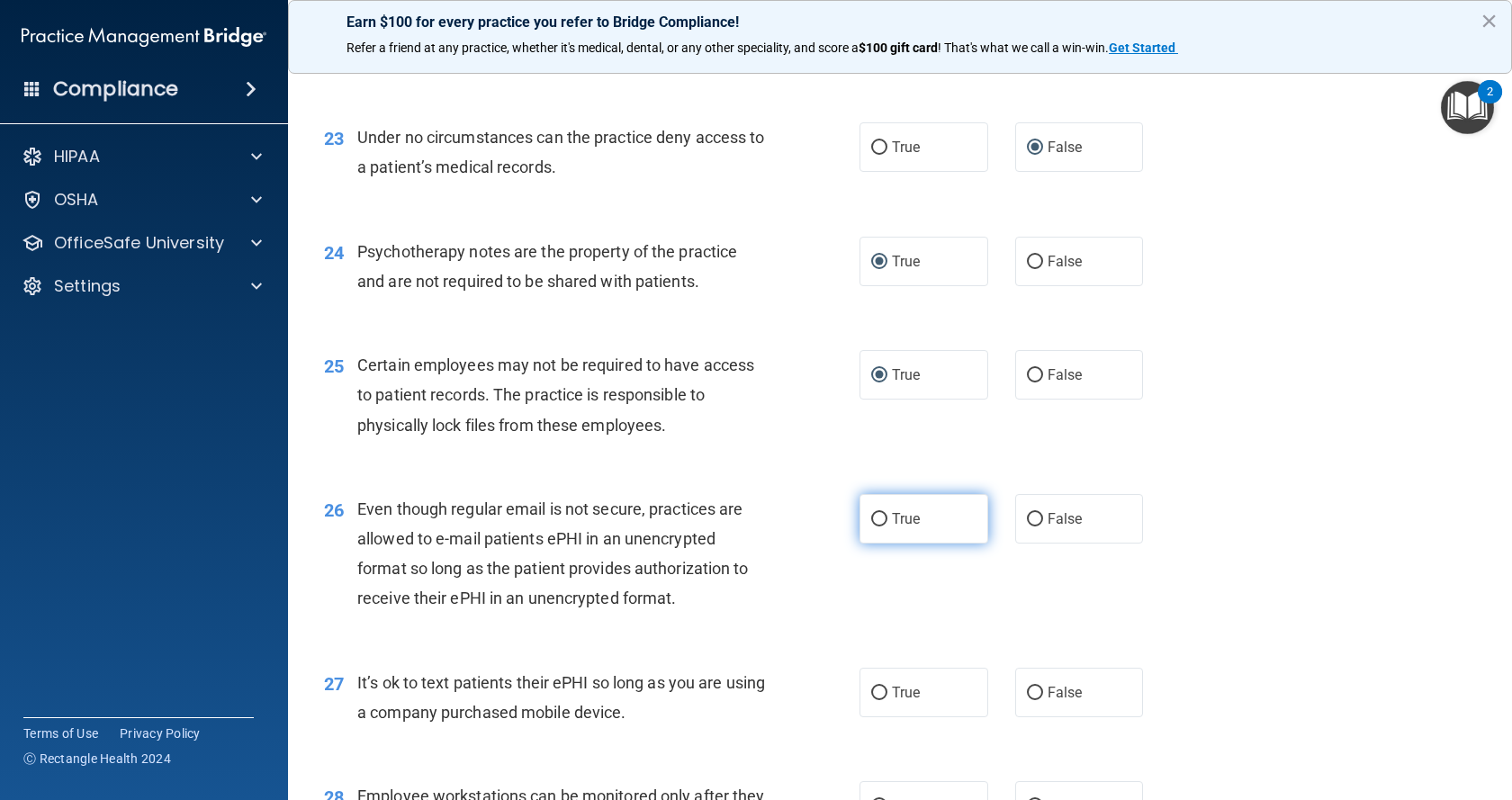
click at [871, 526] on input "True" at bounding box center [878, 519] width 16 height 14
radio input "true"
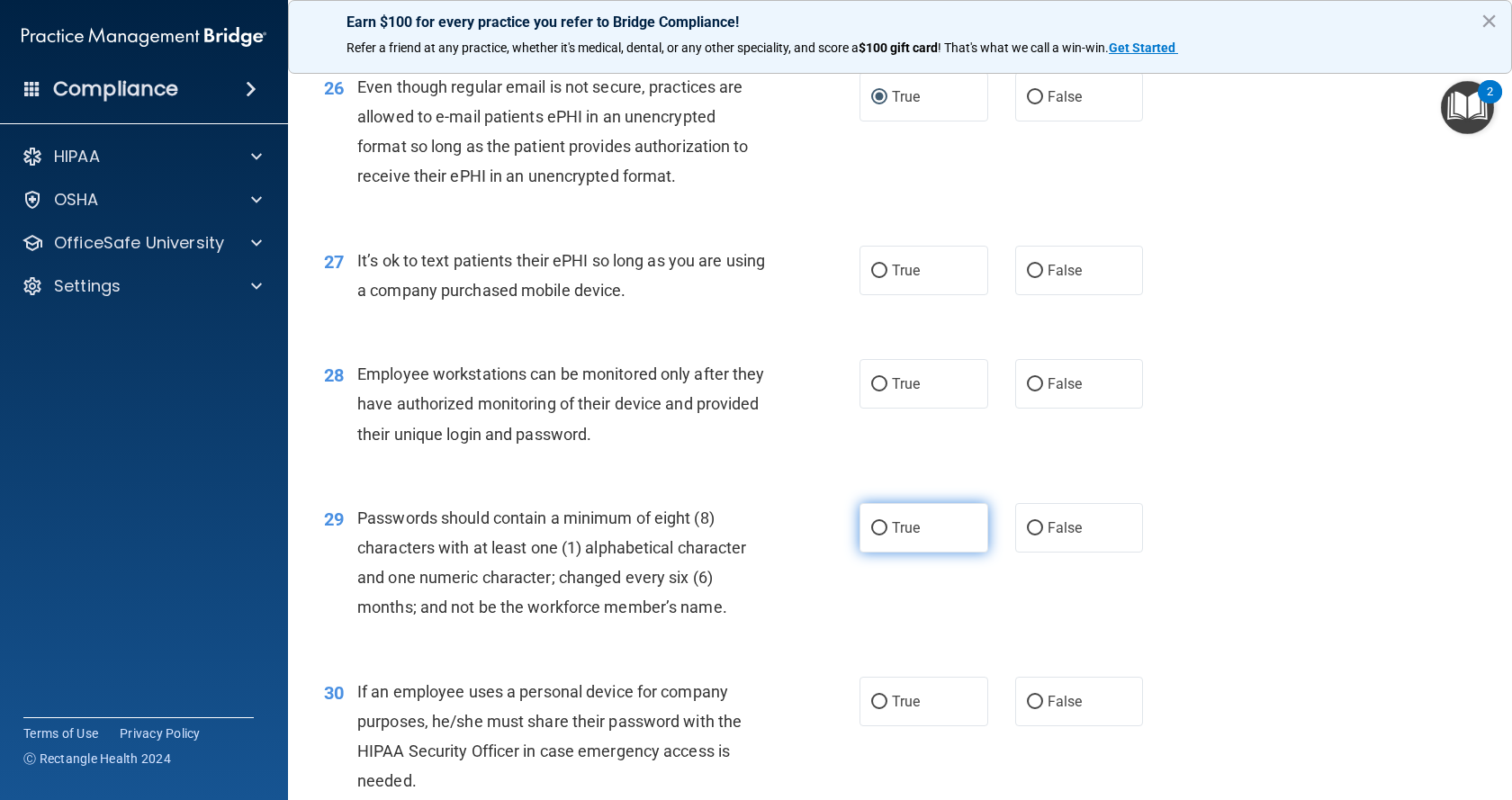
scroll to position [3957, 0]
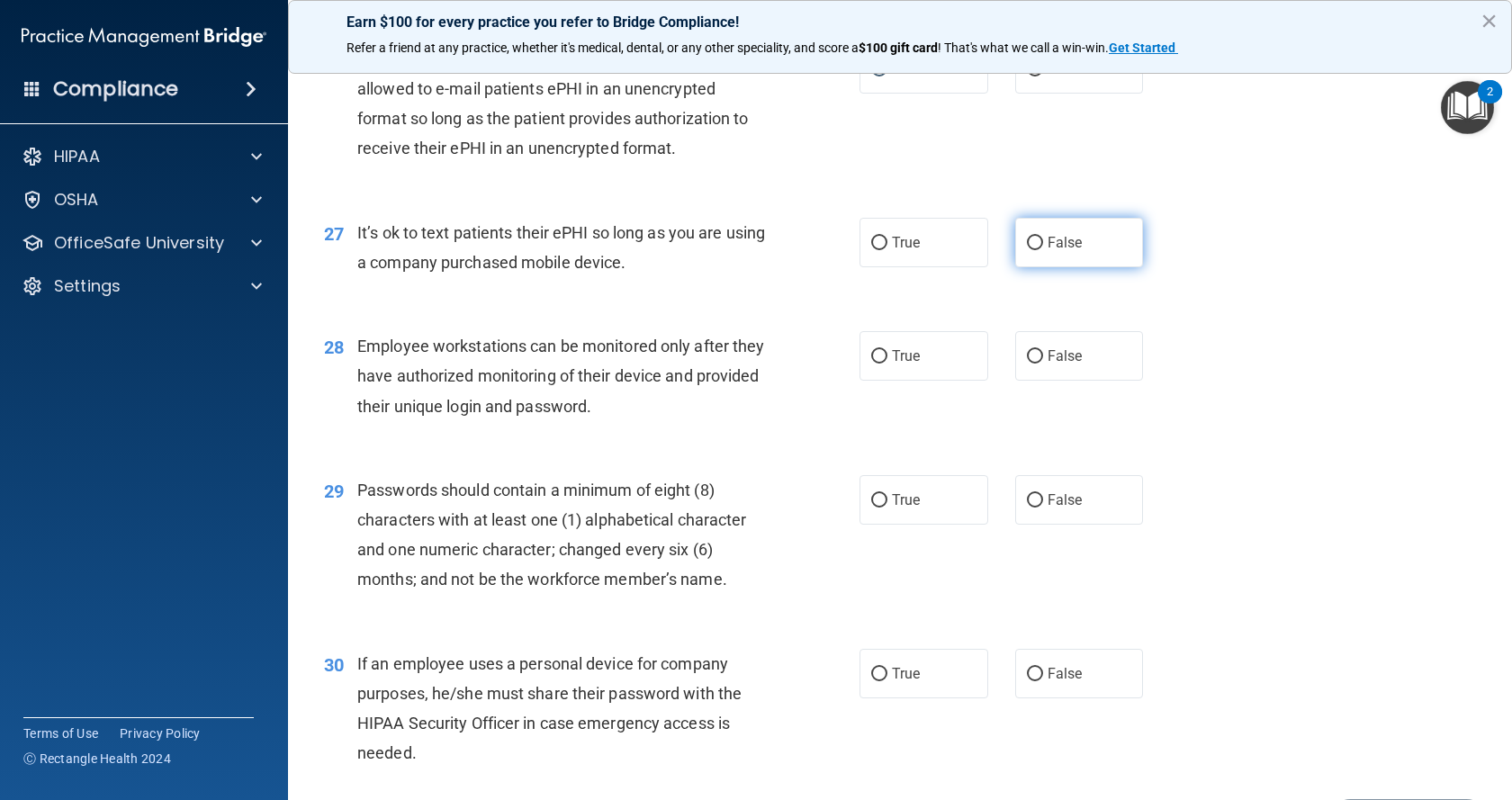
click at [1027, 250] on input "False" at bounding box center [1034, 243] width 16 height 14
radio input "true"
click at [1027, 363] on input "False" at bounding box center [1034, 356] width 16 height 14
radio input "true"
click at [871, 507] on input "True" at bounding box center [878, 500] width 16 height 14
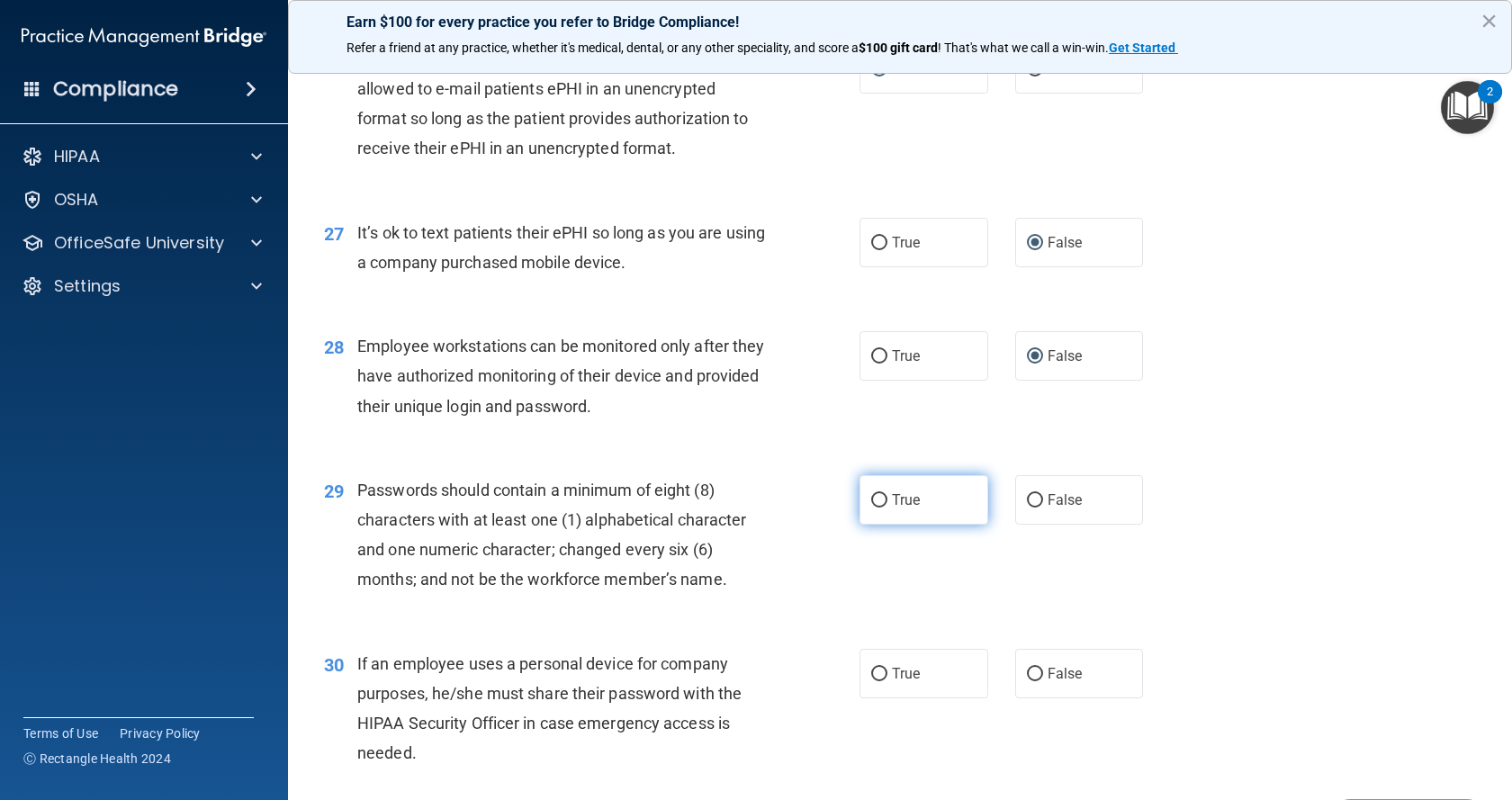
radio input "true"
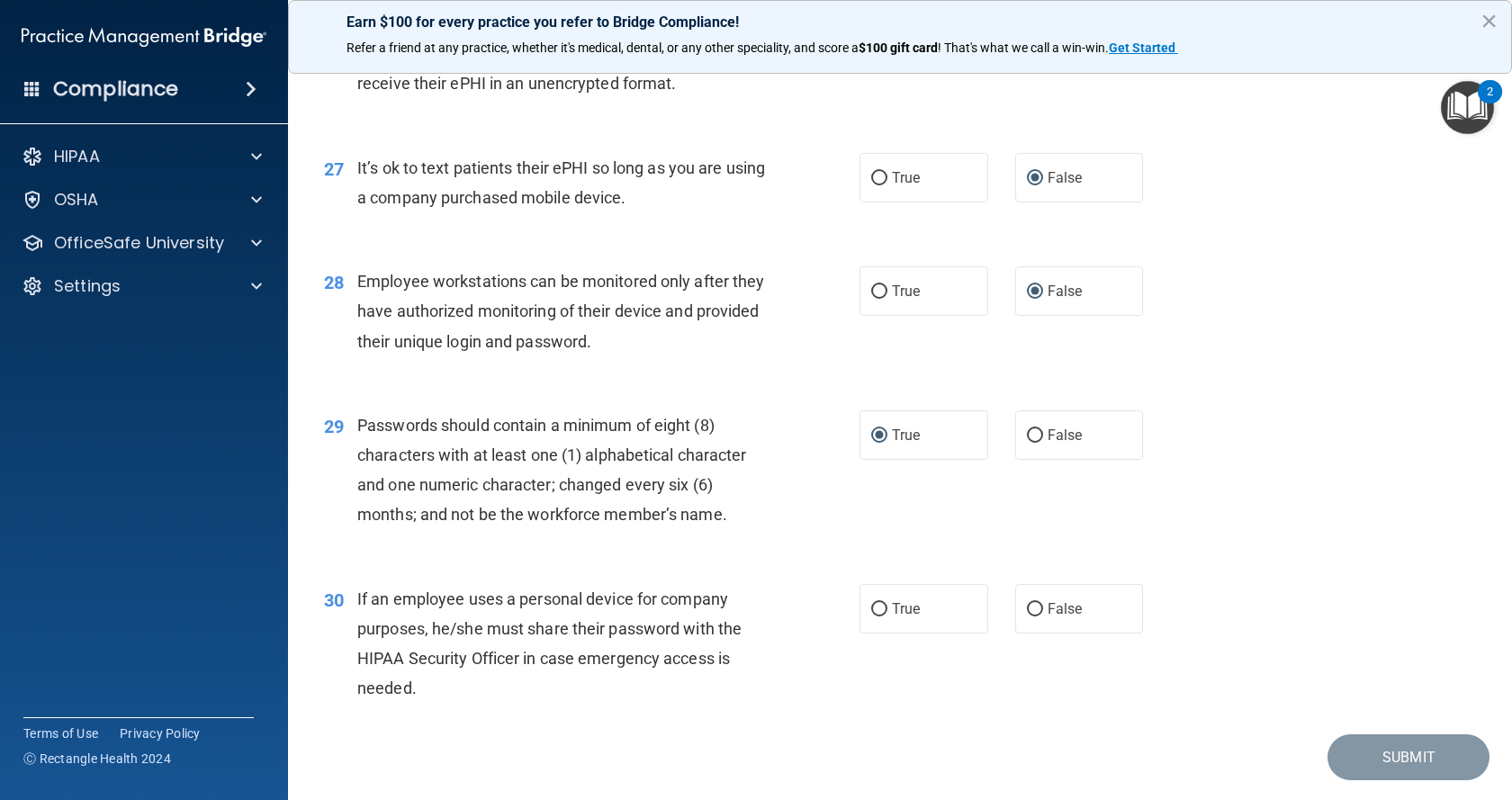
scroll to position [4134, 0]
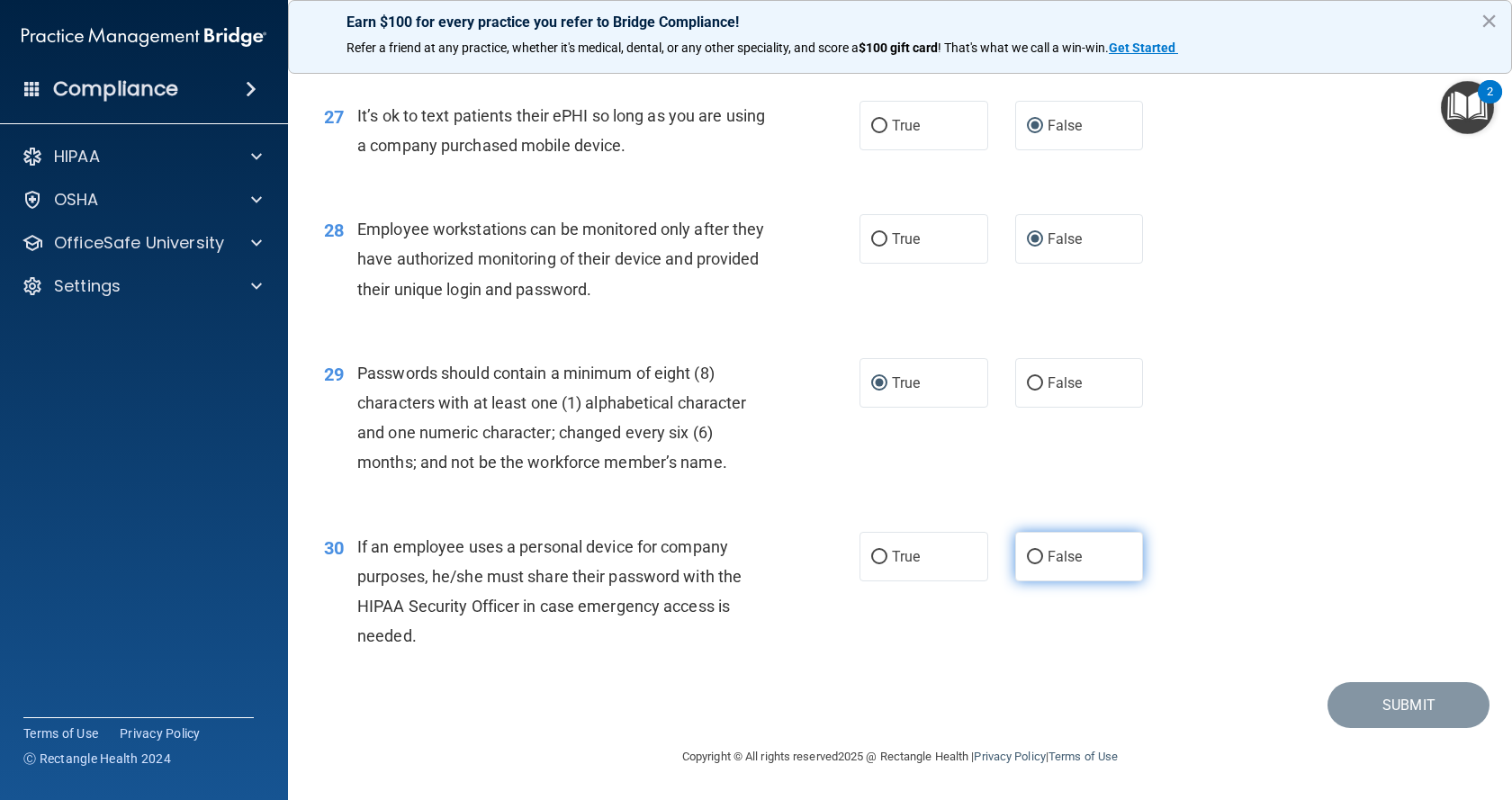
click at [1027, 556] on input "False" at bounding box center [1034, 557] width 16 height 14
radio input "true"
click at [1421, 705] on button "Submit" at bounding box center [1408, 705] width 162 height 46
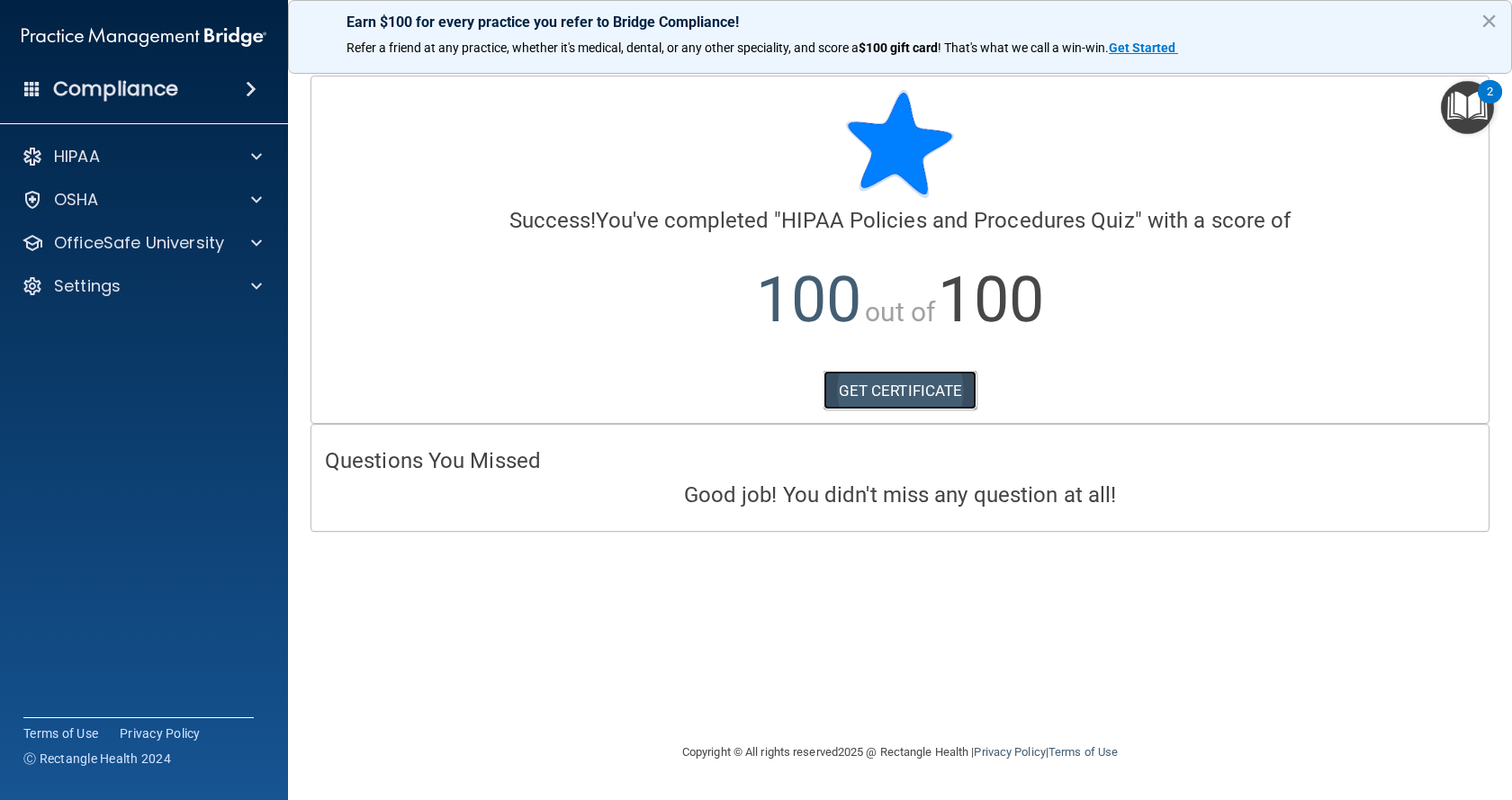
click at [902, 389] on link "GET CERTIFICATE" at bounding box center [901, 390] width 154 height 40
click at [261, 237] on span at bounding box center [257, 243] width 11 height 21
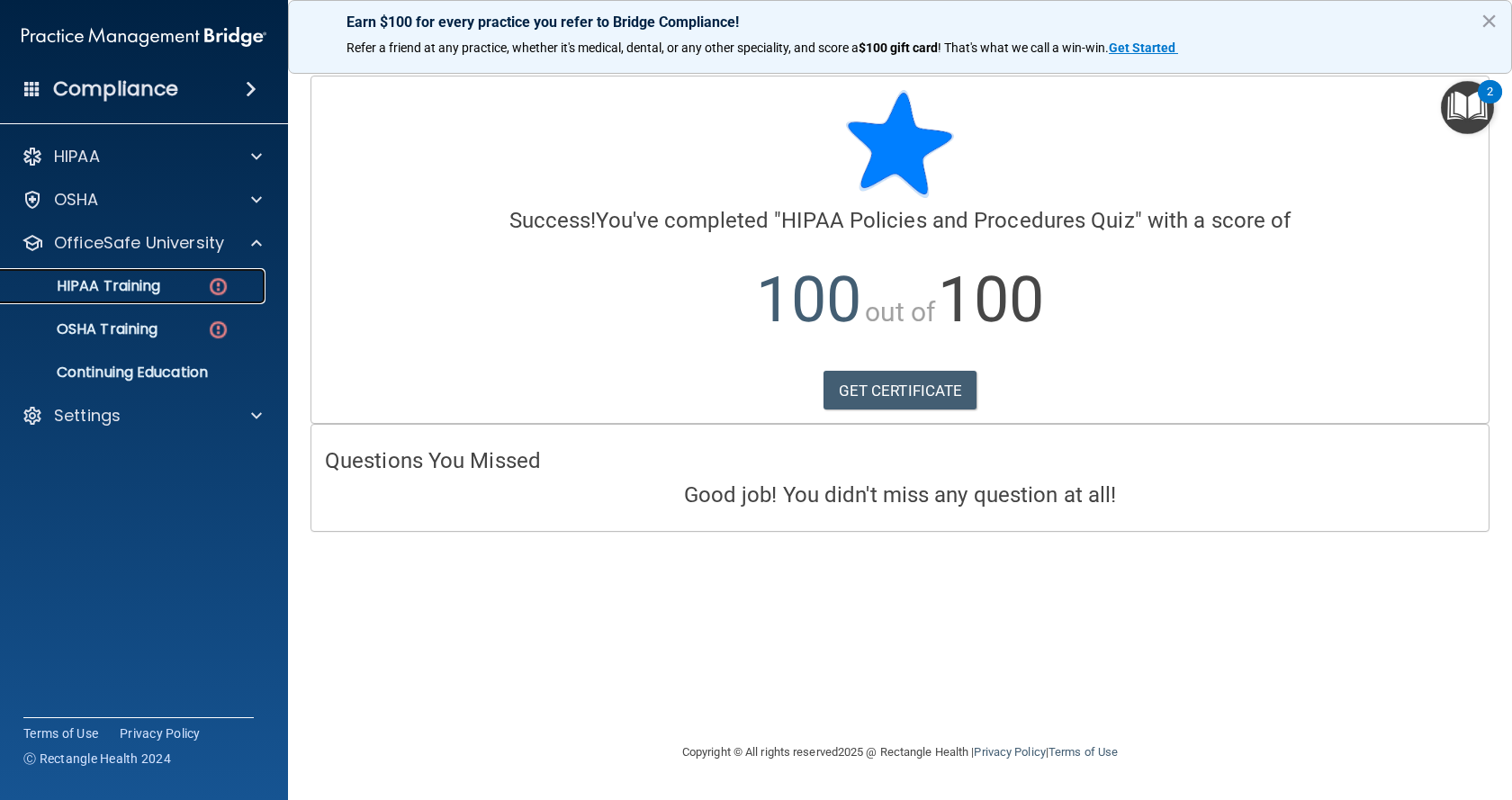
click at [215, 280] on img at bounding box center [218, 286] width 22 height 22
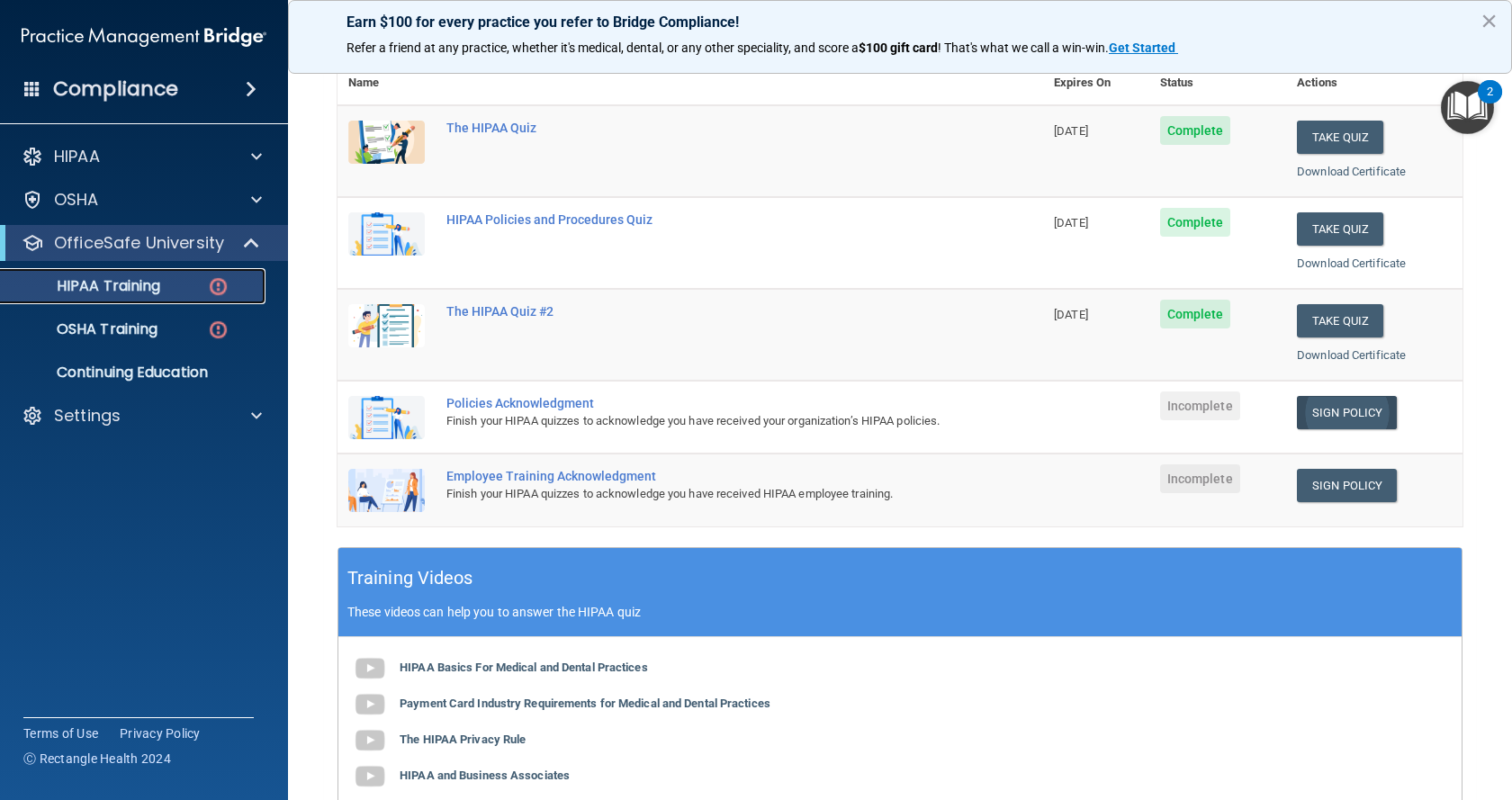
scroll to position [180, 0]
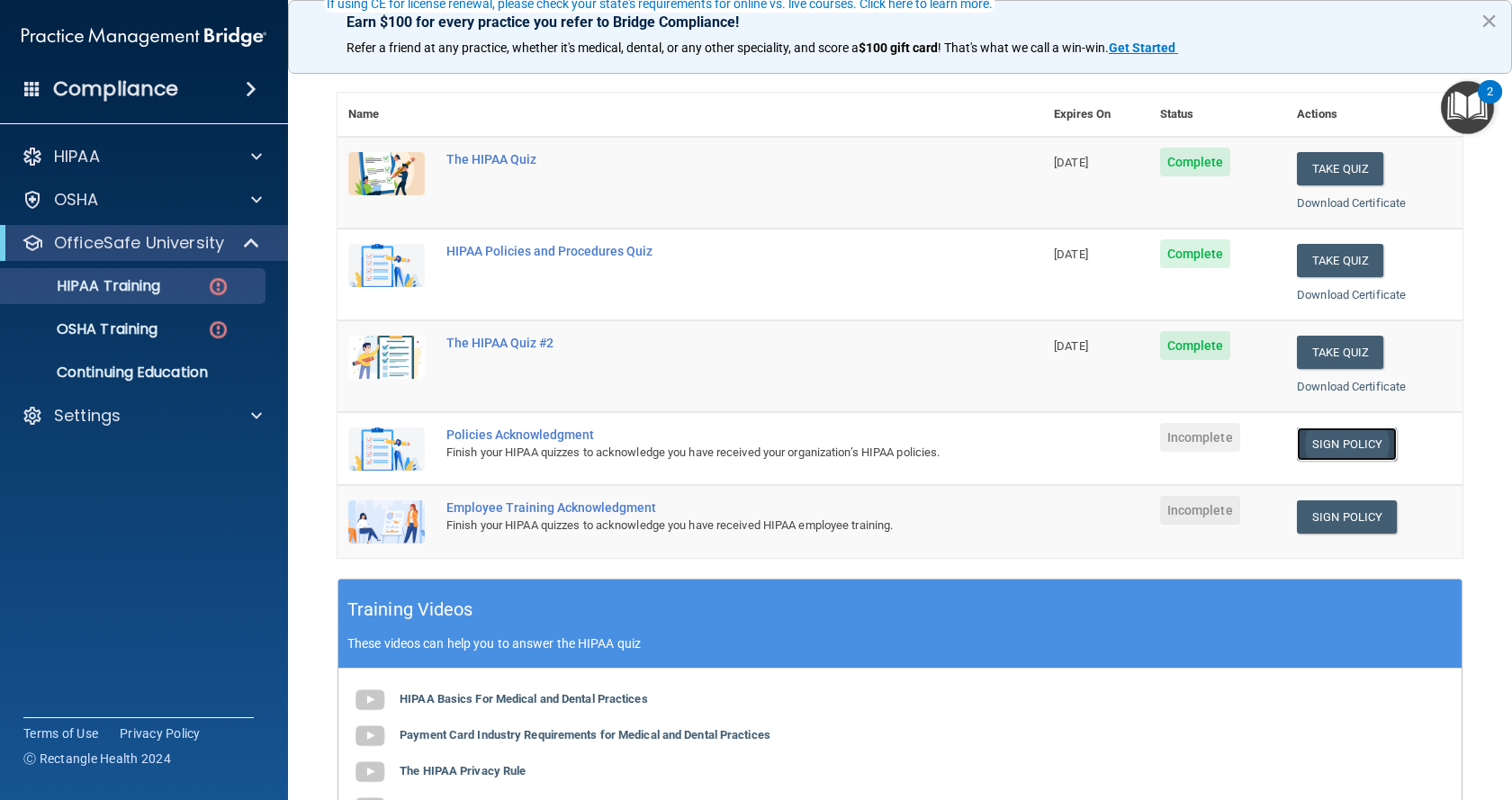
click at [1334, 440] on link "Sign Policy" at bounding box center [1347, 444] width 100 height 33
click at [260, 242] on span at bounding box center [253, 243] width 16 height 21
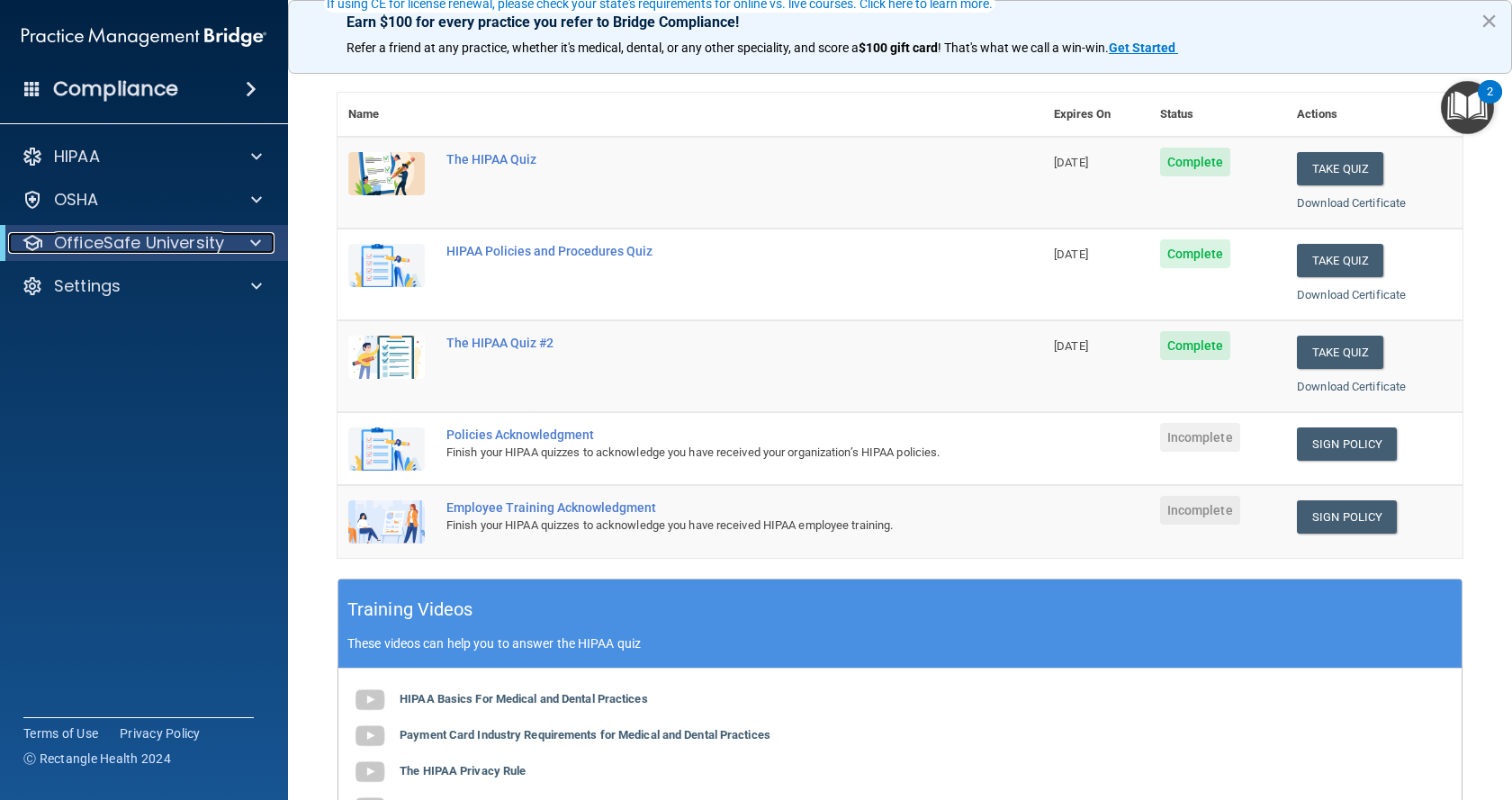
click at [240, 239] on div at bounding box center [253, 243] width 44 height 21
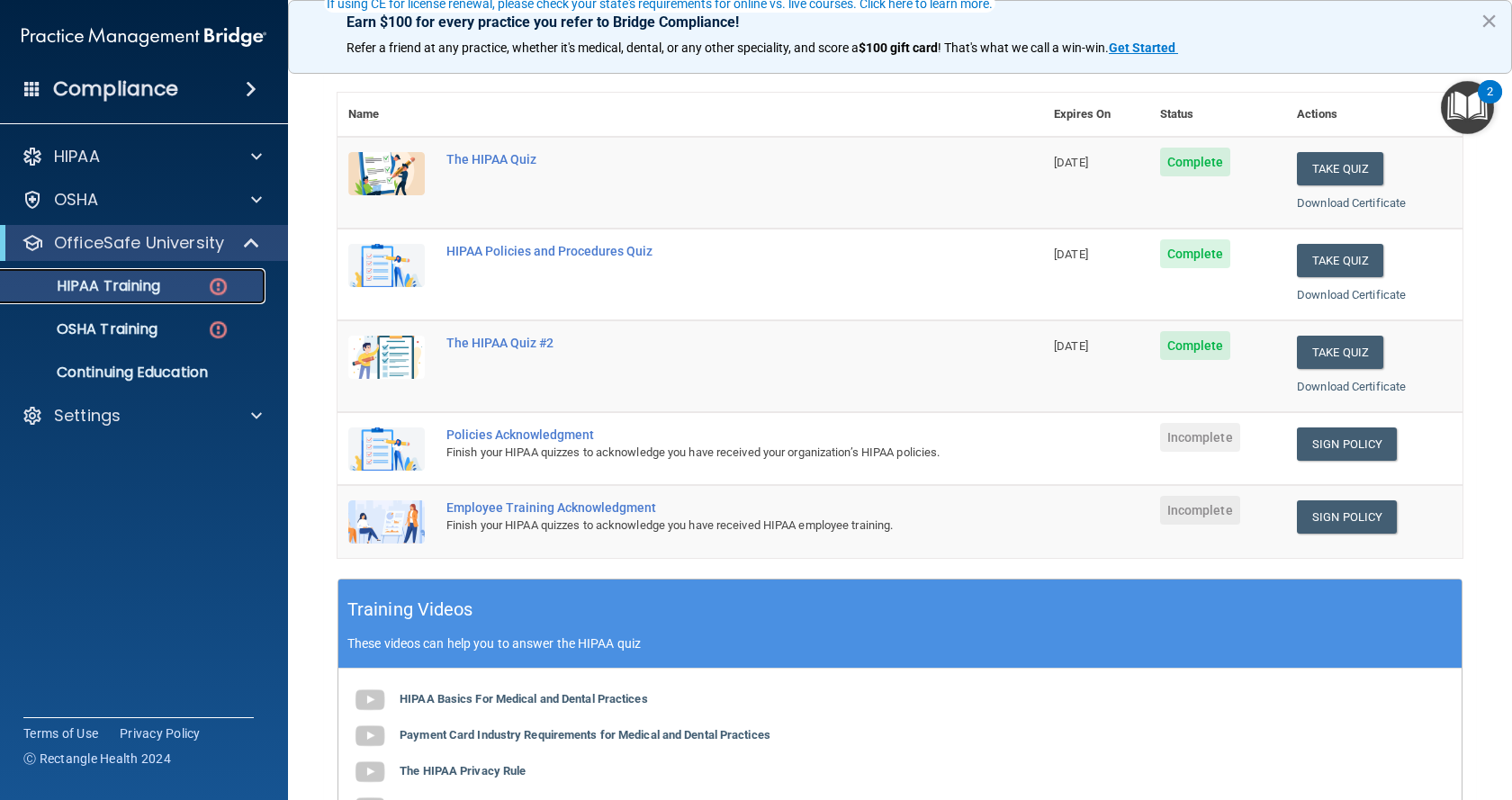
click at [220, 282] on img at bounding box center [218, 286] width 22 height 22
click at [217, 328] on img at bounding box center [218, 330] width 22 height 22
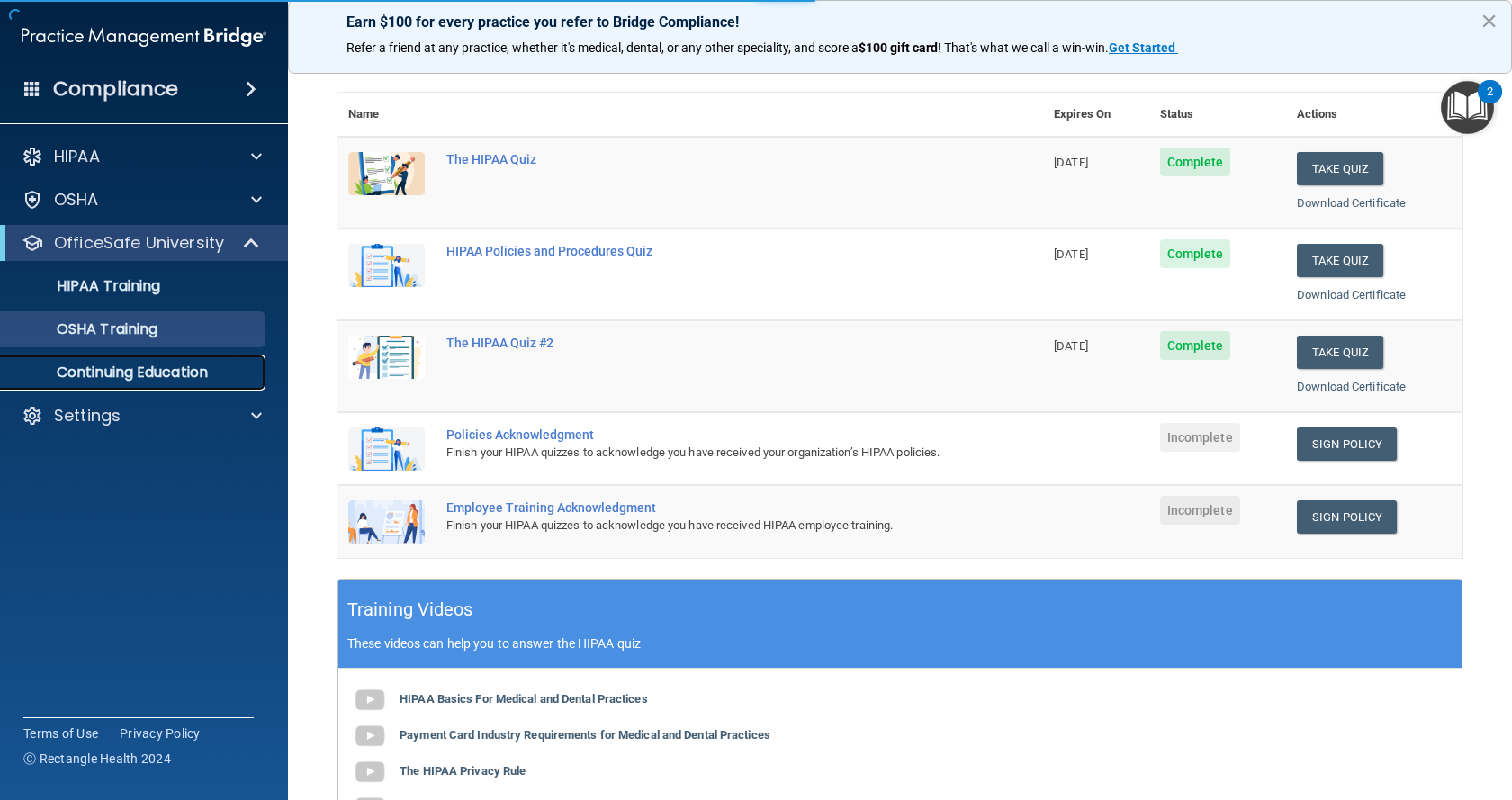
click at [190, 369] on p "Continuing Education" at bounding box center [134, 371] width 246 height 18
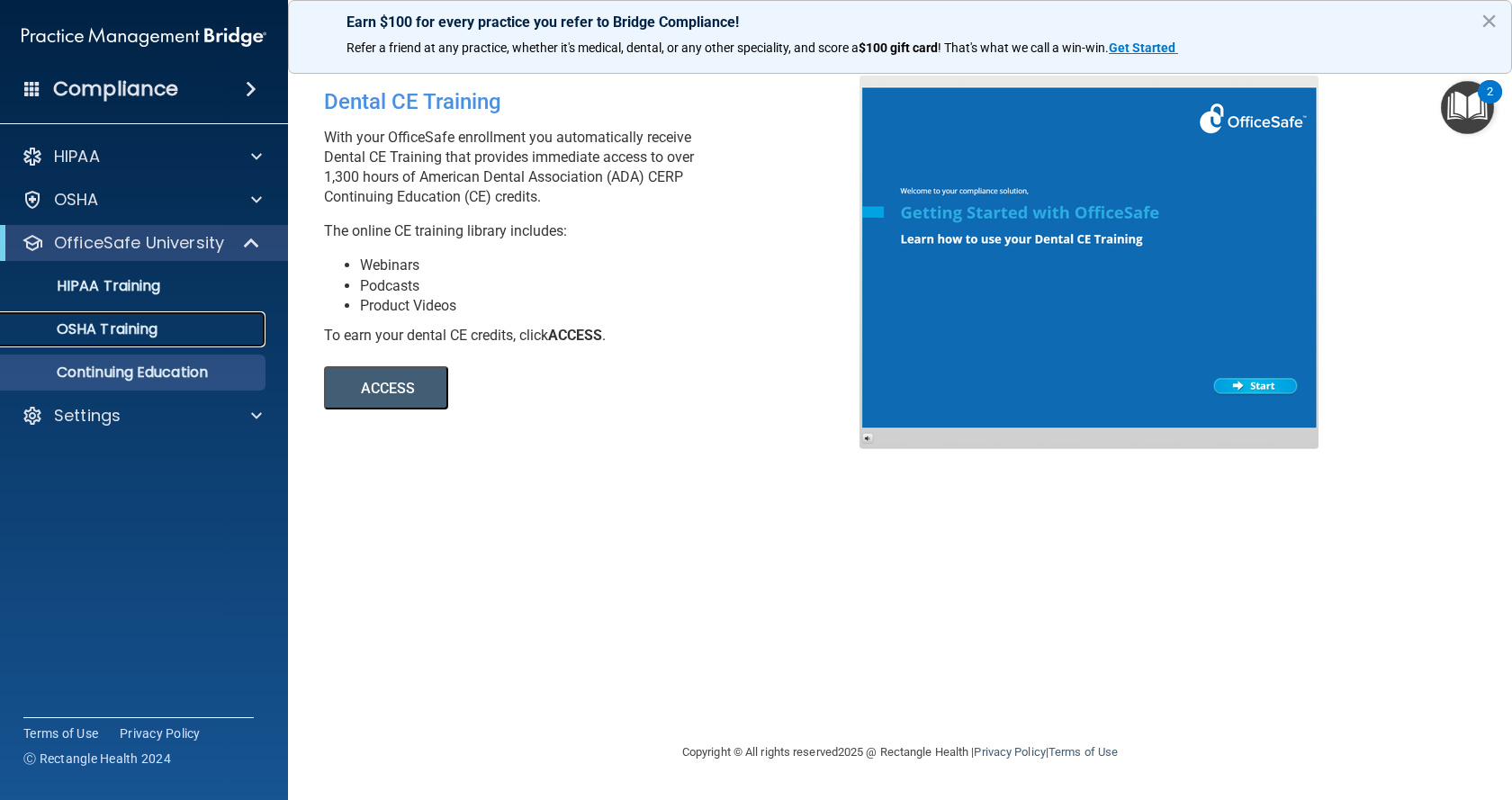
click at [132, 328] on p "OSHA Training" at bounding box center [84, 329] width 145 height 18
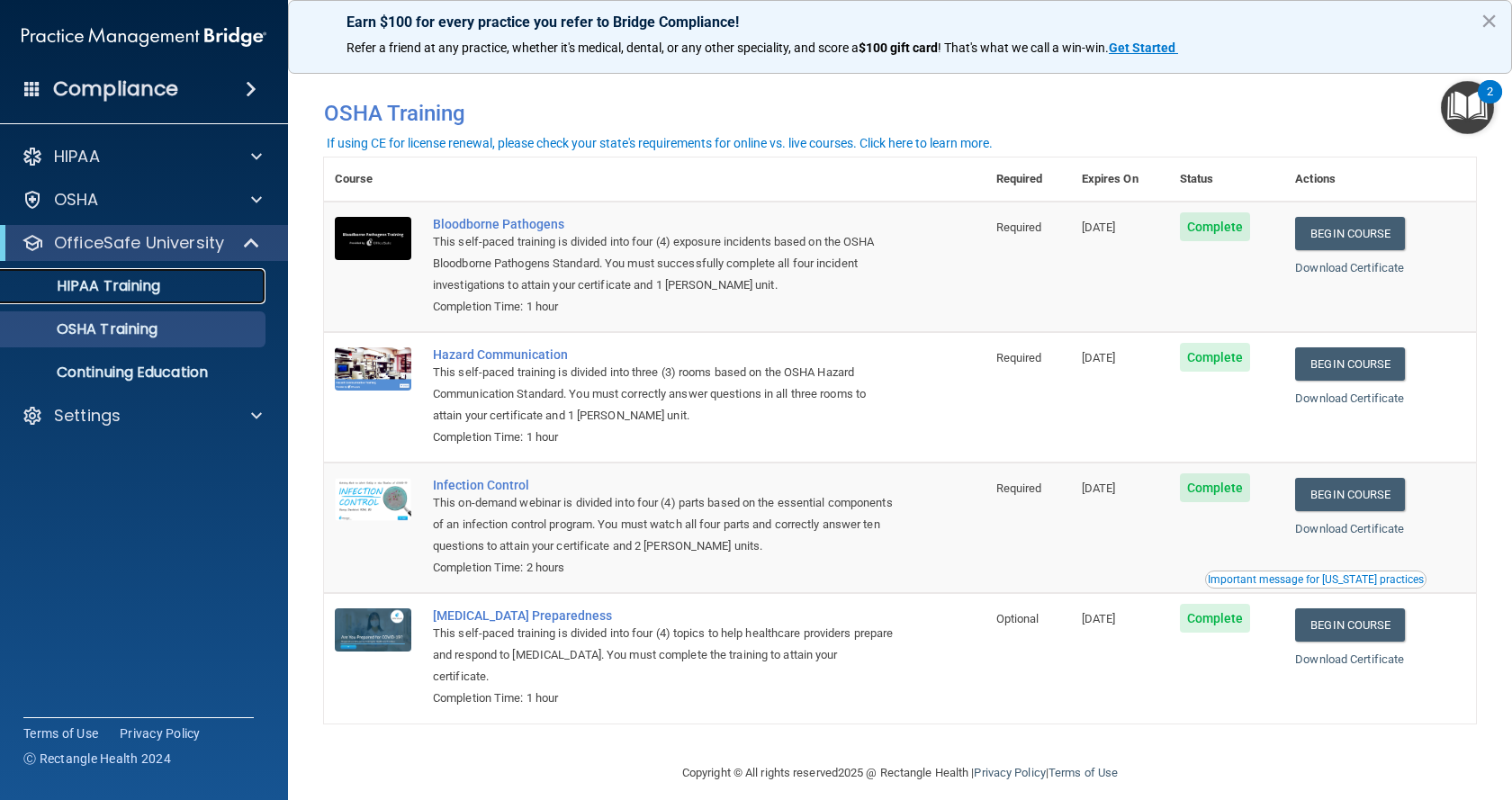
drag, startPoint x: 131, startPoint y: 289, endPoint x: 160, endPoint y: 295, distance: 29.6
click at [132, 290] on p "HIPAA Training" at bounding box center [86, 285] width 148 height 18
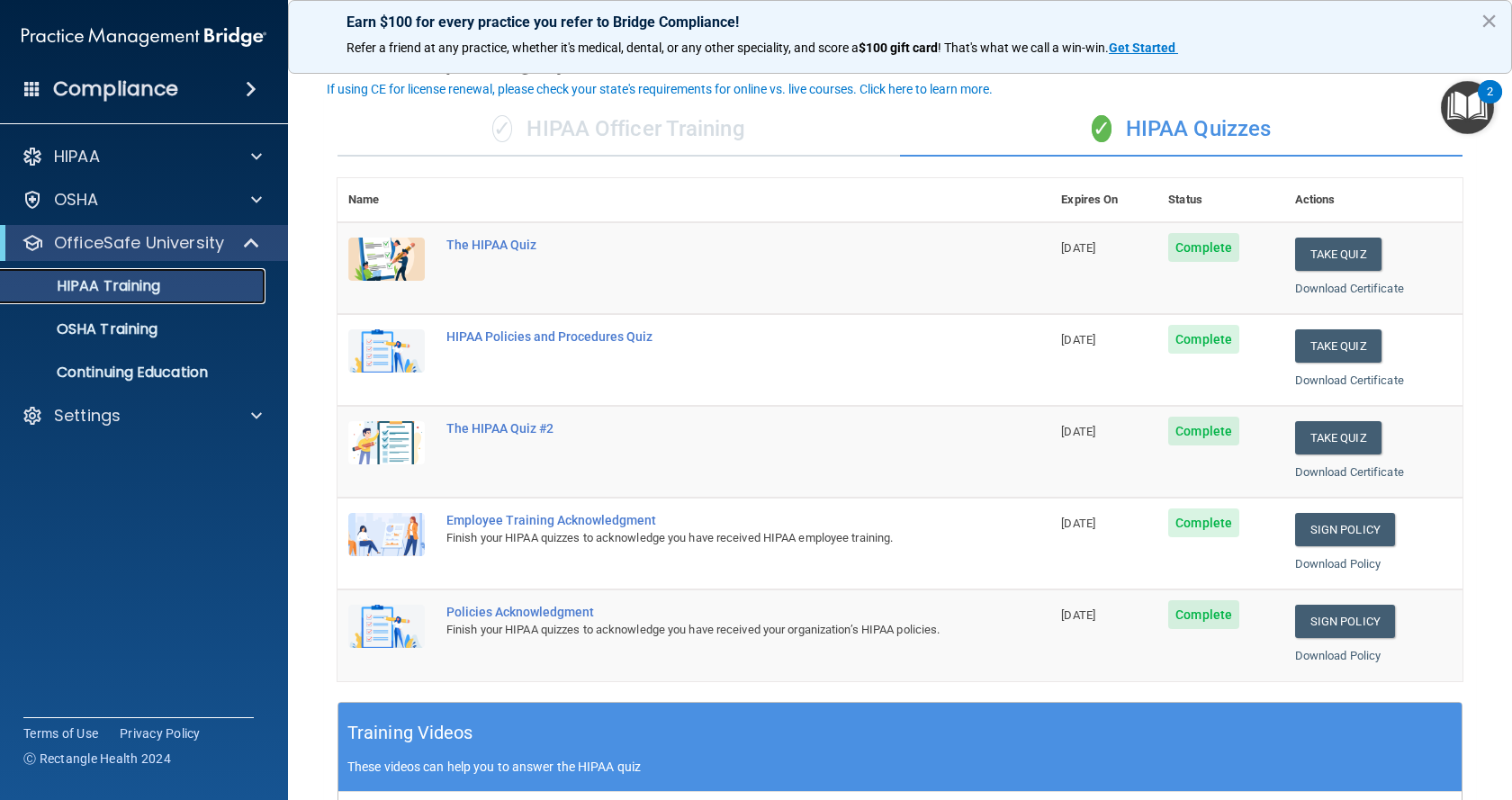
scroll to position [90, 0]
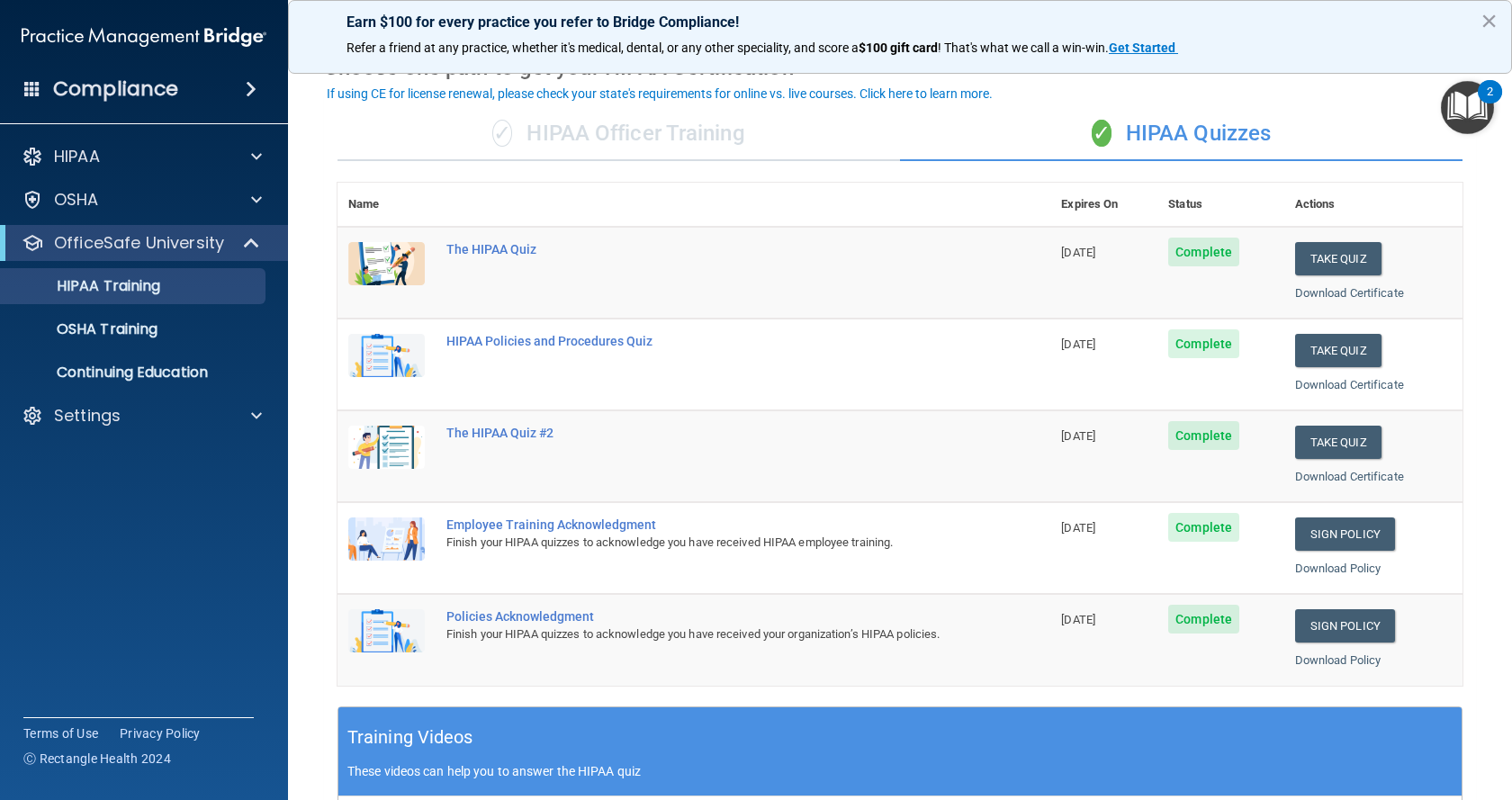
click at [267, 336] on li "OSHA Training" at bounding box center [145, 329] width 326 height 36
click at [170, 331] on div "OSHA Training" at bounding box center [134, 329] width 246 height 18
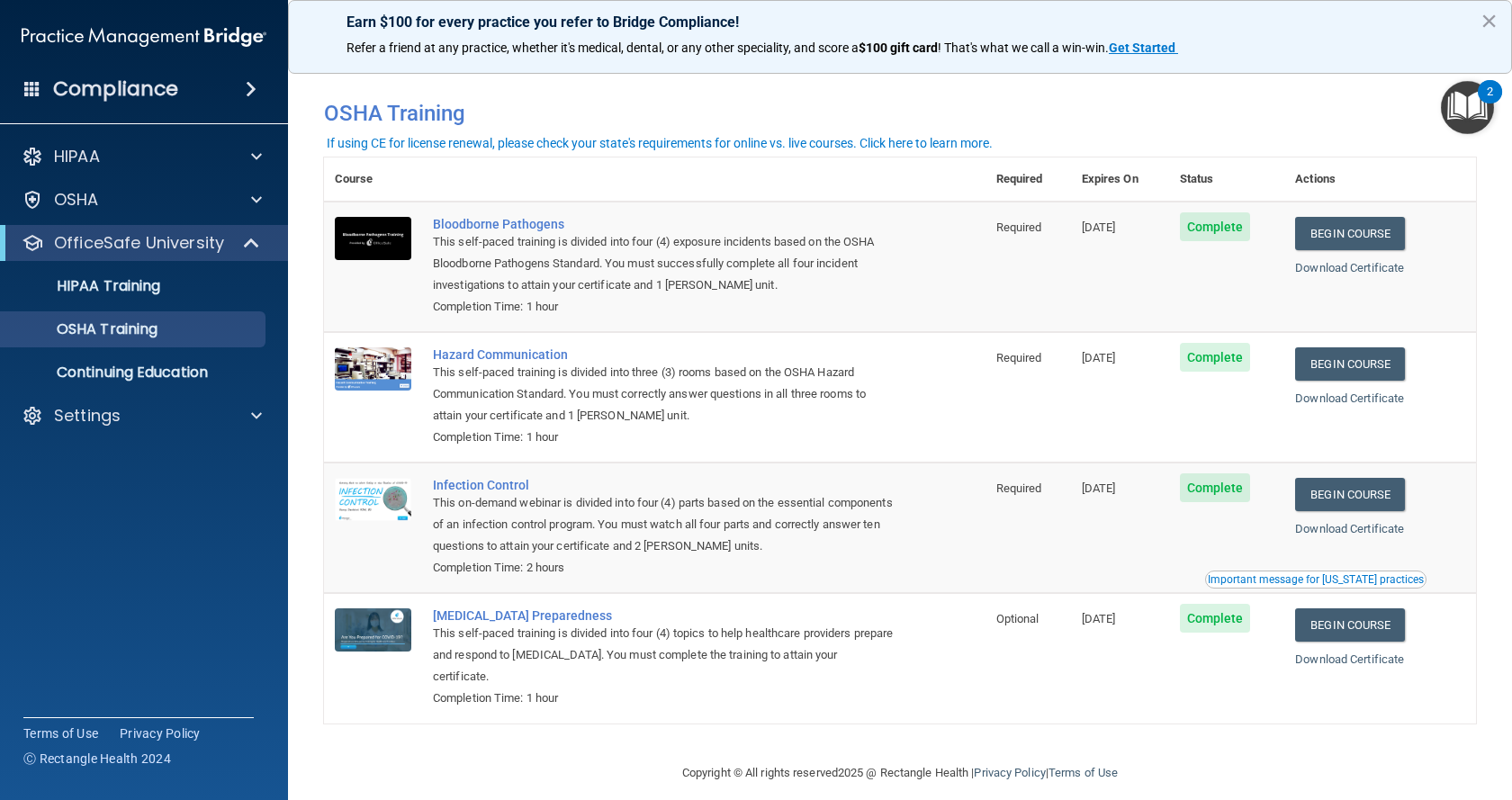
click at [1486, 86] on div "2" at bounding box center [1490, 91] width 24 height 23
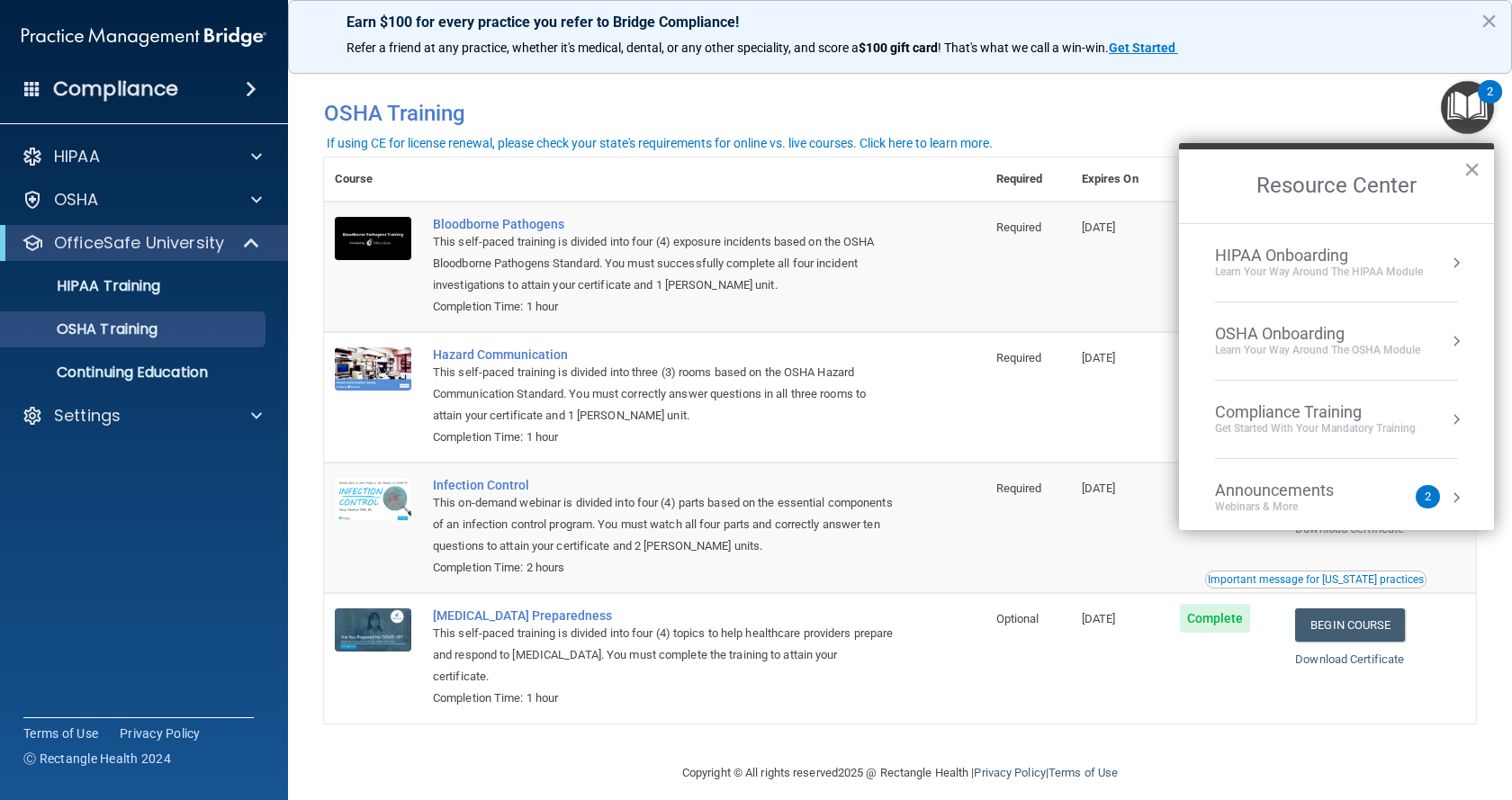
click at [1425, 496] on div "2" at bounding box center [1428, 496] width 6 height 0
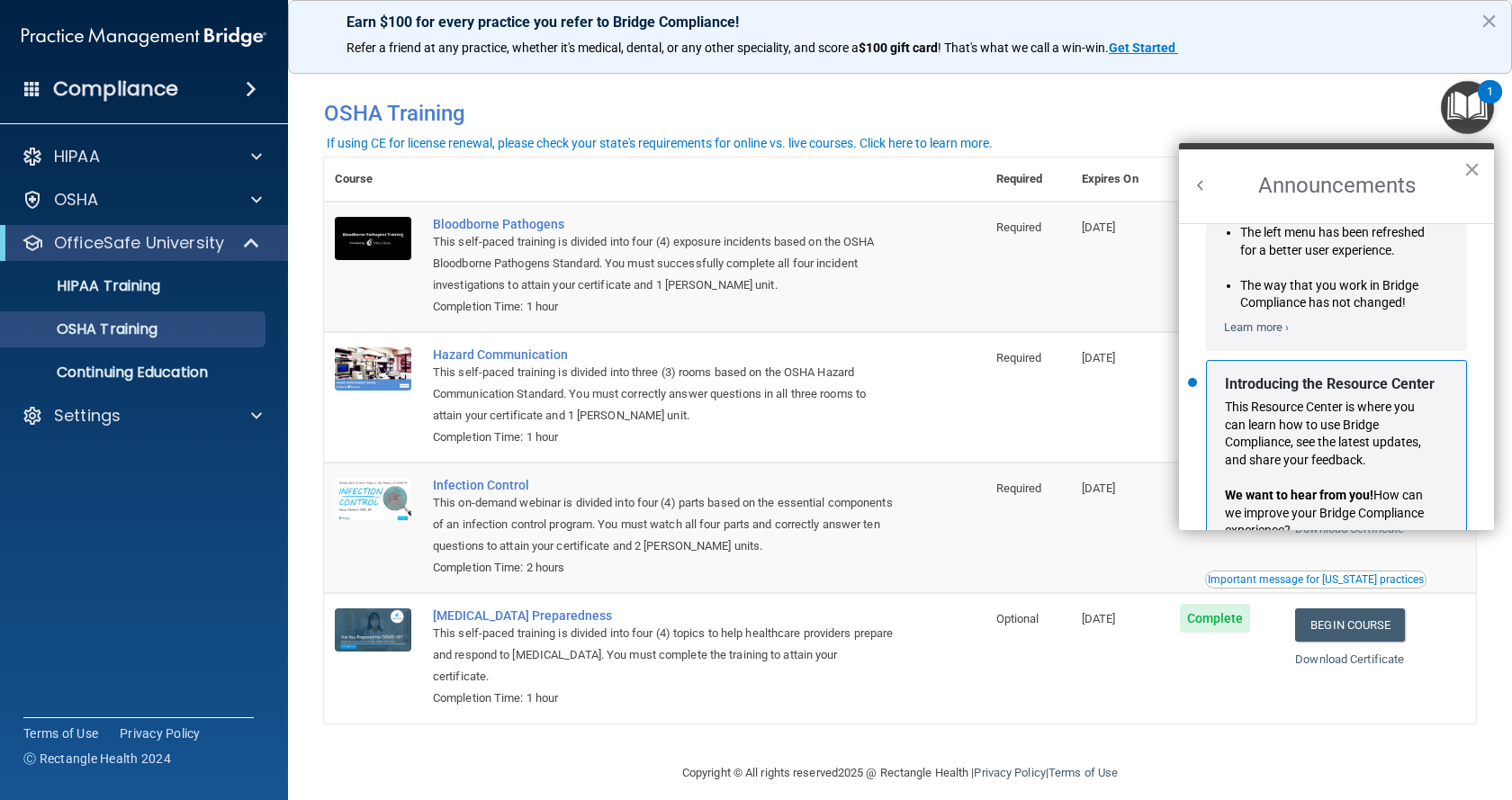
scroll to position [316, 0]
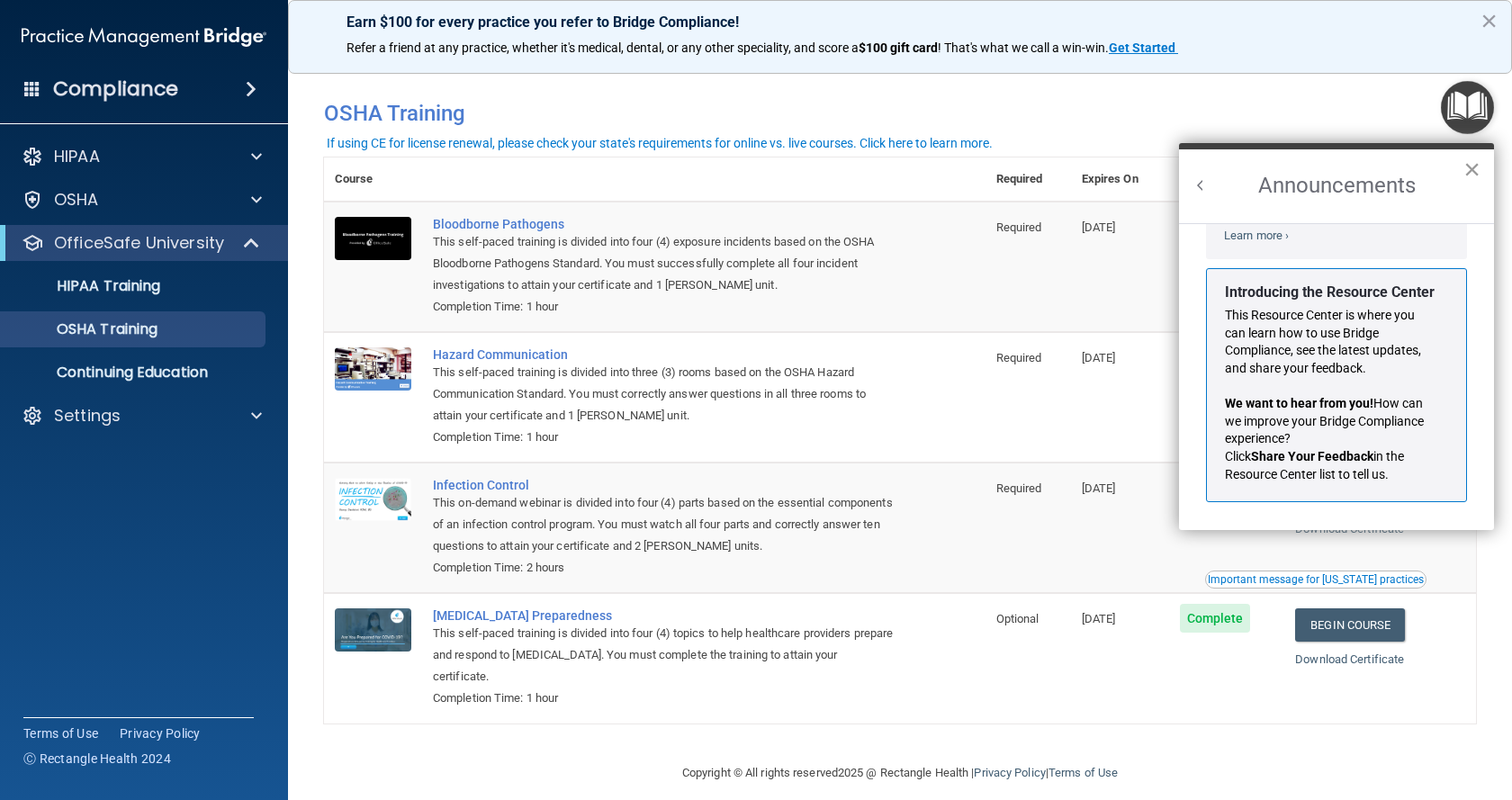
click at [1465, 169] on button "×" at bounding box center [1472, 169] width 17 height 29
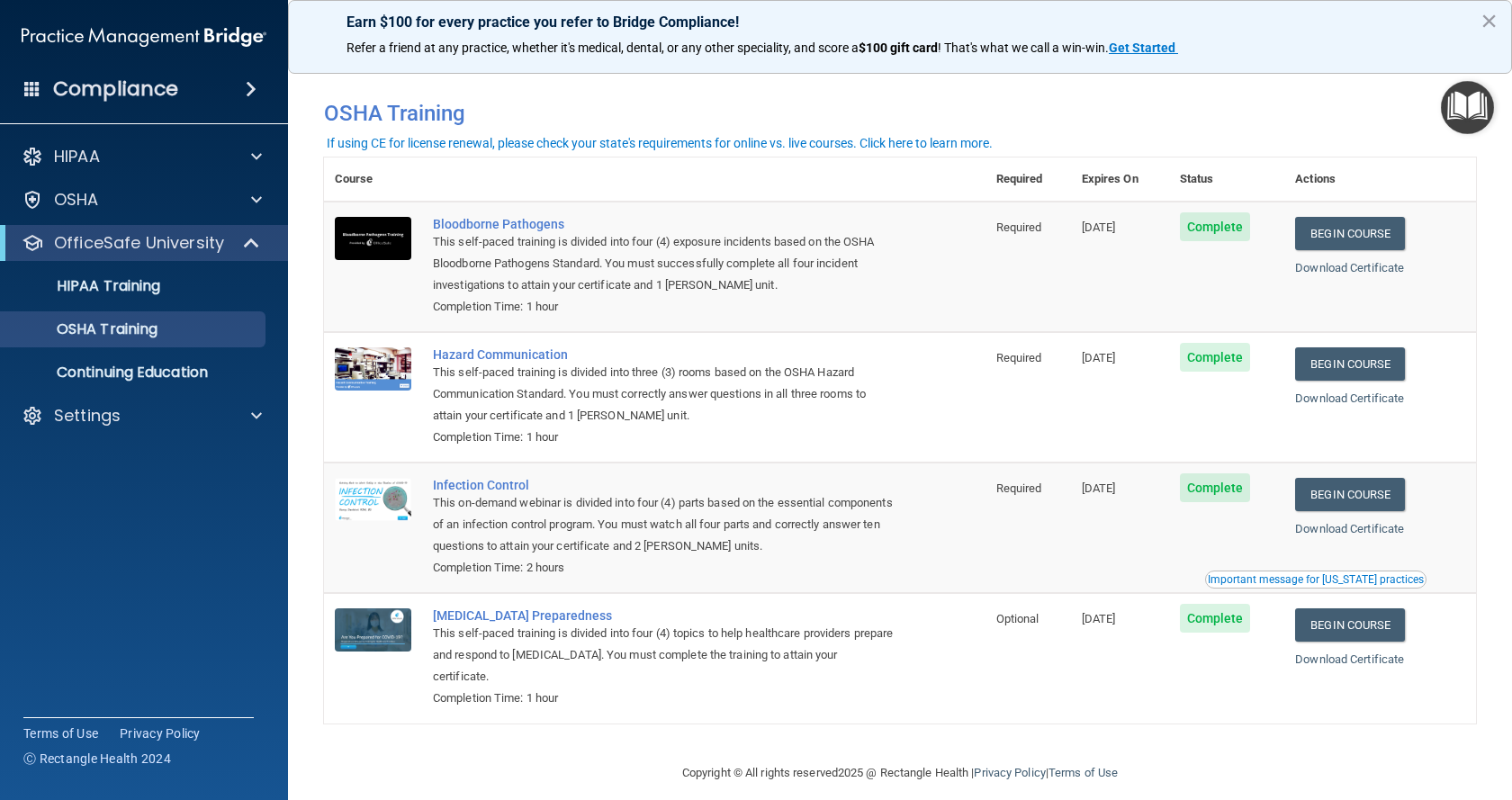
click at [246, 83] on span at bounding box center [251, 89] width 11 height 21
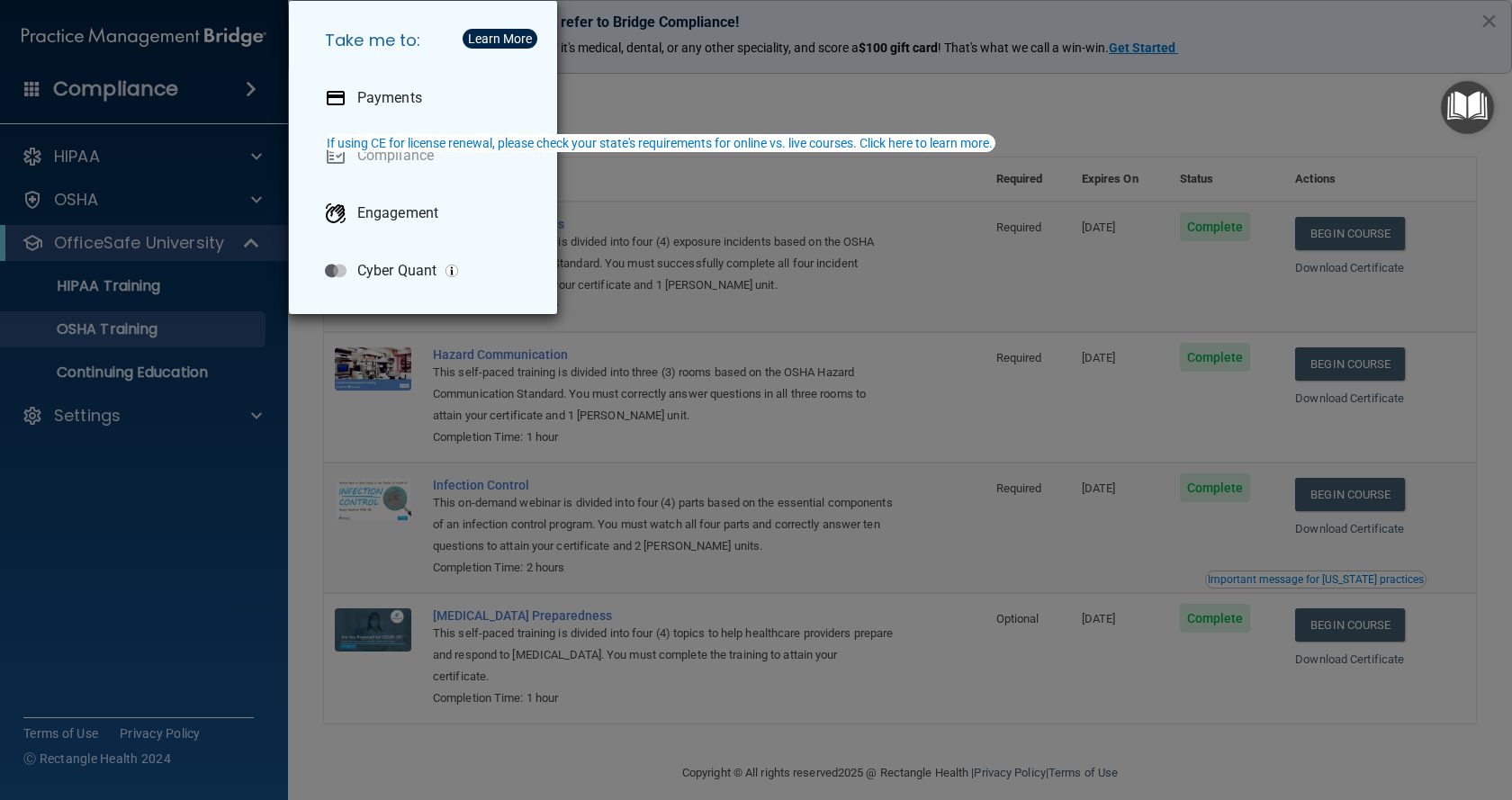
click at [91, 164] on div "Take me to: Payments Compliance Engagement Cyber Quant" at bounding box center [756, 400] width 1512 height 800
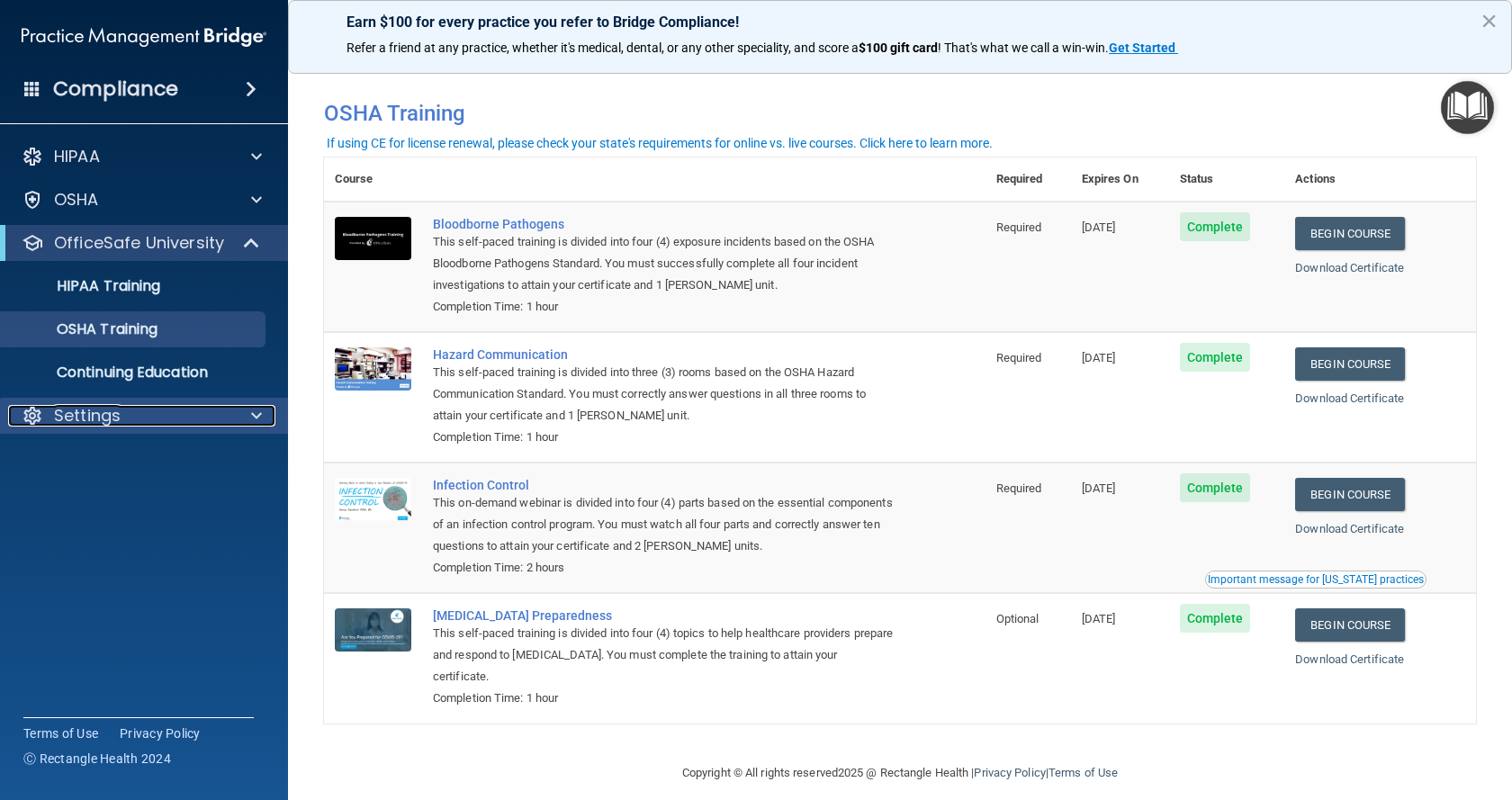
click at [246, 406] on div at bounding box center [254, 415] width 45 height 21
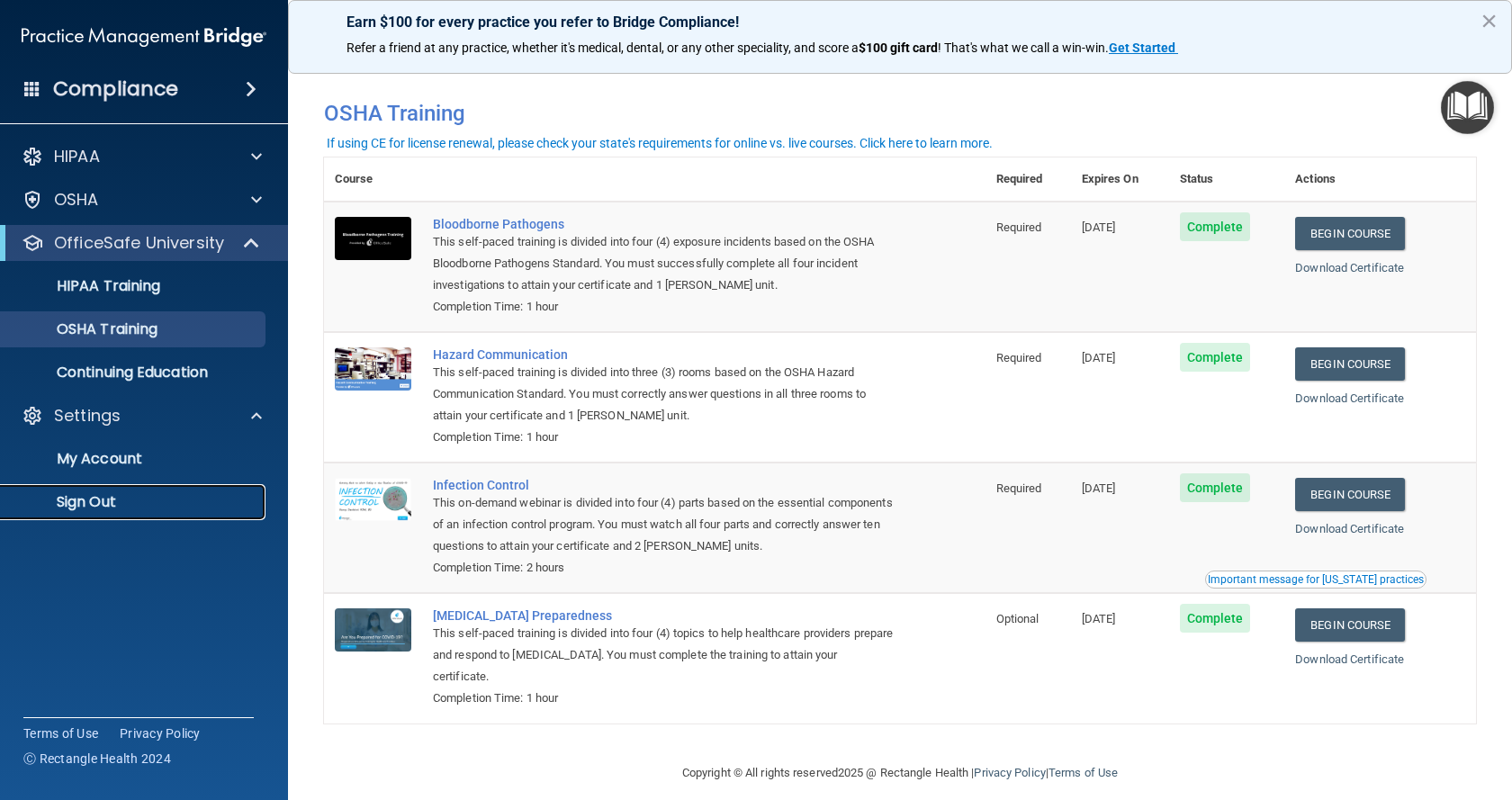
click at [120, 498] on p "Sign Out" at bounding box center [134, 501] width 246 height 18
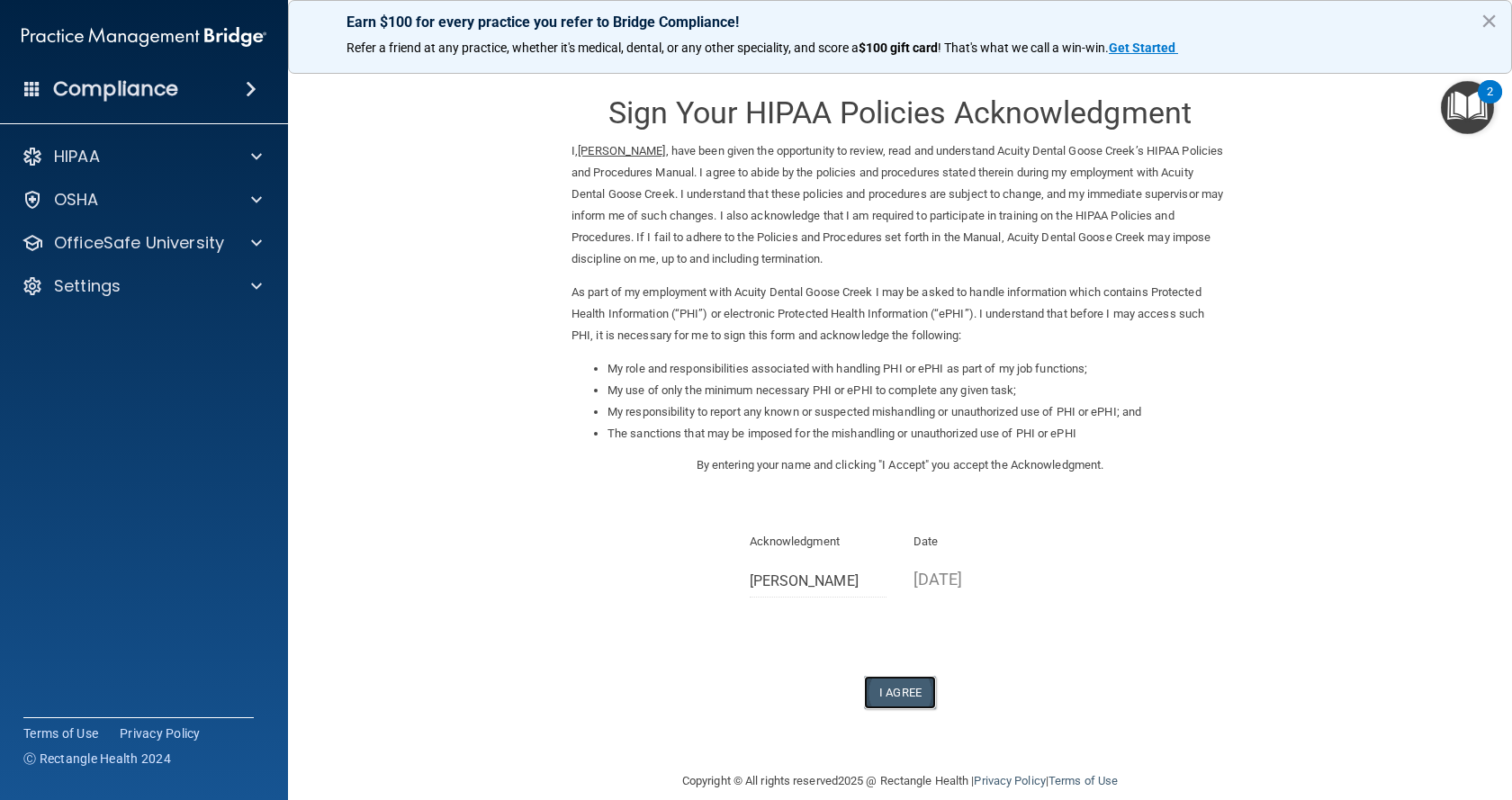
click at [904, 689] on button "I Agree" at bounding box center [901, 693] width 72 height 33
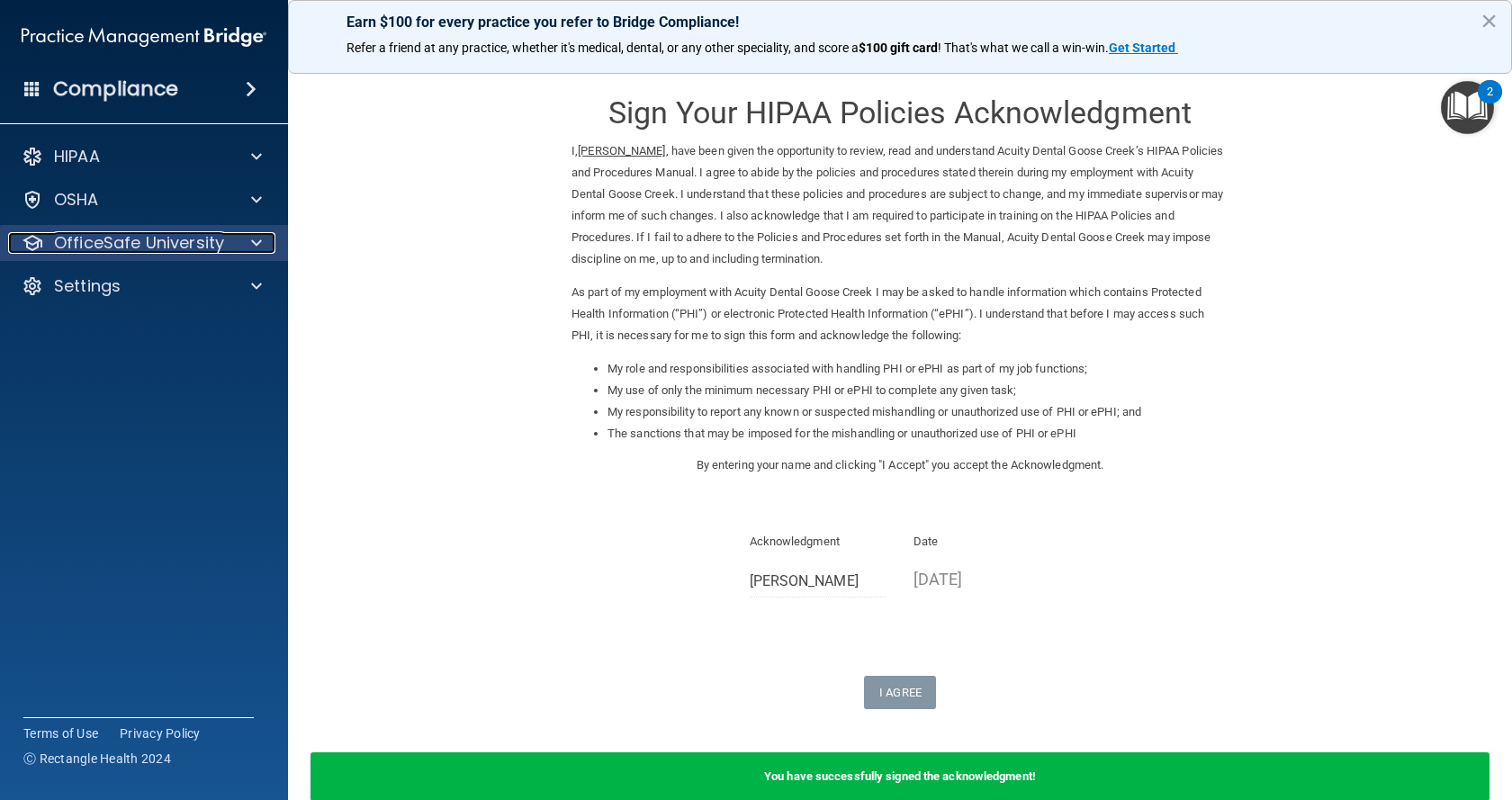
click at [184, 237] on p "OfficeSafe University" at bounding box center [139, 243] width 170 height 21
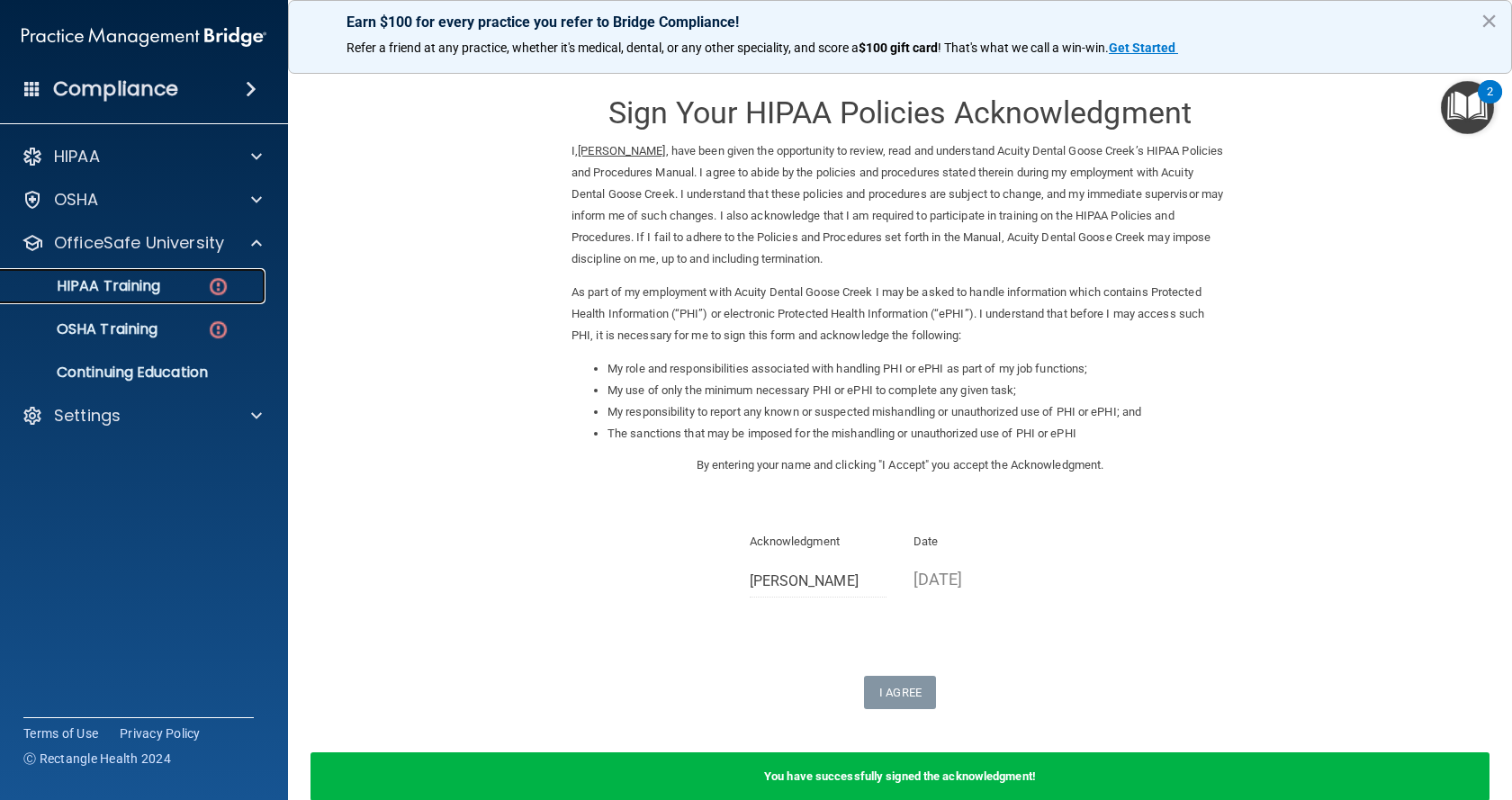
click at [216, 286] on img at bounding box center [218, 286] width 22 height 22
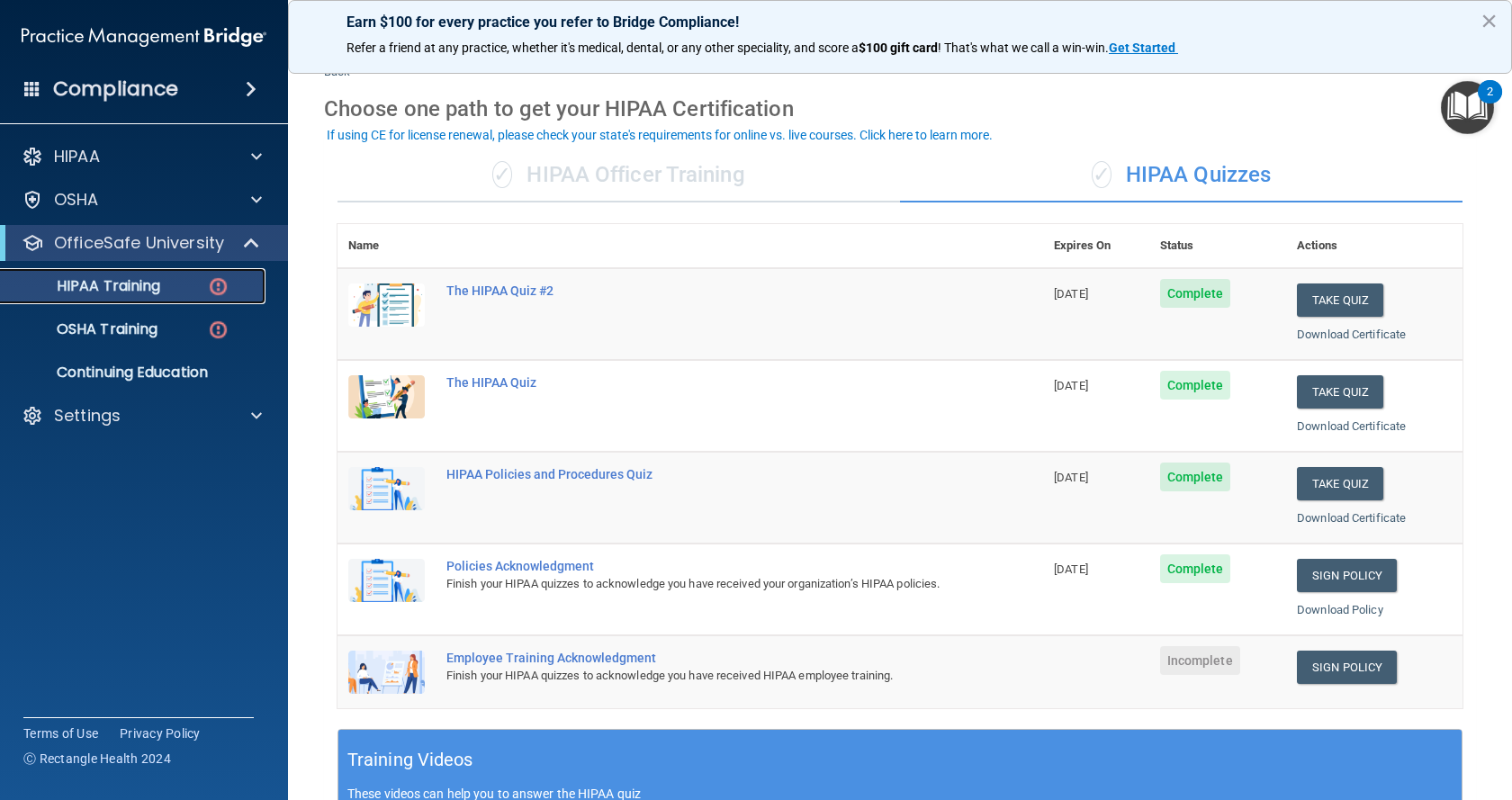
scroll to position [90, 0]
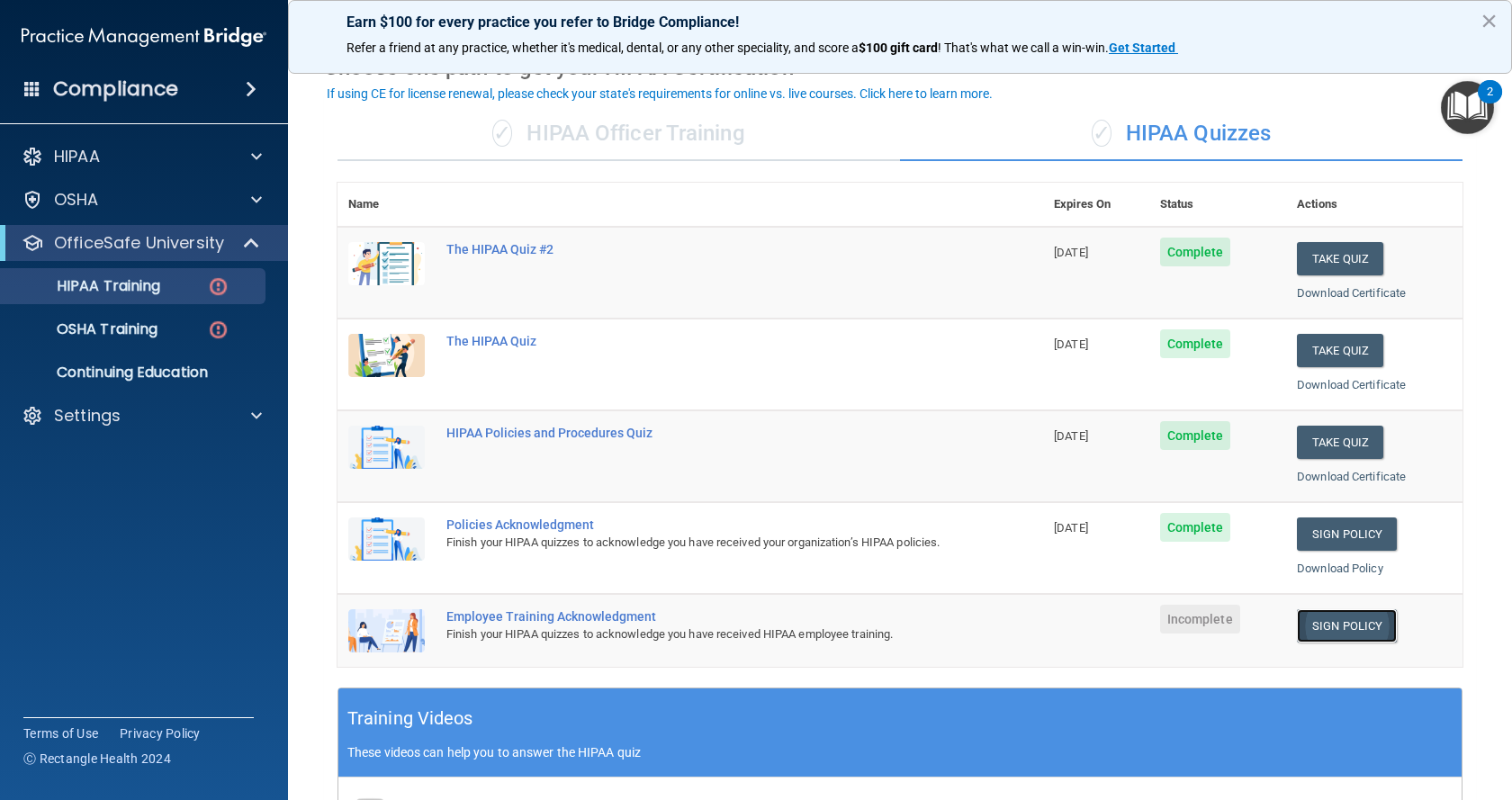
click at [1314, 629] on link "Sign Policy" at bounding box center [1347, 626] width 100 height 33
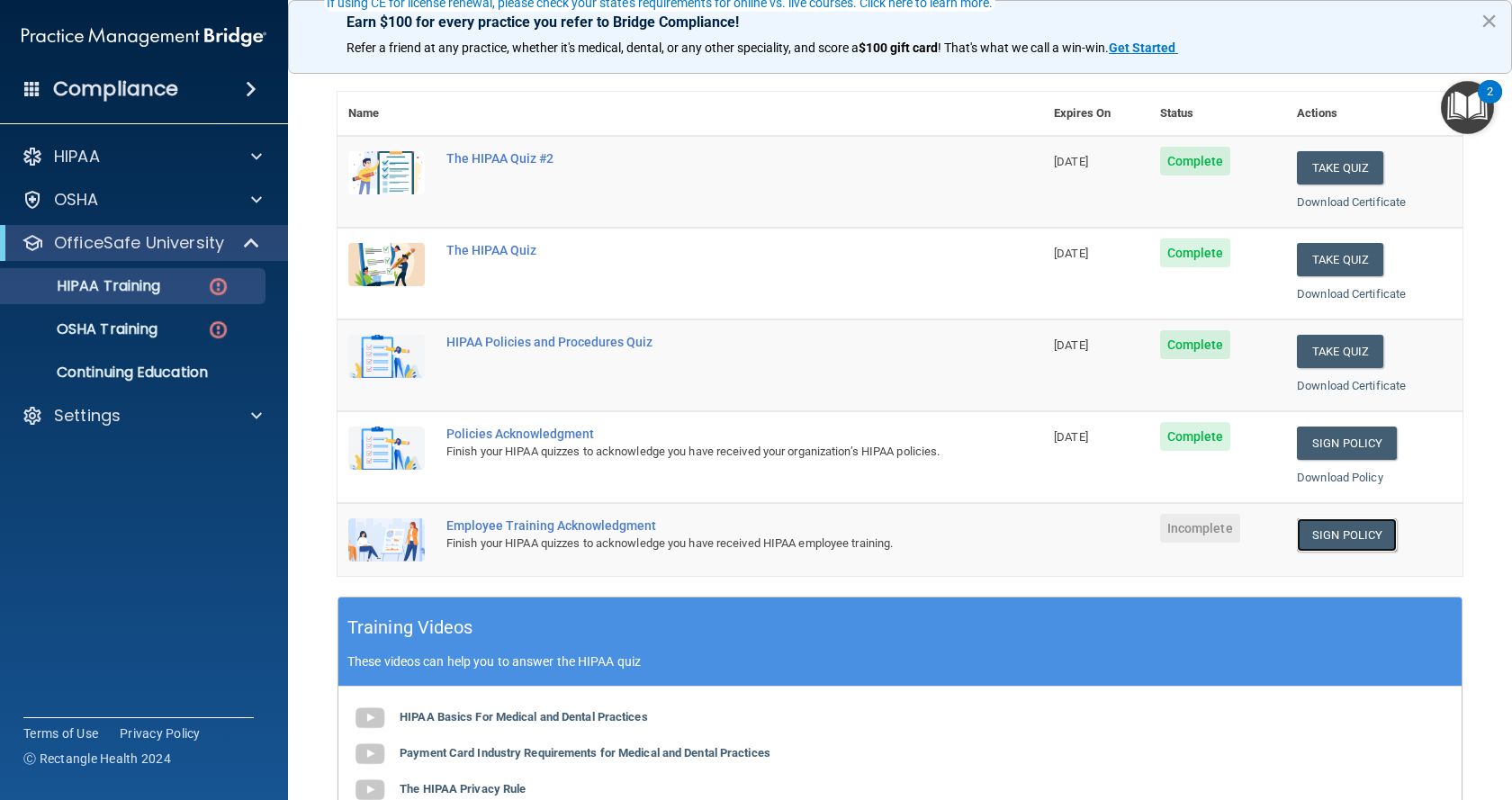
scroll to position [269, 0]
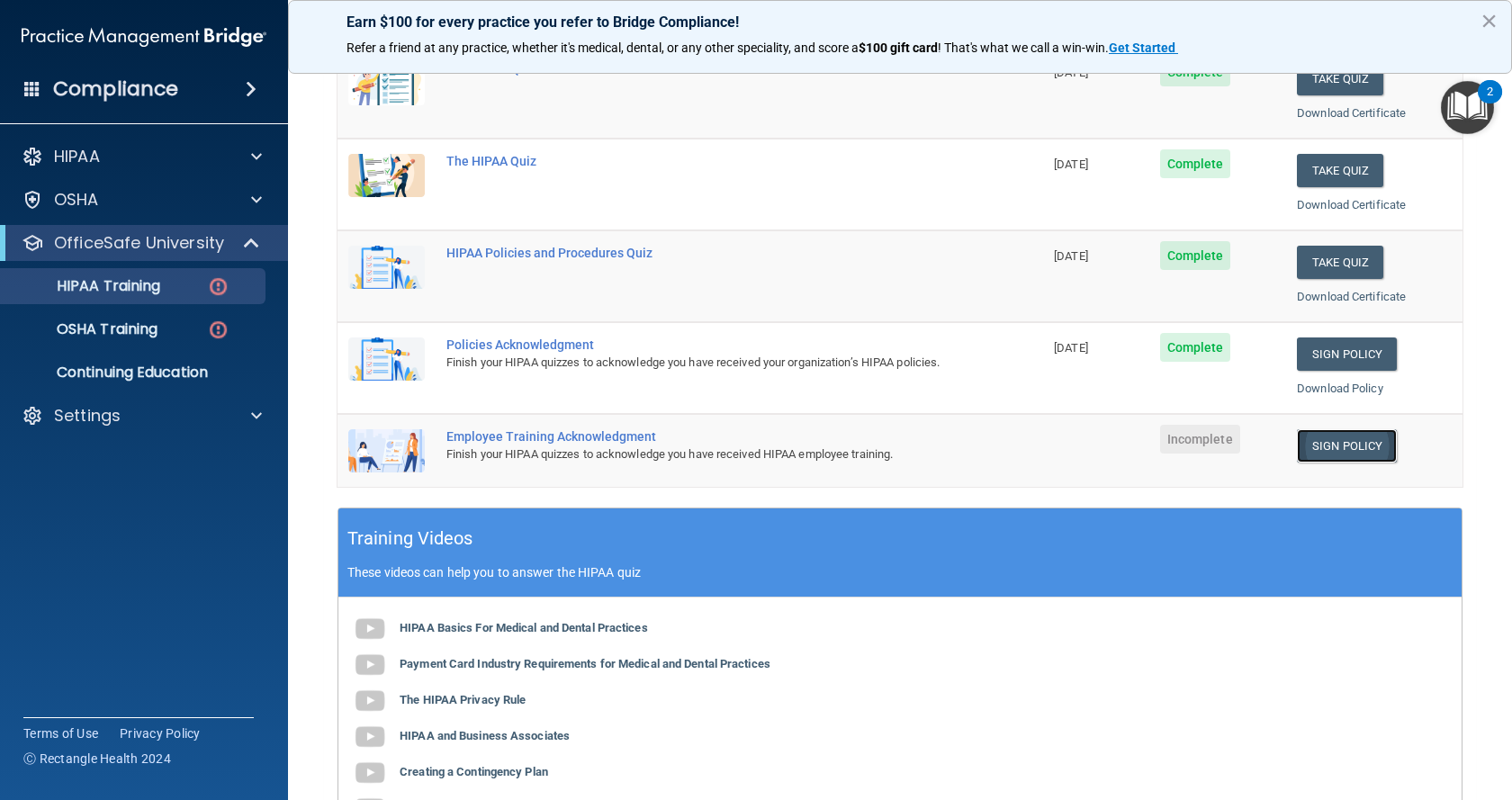
click at [1329, 441] on link "Sign Policy" at bounding box center [1347, 445] width 100 height 33
click at [220, 319] on img at bounding box center [218, 330] width 22 height 22
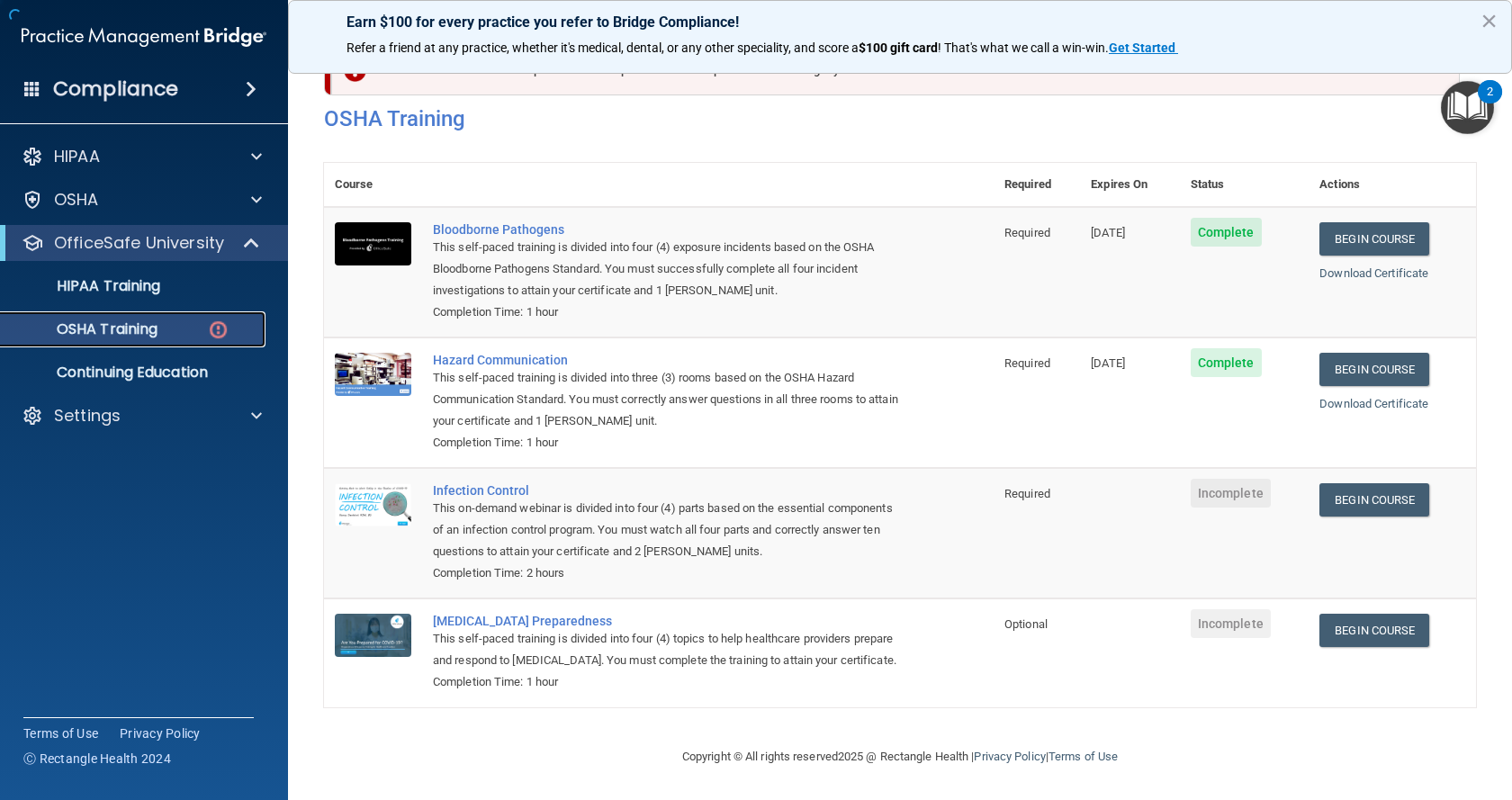
scroll to position [71, 0]
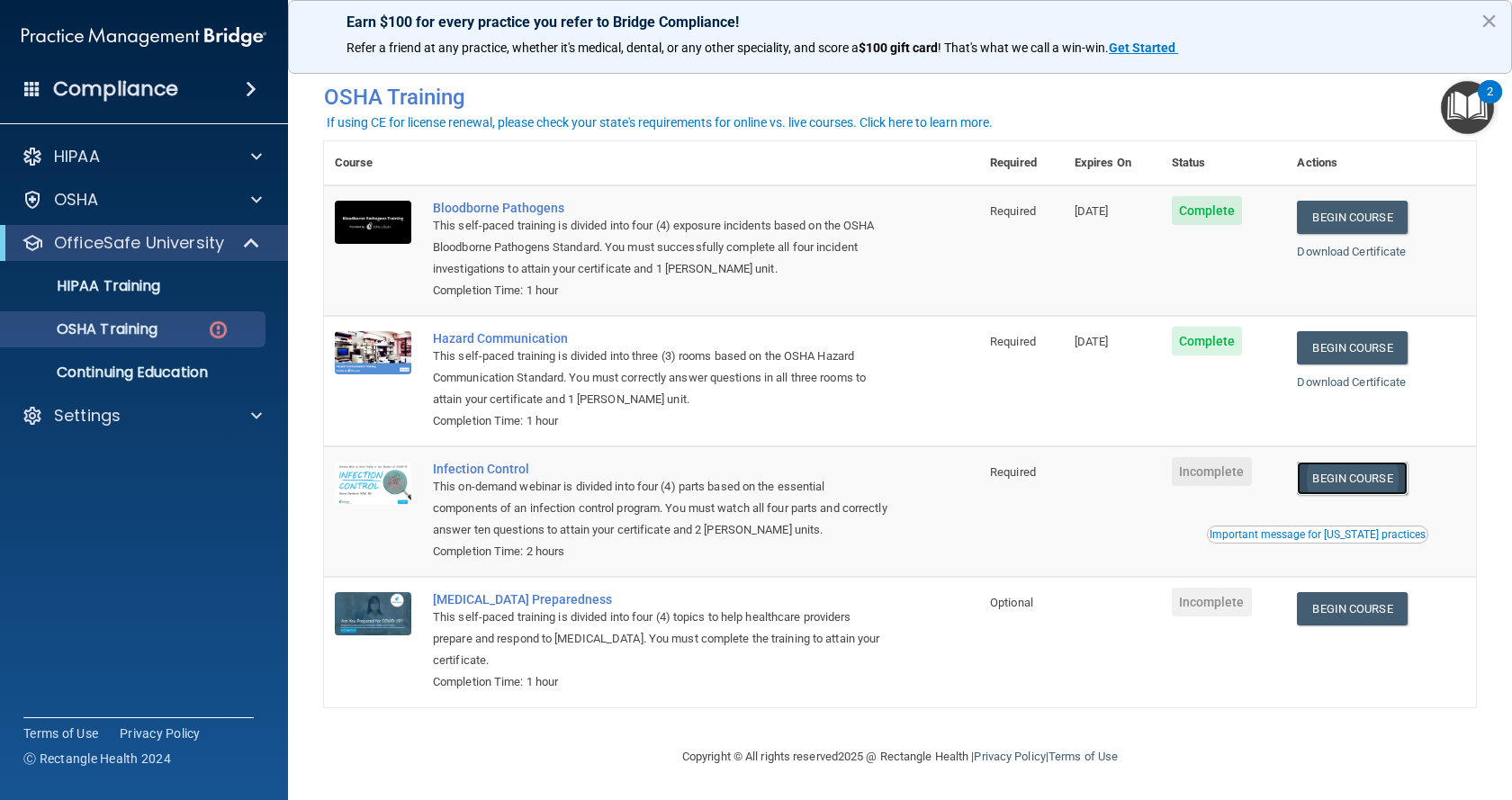
click at [1335, 472] on link "Begin Course" at bounding box center [1352, 478] width 110 height 33
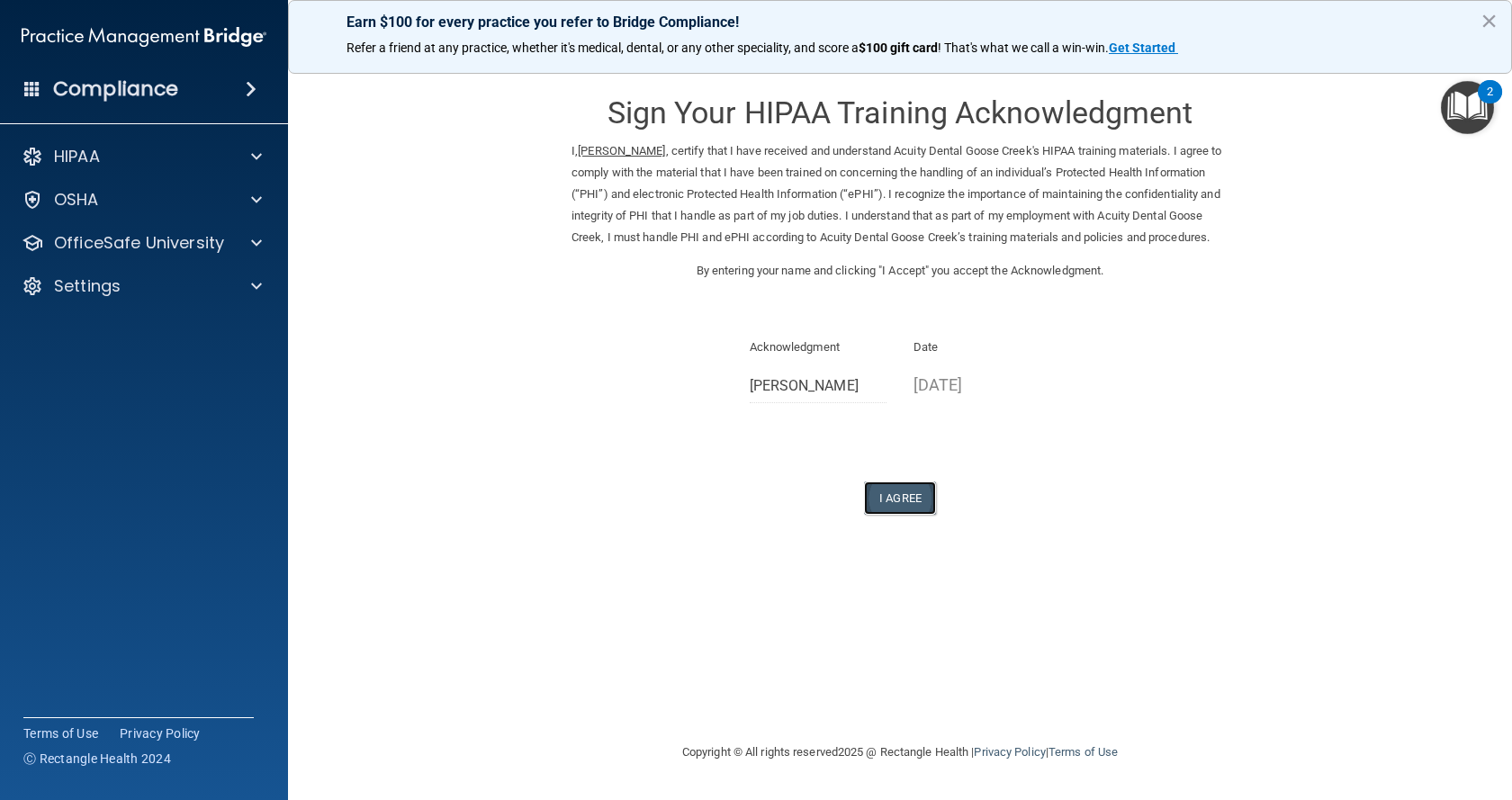
click at [893, 515] on button "I Agree" at bounding box center [901, 498] width 72 height 33
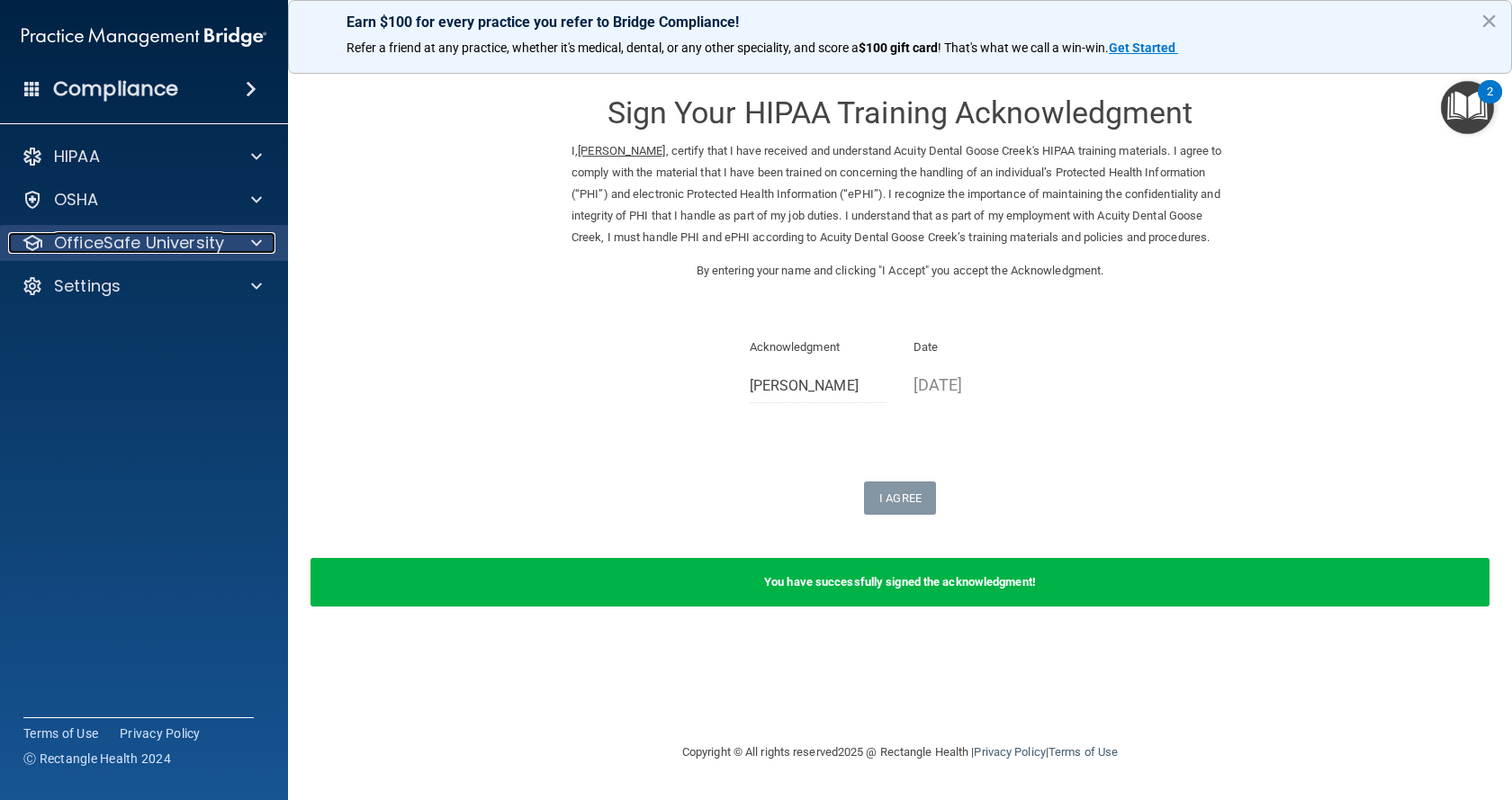
click at [70, 234] on p "OfficeSafe University" at bounding box center [139, 243] width 170 height 21
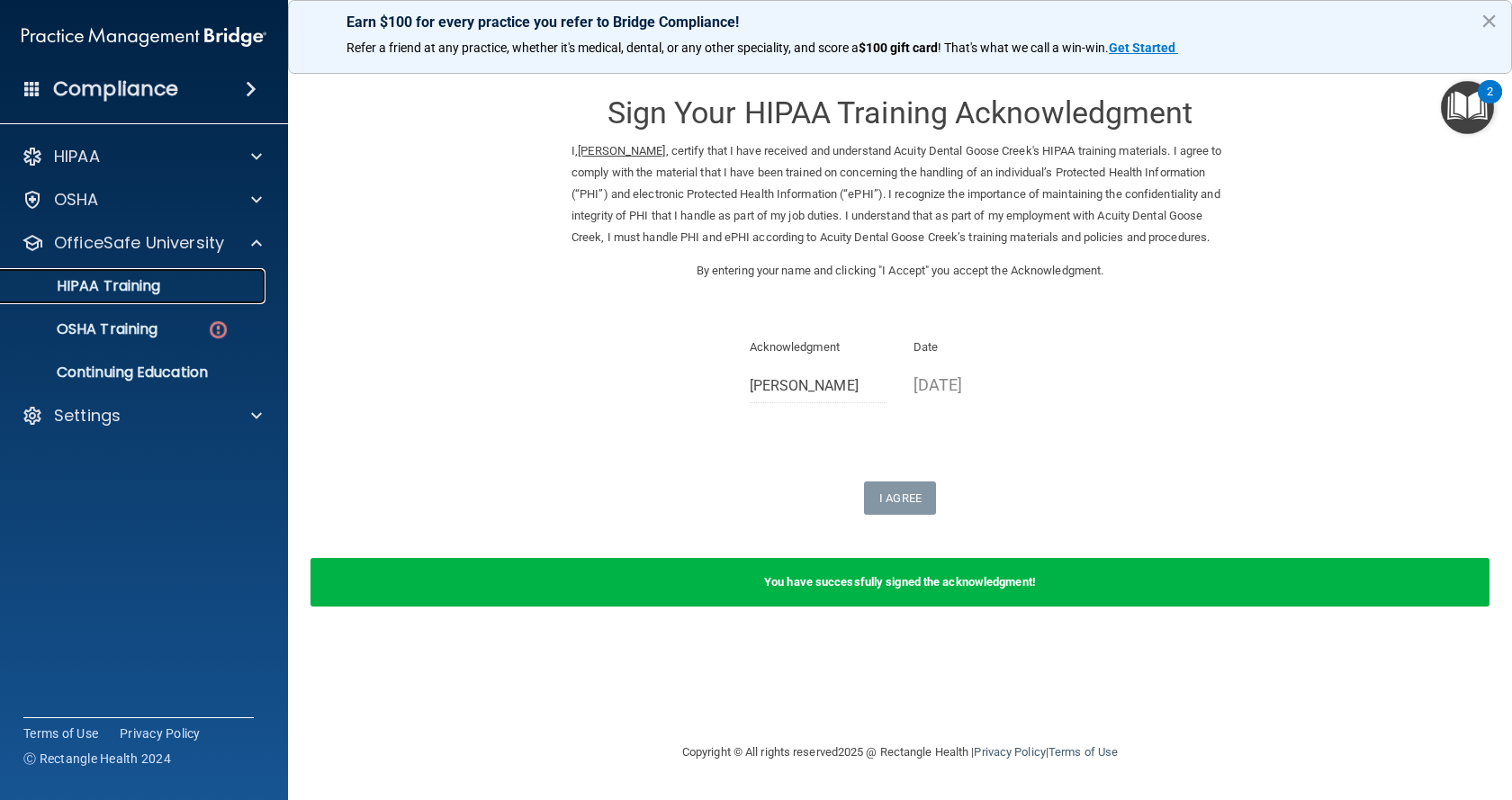
click at [146, 282] on p "HIPAA Training" at bounding box center [86, 285] width 148 height 18
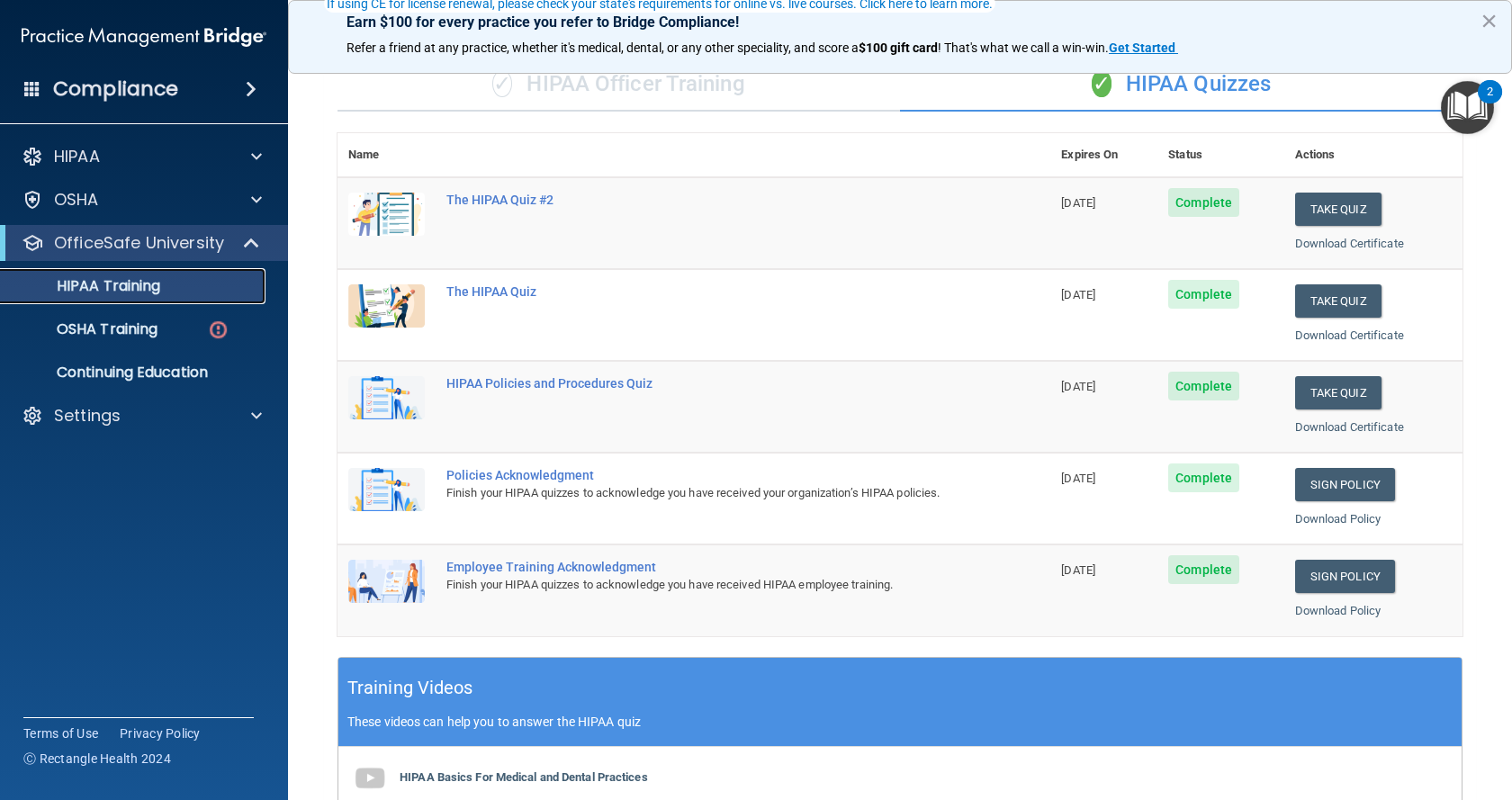
scroll to position [180, 0]
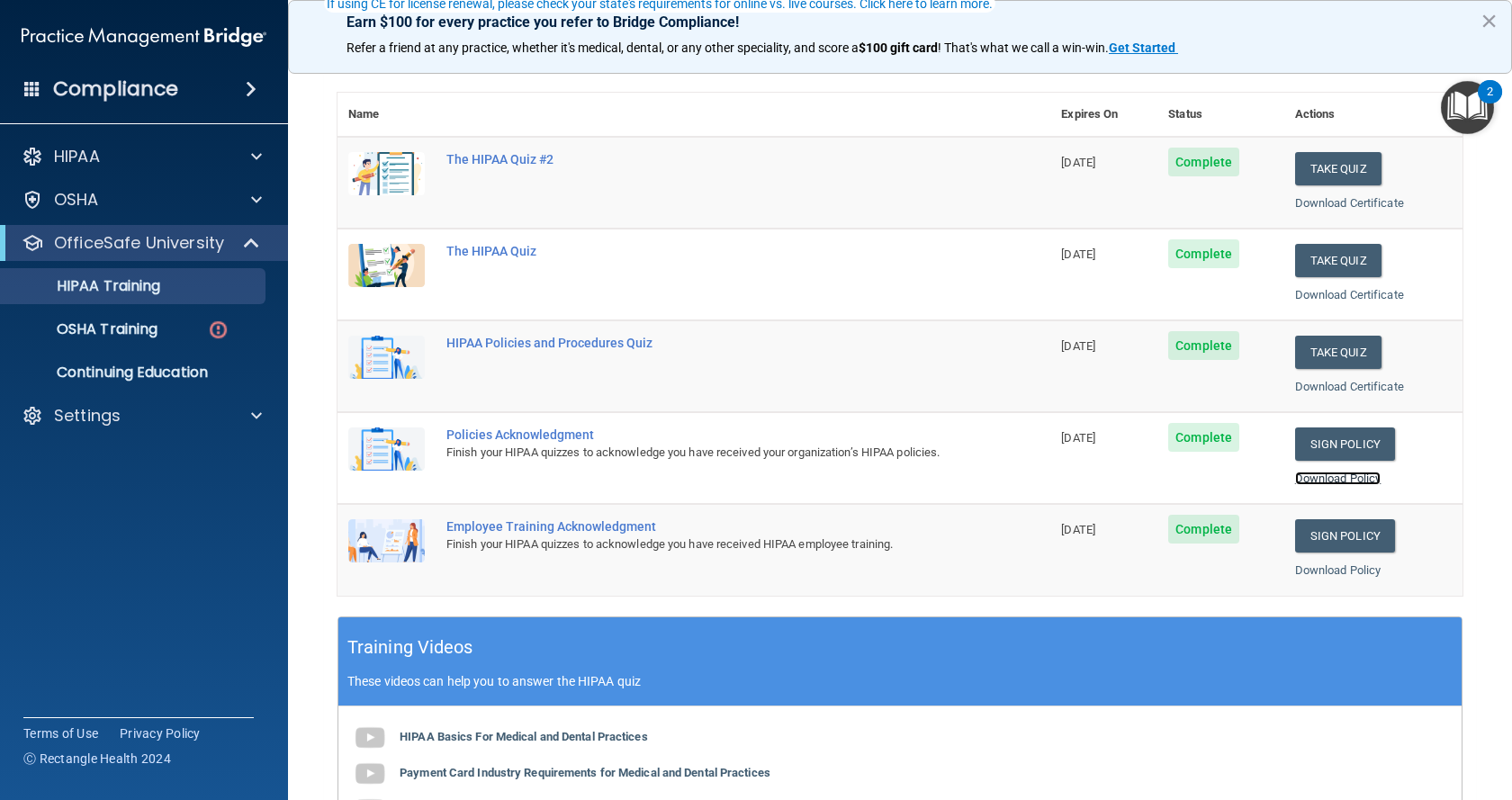
click at [1311, 472] on link "Download Policy" at bounding box center [1338, 478] width 86 height 14
click at [1346, 564] on link "Download Policy" at bounding box center [1338, 569] width 86 height 14
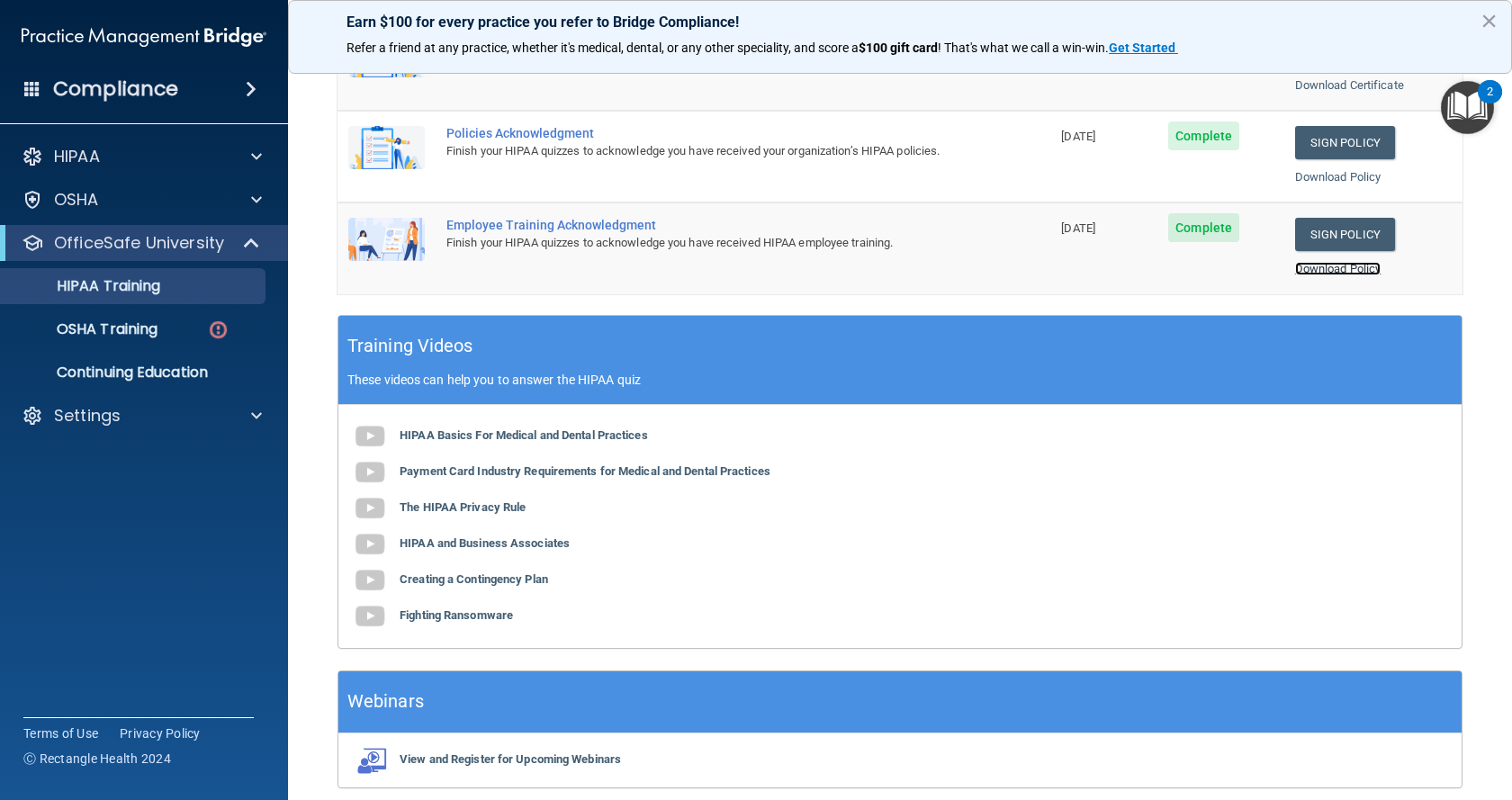
scroll to position [540, 0]
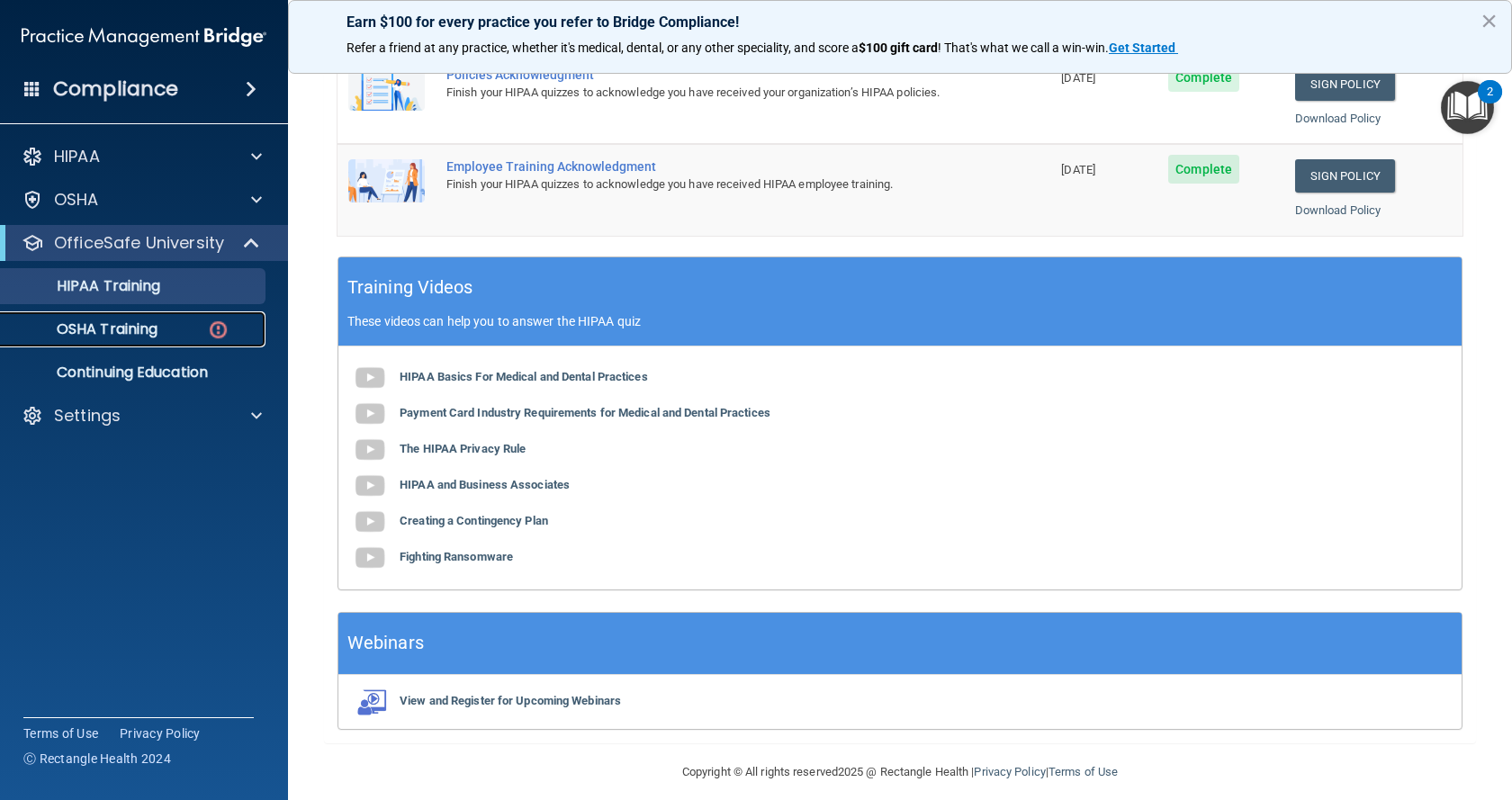
click at [212, 331] on img at bounding box center [218, 330] width 22 height 22
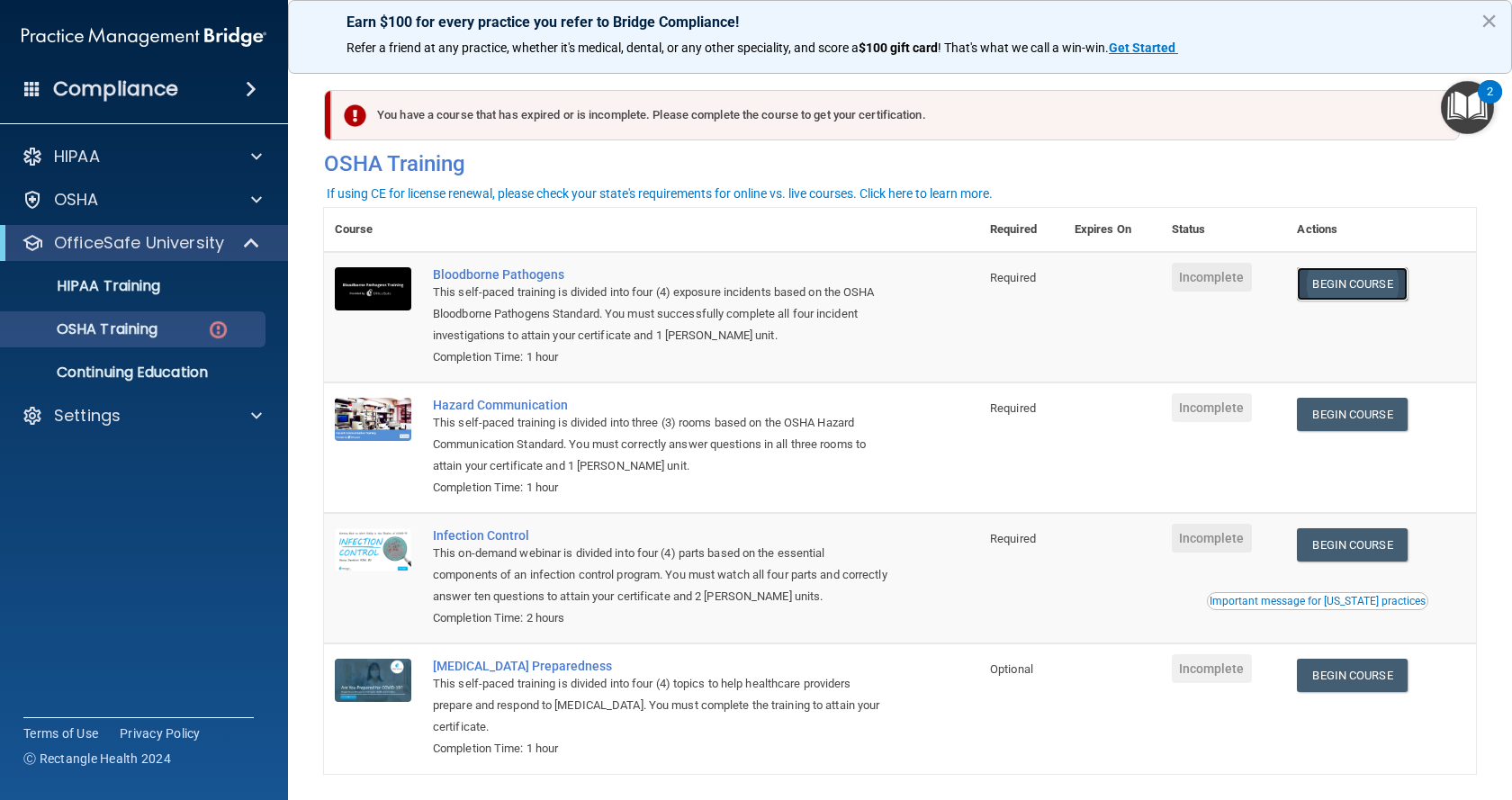
click at [1338, 286] on link "Begin Course" at bounding box center [1352, 284] width 110 height 33
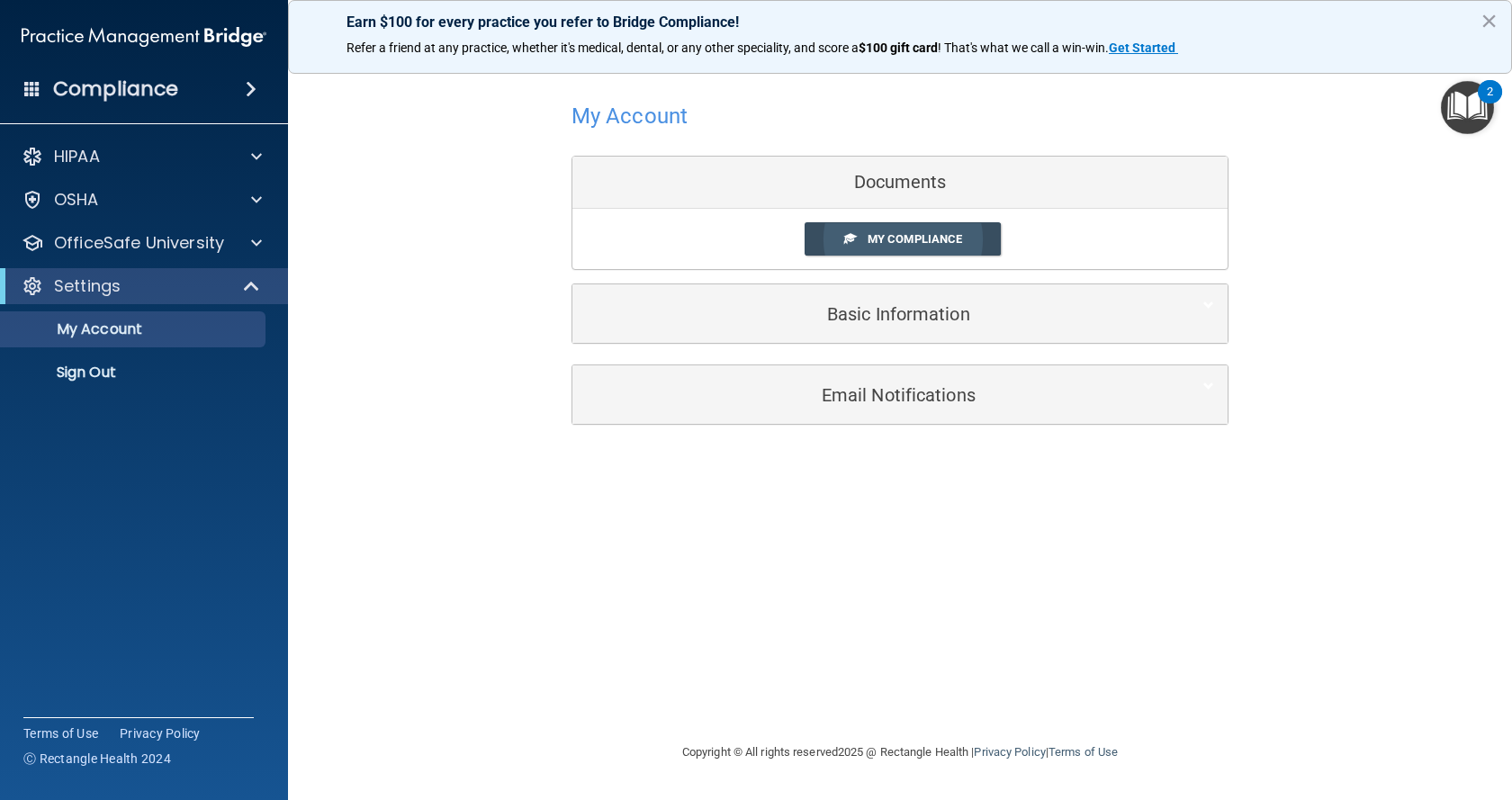
click at [958, 237] on span "My Compliance" at bounding box center [914, 239] width 94 height 14
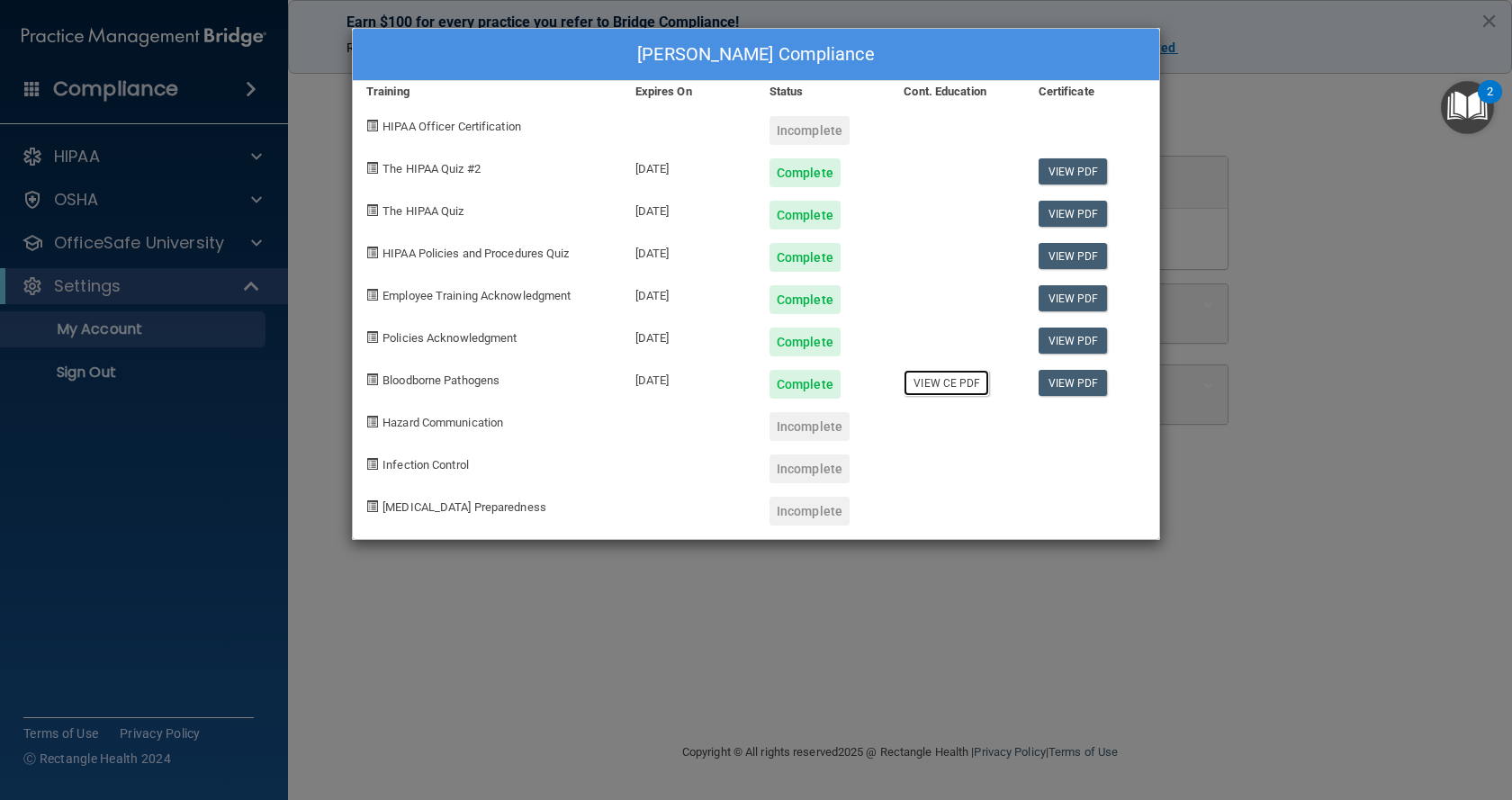
click at [943, 381] on link "View CE PDF" at bounding box center [946, 382] width 85 height 26
drag, startPoint x: 1430, startPoint y: 470, endPoint x: 1366, endPoint y: 449, distance: 67.4
click at [1430, 470] on div "Cheryl Harris's Compliance Training Expires On Status Cont. Education Certifica…" at bounding box center [756, 400] width 1512 height 800
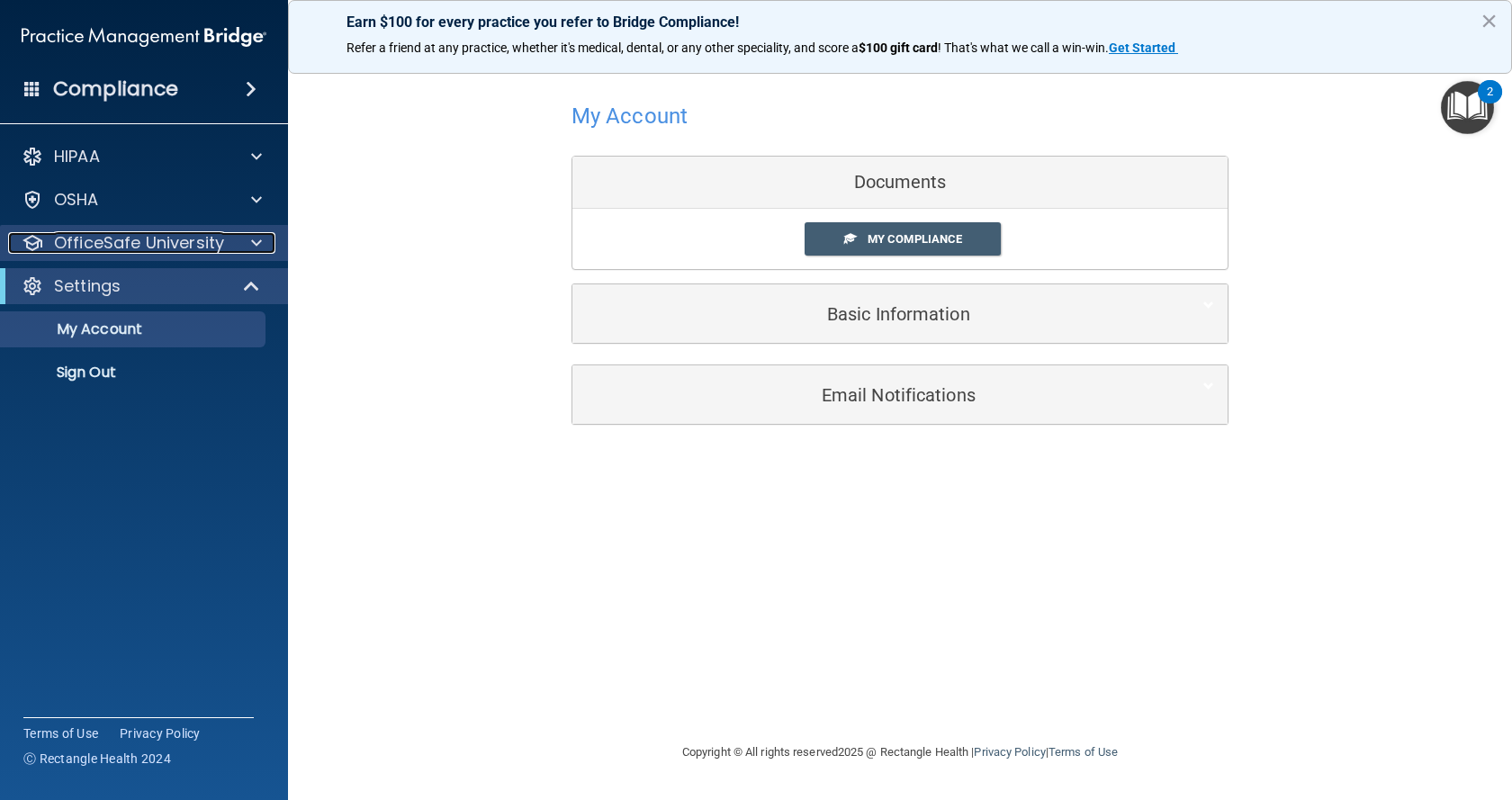
click at [89, 232] on p "OfficeSafe University" at bounding box center [139, 243] width 170 height 21
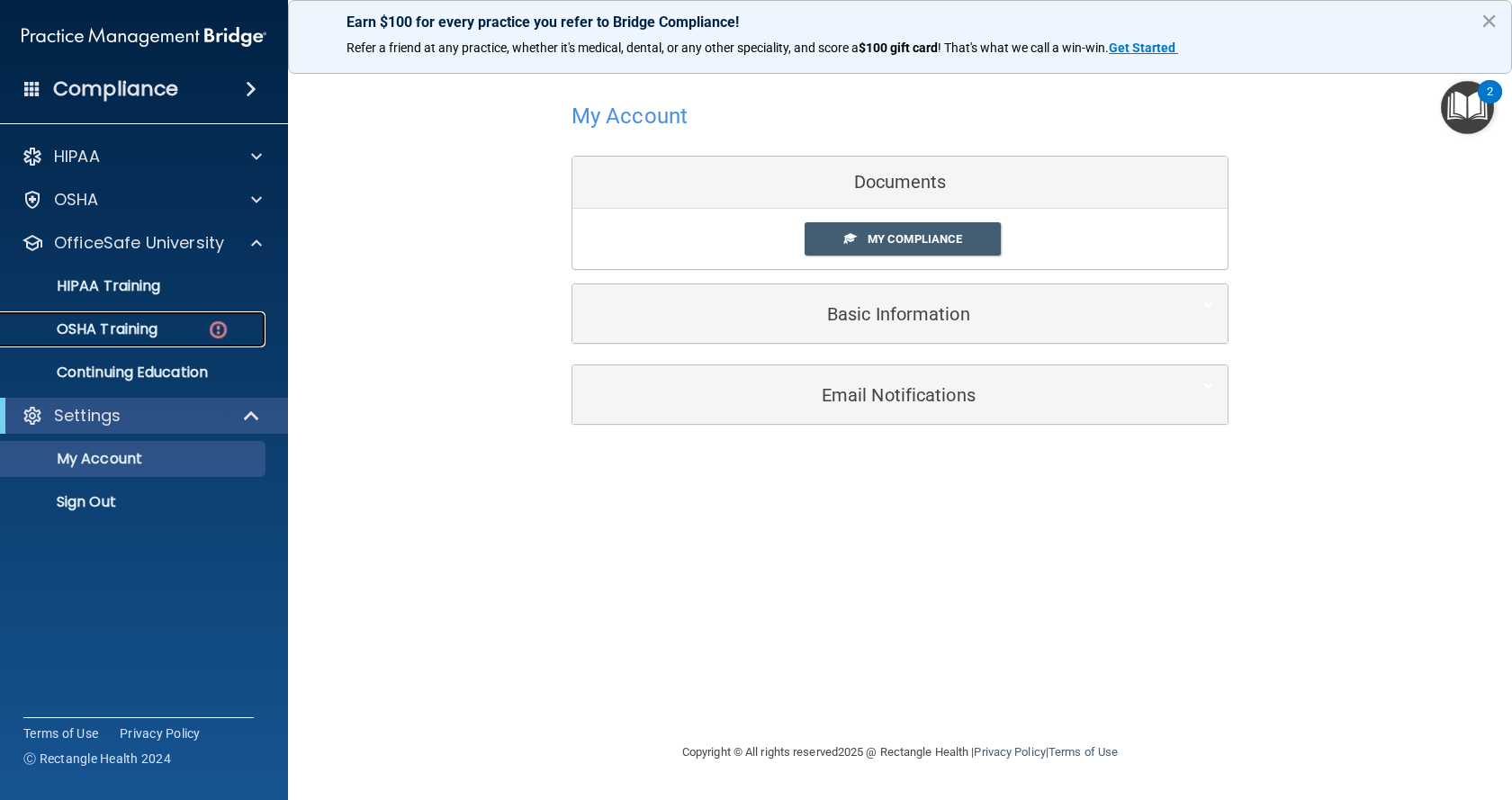
click at [208, 328] on img at bounding box center [218, 330] width 22 height 22
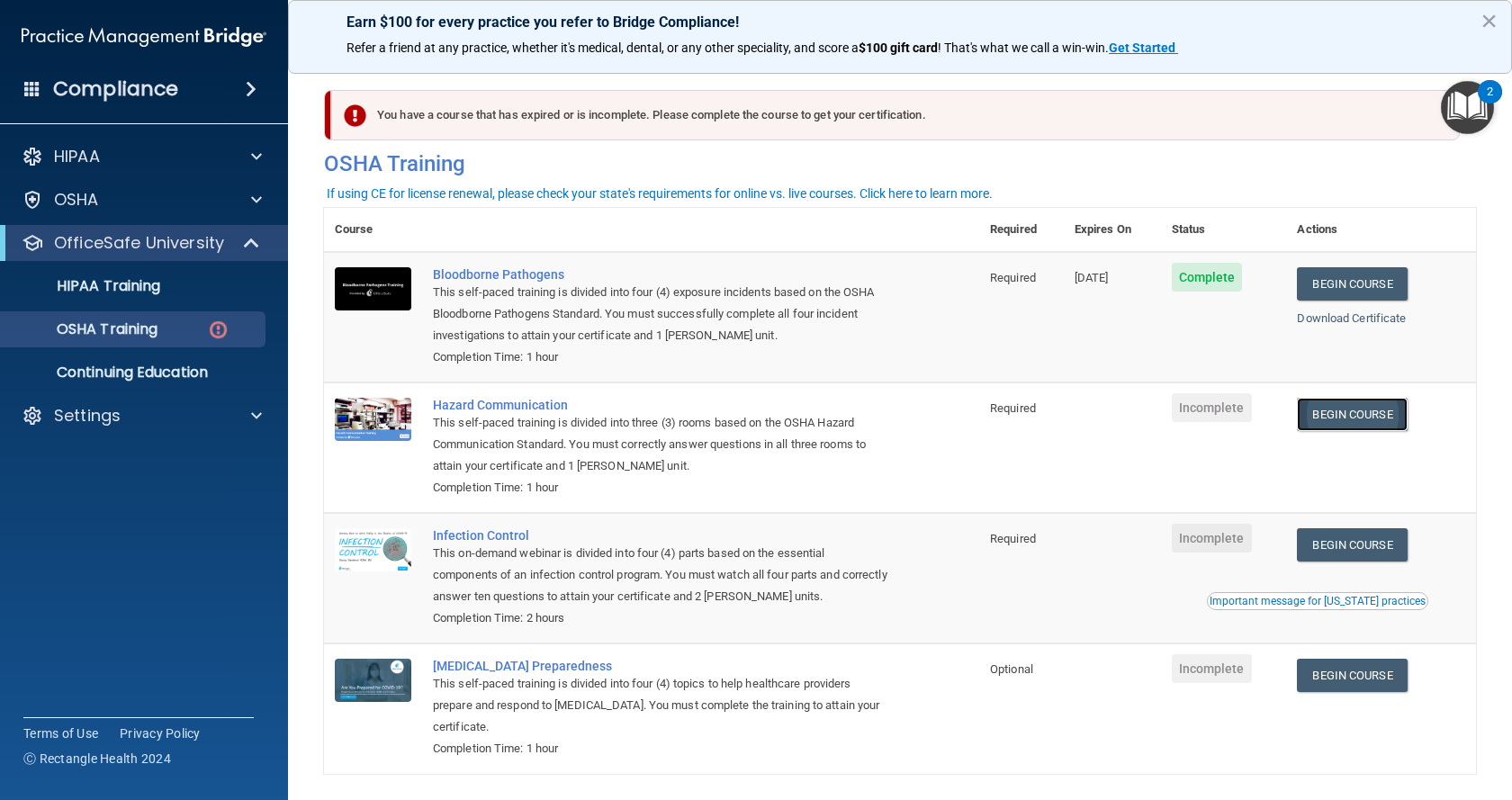
click at [1320, 420] on link "Begin Course" at bounding box center [1352, 414] width 110 height 33
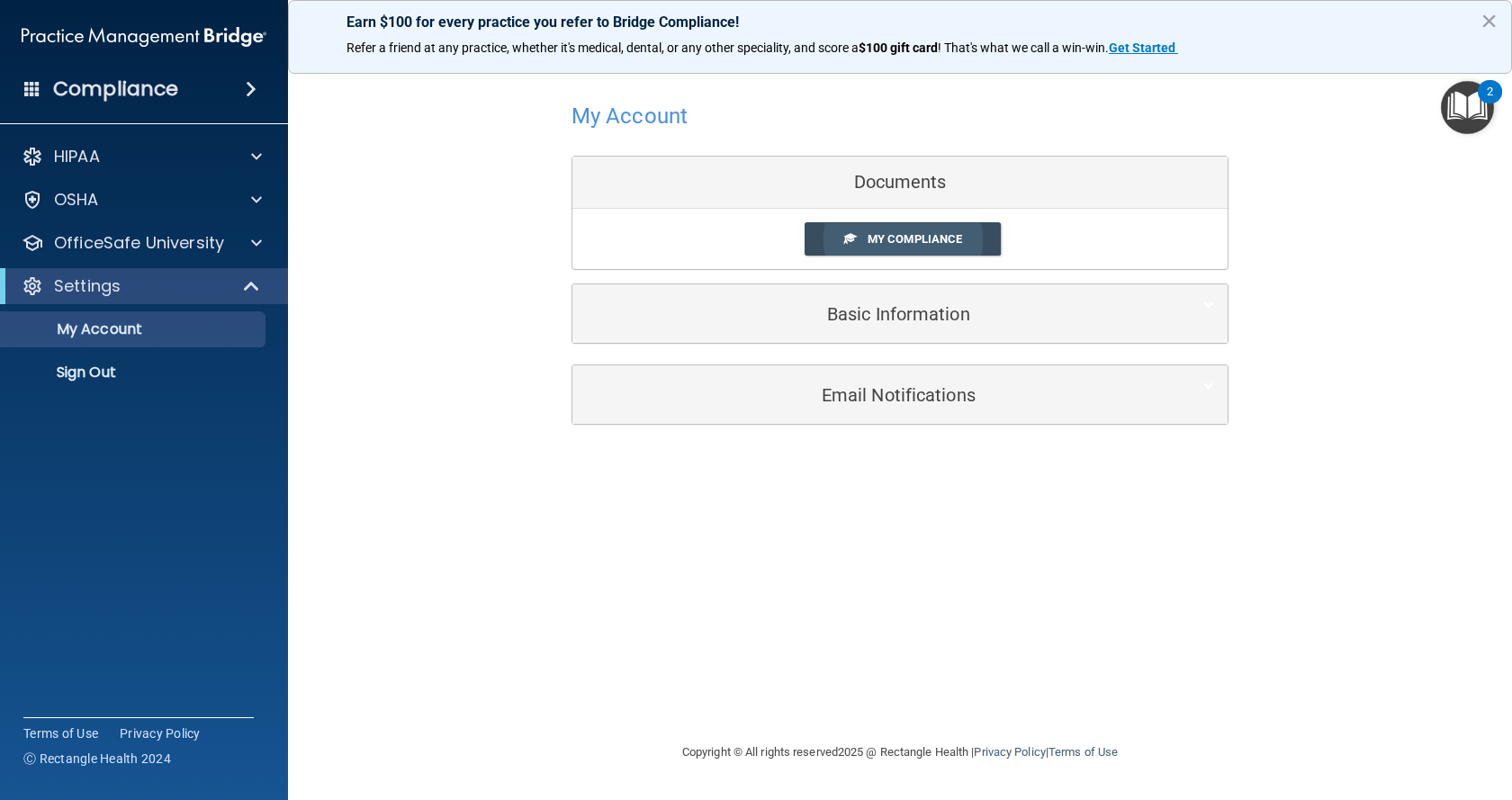
click at [885, 241] on span "My Compliance" at bounding box center [914, 239] width 94 height 14
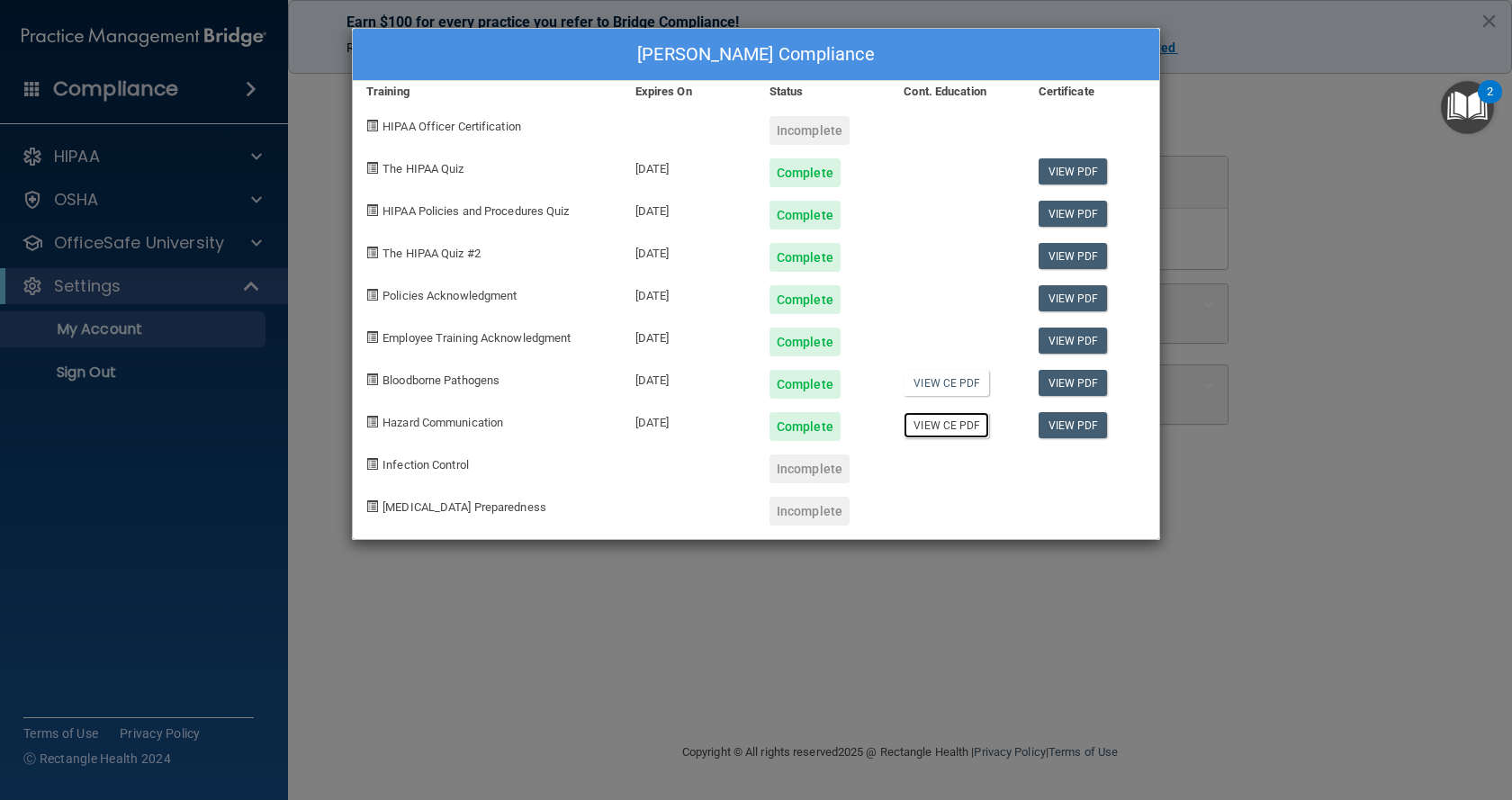
click at [933, 423] on link "View CE PDF" at bounding box center [946, 425] width 85 height 26
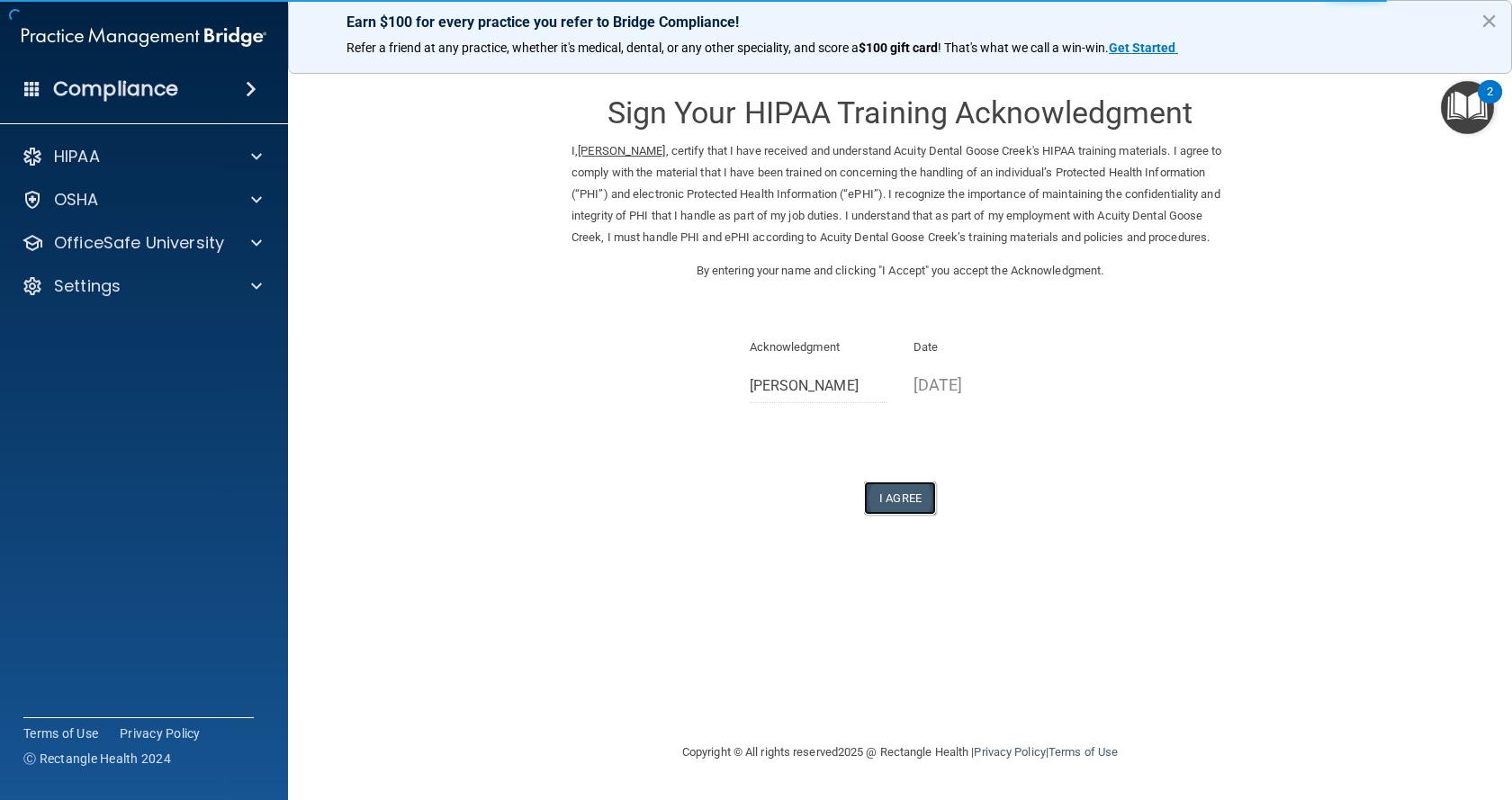
click at [892, 510] on button "I Agree" at bounding box center [901, 498] width 72 height 33
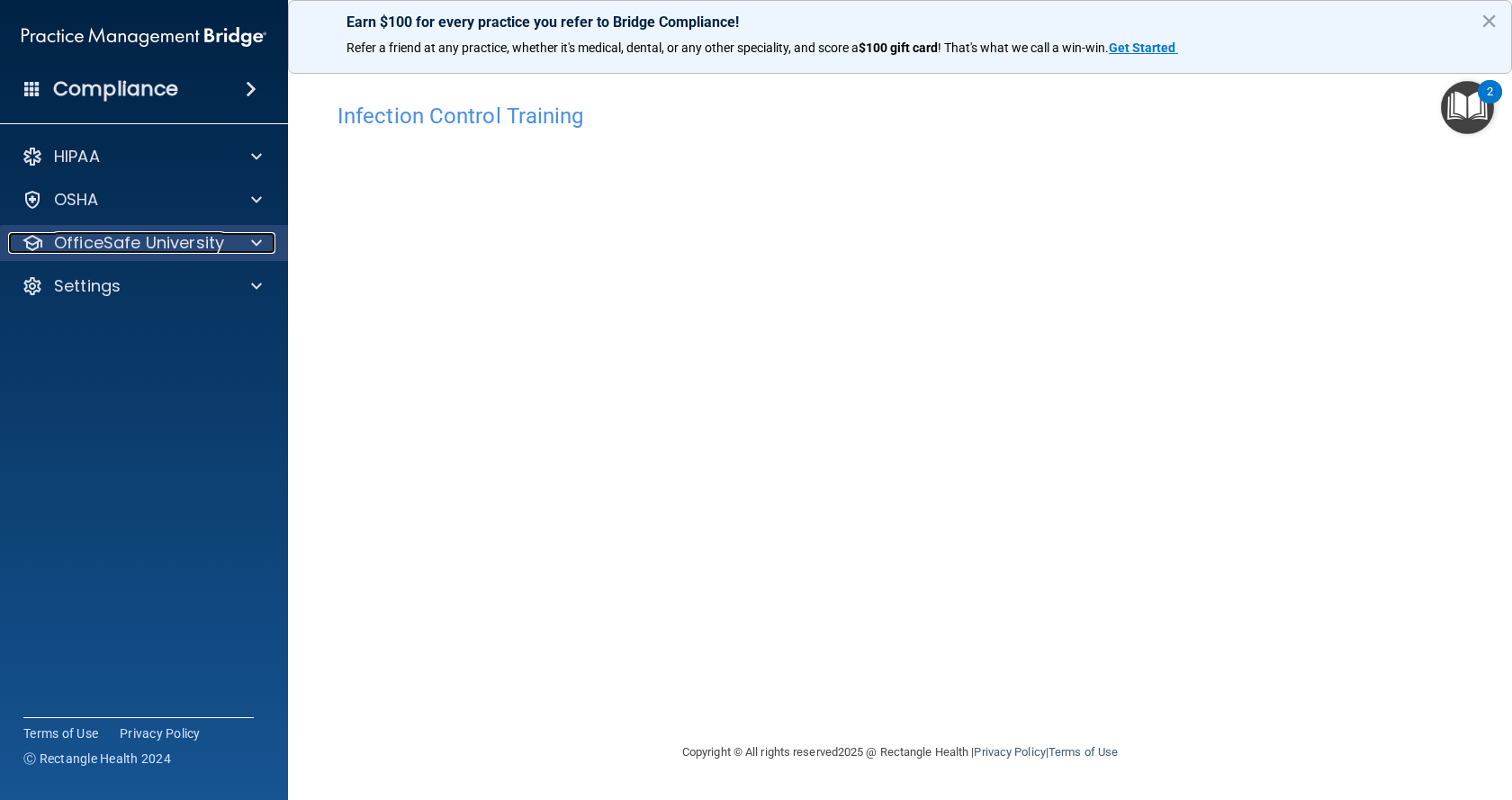
click at [149, 244] on p "OfficeSafe University" at bounding box center [139, 243] width 170 height 21
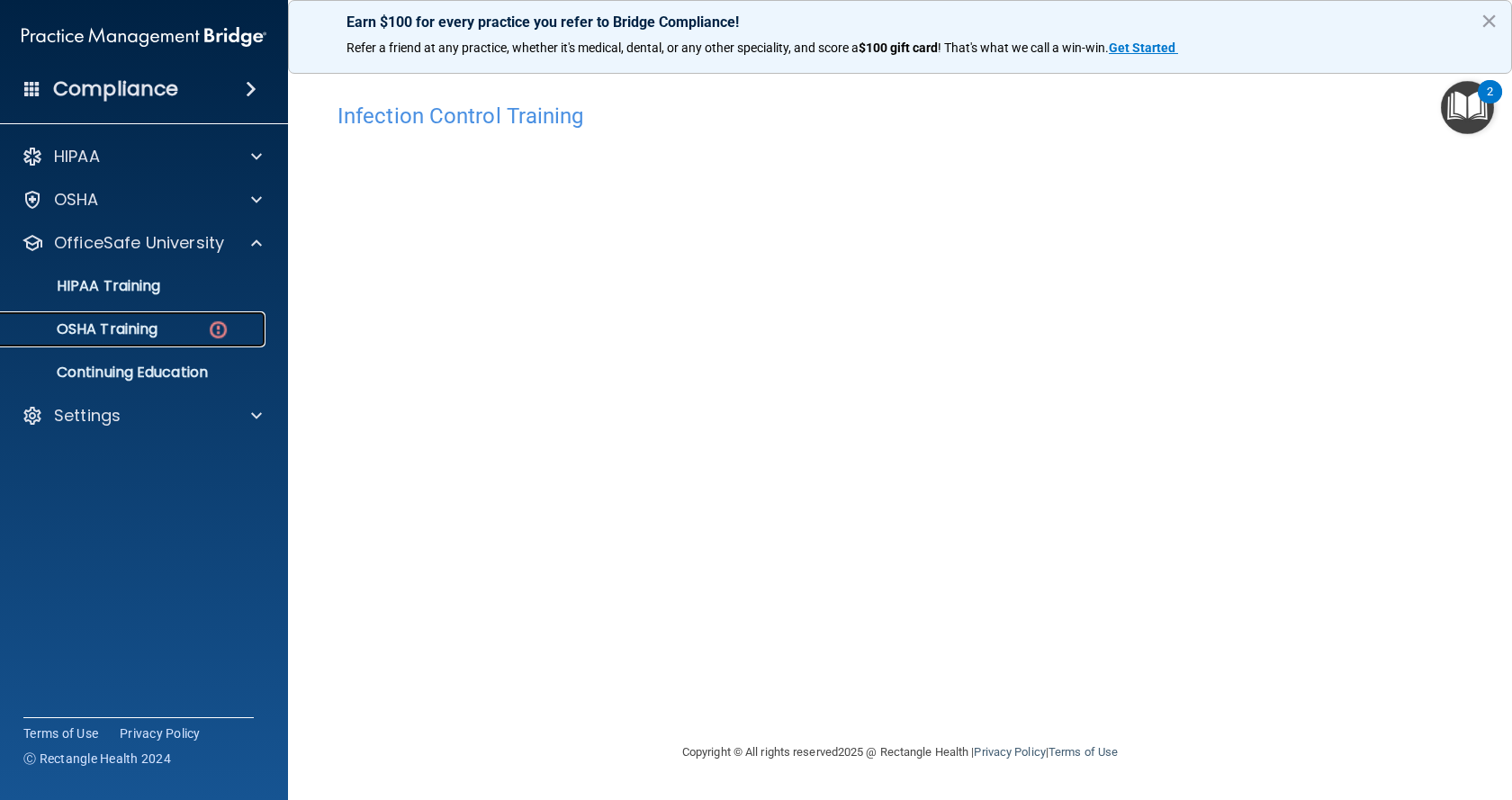
click at [221, 331] on img at bounding box center [218, 330] width 22 height 22
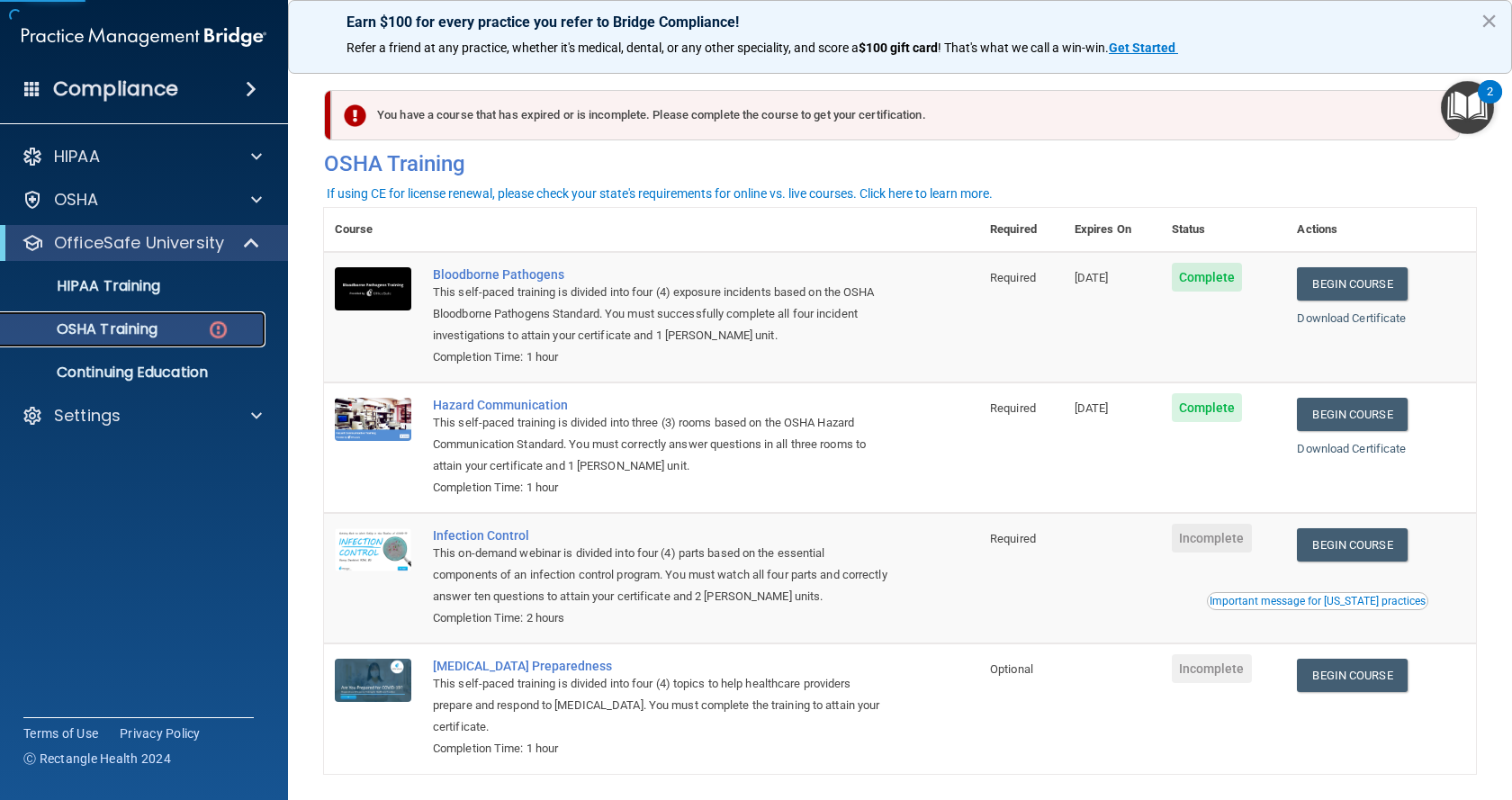
click at [219, 332] on img at bounding box center [218, 330] width 22 height 22
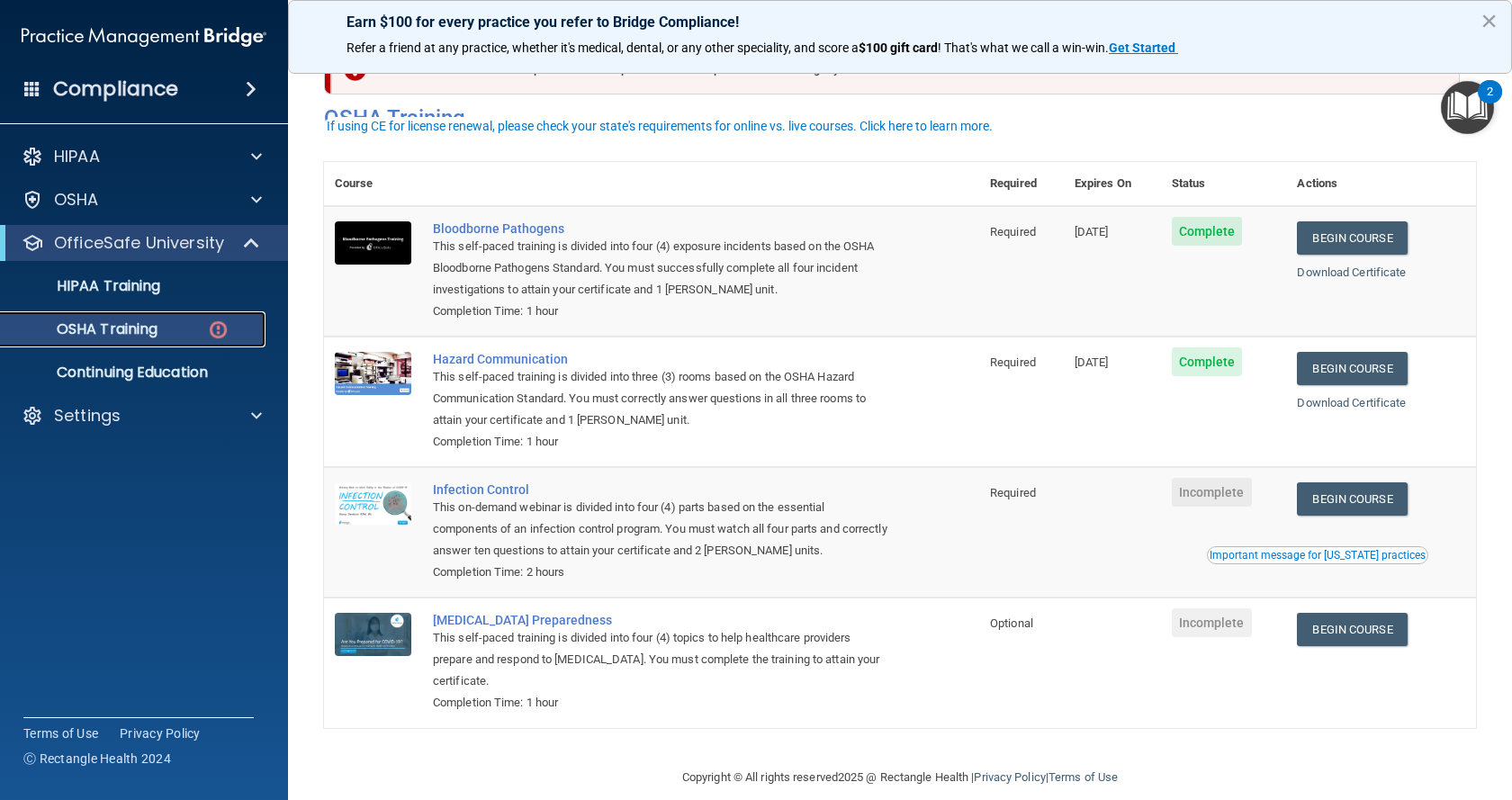
scroll to position [71, 0]
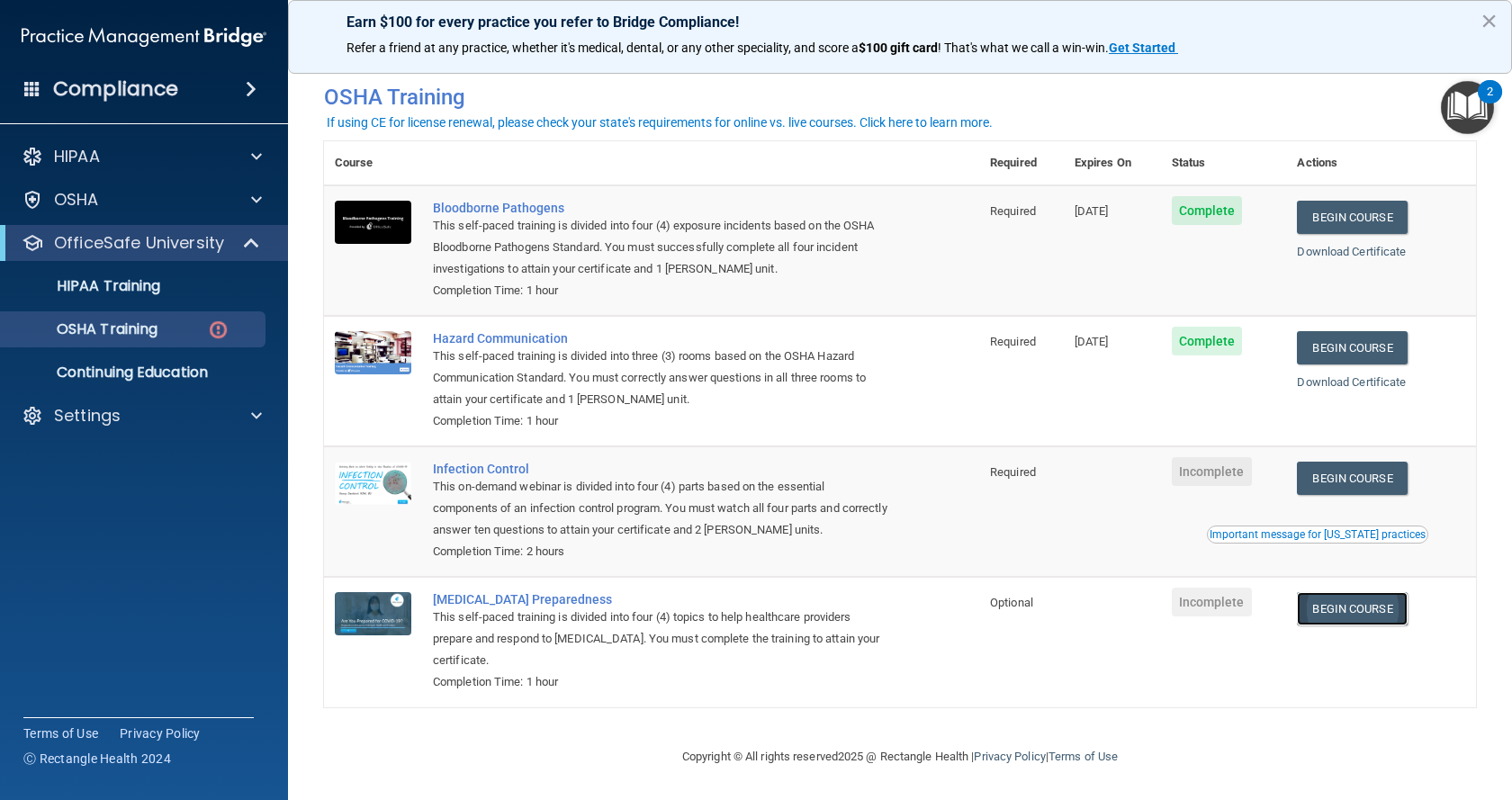
click at [1344, 607] on link "Begin Course" at bounding box center [1352, 608] width 110 height 33
click at [1360, 467] on link "Begin Course" at bounding box center [1352, 478] width 110 height 33
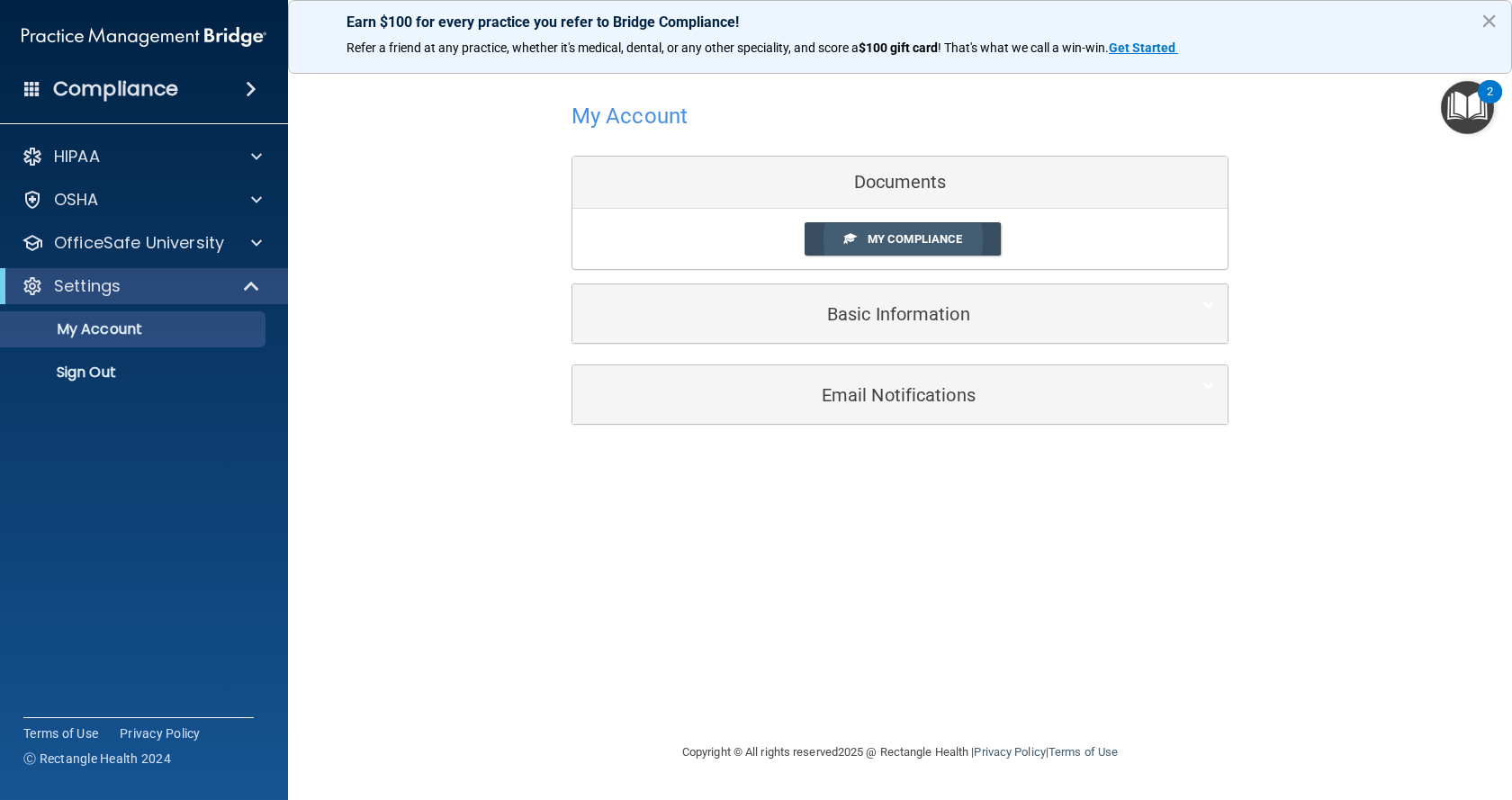
click at [901, 236] on span "My Compliance" at bounding box center [914, 239] width 94 height 14
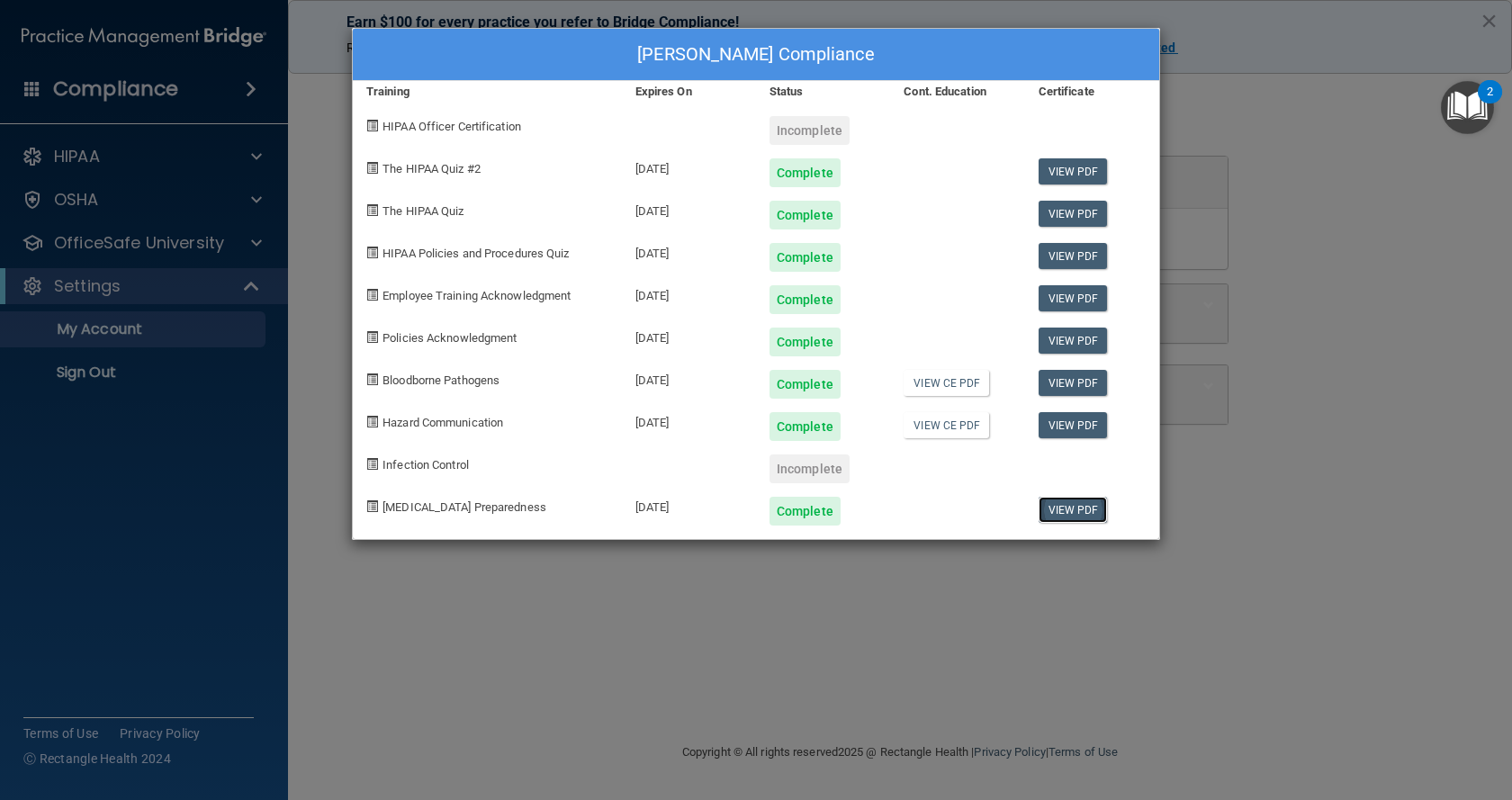
click at [1064, 506] on link "View PDF" at bounding box center [1073, 509] width 69 height 26
click at [818, 469] on div "Incomplete" at bounding box center [810, 469] width 80 height 29
drag, startPoint x: 575, startPoint y: 639, endPoint x: 335, endPoint y: 490, distance: 282.5
click at [555, 629] on div "[PERSON_NAME] Compliance Training Expires On Status Cont. Education Certificate…" at bounding box center [756, 400] width 1512 height 800
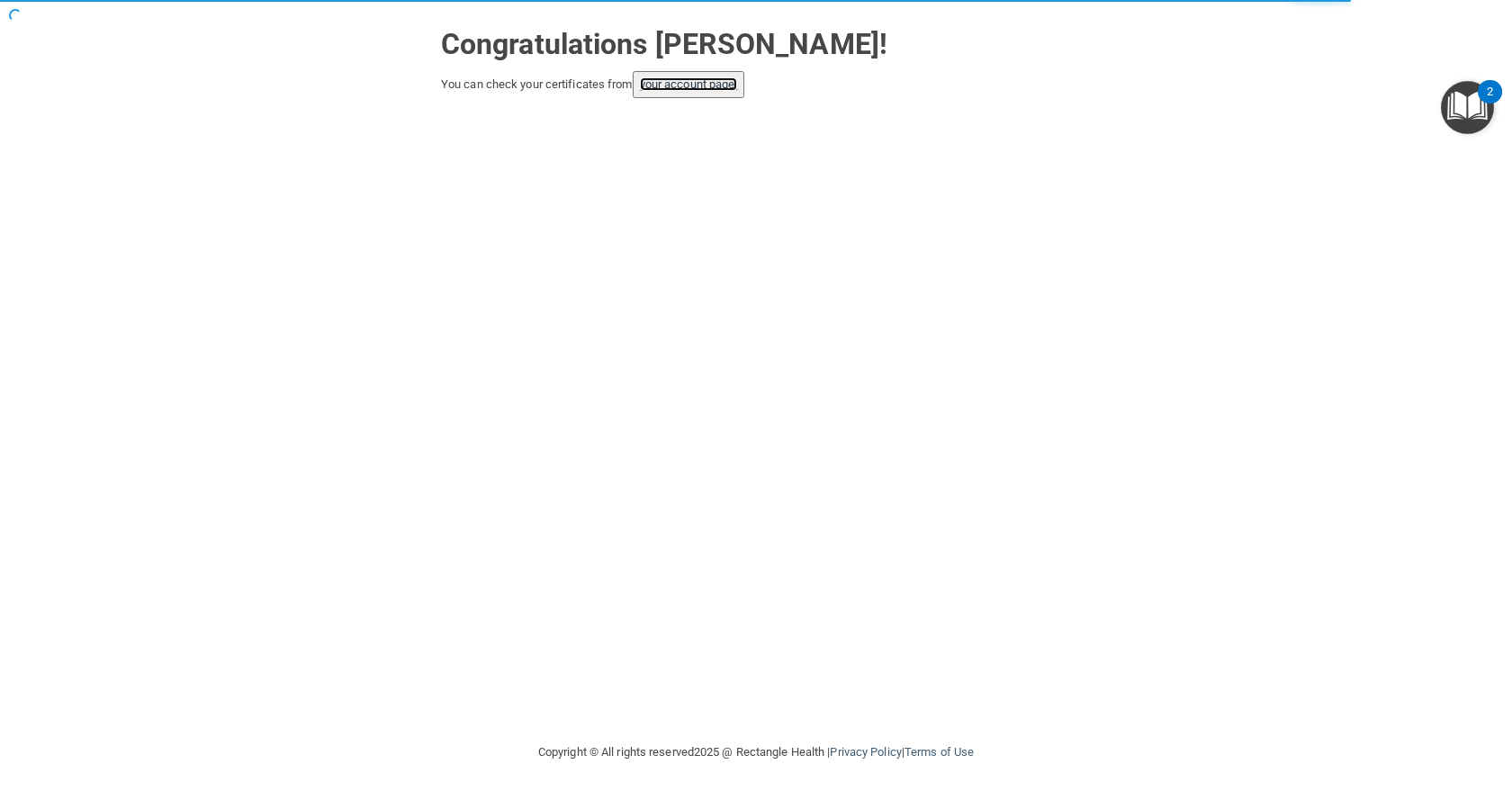
click at [696, 83] on link "your account page!" at bounding box center [689, 84] width 98 height 14
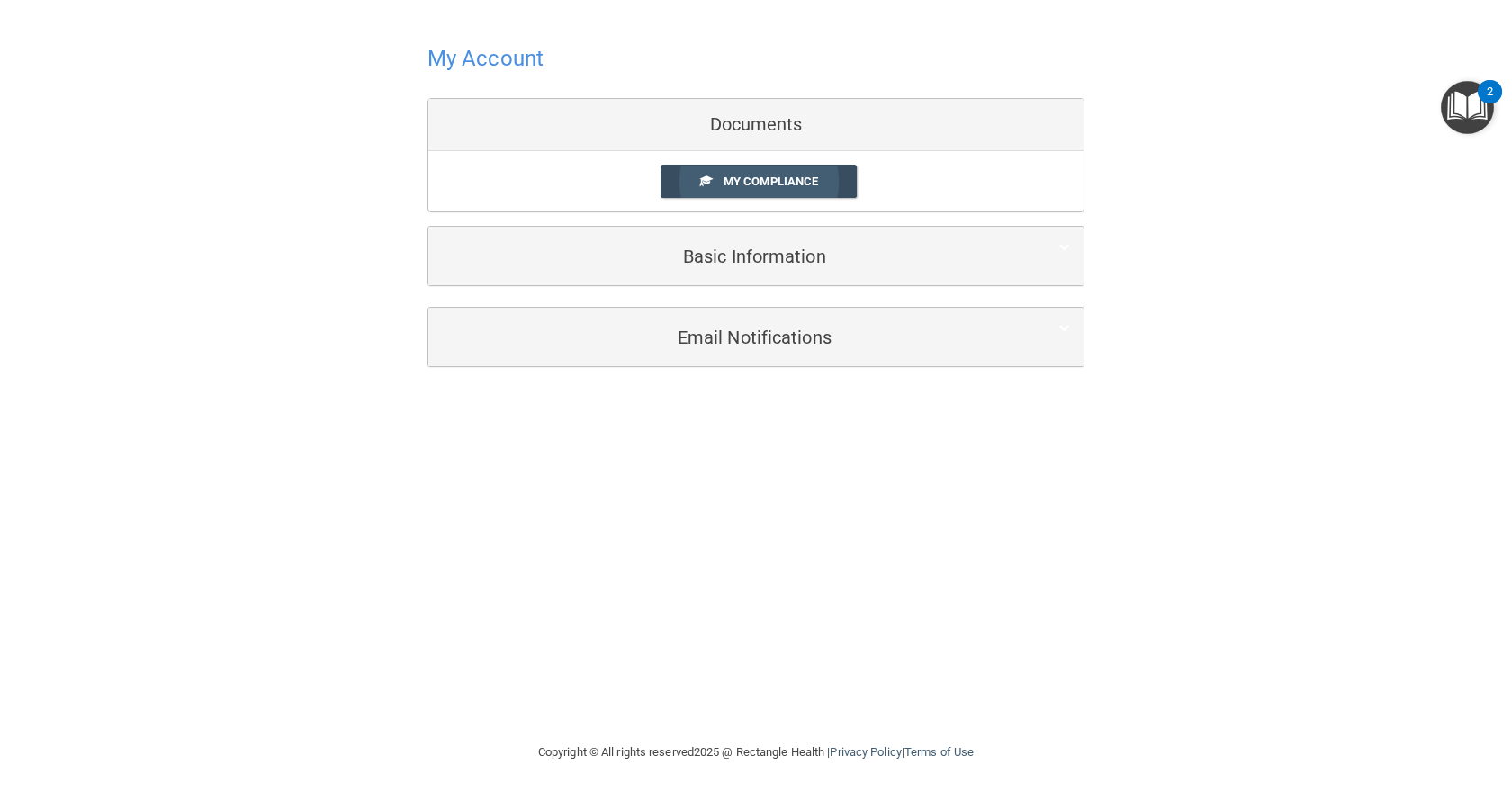
click at [773, 183] on span "My Compliance" at bounding box center [771, 181] width 94 height 14
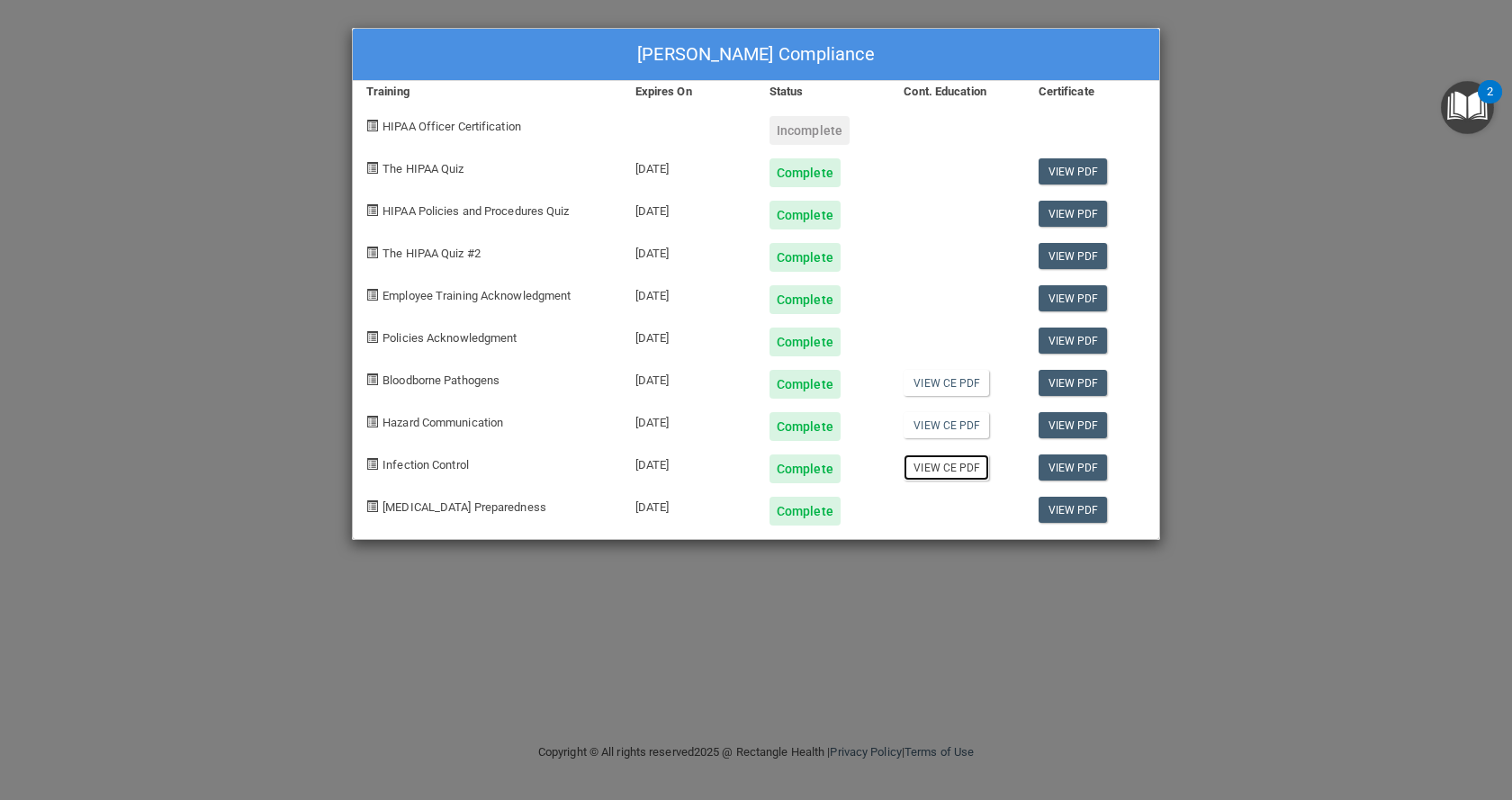
click at [931, 460] on link "View CE PDF" at bounding box center [946, 468] width 85 height 26
